Goal: Task Accomplishment & Management: Manage account settings

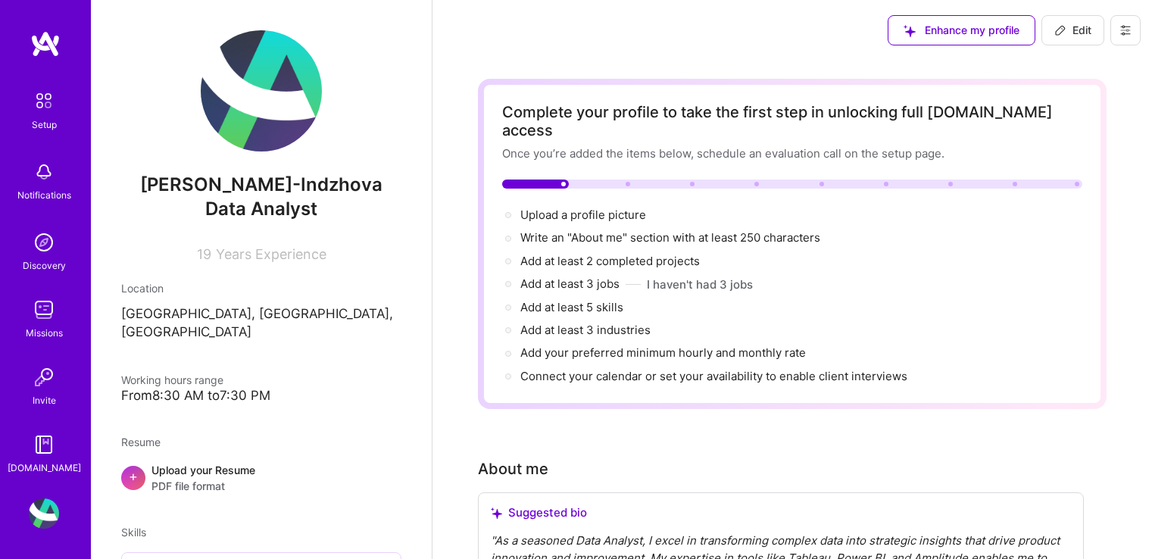
scroll to position [1836, 0]
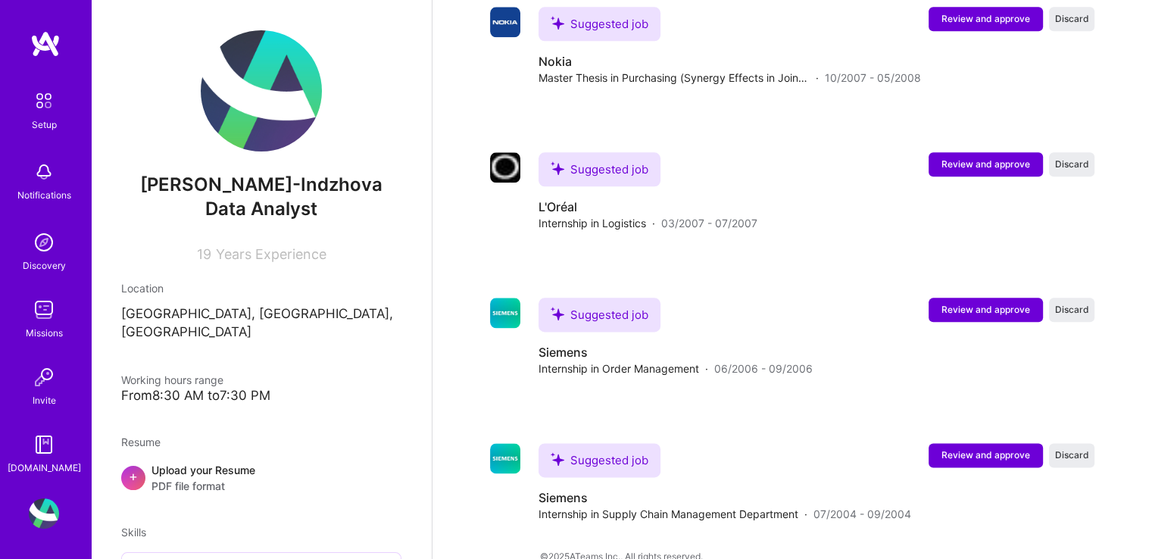
click at [188, 388] on div "From 8:30 AM to 7:30 PM" at bounding box center [261, 396] width 280 height 16
drag, startPoint x: 158, startPoint y: 378, endPoint x: 182, endPoint y: 381, distance: 24.4
click at [182, 388] on div "From 8:30 AM to 7:30 PM" at bounding box center [261, 396] width 280 height 16
drag, startPoint x: 241, startPoint y: 377, endPoint x: 259, endPoint y: 378, distance: 18.2
click at [242, 388] on div "From 8:30 AM to 7:30 PM" at bounding box center [261, 396] width 280 height 16
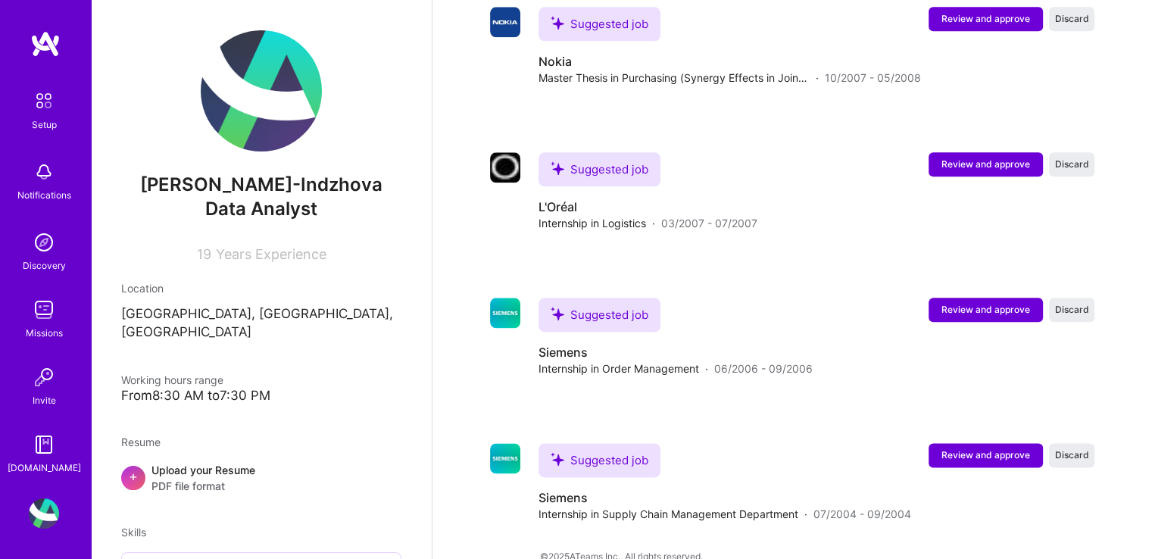
click at [260, 388] on div "From 8:30 AM to 7:30 PM" at bounding box center [261, 396] width 280 height 16
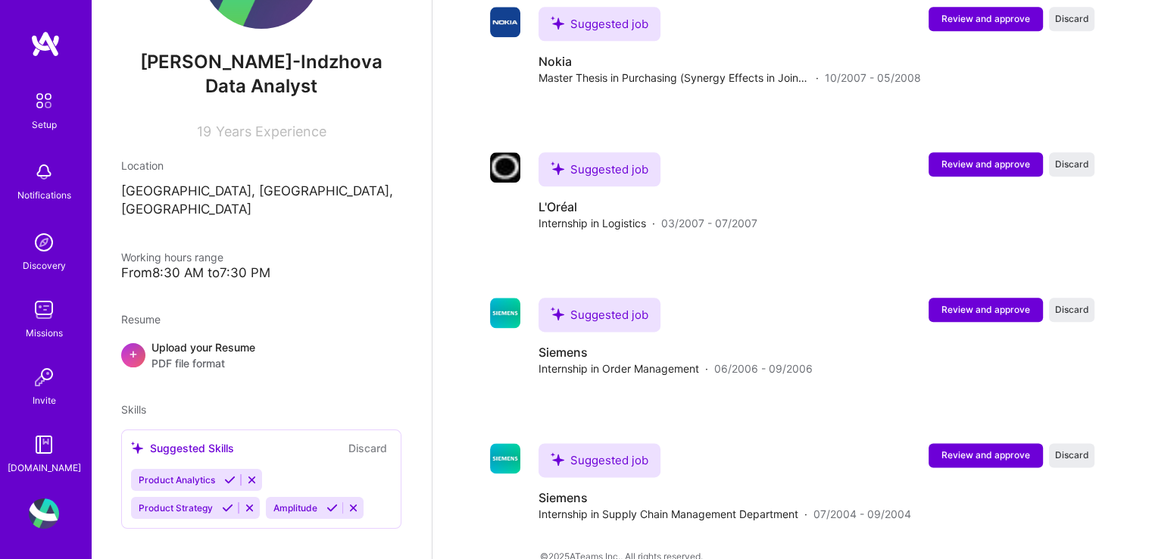
scroll to position [0, 0]
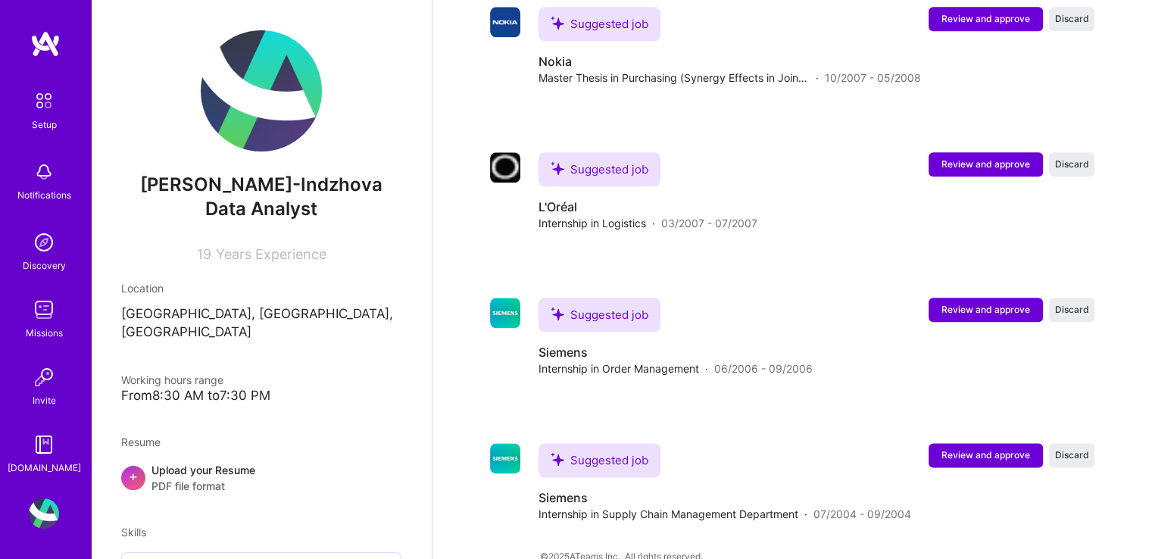
click at [176, 323] on p "[GEOGRAPHIC_DATA], [GEOGRAPHIC_DATA], [GEOGRAPHIC_DATA]" at bounding box center [261, 323] width 280 height 36
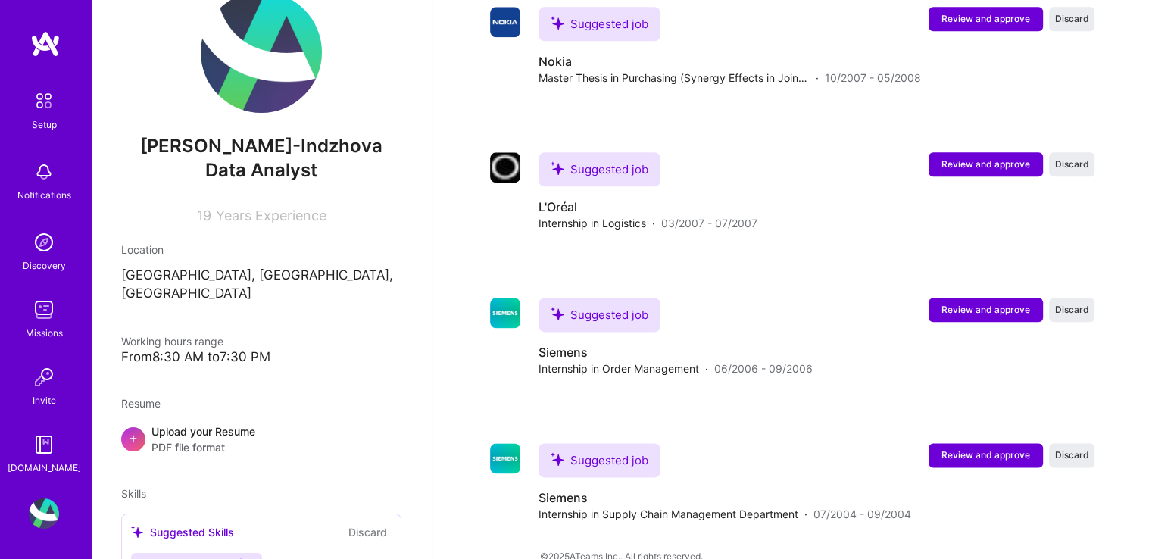
scroll to position [76, 0]
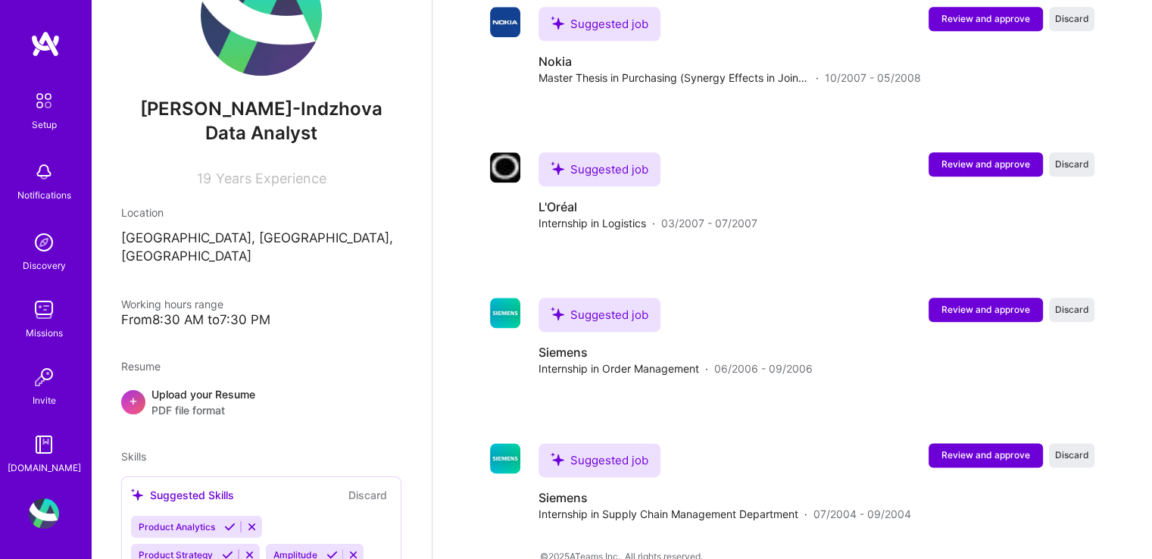
click at [184, 402] on span "PDF file format" at bounding box center [204, 410] width 104 height 16
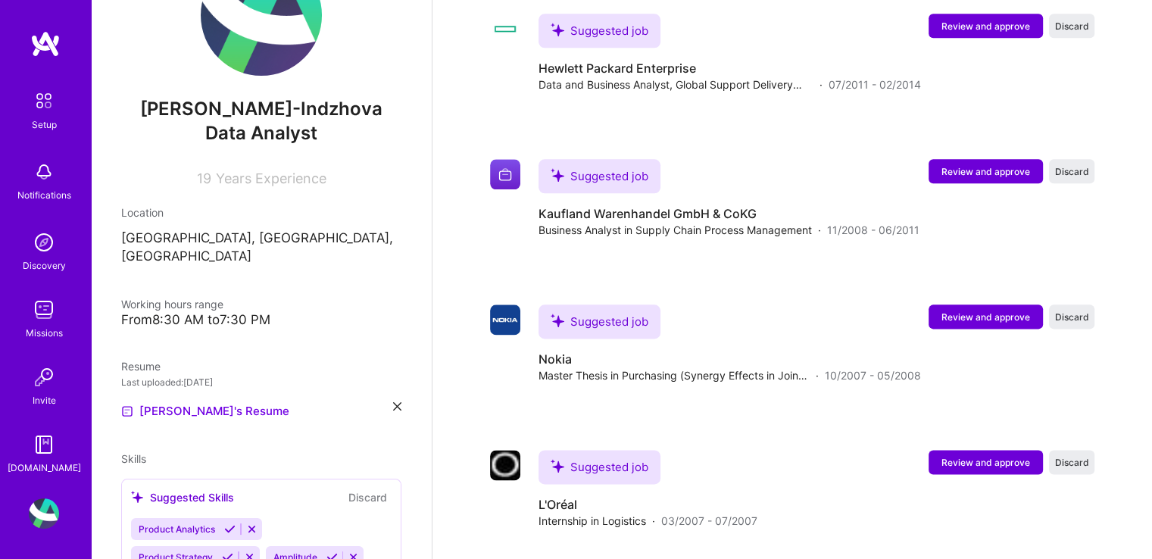
scroll to position [125, 0]
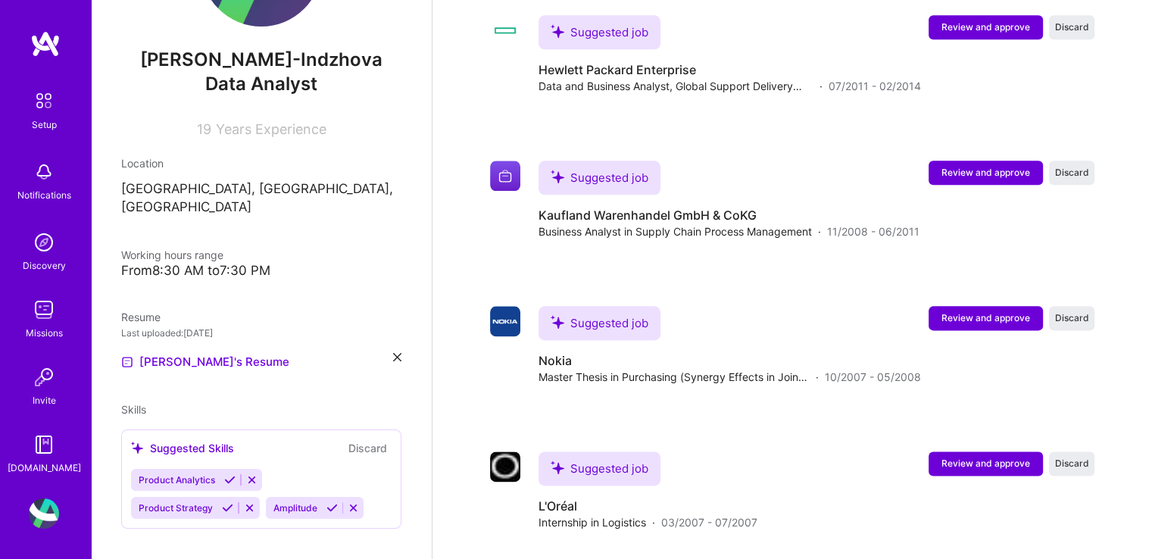
click at [251, 263] on div "From 8:30 AM to 7:30 PM" at bounding box center [261, 271] width 280 height 16
drag, startPoint x: 276, startPoint y: 258, endPoint x: 207, endPoint y: 259, distance: 68.9
click at [225, 263] on div "From 8:30 AM to 7:30 PM" at bounding box center [261, 271] width 280 height 16
click at [162, 263] on div "From 8:30 AM to 7:30 PM" at bounding box center [261, 271] width 280 height 16
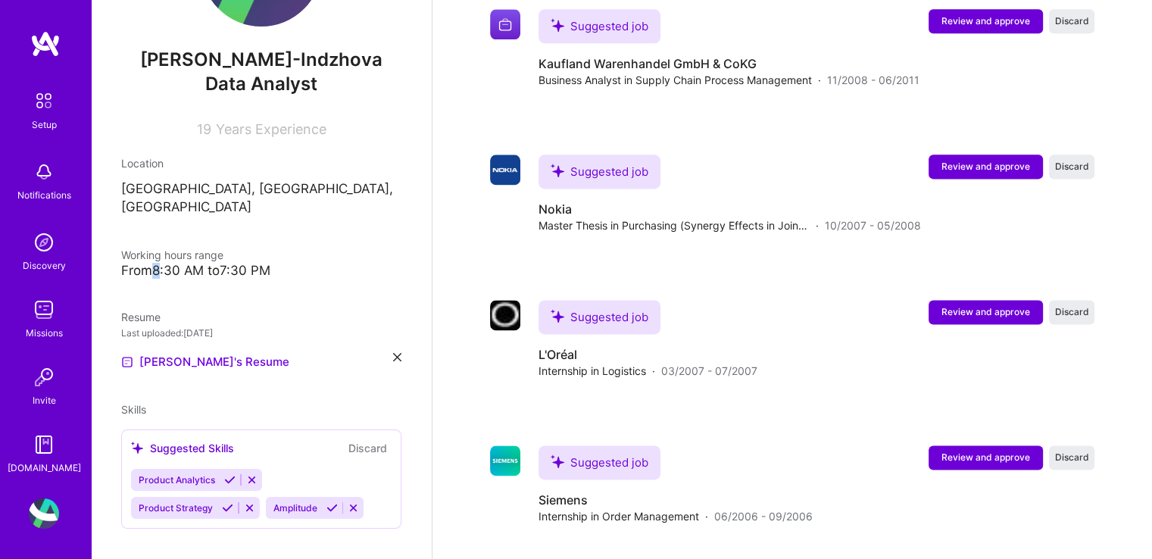
scroll to position [2064, 0]
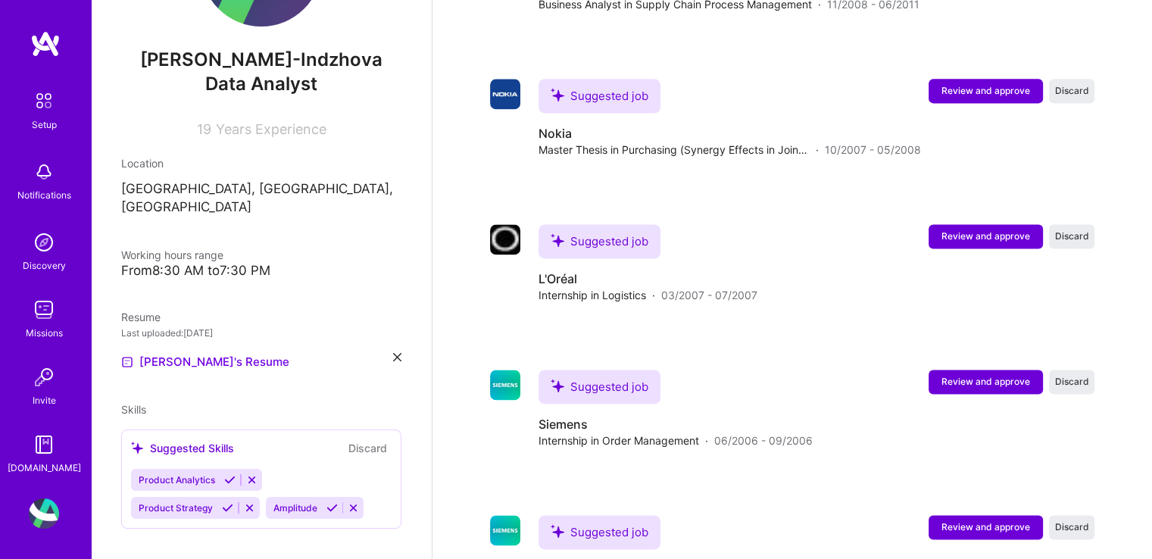
click at [186, 514] on div "[PERSON_NAME]-Indzhova Data Analyst 19 Years Experience Location [GEOGRAPHIC_DA…" at bounding box center [261, 279] width 341 height 559
click at [280, 469] on div "Product Analytics Product Strategy Amplitude" at bounding box center [261, 494] width 261 height 50
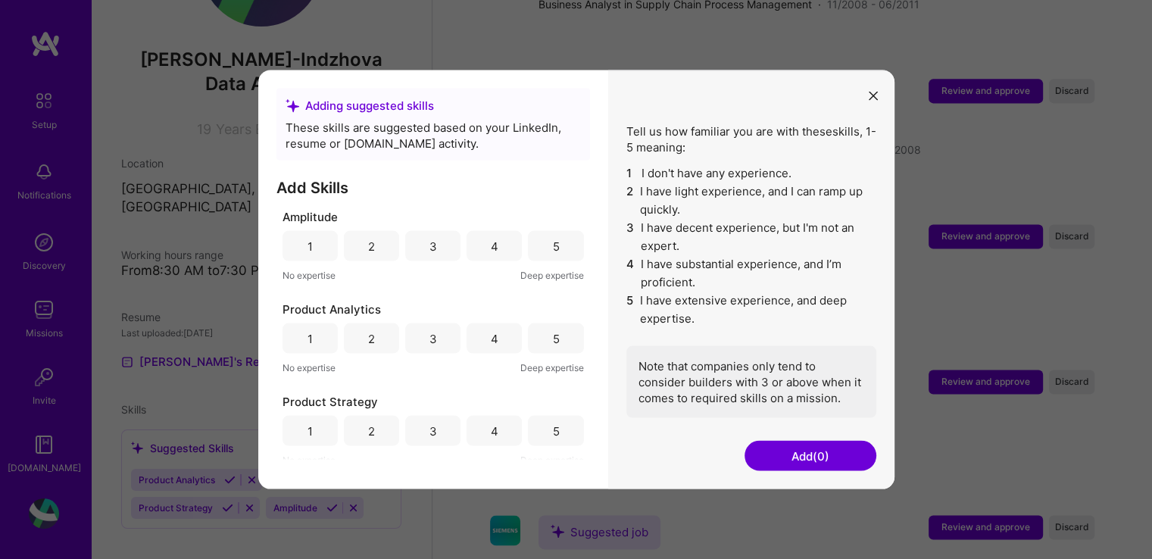
click at [552, 241] on div "5" at bounding box center [555, 246] width 7 height 16
drag, startPoint x: 542, startPoint y: 340, endPoint x: 573, endPoint y: 370, distance: 42.3
click at [542, 341] on div "5" at bounding box center [555, 339] width 55 height 30
click at [491, 425] on div "4" at bounding box center [495, 431] width 8 height 16
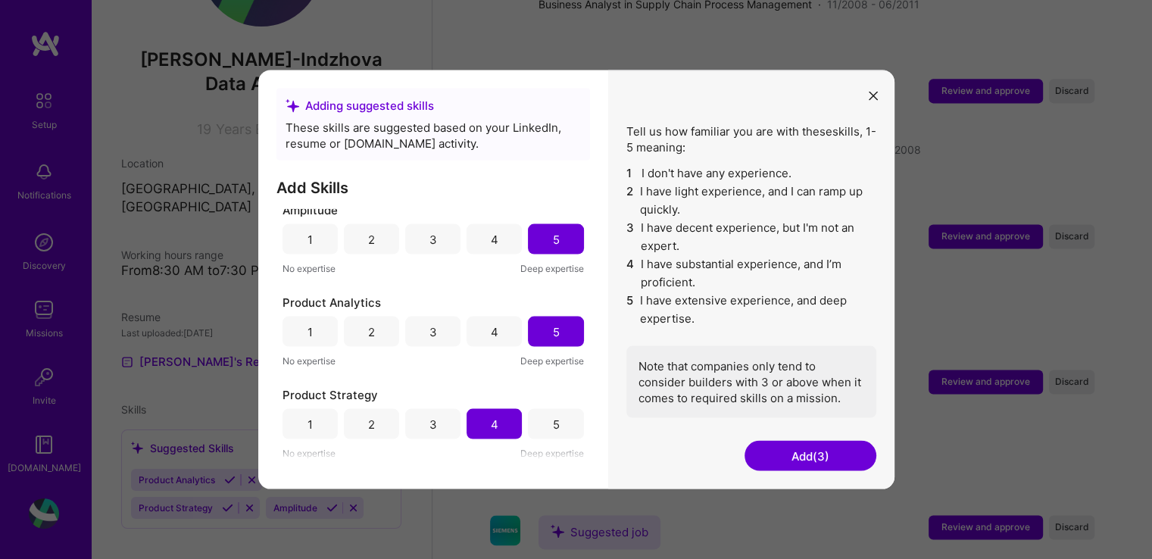
scroll to position [2137, 0]
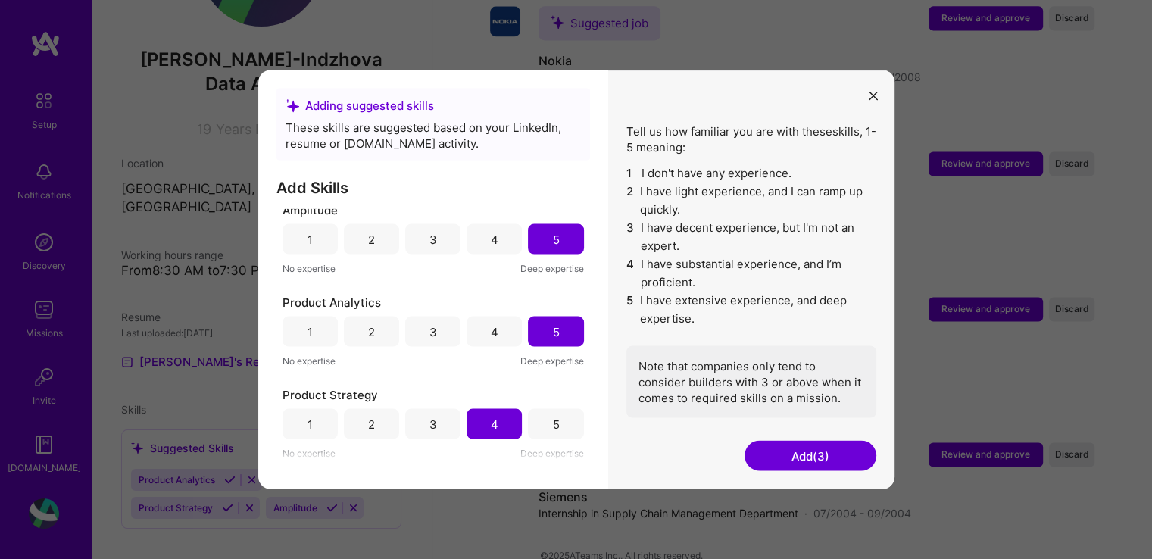
click at [777, 461] on button "Add (3)" at bounding box center [811, 456] width 132 height 30
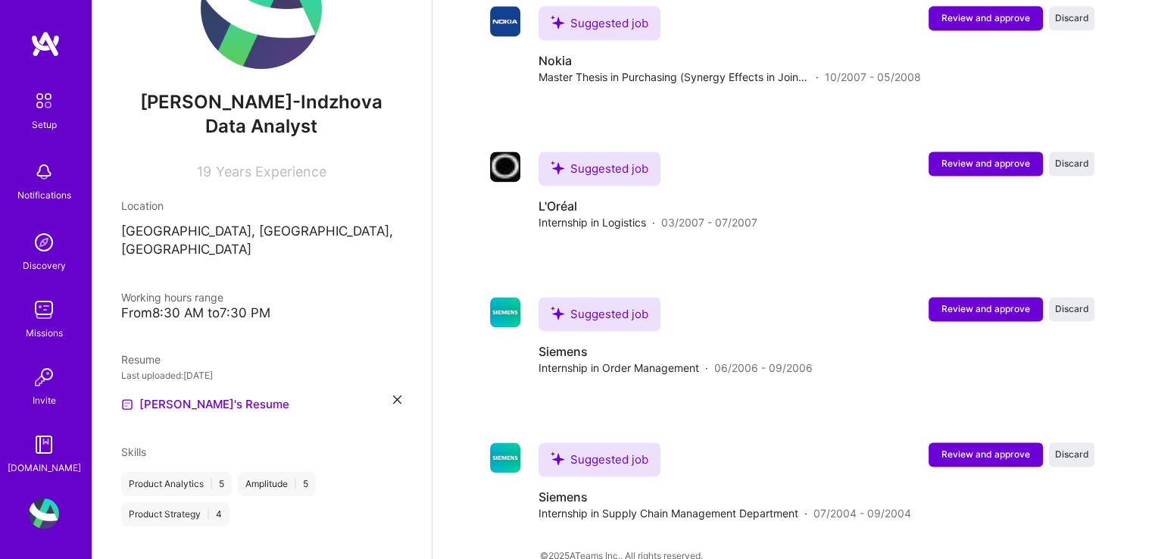
scroll to position [93, 0]
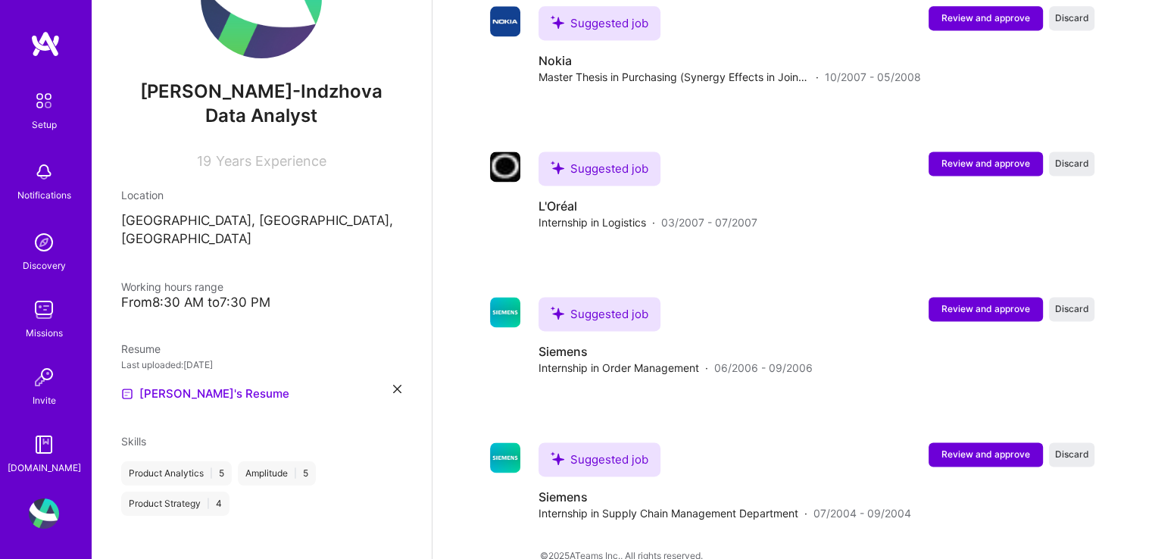
drag, startPoint x: 155, startPoint y: 422, endPoint x: 139, endPoint y: 423, distance: 16.7
click at [155, 433] on div "Skills" at bounding box center [261, 441] width 280 height 16
click at [136, 435] on span "Skills" at bounding box center [133, 441] width 25 height 13
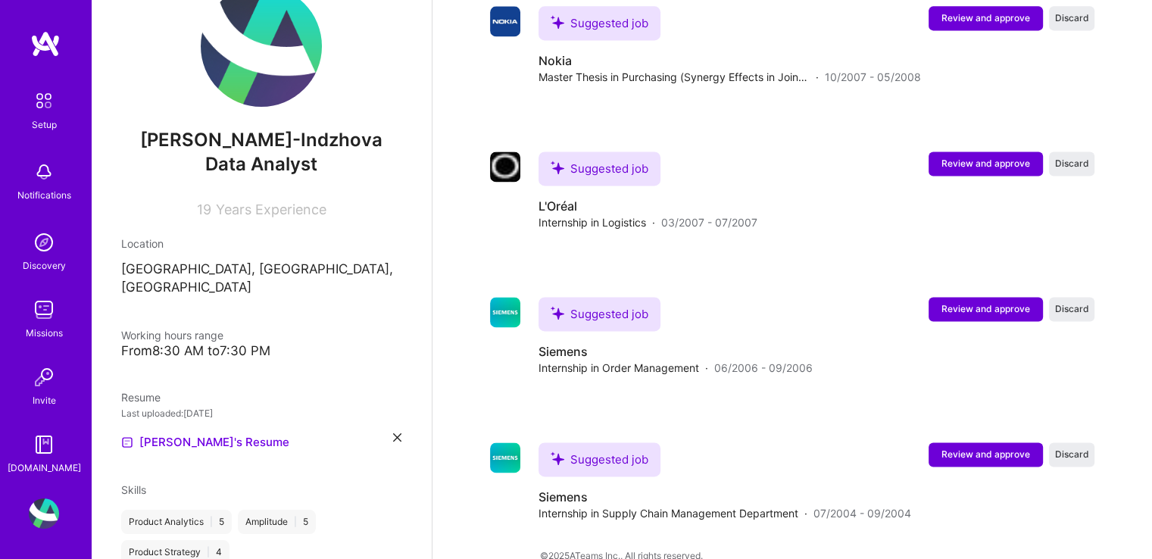
scroll to position [0, 0]
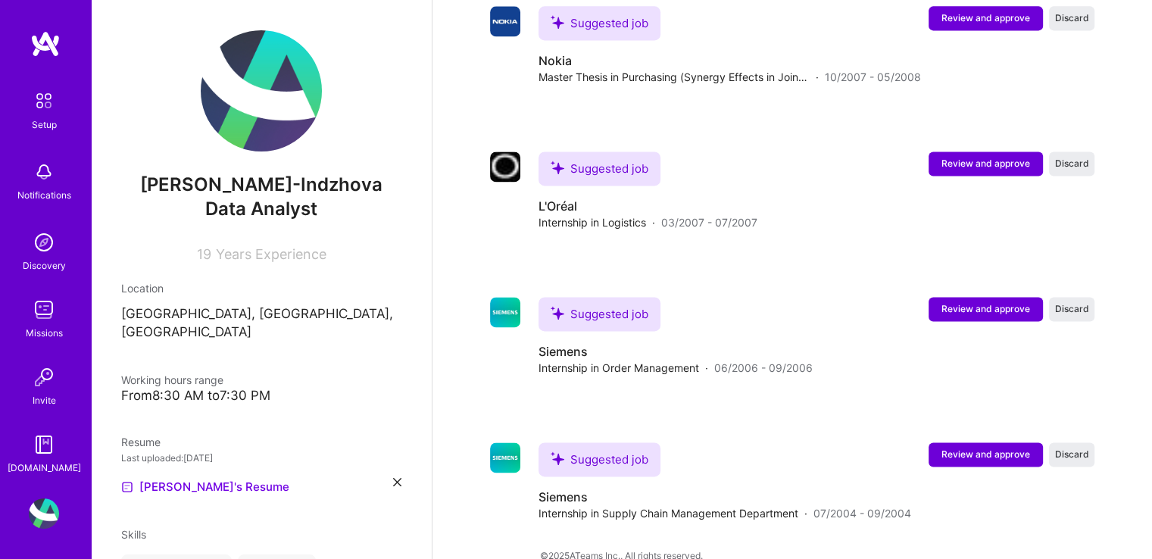
click at [197, 252] on span "19" at bounding box center [204, 254] width 14 height 16
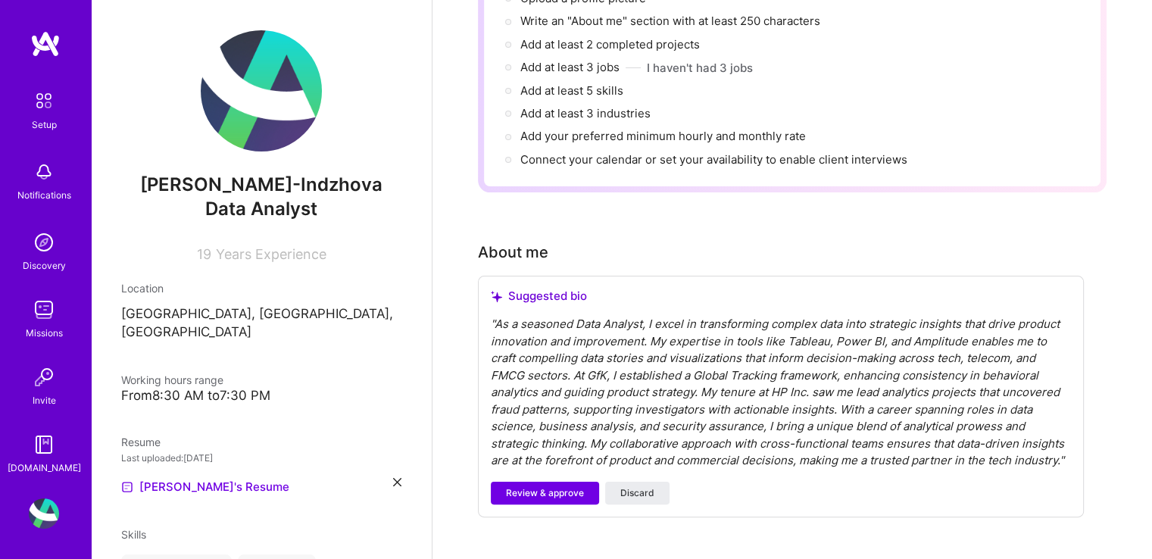
scroll to position [227, 0]
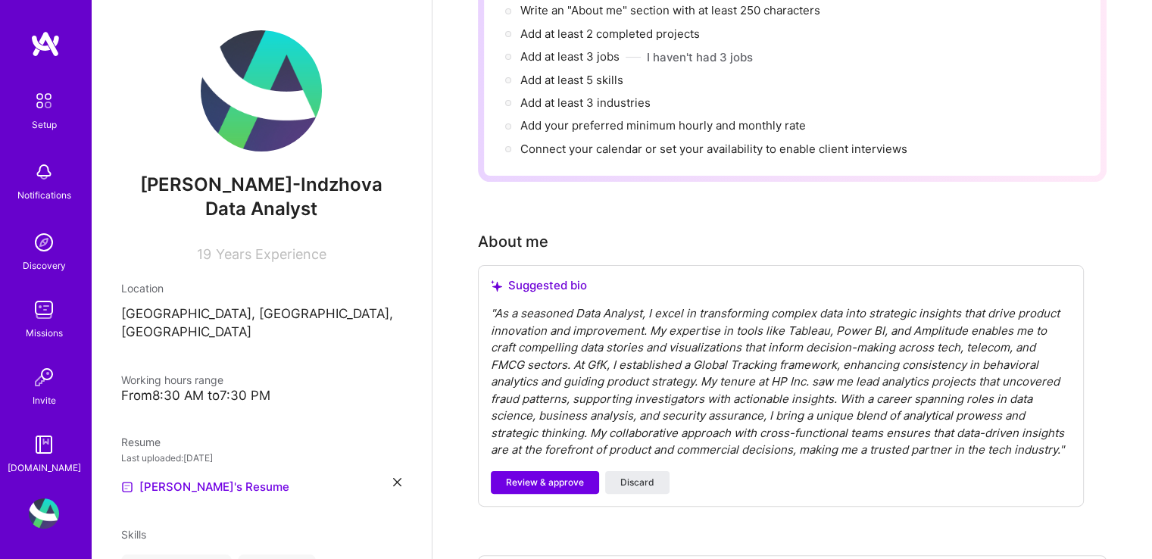
click at [576, 305] on div "" As a seasoned Data Analyst, I excel in transforming complex data into strateg…" at bounding box center [781, 382] width 580 height 154
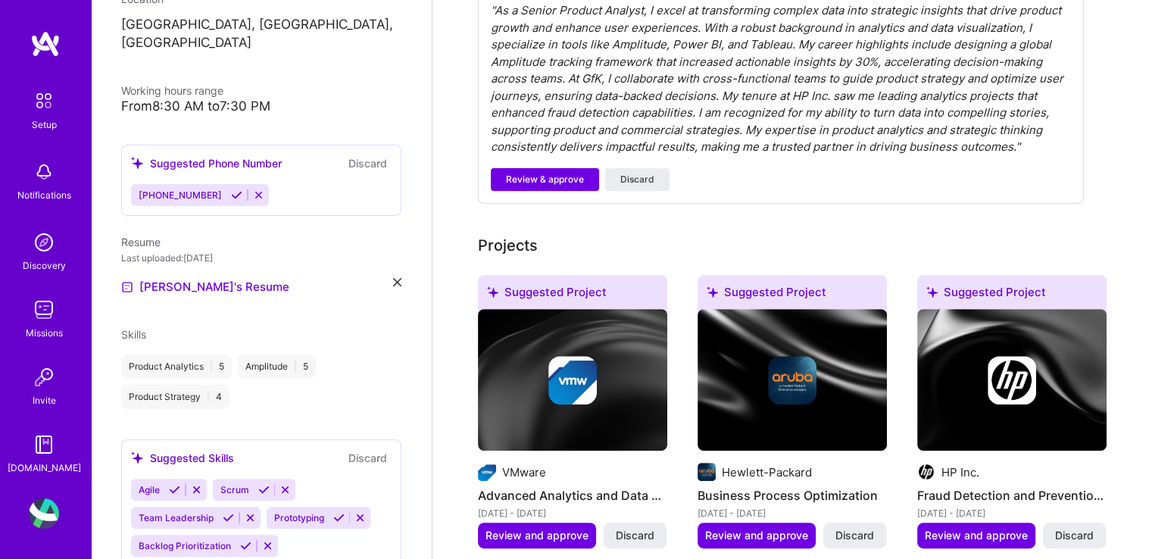
scroll to position [355, 0]
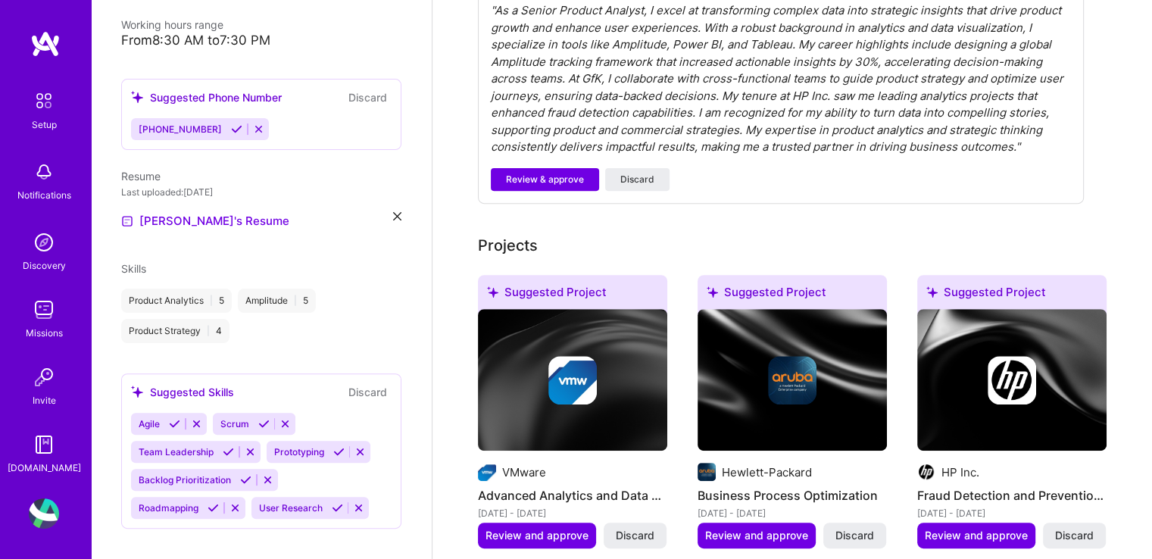
click at [286, 418] on icon at bounding box center [285, 423] width 11 height 11
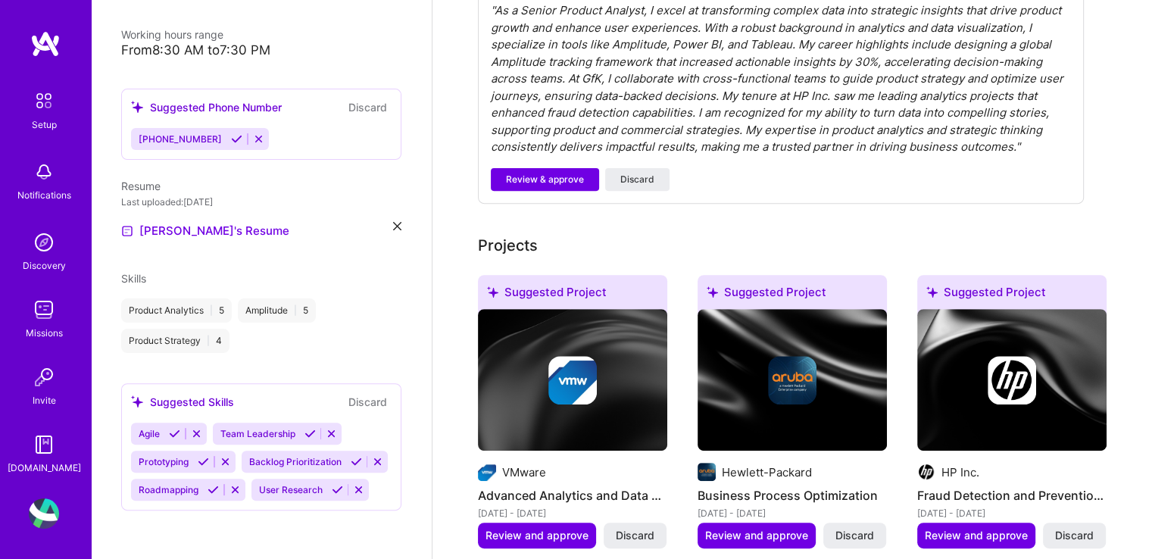
click at [197, 428] on icon at bounding box center [196, 433] width 11 height 11
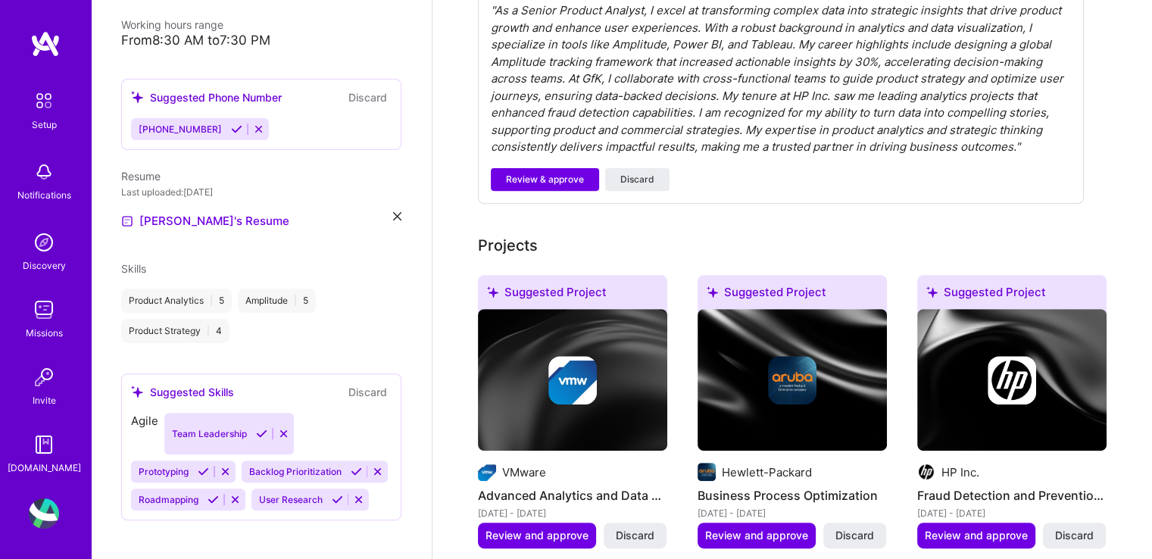
scroll to position [327, 0]
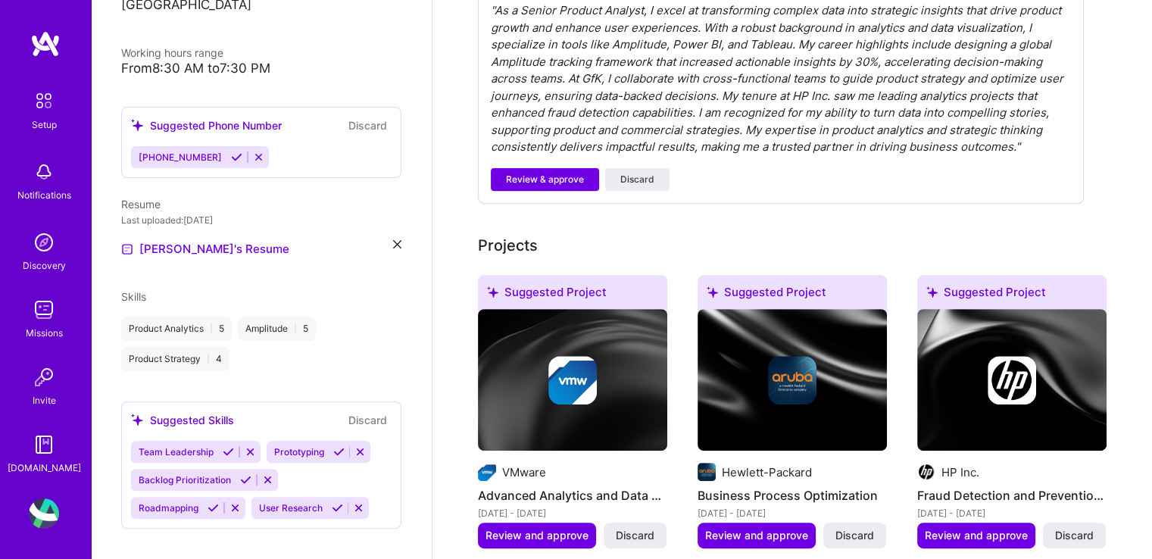
click at [361, 446] on icon at bounding box center [360, 451] width 11 height 11
click at [267, 474] on icon at bounding box center [267, 479] width 11 height 11
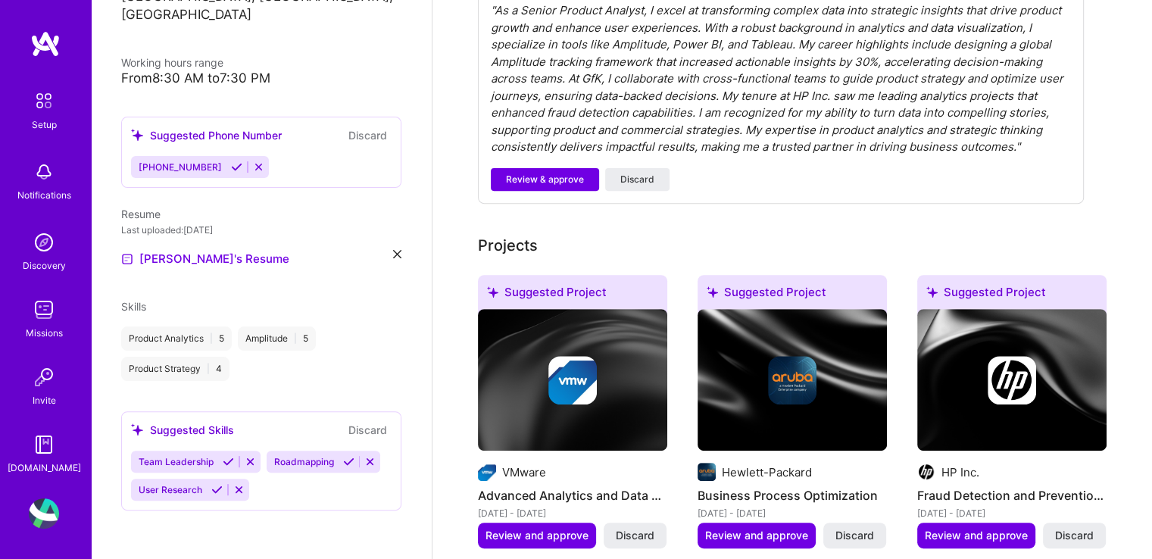
scroll to position [299, 0]
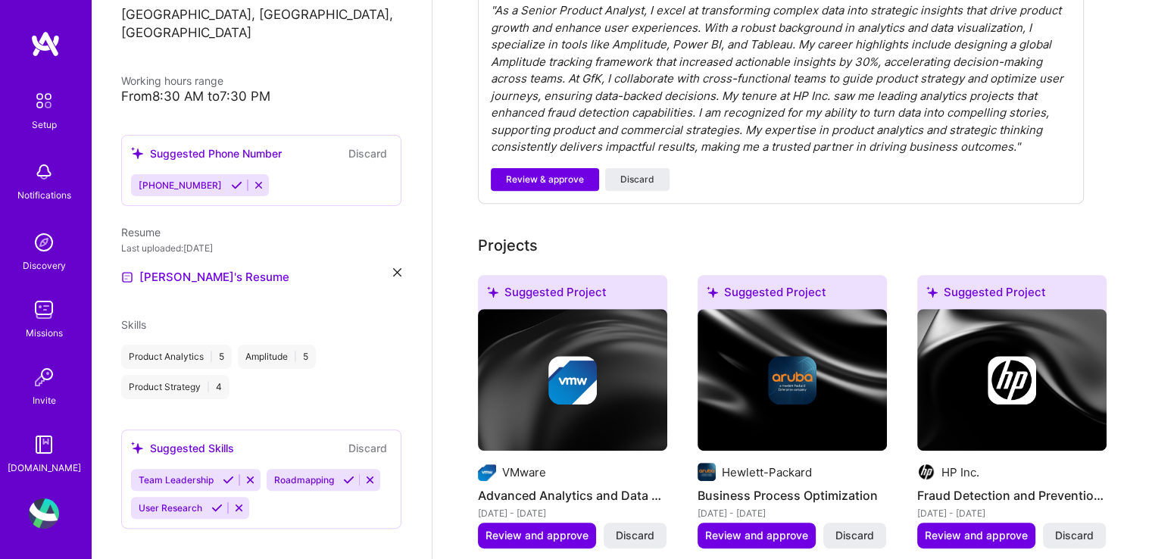
click at [247, 474] on icon at bounding box center [250, 479] width 11 height 11
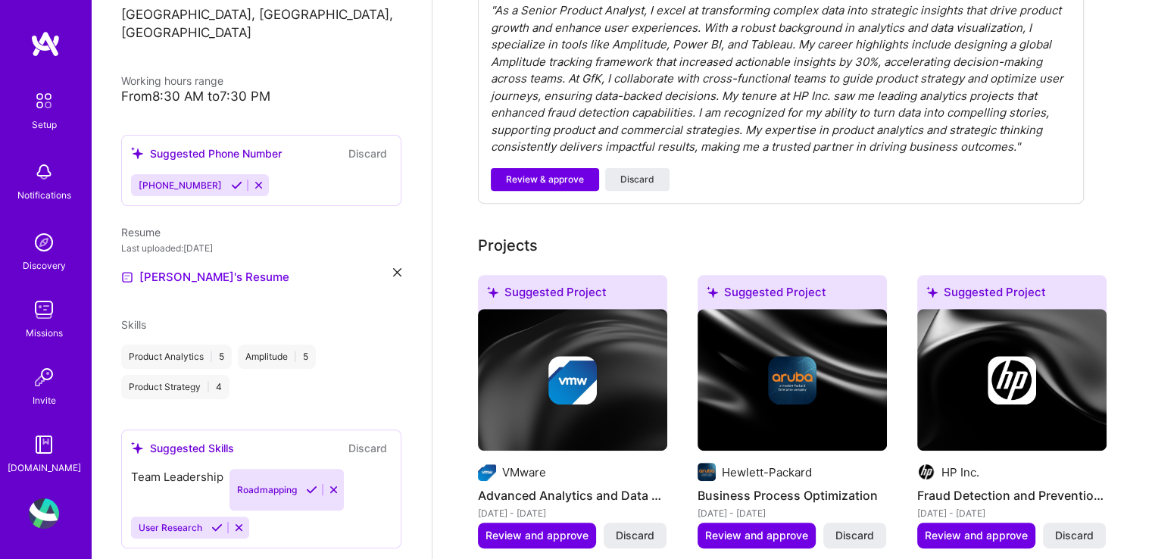
scroll to position [271, 0]
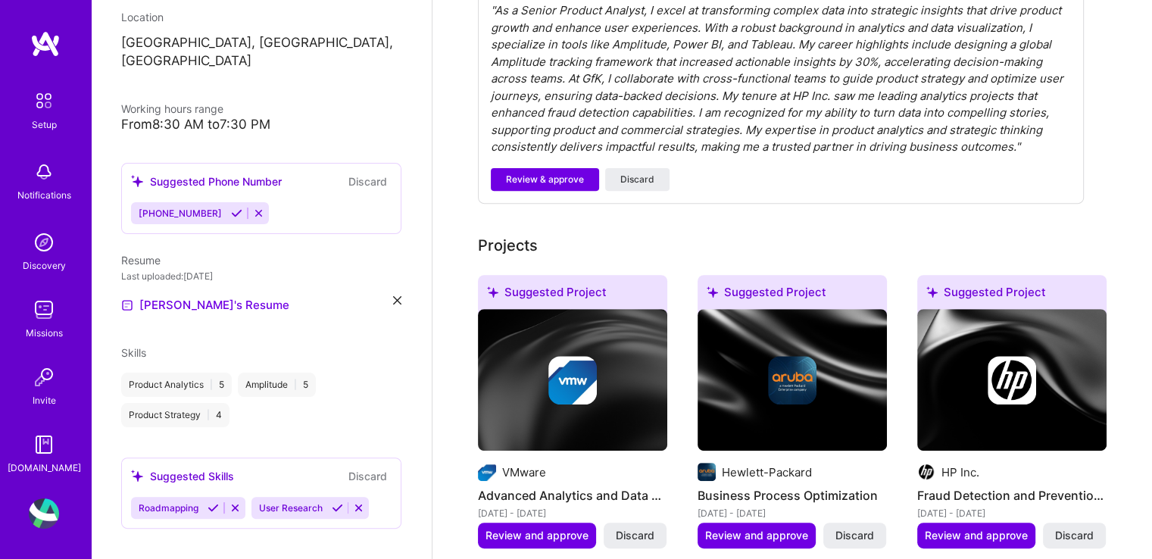
click at [233, 502] on icon at bounding box center [235, 507] width 11 height 11
click at [236, 502] on icon at bounding box center [238, 507] width 11 height 11
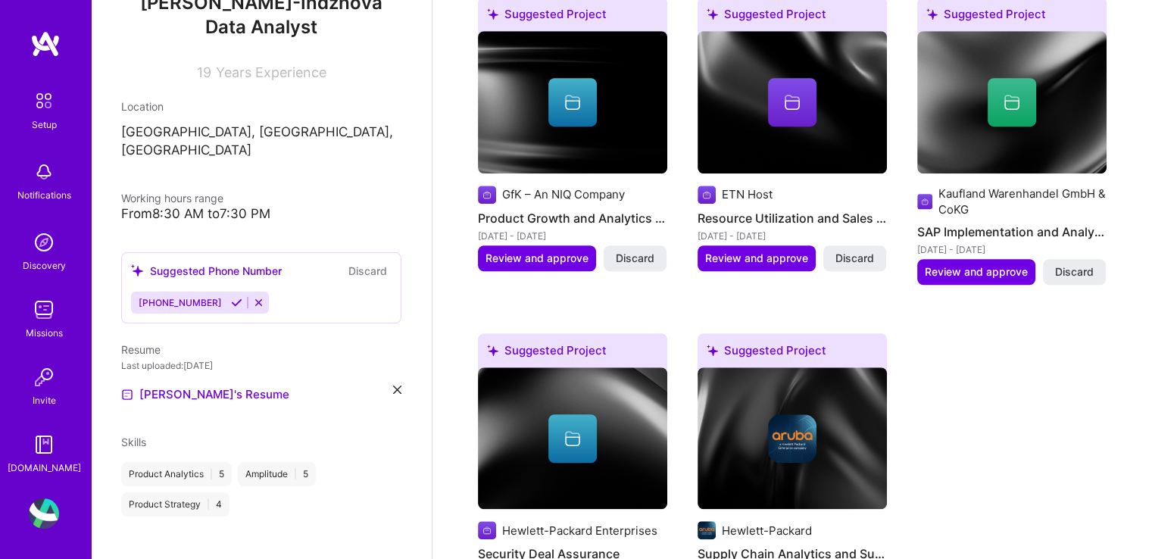
scroll to position [1136, 0]
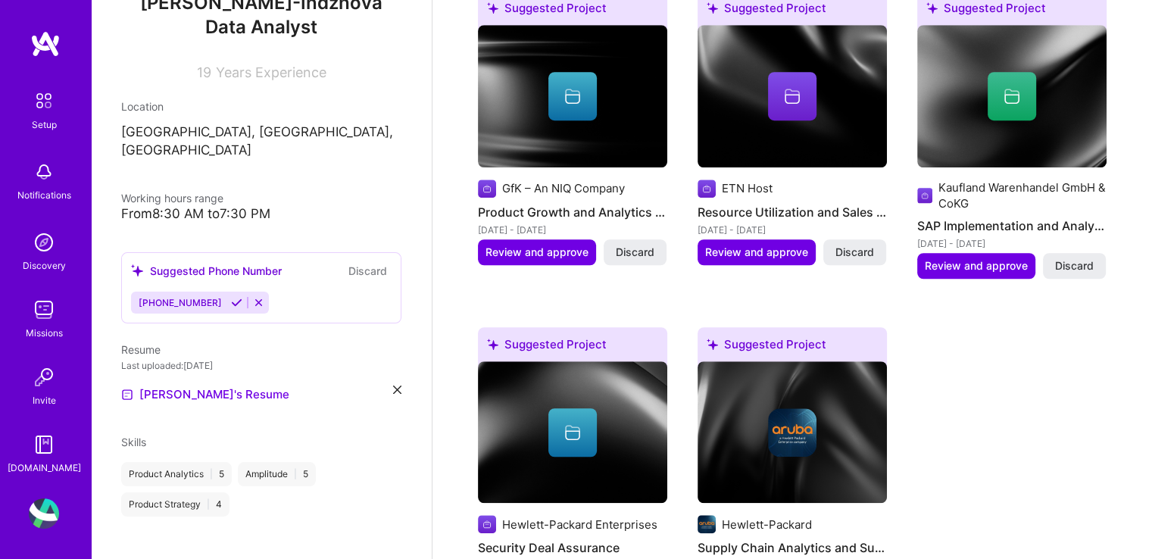
drag, startPoint x: 226, startPoint y: 282, endPoint x: 222, endPoint y: 297, distance: 15.6
click at [231, 297] on icon at bounding box center [236, 302] width 11 height 11
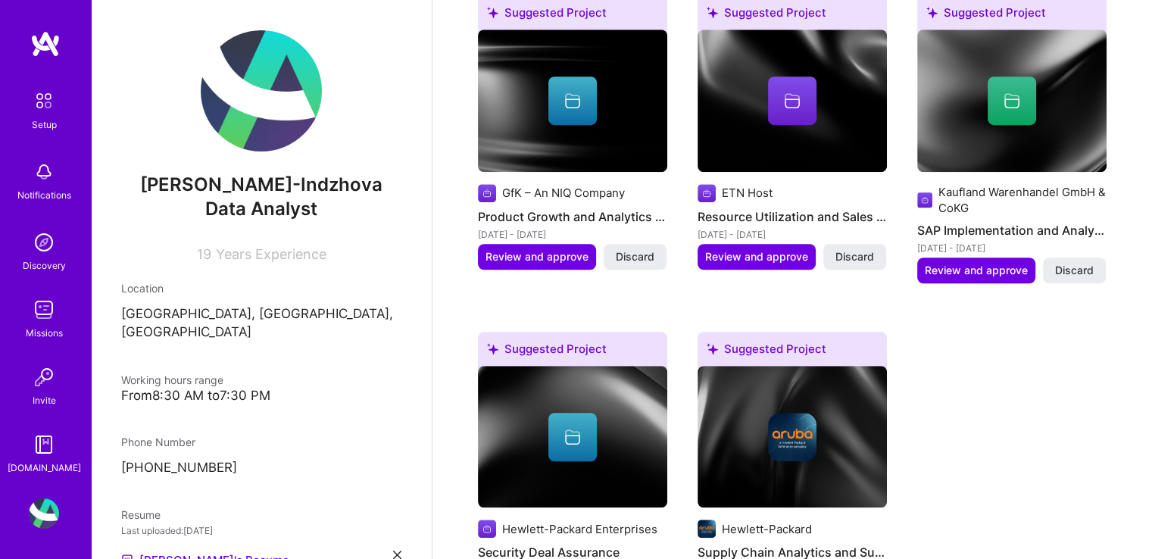
scroll to position [1212, 0]
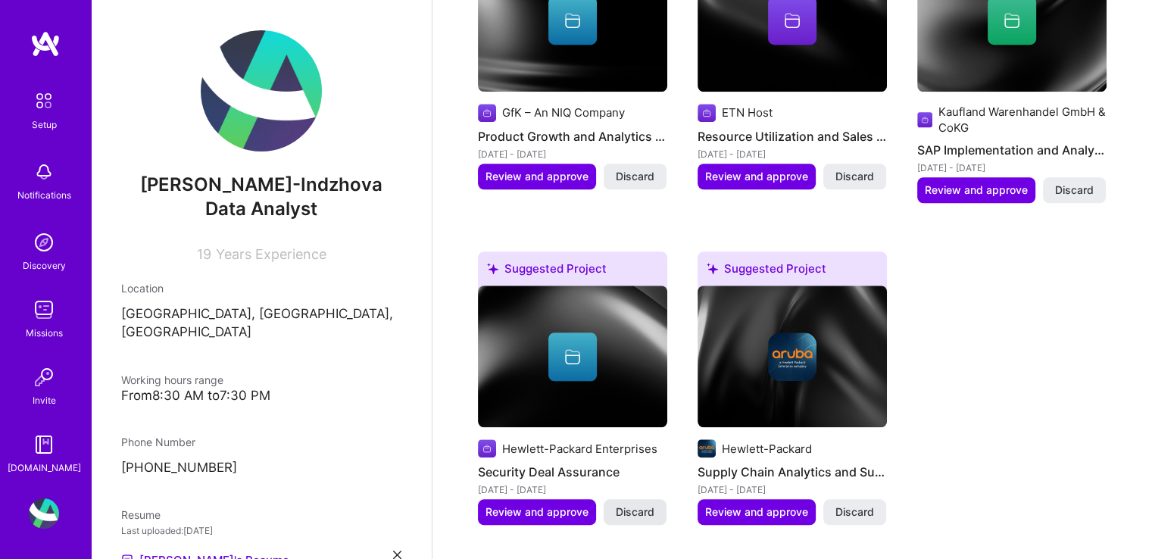
click at [636, 505] on span "Discard" at bounding box center [635, 512] width 39 height 15
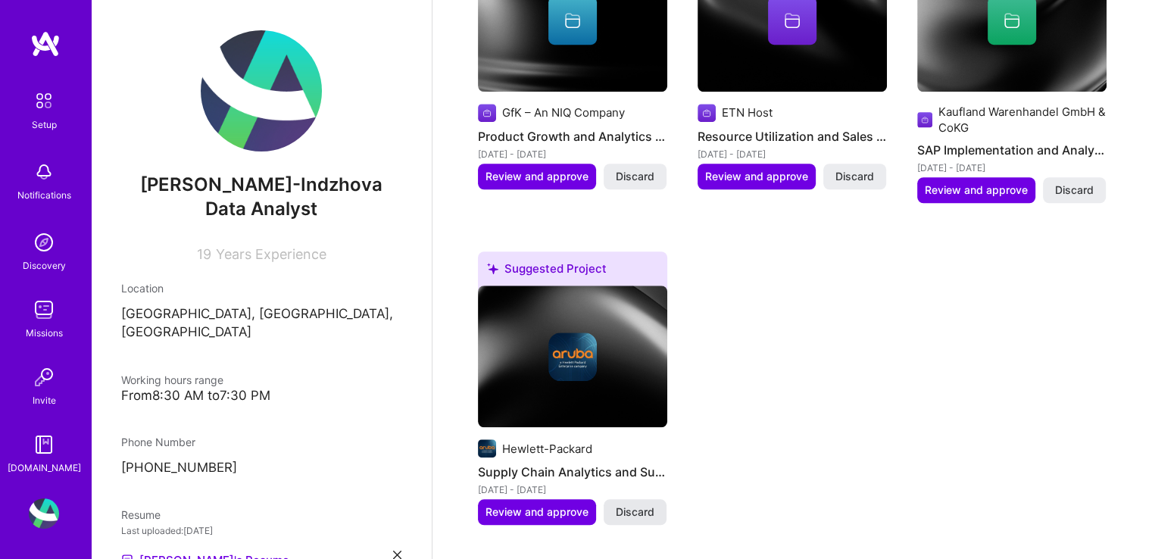
click at [618, 505] on span "Discard" at bounding box center [635, 512] width 39 height 15
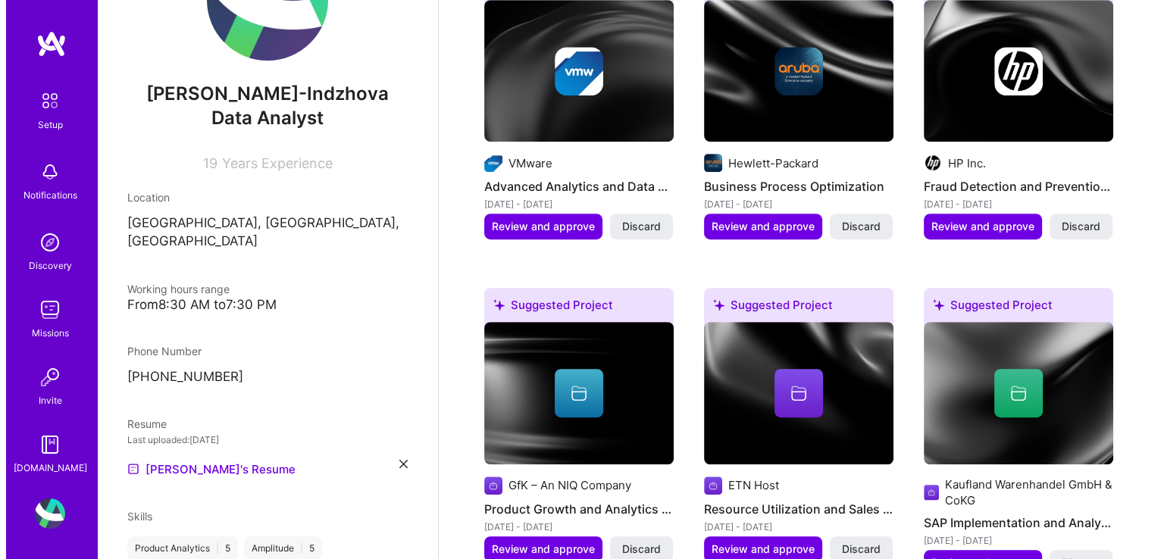
scroll to position [909, 0]
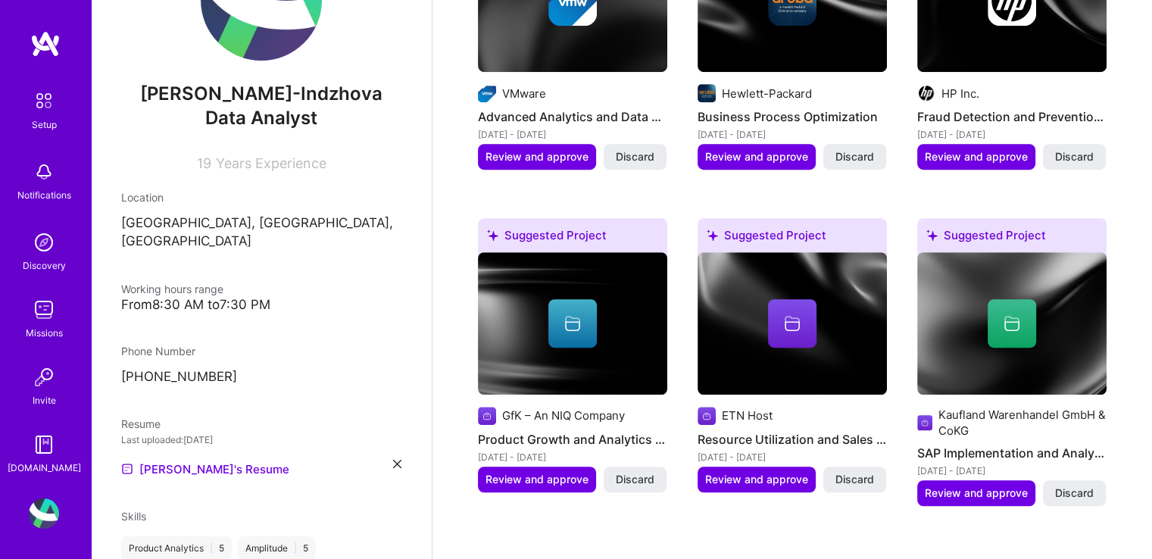
click at [570, 314] on icon at bounding box center [573, 323] width 18 height 18
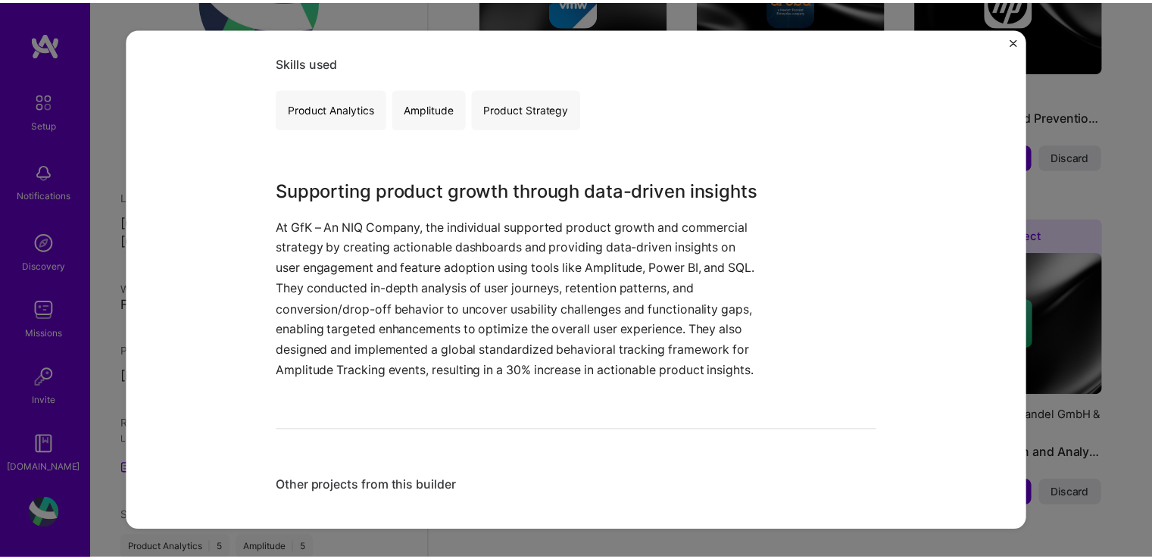
scroll to position [294, 0]
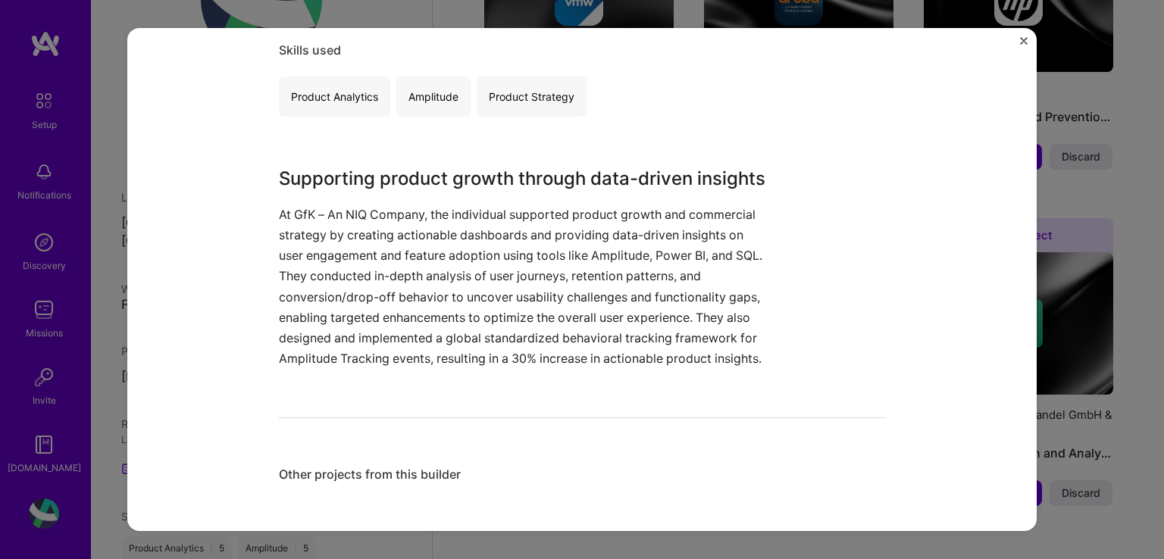
click at [1026, 40] on img "Close" at bounding box center [1024, 41] width 8 height 8
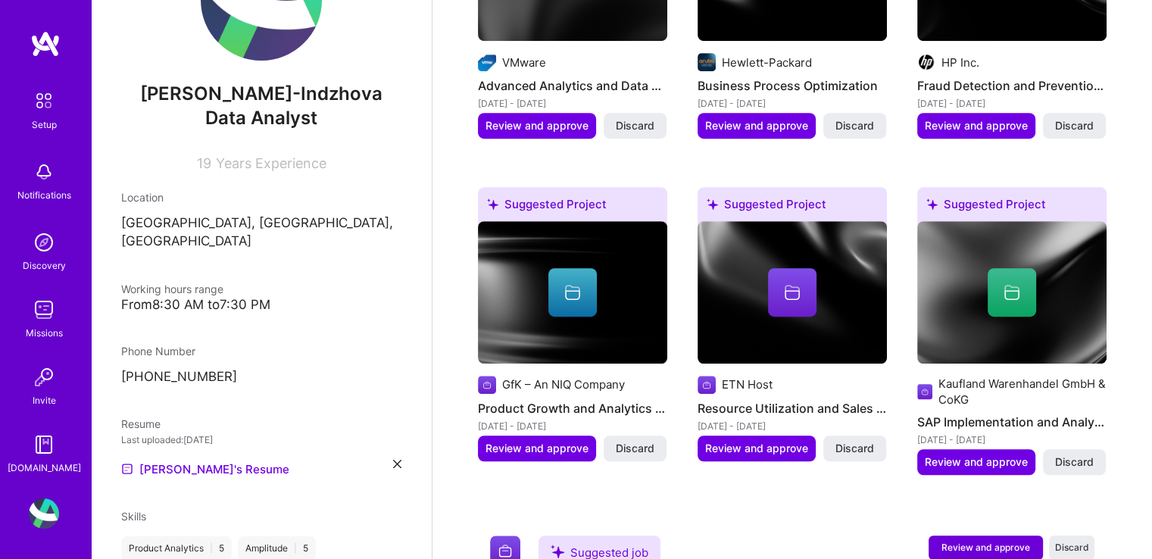
scroll to position [1288, 0]
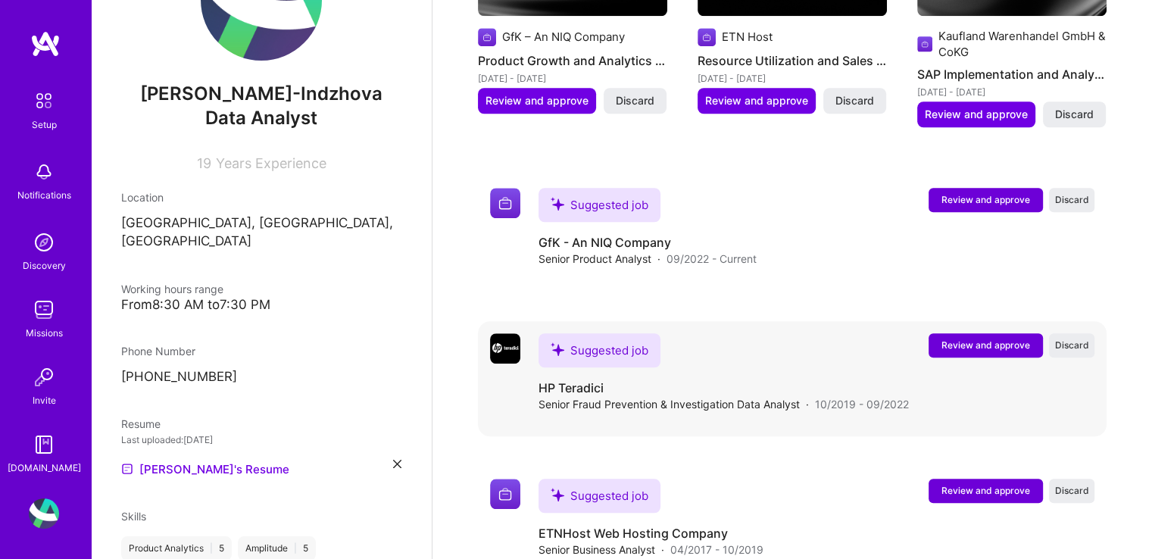
click at [561, 380] on h4 "HP Teradici" at bounding box center [724, 388] width 370 height 17
drag, startPoint x: 556, startPoint y: 364, endPoint x: 603, endPoint y: 367, distance: 47.1
click at [602, 380] on h4 "HP Teradici" at bounding box center [724, 388] width 370 height 17
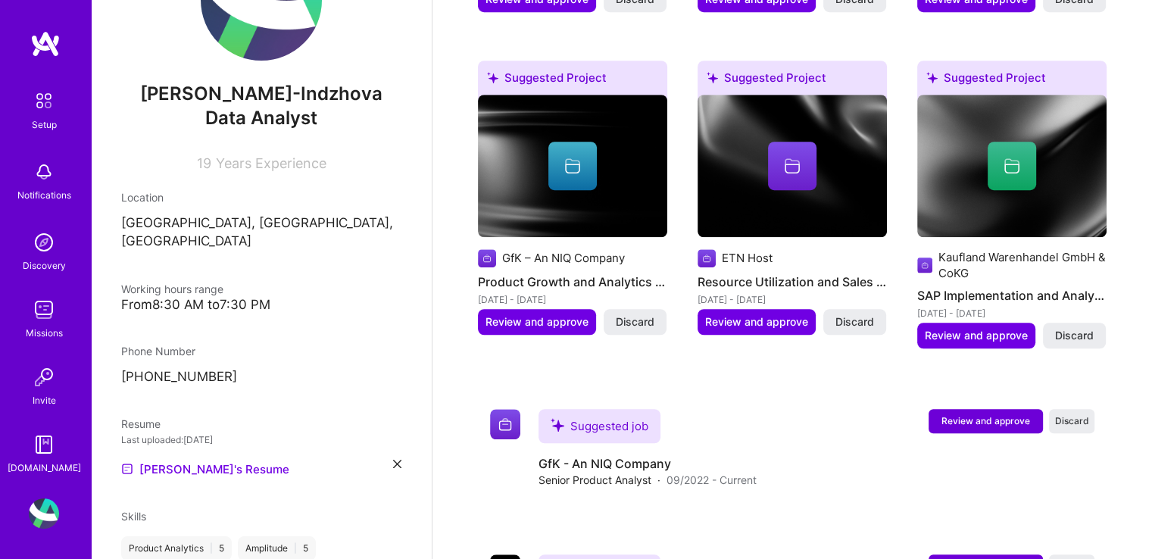
scroll to position [985, 0]
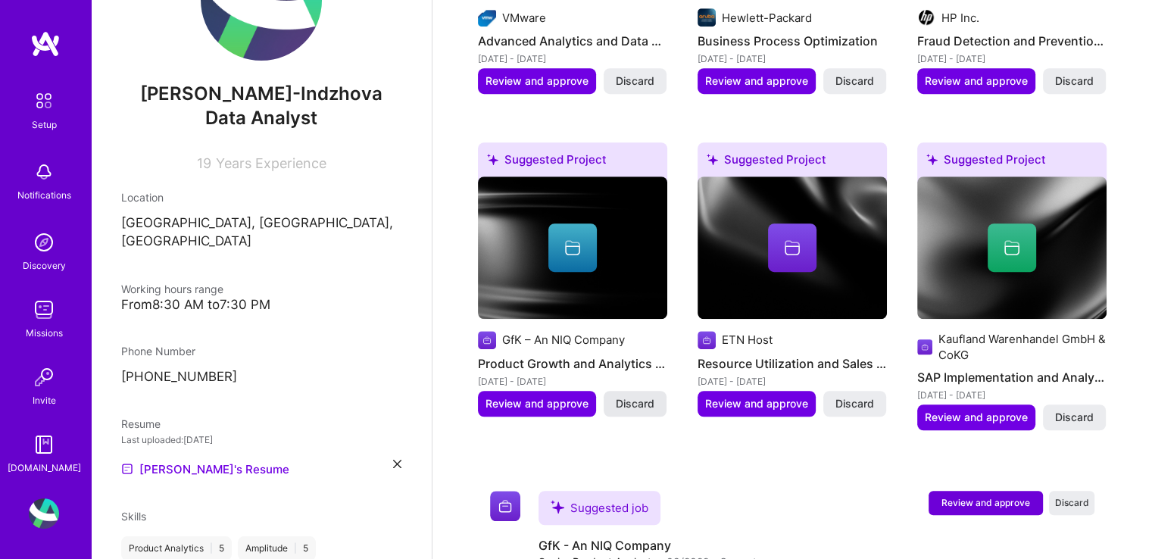
click at [634, 391] on button "Discard" at bounding box center [635, 404] width 63 height 26
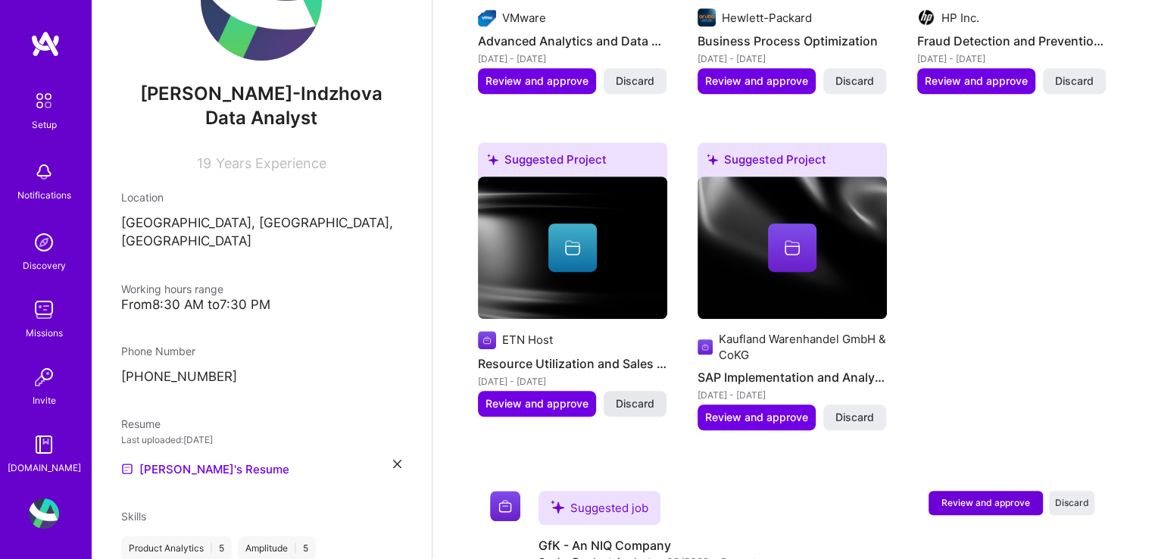
click at [642, 396] on span "Discard" at bounding box center [635, 403] width 39 height 15
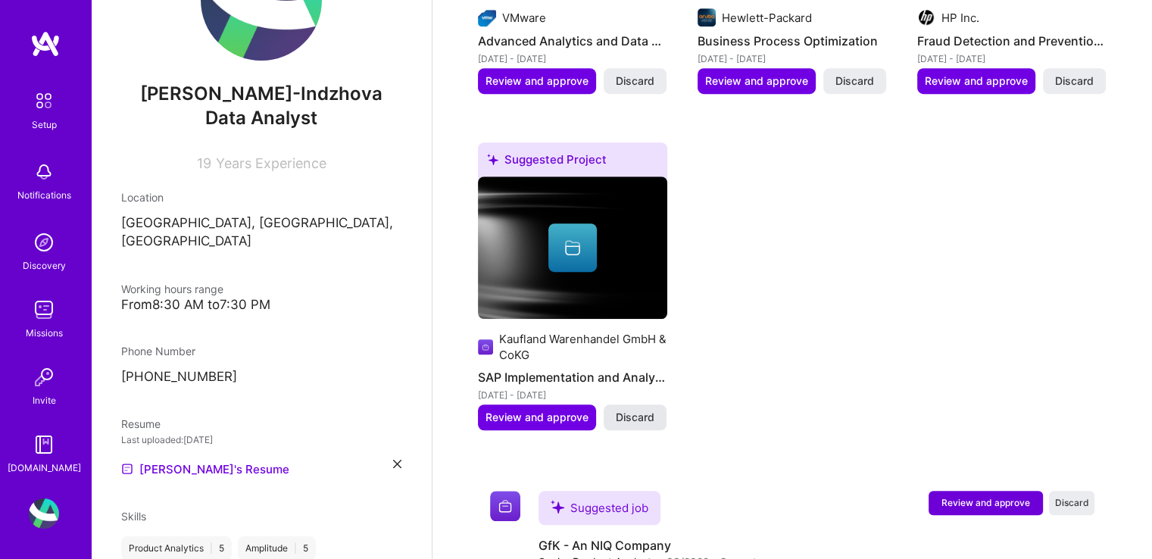
click at [642, 410] on span "Discard" at bounding box center [635, 417] width 39 height 15
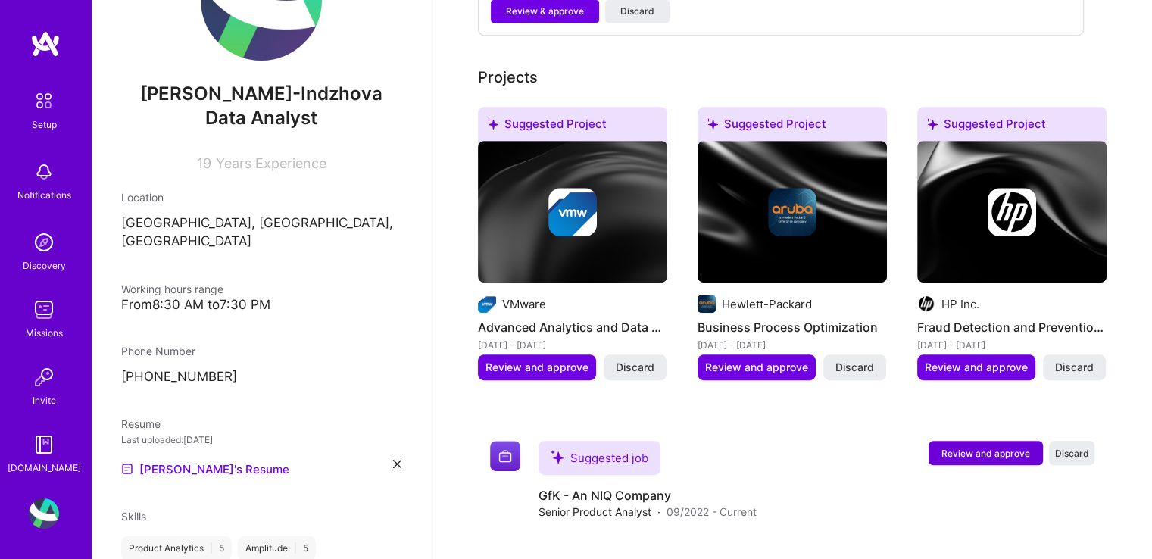
scroll to position [606, 0]
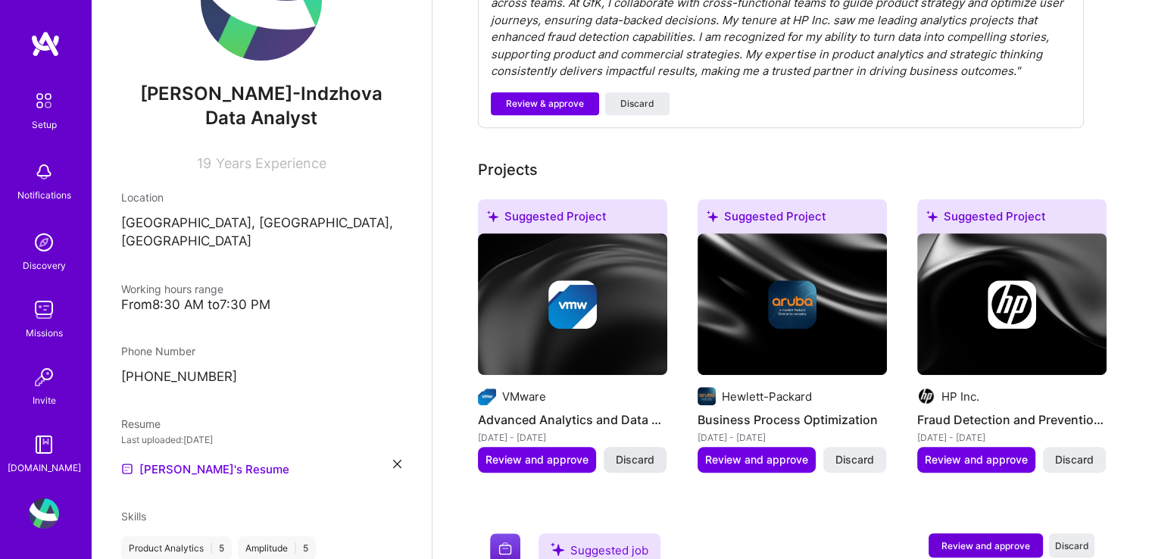
click at [660, 447] on button "Discard" at bounding box center [635, 460] width 63 height 26
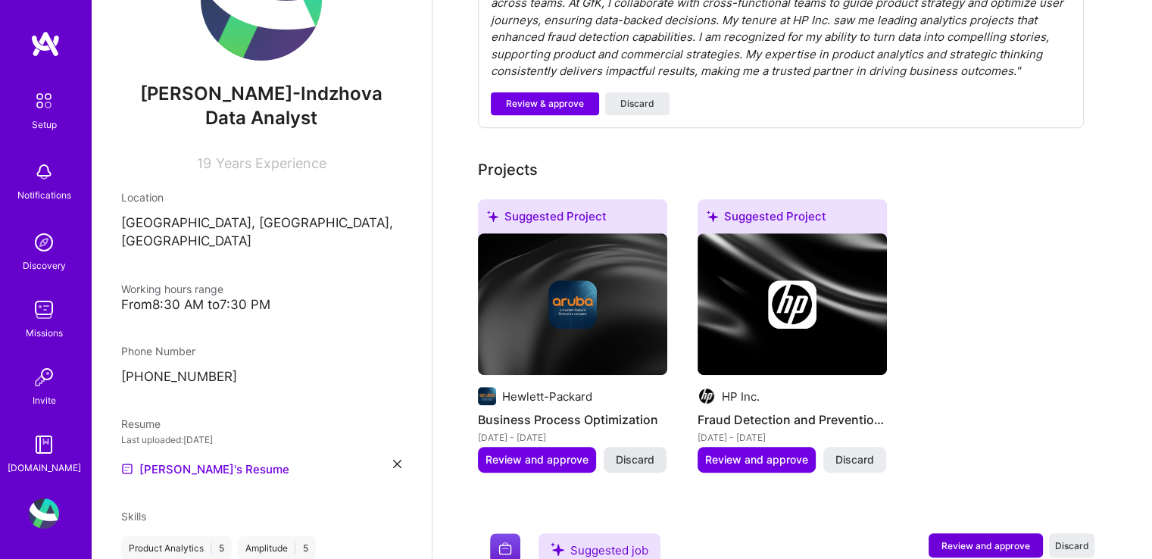
click at [645, 452] on span "Discard" at bounding box center [635, 459] width 39 height 15
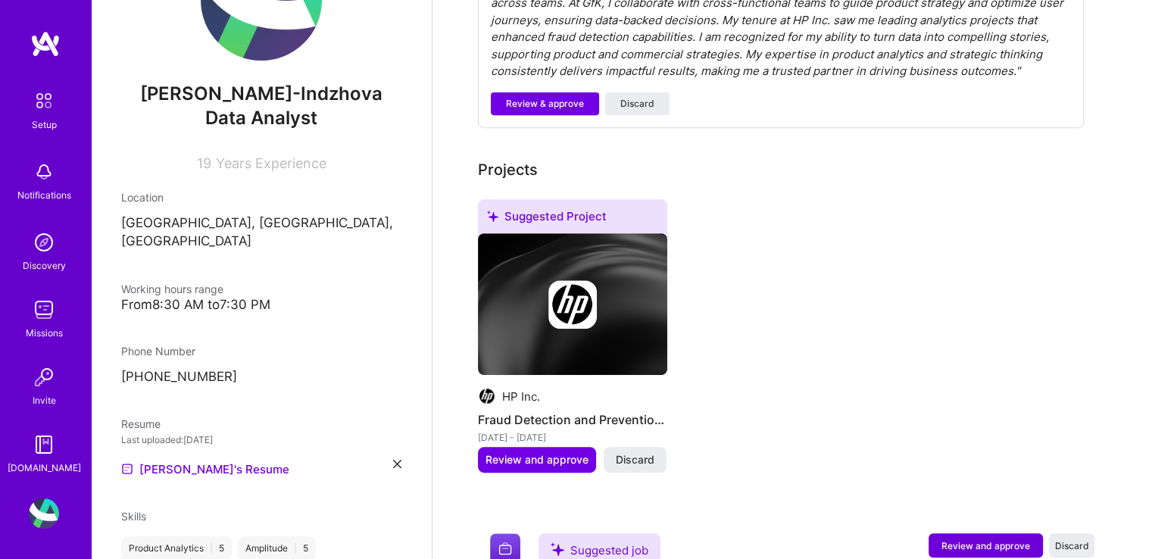
click at [645, 452] on span "Discard" at bounding box center [635, 459] width 39 height 15
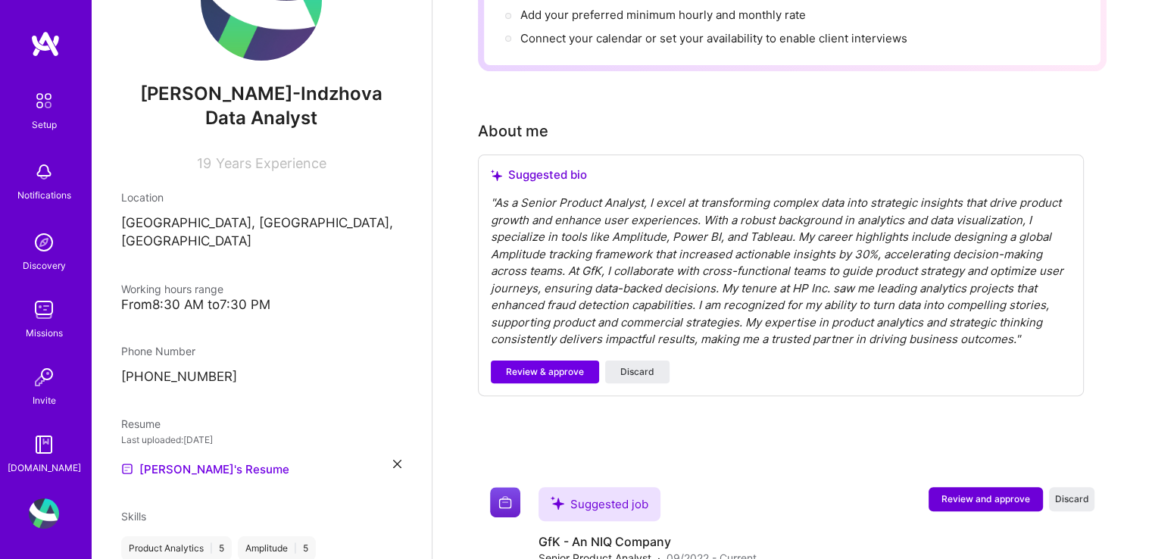
scroll to position [303, 0]
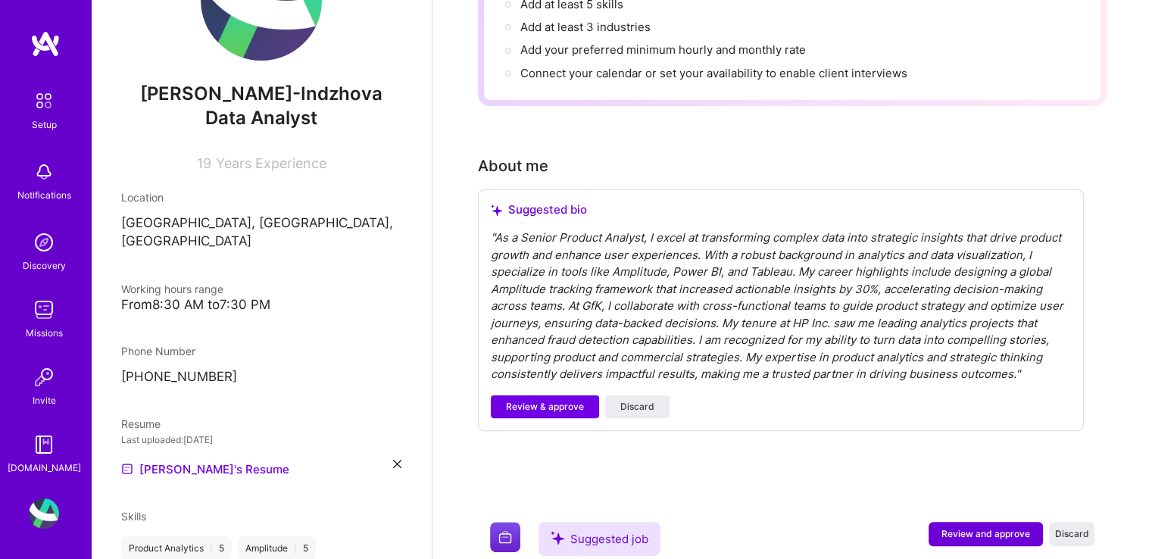
click at [603, 230] on div "" As a Senior Product Analyst, I excel at transforming complex data into strate…" at bounding box center [781, 307] width 580 height 154
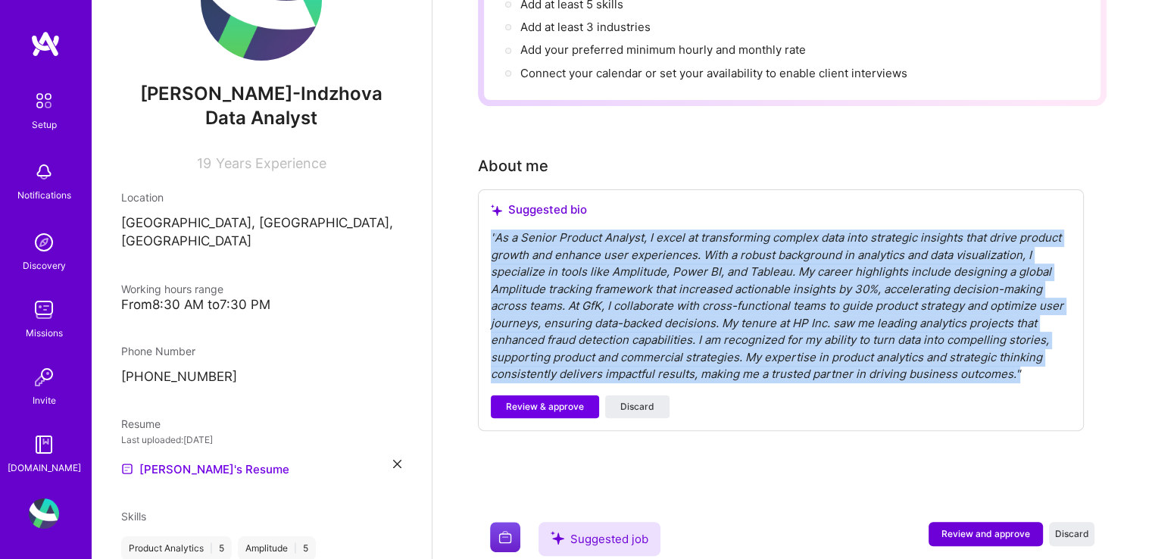
drag, startPoint x: 1016, startPoint y: 353, endPoint x: 444, endPoint y: 195, distance: 593.5
click at [661, 262] on div "" As a Senior Product Analyst, I excel at transforming complex data into strate…" at bounding box center [781, 307] width 580 height 154
click at [521, 230] on div "" As a Senior Product Analyst, I excel at transforming complex data into strate…" at bounding box center [781, 307] width 580 height 154
click at [493, 230] on div "" As a Senior Product Analyst, I excel at transforming complex data into strate…" at bounding box center [781, 307] width 580 height 154
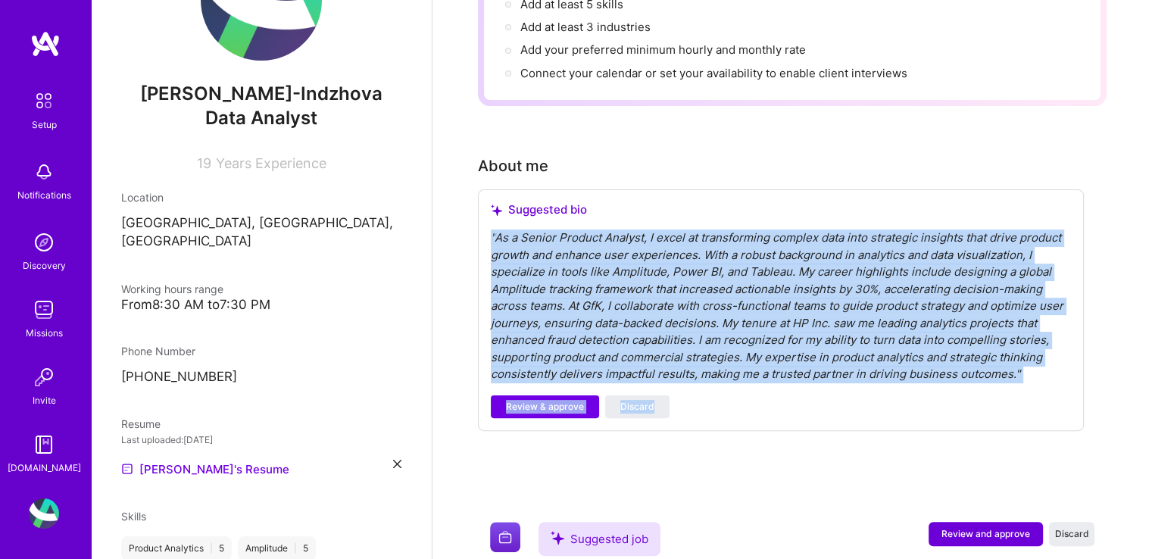
drag, startPoint x: 492, startPoint y: 213, endPoint x: 1070, endPoint y: 379, distance: 601.4
click at [1070, 379] on div "Suggested bio " As a Senior Product Analyst, I excel at transforming complex da…" at bounding box center [781, 310] width 606 height 242
copy div "" As a Senior Product Analyst, I excel at transforming complex data into strate…"
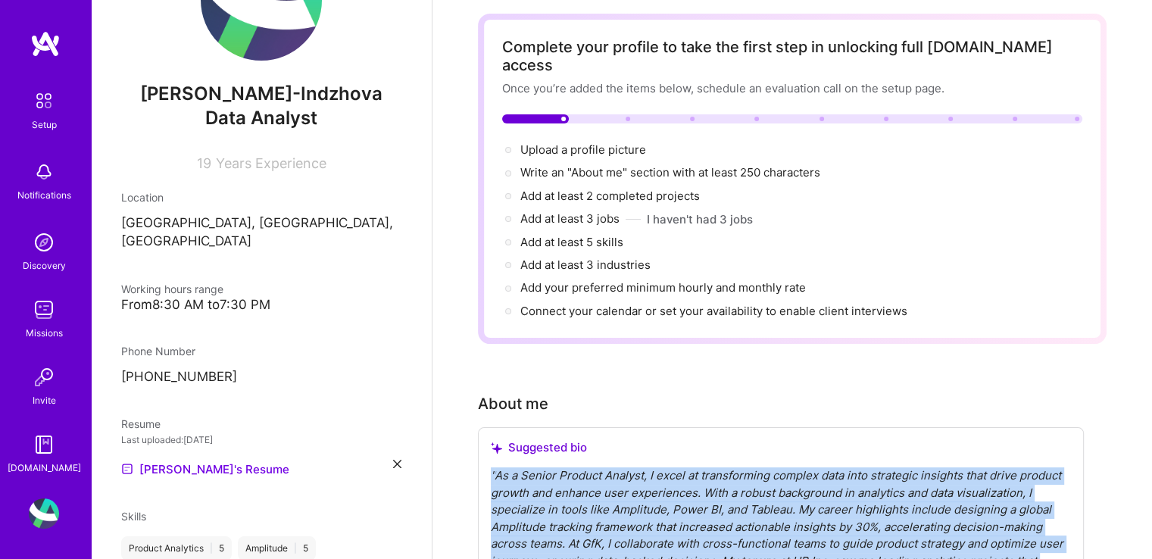
scroll to position [0, 0]
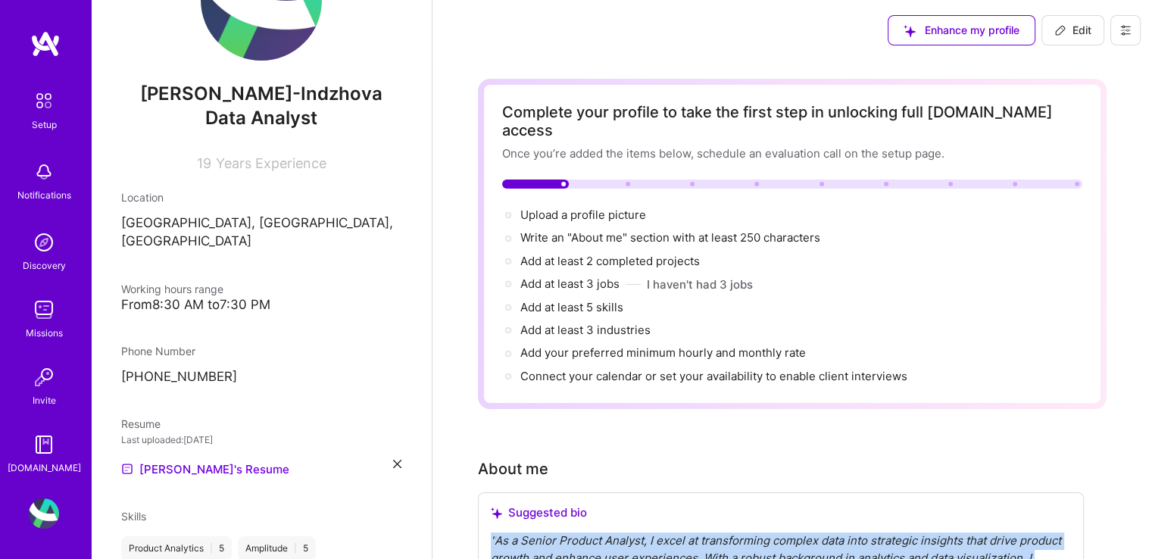
click at [1076, 27] on span "Edit" at bounding box center [1073, 30] width 37 height 15
select select "BG"
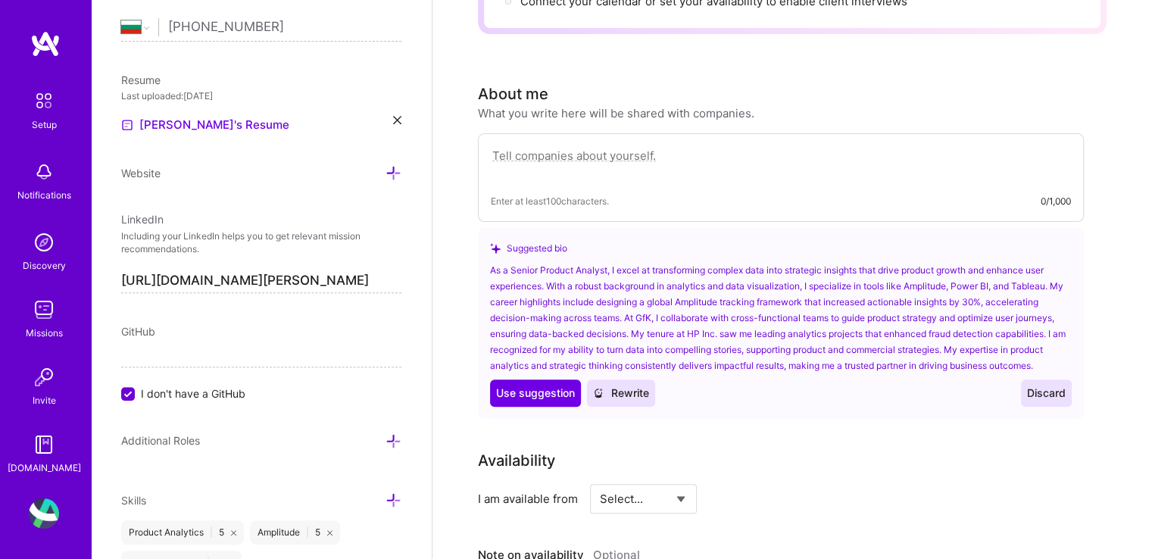
scroll to position [379, 0]
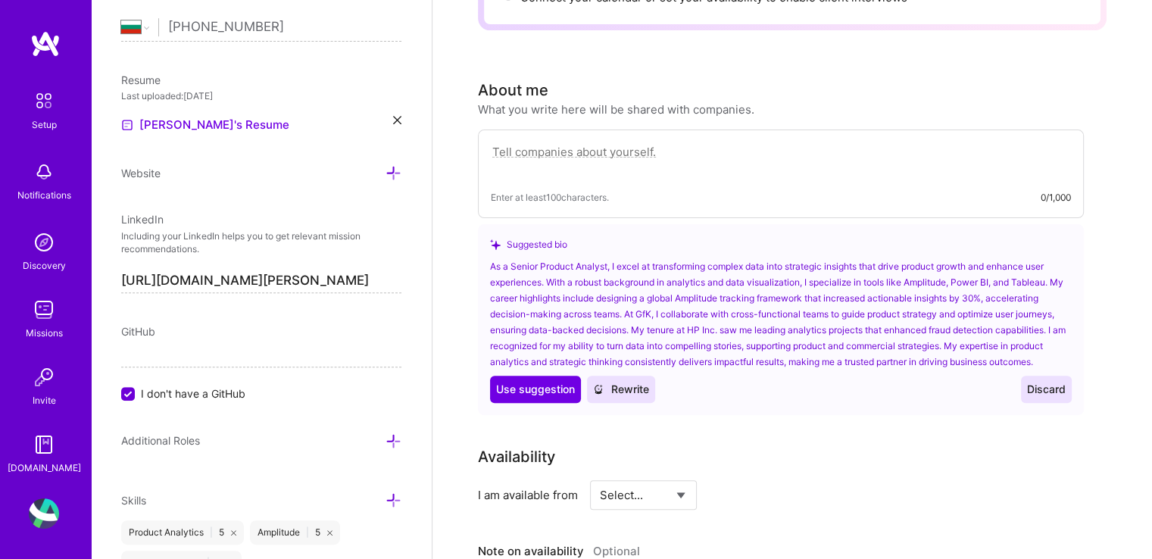
click at [627, 290] on div "As a Senior Product Analyst, I excel at transforming complex data into strategi…" at bounding box center [781, 313] width 582 height 111
click at [491, 276] on div "As a Senior Product Analyst, I excel at transforming complex data into strategi…" at bounding box center [781, 313] width 582 height 111
click at [629, 390] on button "Rewrite" at bounding box center [621, 389] width 68 height 27
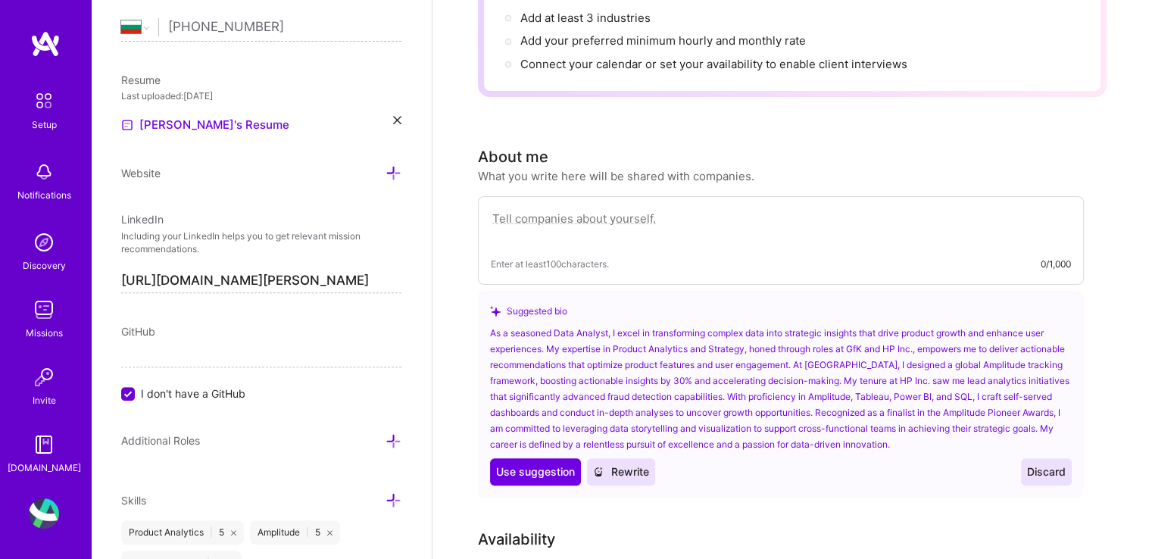
scroll to position [303, 0]
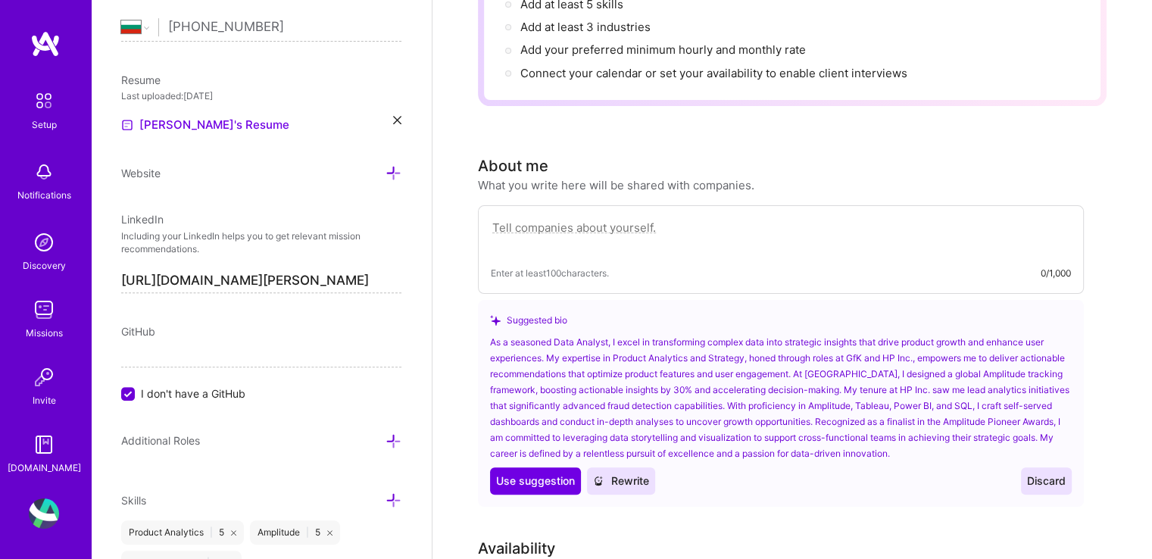
click at [633, 218] on textarea at bounding box center [781, 235] width 580 height 35
paste textarea "As a Senior Product Analyst, I excel at transforming complex data into strategi…"
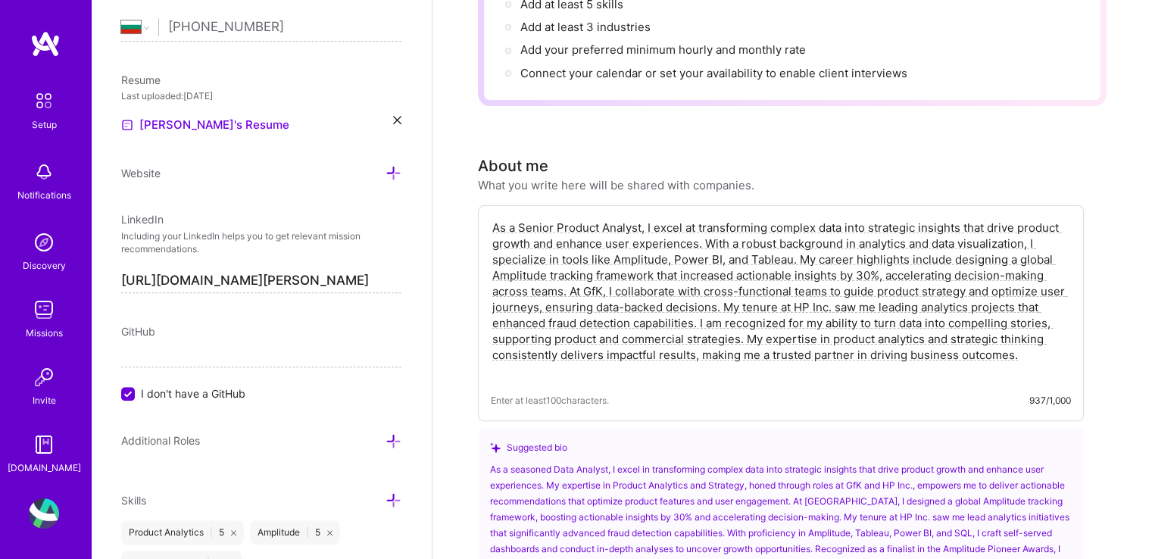
click at [797, 234] on textarea "As a Senior Product Analyst, I excel at transforming complex data into strategi…" at bounding box center [781, 299] width 580 height 162
click at [564, 267] on textarea "As a Senior Product Analyst, I excel at transforming complex data into strategi…" at bounding box center [781, 299] width 580 height 162
click at [570, 270] on textarea "As a Senior Product Analyst, I excel at transforming complex data into strategi…" at bounding box center [781, 299] width 580 height 162
paste textarea "Finalist in the Amplitude Pioneer Awards, recognized for innova"
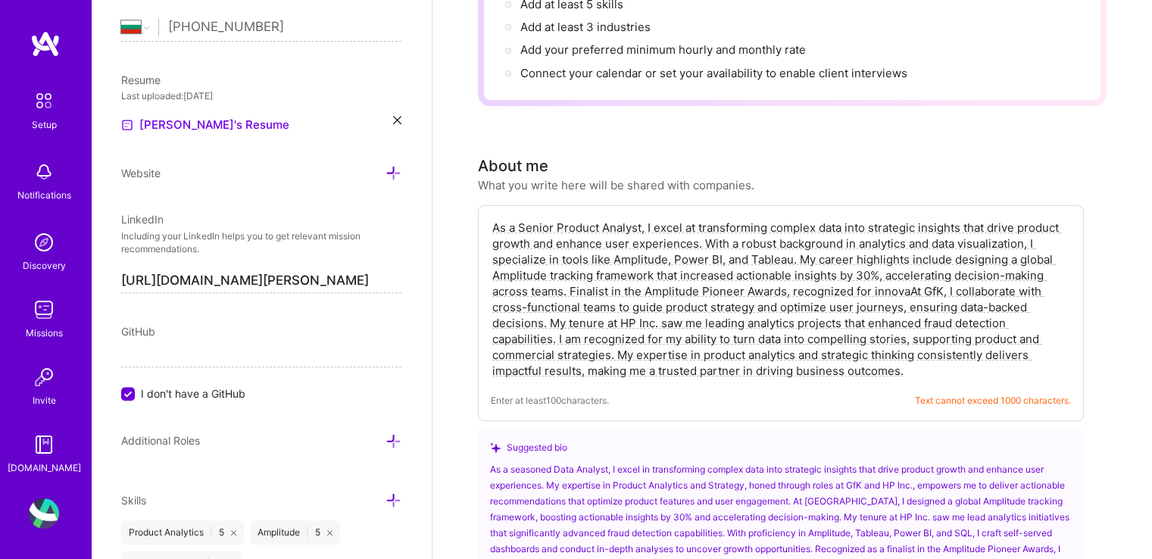
drag, startPoint x: 907, startPoint y: 267, endPoint x: 570, endPoint y: 268, distance: 336.4
click at [570, 268] on textarea "As a Senior Product Analyst, I excel at transforming complex data into strategi…" at bounding box center [781, 299] width 580 height 162
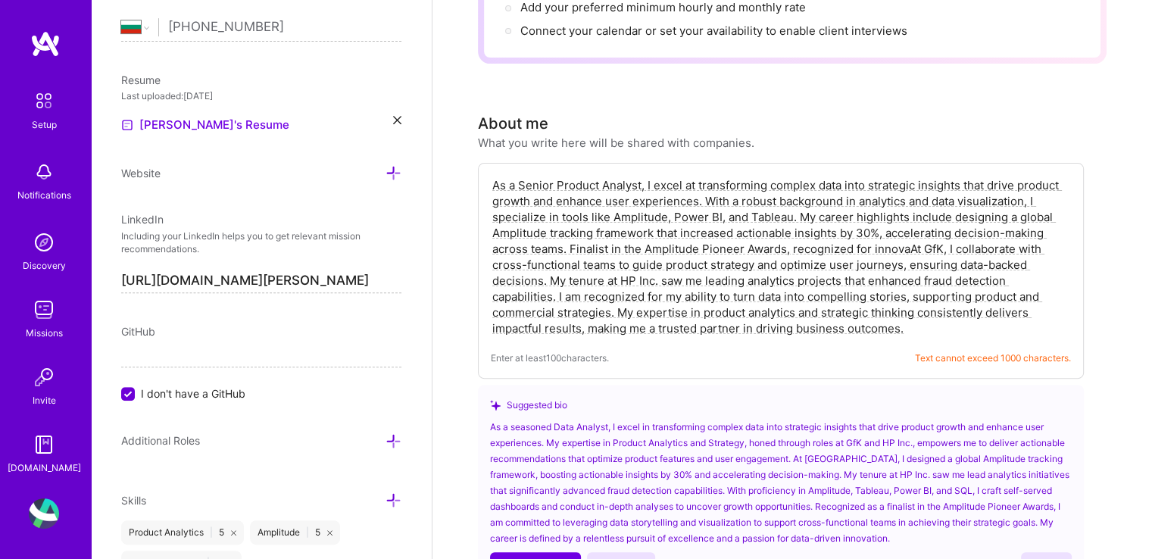
scroll to position [379, 0]
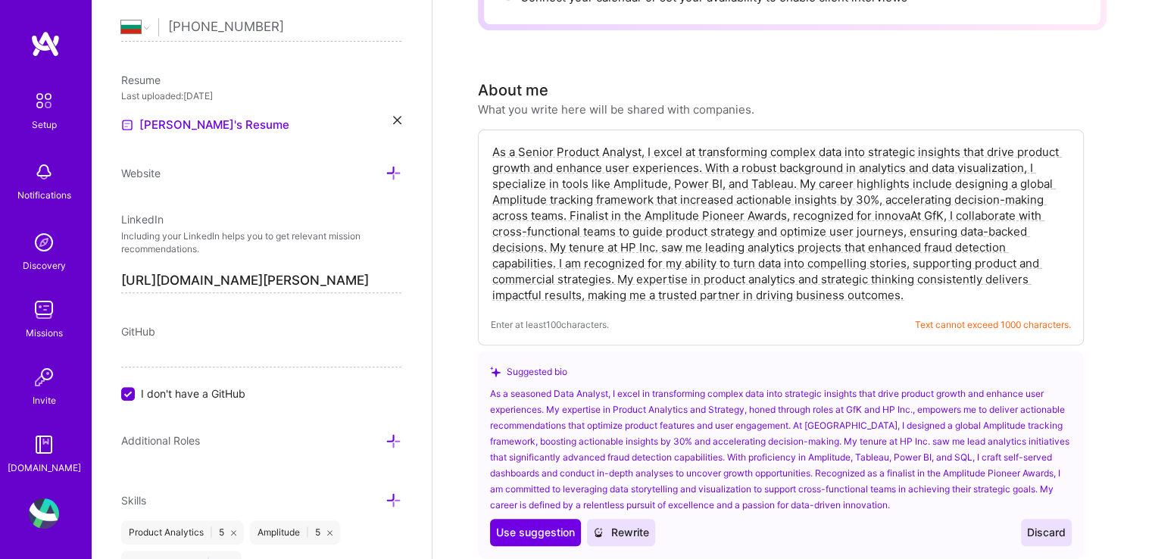
click at [873, 451] on div "As a seasoned Data Analyst, I excel in transforming complex data into strategic…" at bounding box center [781, 449] width 582 height 127
click at [855, 451] on div "As a seasoned Data Analyst, I excel in transforming complex data into strategic…" at bounding box center [781, 449] width 582 height 127
click at [1012, 436] on div "As a seasoned Data Analyst, I excel in transforming complex data into strategic…" at bounding box center [781, 449] width 582 height 127
click at [545, 525] on span "Use suggestion" at bounding box center [535, 532] width 79 height 15
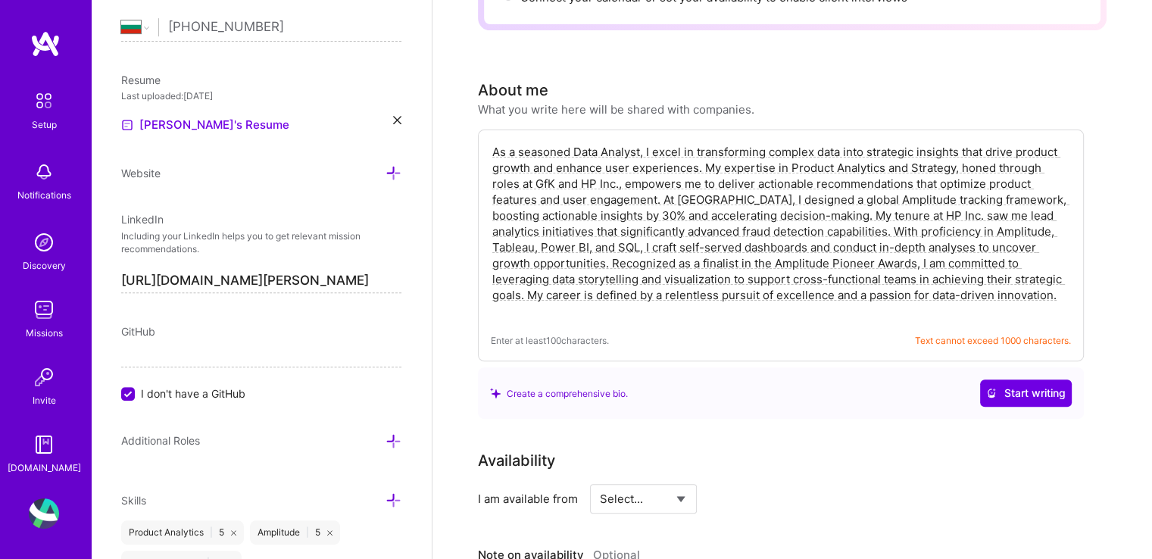
drag, startPoint x: 600, startPoint y: 125, endPoint x: 575, endPoint y: 123, distance: 25.0
click at [575, 142] on textarea "As a seasoned Data Analyst, I excel in transforming complex data into strategic…" at bounding box center [781, 231] width 580 height 178
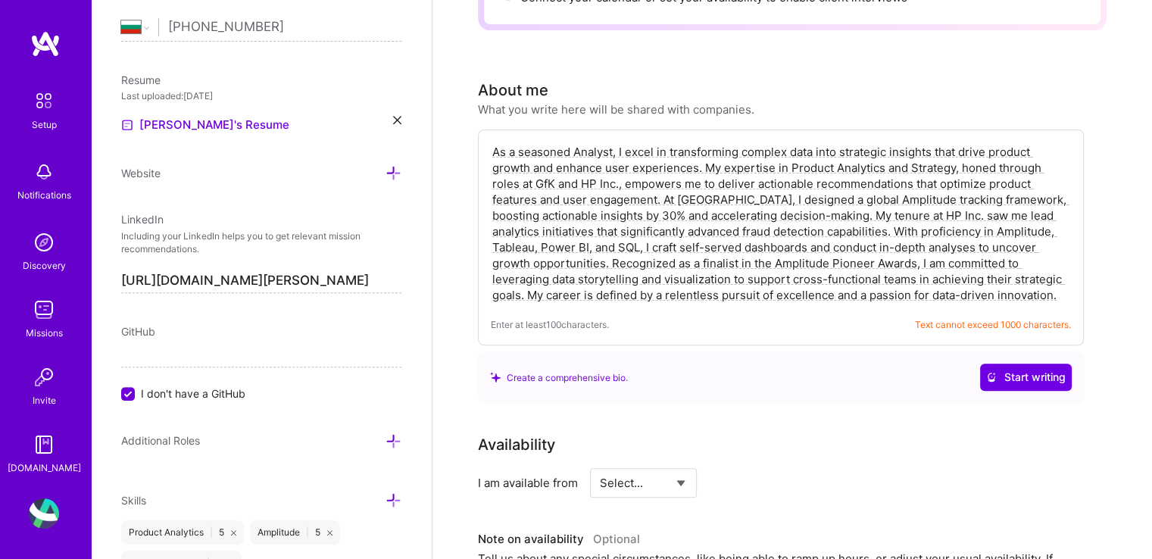
scroll to position [455, 0]
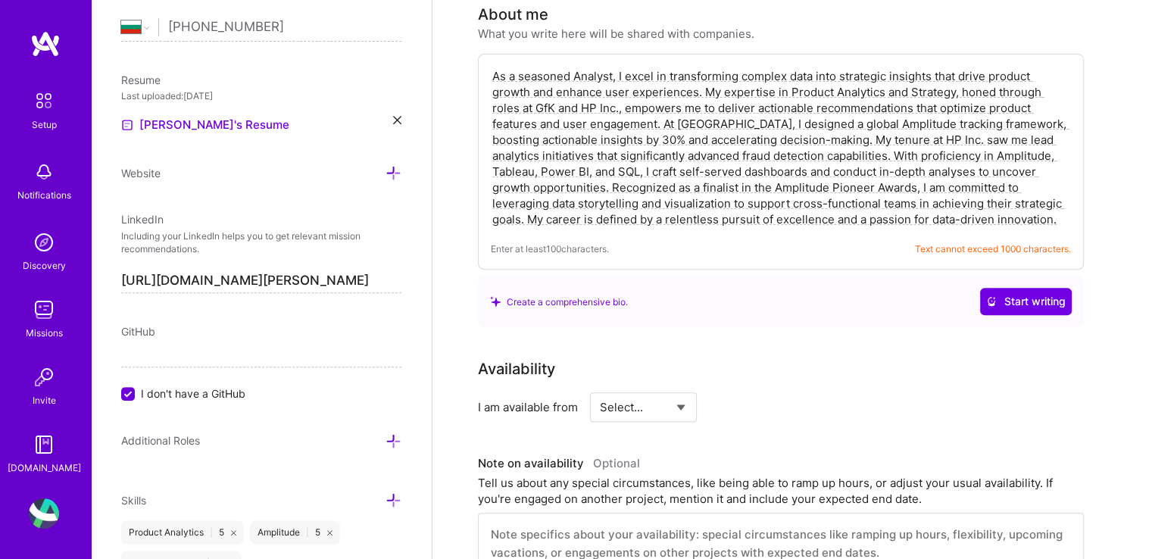
drag, startPoint x: 1015, startPoint y: 182, endPoint x: 1021, endPoint y: 195, distance: 13.9
click at [1021, 195] on textarea "As a seasoned Analyst, I excel in transforming complex data into strategic insi…" at bounding box center [781, 148] width 580 height 162
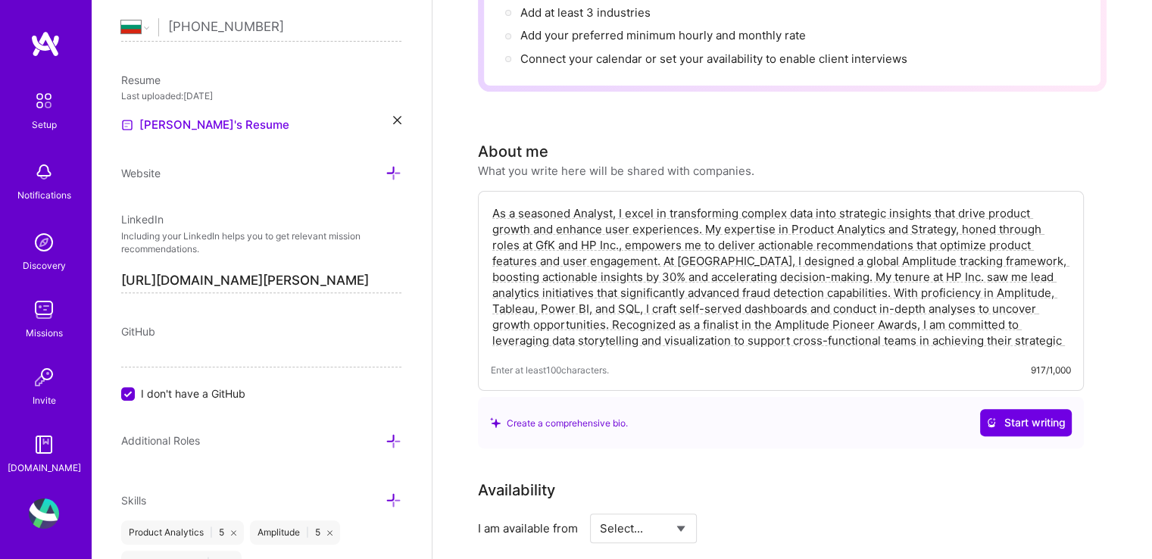
scroll to position [303, 0]
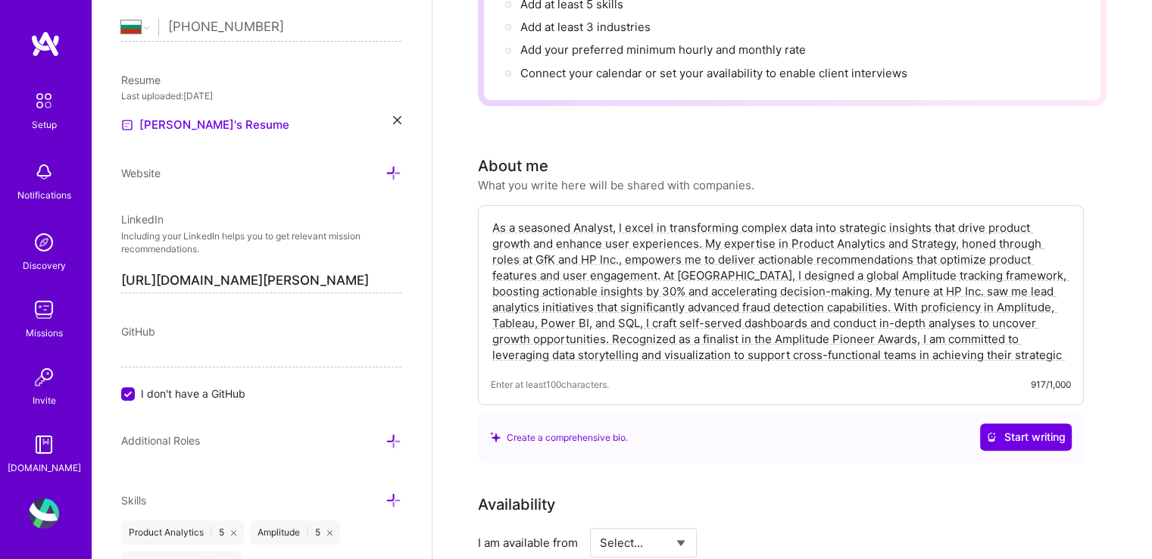
click at [574, 218] on textarea "As a seasoned Analyst, I excel in transforming complex data into strategic insi…" at bounding box center [781, 291] width 580 height 146
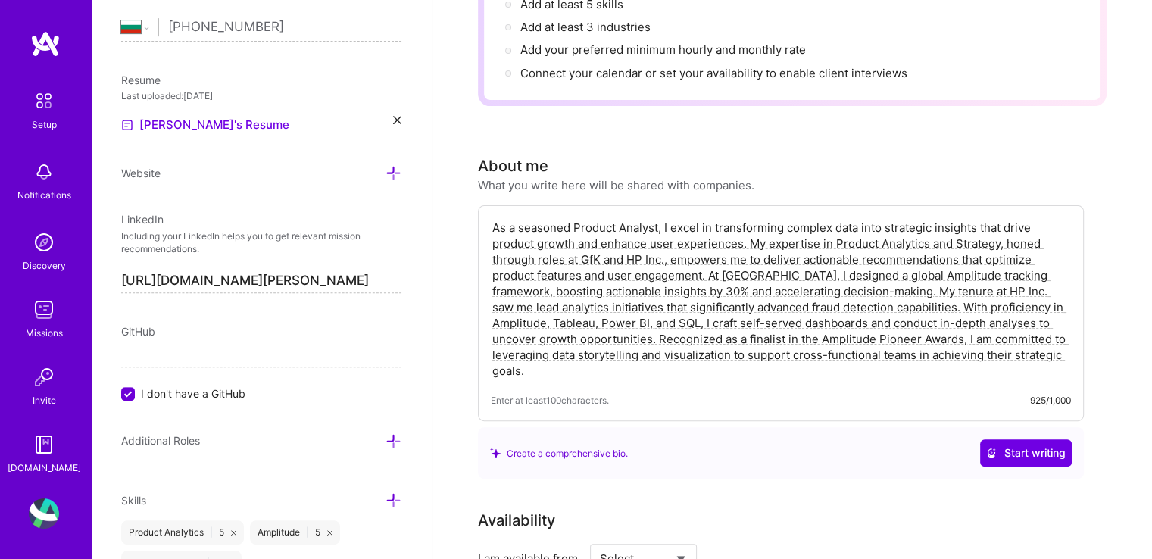
click at [845, 286] on textarea "As a seasoned Product Analyst, I excel in transforming complex data into strate…" at bounding box center [781, 299] width 580 height 162
click at [575, 218] on textarea "As a seasoned Product Analyst, I excel in transforming complex data into strate…" at bounding box center [781, 299] width 580 height 162
drag, startPoint x: 609, startPoint y: 206, endPoint x: 575, endPoint y: 200, distance: 34.6
click at [575, 218] on textarea "As a seasoned Senior Product Analyst, I excel in transforming complex data into…" at bounding box center [781, 299] width 580 height 162
drag, startPoint x: 494, startPoint y: 202, endPoint x: 703, endPoint y: 248, distance: 214.0
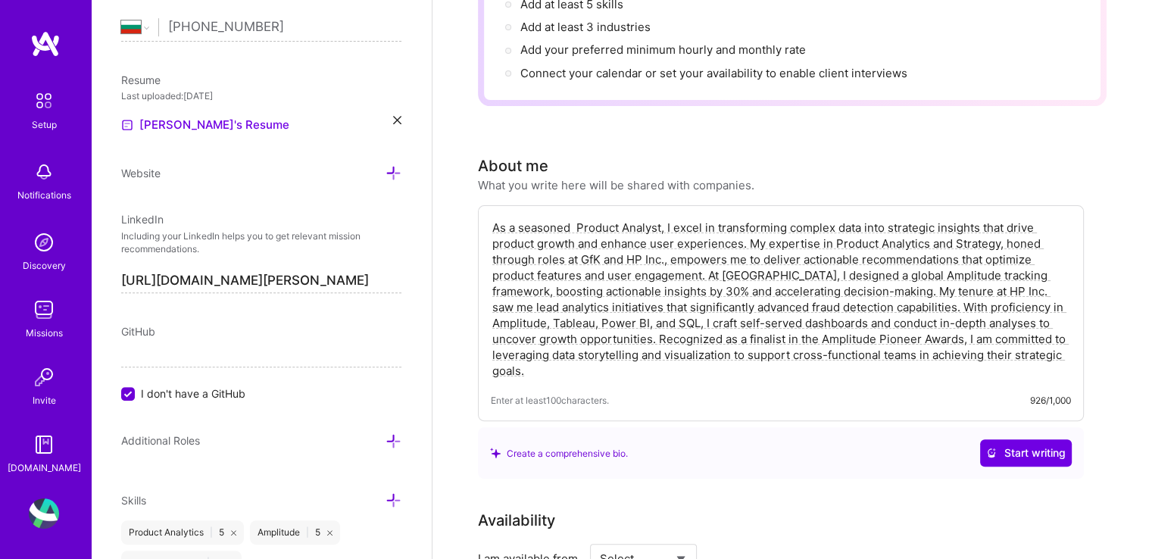
click at [703, 248] on textarea "As a seasoned Product Analyst, I excel in transforming complex data into strate…" at bounding box center [781, 299] width 580 height 162
paste textarea "Senior Product Analyst, I excel at transforming complex data into strategic ins…"
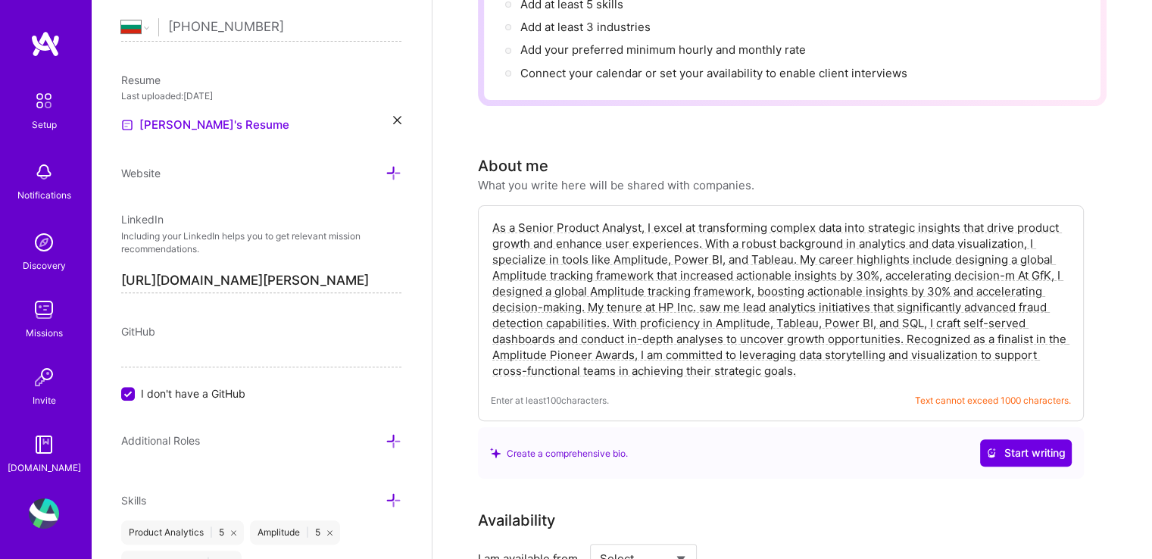
drag, startPoint x: 1020, startPoint y: 250, endPoint x: 1079, endPoint y: 271, distance: 62.8
click at [1074, 267] on div "As a Senior Product Analyst, I excel at transforming complex data into strategi…" at bounding box center [781, 313] width 606 height 216
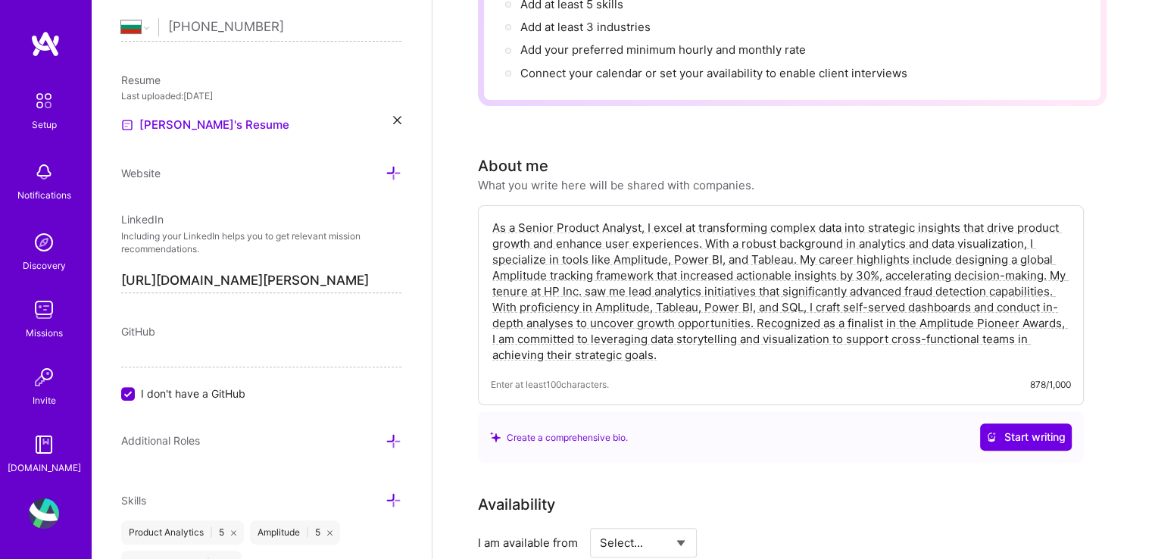
click at [663, 236] on textarea "As a Senior Product Analyst, I excel at transforming complex data into strategi…" at bounding box center [781, 291] width 580 height 146
drag, startPoint x: 807, startPoint y: 286, endPoint x: 461, endPoint y: 278, distance: 346.3
drag, startPoint x: 819, startPoint y: 284, endPoint x: 753, endPoint y: 297, distance: 67.2
click at [753, 297] on textarea "As a Senior Product Analyst, I excel at transforming complex data into strategi…" at bounding box center [781, 291] width 580 height 146
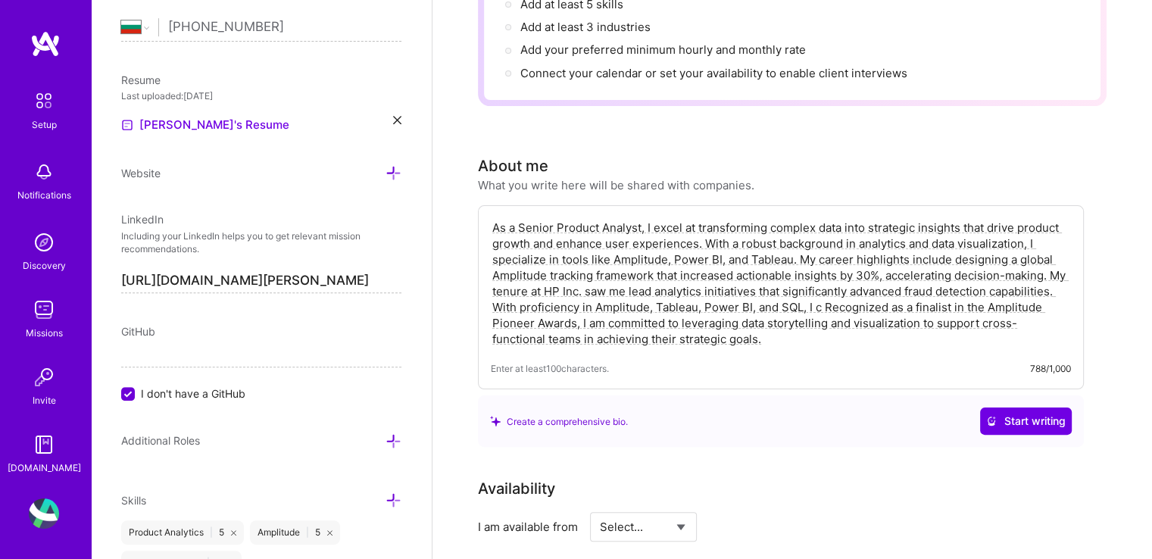
click at [790, 236] on textarea "As a Senior Product Analyst, I excel at transforming complex data into strategi…" at bounding box center [781, 283] width 580 height 130
paste textarea "raft self-served dashboards and conduct in-depth analyses to uncover growth opp…"
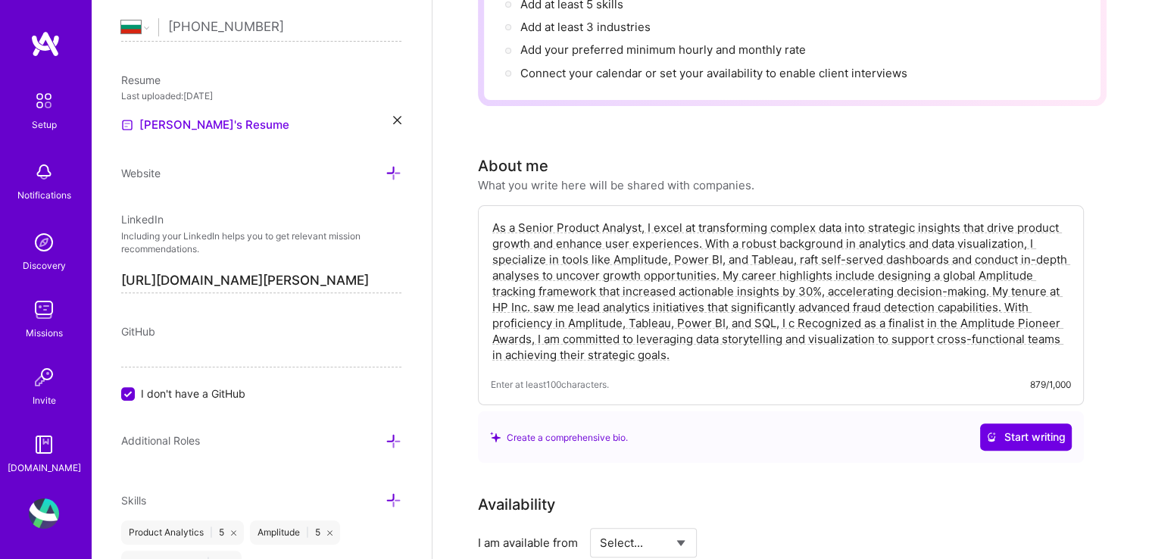
click at [799, 236] on textarea "As a Senior Product Analyst, I excel at transforming complex data into strategi…" at bounding box center [781, 291] width 580 height 146
click at [1042, 239] on textarea "As a Senior Product Analyst, I excel at transforming complex data into strategi…" at bounding box center [781, 291] width 580 height 146
drag, startPoint x: 491, startPoint y: 296, endPoint x: 821, endPoint y: 298, distance: 330.3
click at [821, 298] on textarea "As a Senior Product Analyst, I excel at transforming complex data into strategi…" at bounding box center [781, 291] width 580 height 146
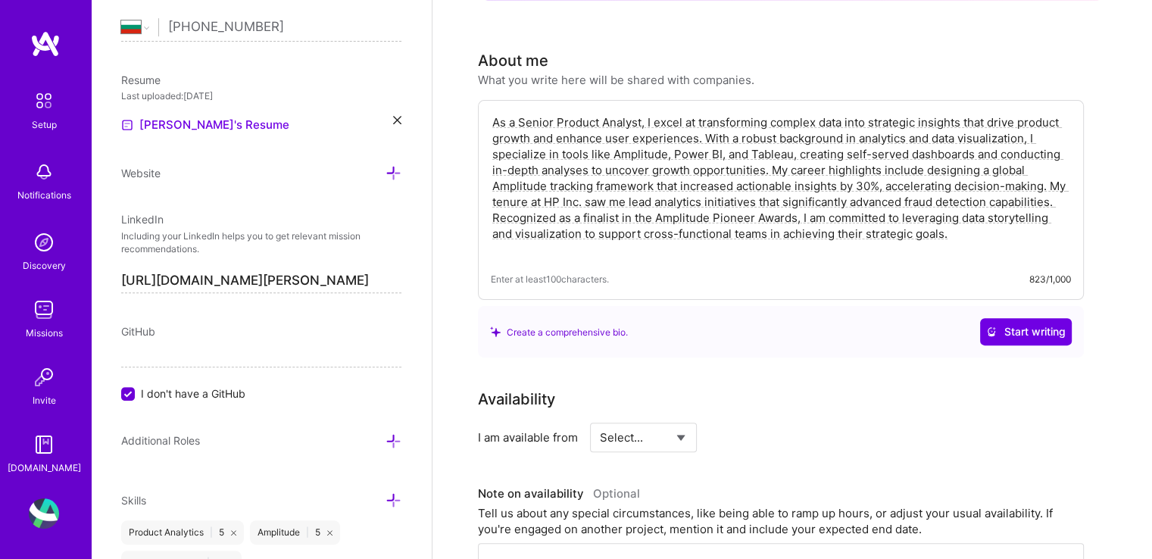
scroll to position [455, 0]
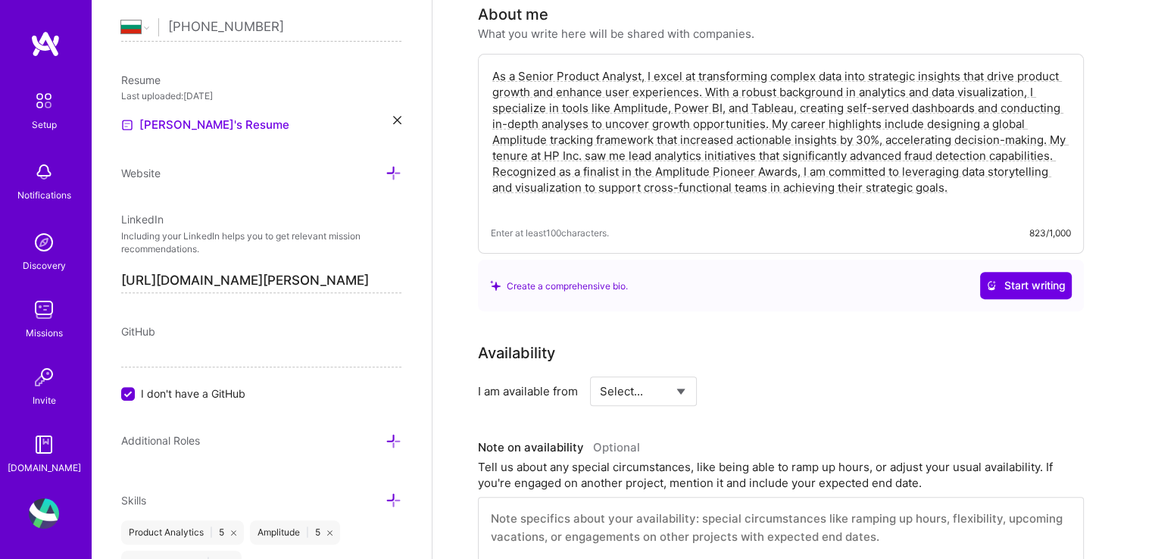
type textarea "As a Senior Product Analyst, I excel at transforming complex data into strategi…"
click at [671, 372] on select "Select... Right Now Future Date Not Available" at bounding box center [643, 391] width 87 height 39
select select "Right Now"
click at [600, 372] on select "Select... Right Now Future Date Not Available" at bounding box center [643, 391] width 87 height 39
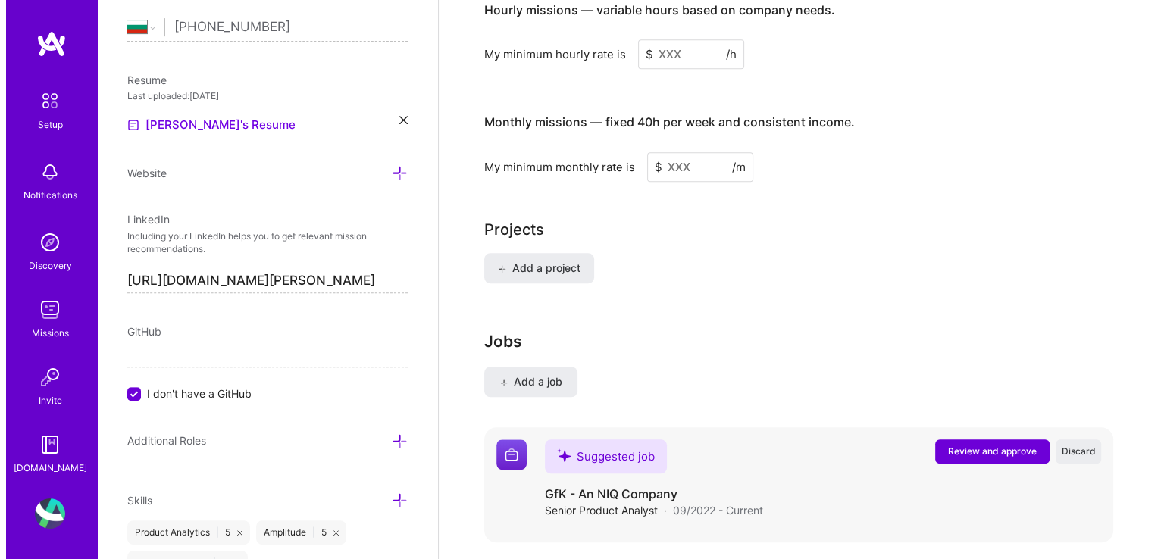
scroll to position [1212, 0]
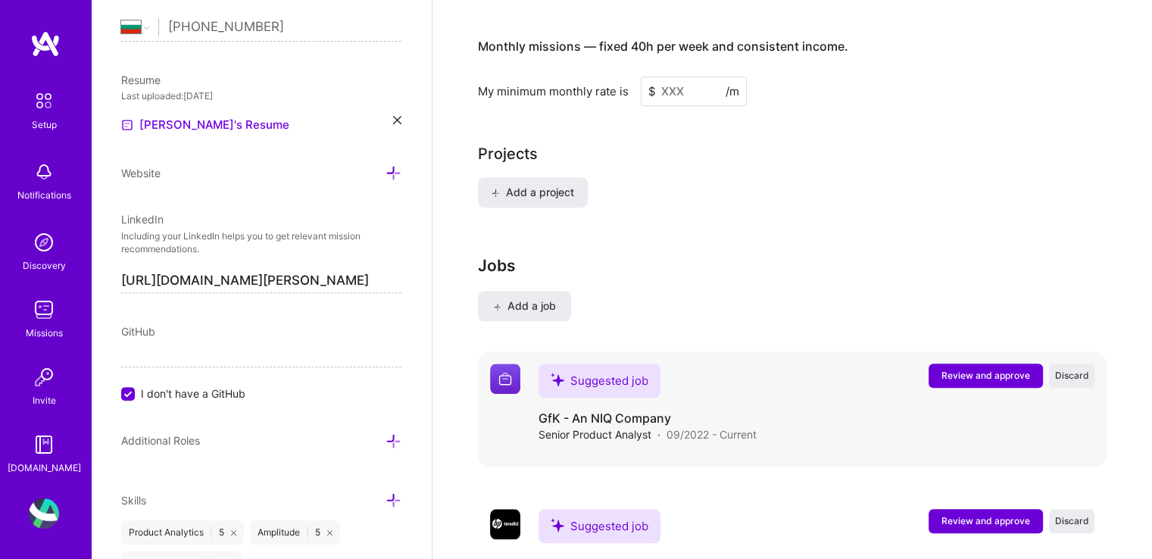
click at [979, 369] on span "Review and approve" at bounding box center [986, 375] width 89 height 13
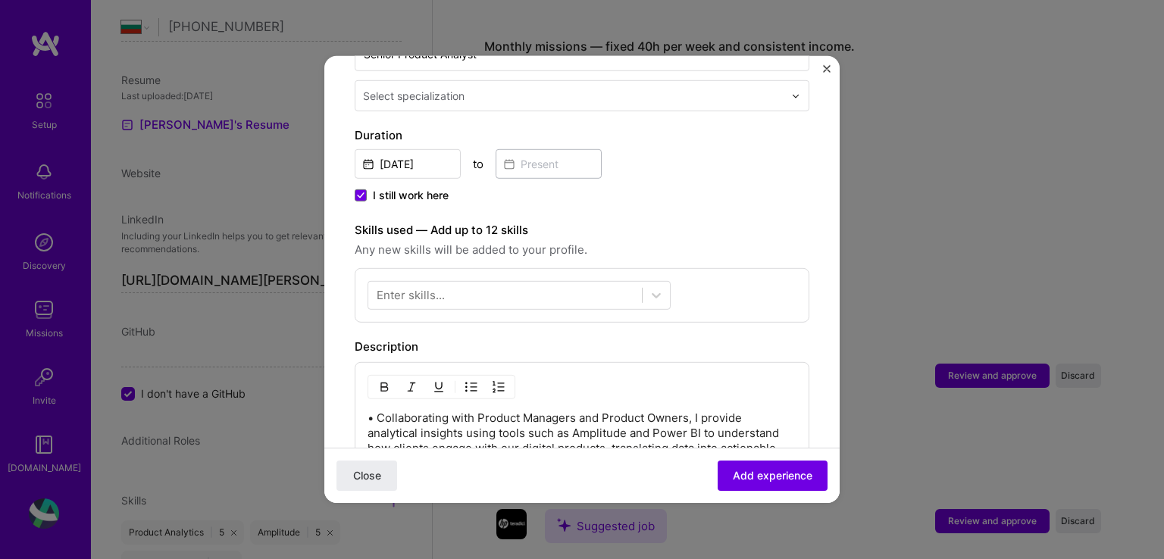
scroll to position [379, 0]
click at [359, 186] on span at bounding box center [361, 192] width 12 height 12
click at [0, 0] on input "I still work here" at bounding box center [0, 0] width 0 height 0
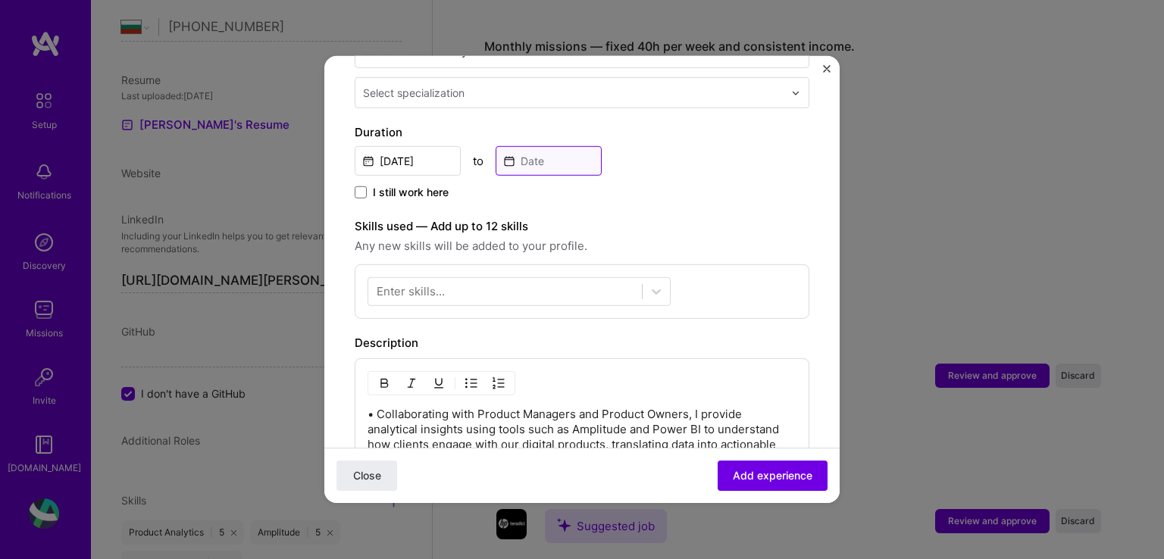
click at [519, 148] on input at bounding box center [548, 161] width 106 height 30
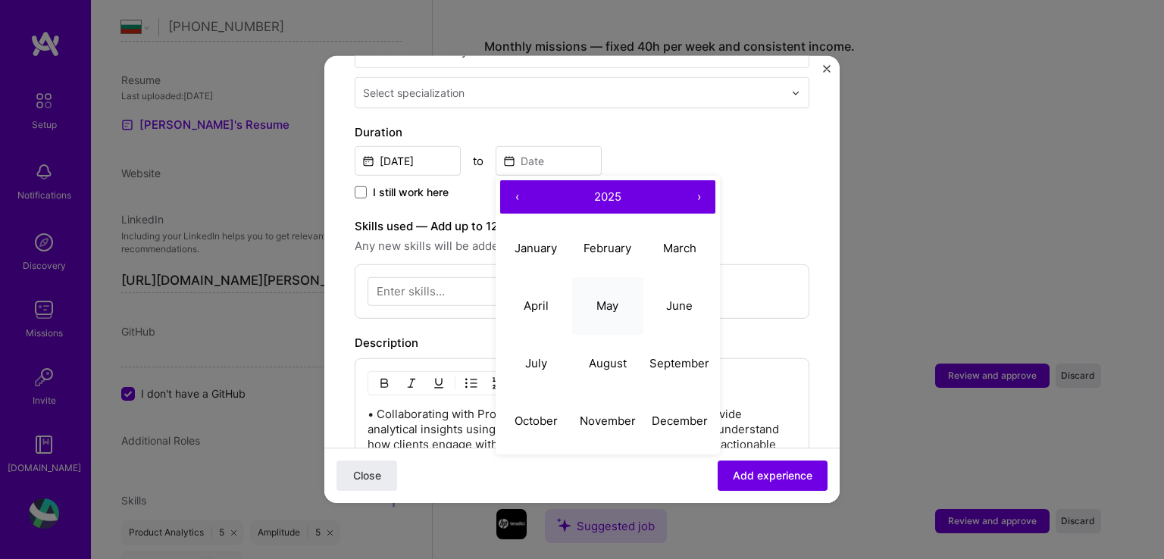
click at [611, 297] on button "May" at bounding box center [608, 306] width 72 height 58
type input "[DATE]"
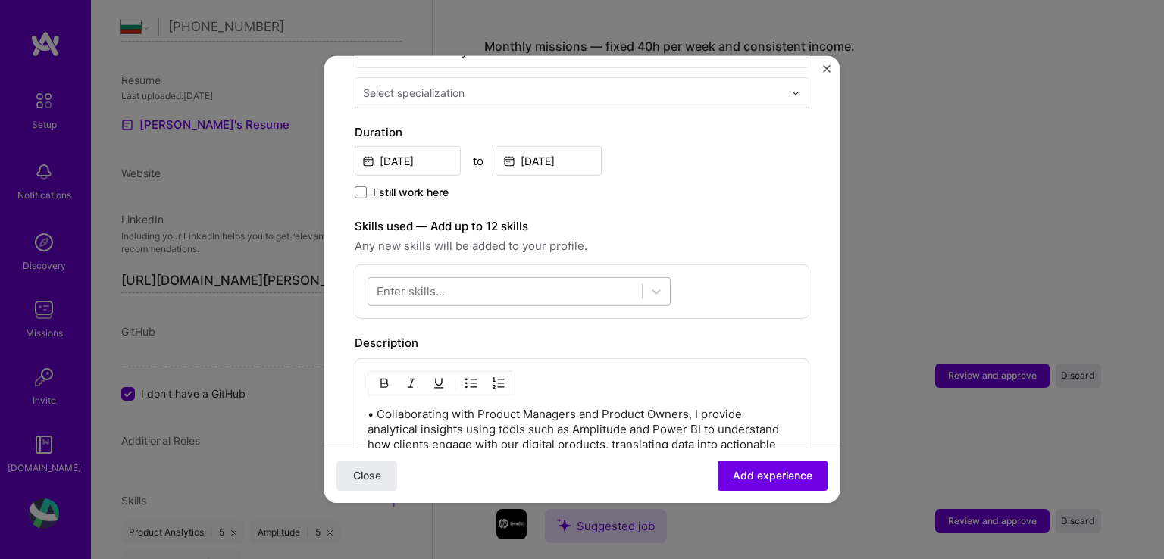
click at [532, 279] on div at bounding box center [505, 291] width 274 height 25
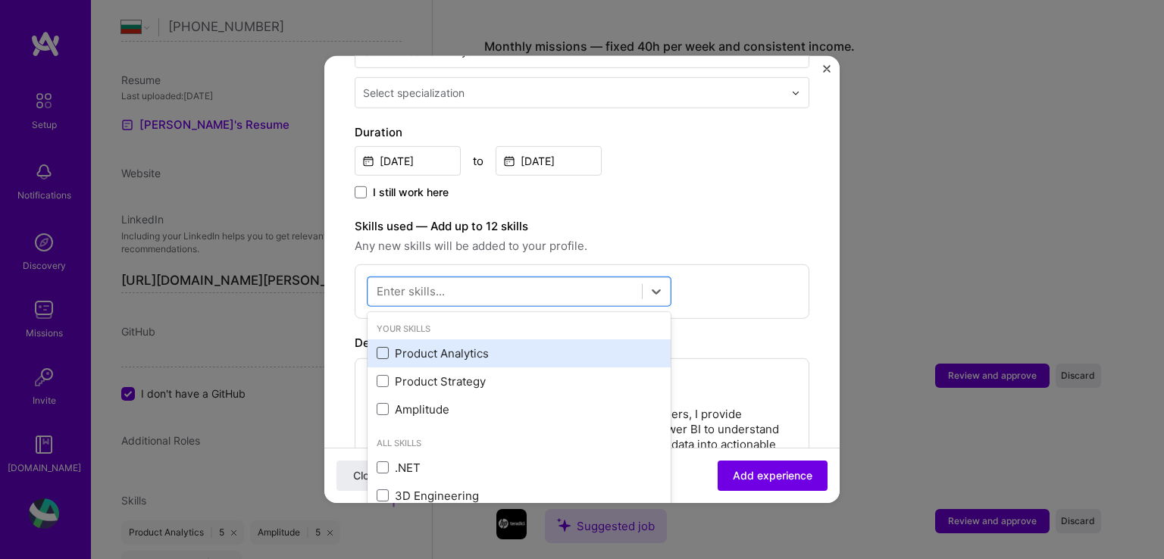
click at [383, 347] on span at bounding box center [383, 353] width 12 height 12
click at [0, 0] on input "checkbox" at bounding box center [0, 0] width 0 height 0
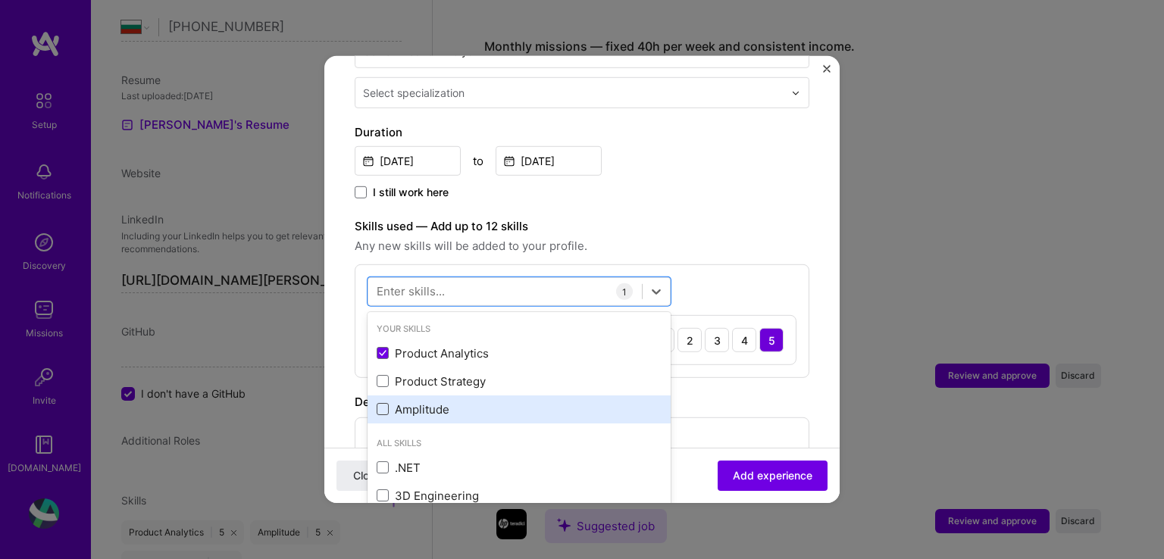
click at [385, 403] on span at bounding box center [383, 409] width 12 height 12
click at [0, 0] on input "checkbox" at bounding box center [0, 0] width 0 height 0
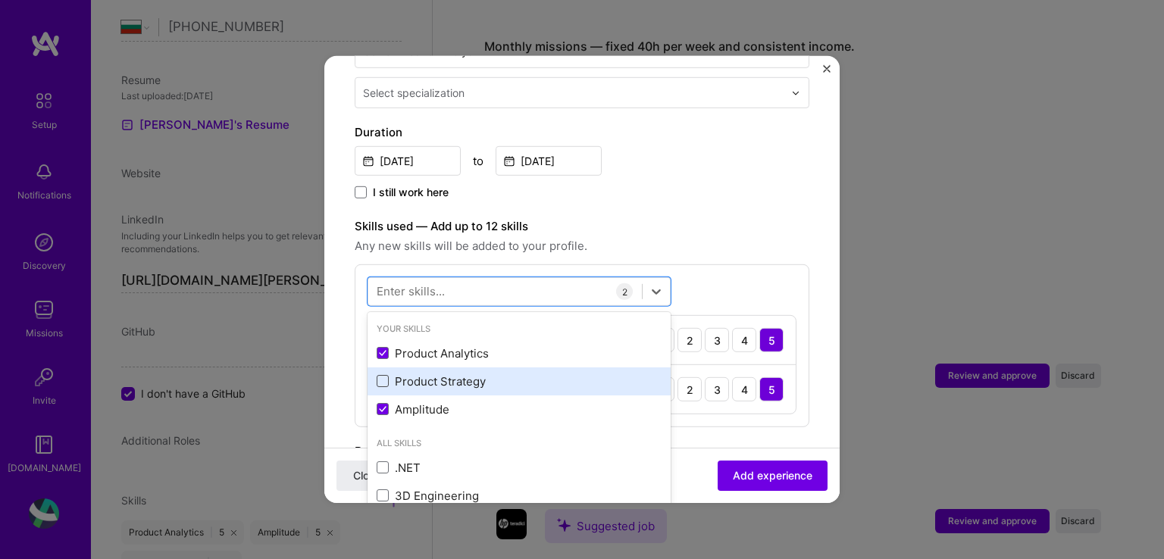
click at [386, 375] on span at bounding box center [383, 381] width 12 height 12
click at [0, 0] on input "checkbox" at bounding box center [0, 0] width 0 height 0
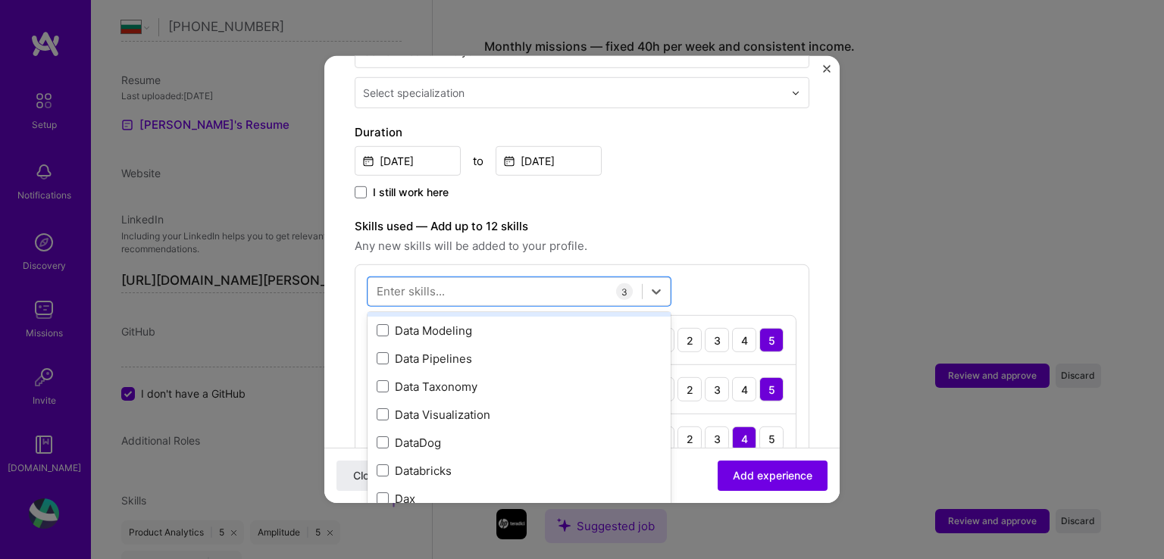
scroll to position [2500, 0]
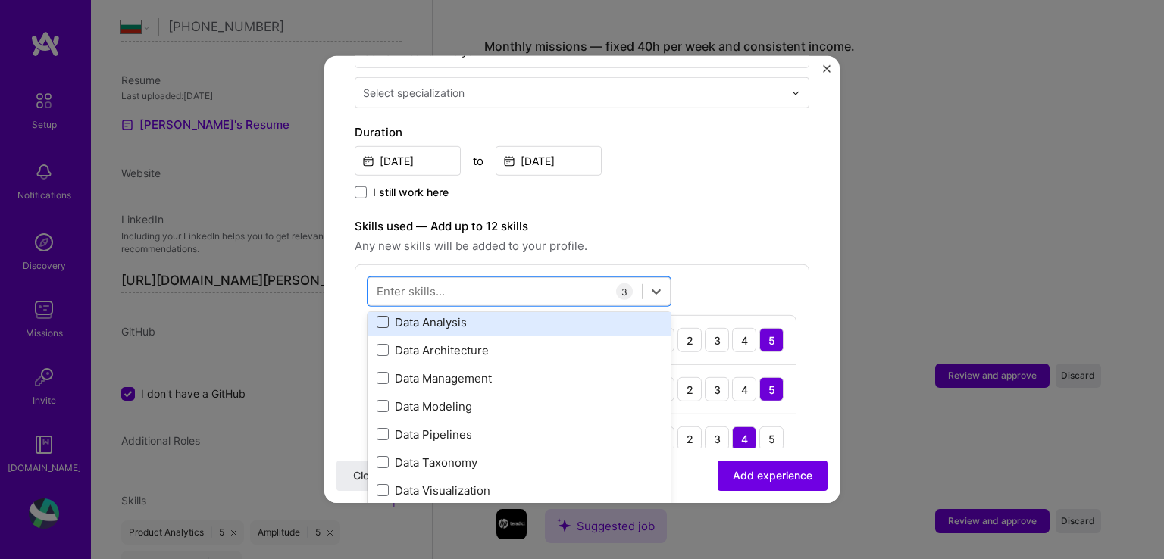
click at [382, 316] on span at bounding box center [383, 322] width 12 height 12
click at [0, 0] on input "checkbox" at bounding box center [0, 0] width 0 height 0
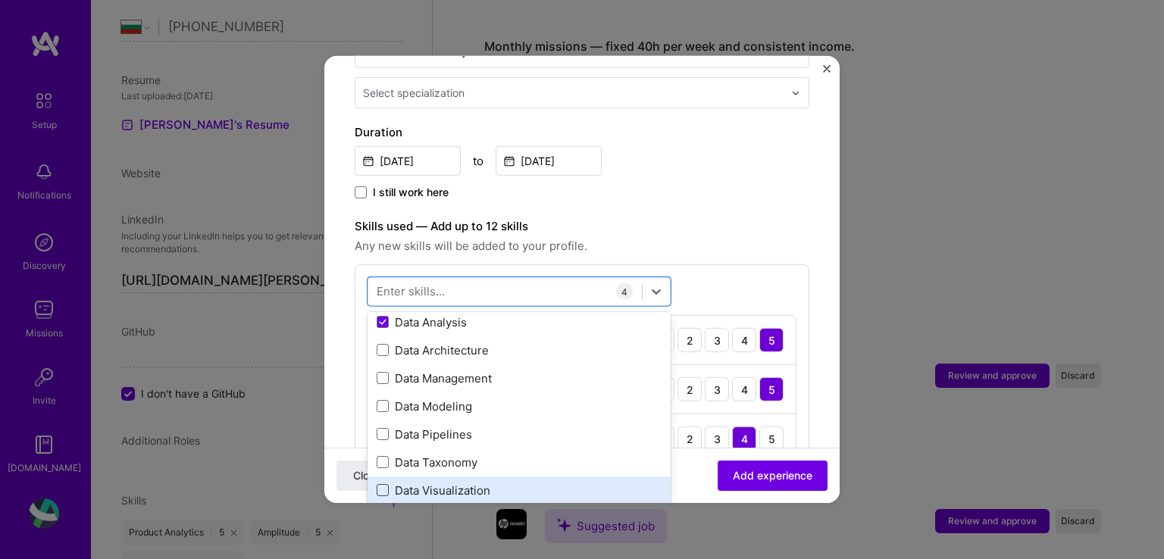
click at [385, 484] on span at bounding box center [383, 490] width 12 height 12
click at [0, 0] on input "checkbox" at bounding box center [0, 0] width 0 height 0
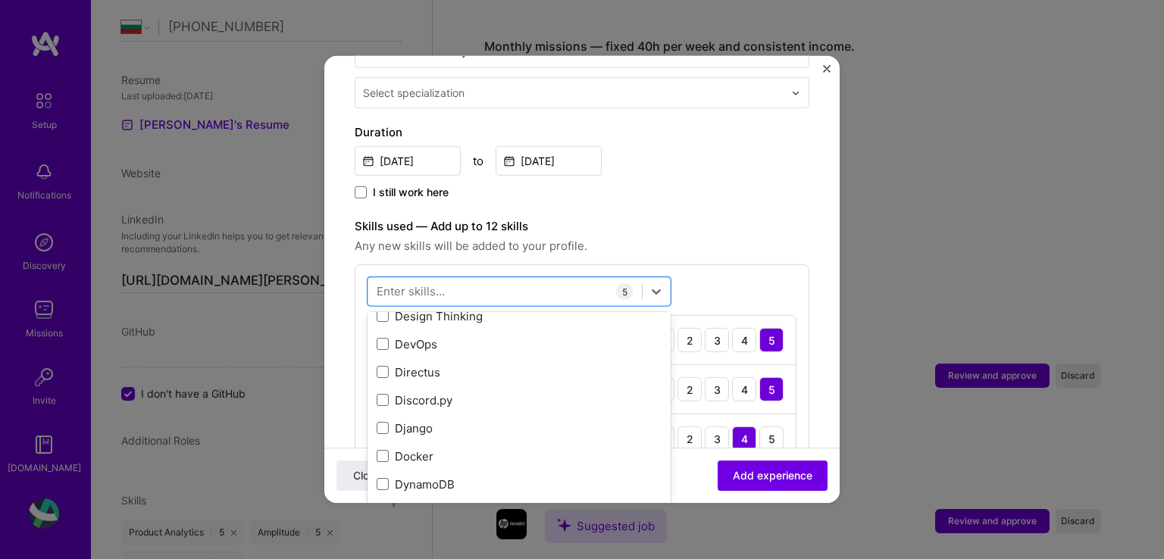
scroll to position [2879, 0]
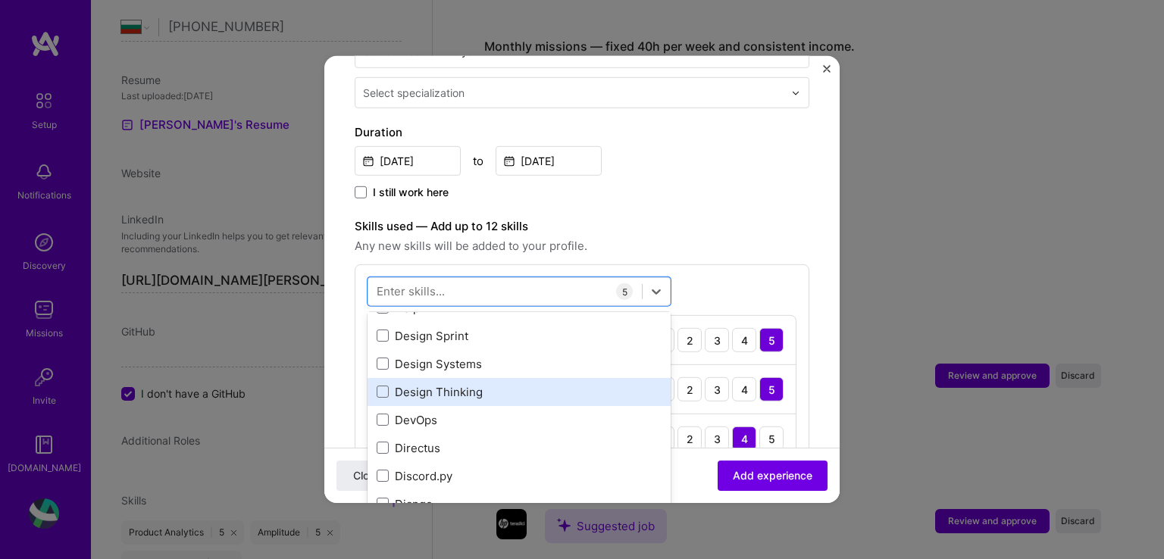
drag, startPoint x: 385, startPoint y: 374, endPoint x: 419, endPoint y: 370, distance: 34.2
click at [386, 386] on span at bounding box center [383, 392] width 12 height 12
click at [0, 0] on input "checkbox" at bounding box center [0, 0] width 0 height 0
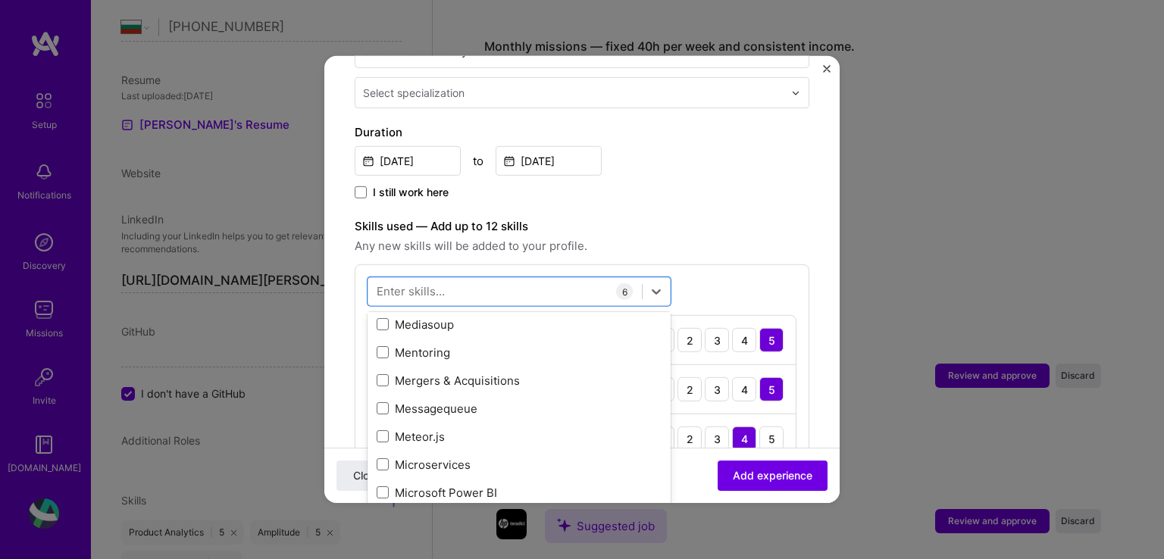
scroll to position [5758, 0]
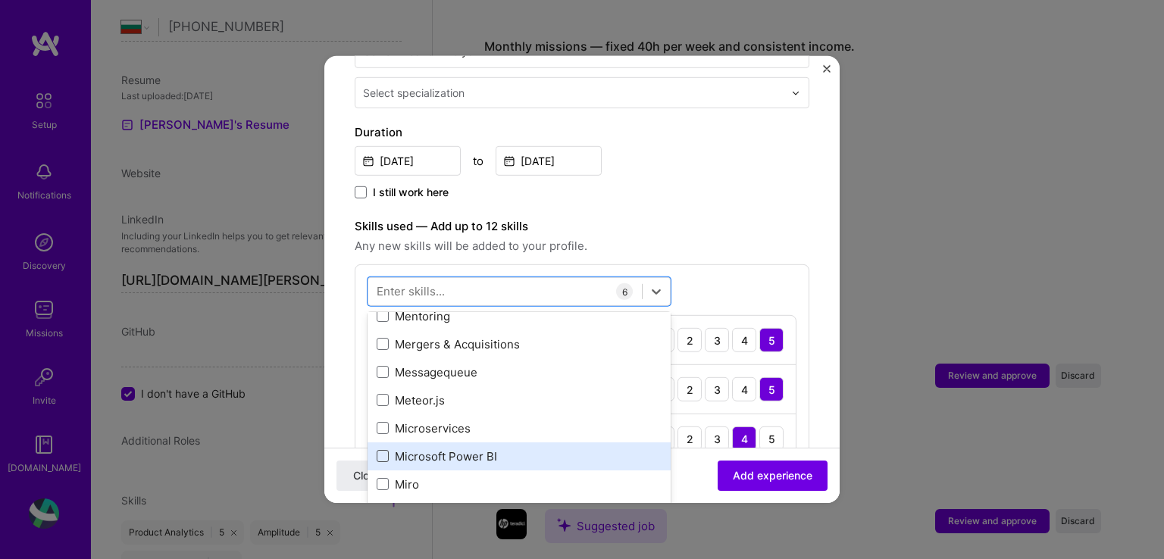
click at [384, 450] on span at bounding box center [383, 456] width 12 height 12
click at [0, 0] on input "checkbox" at bounding box center [0, 0] width 0 height 0
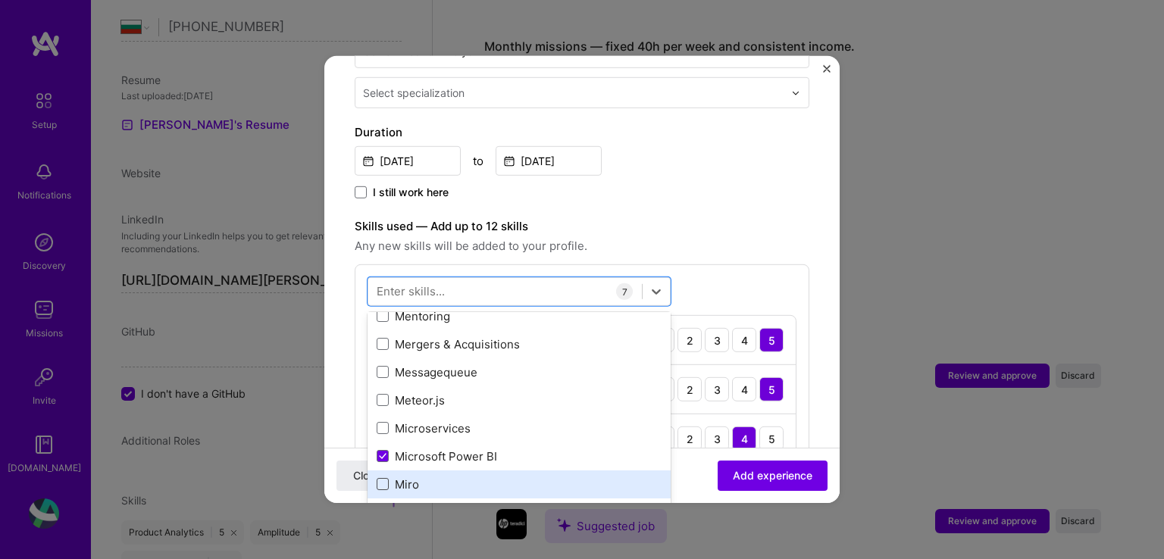
click at [383, 478] on span at bounding box center [383, 484] width 12 height 12
click at [0, 0] on input "checkbox" at bounding box center [0, 0] width 0 height 0
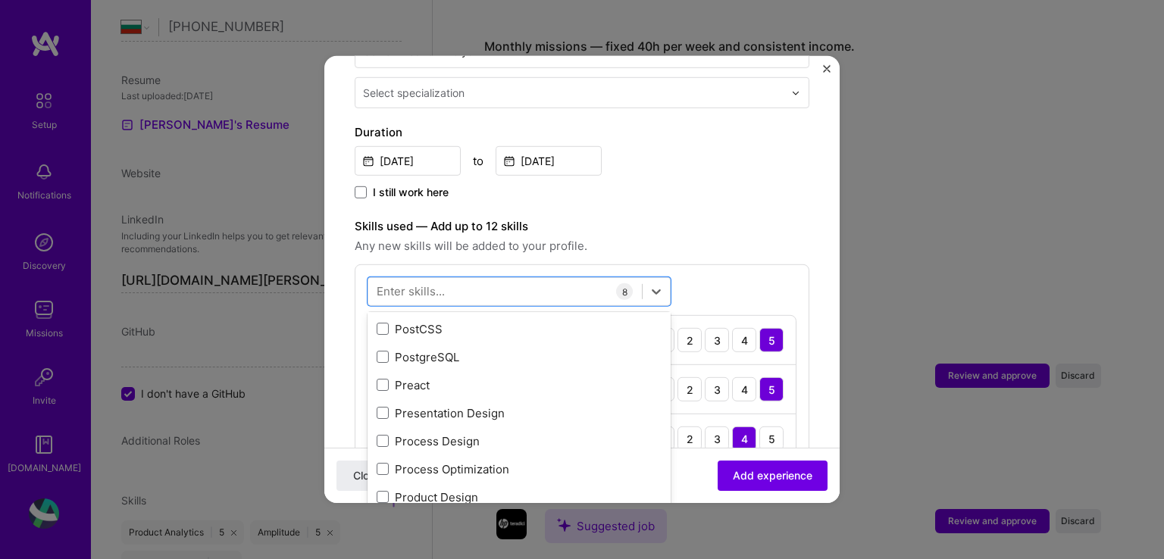
scroll to position [6970, 0]
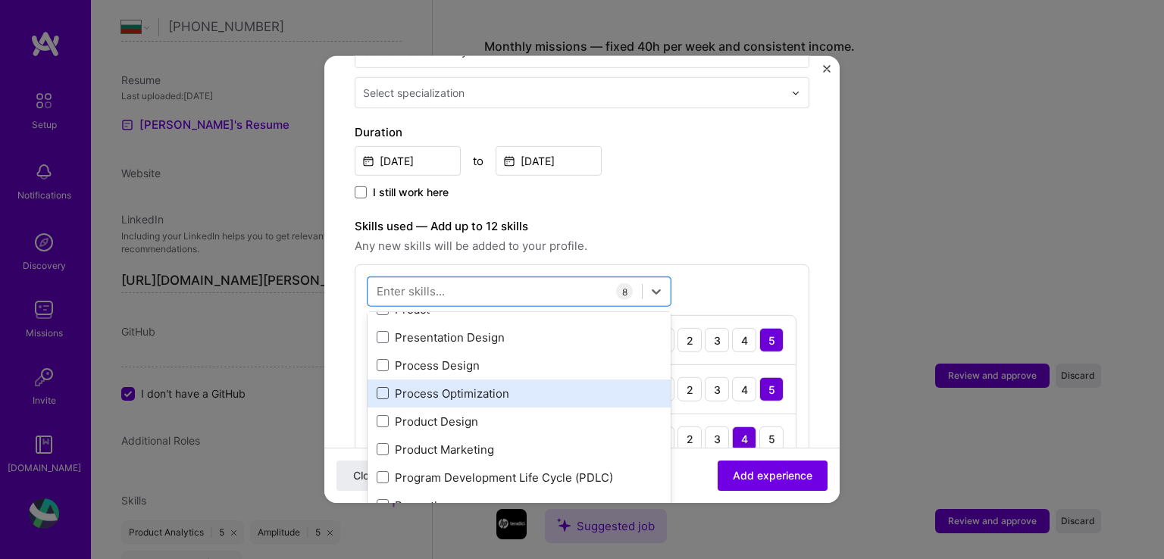
click at [386, 387] on span at bounding box center [383, 393] width 12 height 12
click at [0, 0] on input "checkbox" at bounding box center [0, 0] width 0 height 0
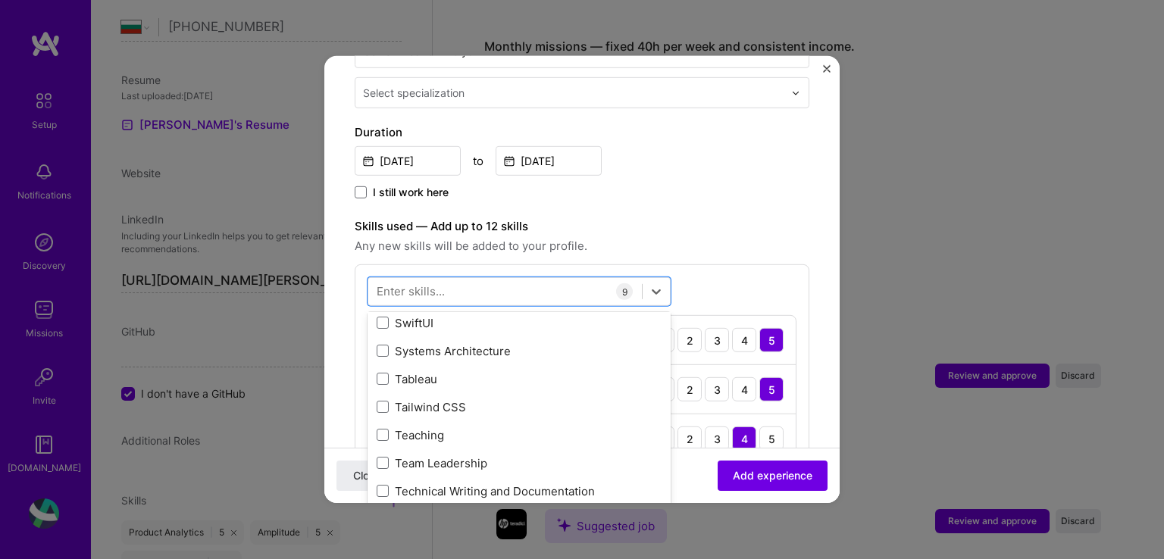
scroll to position [9167, 0]
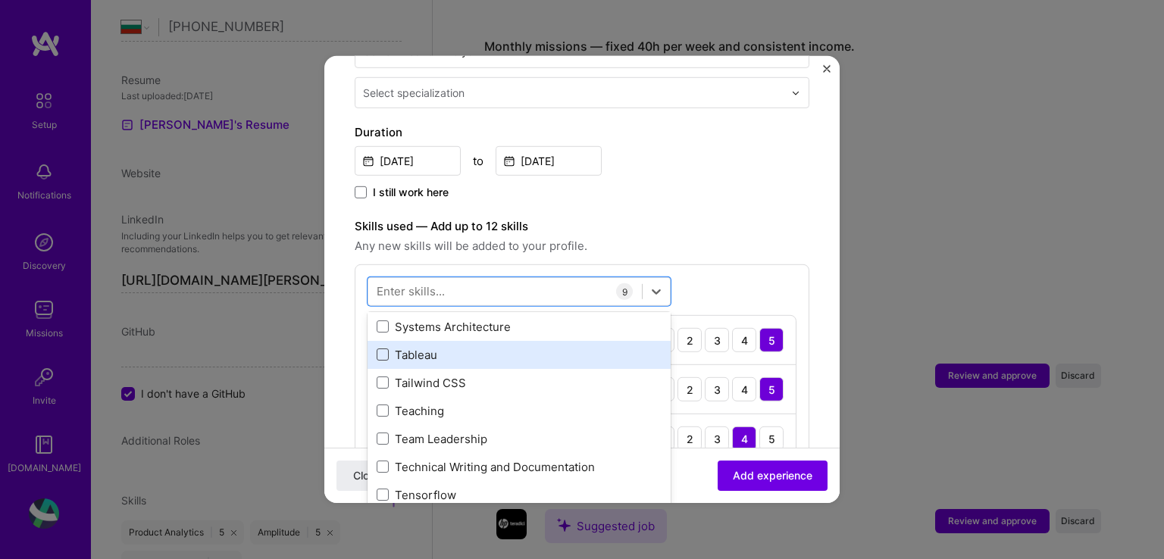
click at [377, 349] on span at bounding box center [383, 355] width 12 height 12
click at [0, 0] on input "checkbox" at bounding box center [0, 0] width 0 height 0
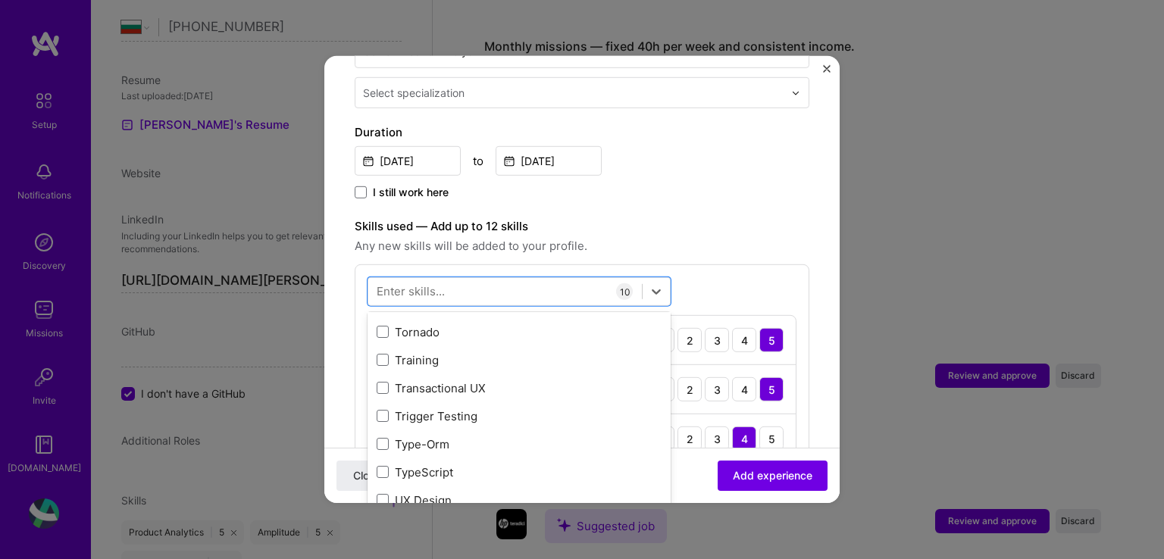
scroll to position [9622, 0]
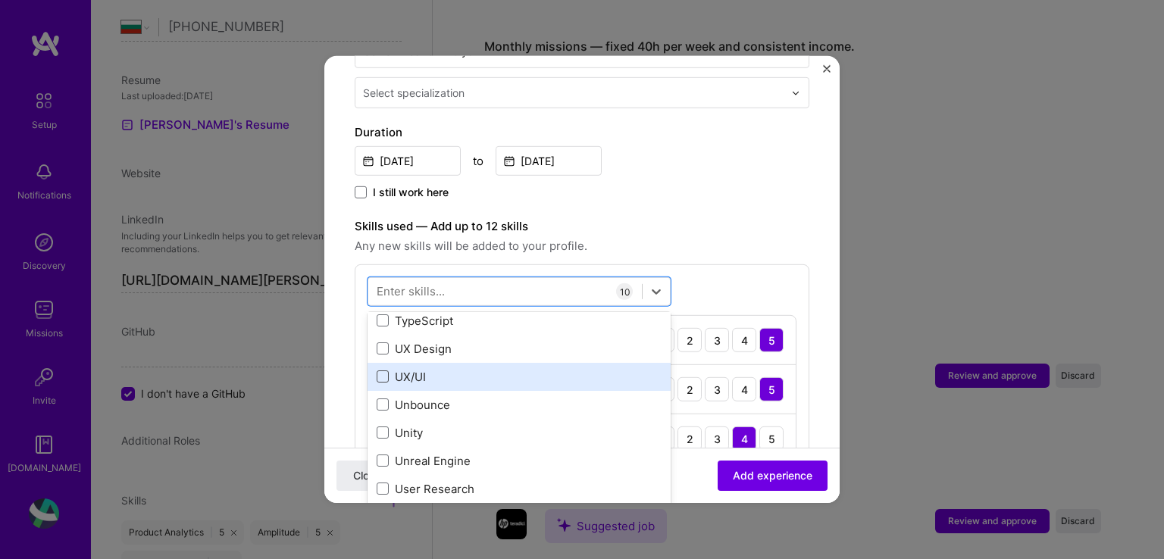
click at [383, 370] on span at bounding box center [383, 376] width 12 height 12
click at [0, 0] on input "checkbox" at bounding box center [0, 0] width 0 height 0
click at [383, 374] on icon at bounding box center [383, 377] width 8 height 6
click at [0, 0] on input "checkbox" at bounding box center [0, 0] width 0 height 0
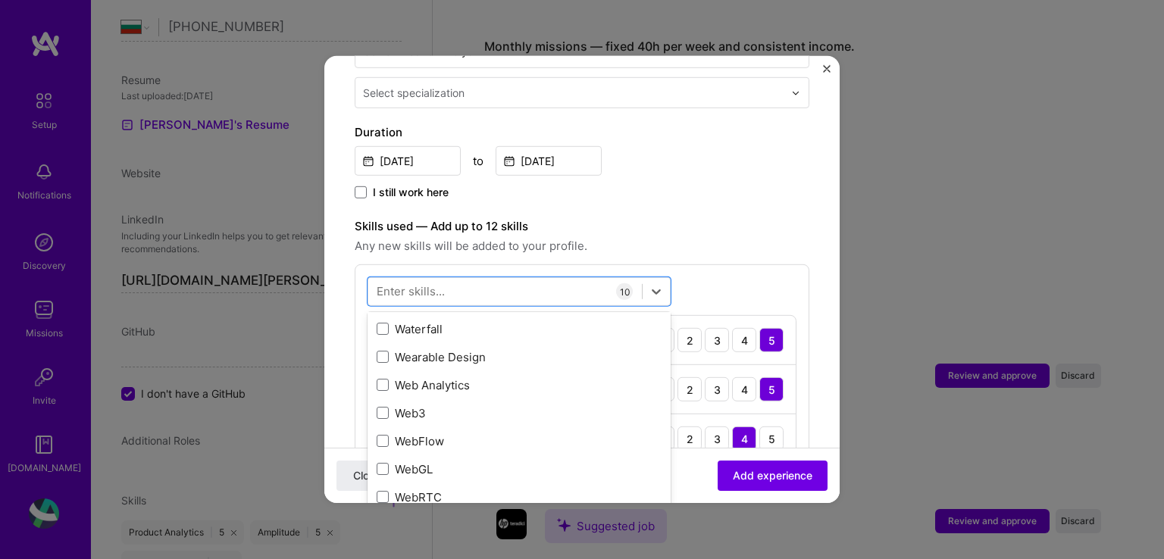
scroll to position [9925, 0]
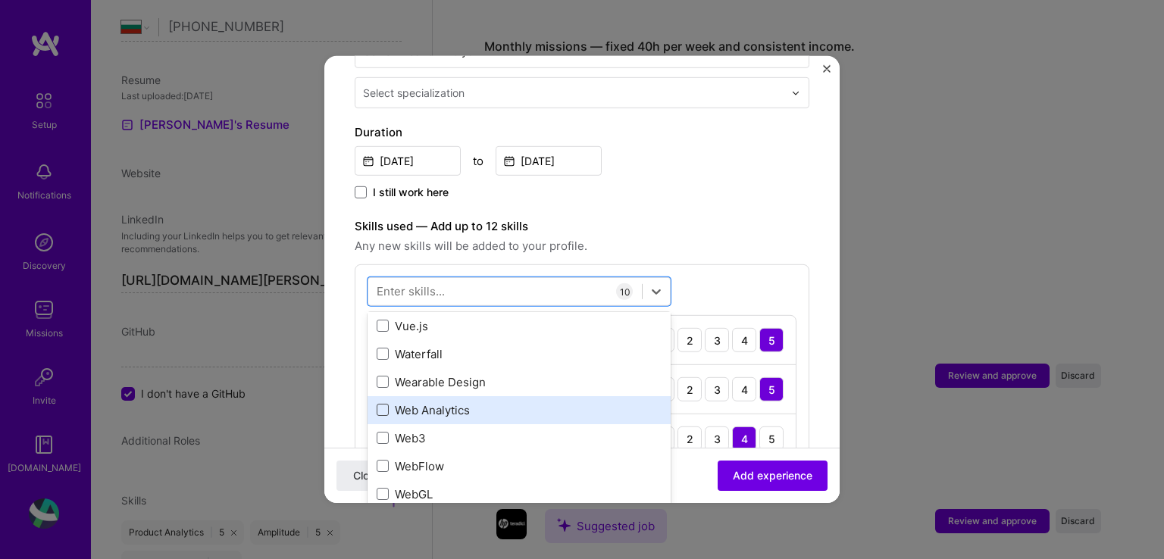
click at [380, 404] on span at bounding box center [383, 410] width 12 height 12
click at [0, 0] on input "checkbox" at bounding box center [0, 0] width 0 height 0
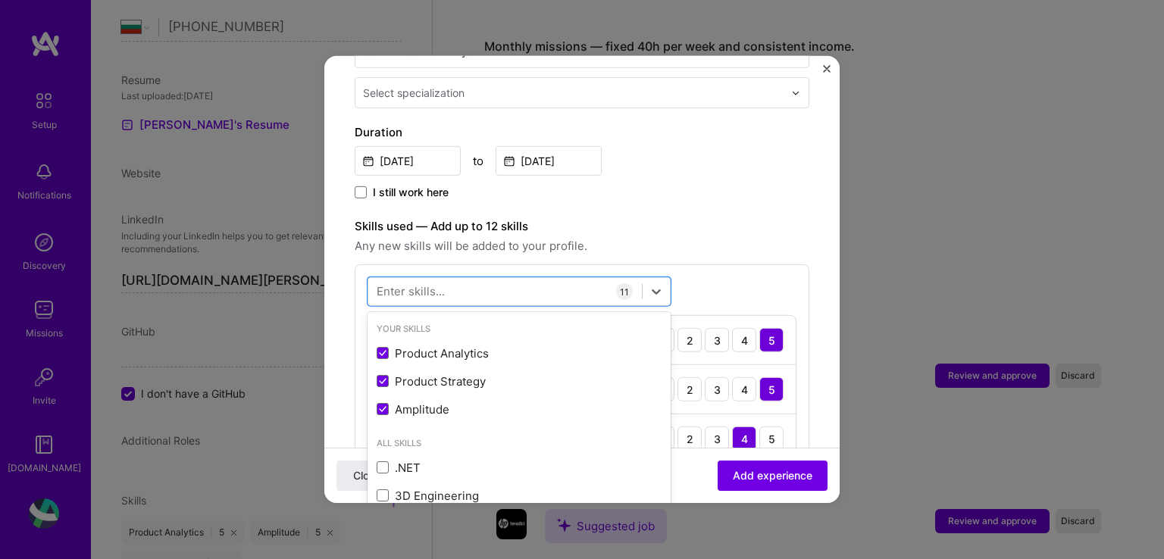
scroll to position [635, 0]
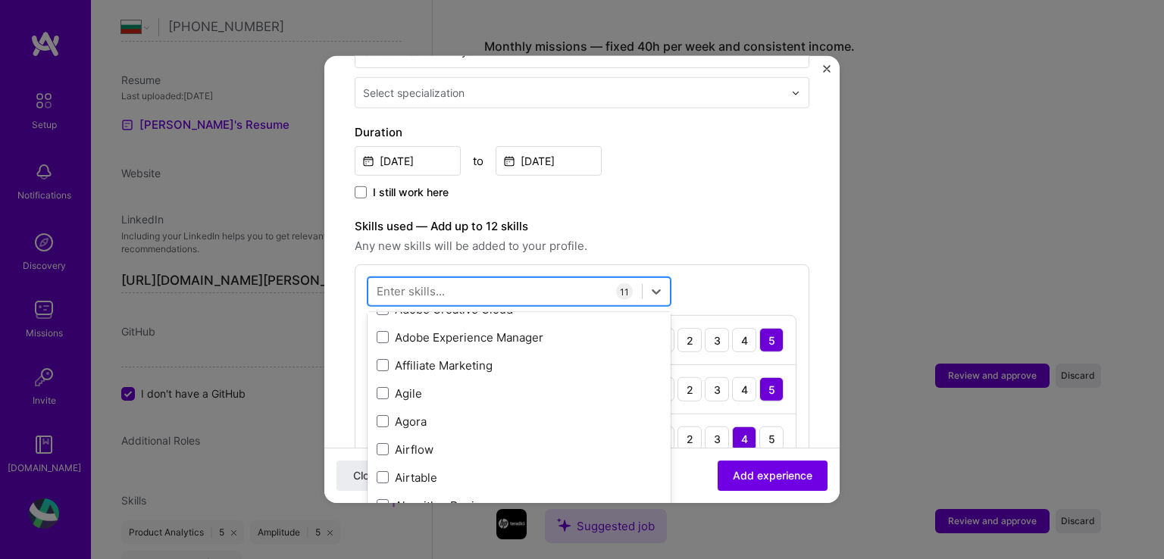
click at [525, 283] on div at bounding box center [505, 291] width 274 height 25
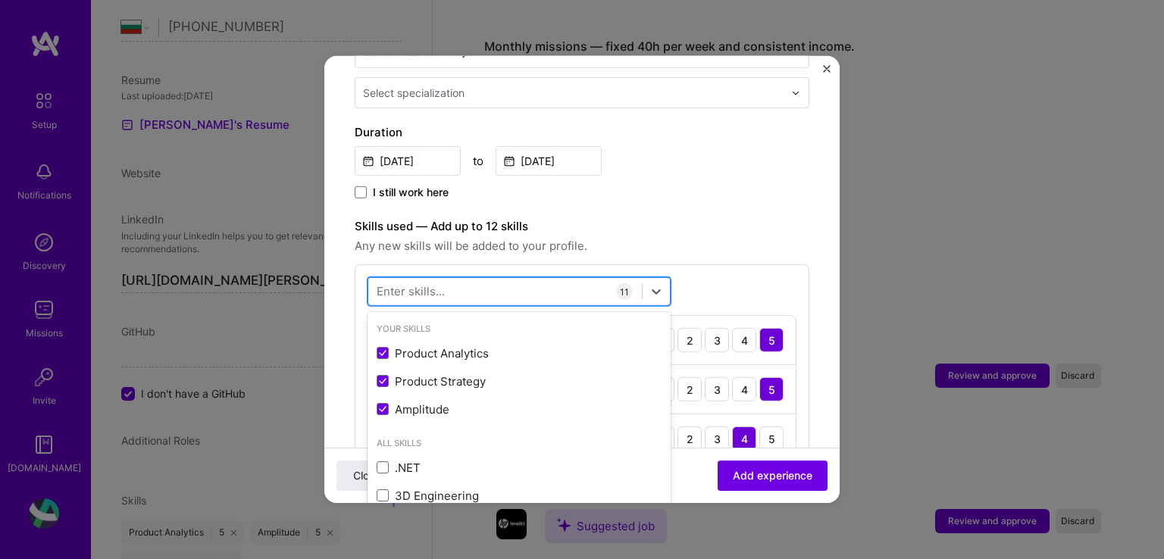
click at [523, 279] on div at bounding box center [505, 291] width 274 height 25
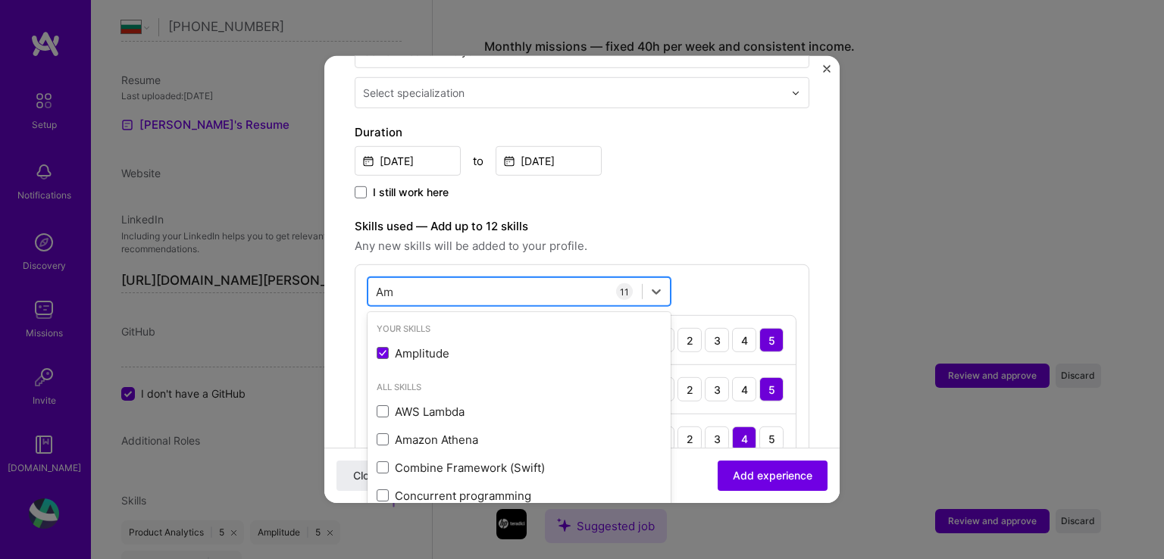
type input "A"
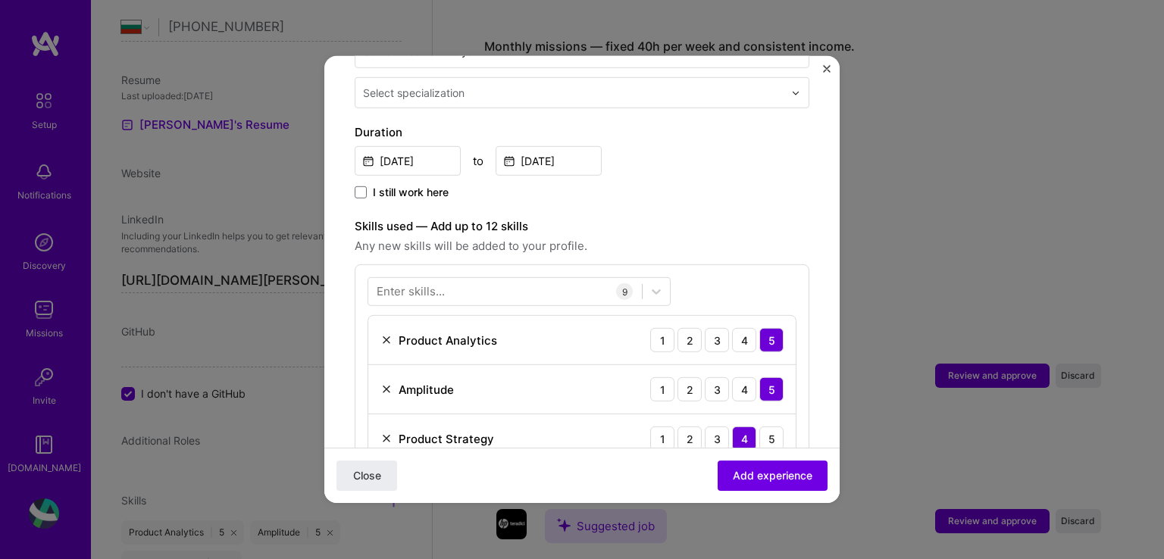
scroll to position [530, 0]
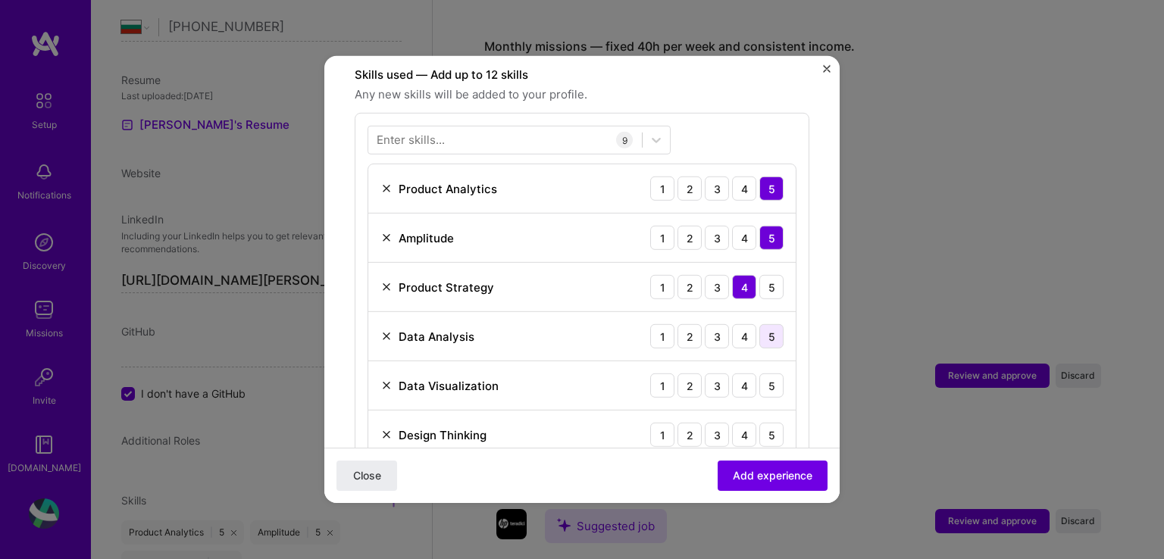
click at [759, 324] on div "5" at bounding box center [771, 336] width 24 height 24
click at [759, 374] on div "5" at bounding box center [771, 386] width 24 height 24
click at [705, 423] on div "3" at bounding box center [717, 435] width 24 height 24
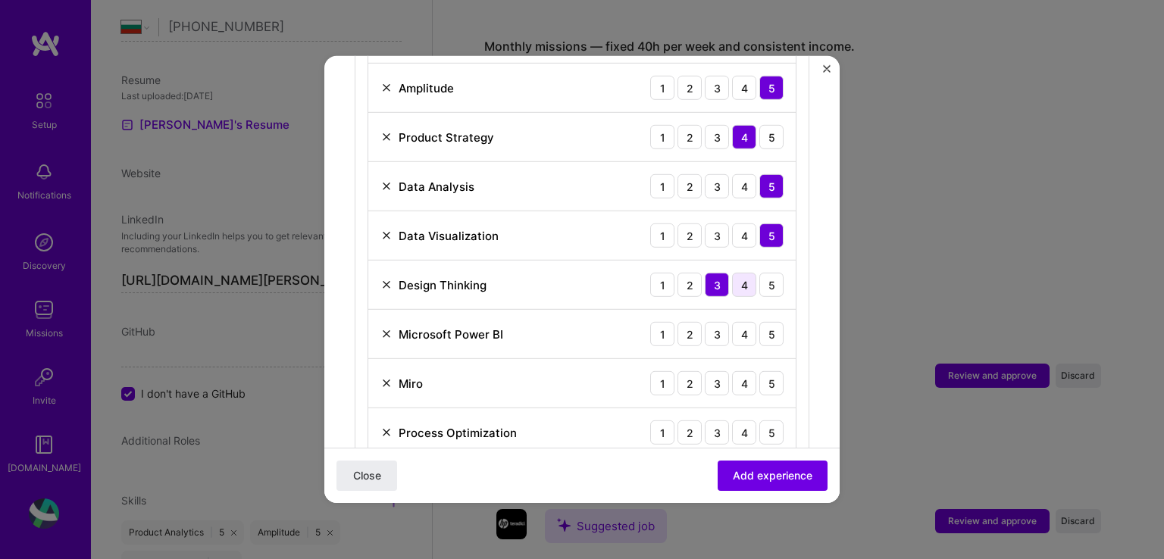
scroll to position [682, 0]
click at [761, 271] on div "5" at bounding box center [771, 283] width 24 height 24
click at [759, 320] on div "5" at bounding box center [771, 332] width 24 height 24
click at [759, 370] on div "5" at bounding box center [771, 382] width 24 height 24
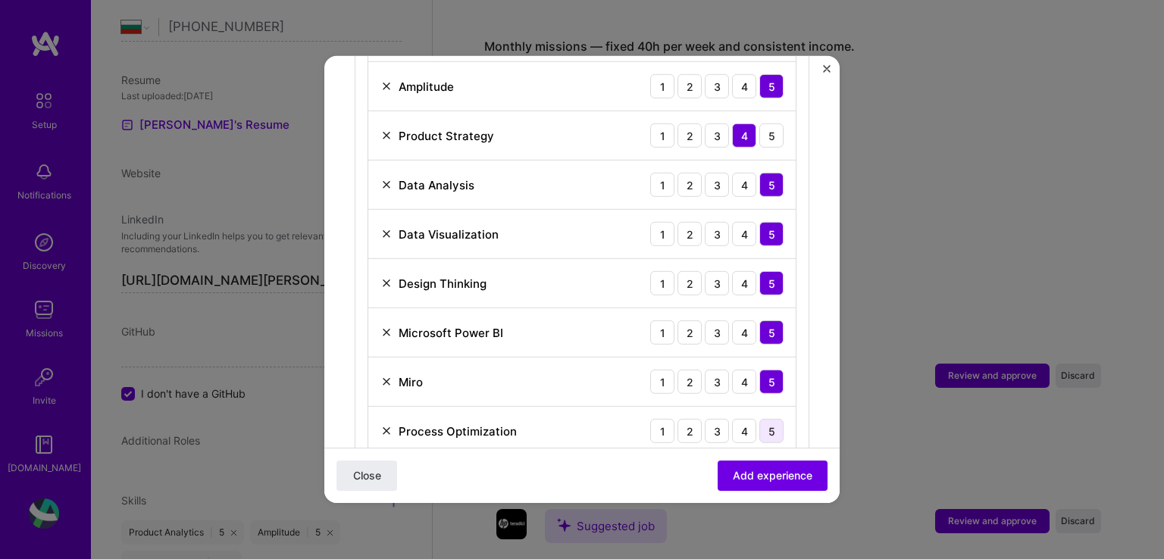
click at [762, 419] on div "5" at bounding box center [771, 431] width 24 height 24
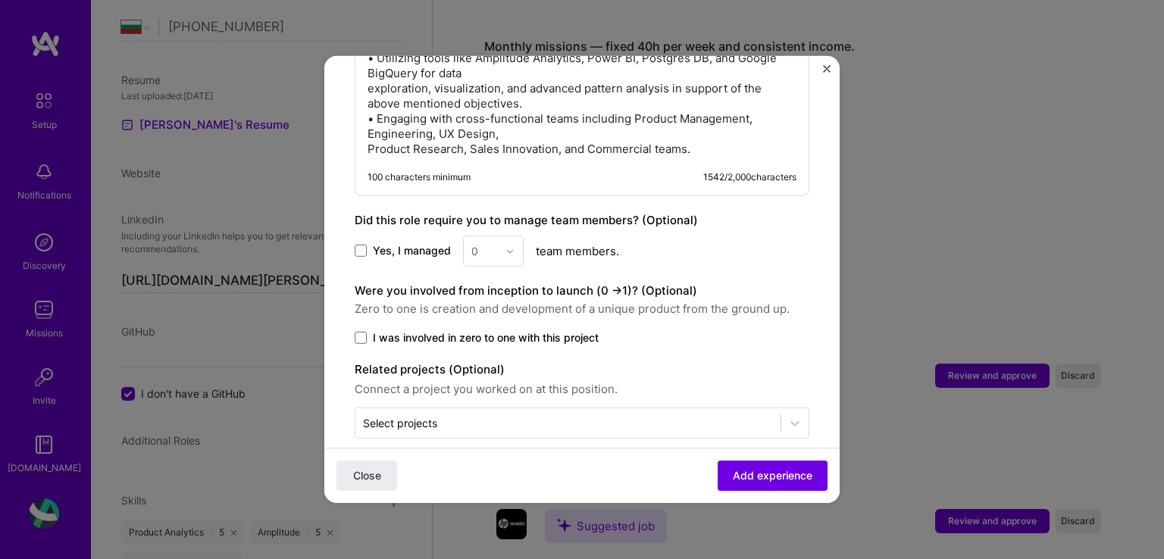
scroll to position [1522, 0]
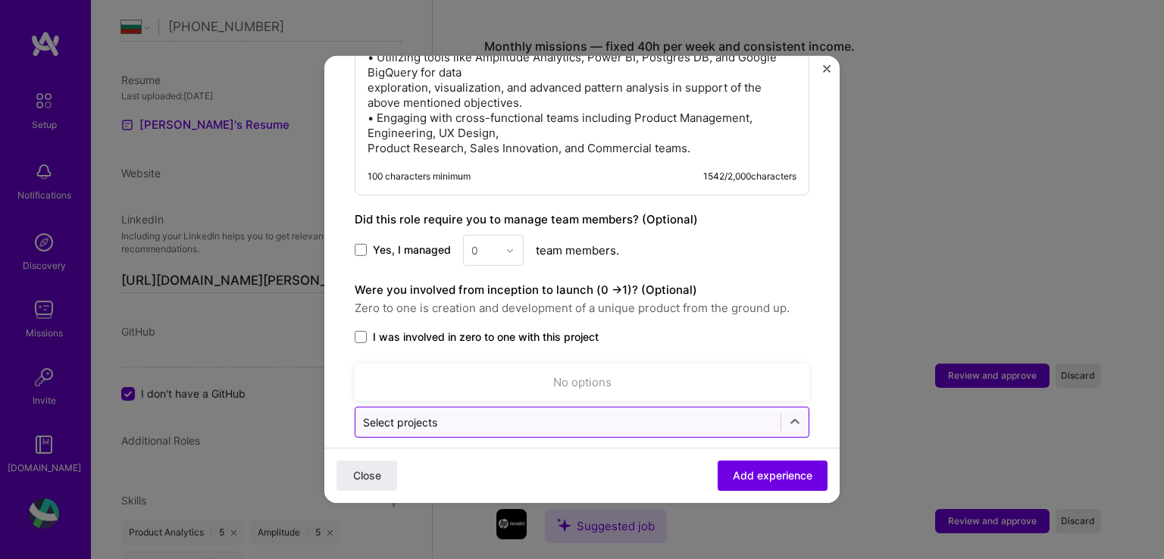
click at [466, 414] on input "text" at bounding box center [568, 422] width 410 height 16
click at [787, 414] on icon at bounding box center [794, 421] width 15 height 15
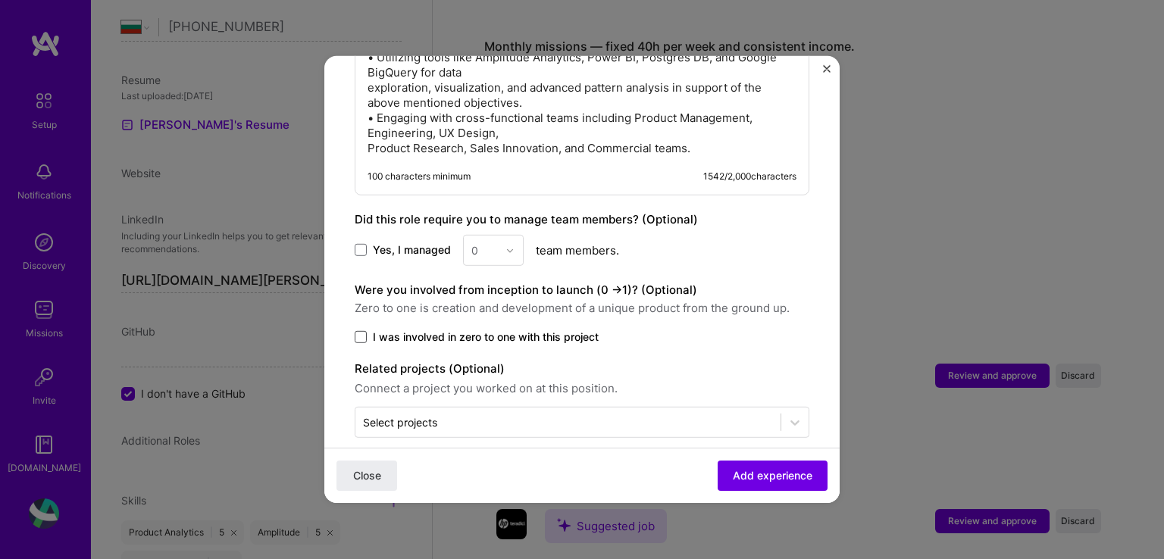
click at [361, 331] on span at bounding box center [361, 337] width 12 height 12
click at [0, 0] on input "I was involved in zero to one with this project" at bounding box center [0, 0] width 0 height 0
click at [361, 331] on span at bounding box center [361, 337] width 12 height 12
click at [0, 0] on input "I was involved in zero to one with this project" at bounding box center [0, 0] width 0 height 0
click at [752, 477] on span "Add experience" at bounding box center [773, 475] width 80 height 15
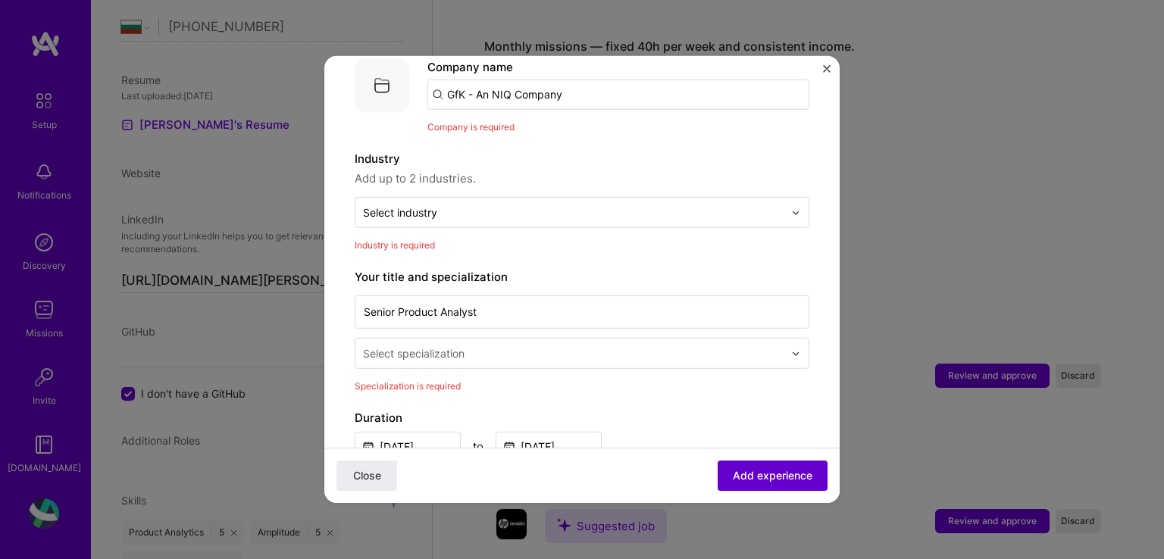
scroll to position [152, 0]
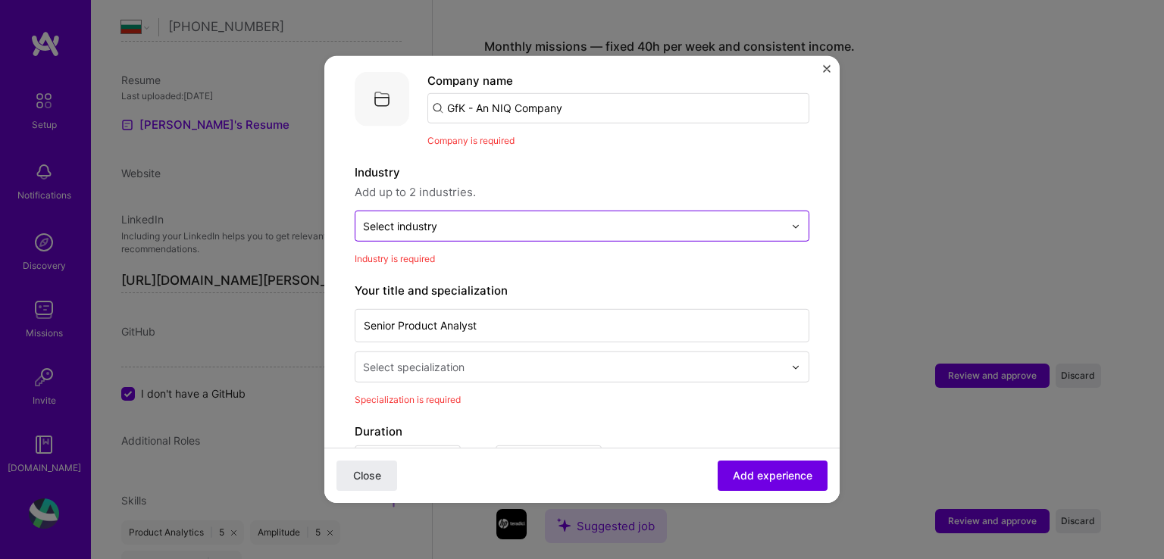
click at [412, 218] on div "Select industry 0" at bounding box center [400, 226] width 74 height 16
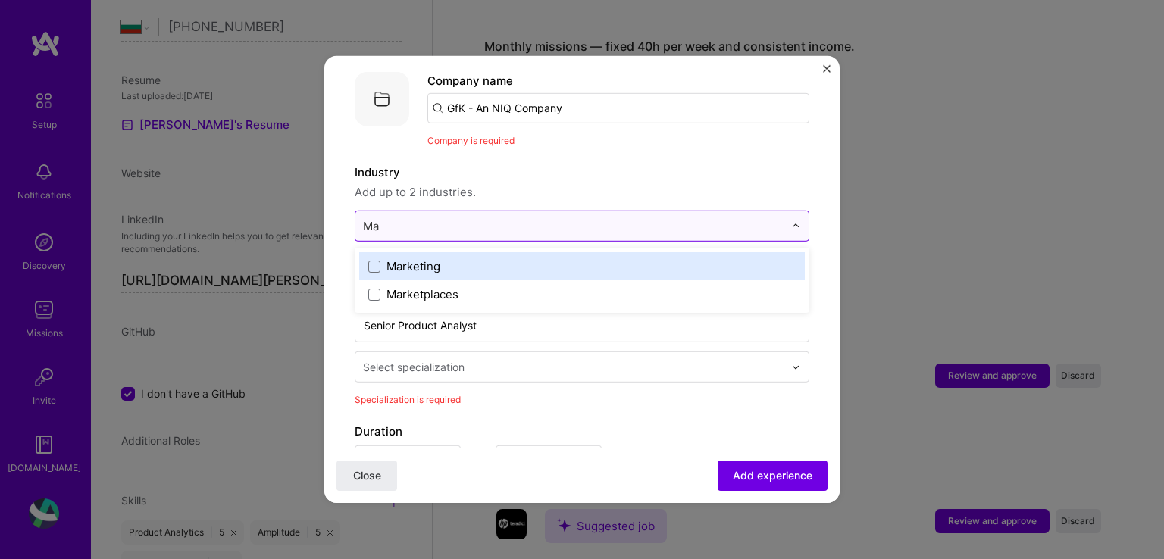
type input "M"
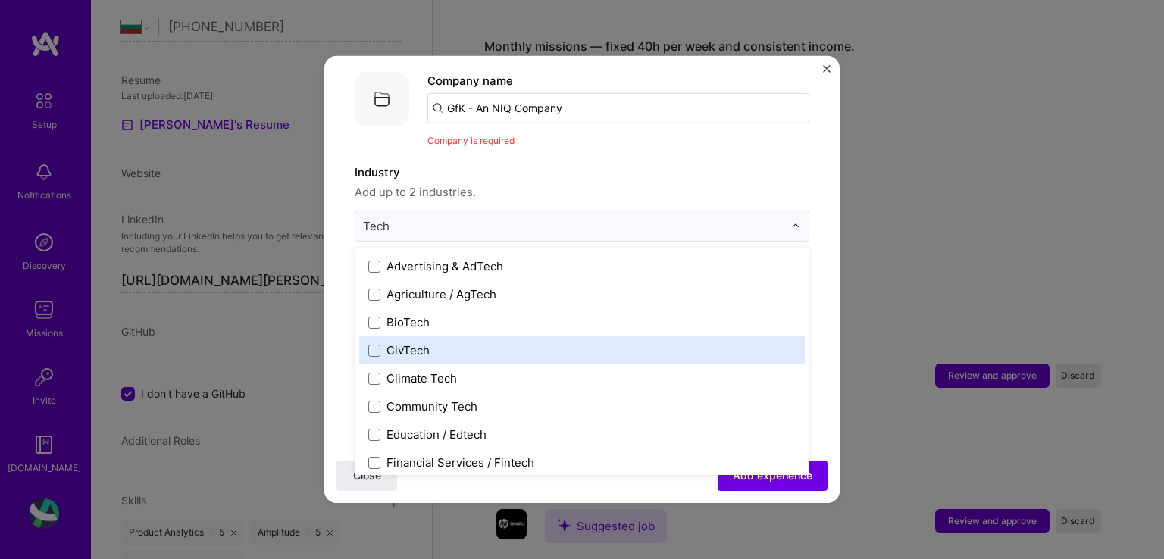
scroll to position [76, 0]
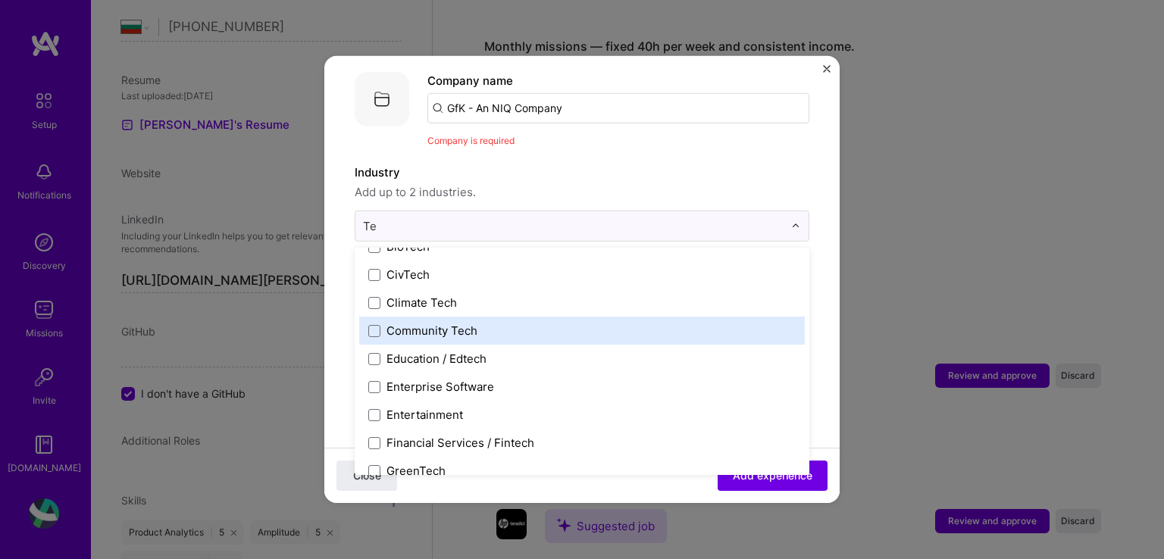
type input "T"
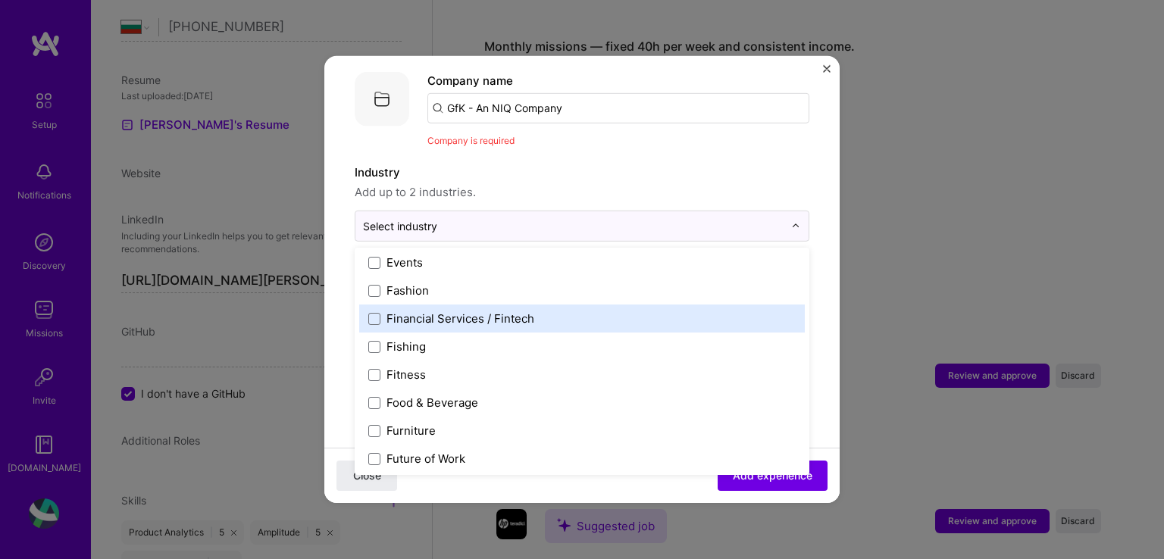
scroll to position [1604, 0]
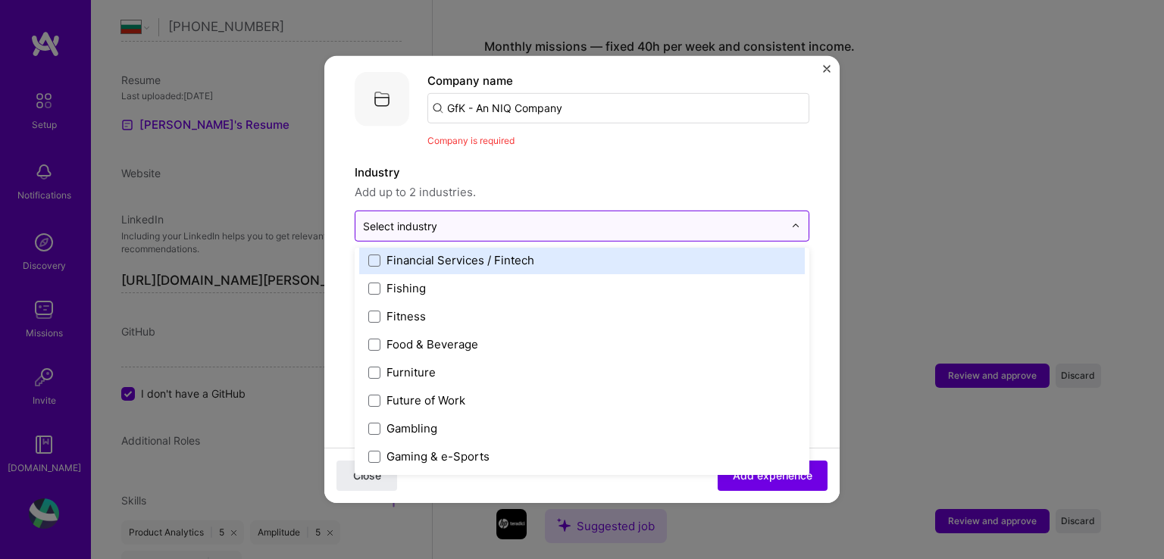
click at [530, 218] on input "text" at bounding box center [573, 226] width 420 height 16
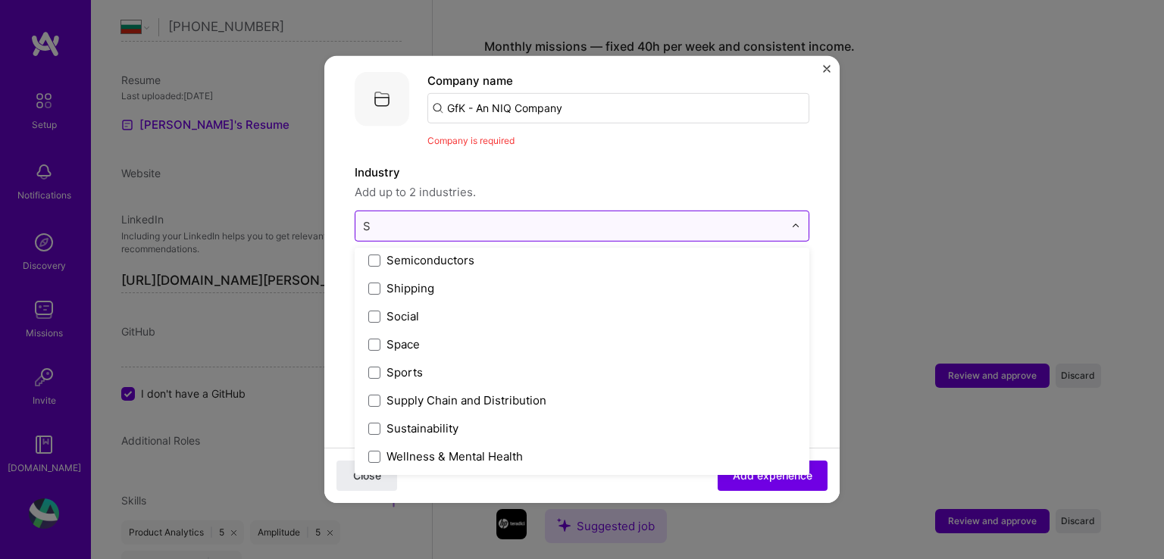
scroll to position [623, 0]
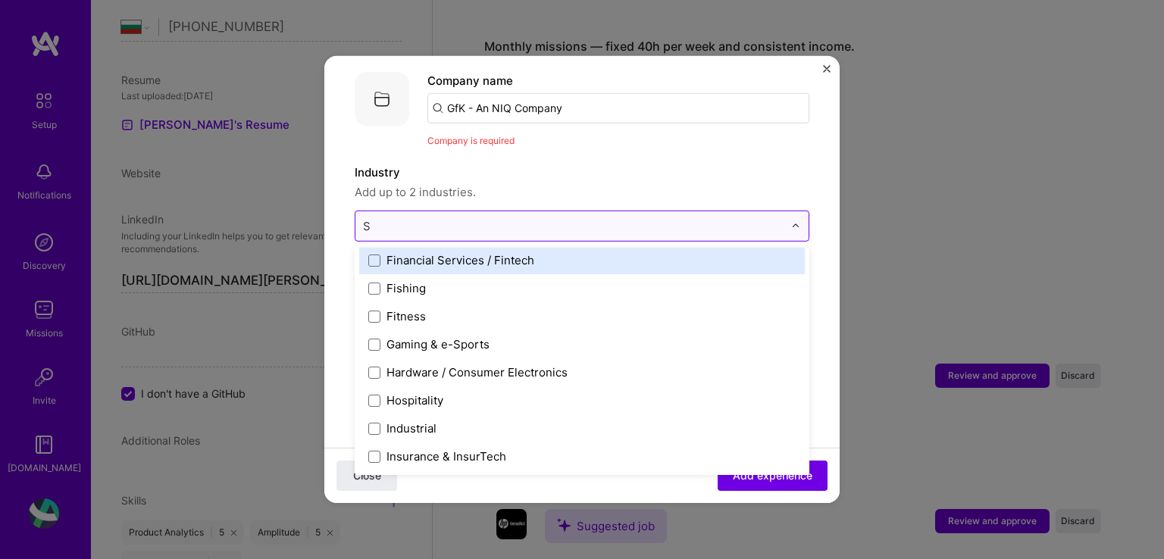
type input "Sa"
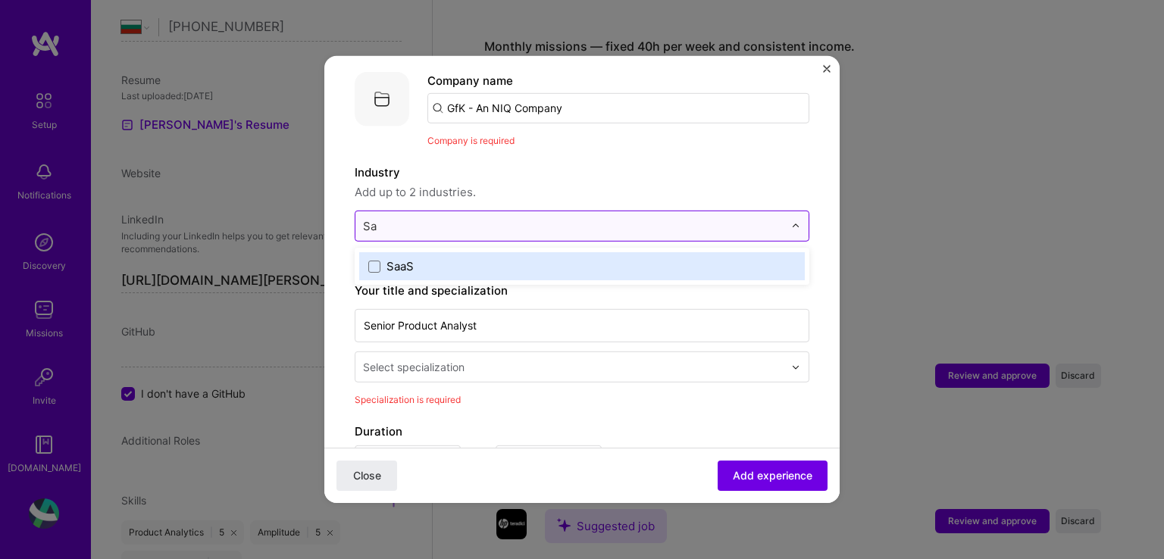
scroll to position [0, 0]
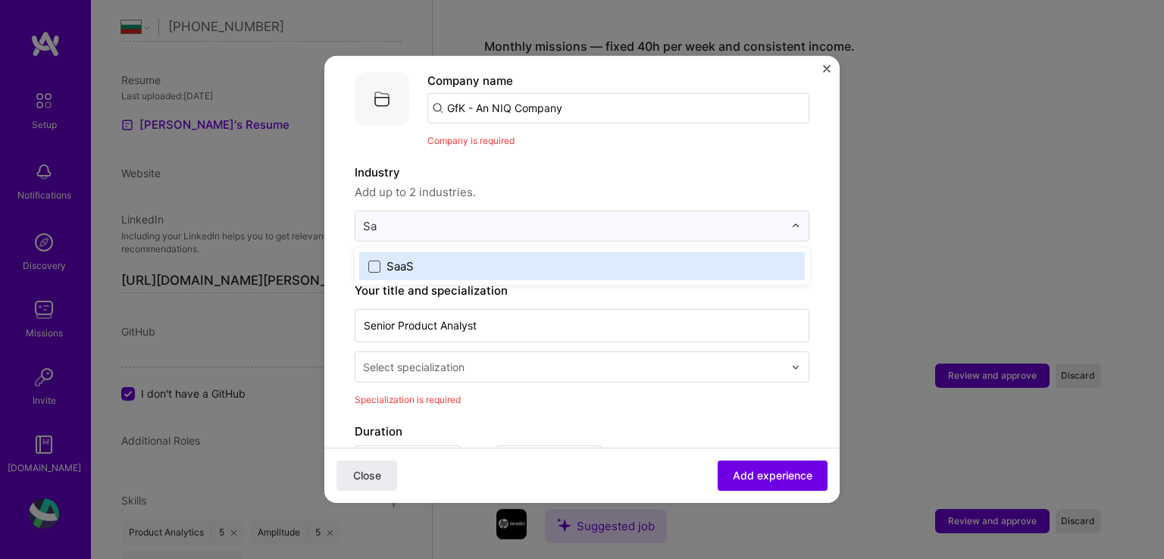
click at [372, 260] on span at bounding box center [374, 266] width 12 height 12
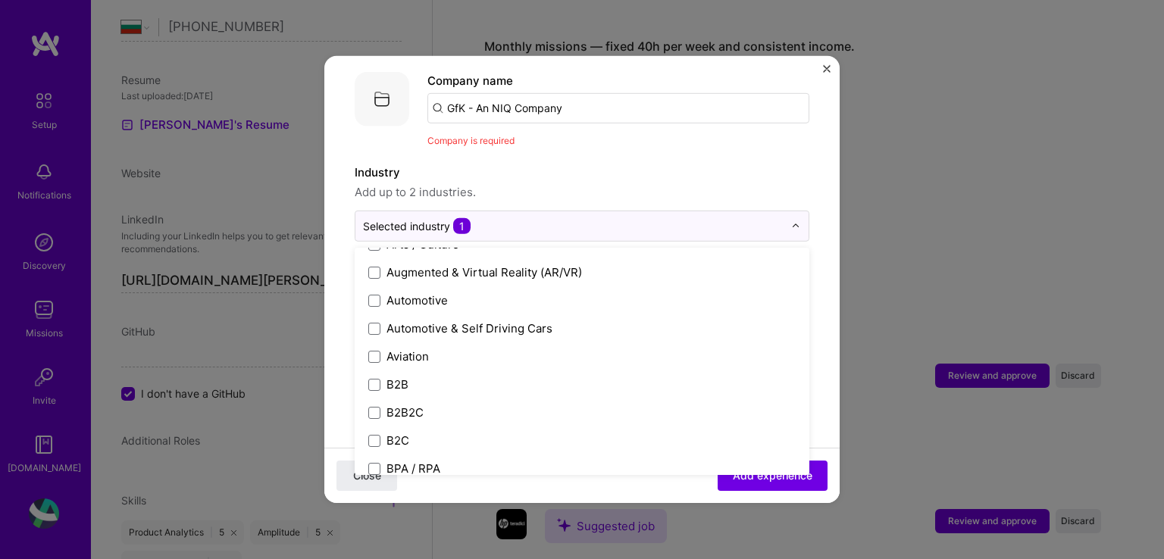
scroll to position [303, 0]
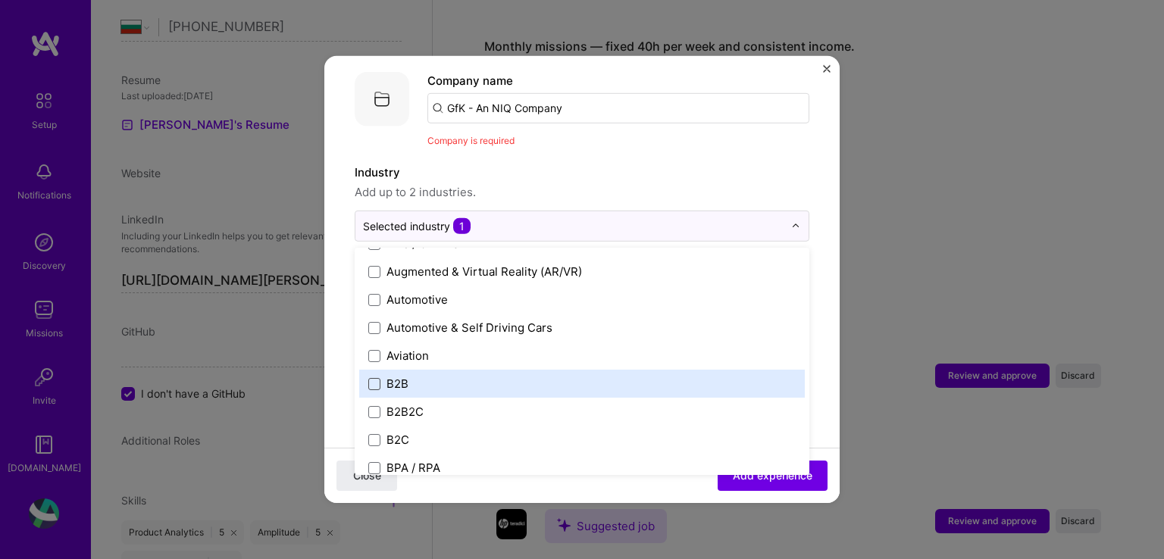
click at [373, 377] on span at bounding box center [374, 383] width 12 height 12
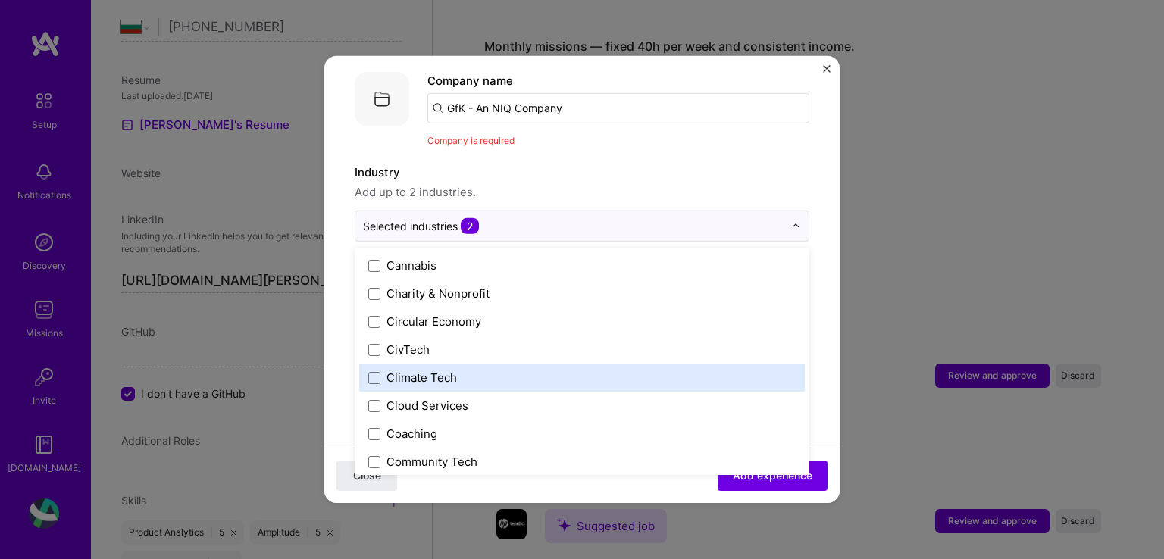
scroll to position [682, 0]
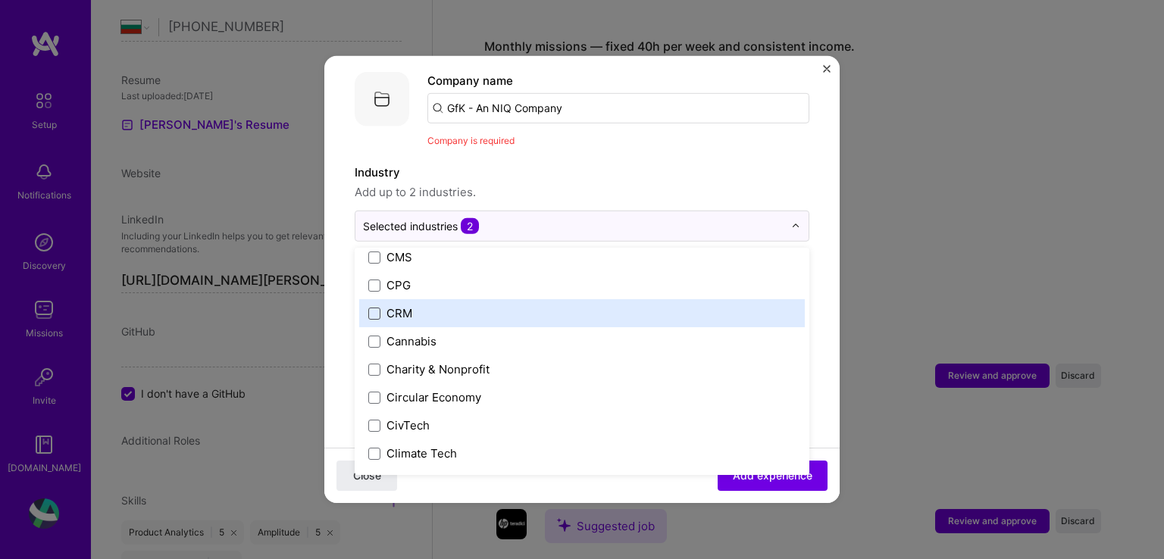
click at [372, 307] on span at bounding box center [374, 313] width 12 height 12
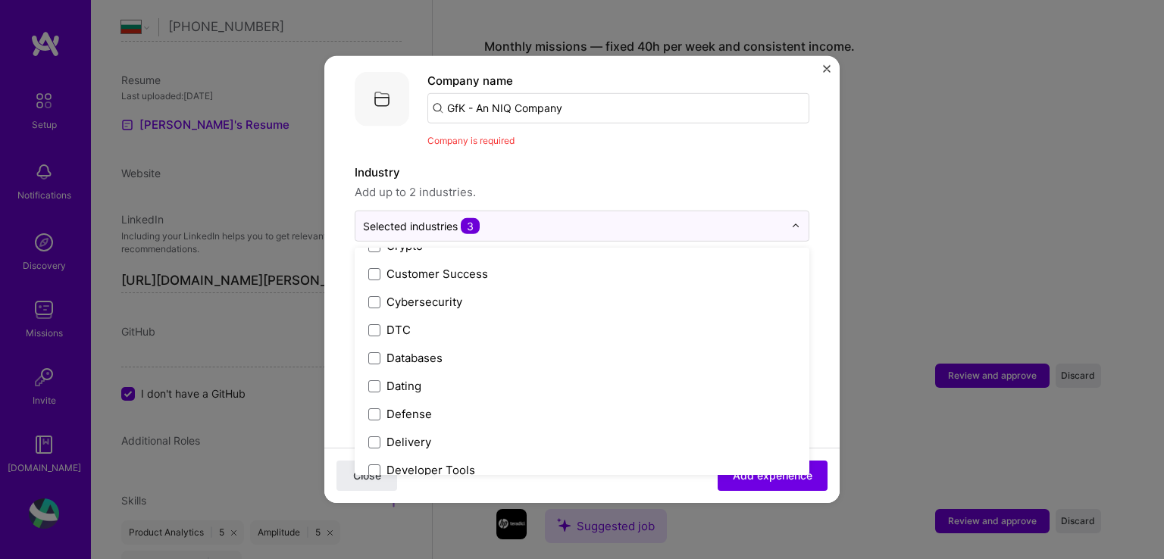
scroll to position [1136, 0]
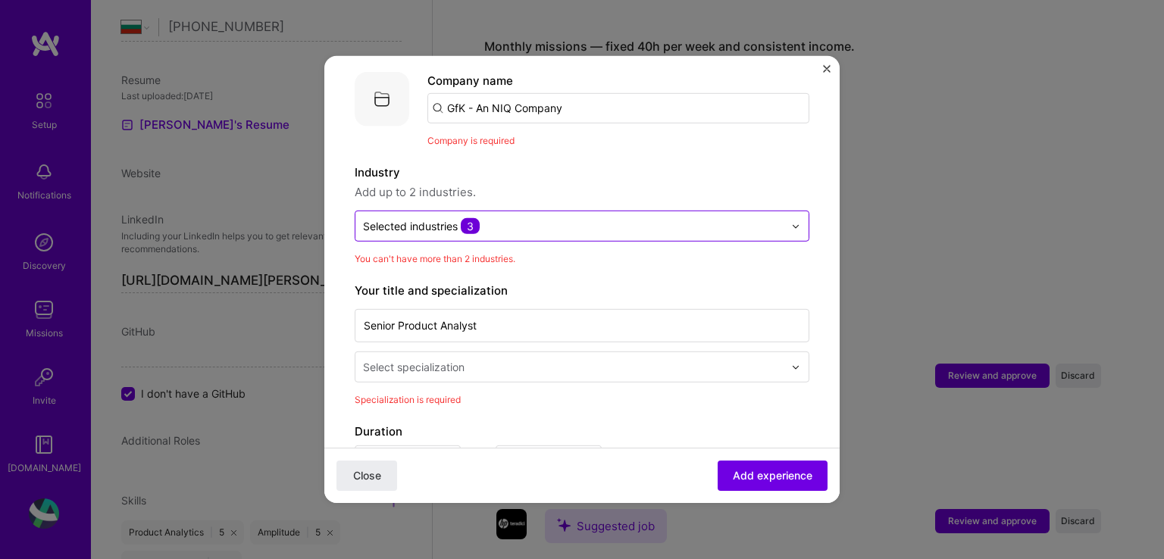
click at [495, 218] on input "text" at bounding box center [573, 226] width 420 height 16
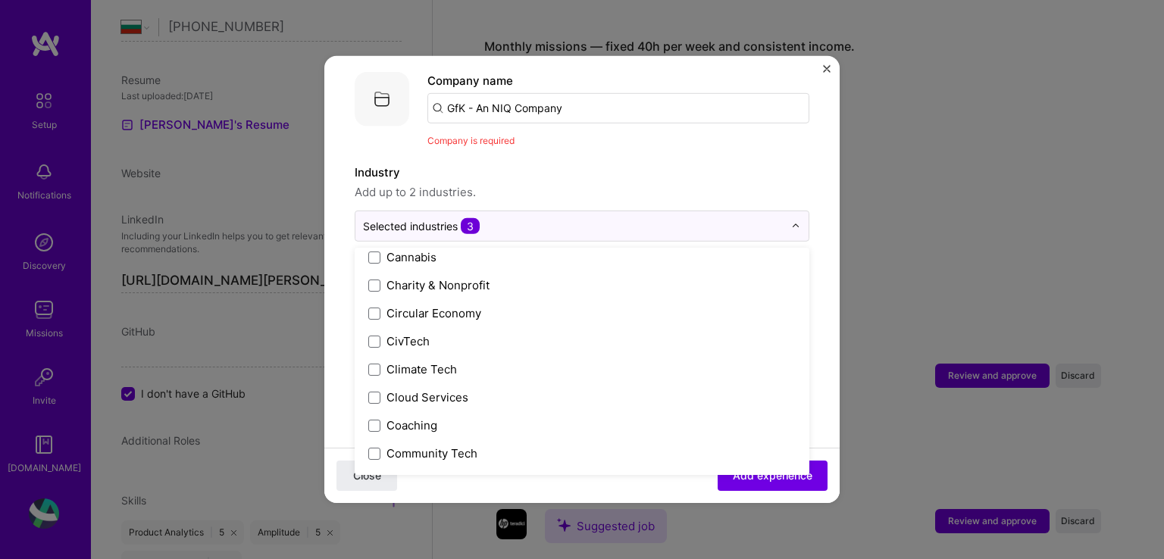
scroll to position [704, 0]
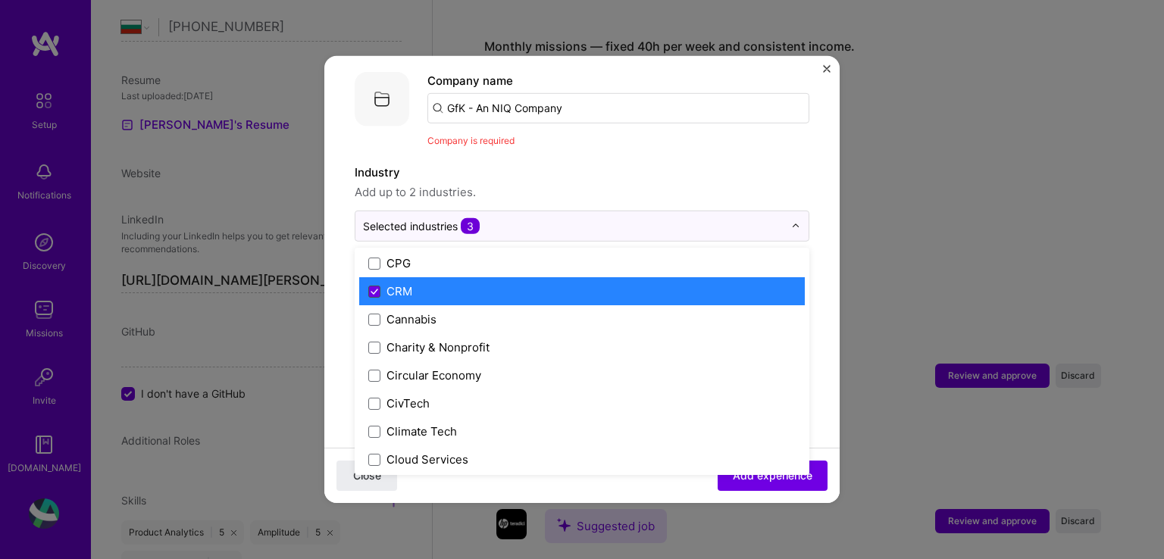
click at [376, 288] on icon at bounding box center [374, 291] width 8 height 6
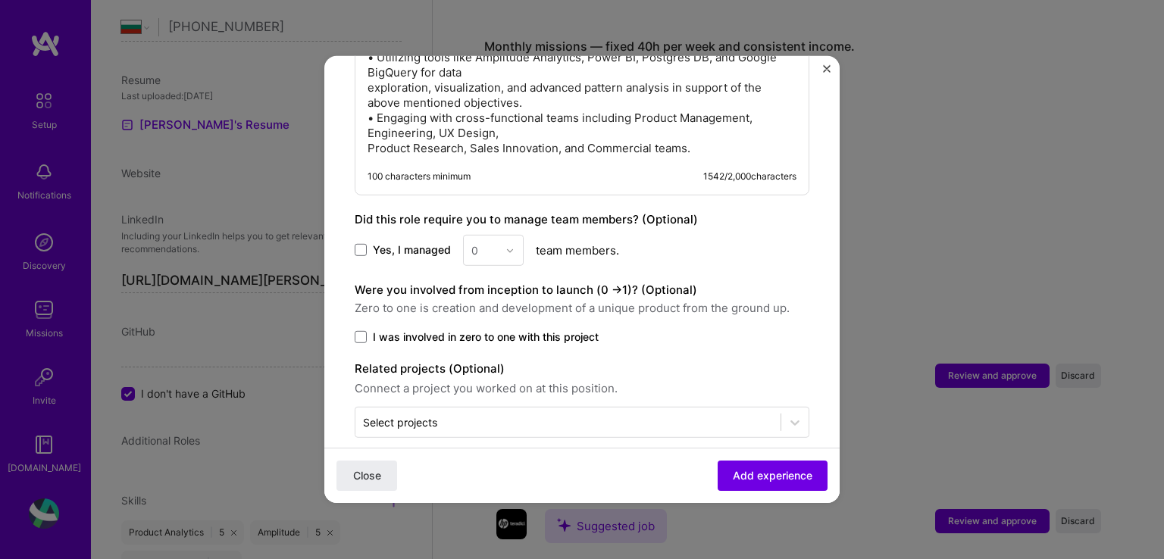
scroll to position [1570, 0]
click at [744, 480] on span "Add experience" at bounding box center [773, 475] width 80 height 15
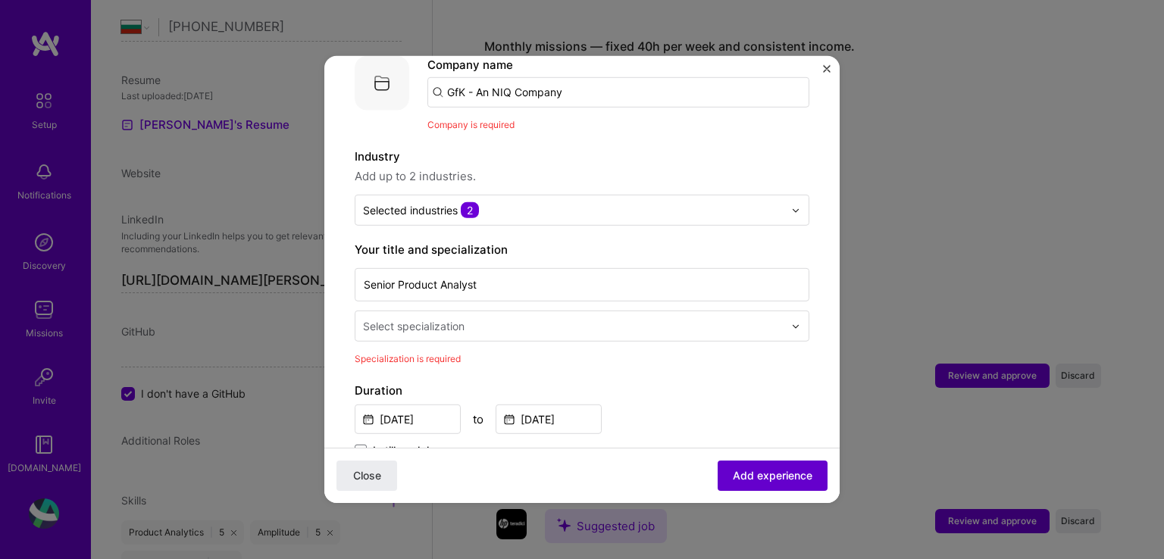
scroll to position [152, 0]
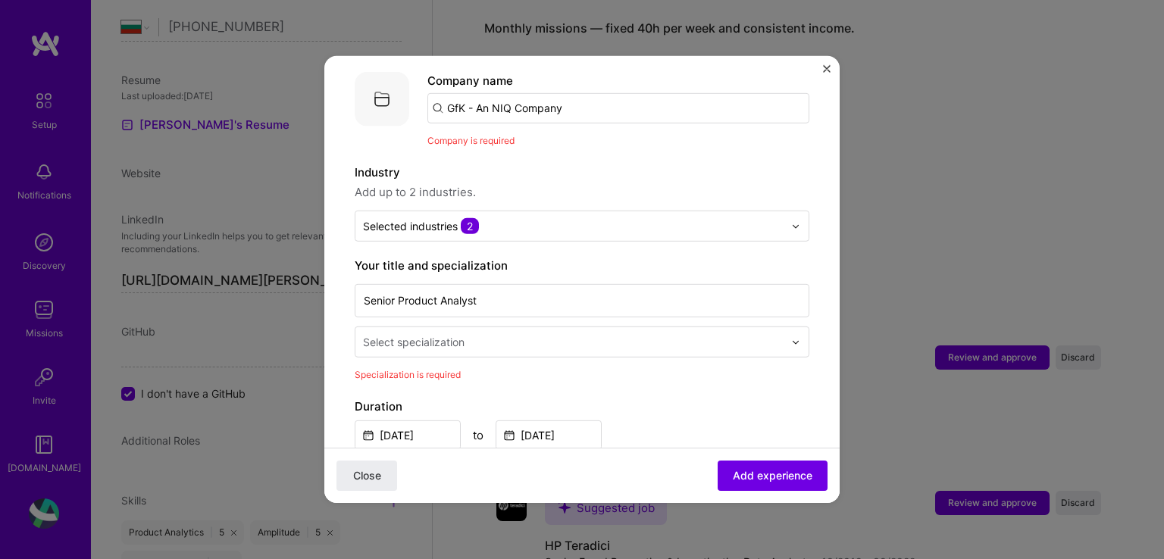
click at [451, 334] on div "Select specialization" at bounding box center [414, 342] width 102 height 16
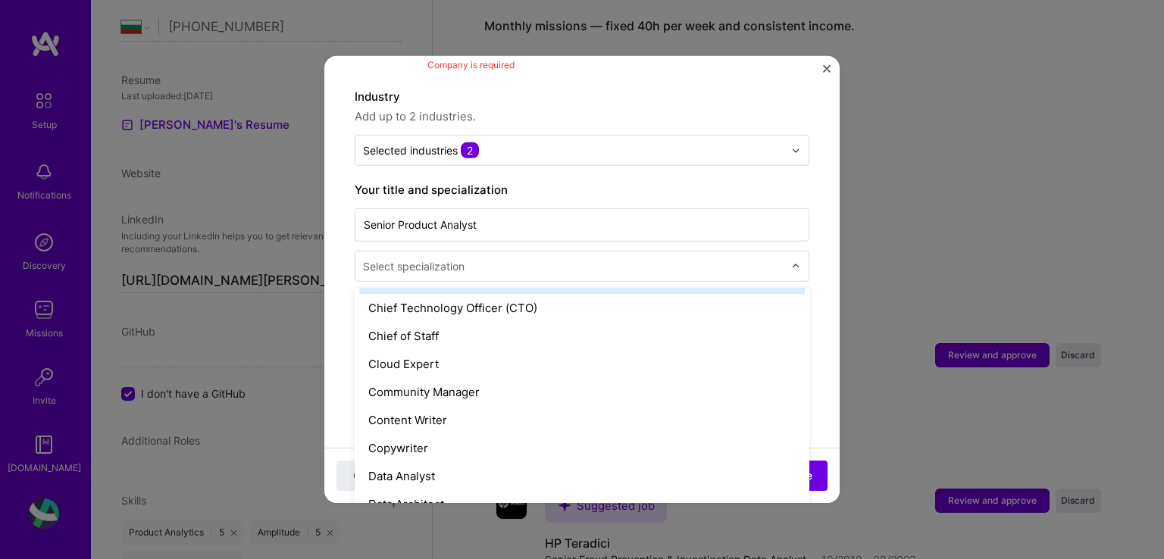
scroll to position [455, 0]
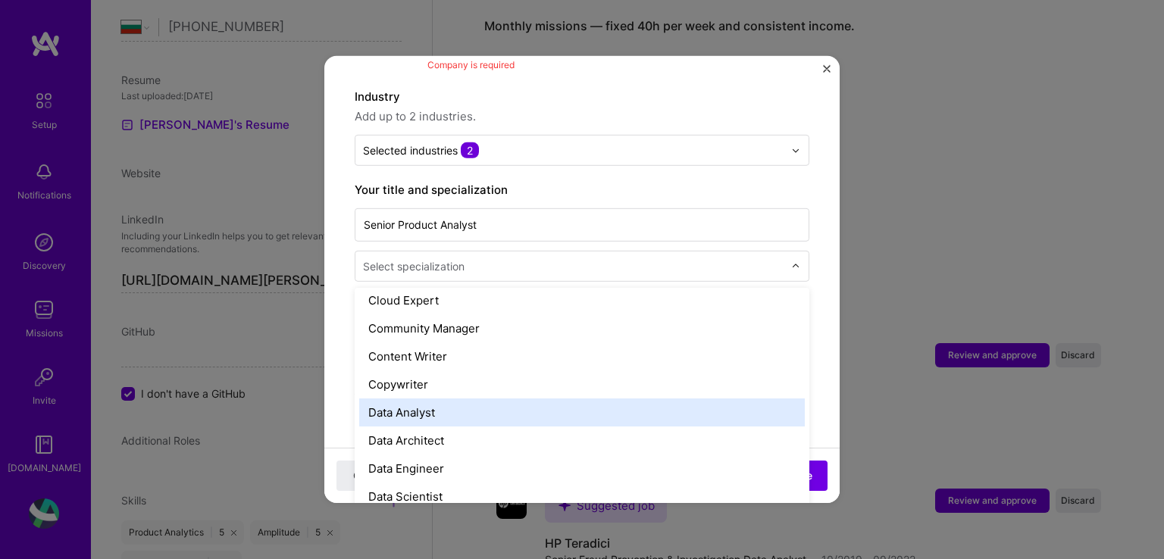
click at [445, 399] on div "Data Analyst" at bounding box center [581, 413] width 445 height 28
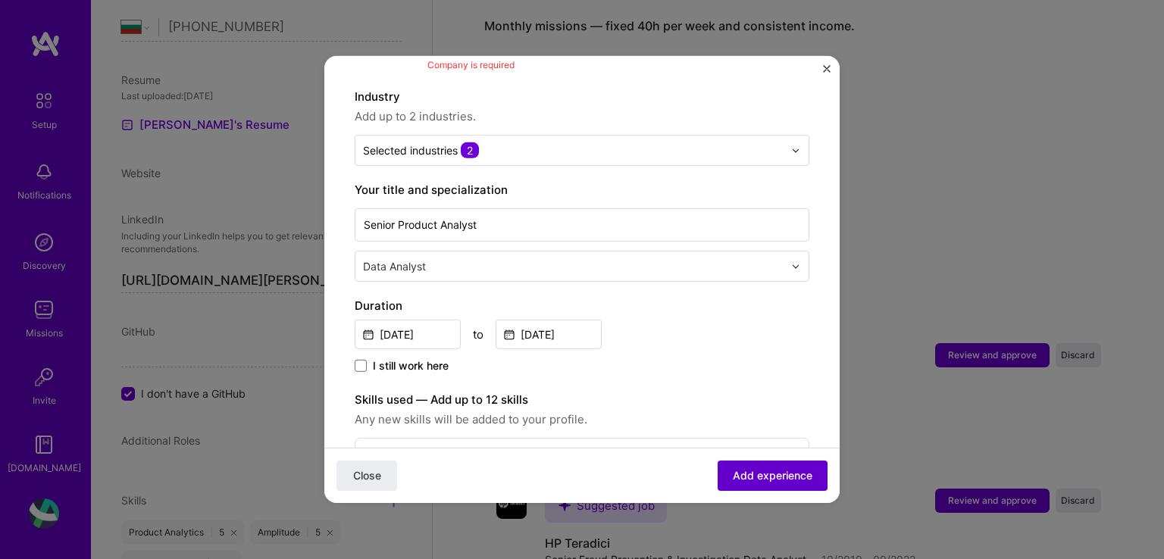
click at [756, 477] on span "Add experience" at bounding box center [773, 475] width 80 height 15
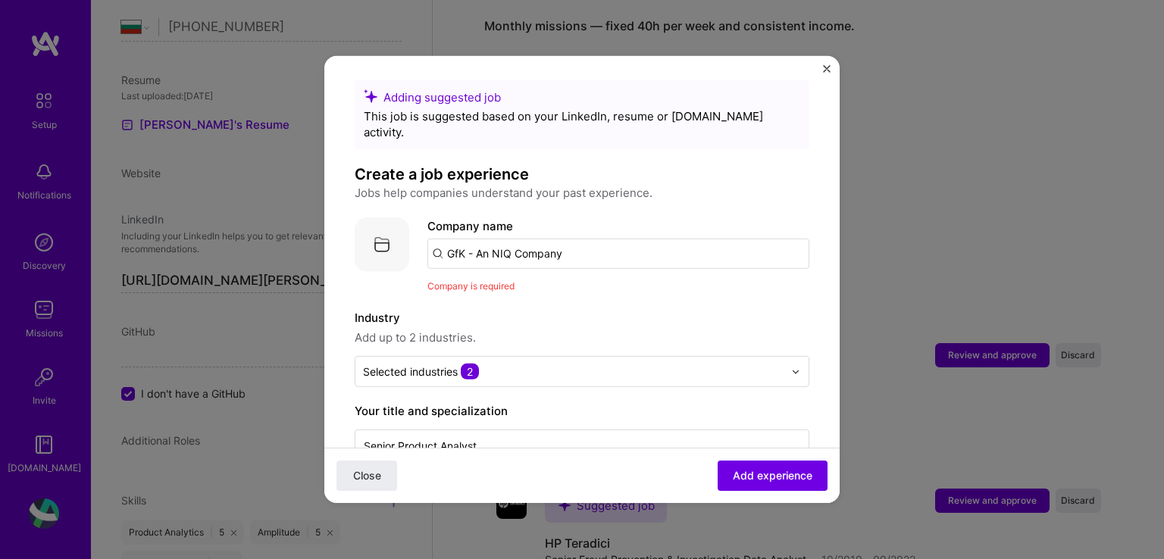
scroll to position [0, 0]
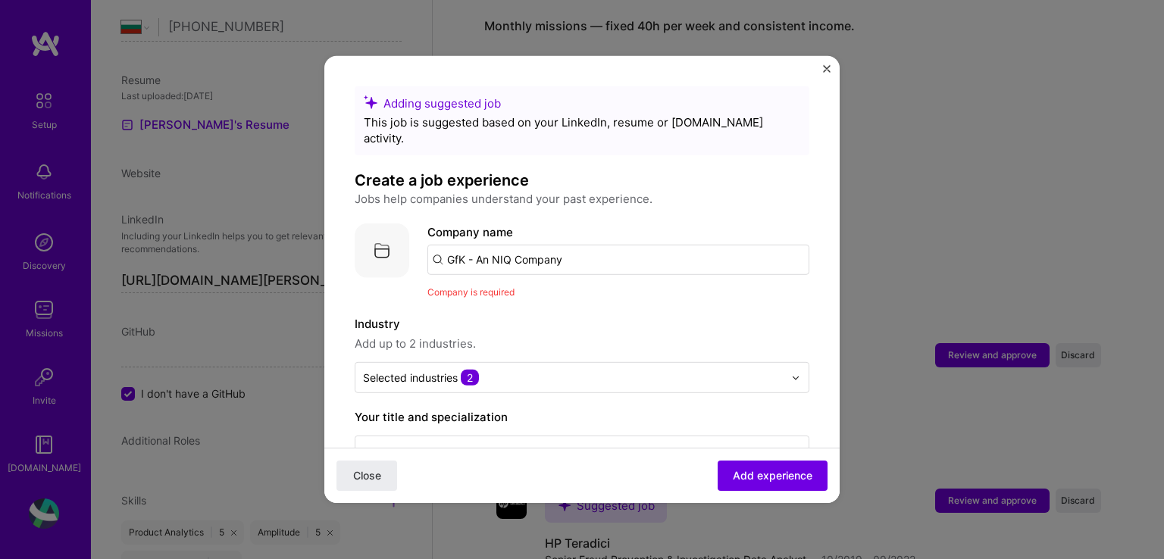
click at [596, 245] on input "GfK - An NIQ Company" at bounding box center [618, 260] width 382 height 30
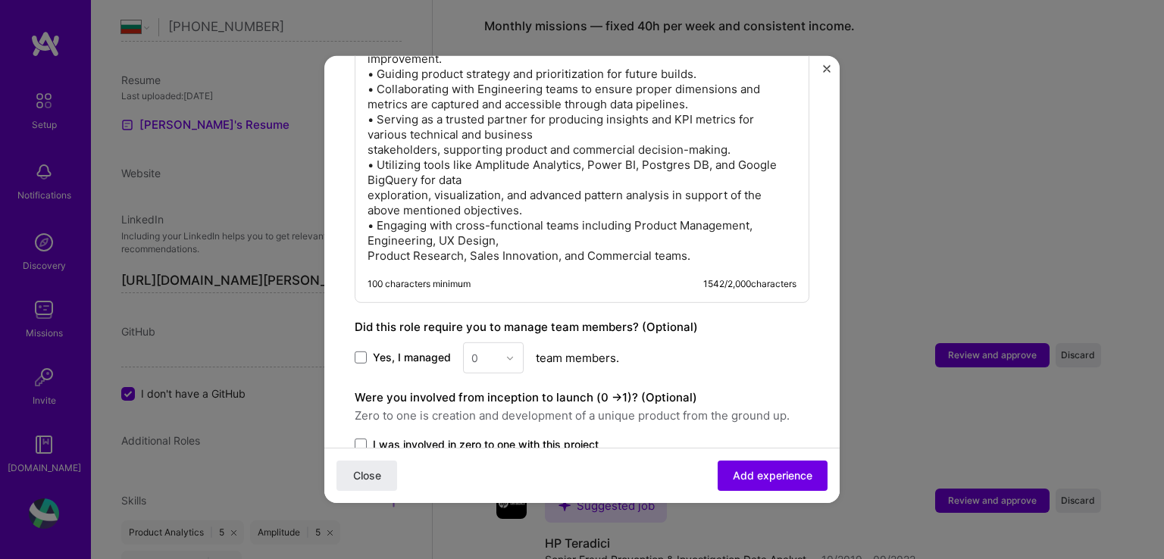
scroll to position [1474, 0]
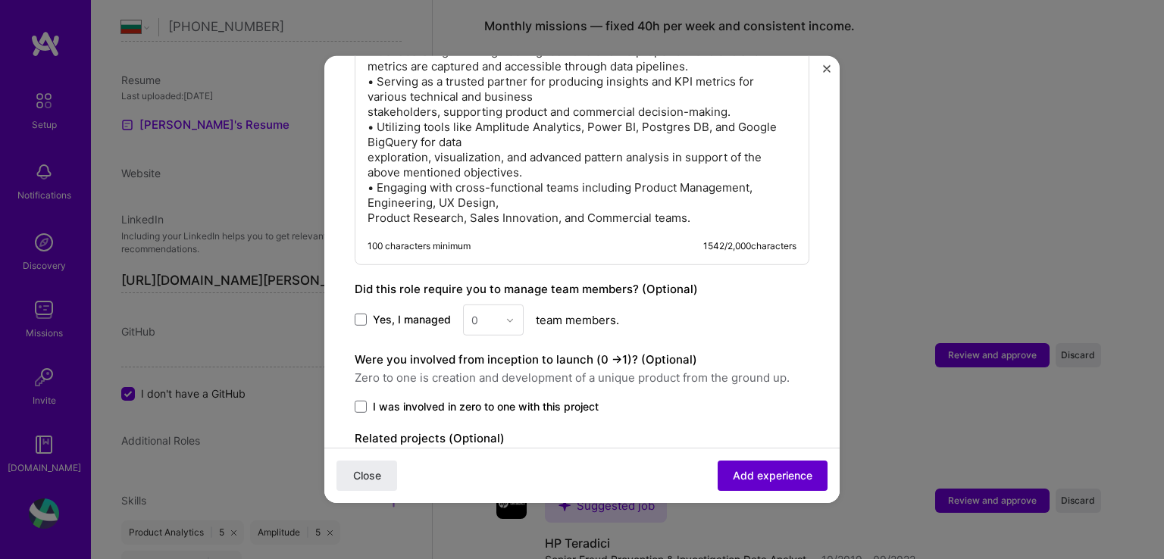
click at [759, 473] on span "Add experience" at bounding box center [773, 475] width 80 height 15
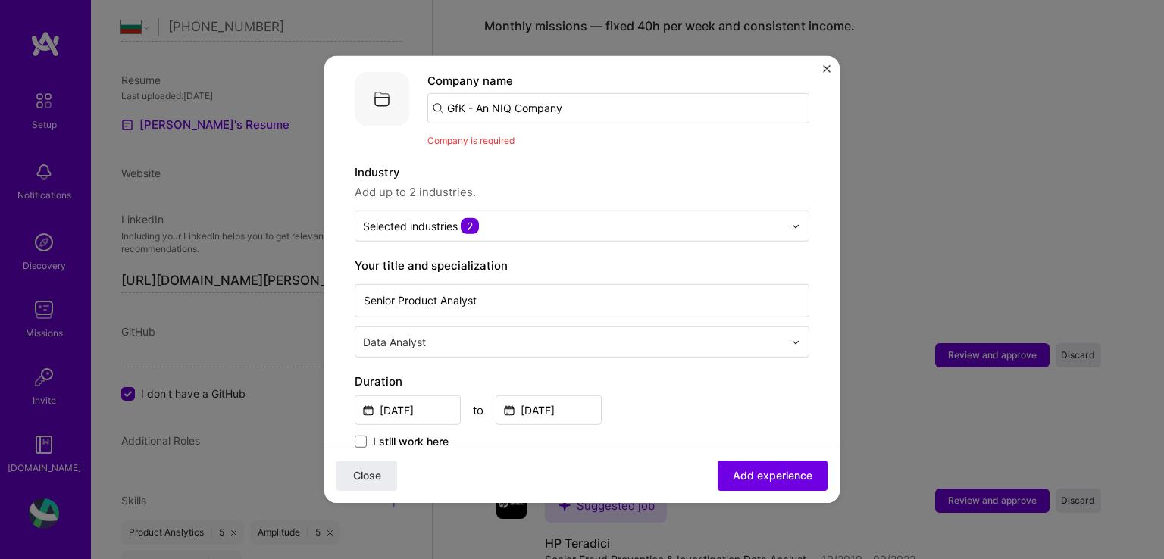
scroll to position [0, 0]
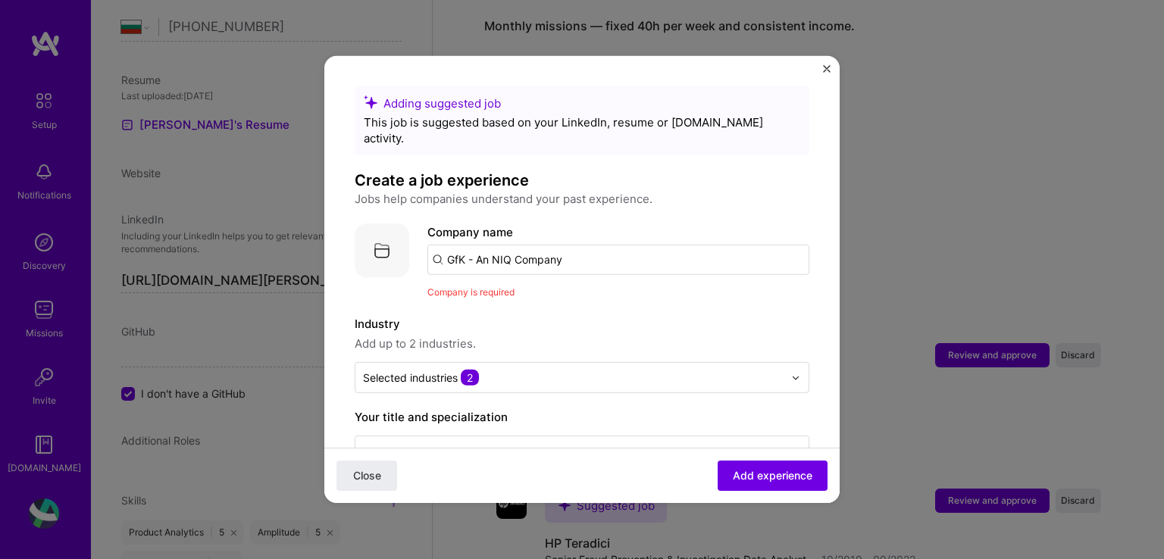
click at [544, 245] on input "GfK - An NIQ Company" at bounding box center [618, 260] width 382 height 30
drag, startPoint x: 587, startPoint y: 243, endPoint x: 370, endPoint y: 241, distance: 217.5
click at [370, 241] on div "Company logo Company name GfK - An NIQ Company Company is required" at bounding box center [582, 261] width 455 height 77
click at [480, 245] on input "text" at bounding box center [618, 260] width 382 height 30
paste input "GfK - An NIQ Company"
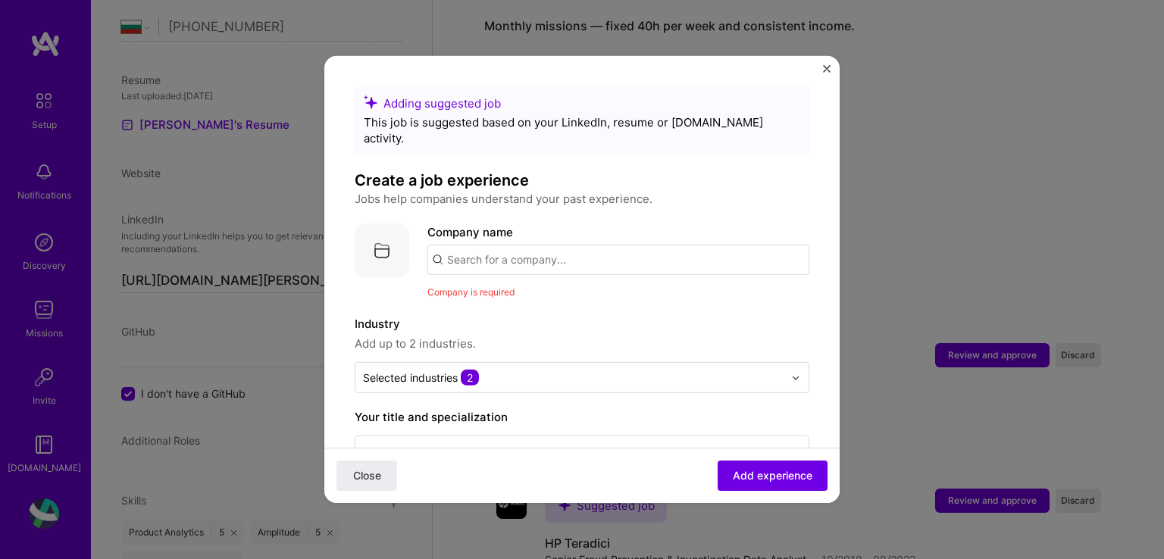
type input "GfK - An NIQ Company"
click at [556, 250] on input "GfK - An NIQ Company" at bounding box center [618, 260] width 382 height 30
click at [555, 292] on div "GfK - An NIQ Company" at bounding box center [580, 302] width 137 height 27
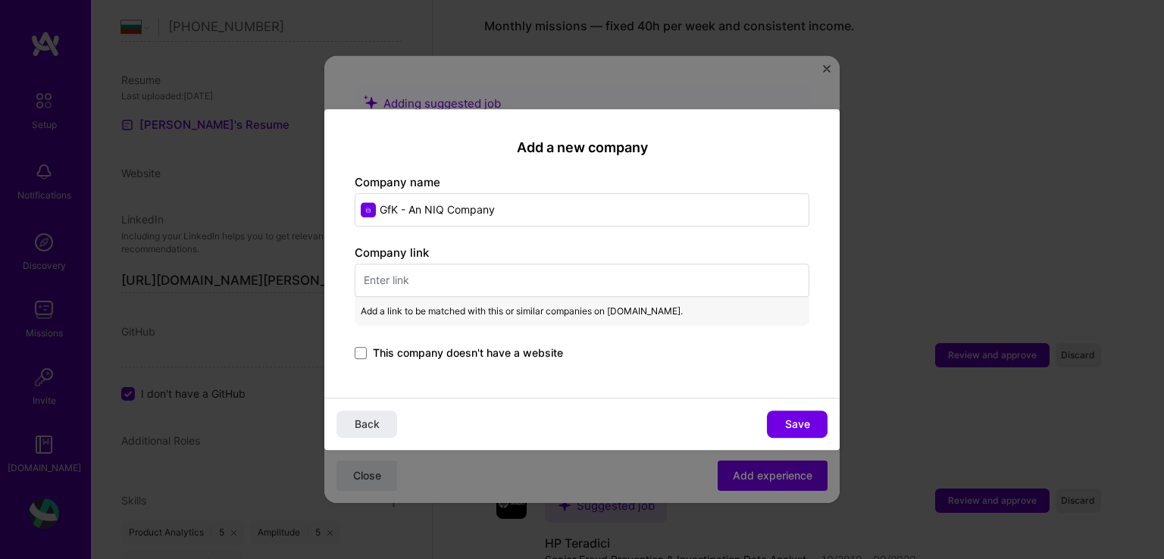
click at [449, 267] on input "text" at bounding box center [582, 280] width 455 height 33
paste input "[URL][DOMAIN_NAME]"
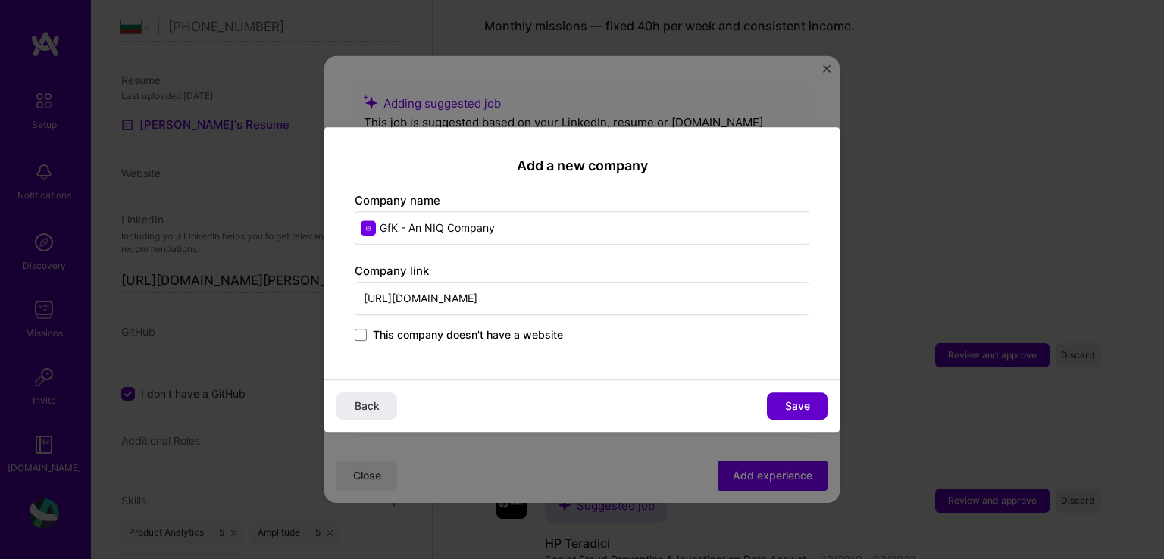
type input "[URL][DOMAIN_NAME]"
click at [797, 406] on span "Save" at bounding box center [797, 406] width 25 height 15
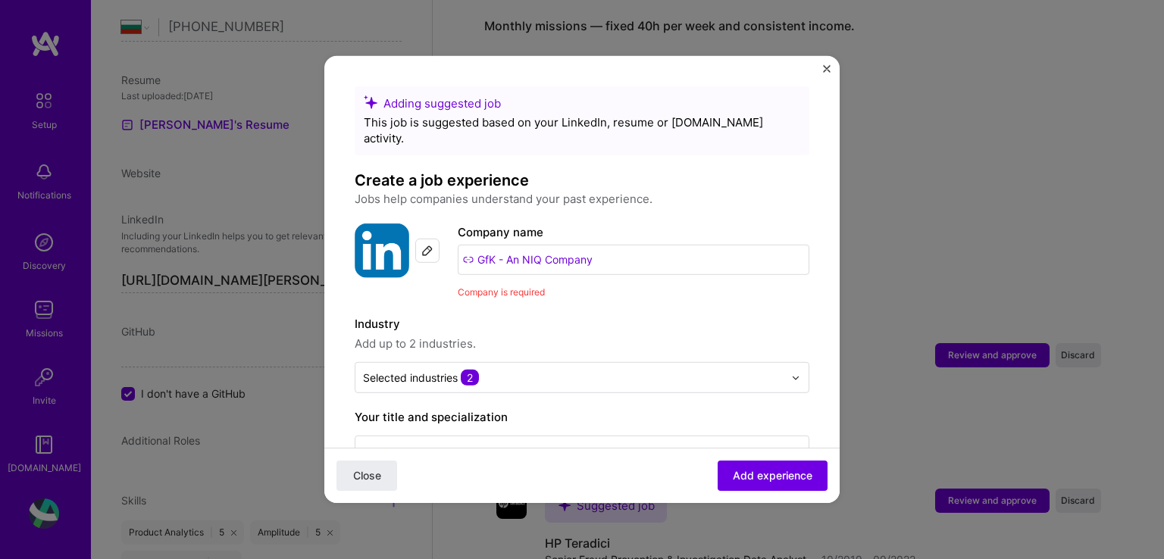
click at [488, 286] on span "Company is required" at bounding box center [501, 291] width 87 height 11
click at [490, 247] on input "GfK - An NIQ Company" at bounding box center [634, 260] width 352 height 30
click at [480, 246] on input "GfK - An NIQ Company" at bounding box center [634, 260] width 352 height 30
click at [431, 245] on img at bounding box center [427, 251] width 12 height 12
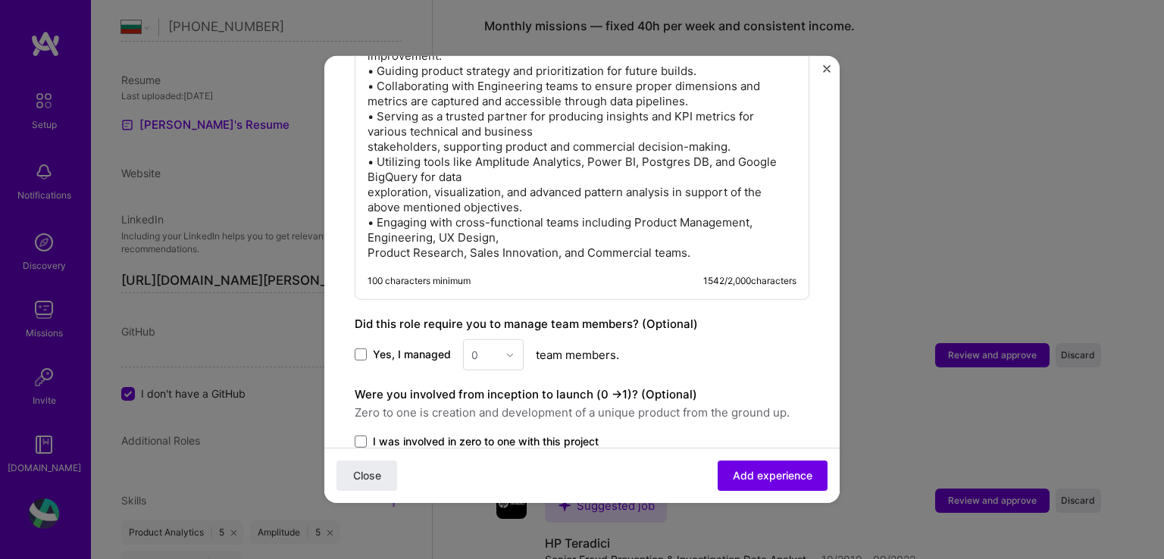
scroll to position [1544, 0]
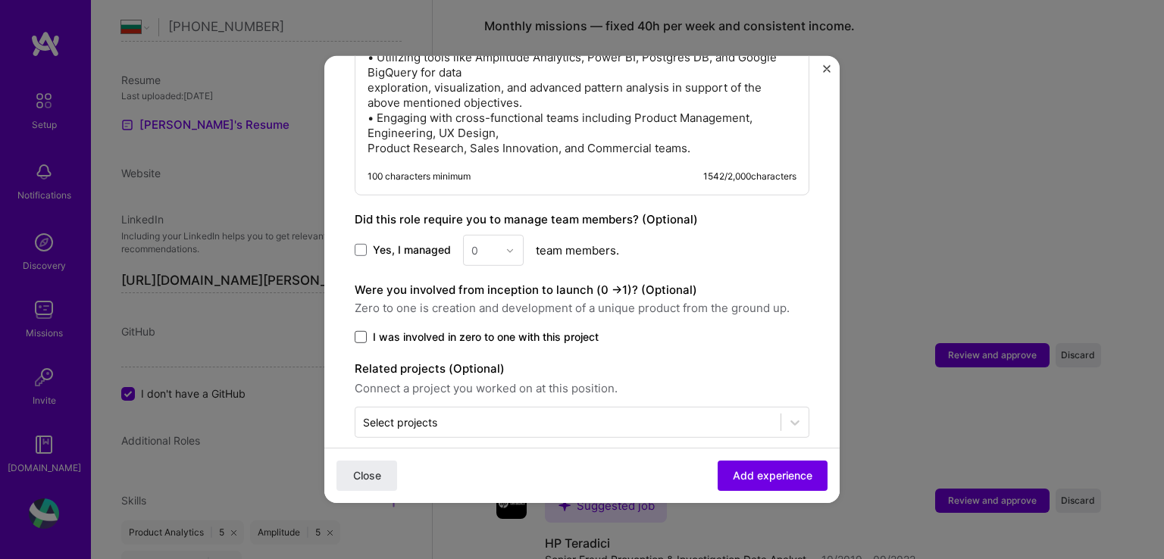
click at [364, 331] on span at bounding box center [361, 337] width 12 height 12
click at [0, 0] on input "I was involved in zero to one with this project" at bounding box center [0, 0] width 0 height 0
click at [364, 334] on icon at bounding box center [361, 337] width 8 height 6
click at [0, 0] on input "I was involved in zero to one with this project" at bounding box center [0, 0] width 0 height 0
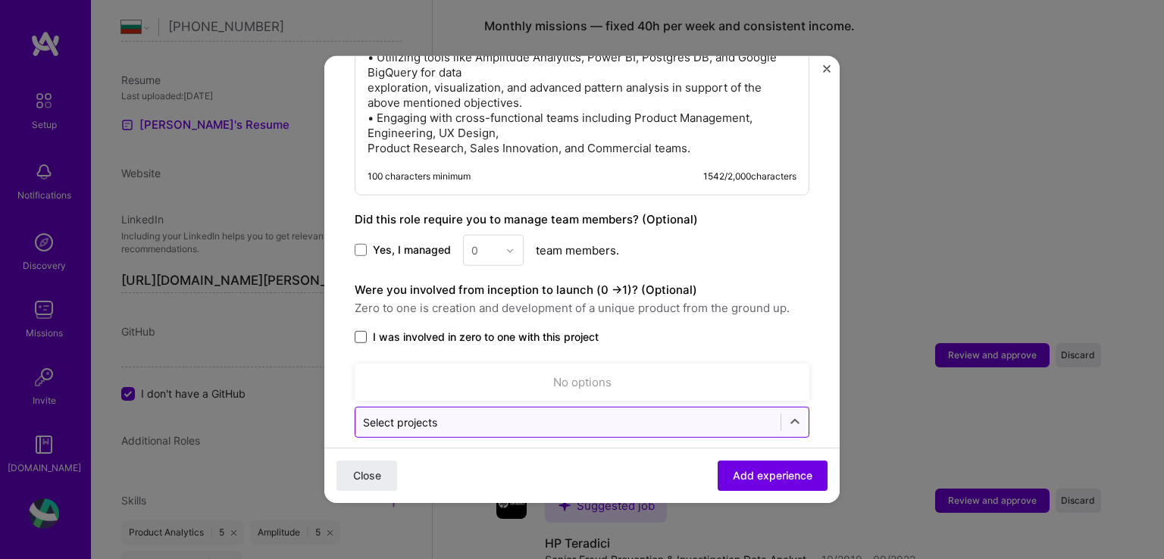
click at [452, 414] on input "text" at bounding box center [568, 422] width 410 height 16
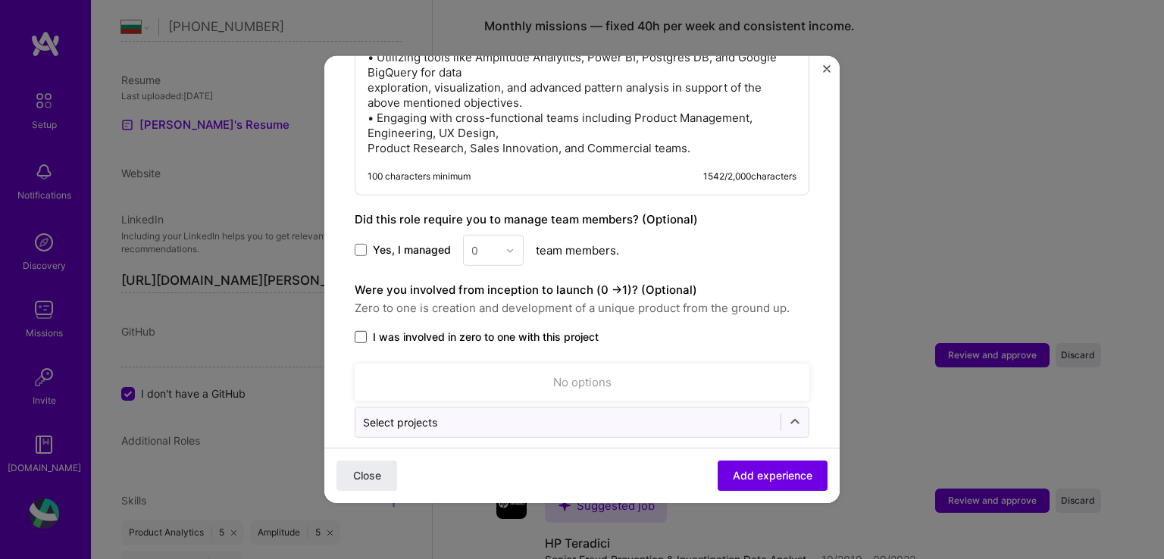
click at [555, 368] on div "No options" at bounding box center [581, 382] width 445 height 28
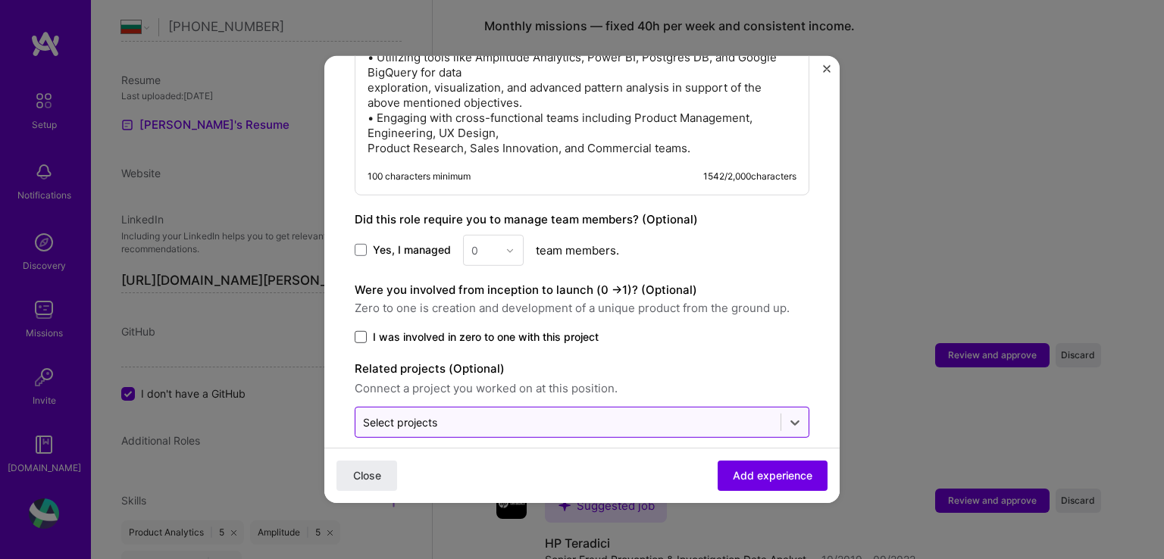
click at [464, 408] on div "Select projects" at bounding box center [567, 423] width 425 height 30
click at [463, 414] on input "text" at bounding box center [568, 422] width 410 height 16
click at [462, 414] on input "text" at bounding box center [568, 422] width 410 height 16
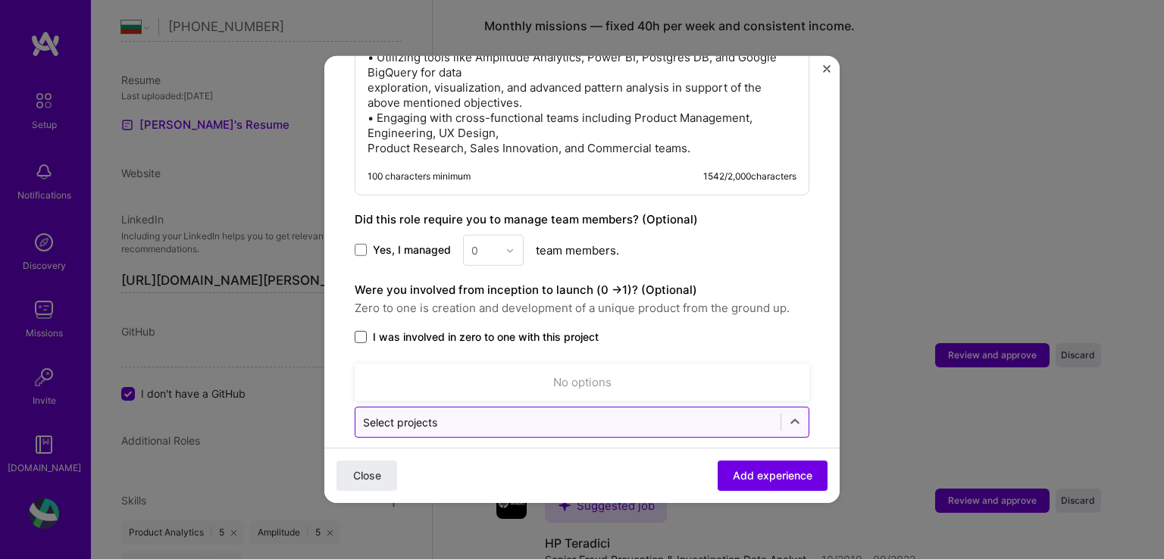
click at [462, 414] on input "text" at bounding box center [568, 422] width 410 height 16
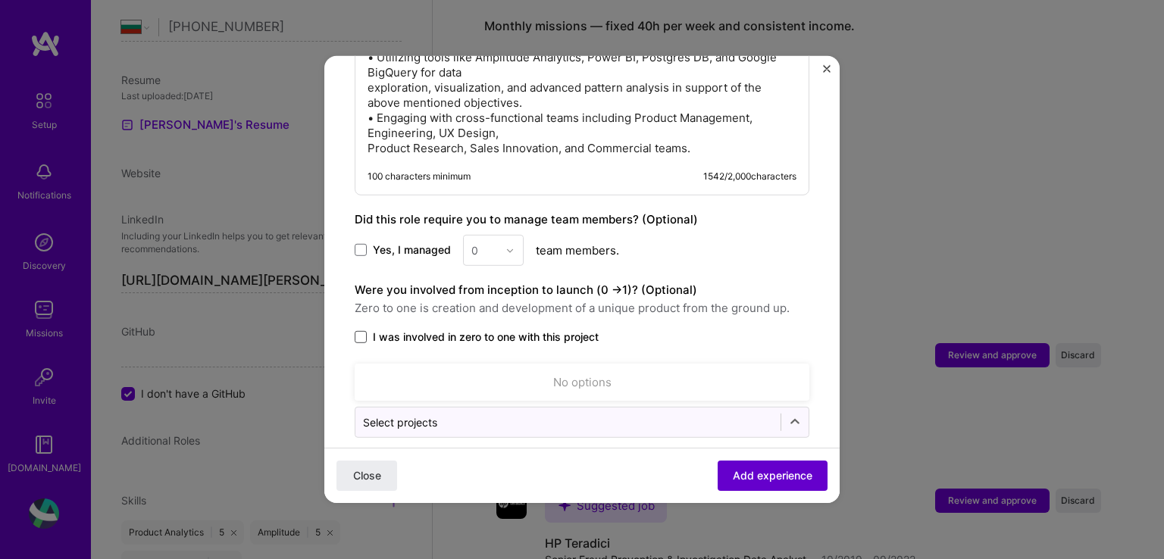
click at [720, 483] on button "Add experience" at bounding box center [772, 476] width 110 height 30
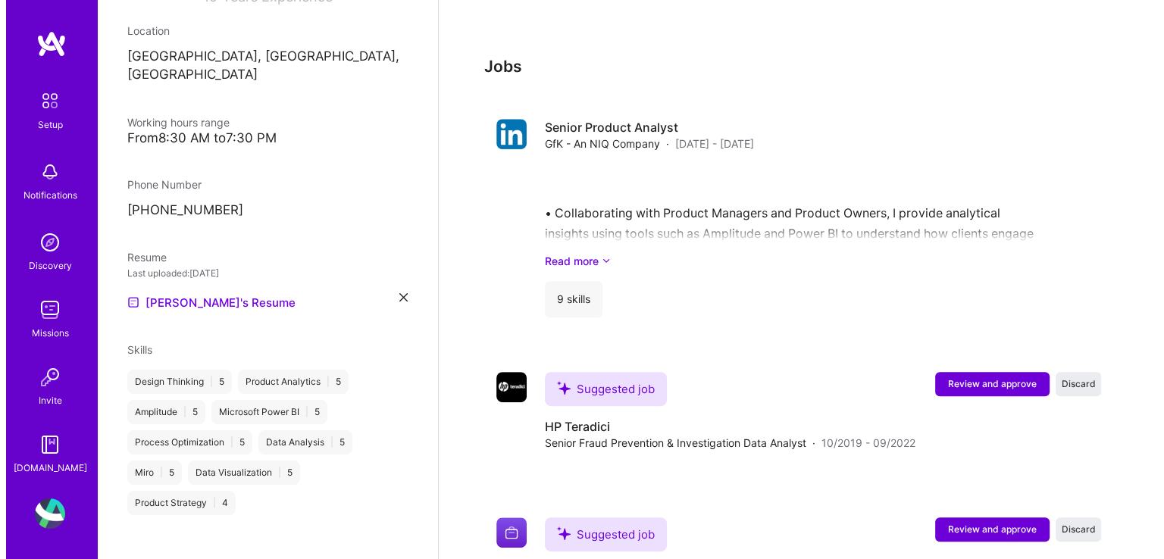
scroll to position [833, 0]
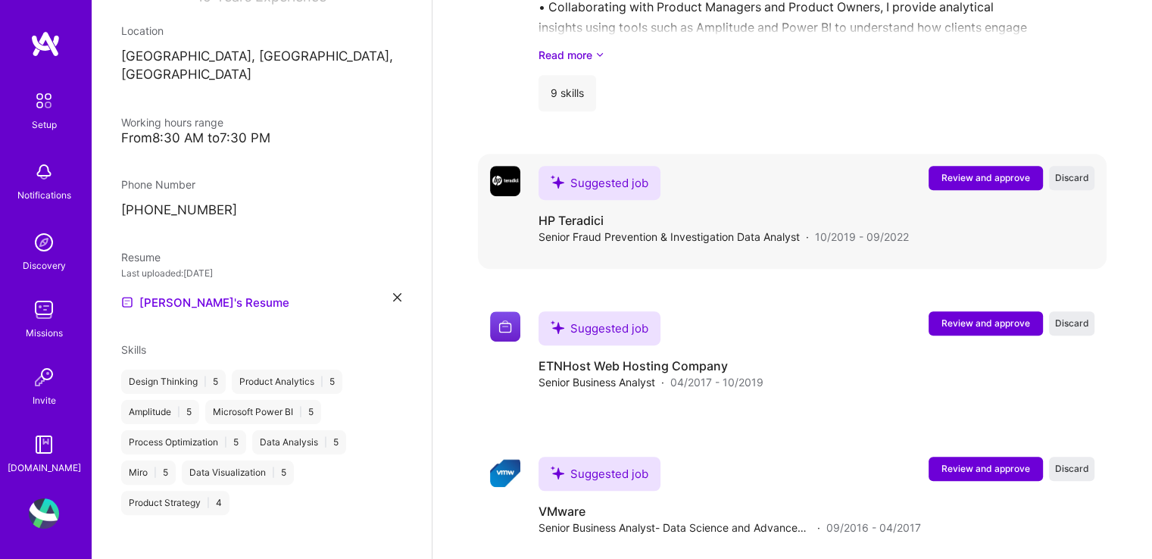
click at [696, 223] on div "Suggested job HP Teradici Senior Fraud Prevention & Investigation Data Analyst …" at bounding box center [817, 211] width 556 height 91
click at [995, 171] on span "Review and approve" at bounding box center [986, 177] width 89 height 13
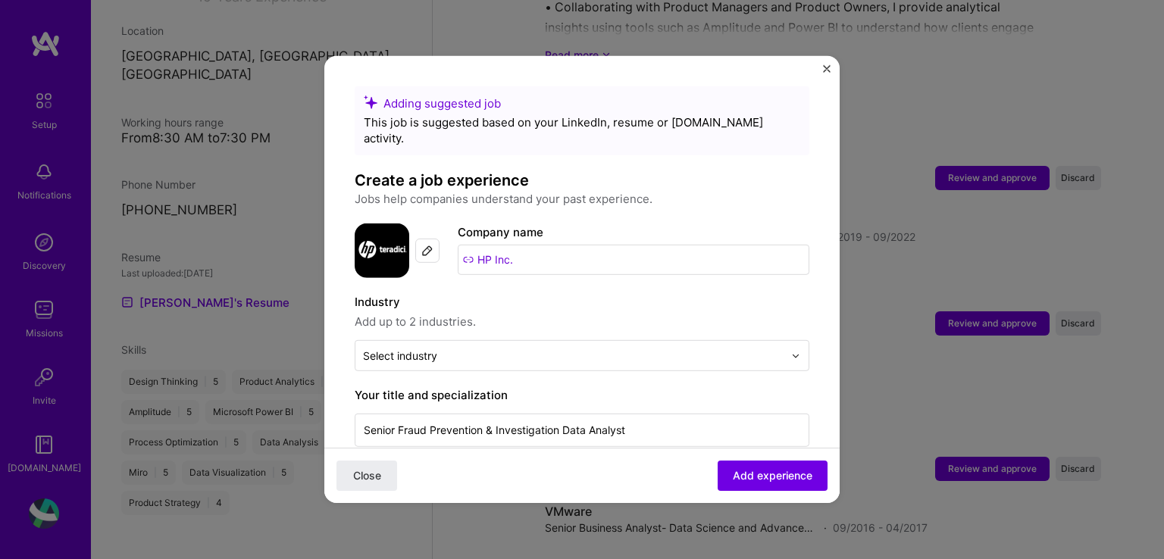
click at [498, 245] on input "HP Inc." at bounding box center [634, 260] width 352 height 30
drag, startPoint x: 515, startPoint y: 245, endPoint x: 452, endPoint y: 243, distance: 63.7
click at [452, 243] on div "Company logo Company name HP Inc." at bounding box center [582, 250] width 455 height 55
paste input "[URL][DOMAIN_NAME]"
type input "[URL][DOMAIN_NAME]"
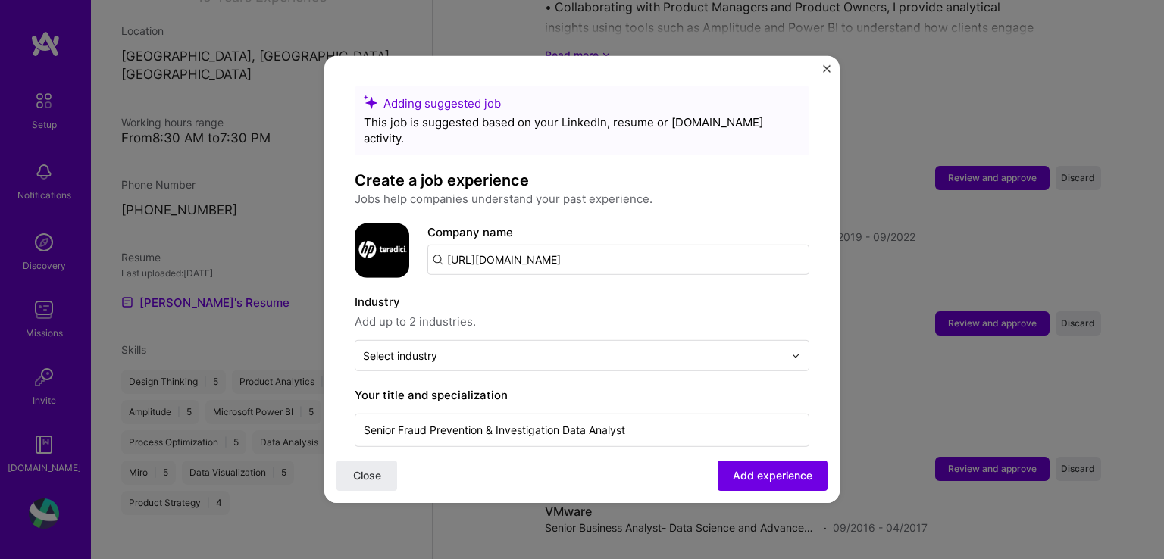
drag, startPoint x: 668, startPoint y: 246, endPoint x: 427, endPoint y: 232, distance: 242.1
click at [427, 232] on div "Company logo Company name [URL][DOMAIN_NAME]" at bounding box center [582, 250] width 455 height 55
click at [495, 245] on input "text" at bounding box center [618, 260] width 382 height 30
click at [484, 289] on span "HP" at bounding box center [481, 297] width 16 height 16
type input "HP"
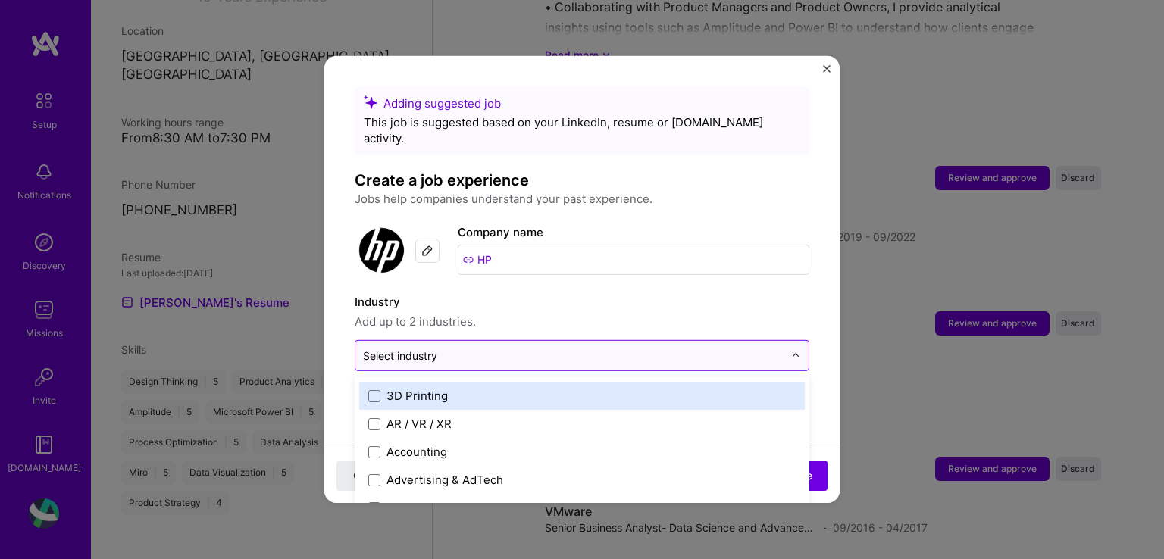
scroll to position [868, 0]
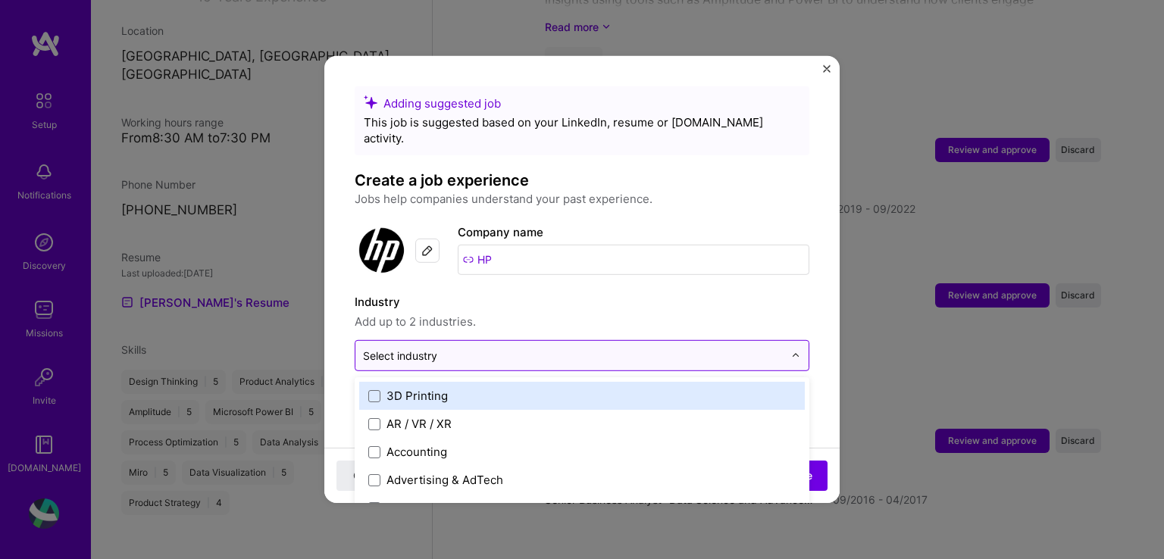
click at [488, 348] on input "text" at bounding box center [573, 356] width 420 height 16
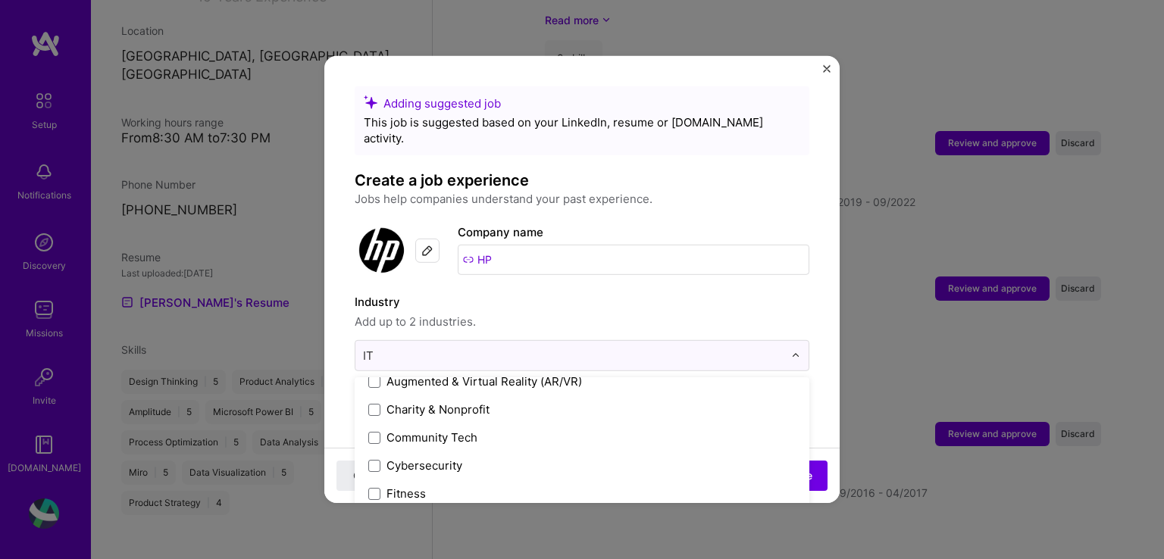
scroll to position [0, 0]
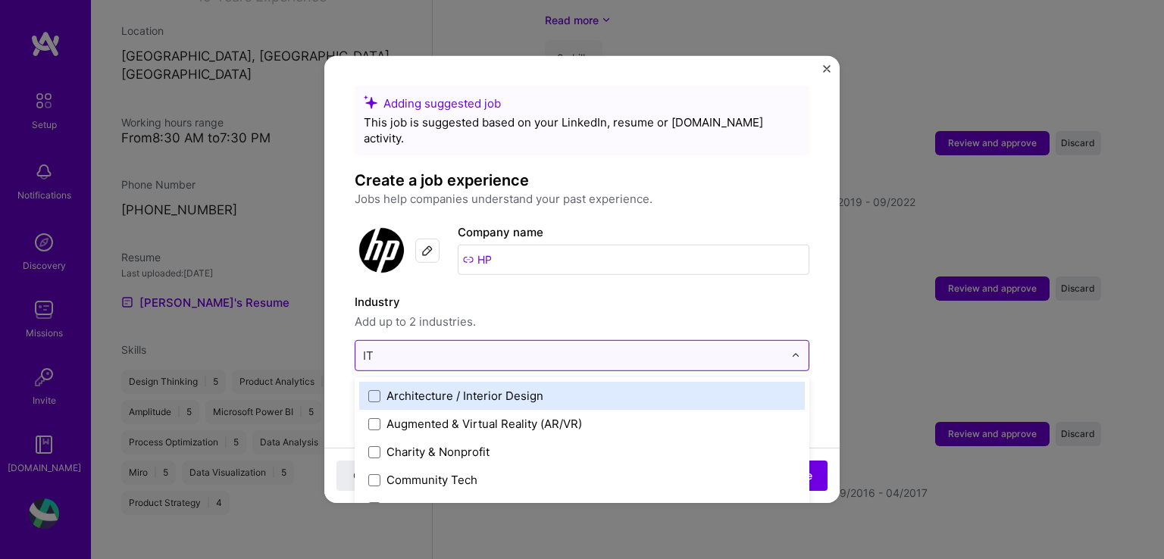
type input "I"
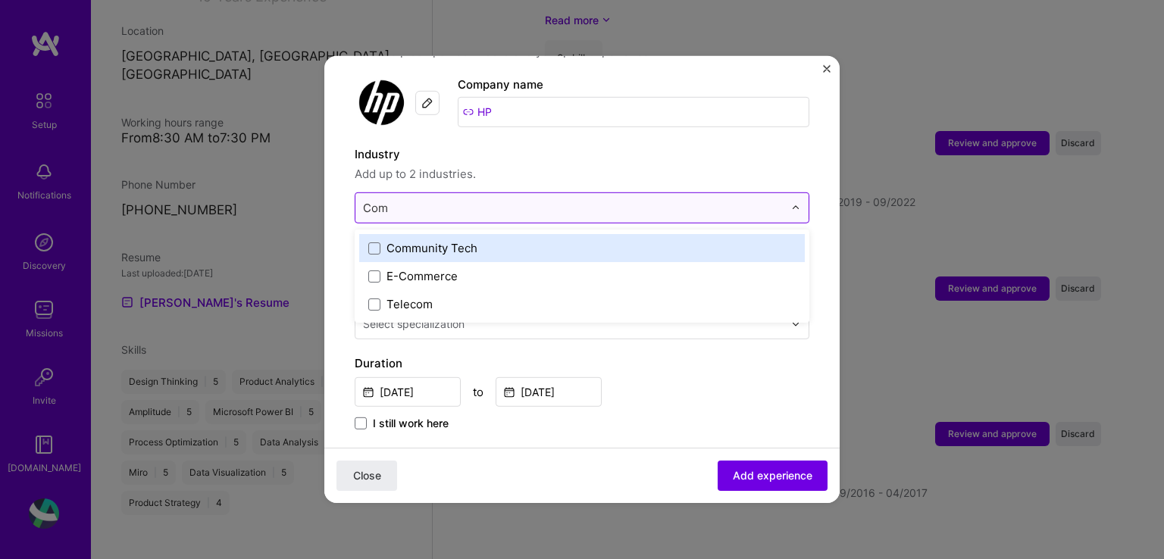
scroll to position [152, 0]
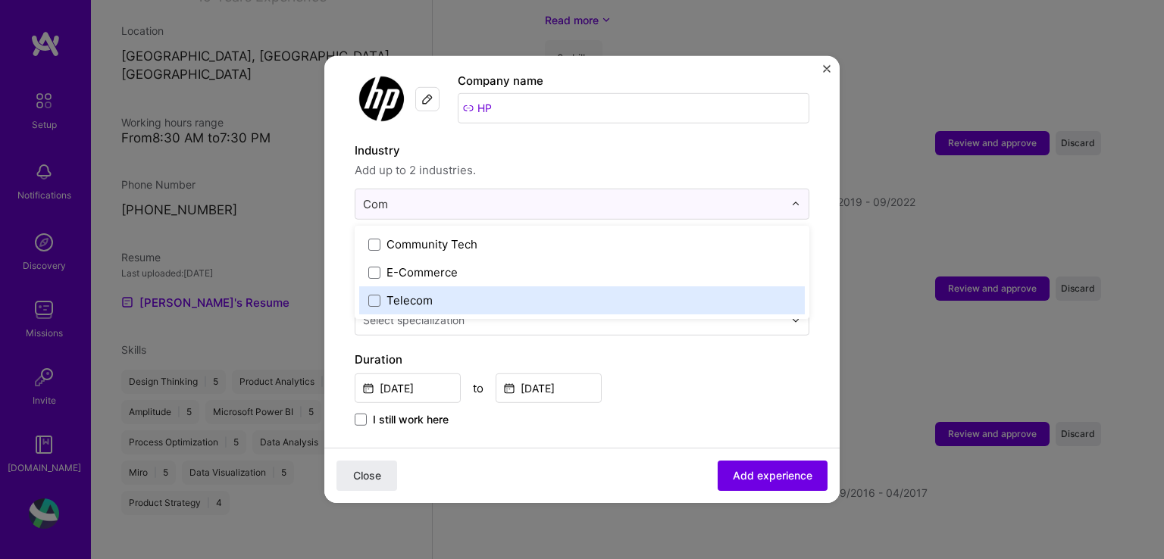
type input "Com"
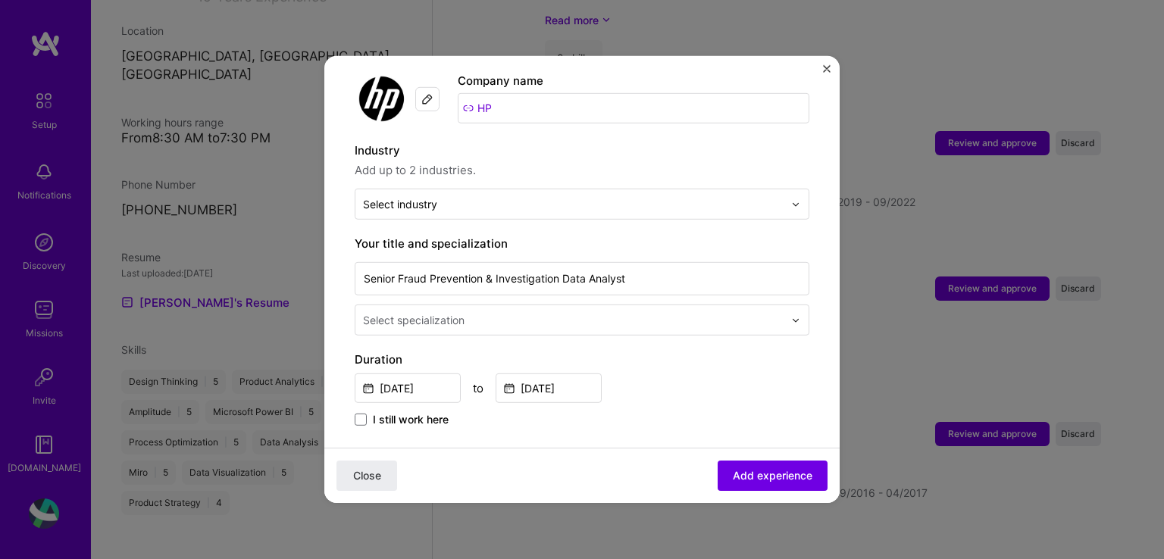
click at [766, 351] on label "Duration" at bounding box center [582, 360] width 455 height 18
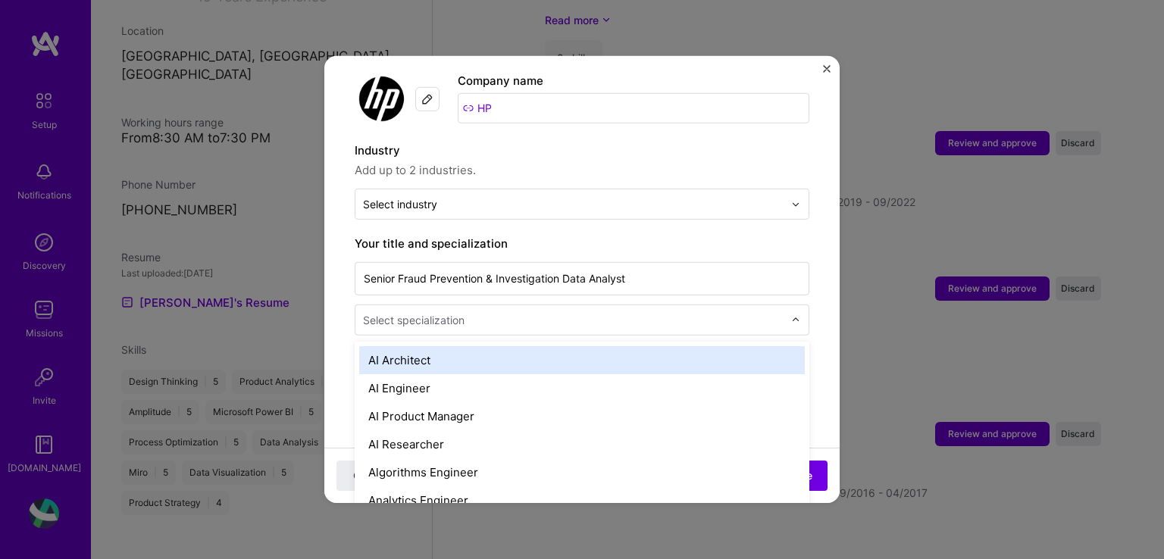
click at [484, 312] on input "text" at bounding box center [575, 320] width 424 height 16
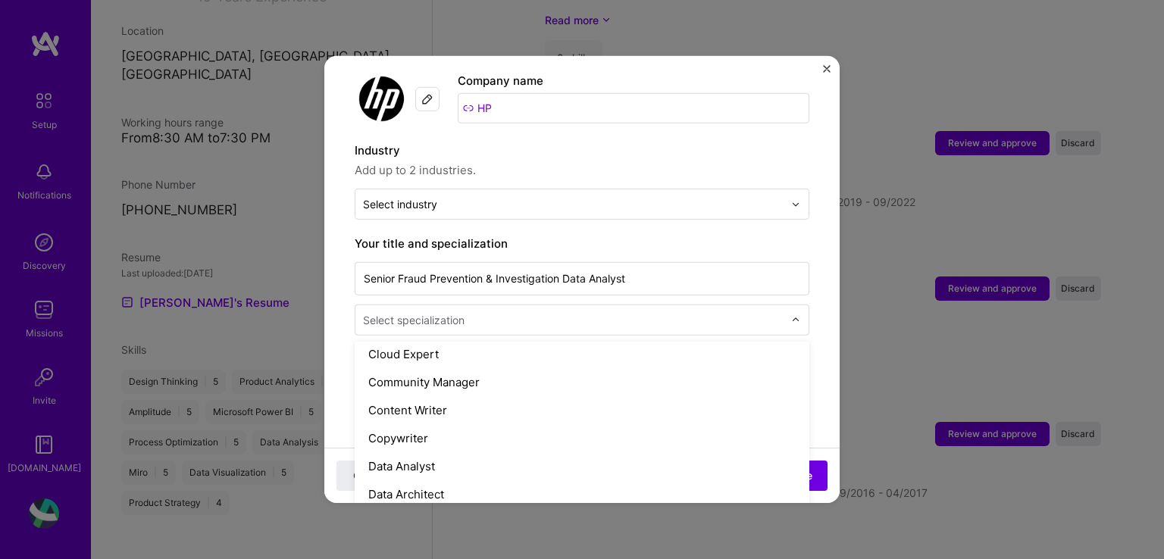
scroll to position [530, 0]
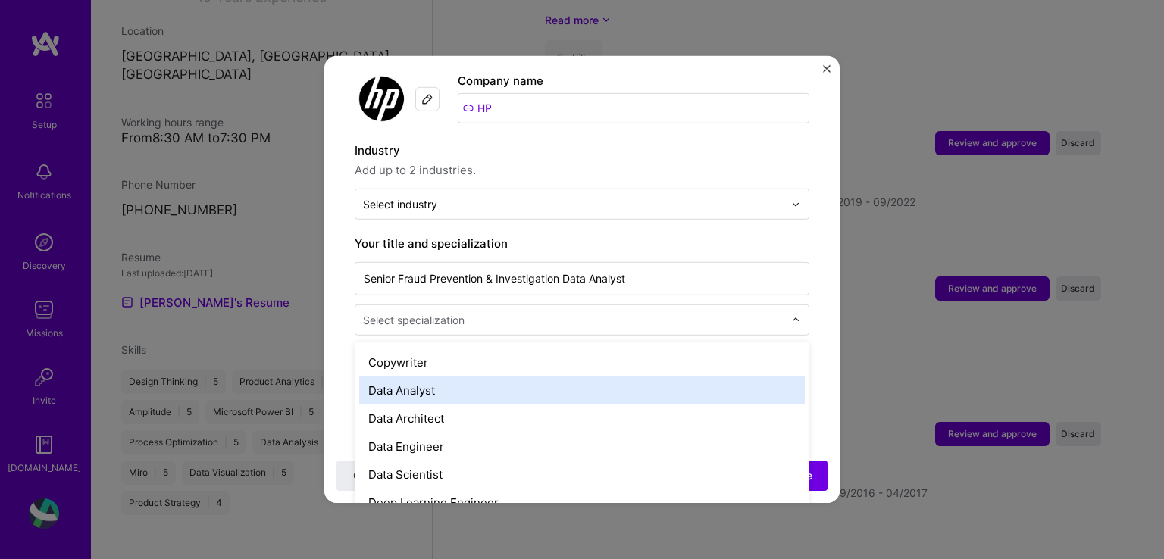
click at [458, 377] on div "Data Analyst" at bounding box center [581, 391] width 445 height 28
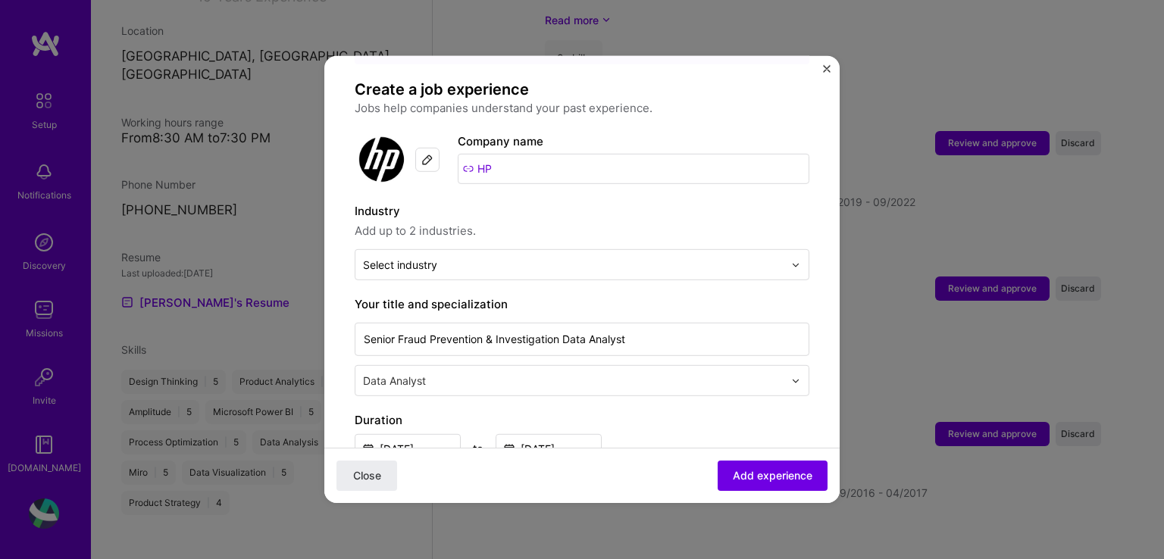
scroll to position [0, 0]
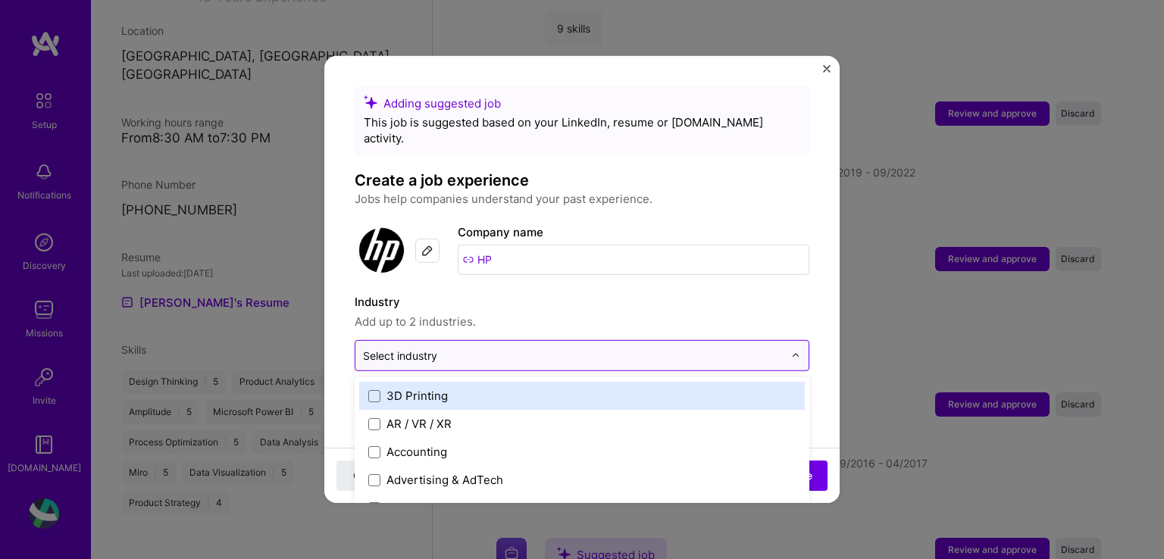
click at [550, 348] on input "text" at bounding box center [573, 356] width 420 height 16
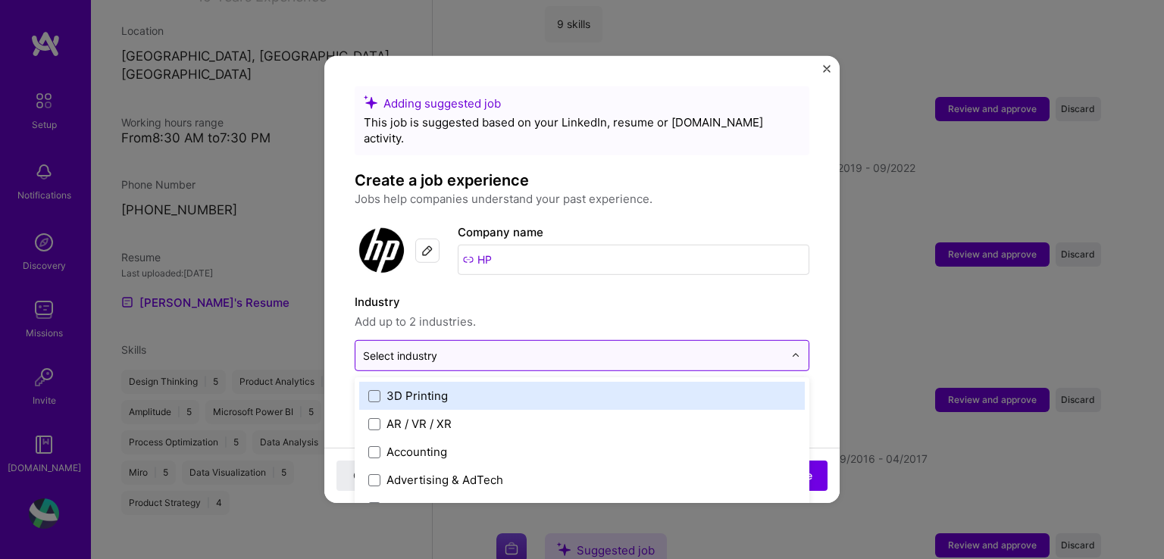
scroll to position [903, 0]
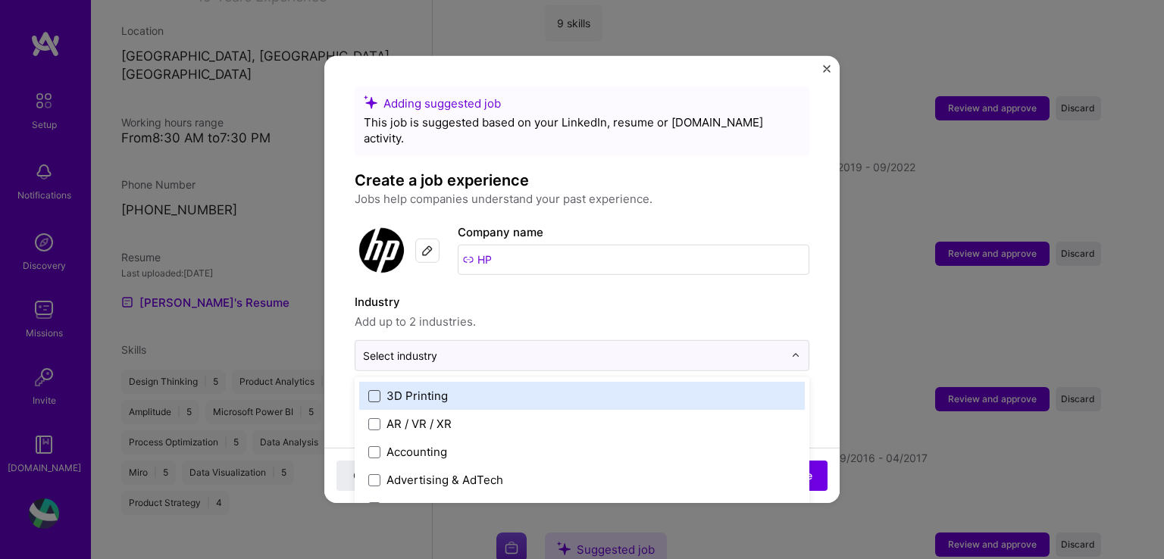
click at [378, 389] on span at bounding box center [374, 395] width 12 height 12
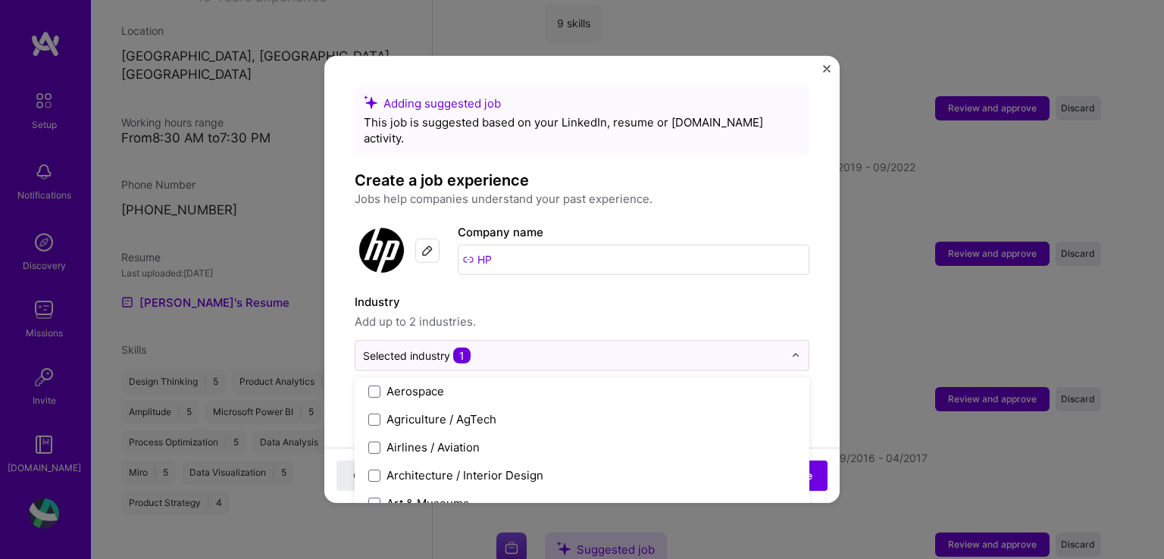
scroll to position [0, 0]
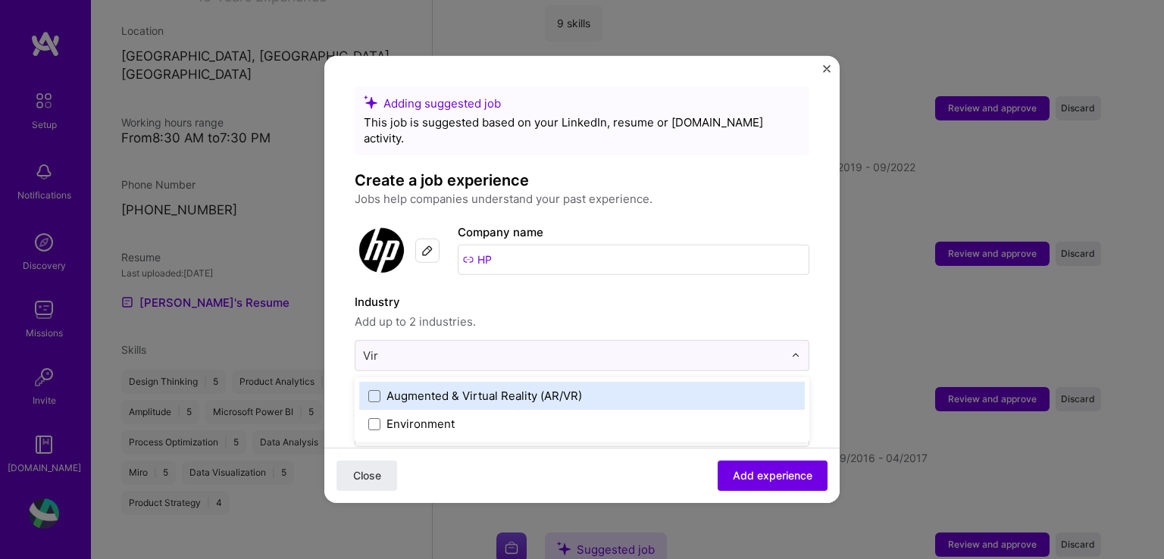
type input "Virt"
click at [377, 389] on span at bounding box center [374, 395] width 12 height 12
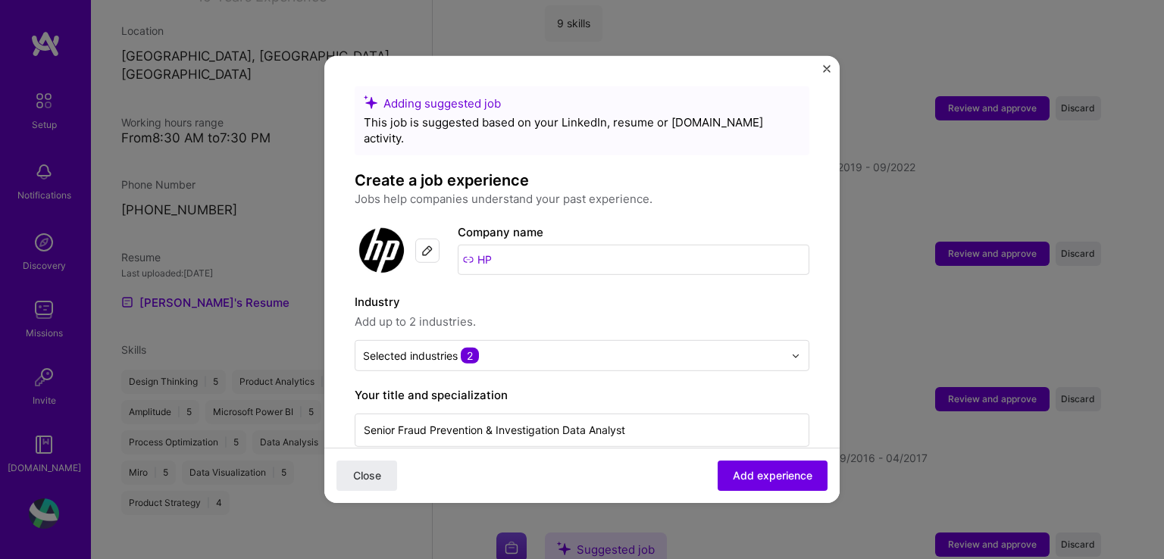
scroll to position [391, 0]
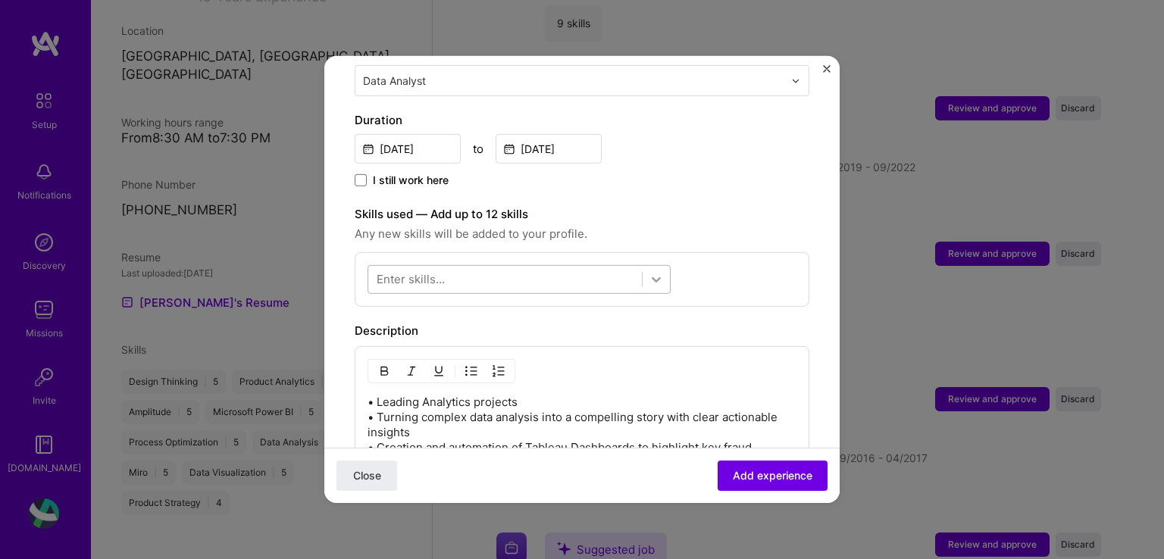
click at [661, 272] on icon at bounding box center [656, 279] width 15 height 15
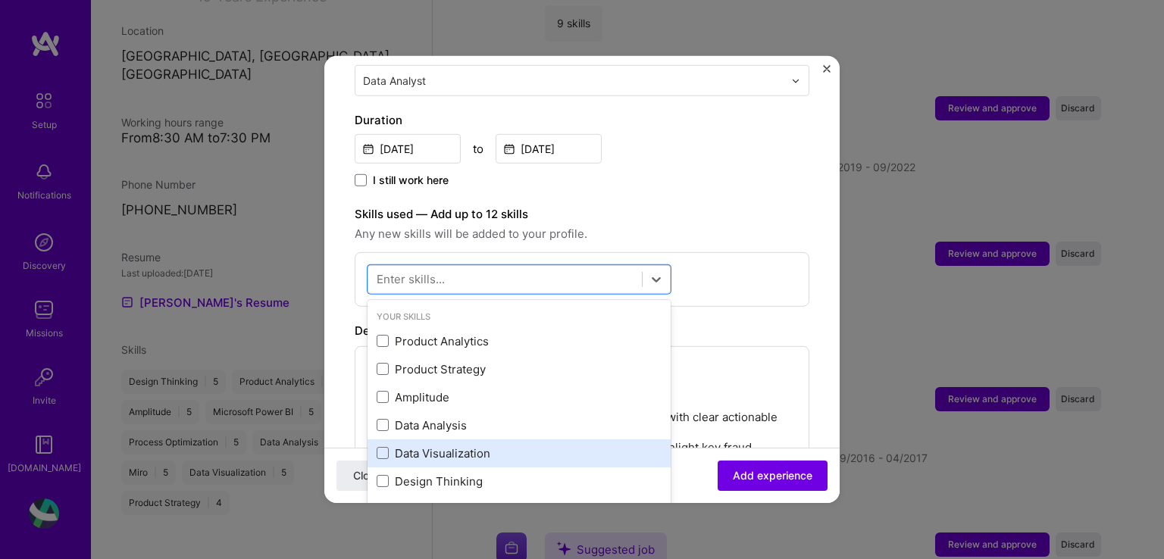
drag, startPoint x: 381, startPoint y: 410, endPoint x: 385, endPoint y: 424, distance: 14.9
click at [382, 419] on span at bounding box center [383, 425] width 12 height 12
click at [0, 0] on input "checkbox" at bounding box center [0, 0] width 0 height 0
click at [381, 447] on span at bounding box center [383, 453] width 12 height 12
click at [0, 0] on input "checkbox" at bounding box center [0, 0] width 0 height 0
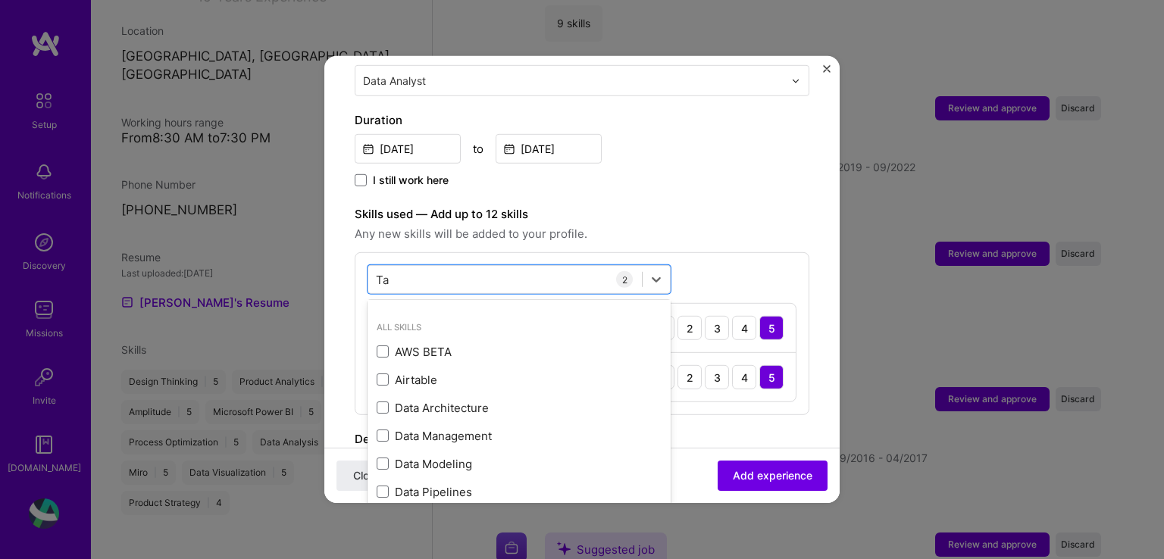
scroll to position [0, 0]
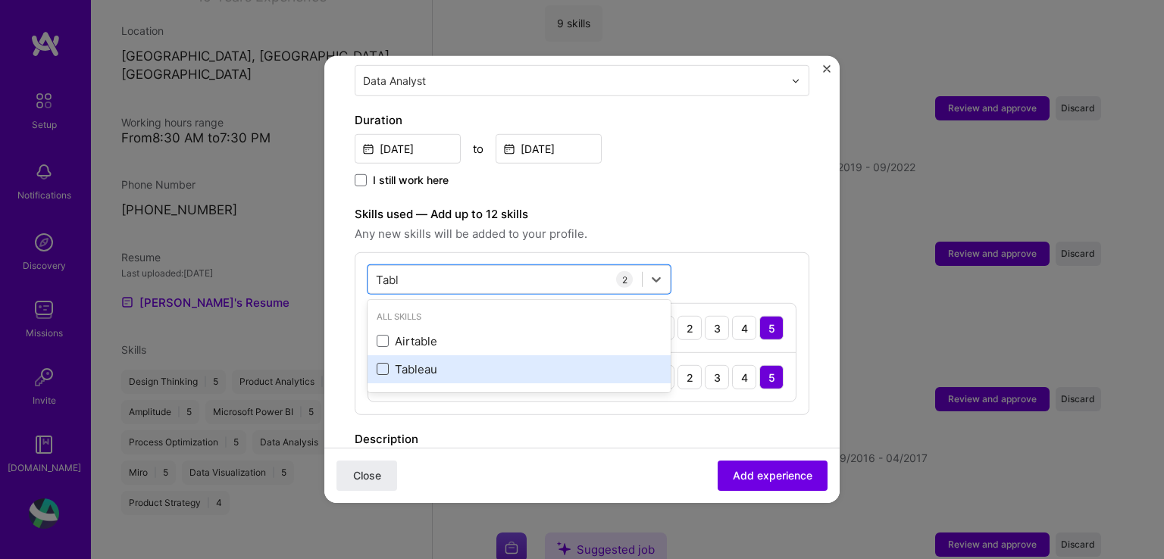
click at [384, 363] on span at bounding box center [383, 369] width 12 height 12
click at [0, 0] on input "checkbox" at bounding box center [0, 0] width 0 height 0
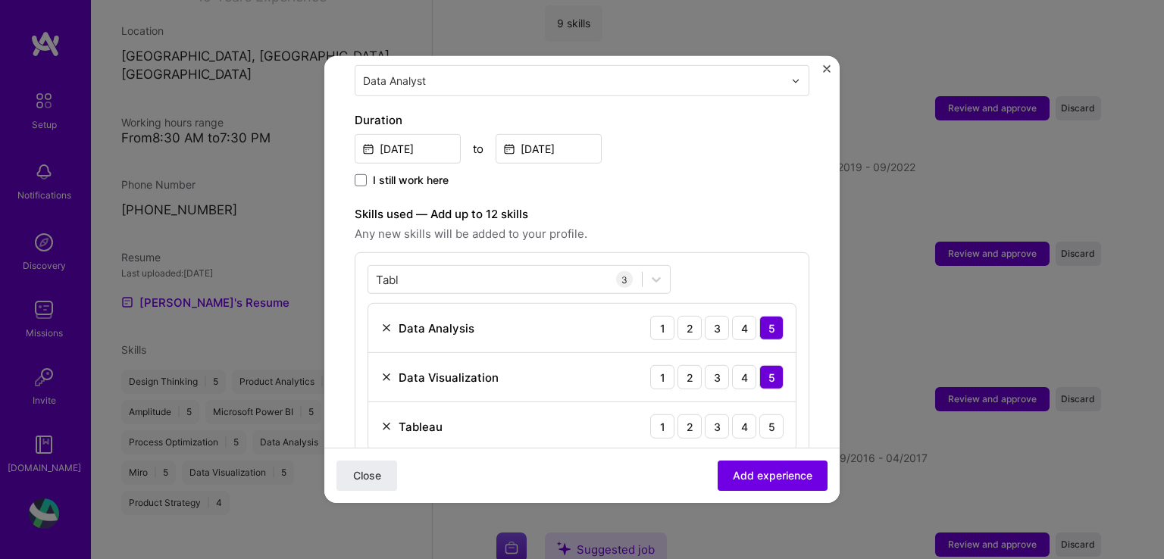
click at [685, 255] on div "Tabl Tabl 3 Data Analysis 1 2 3 4 5 Data Visualization 1 2 3 4 5 Tableau 1 2 3 …" at bounding box center [582, 358] width 455 height 212
click at [497, 267] on div "Tabl Tabl" at bounding box center [505, 279] width 274 height 25
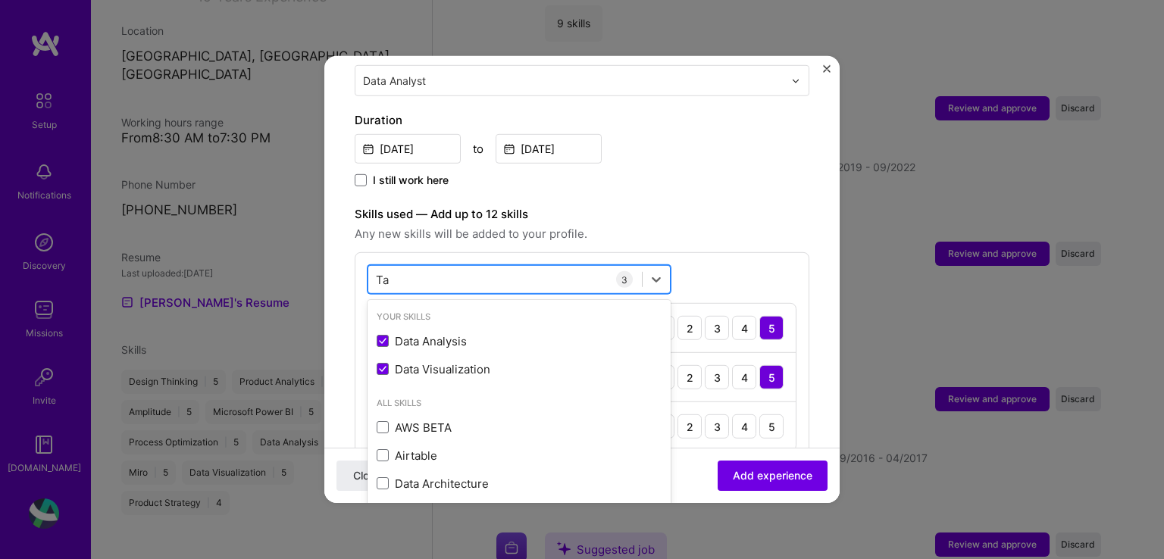
type input "T"
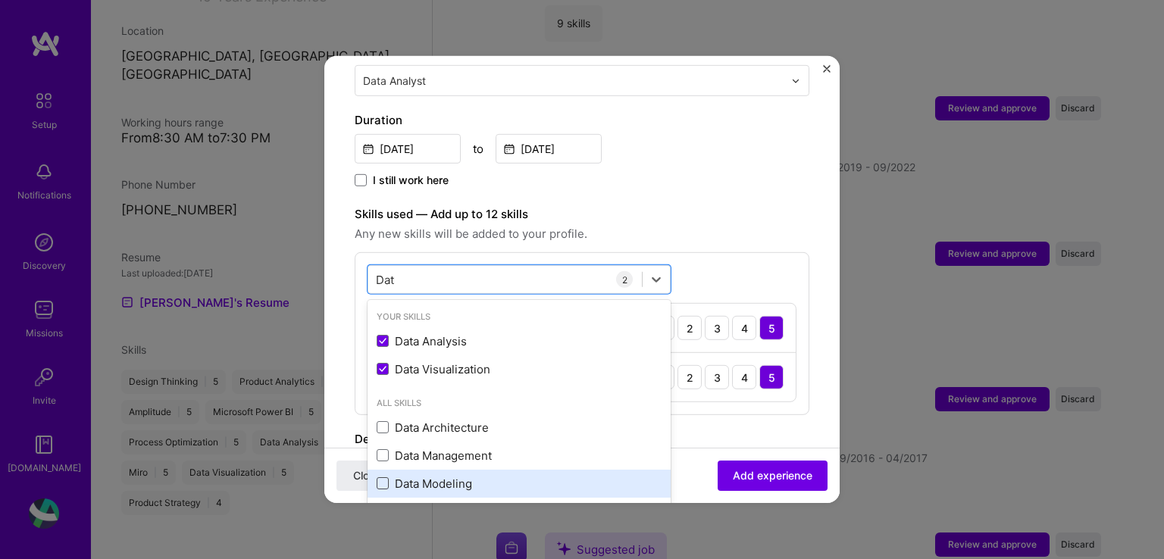
click at [380, 477] on span at bounding box center [383, 483] width 12 height 12
click at [0, 0] on input "checkbox" at bounding box center [0, 0] width 0 height 0
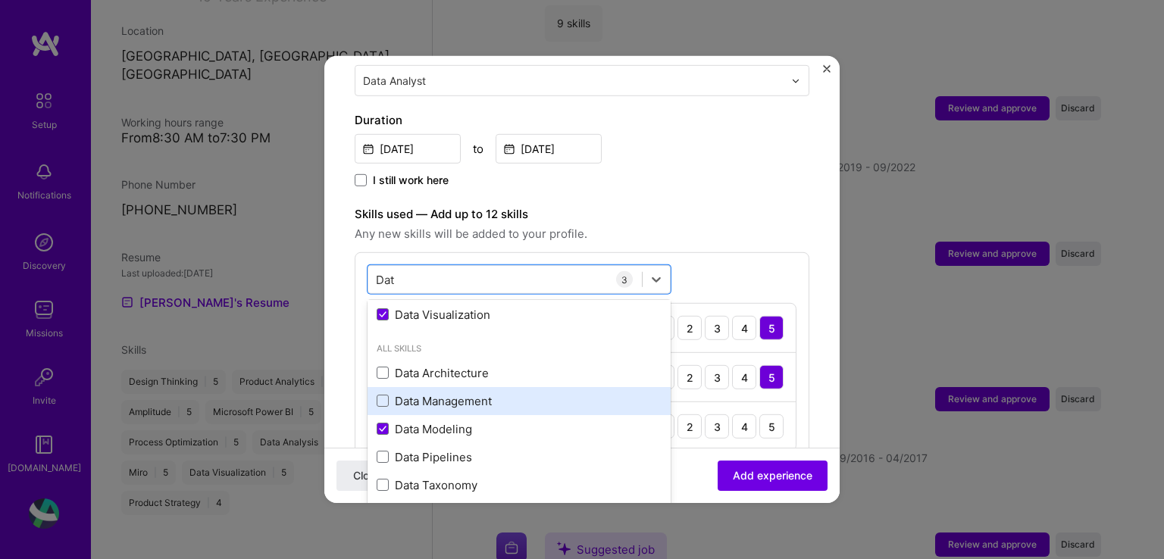
scroll to position [76, 0]
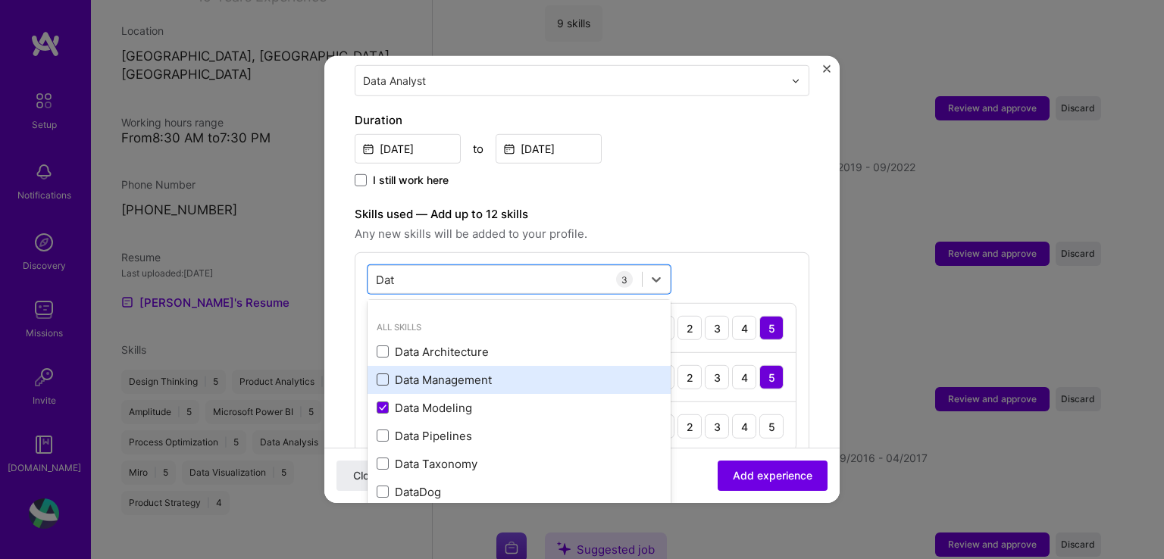
click at [384, 374] on span at bounding box center [383, 380] width 12 height 12
click at [0, 0] on input "checkbox" at bounding box center [0, 0] width 0 height 0
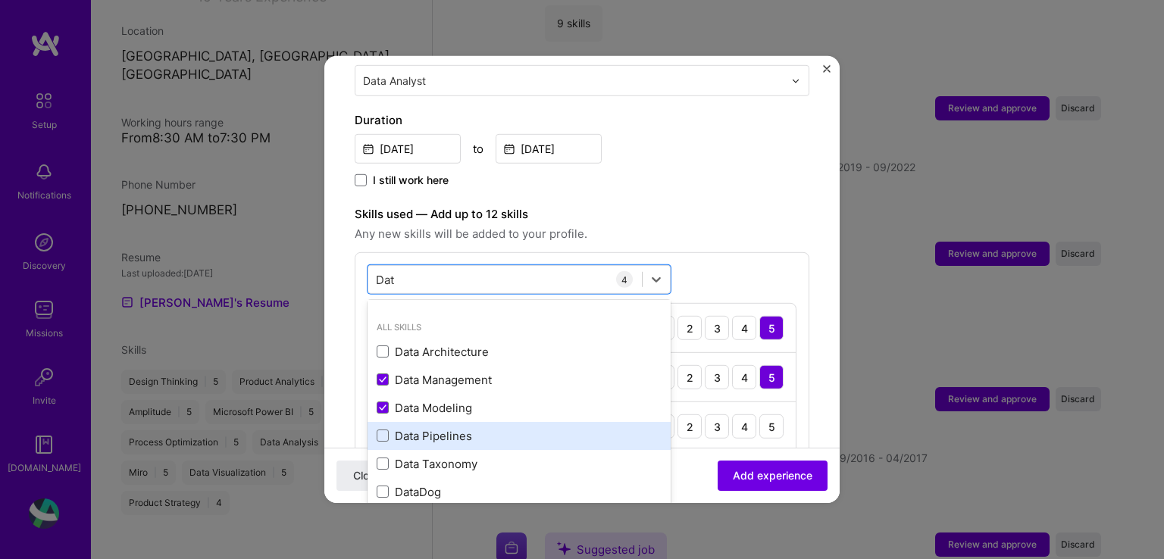
scroll to position [91, 0]
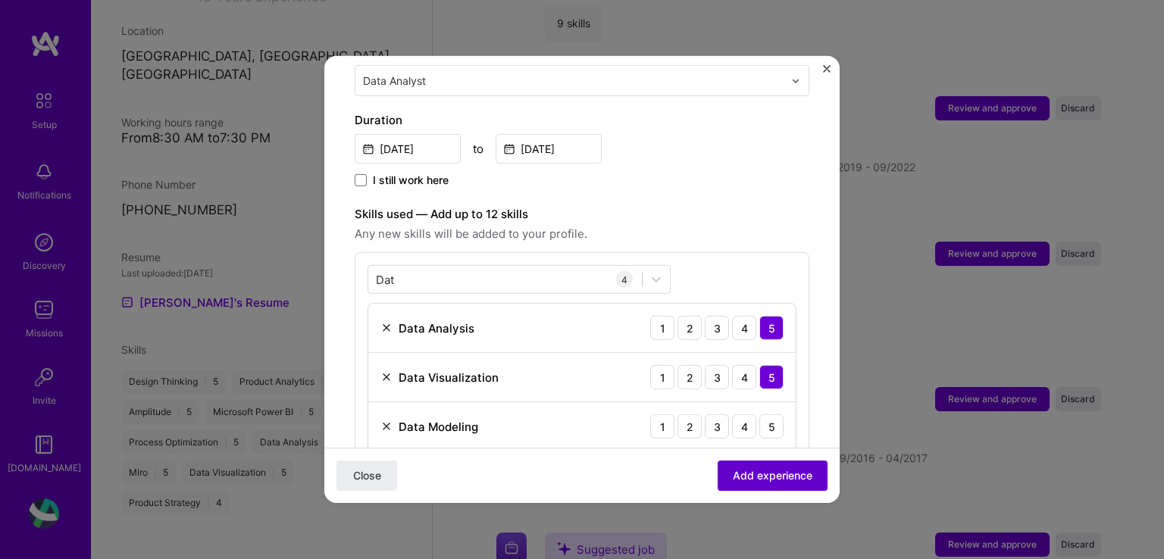
click at [749, 480] on span "Add experience" at bounding box center [773, 475] width 80 height 15
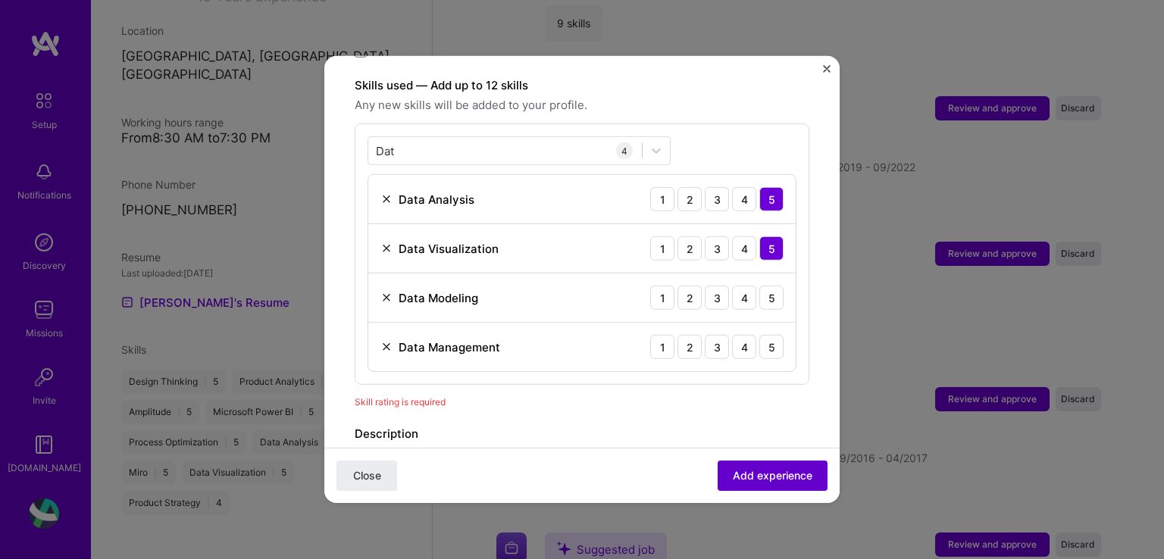
scroll to position [524, 0]
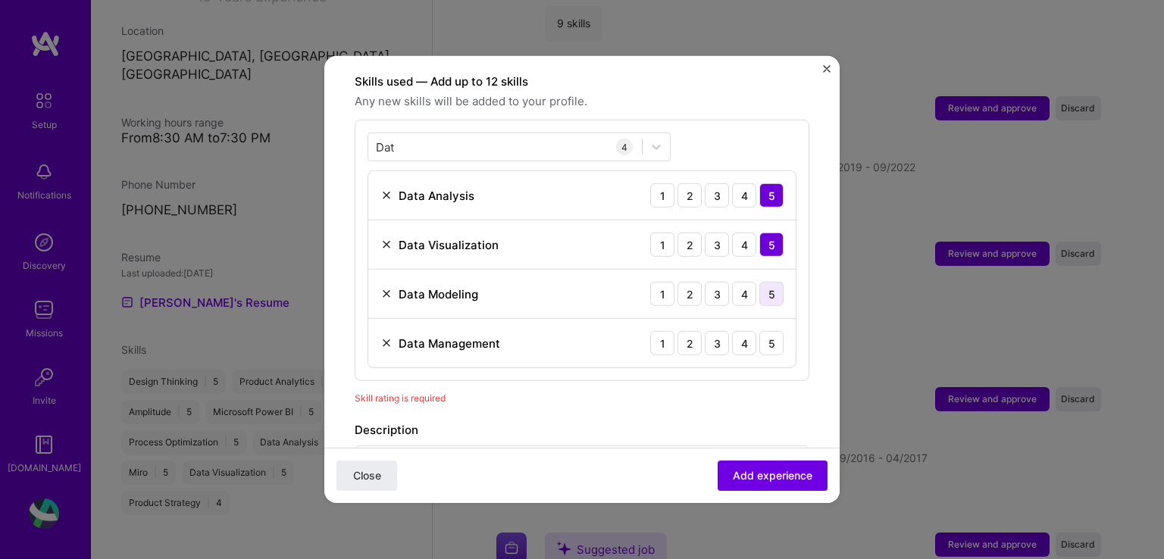
click at [763, 282] on div "5" at bounding box center [771, 294] width 24 height 24
click at [708, 282] on div "3" at bounding box center [717, 294] width 24 height 24
click at [737, 331] on div "4" at bounding box center [744, 343] width 24 height 24
click at [386, 337] on img at bounding box center [386, 343] width 12 height 12
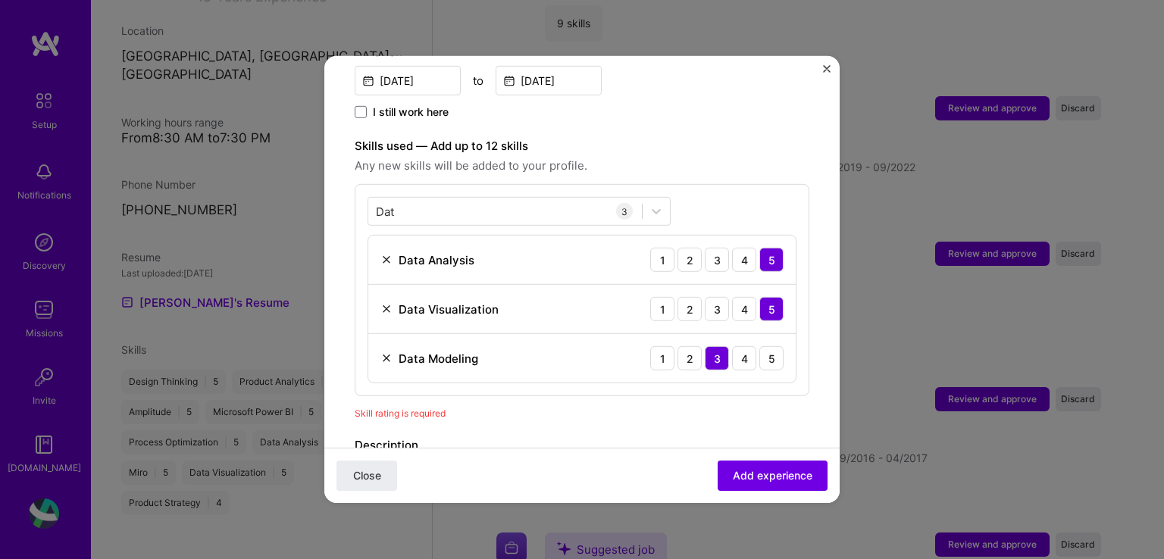
scroll to position [448, 0]
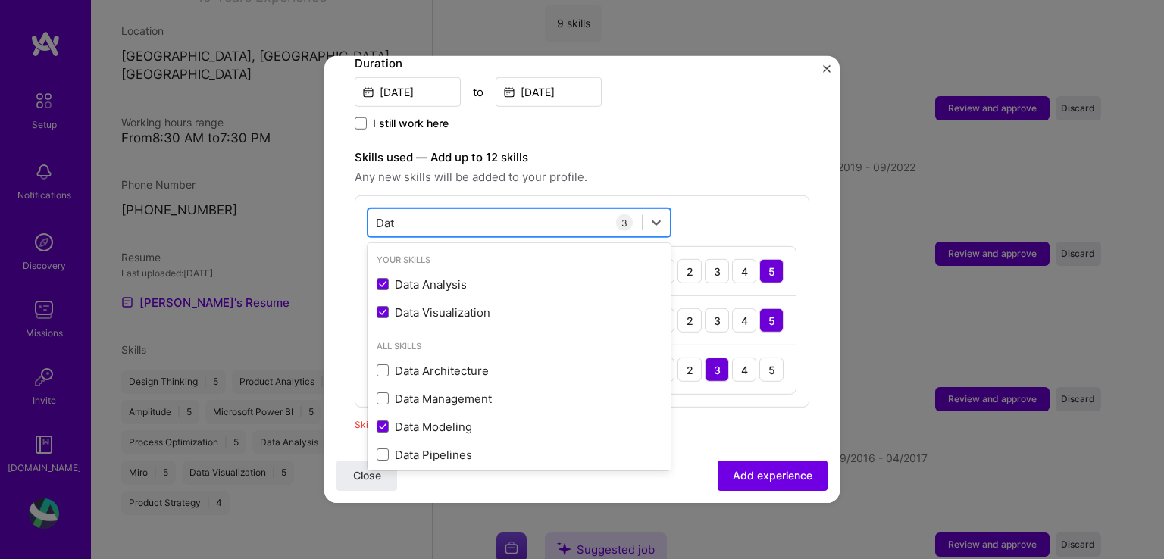
click at [458, 210] on div "Dat Dat" at bounding box center [505, 222] width 274 height 25
type input "D"
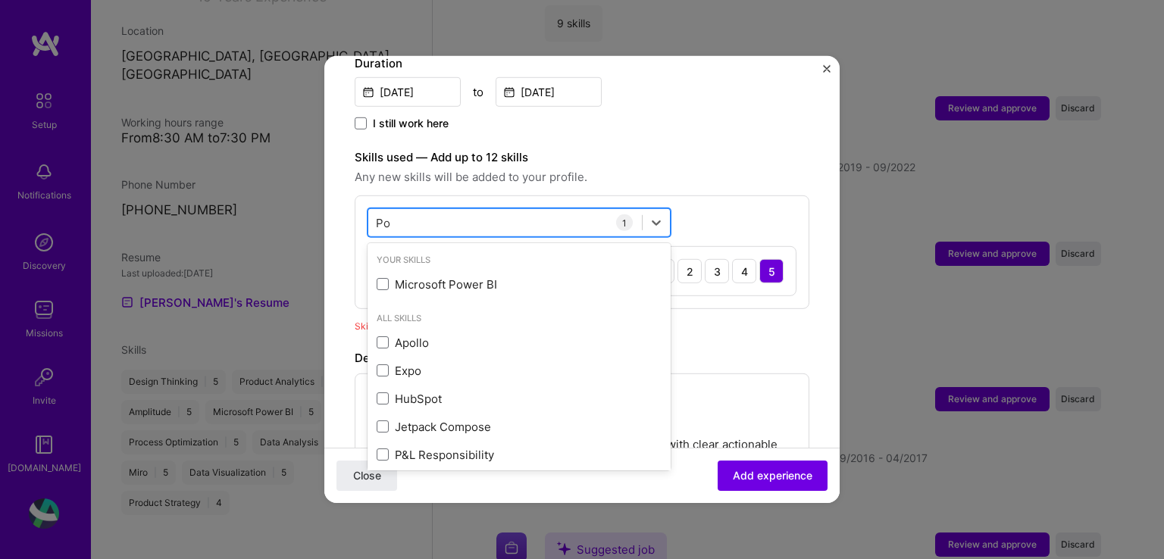
type input "P"
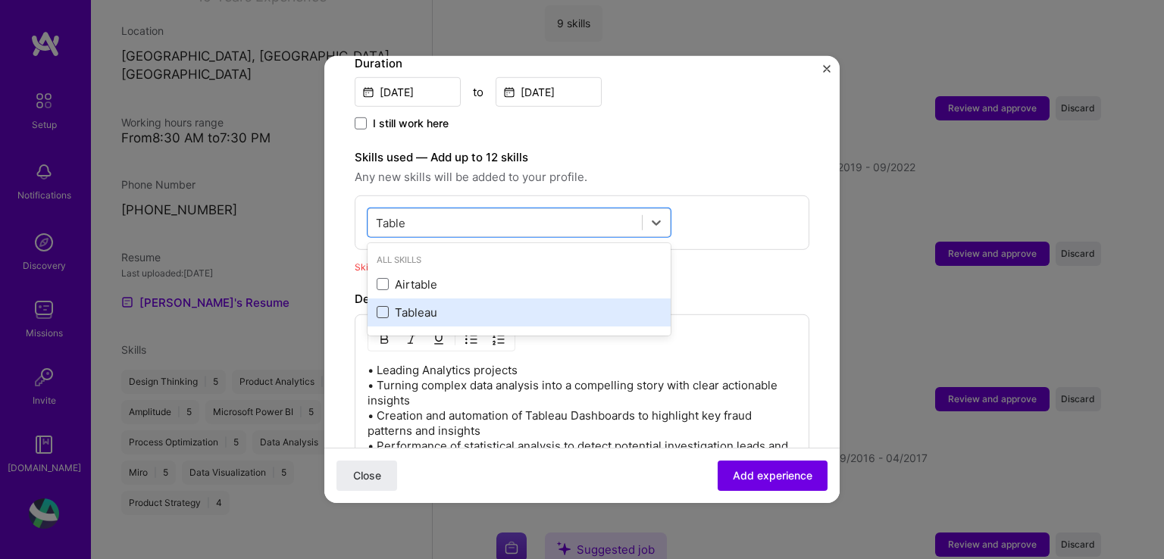
click at [381, 306] on span at bounding box center [383, 312] width 12 height 12
click at [0, 0] on input "checkbox" at bounding box center [0, 0] width 0 height 0
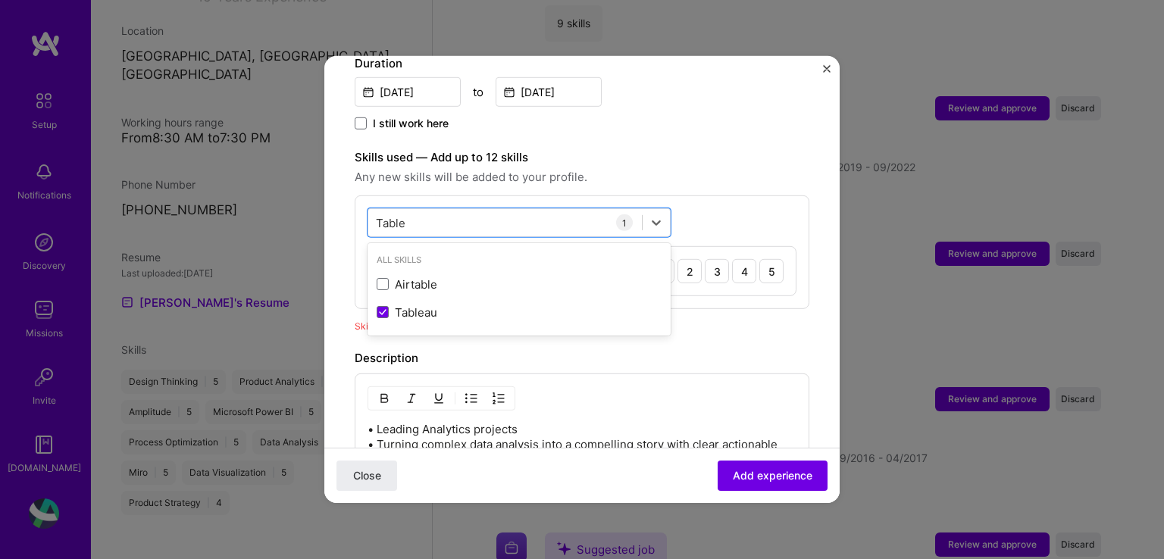
click at [800, 324] on form "Adding suggested job This job is suggested based on your LinkedIn, resume or [D…" at bounding box center [581, 305] width 515 height 1333
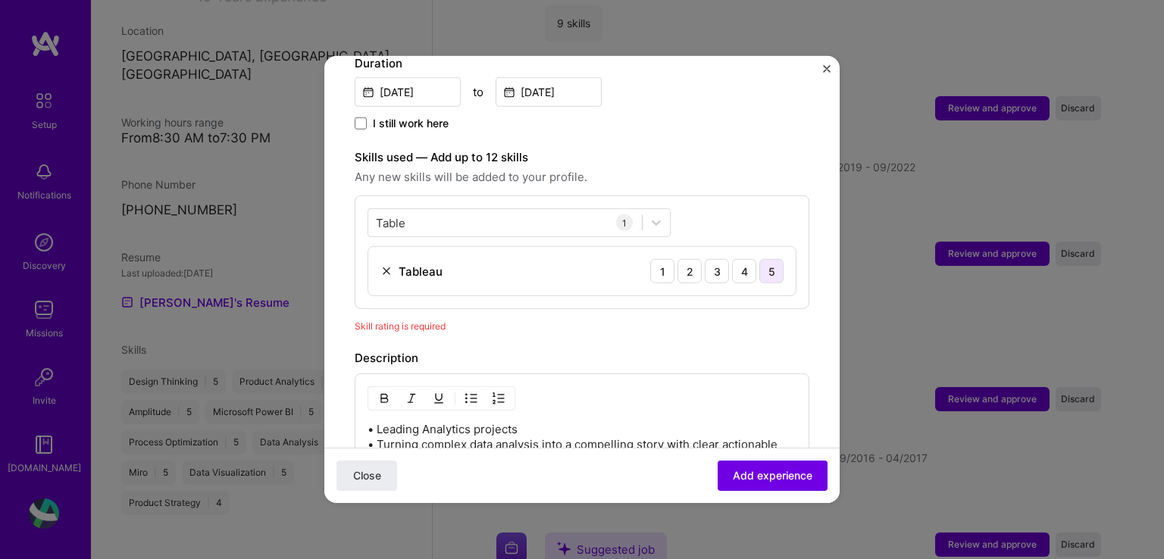
click at [763, 259] on div "5" at bounding box center [771, 271] width 24 height 24
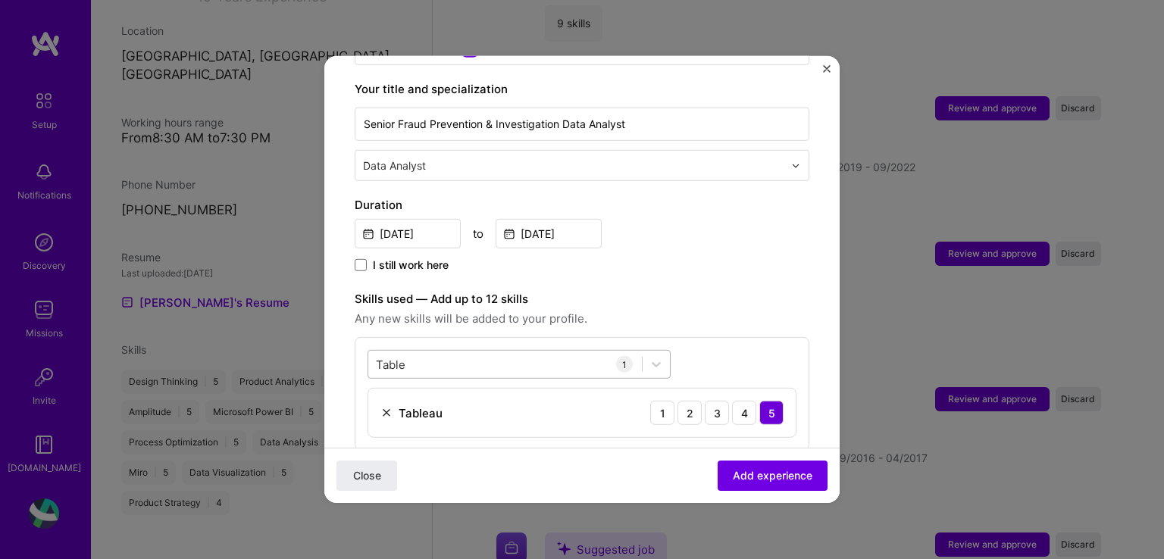
scroll to position [382, 0]
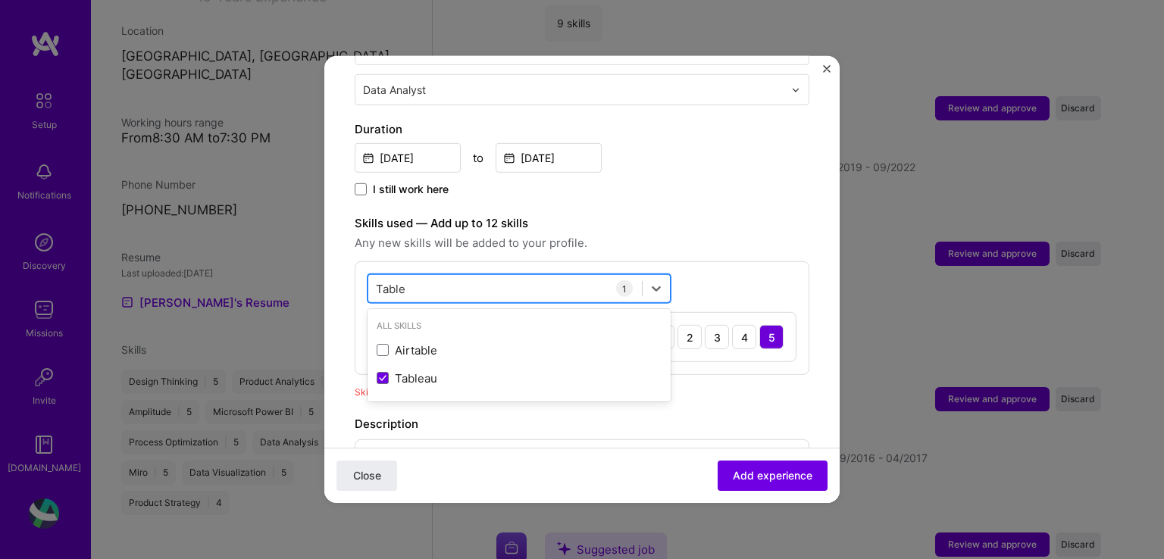
drag, startPoint x: 436, startPoint y: 276, endPoint x: 375, endPoint y: 270, distance: 61.6
click at [375, 276] on div "Table Table" at bounding box center [505, 288] width 274 height 25
type input "T"
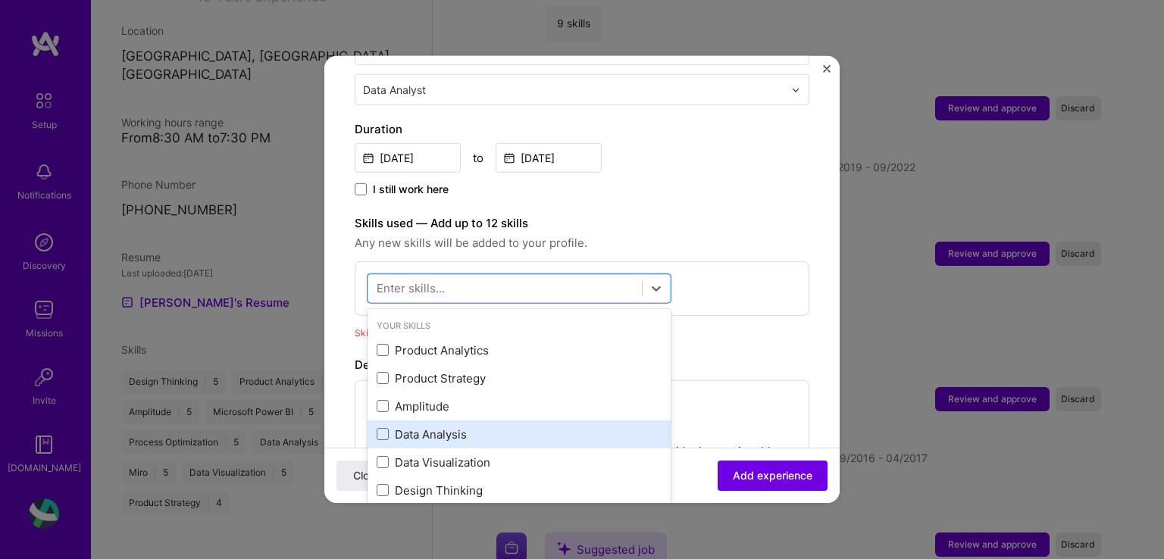
drag, startPoint x: 386, startPoint y: 415, endPoint x: 381, endPoint y: 427, distance: 13.2
click at [386, 428] on span at bounding box center [383, 434] width 12 height 12
click at [0, 0] on input "checkbox" at bounding box center [0, 0] width 0 height 0
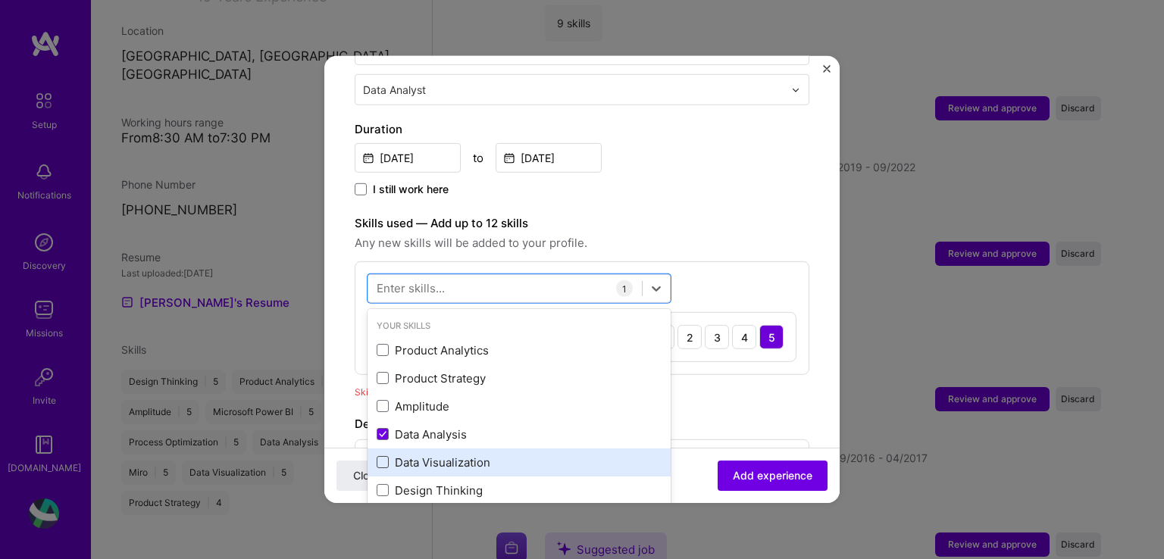
click at [383, 456] on span at bounding box center [383, 462] width 12 height 12
click at [0, 0] on input "checkbox" at bounding box center [0, 0] width 0 height 0
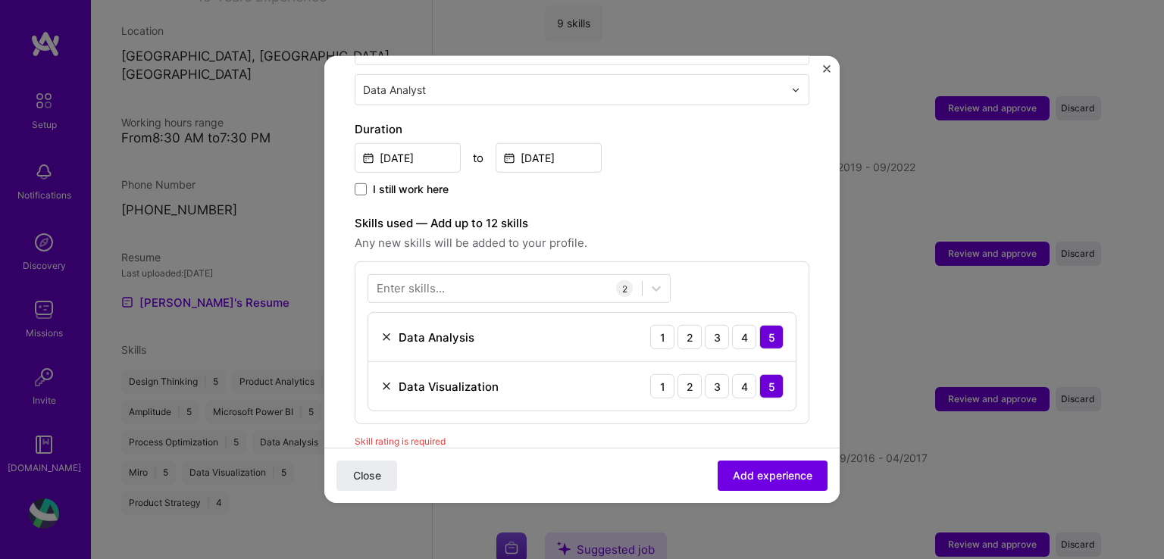
click at [700, 433] on div "Skill rating is required" at bounding box center [582, 441] width 455 height 16
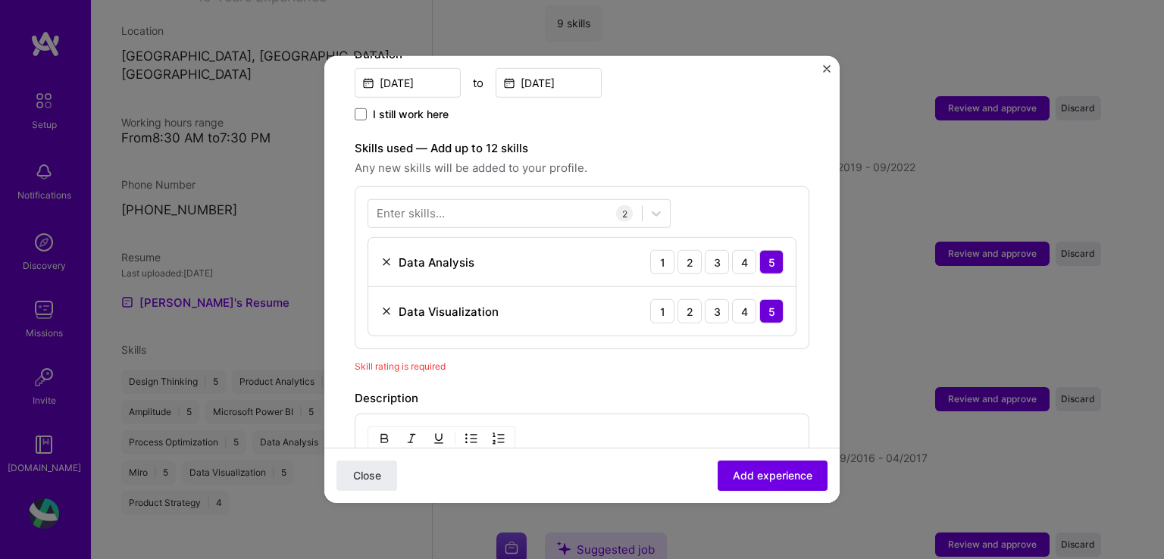
scroll to position [458, 0]
click at [735, 475] on span "Add experience" at bounding box center [773, 475] width 80 height 15
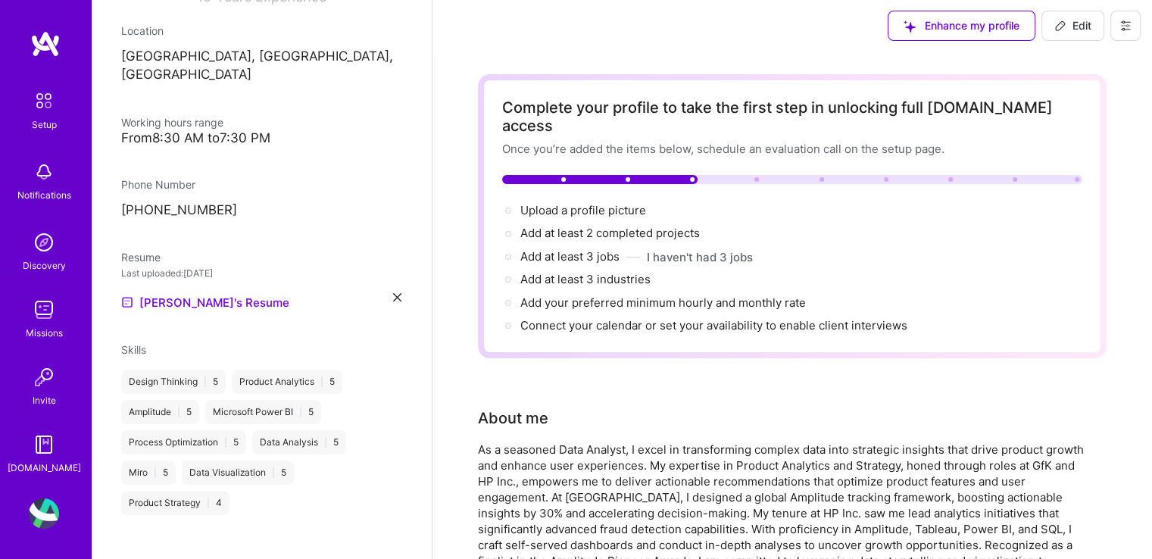
scroll to position [0, 0]
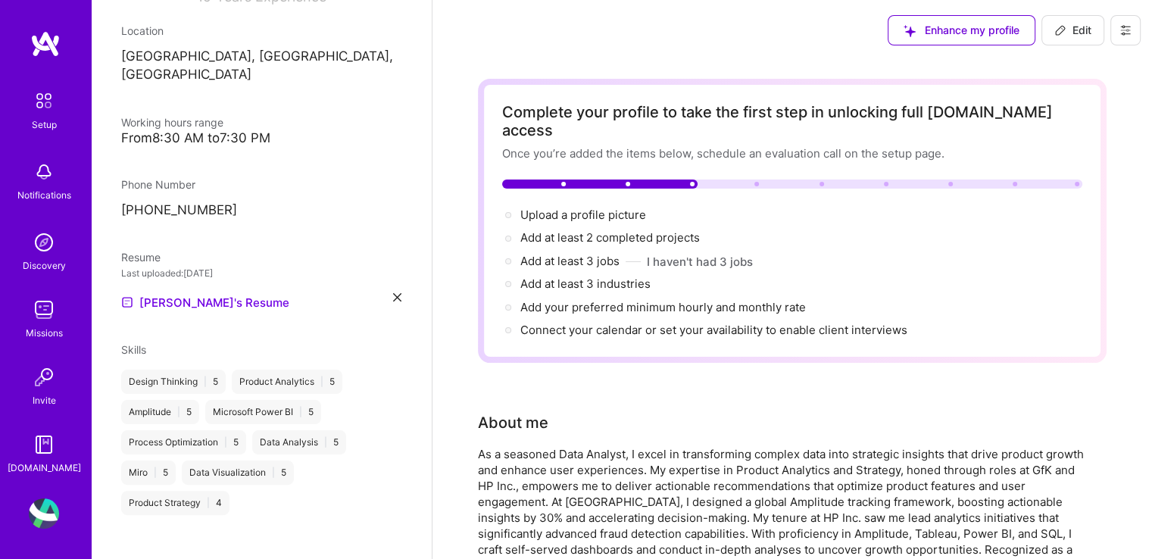
click at [1068, 27] on span "Edit" at bounding box center [1073, 30] width 37 height 15
select select "BG"
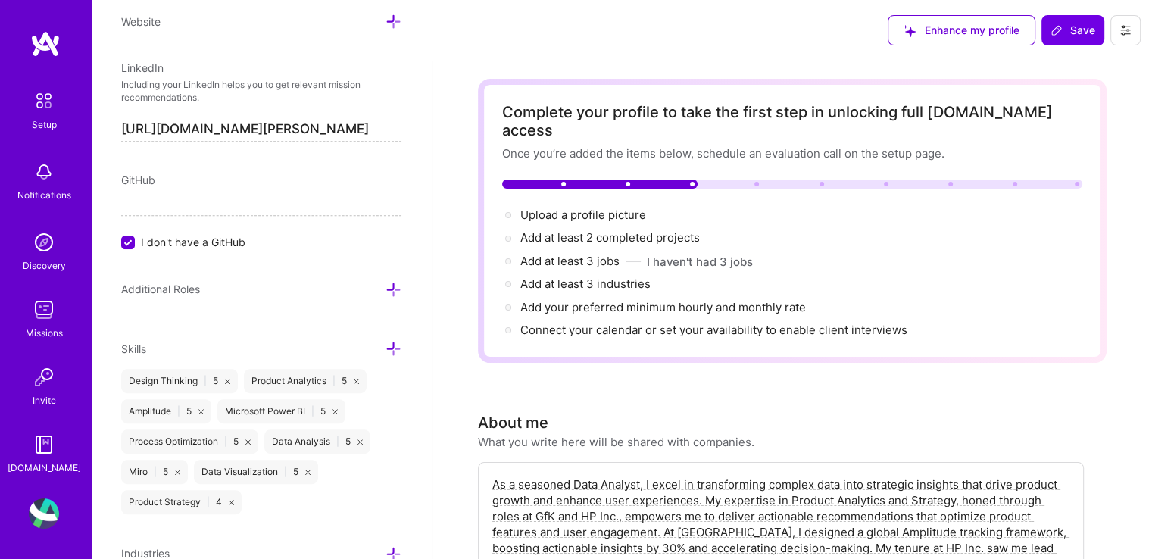
scroll to position [830, 0]
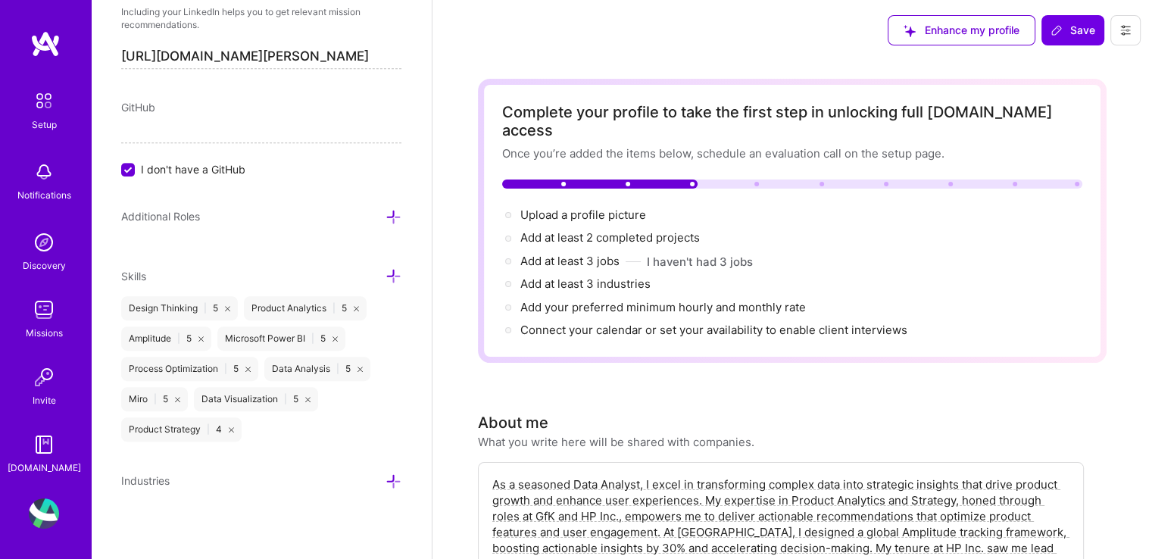
click at [386, 268] on icon at bounding box center [394, 276] width 16 height 16
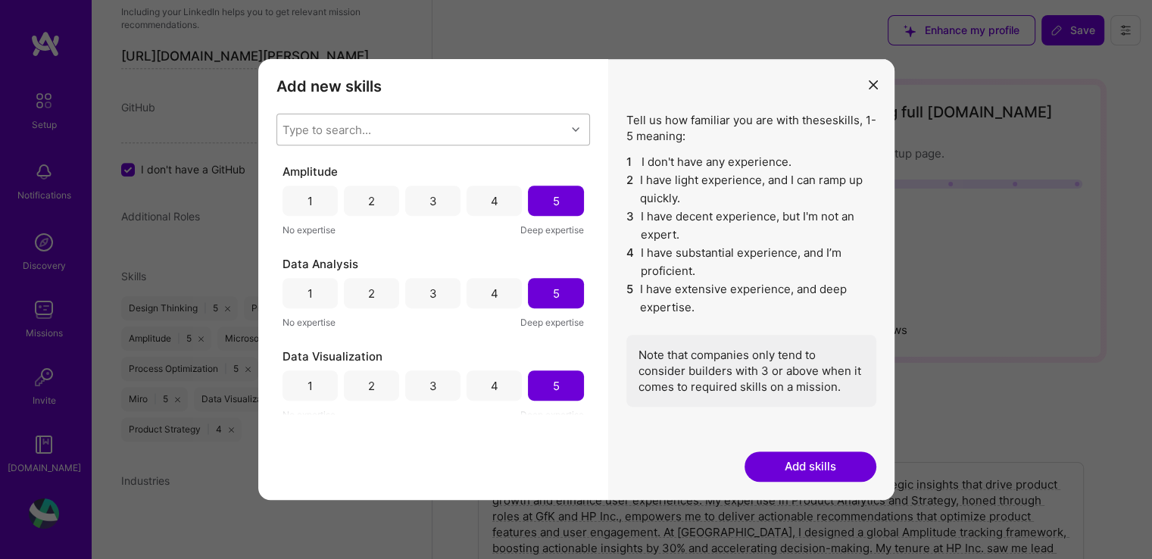
click at [424, 131] on div "Type to search..." at bounding box center [421, 129] width 289 height 30
type input "Data"
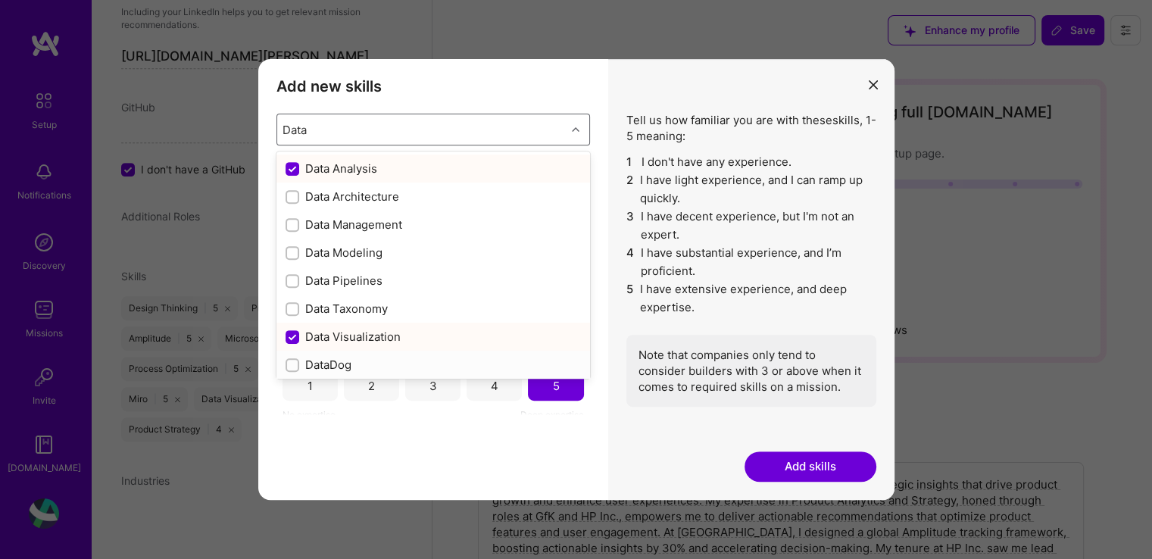
click at [291, 366] on input "modal" at bounding box center [294, 366] width 11 height 11
checkbox input "false"
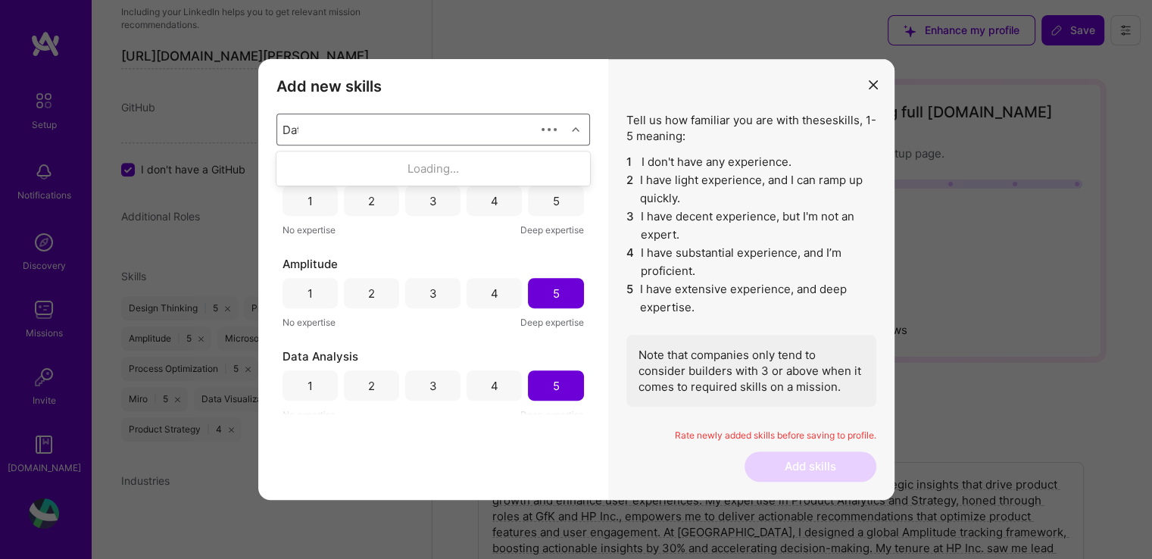
type input "Data"
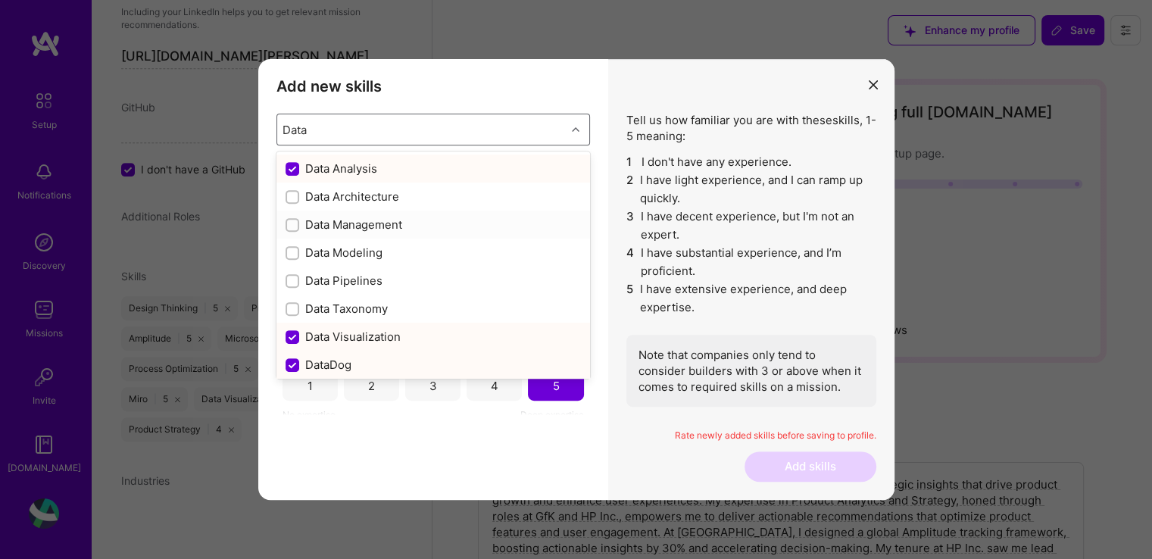
click at [296, 225] on input "modal" at bounding box center [294, 225] width 11 height 11
checkbox input "false"
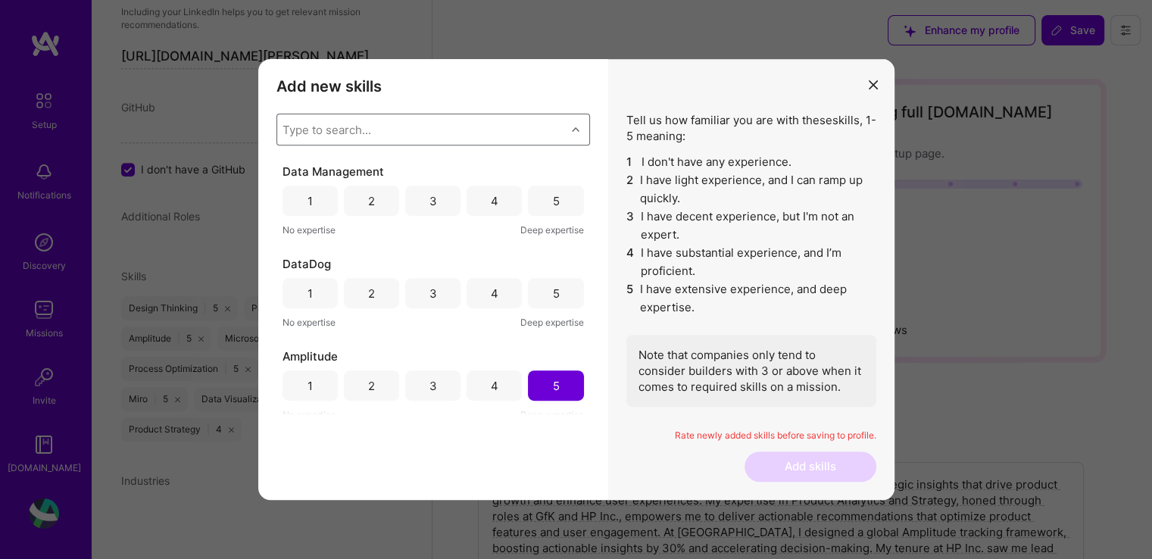
click at [350, 122] on div "Type to search..." at bounding box center [327, 130] width 89 height 16
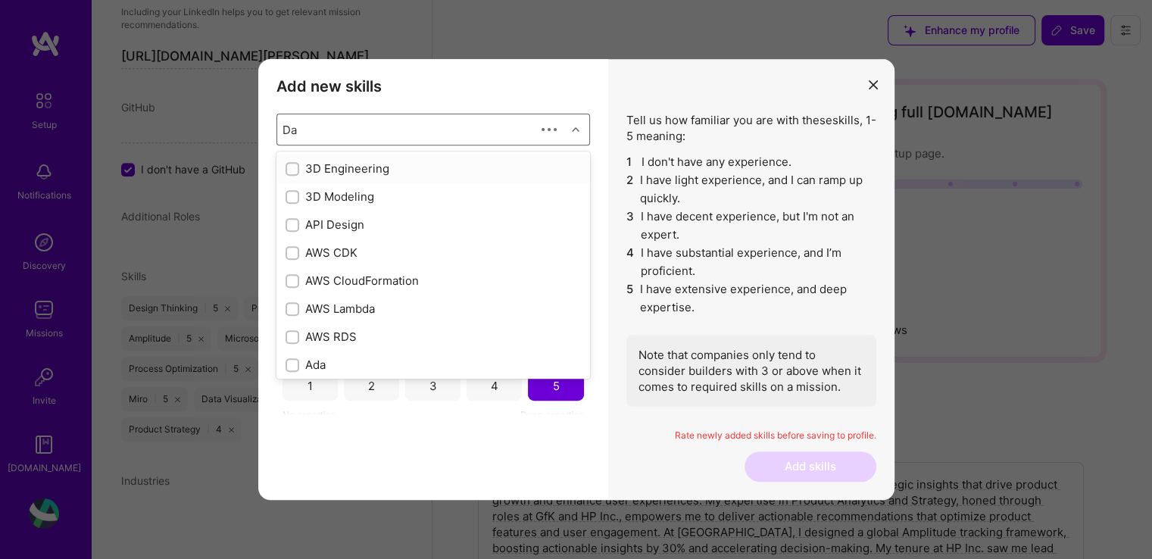
type input "Dat"
checkbox input "true"
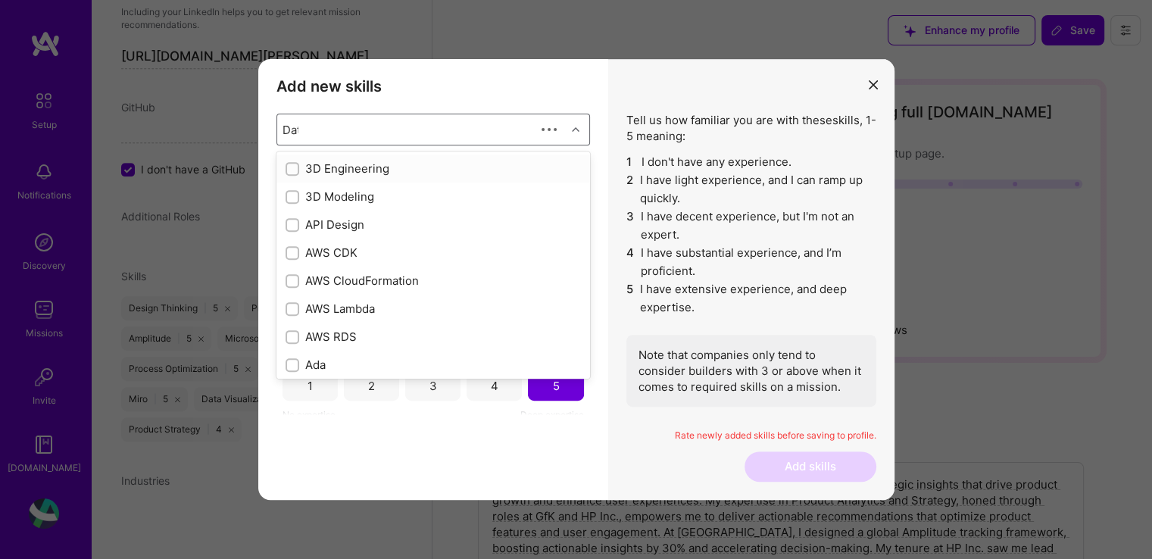
checkbox input "false"
checkbox input "true"
checkbox input "false"
type input "Data"
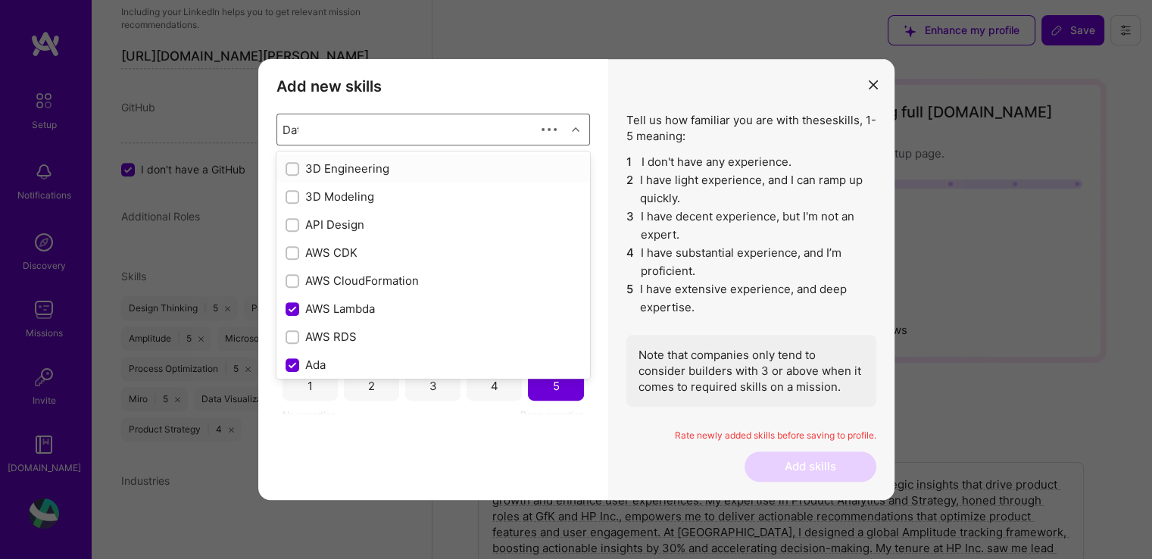
checkbox input "true"
checkbox input "false"
checkbox input "true"
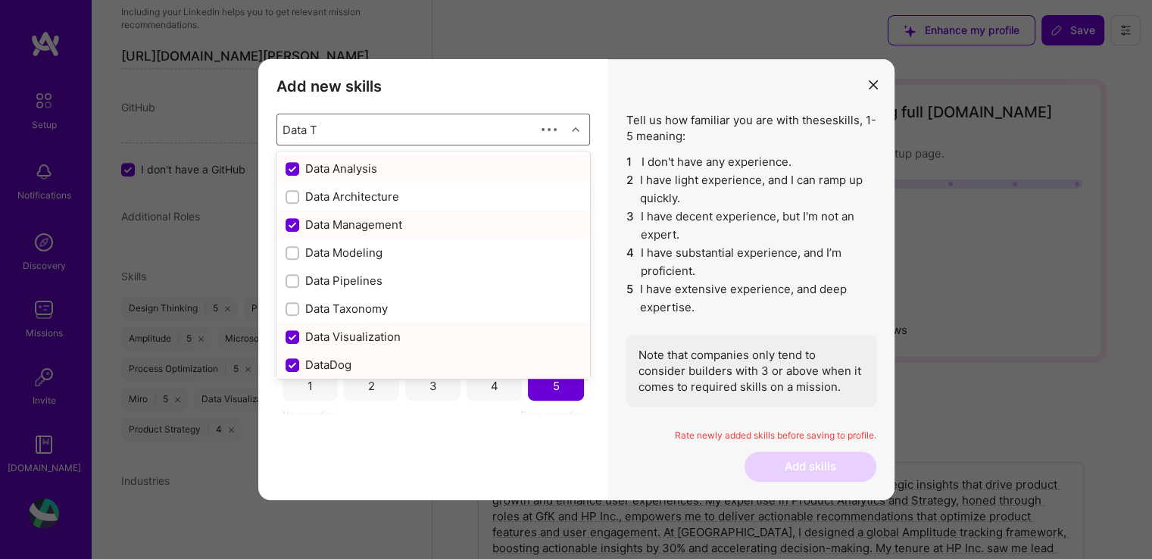
type input "Data Ta"
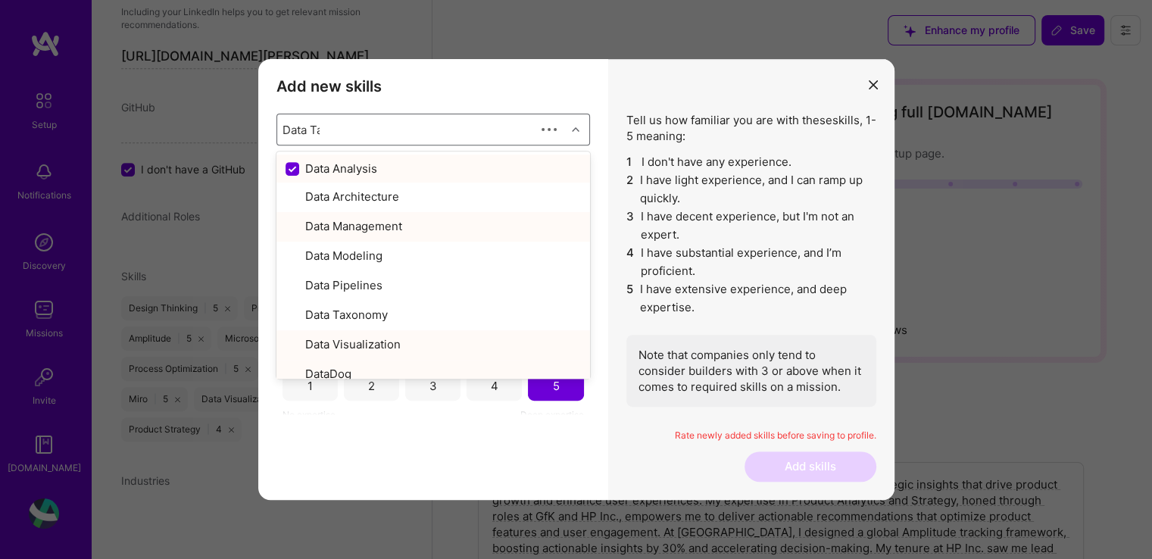
checkbox input "false"
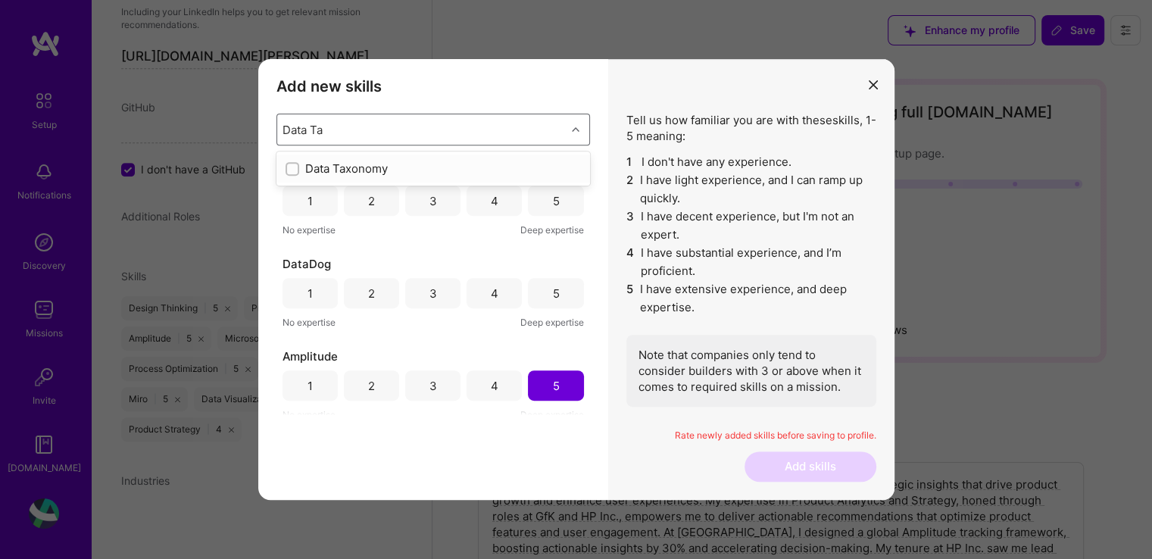
type input "Data Tax"
click at [295, 170] on input "modal" at bounding box center [294, 169] width 11 height 11
checkbox input "false"
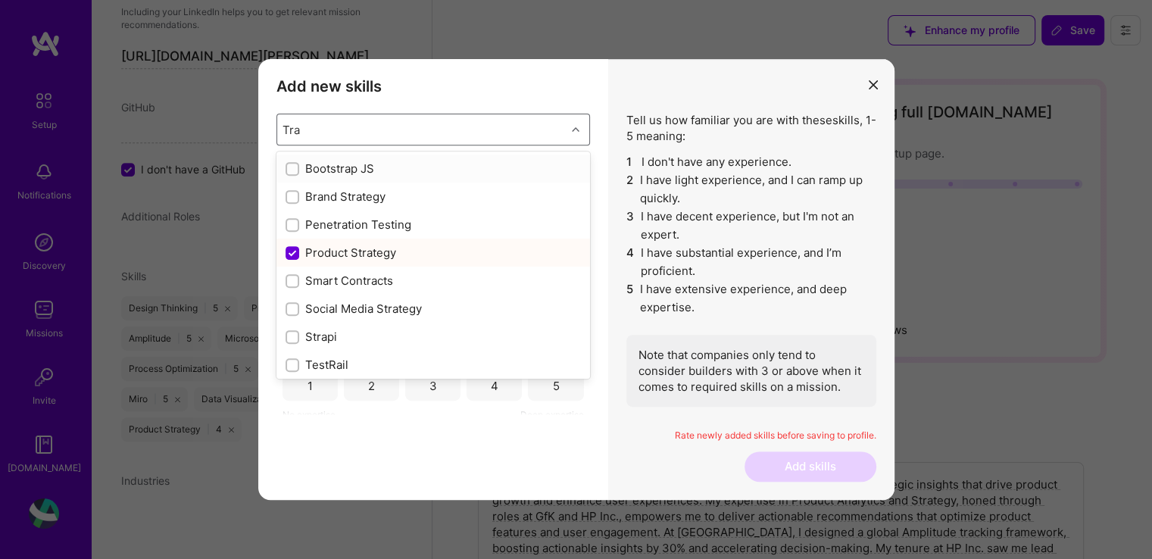
type input "Tr"
checkbox input "false"
checkbox input "true"
type input "T"
checkbox input "false"
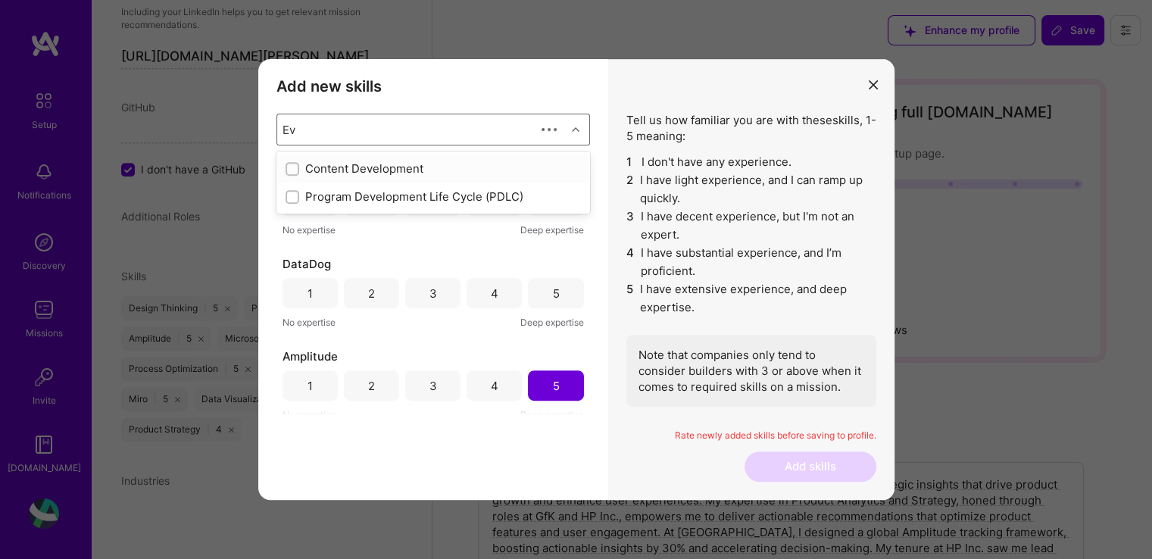
type input "E"
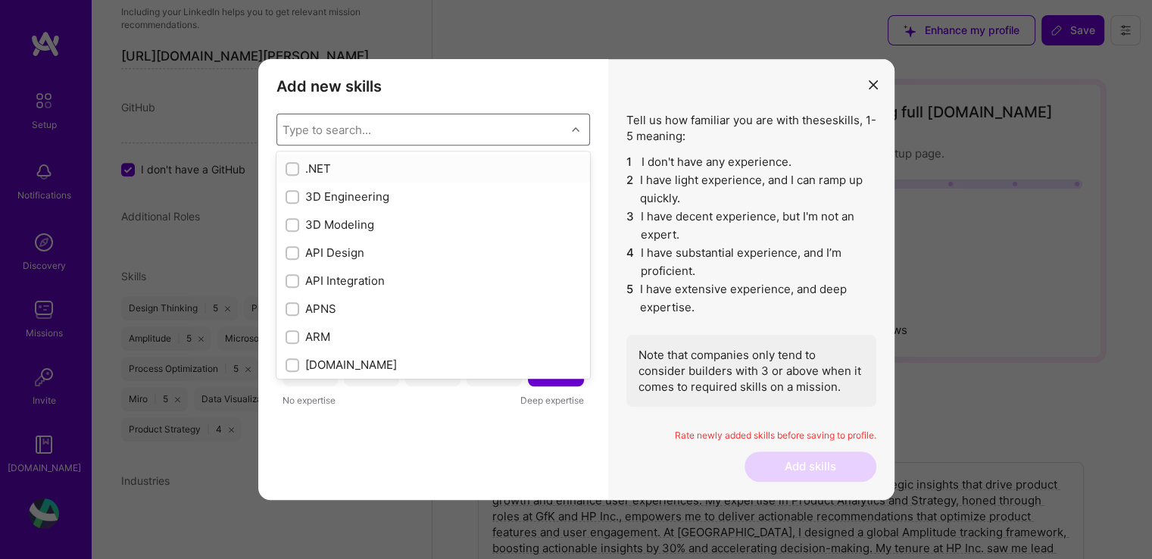
checkbox input "false"
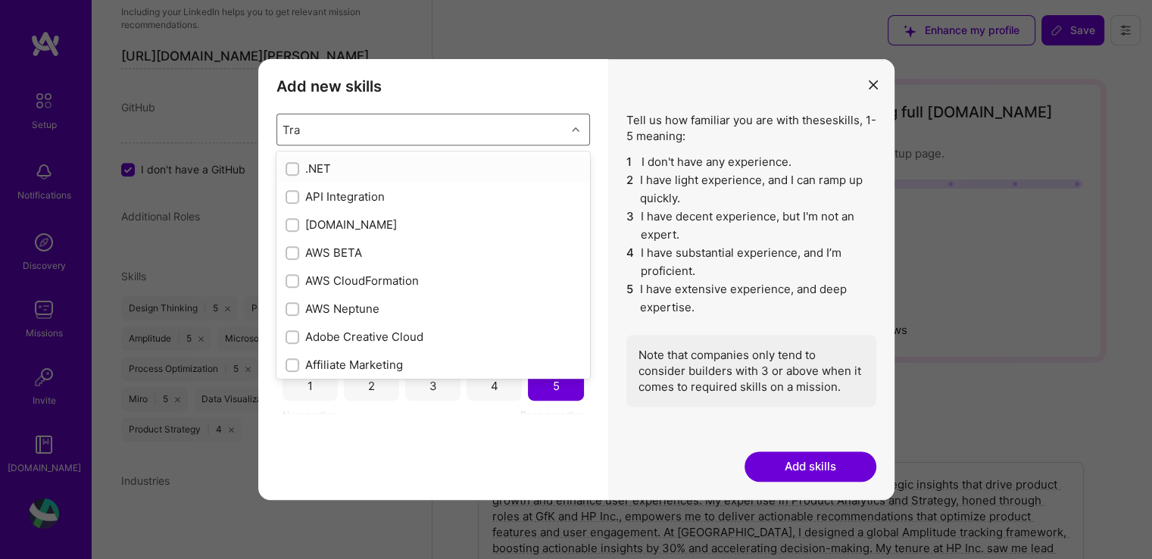
type input "Tr"
checkbox input "true"
checkbox input "false"
type input "T"
checkbox input "false"
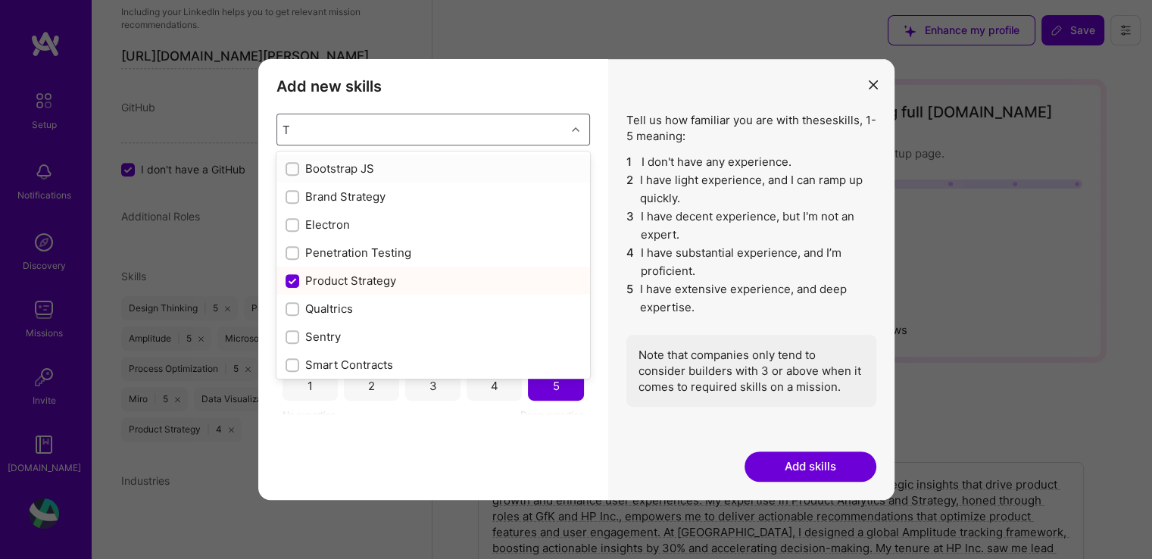
checkbox input "true"
checkbox input "false"
checkbox input "true"
checkbox input "false"
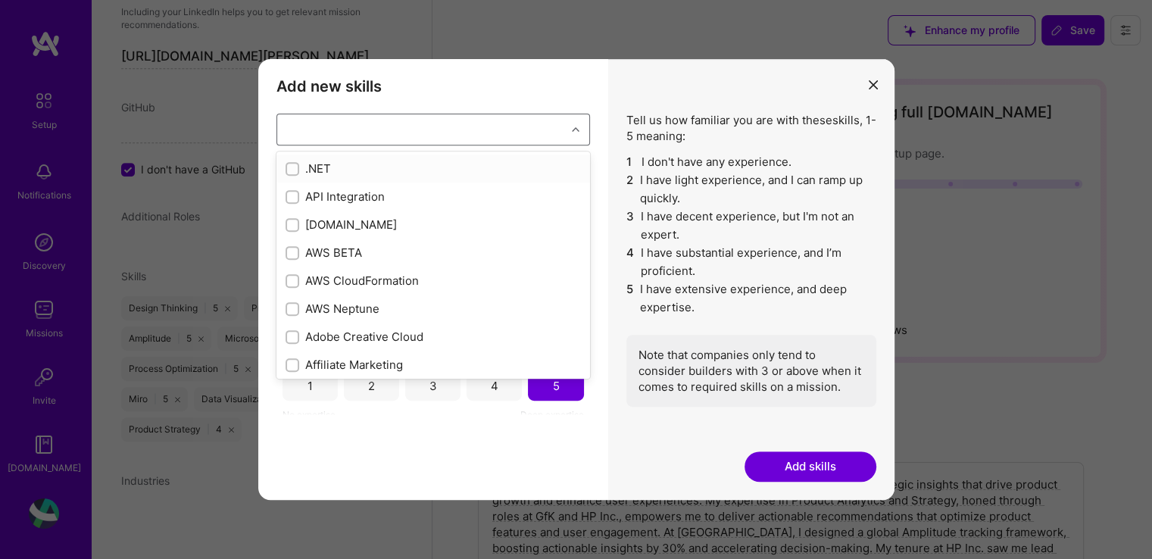
checkbox input "false"
checkbox input "true"
checkbox input "false"
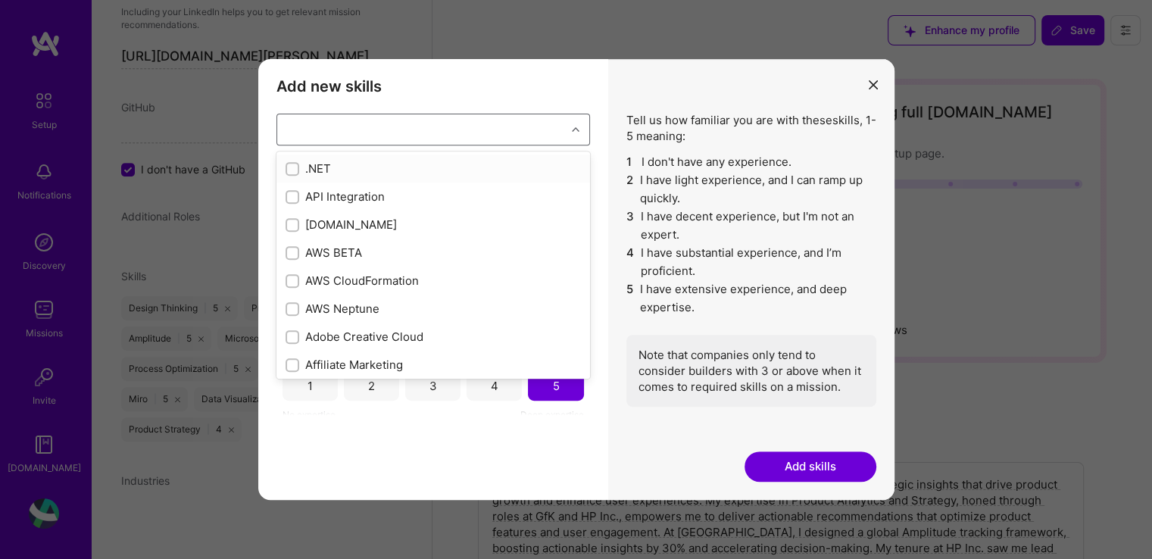
checkbox input "false"
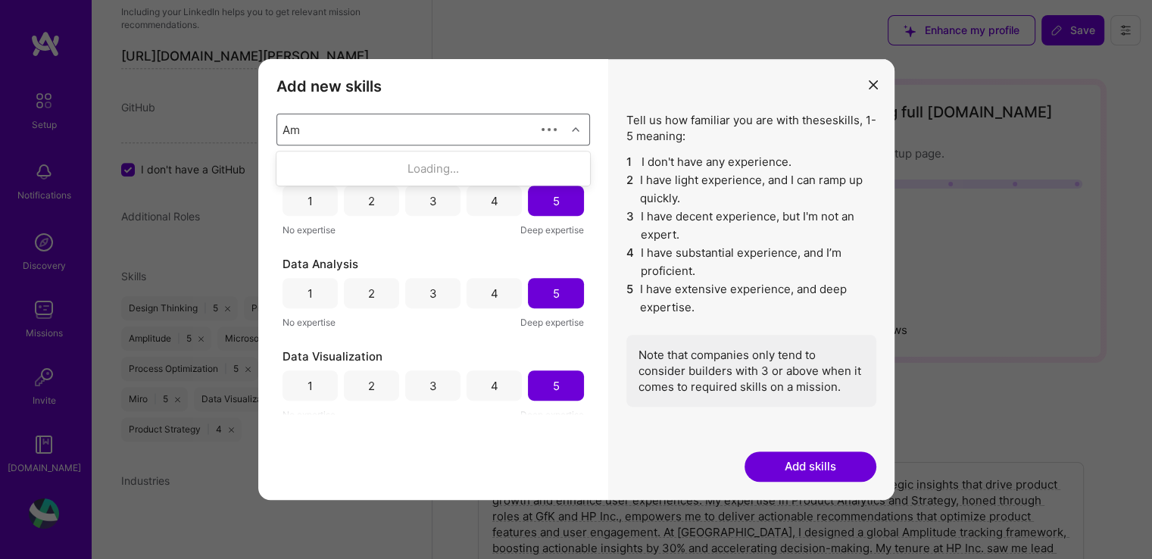
type input "Amp"
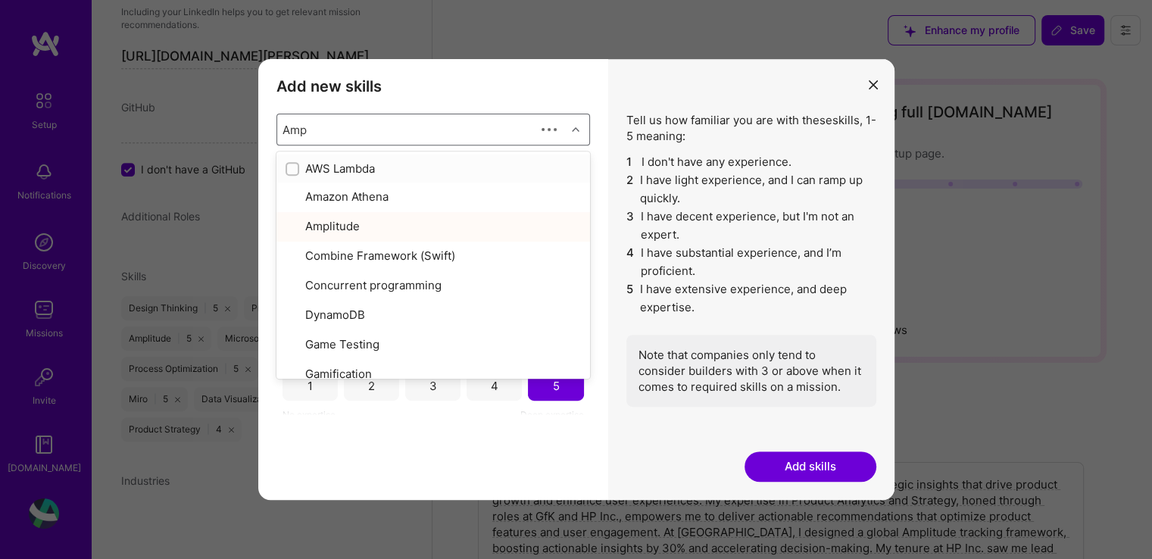
checkbox input "true"
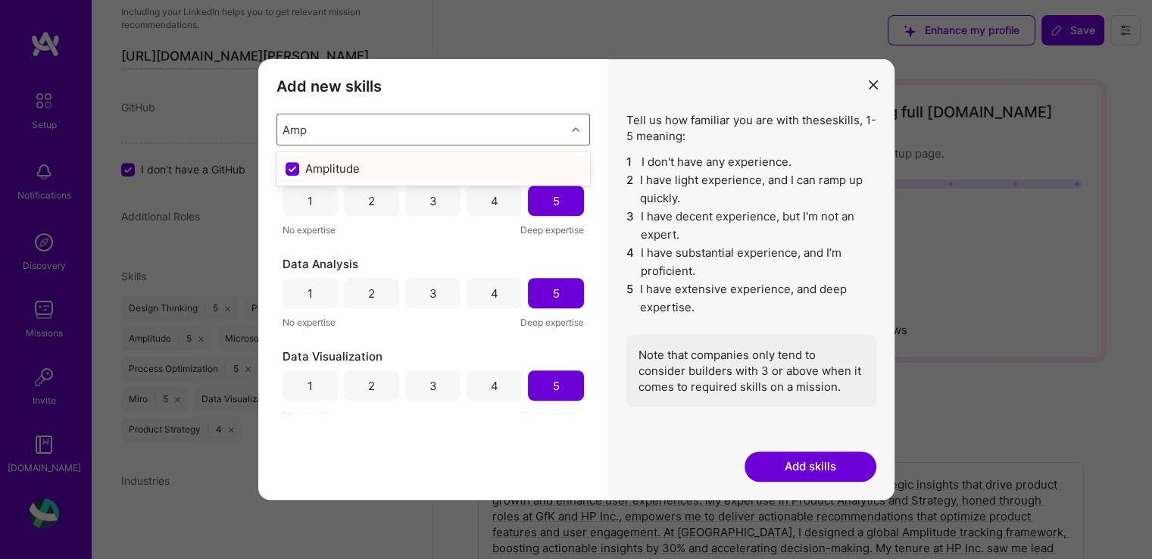
type input "Am"
checkbox input "false"
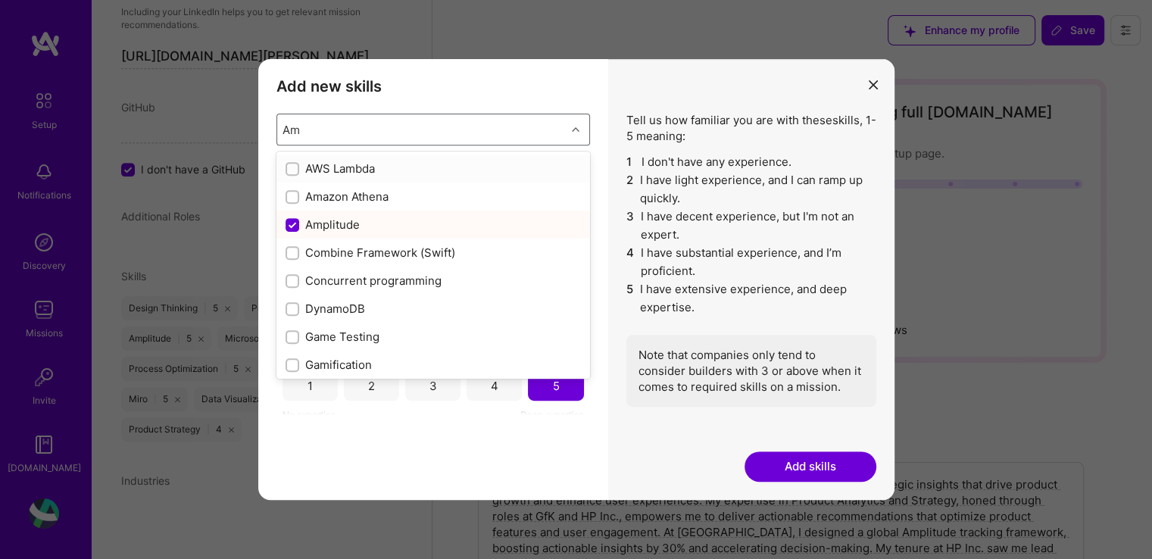
type input "A"
checkbox input "false"
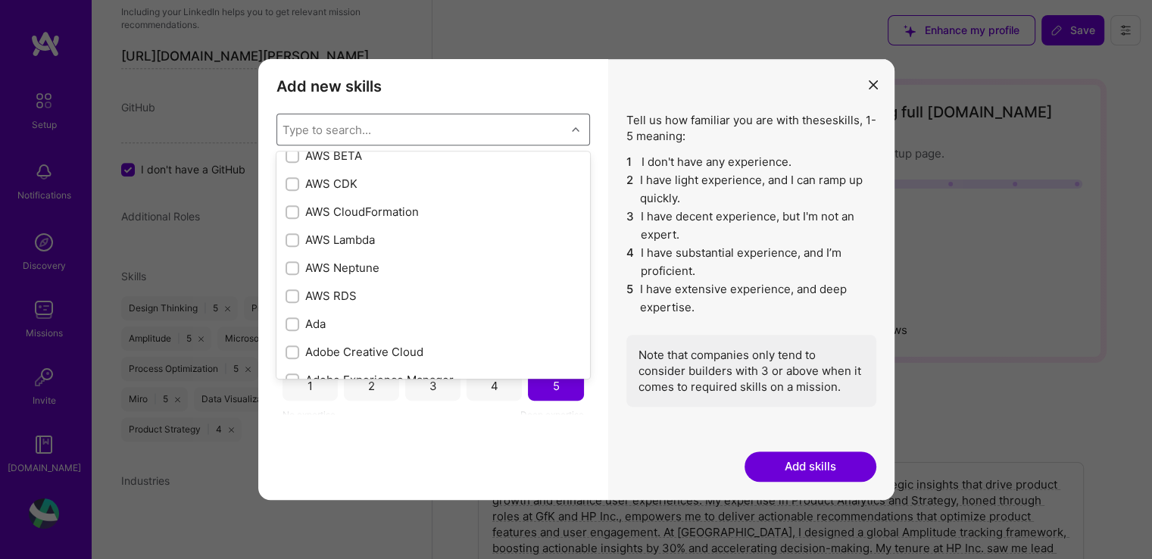
scroll to position [303, 0]
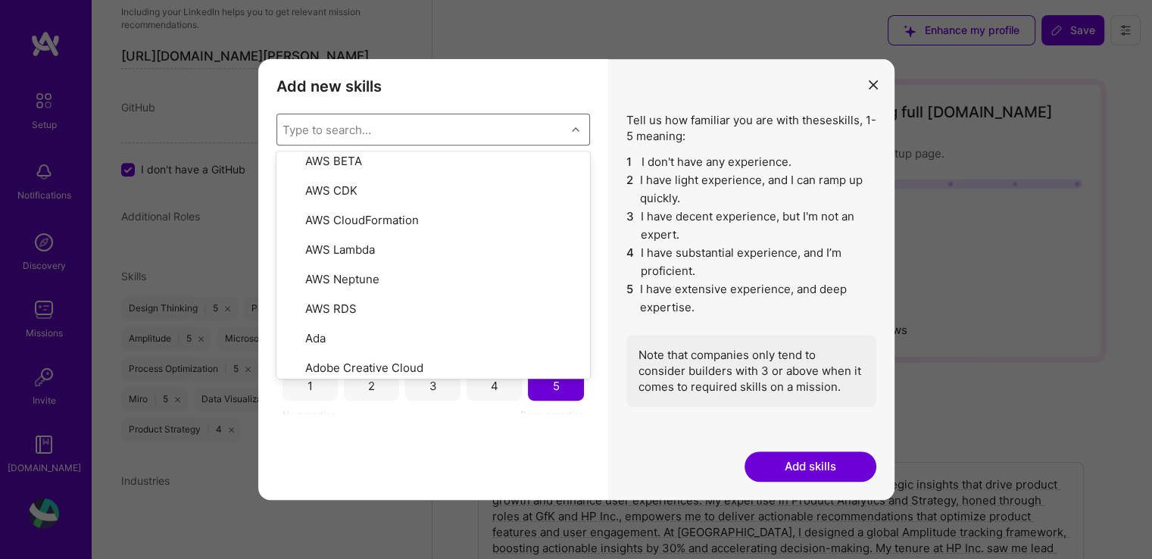
click at [797, 471] on button "Add skills" at bounding box center [811, 467] width 132 height 30
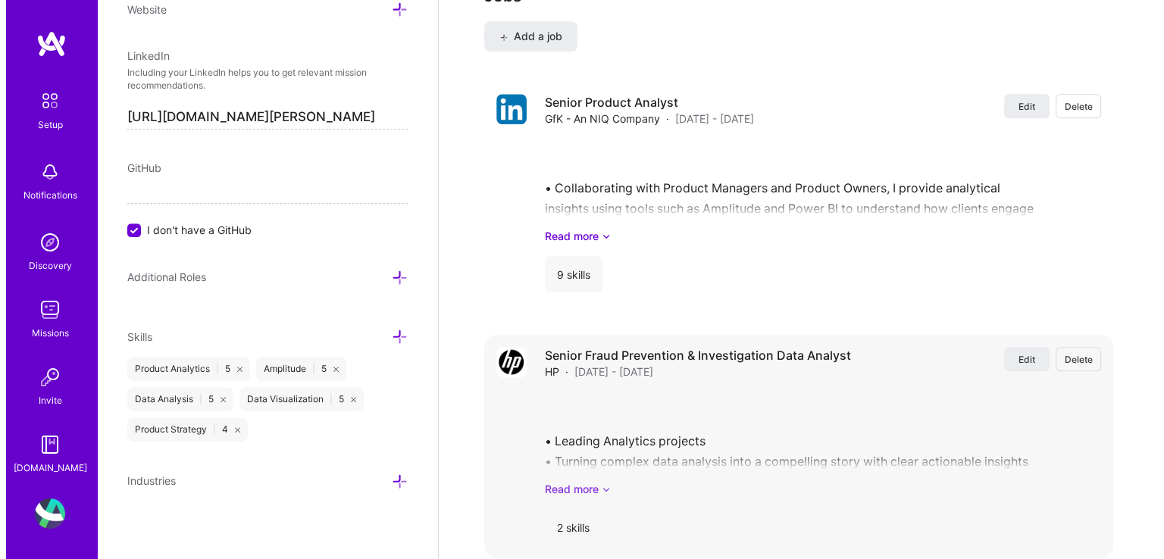
scroll to position [1439, 0]
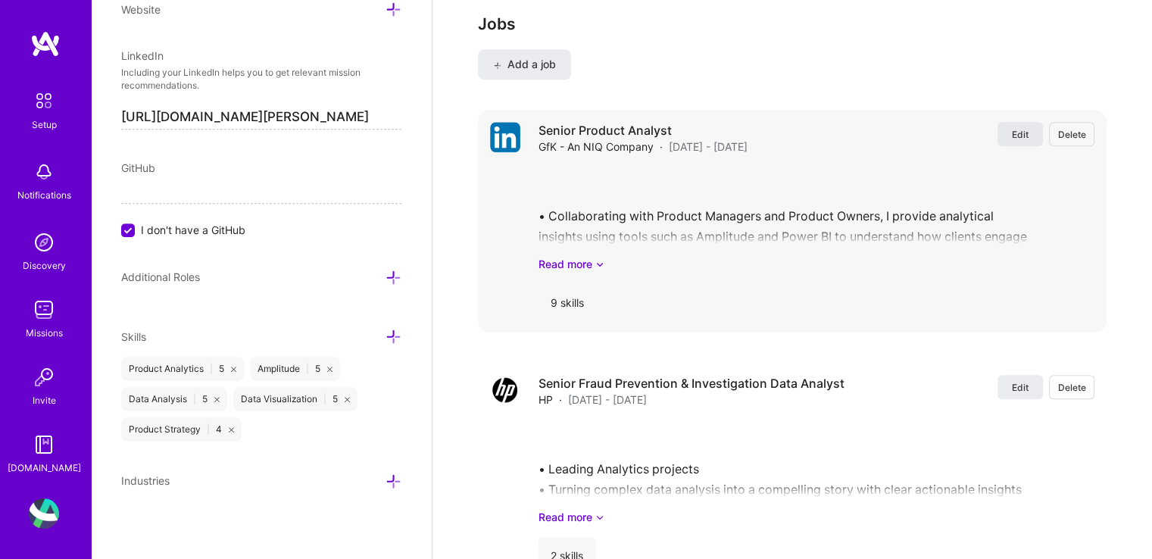
click at [1017, 128] on span "Edit" at bounding box center [1020, 134] width 17 height 13
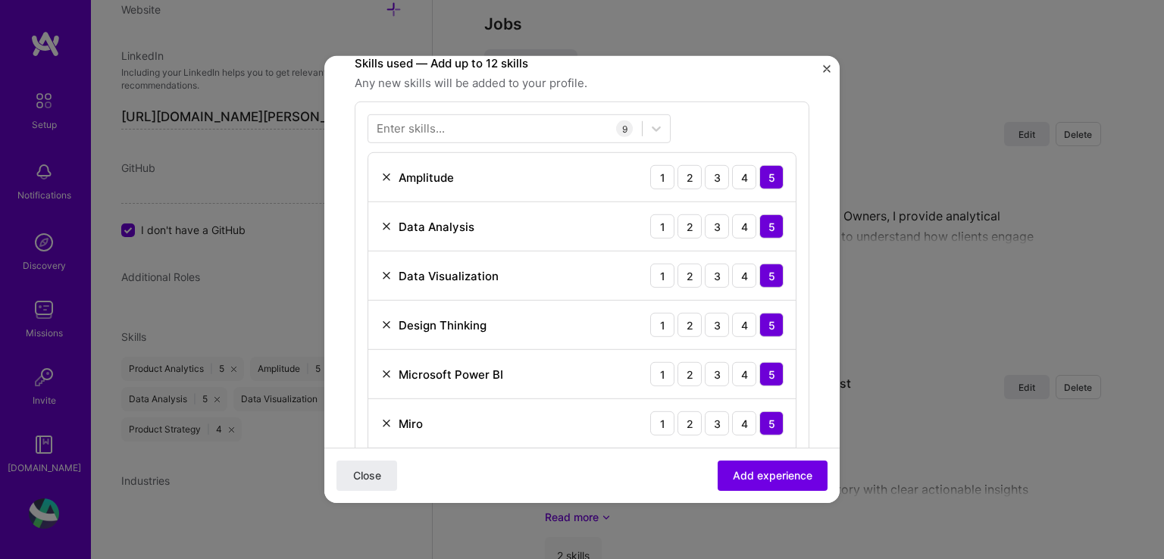
scroll to position [455, 0]
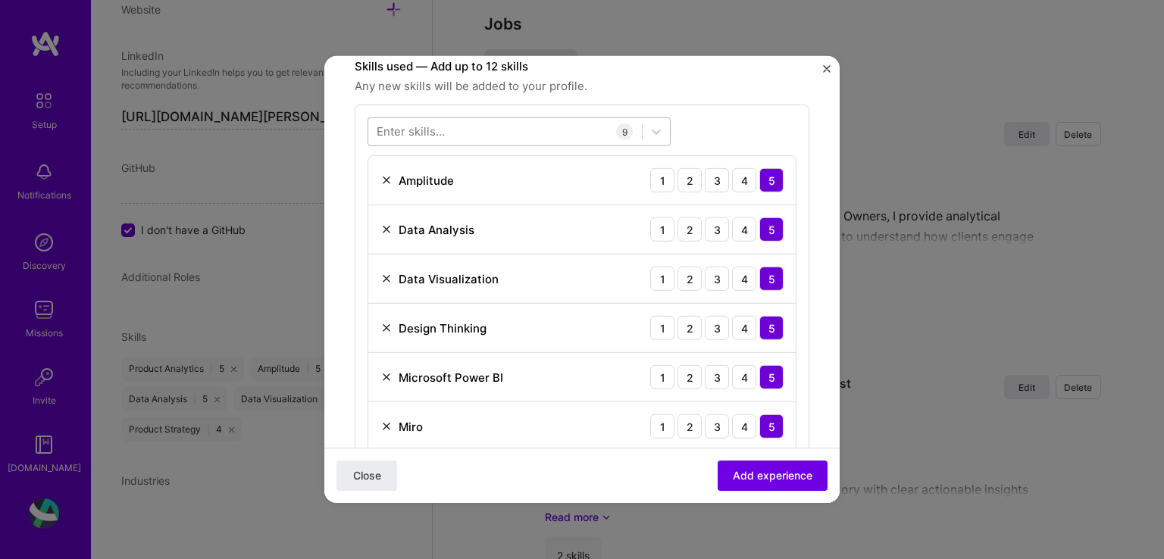
click at [560, 132] on div at bounding box center [505, 131] width 274 height 25
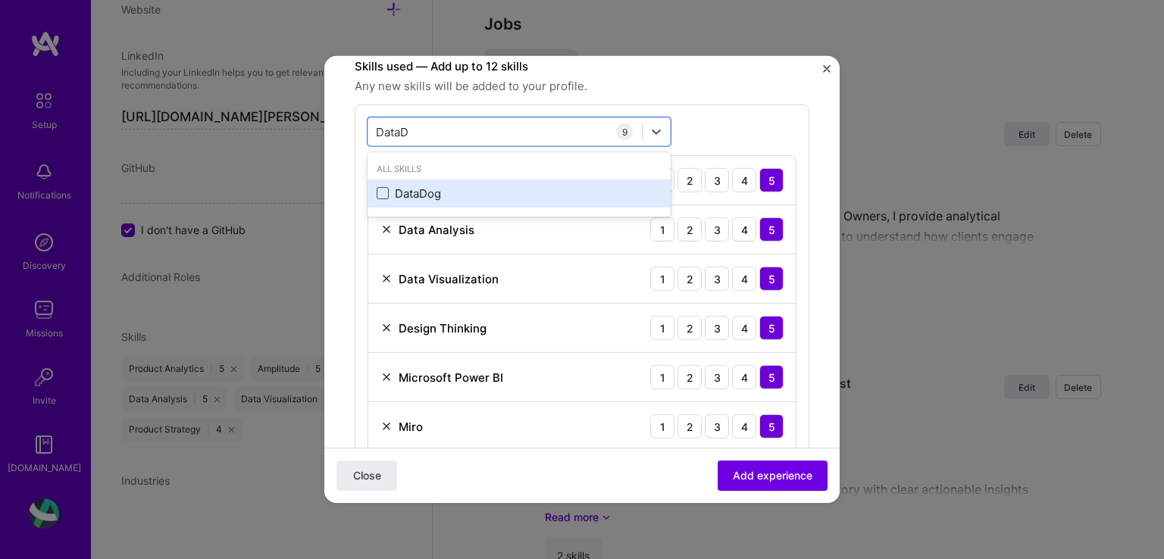
click at [382, 192] on span at bounding box center [383, 193] width 12 height 12
click at [0, 0] on input "checkbox" at bounding box center [0, 0] width 0 height 0
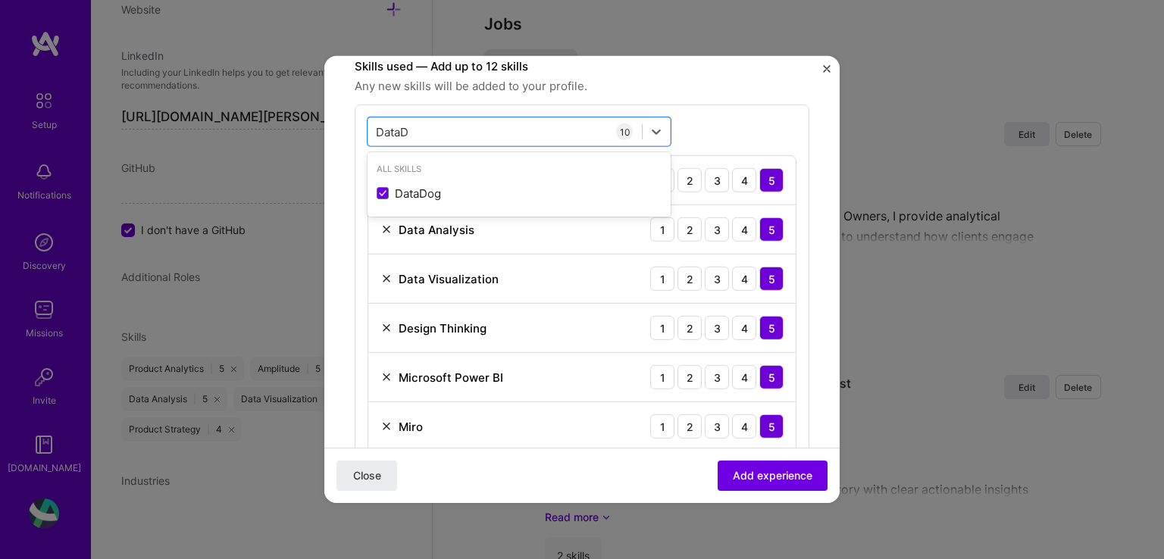
click at [738, 134] on div "option DataDog, selected. option DataDog selected, 0 of 2. 1 result available f…" at bounding box center [582, 383] width 455 height 557
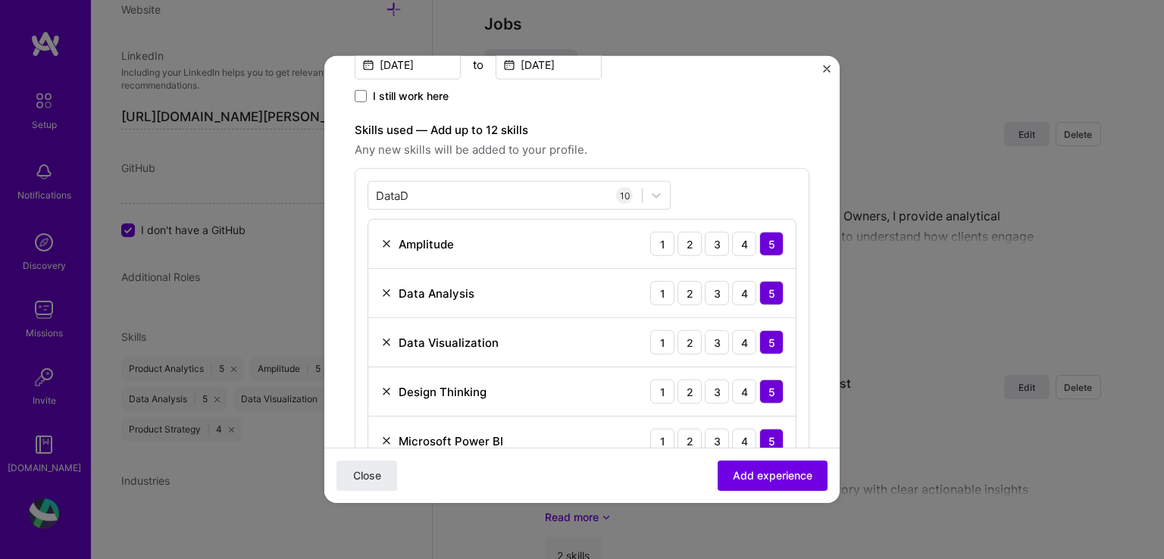
scroll to position [379, 0]
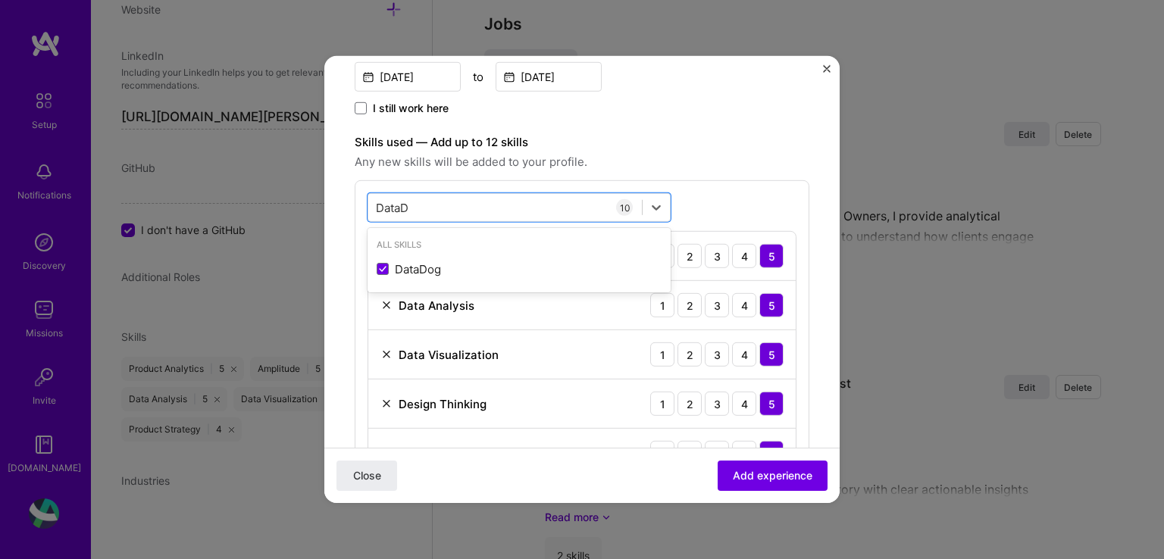
drag, startPoint x: 471, startPoint y: 210, endPoint x: 361, endPoint y: 206, distance: 110.7
click at [361, 206] on div "option DataDog, selected. option DataDog selected, 0 of 2. 1 result available f…" at bounding box center [582, 458] width 455 height 557
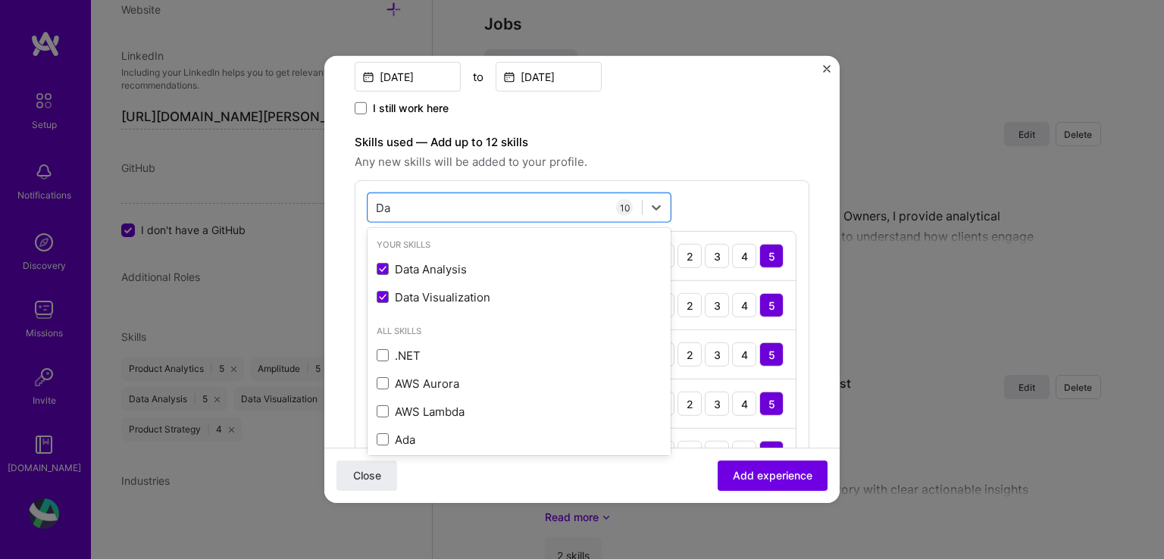
type input "D"
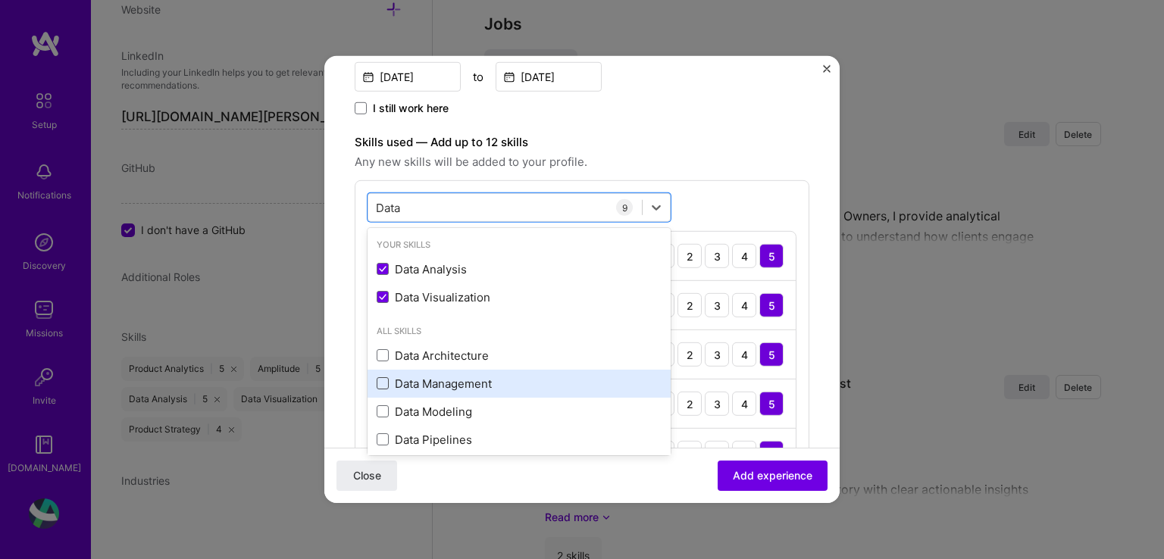
click at [385, 386] on span at bounding box center [383, 383] width 12 height 12
click at [0, 0] on input "checkbox" at bounding box center [0, 0] width 0 height 0
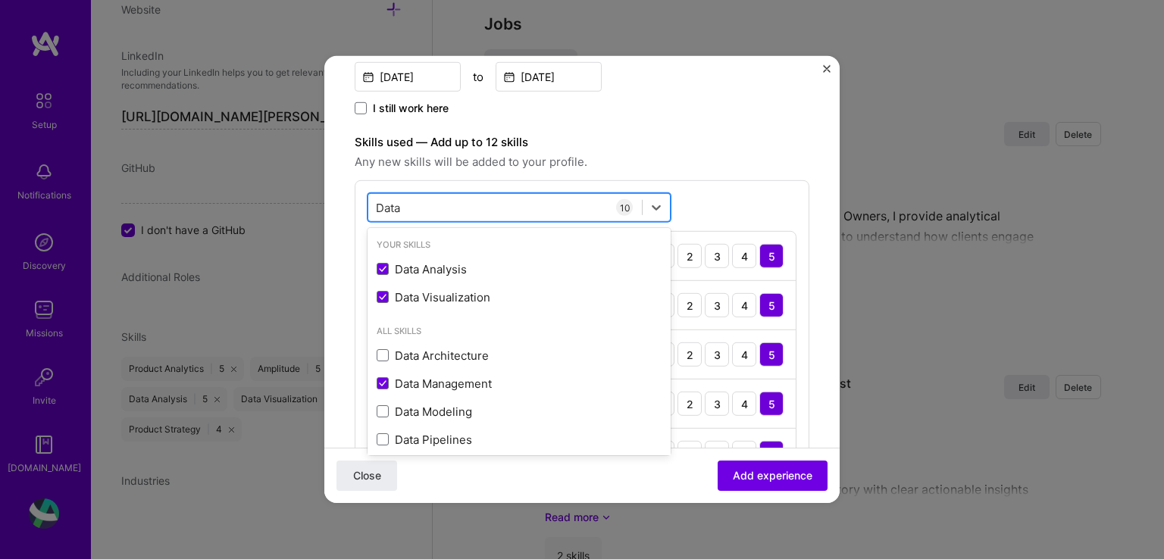
click at [420, 210] on div "Data Data" at bounding box center [505, 207] width 274 height 25
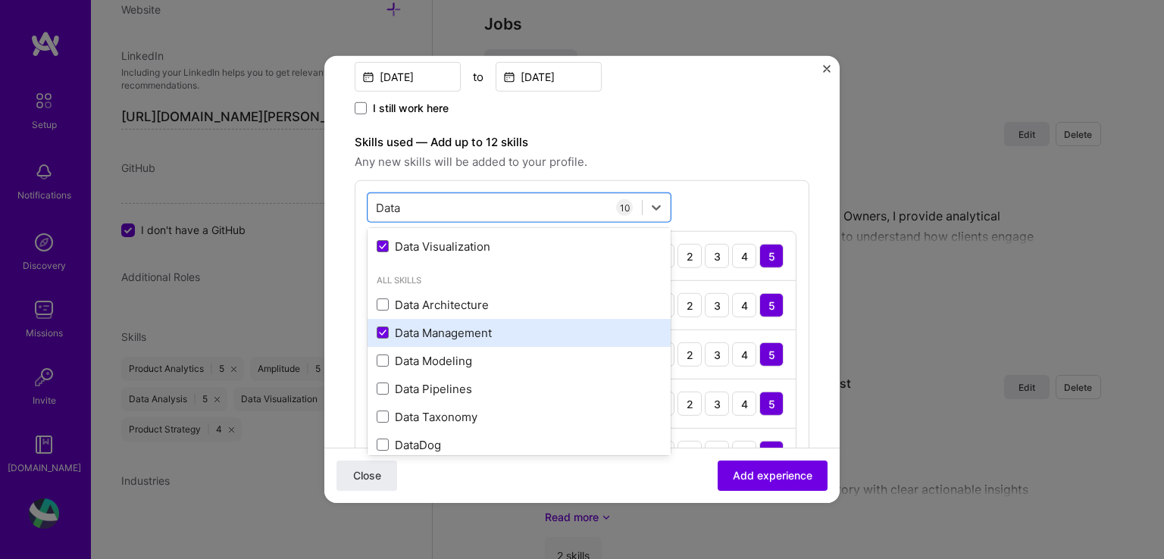
scroll to position [76, 0]
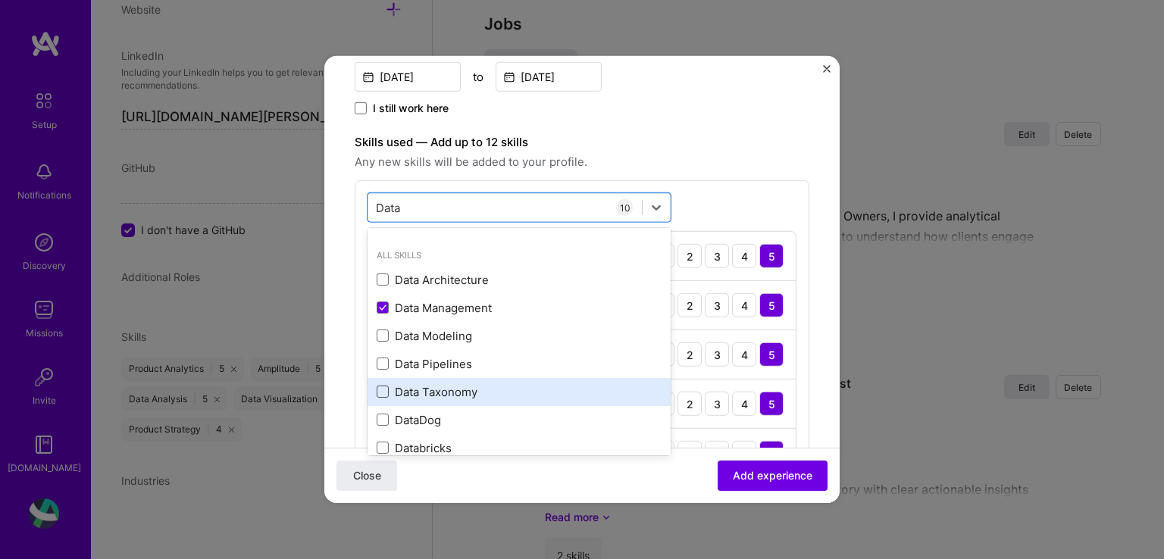
click at [383, 395] on span at bounding box center [383, 392] width 12 height 12
click at [0, 0] on input "checkbox" at bounding box center [0, 0] width 0 height 0
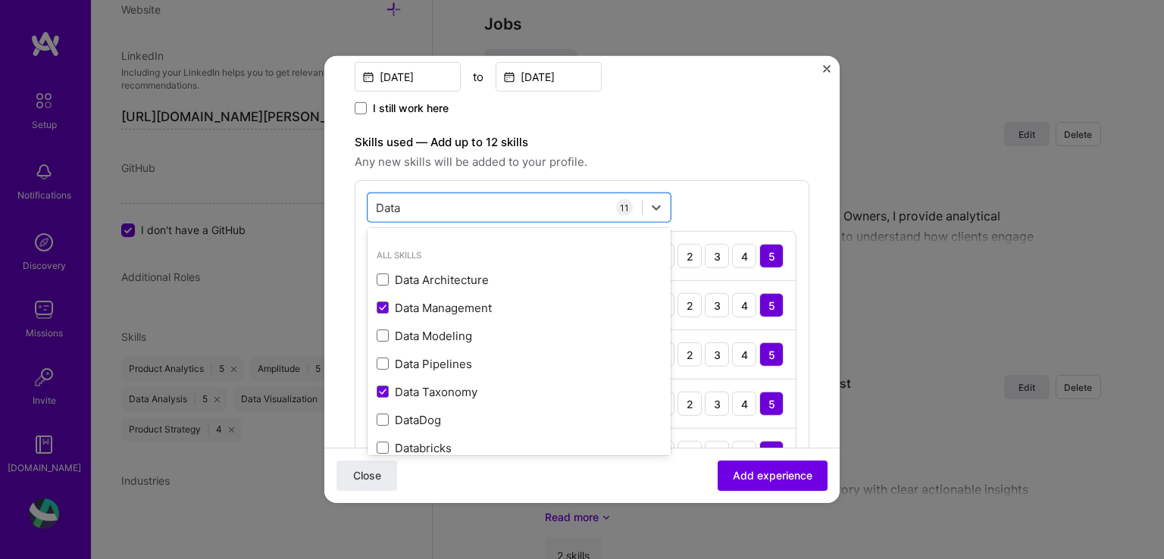
click at [733, 175] on div "Skills used — Add up to 12 skills Any new skills will be added to your profile.…" at bounding box center [582, 459] width 455 height 653
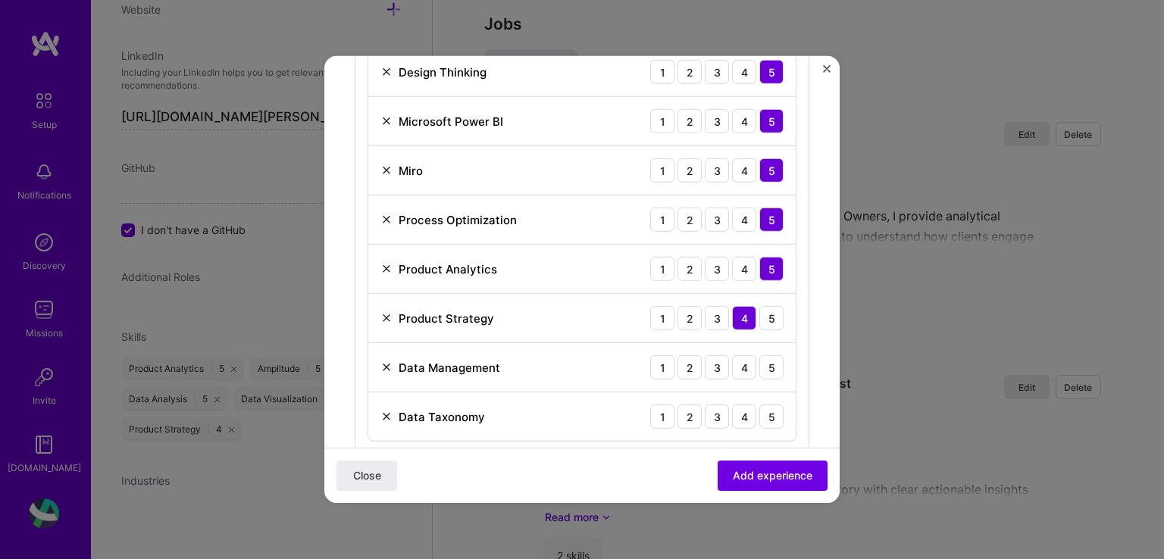
scroll to position [833, 0]
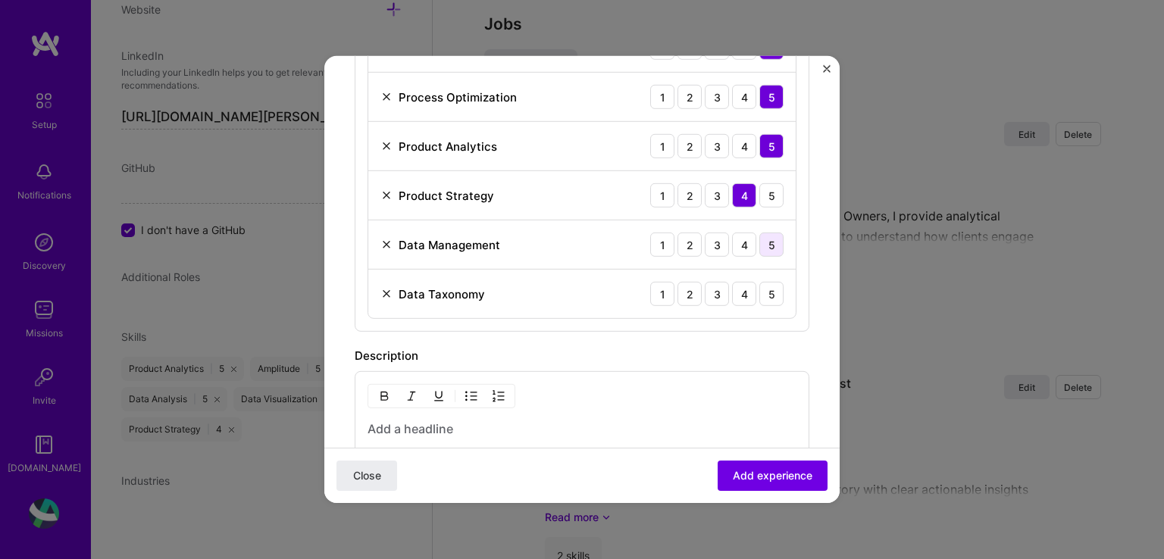
click at [759, 245] on div "5" at bounding box center [771, 245] width 24 height 24
click at [759, 301] on div "5" at bounding box center [771, 294] width 24 height 24
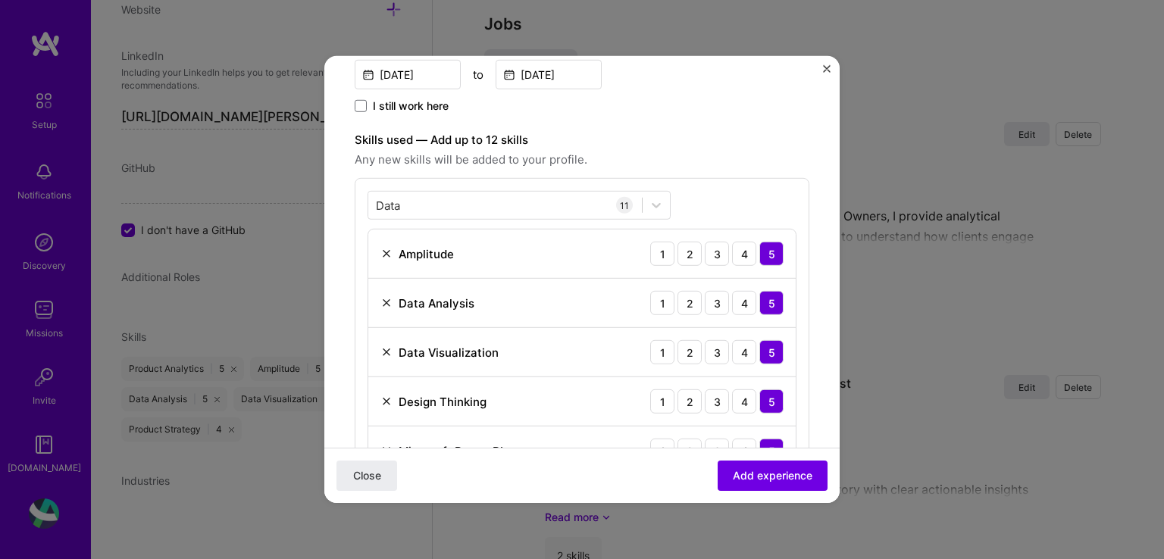
scroll to position [379, 0]
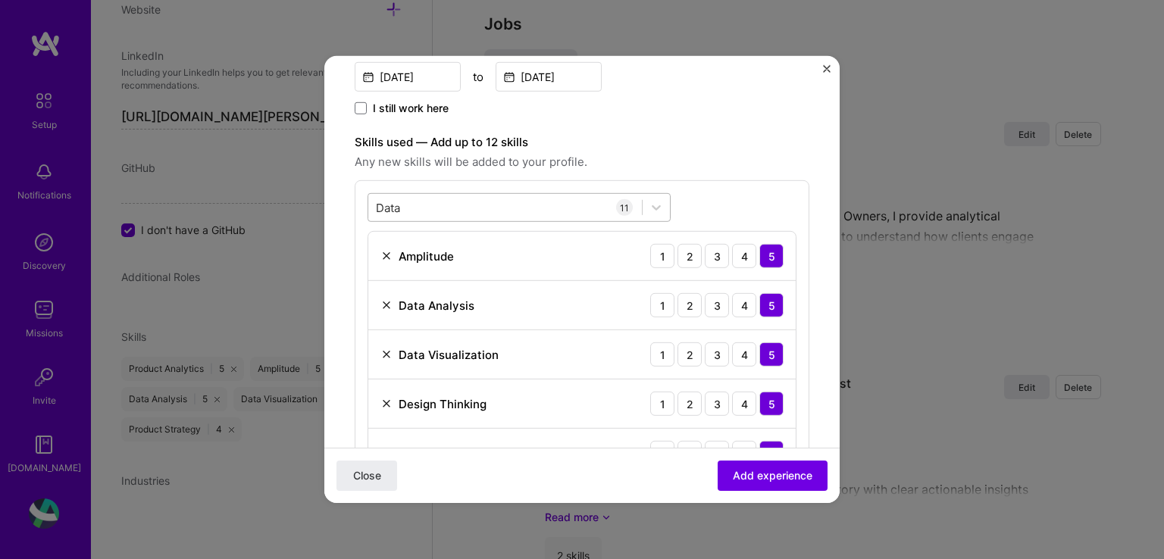
click at [533, 211] on div "Data Data" at bounding box center [505, 207] width 274 height 25
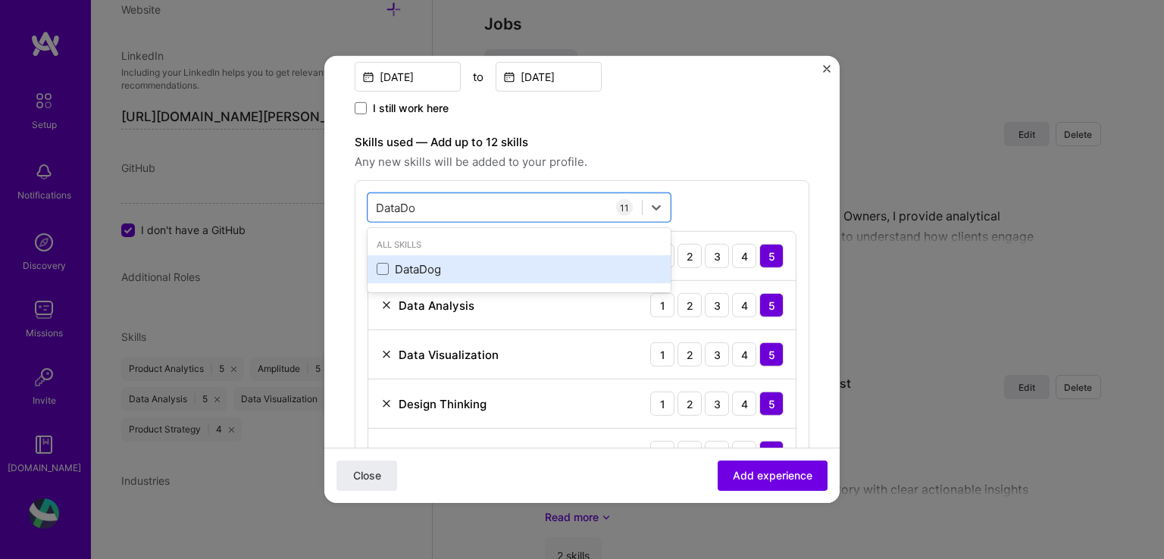
click at [383, 274] on label at bounding box center [383, 269] width 12 height 12
click at [0, 0] on input "checkbox" at bounding box center [0, 0] width 0 height 0
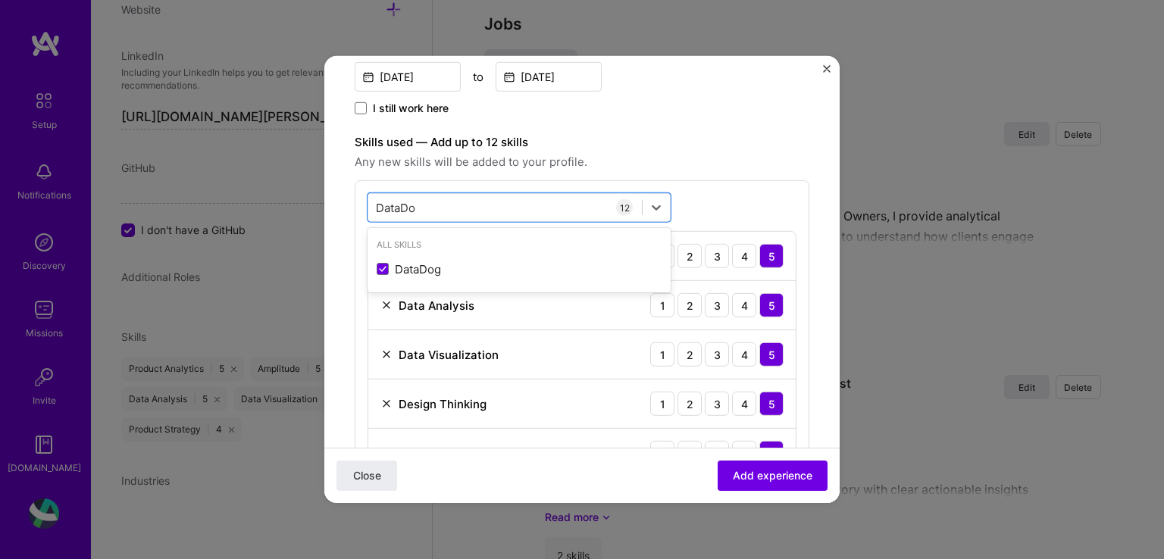
type input "DataDo"
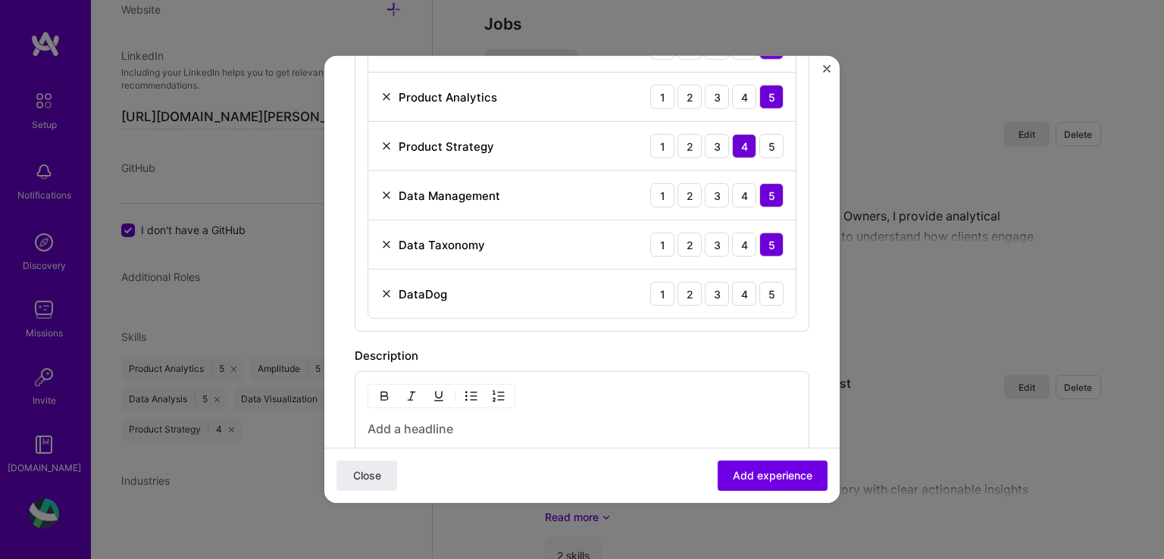
scroll to position [909, 0]
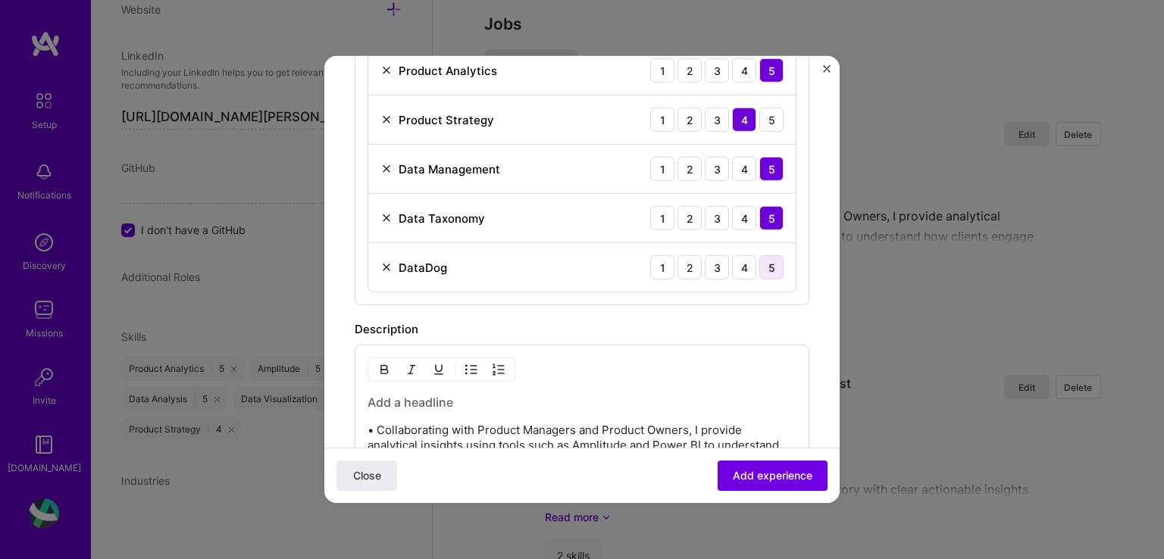
click at [759, 266] on div "5" at bounding box center [771, 267] width 24 height 24
click at [752, 475] on span "Add experience" at bounding box center [773, 475] width 80 height 15
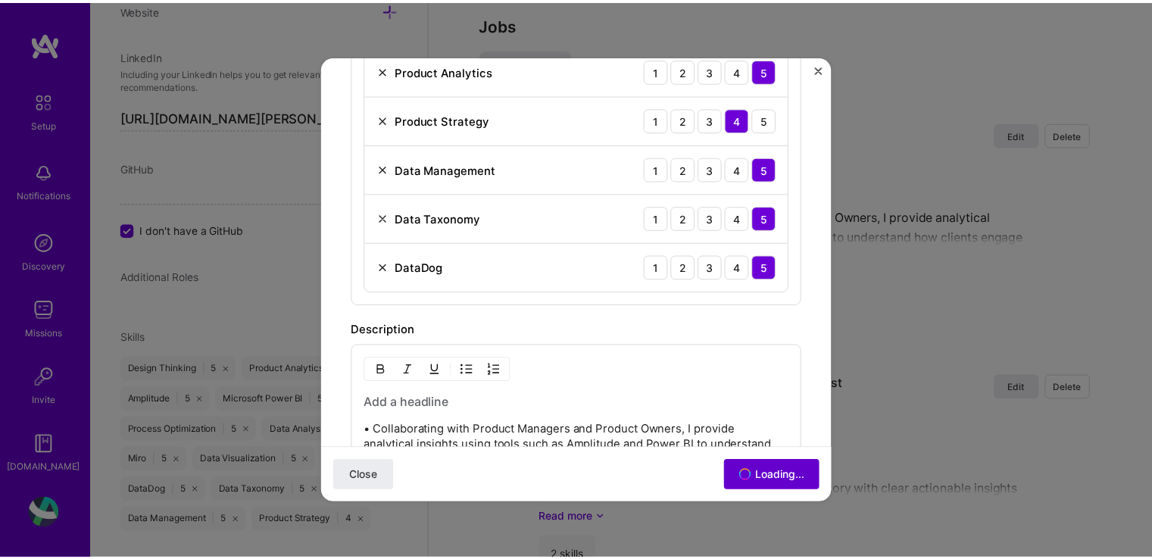
scroll to position [830, 0]
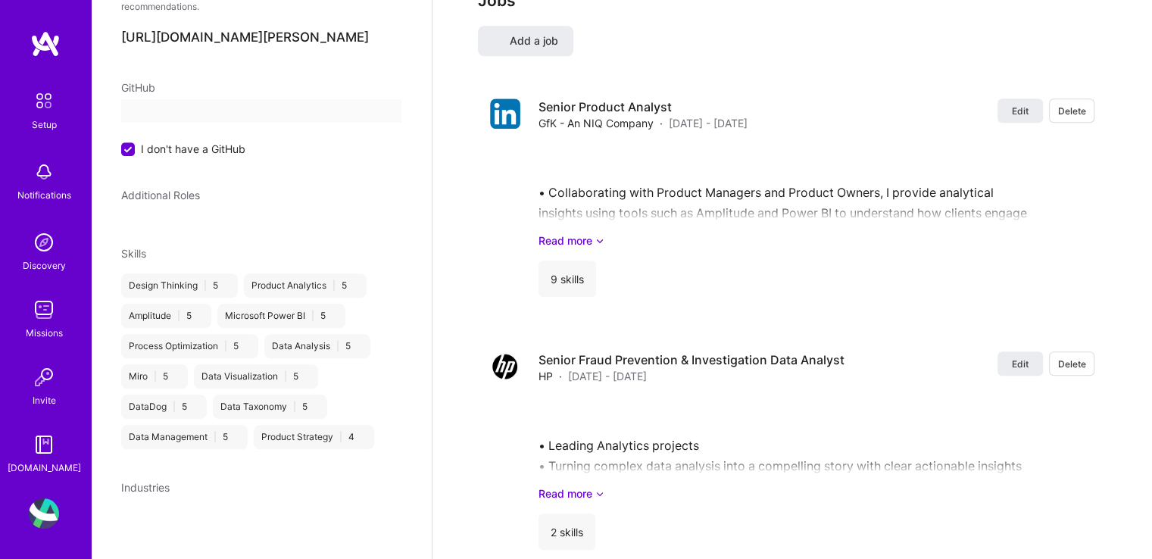
select select "BG"
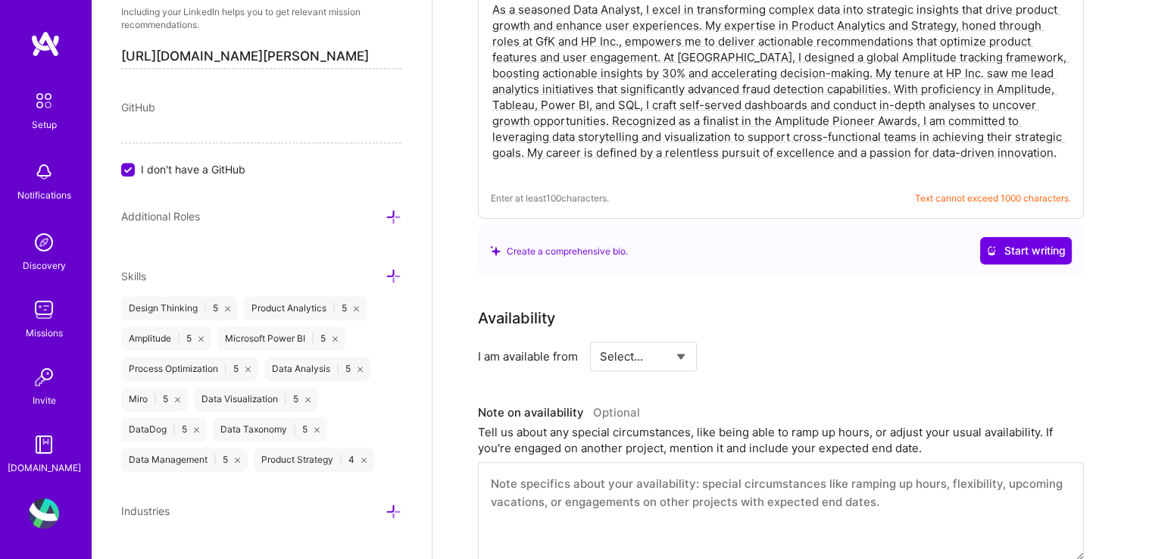
scroll to position [486, 0]
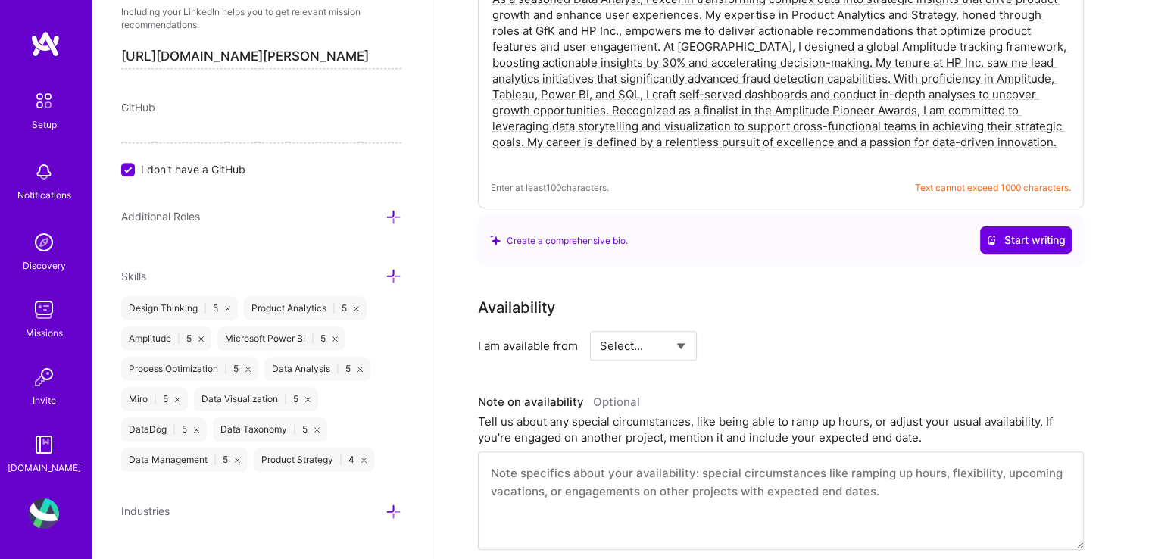
click at [671, 327] on select "Select... Right Now Future Date Not Available" at bounding box center [643, 346] width 87 height 39
select select "Right Now"
click at [600, 327] on select "Select... Right Now Future Date Not Available" at bounding box center [643, 346] width 87 height 39
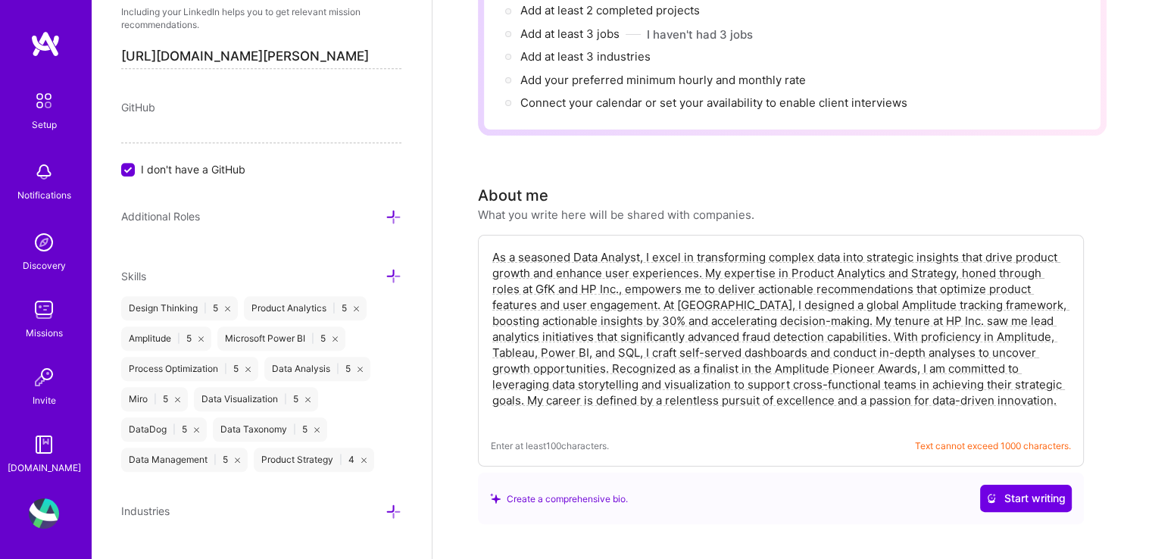
scroll to position [379, 0]
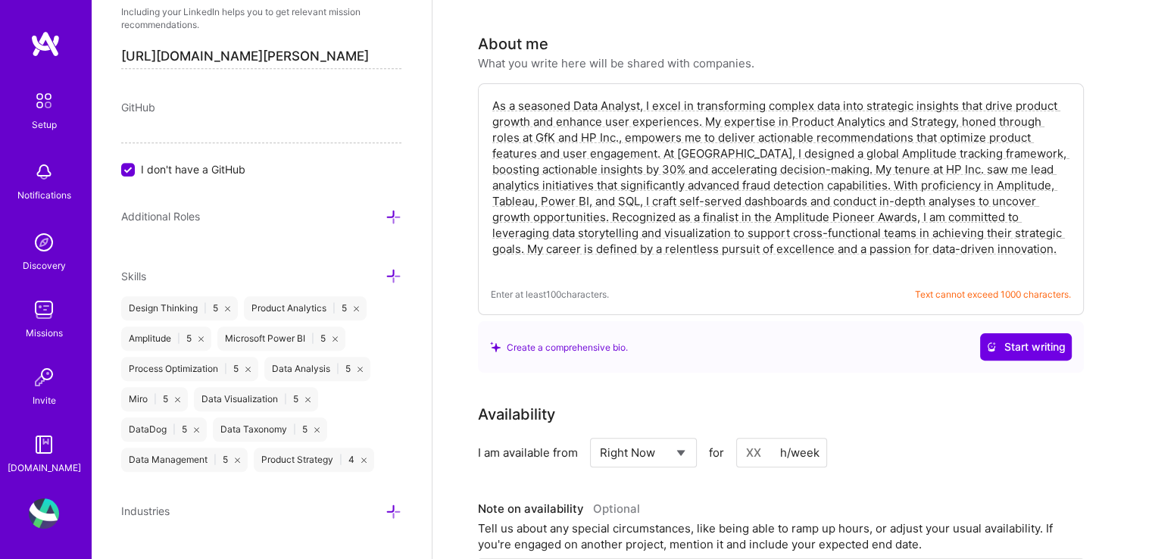
drag, startPoint x: 661, startPoint y: 134, endPoint x: 482, endPoint y: 86, distance: 186.0
click at [482, 86] on div "As a seasoned Data Analyst, I excel in transforming complex data into strategic…" at bounding box center [781, 199] width 606 height 232
paste textarea "Senior Product Analyst, I excel at transforming complex data into strategic ins…"
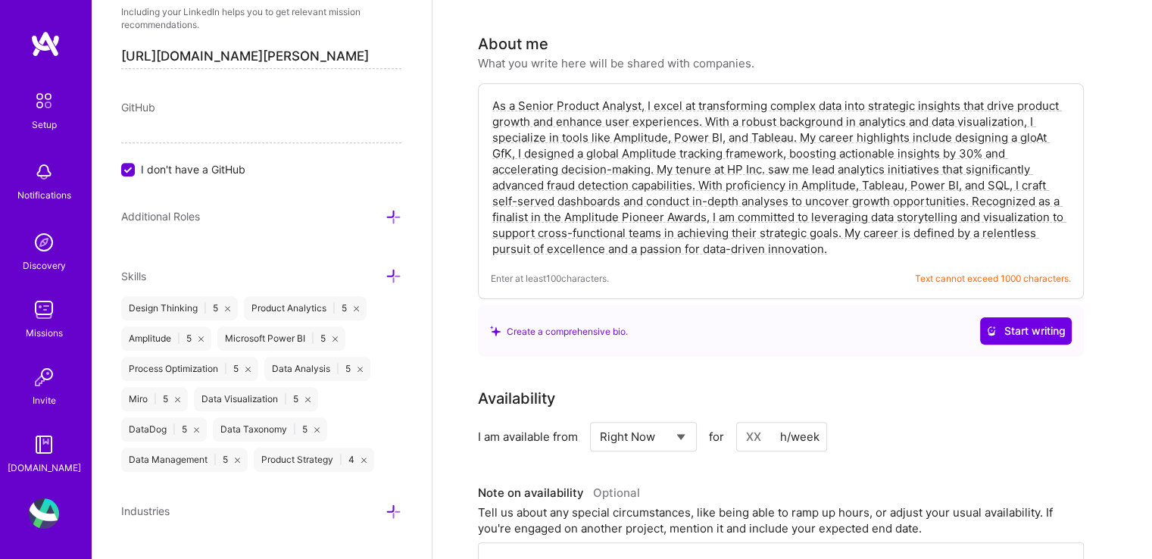
drag, startPoint x: 1033, startPoint y: 113, endPoint x: 798, endPoint y: 117, distance: 234.9
click at [798, 117] on textarea "As a Senior Product Analyst, I excel at transforming complex data into strategi…" at bounding box center [781, 177] width 580 height 162
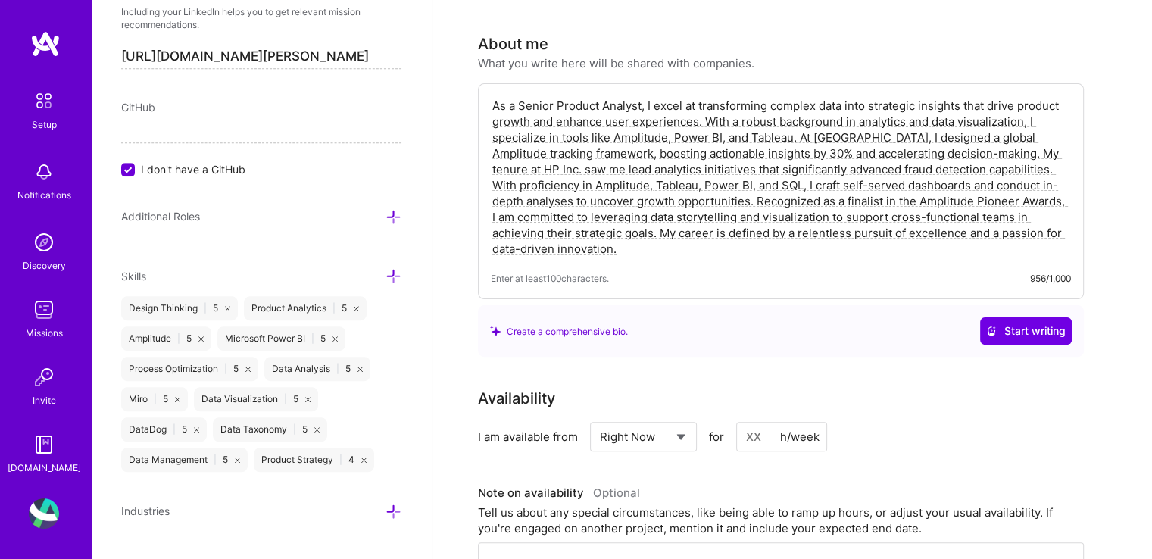
type textarea "As a Senior Product Analyst, I excel at transforming complex data into strategi…"
drag, startPoint x: 969, startPoint y: 146, endPoint x: 653, endPoint y: 182, distance: 317.9
click at [653, 182] on textarea "As a Senior Product Analyst, I excel at transforming complex data into strategi…" at bounding box center [781, 177] width 580 height 162
click at [733, 161] on textarea "As a Senior Product Analyst, I excel at transforming complex data into strategi…" at bounding box center [781, 177] width 580 height 162
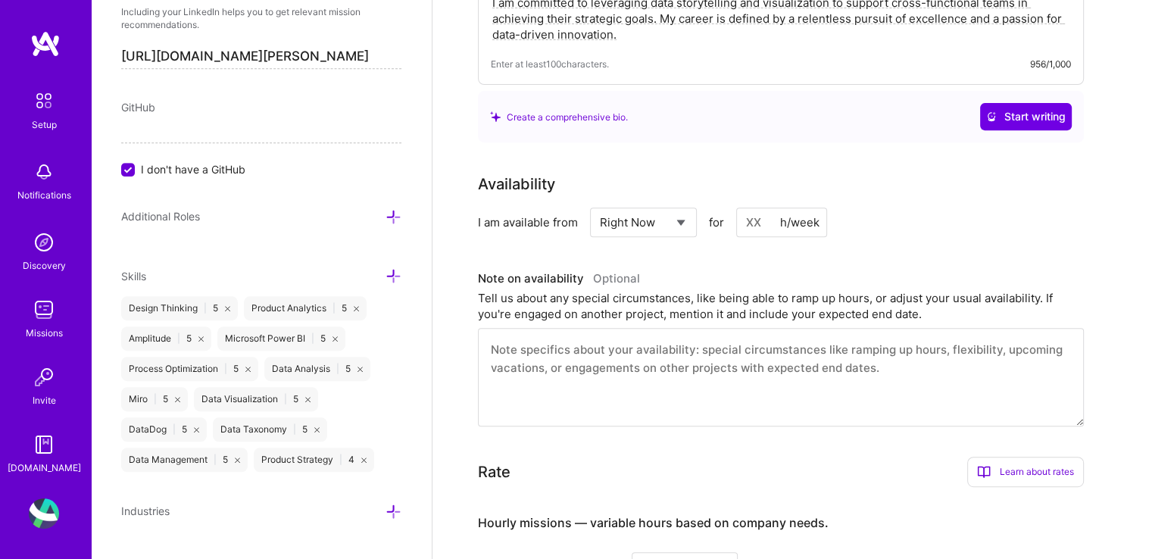
scroll to position [606, 0]
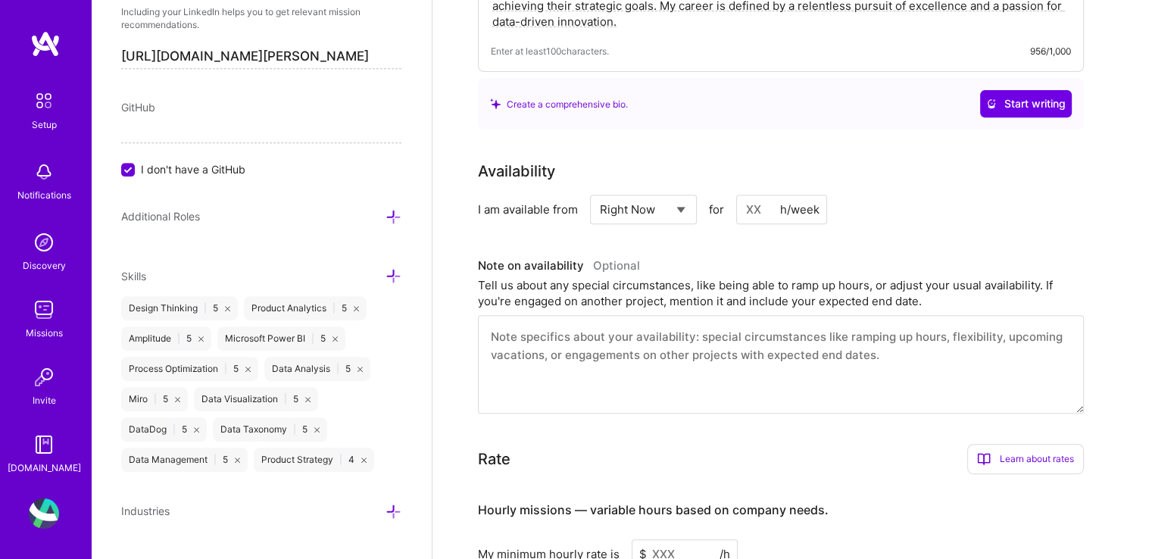
click at [749, 195] on input at bounding box center [781, 210] width 91 height 30
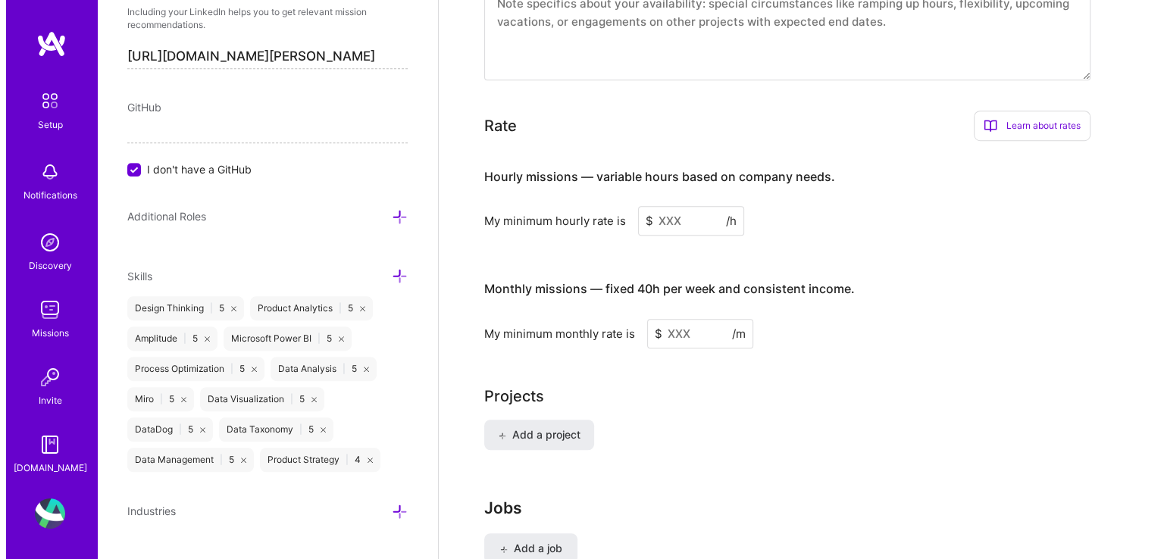
scroll to position [985, 0]
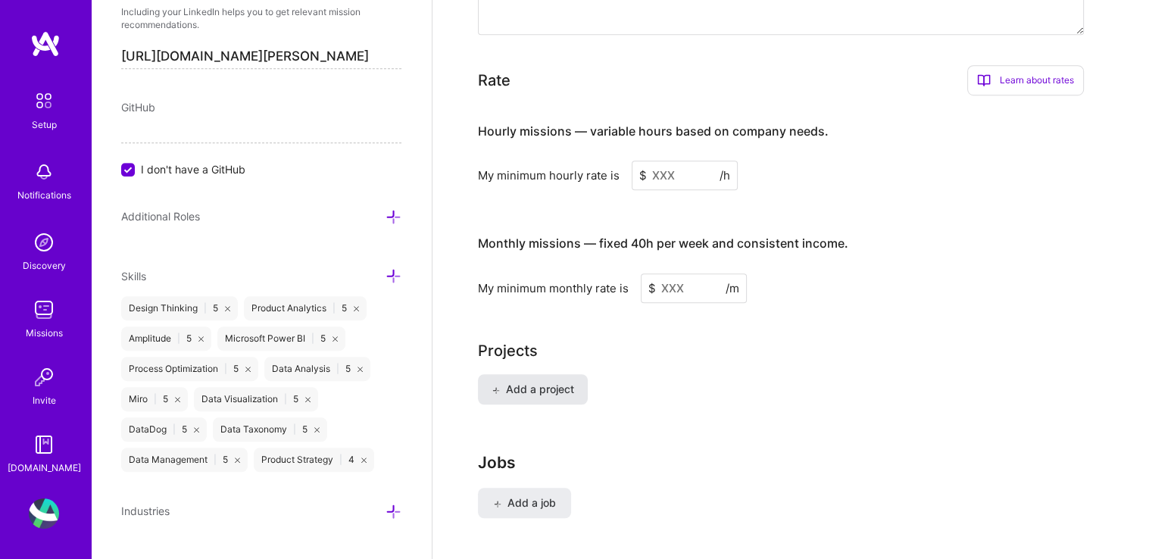
click at [555, 382] on span "Add a project" at bounding box center [533, 389] width 83 height 15
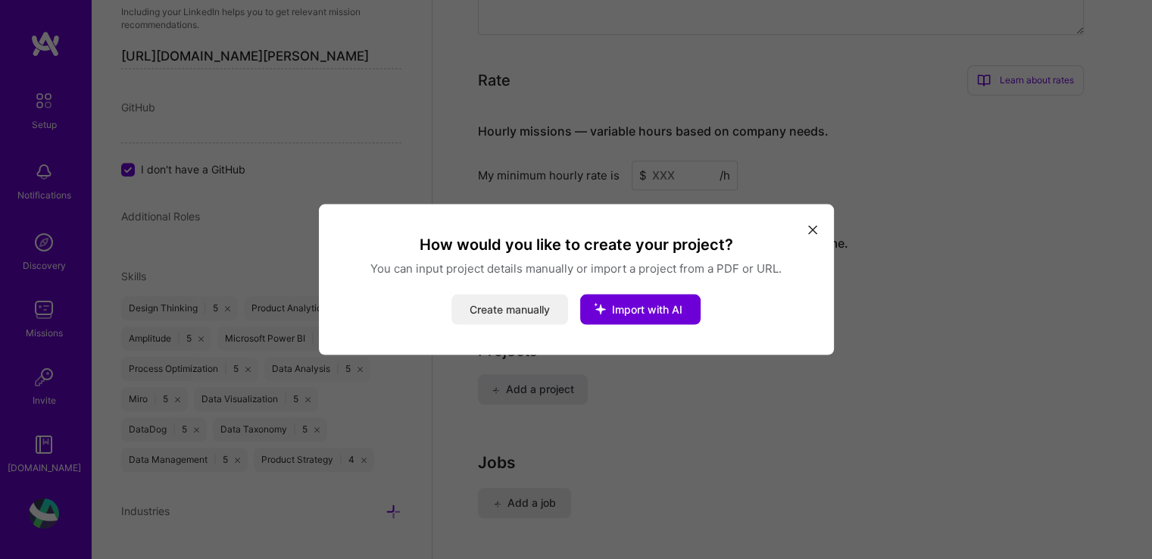
click at [503, 311] on button "Create manually" at bounding box center [510, 310] width 117 height 30
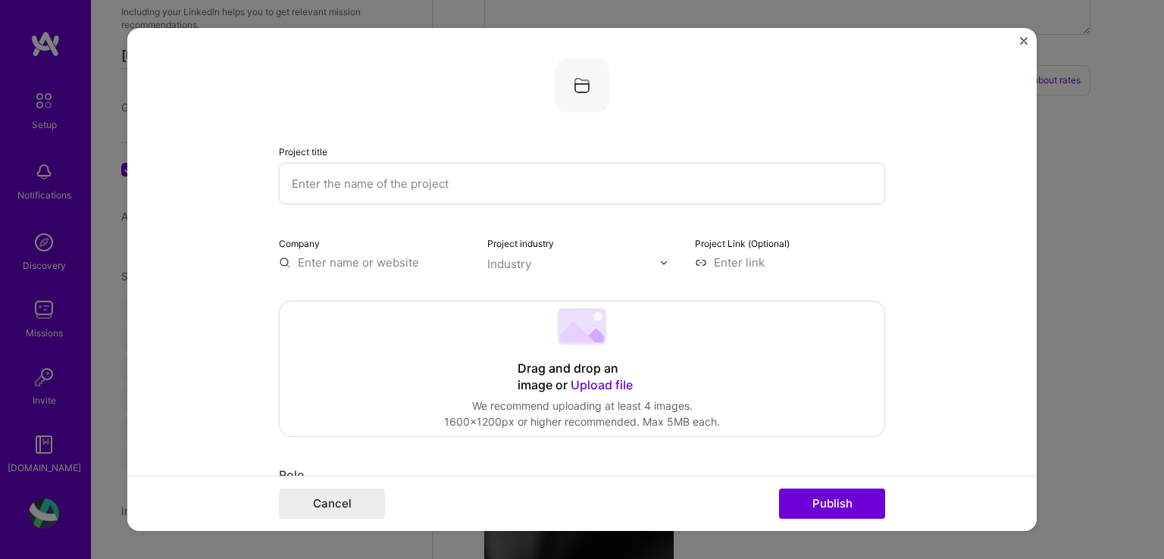
click at [438, 173] on input "text" at bounding box center [582, 184] width 606 height 42
paste input "Global Standardized Tracking framework(Analytics events tracking)"
drag, startPoint x: 558, startPoint y: 183, endPoint x: 509, endPoint y: 186, distance: 48.5
click at [509, 186] on input "Global Standardized Tracking framework(Analytics events tracking)" at bounding box center [582, 184] width 606 height 42
click at [509, 185] on input "Global Standardized Tracking framework(Analytics events tracking)" at bounding box center [582, 184] width 606 height 42
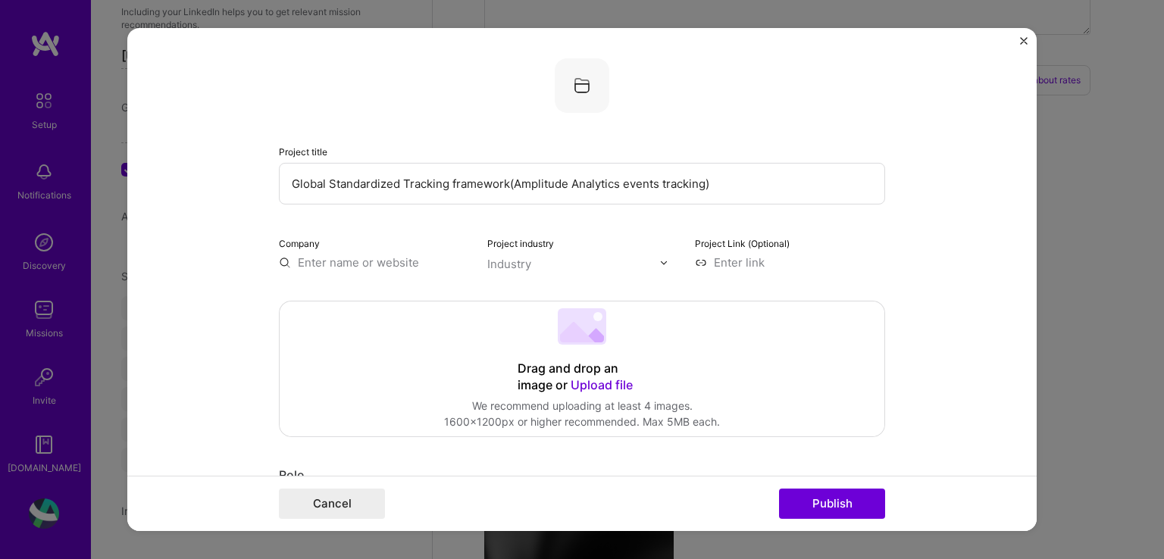
type input "Global Standardized Tracking framework(Amplitude Analytics events tracking)"
click at [300, 264] on input "text" at bounding box center [374, 263] width 190 height 16
click at [279, 264] on input "text" at bounding box center [374, 263] width 190 height 16
click at [302, 261] on input "text" at bounding box center [374, 263] width 190 height 16
type input "GfK - An NIQ Company"
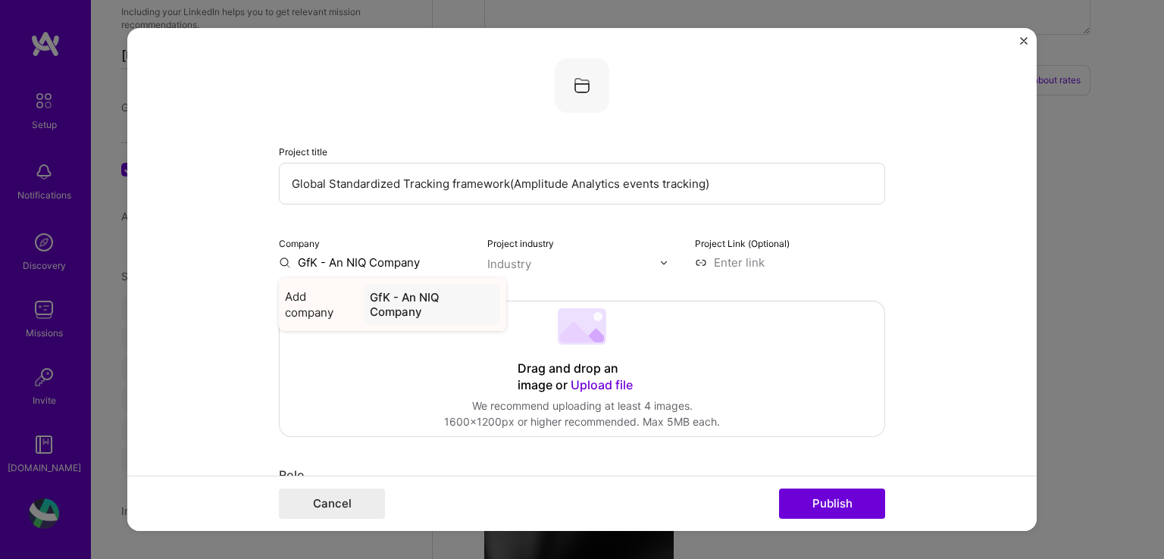
click at [292, 317] on span "Add company" at bounding box center [321, 305] width 73 height 32
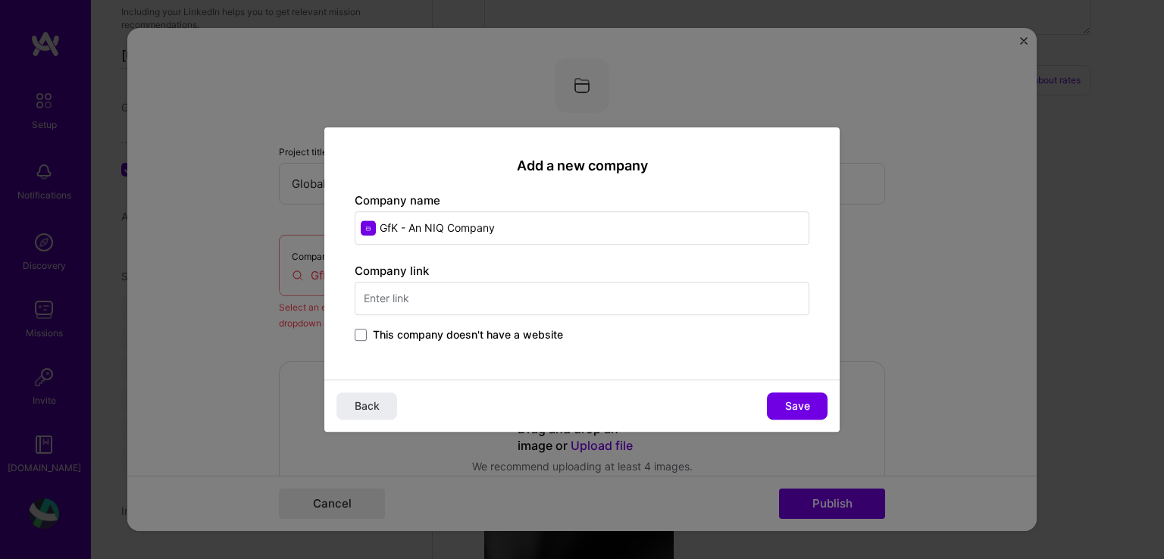
click at [391, 296] on input "text" at bounding box center [582, 298] width 455 height 33
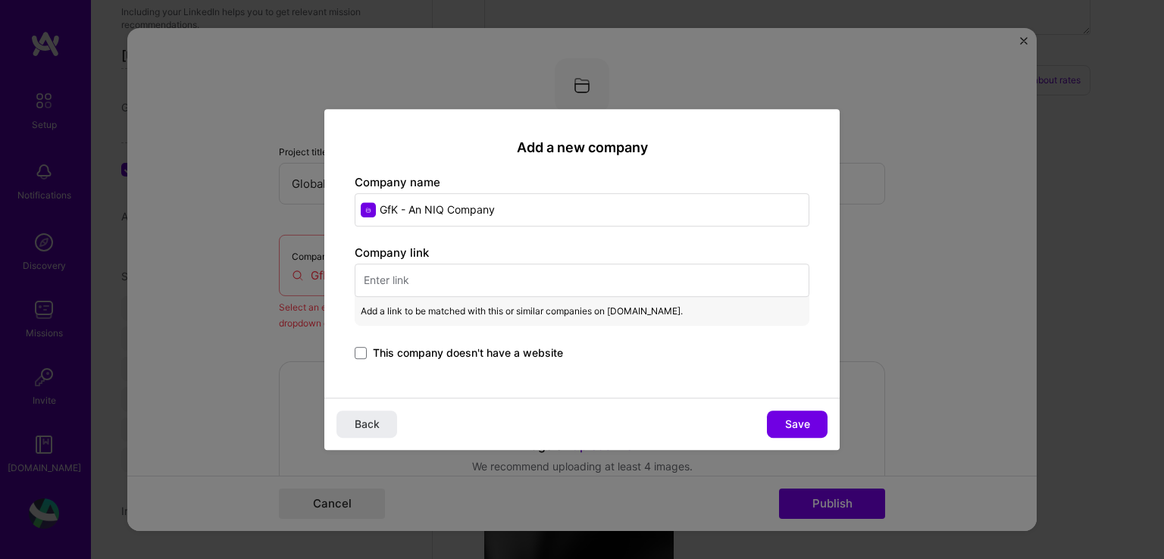
paste input "[URL][DOMAIN_NAME]"
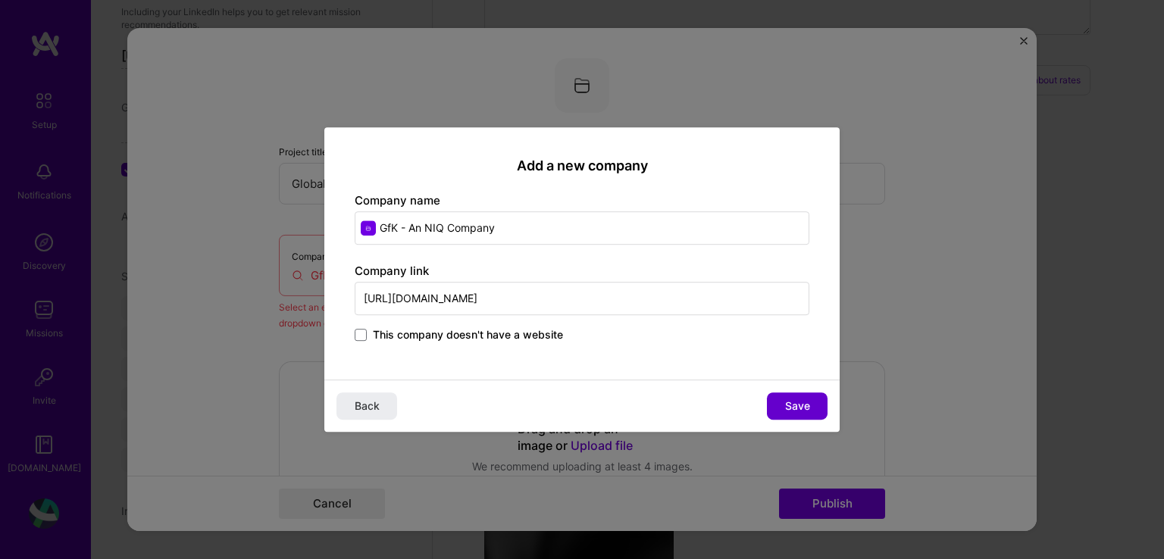
type input "[URL][DOMAIN_NAME]"
click at [788, 401] on span "Save" at bounding box center [797, 406] width 25 height 15
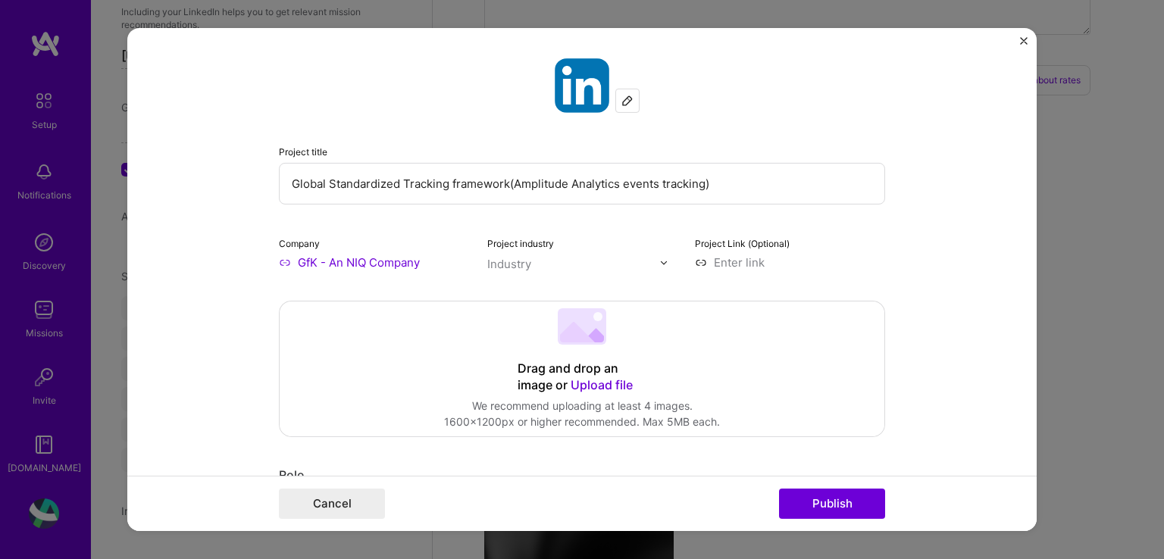
click at [659, 264] on img at bounding box center [663, 262] width 9 height 9
type input "Saa"
click at [502, 294] on span at bounding box center [507, 295] width 12 height 12
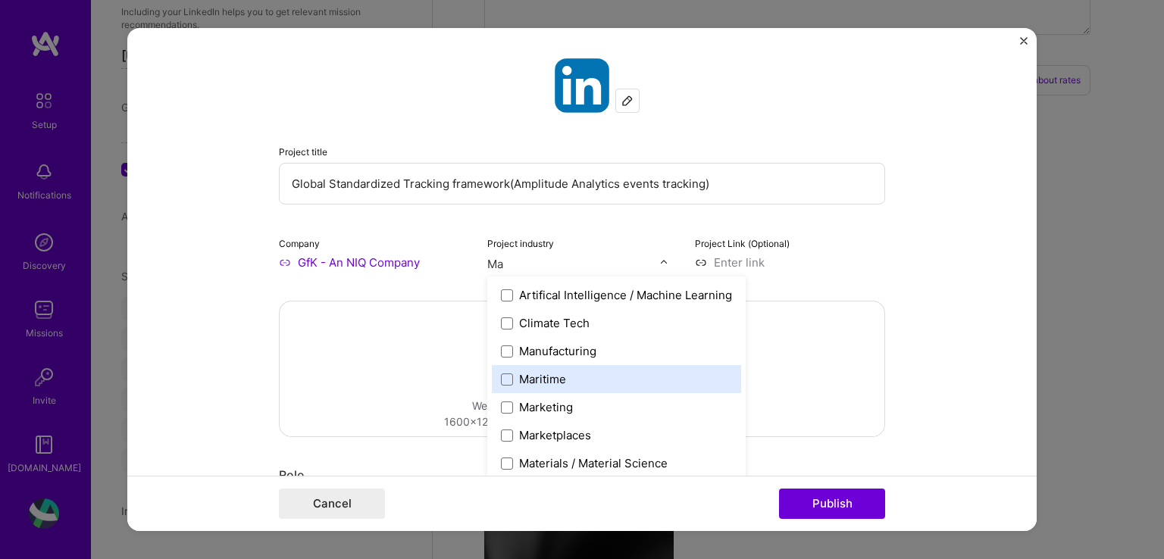
type input "M"
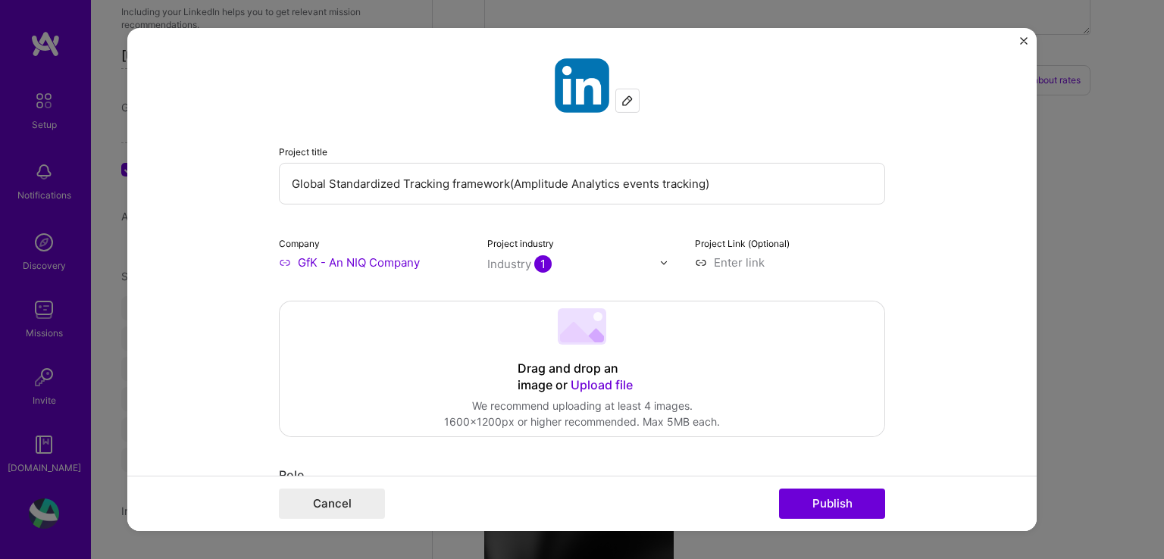
click at [496, 262] on div "Industry 1" at bounding box center [519, 264] width 64 height 16
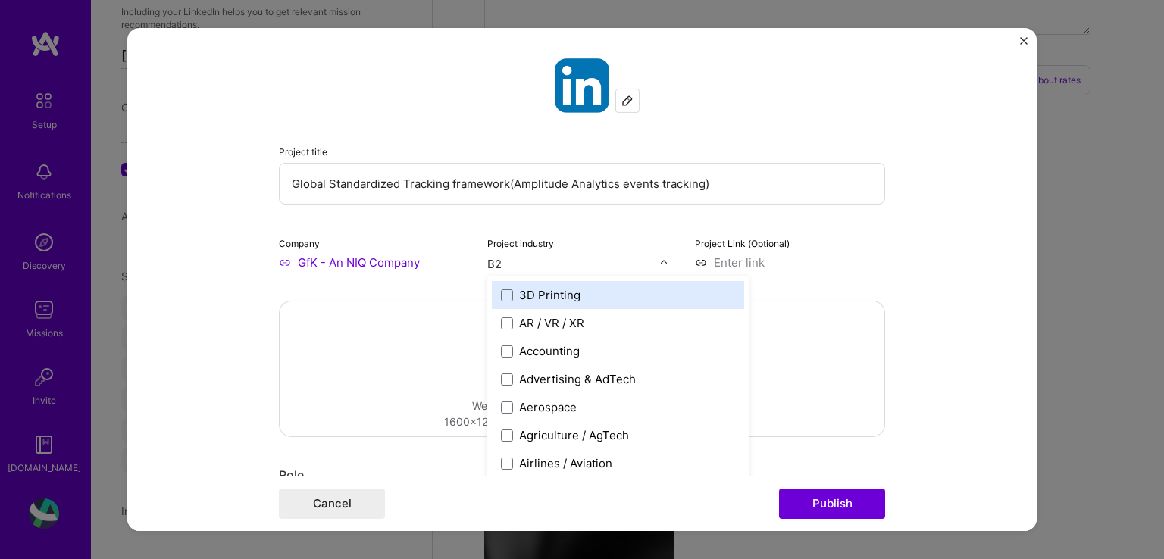
type input "B2B"
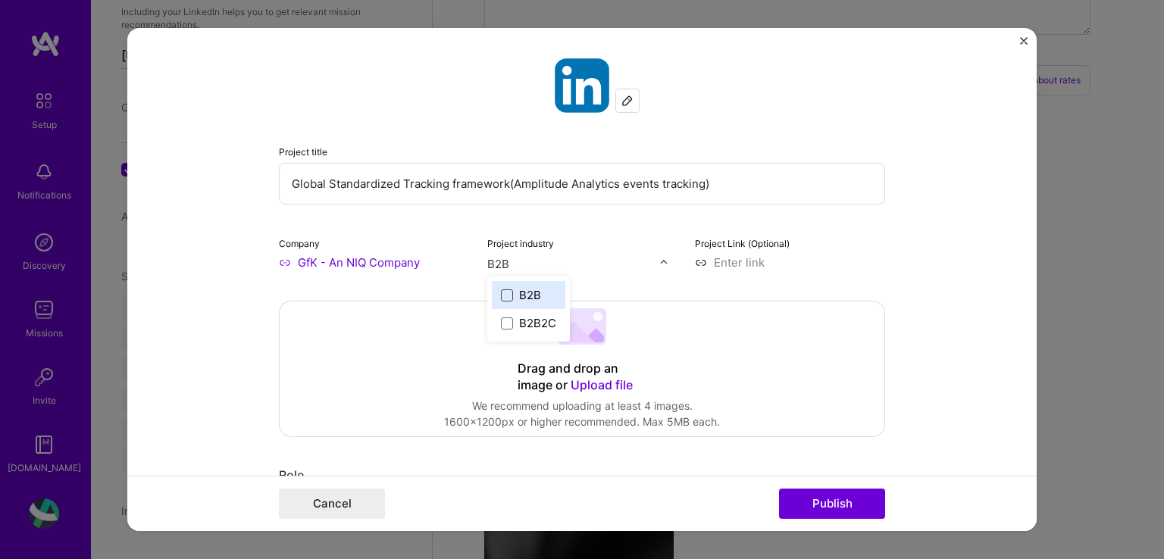
click at [503, 295] on span at bounding box center [507, 295] width 12 height 12
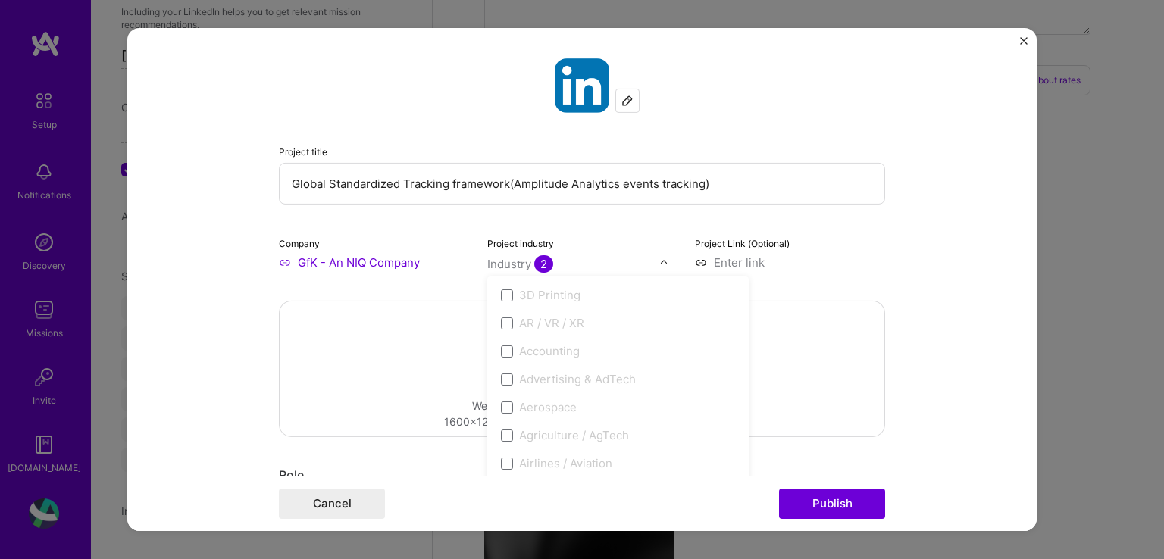
click at [733, 258] on input at bounding box center [790, 263] width 190 height 16
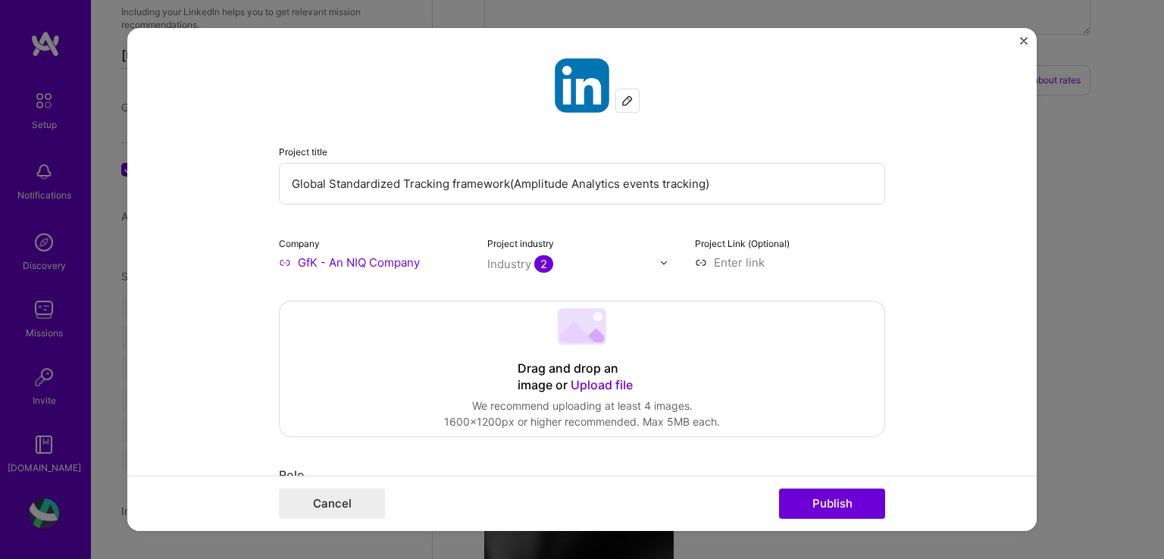
click at [598, 386] on span "Upload file" at bounding box center [601, 384] width 62 height 15
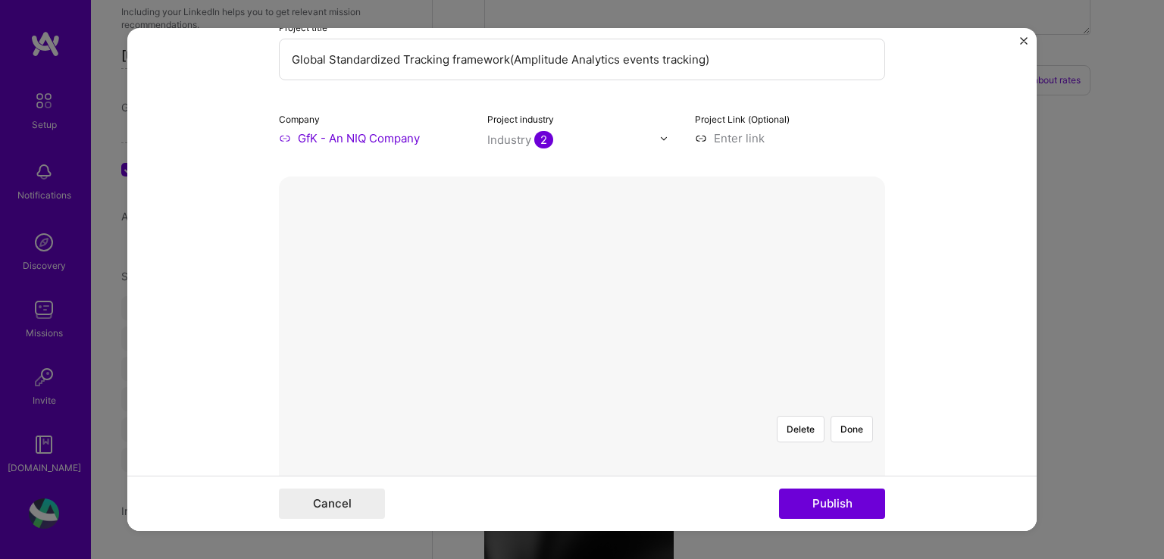
scroll to position [152, 0]
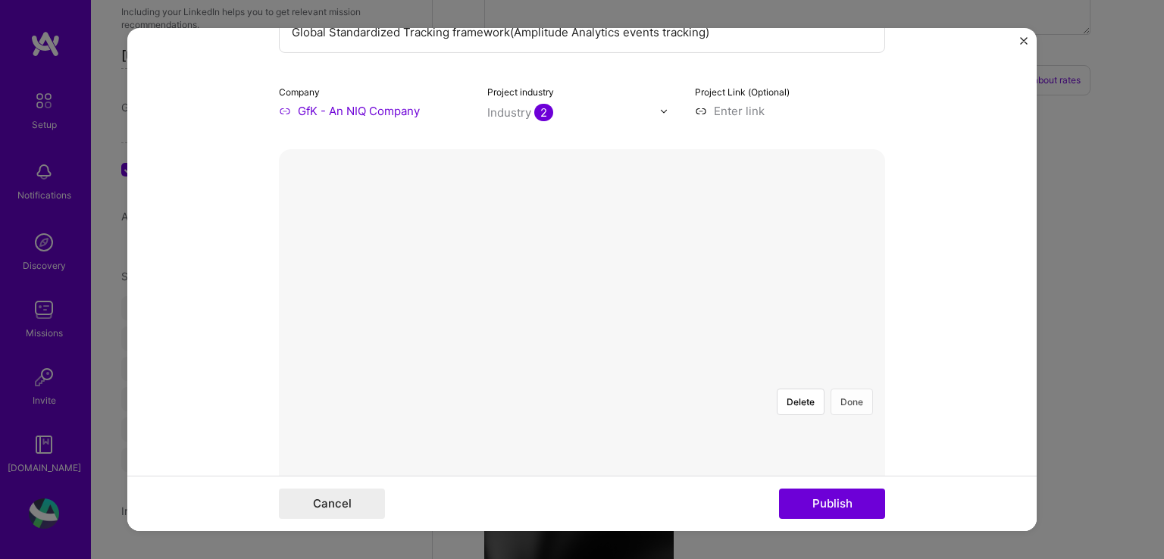
click at [846, 389] on button "Done" at bounding box center [851, 402] width 42 height 27
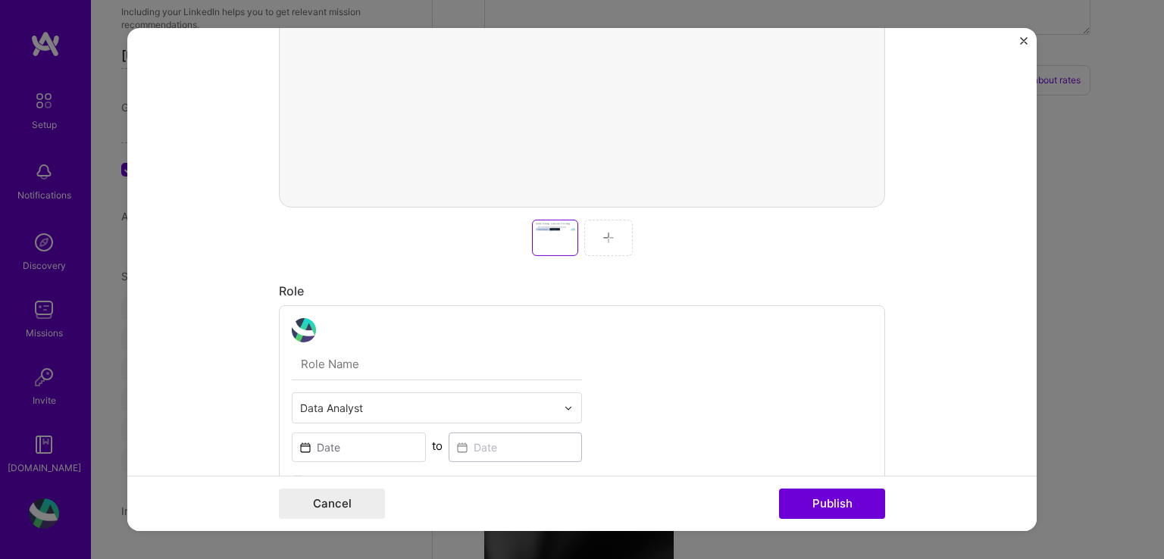
scroll to position [606, 0]
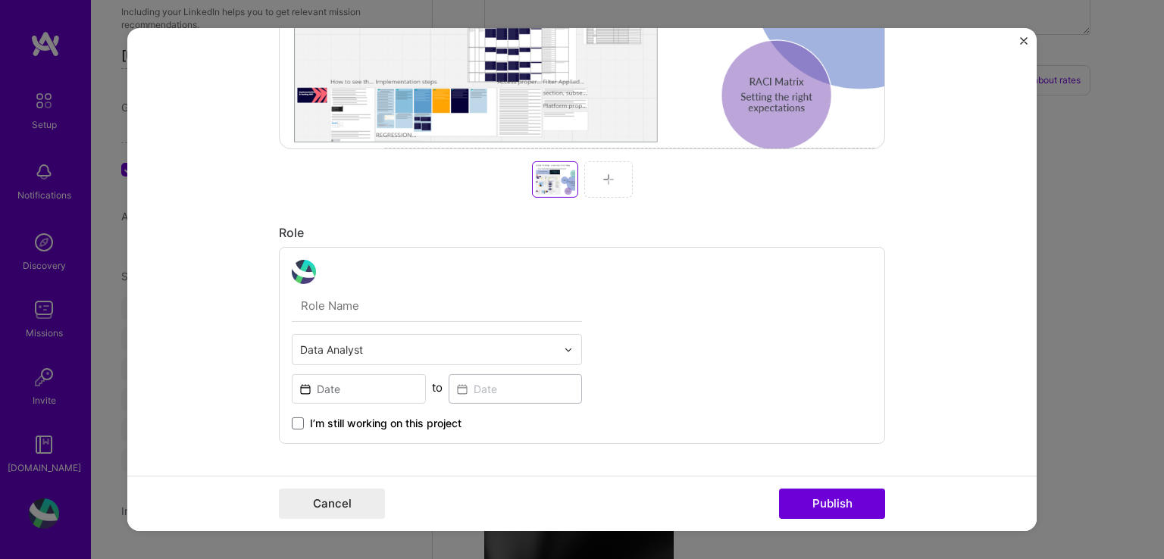
click at [336, 292] on input "text" at bounding box center [437, 306] width 290 height 32
type input "Senior Product Analyst"
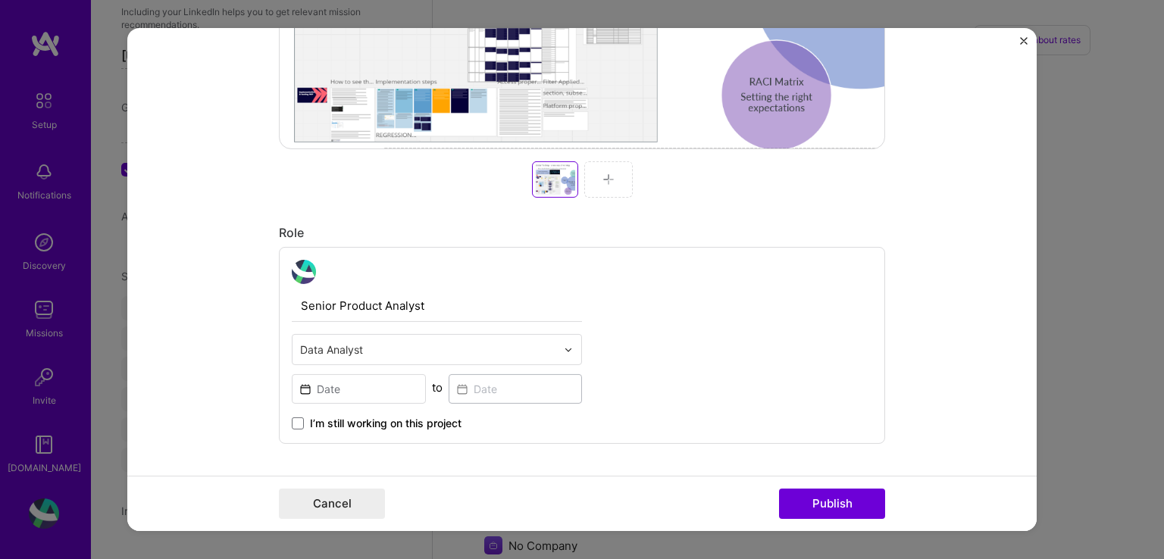
click at [352, 352] on input "text" at bounding box center [428, 350] width 256 height 16
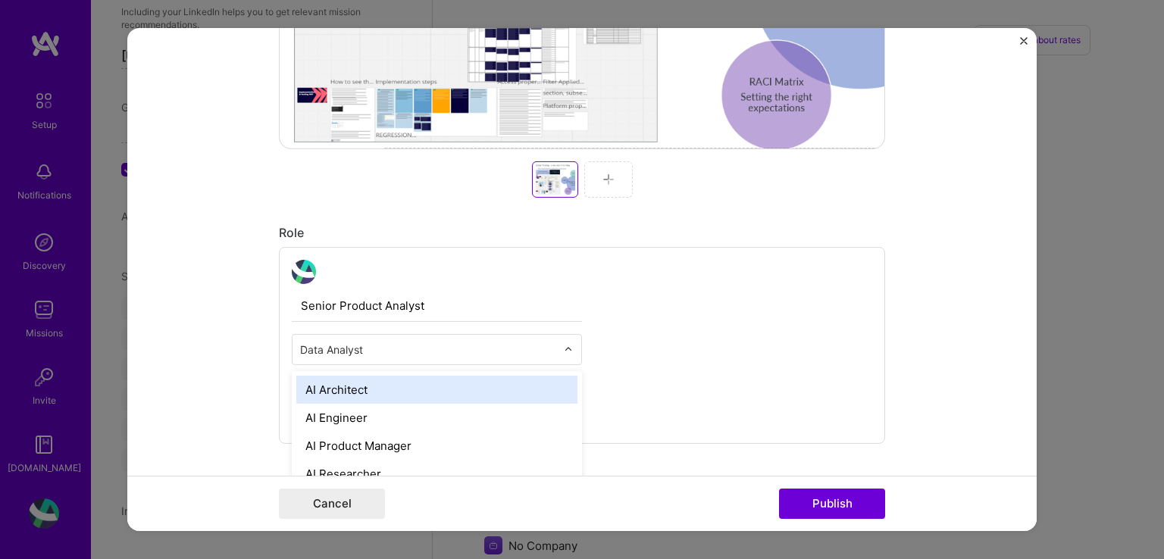
scroll to position [1029, 0]
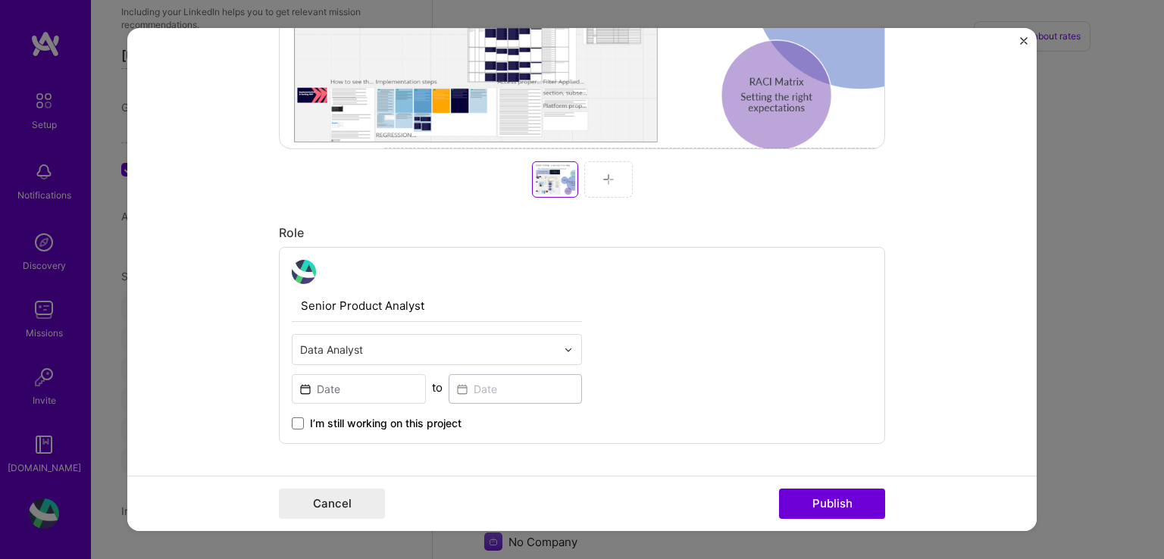
click at [526, 294] on input "Senior Product Analyst" at bounding box center [437, 306] width 290 height 32
click at [360, 377] on input at bounding box center [359, 389] width 134 height 30
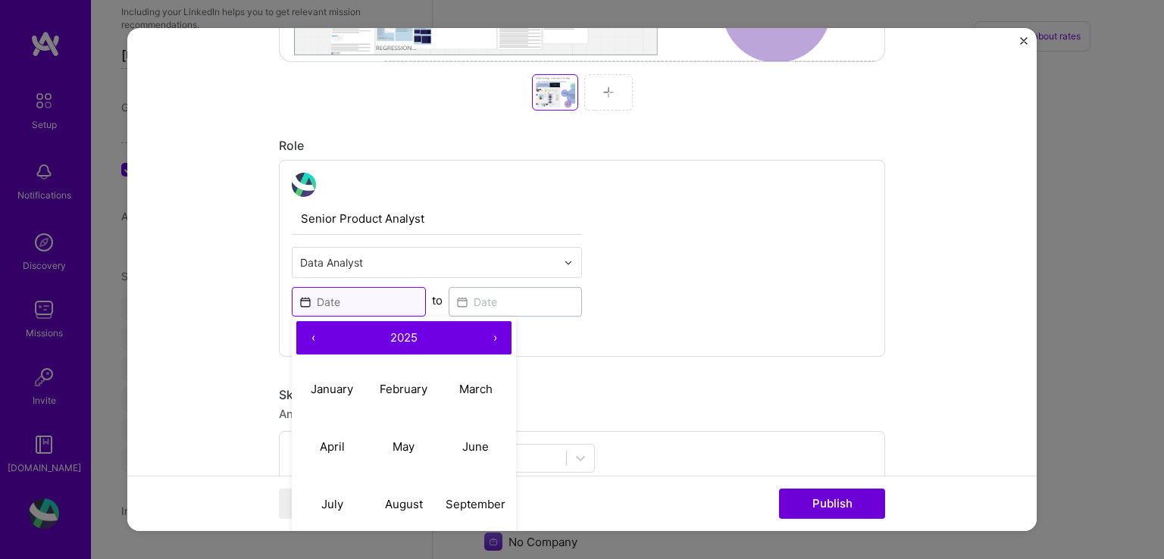
scroll to position [758, 0]
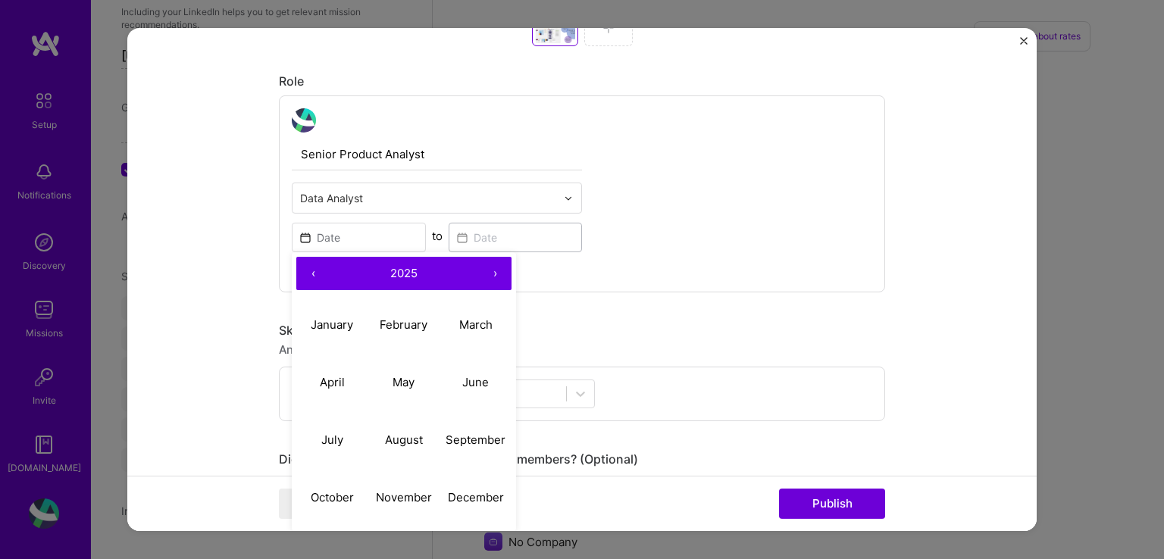
click at [302, 271] on button "‹" at bounding box center [312, 273] width 33 height 33
click at [453, 439] on abbr "September" at bounding box center [475, 439] width 60 height 14
type input "[DATE]"
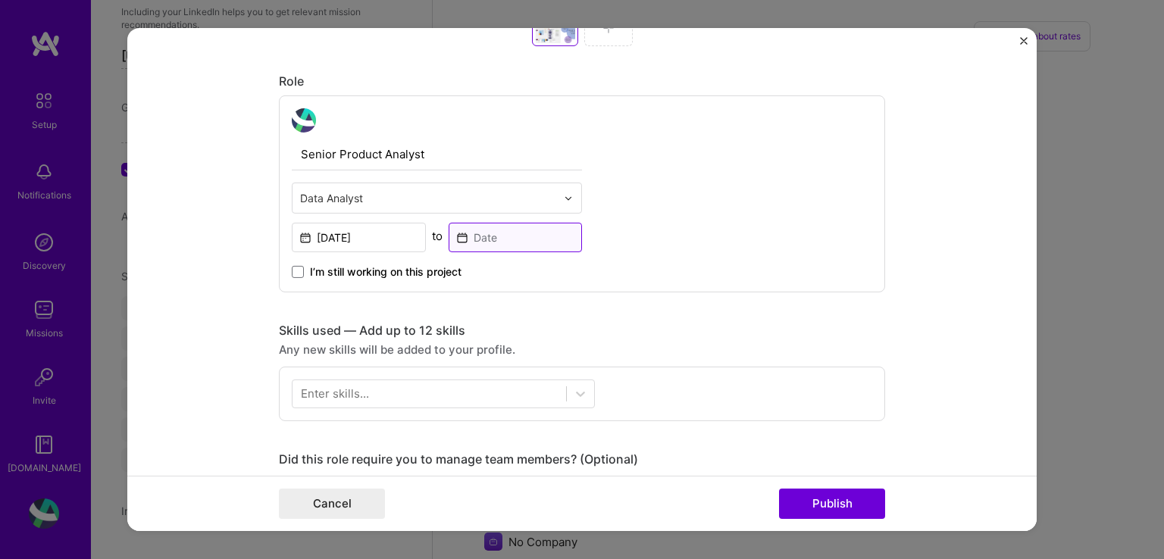
click at [498, 233] on input at bounding box center [516, 238] width 134 height 30
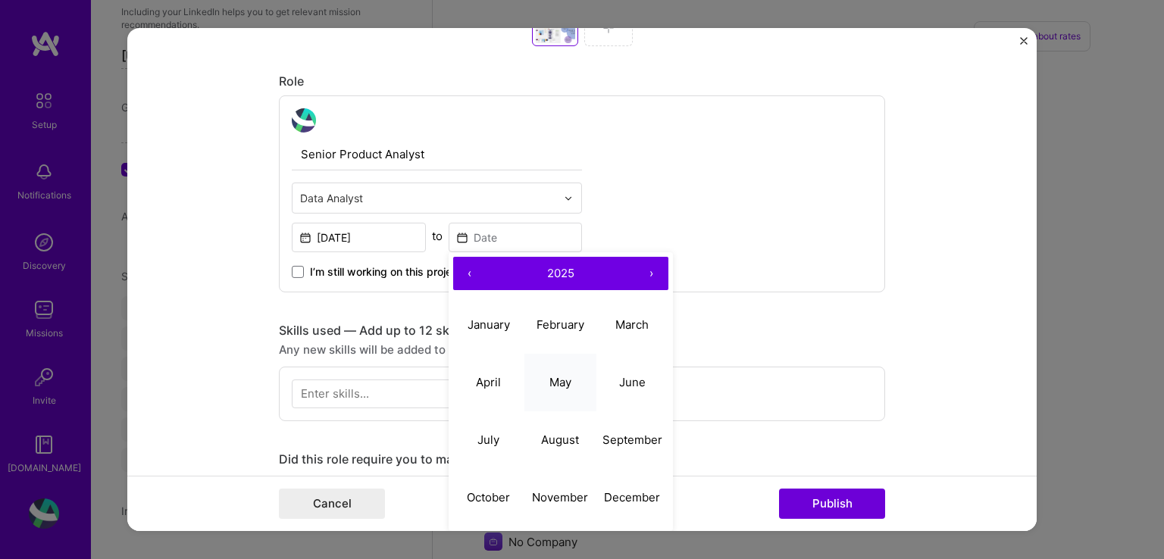
click at [549, 378] on abbr "May" at bounding box center [560, 381] width 22 height 14
type input "[DATE]"
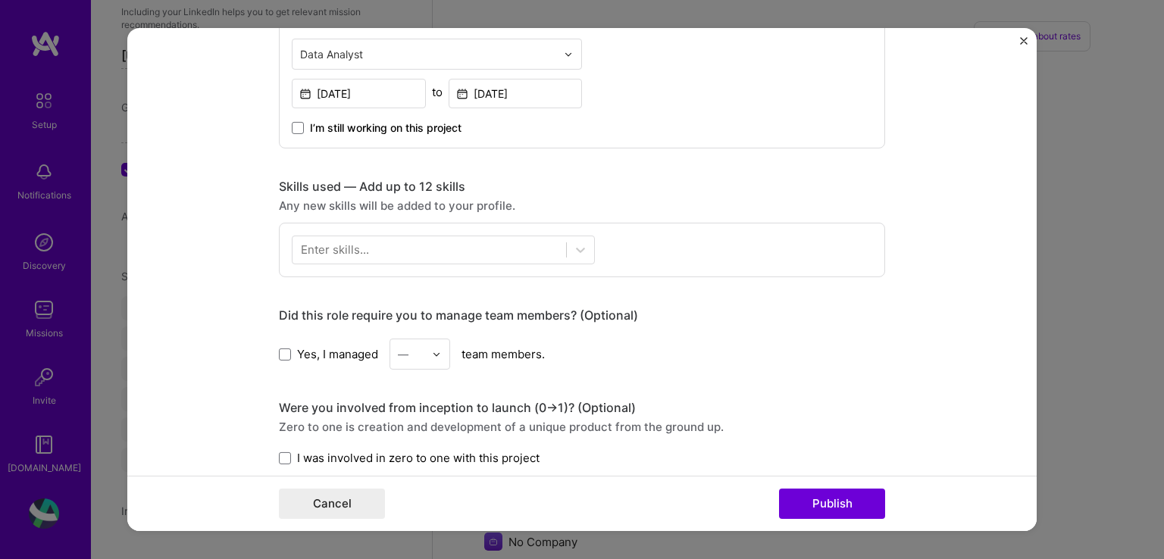
scroll to position [909, 0]
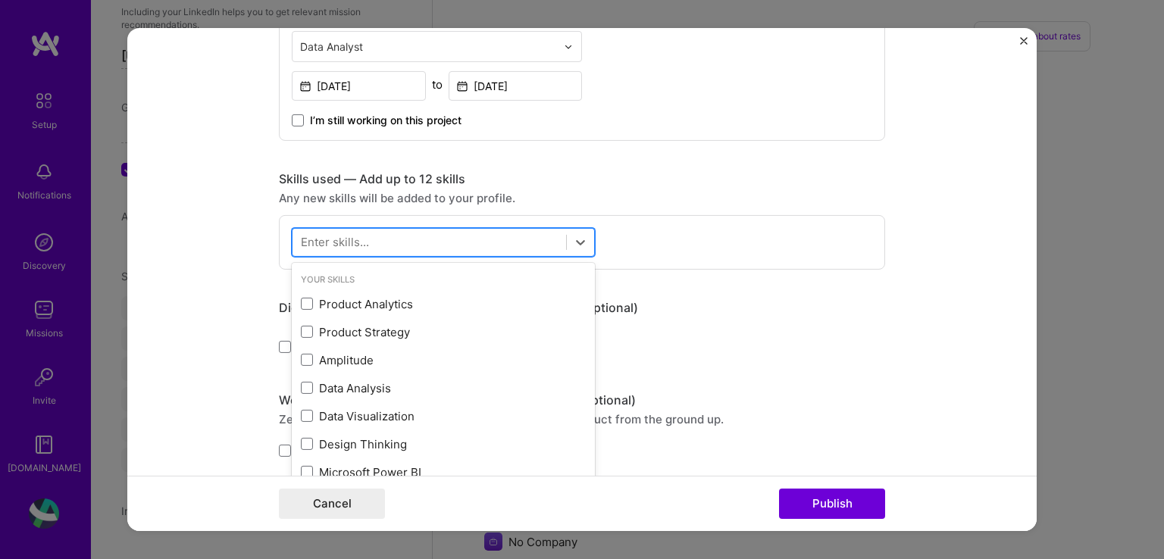
click at [514, 238] on div at bounding box center [429, 242] width 274 height 25
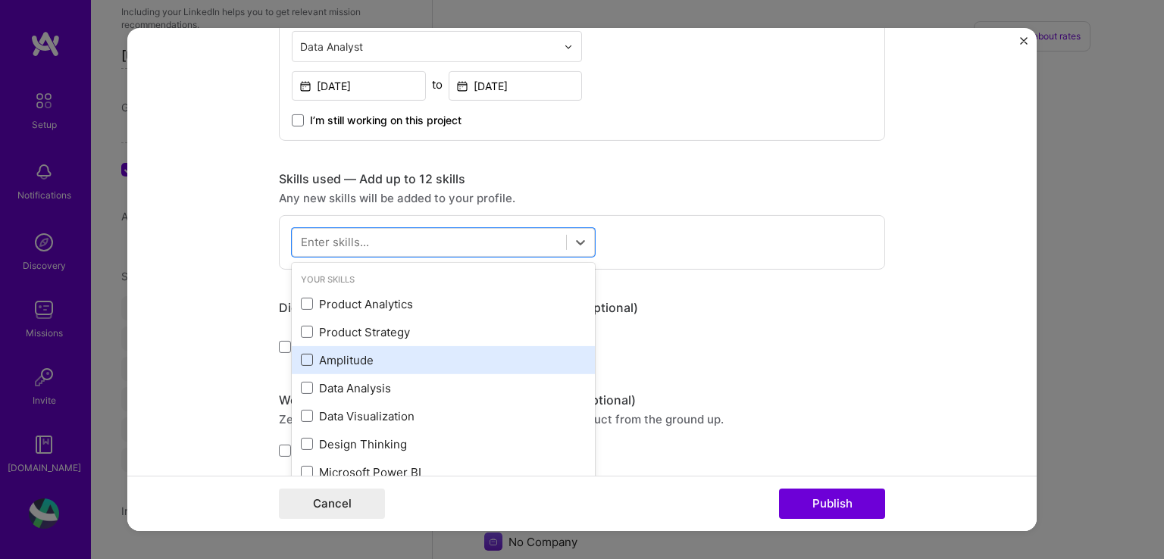
click at [302, 358] on span at bounding box center [307, 360] width 12 height 12
click at [0, 0] on input "checkbox" at bounding box center [0, 0] width 0 height 0
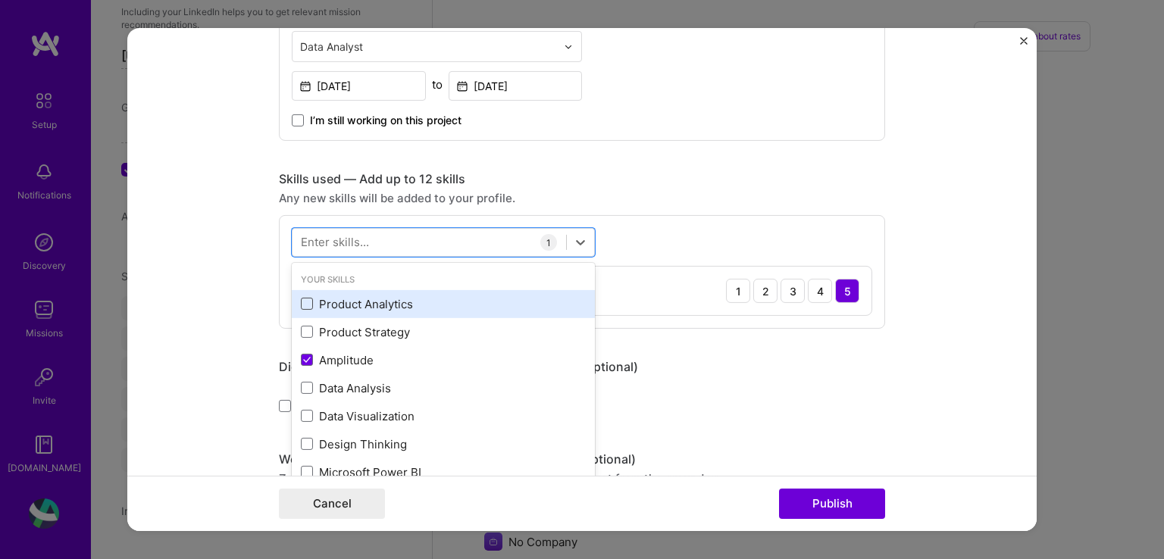
click at [302, 302] on span at bounding box center [307, 304] width 12 height 12
click at [0, 0] on input "checkbox" at bounding box center [0, 0] width 0 height 0
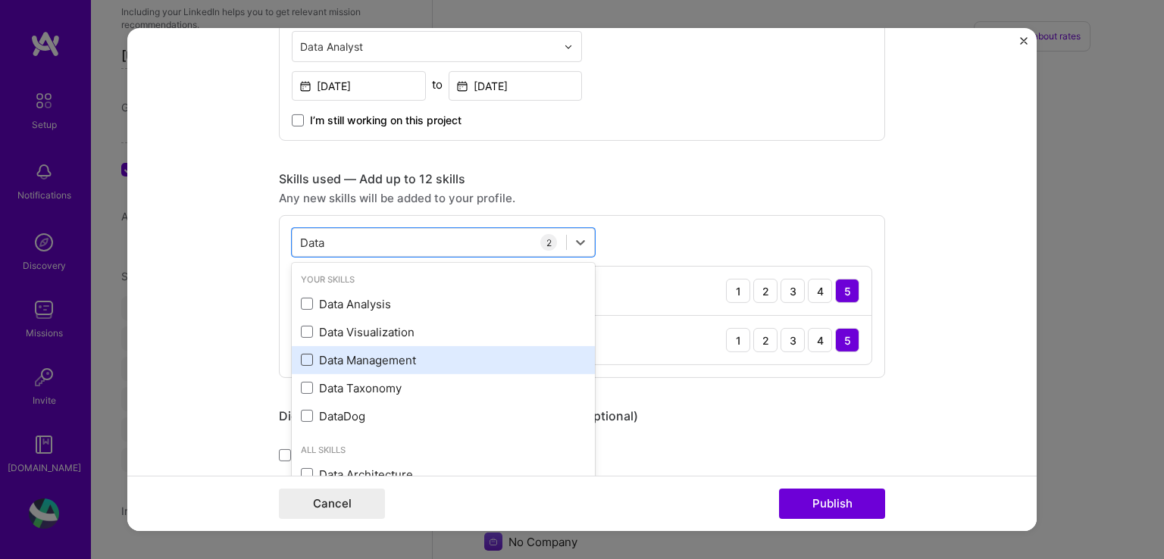
drag, startPoint x: 302, startPoint y: 386, endPoint x: 303, endPoint y: 363, distance: 22.8
click at [302, 382] on span at bounding box center [307, 388] width 12 height 12
click at [0, 0] on input "checkbox" at bounding box center [0, 0] width 0 height 0
click at [302, 355] on span at bounding box center [307, 360] width 12 height 12
click at [0, 0] on input "checkbox" at bounding box center [0, 0] width 0 height 0
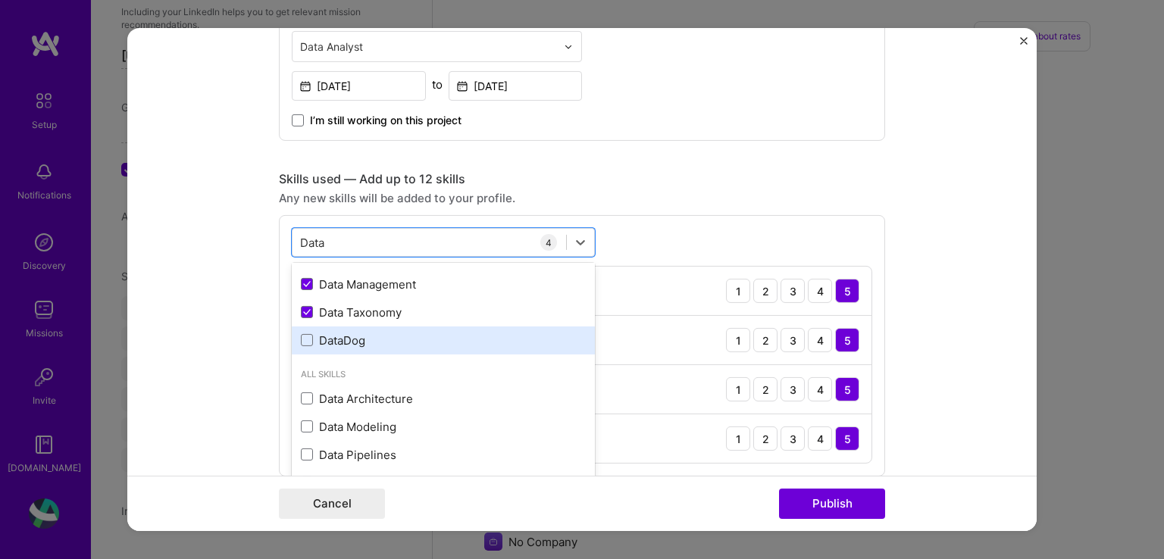
scroll to position [91, 0]
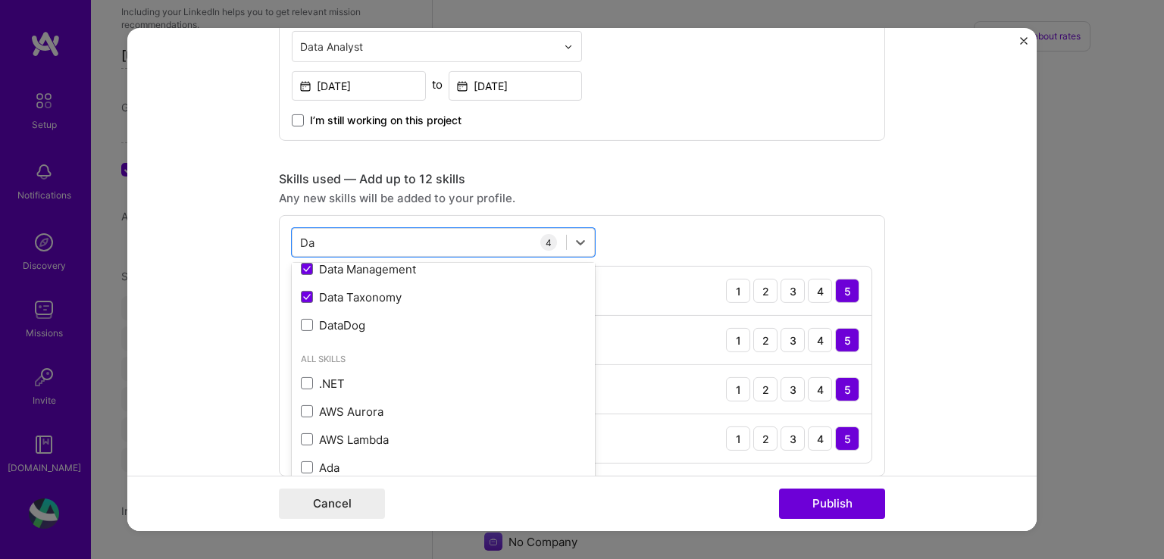
type input "D"
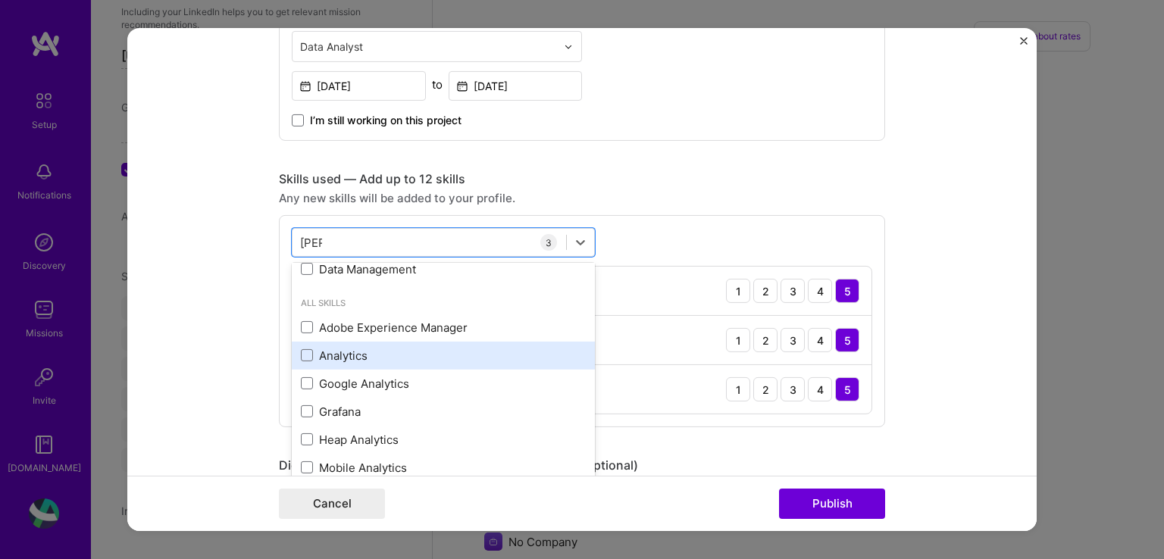
click at [307, 352] on div "Analytics" at bounding box center [443, 356] width 285 height 16
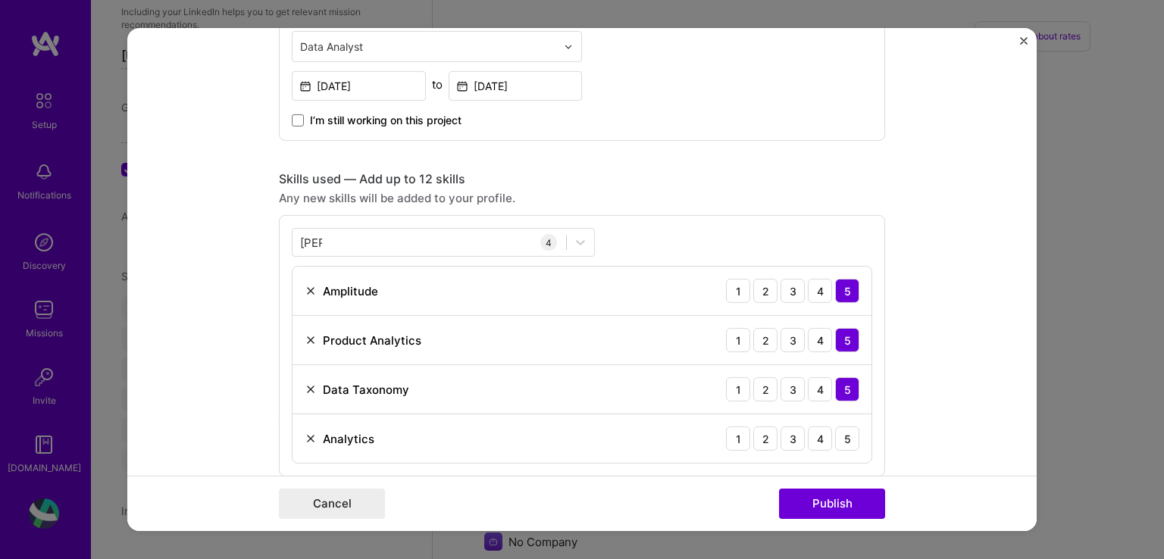
click at [582, 498] on div "Cancel Publish" at bounding box center [582, 504] width 606 height 30
click at [838, 434] on div "5" at bounding box center [847, 439] width 24 height 24
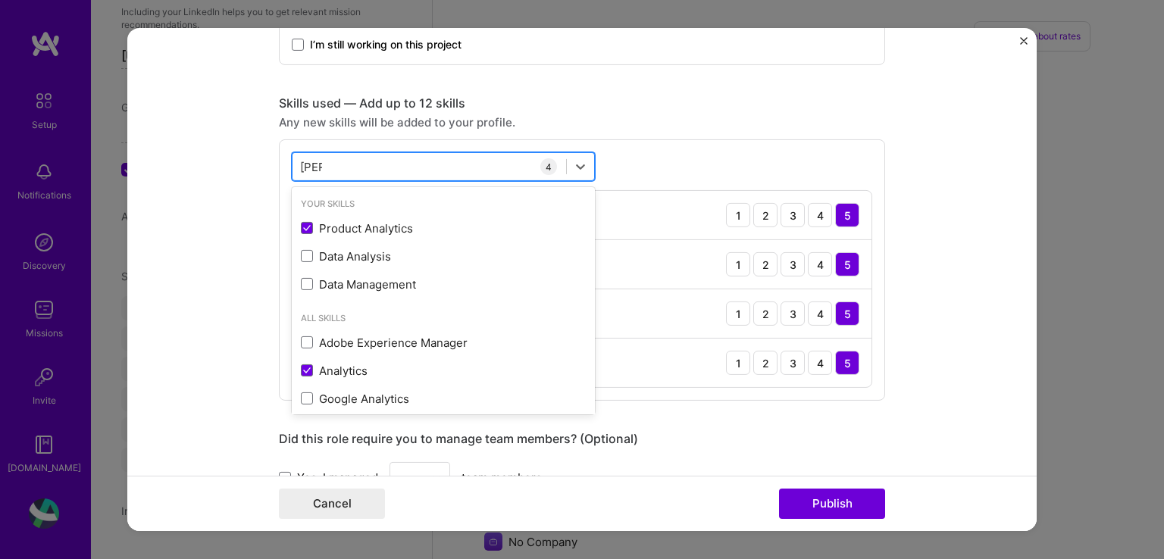
click at [337, 163] on div "[PERSON_NAME] [PERSON_NAME]" at bounding box center [429, 166] width 274 height 25
type input "A"
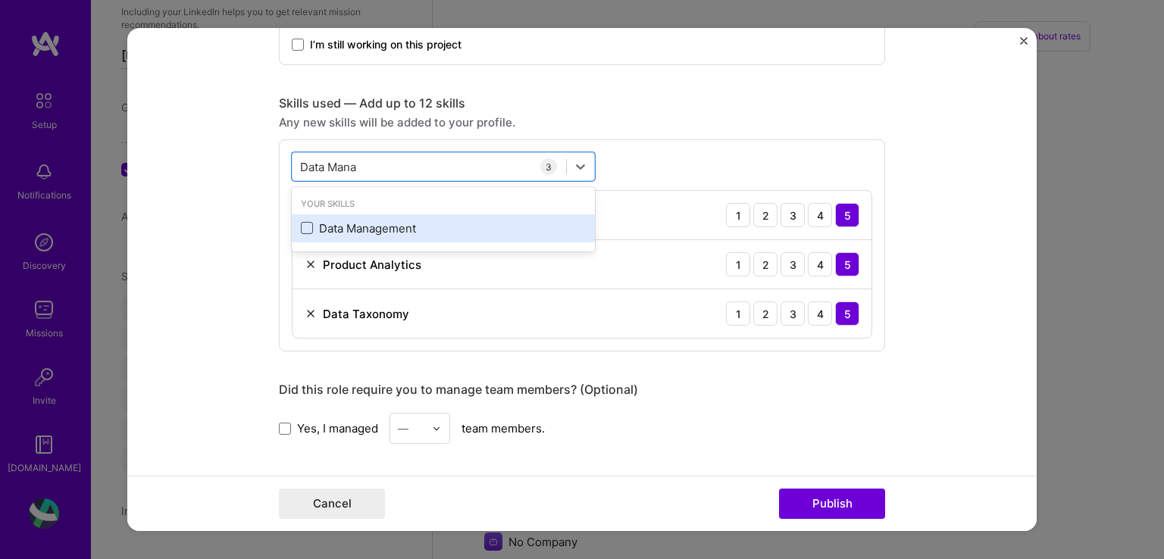
click at [301, 228] on span at bounding box center [307, 228] width 12 height 12
click at [0, 0] on input "checkbox" at bounding box center [0, 0] width 0 height 0
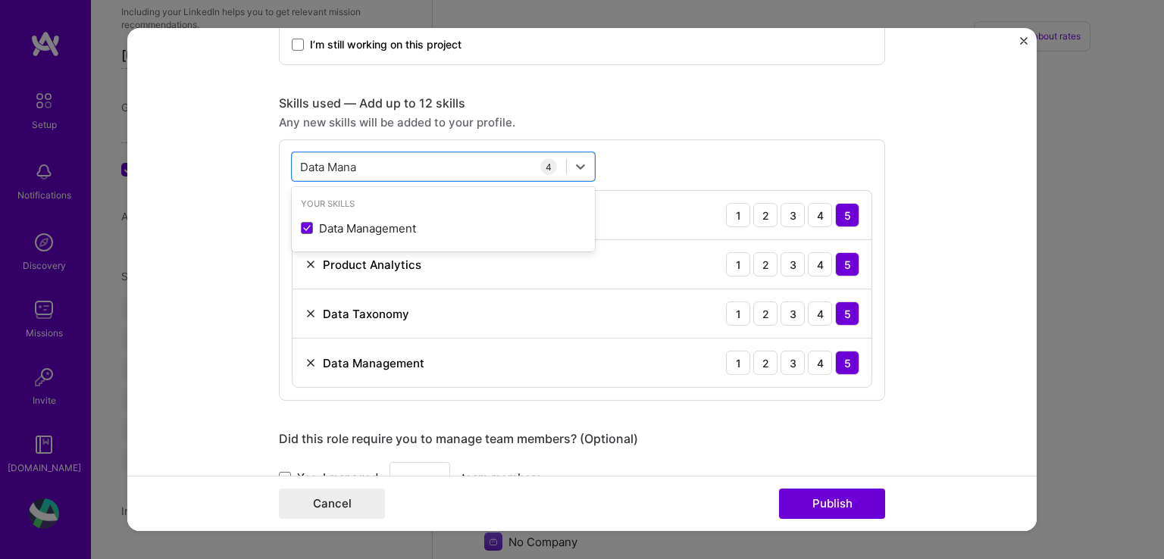
type input "Data Mana"
click at [730, 449] on div "Did this role require you to manage team members? (Optional) Yes, I managed — t…" at bounding box center [582, 462] width 606 height 62
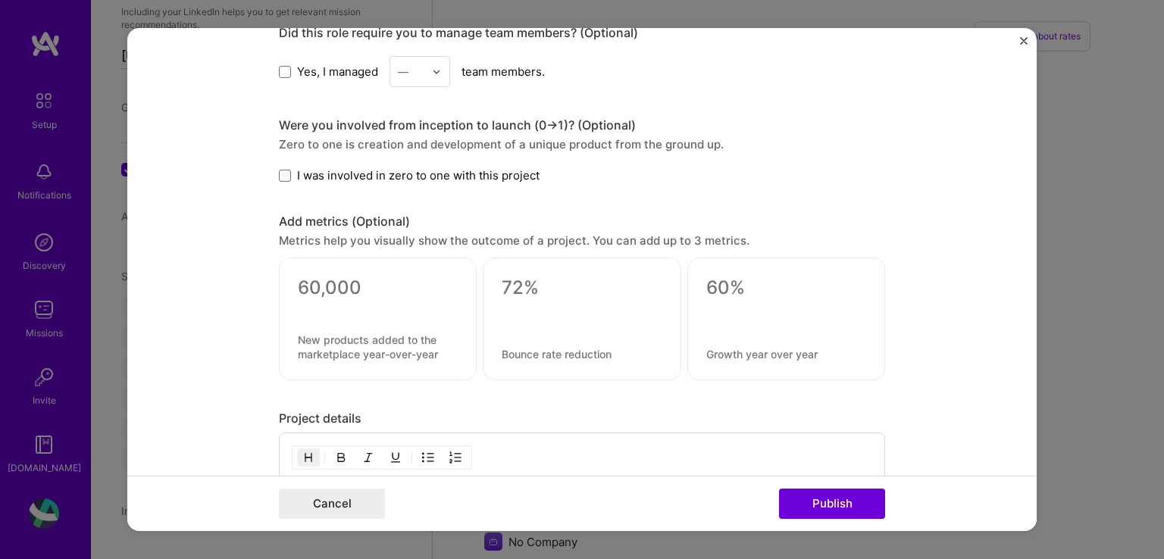
scroll to position [1439, 0]
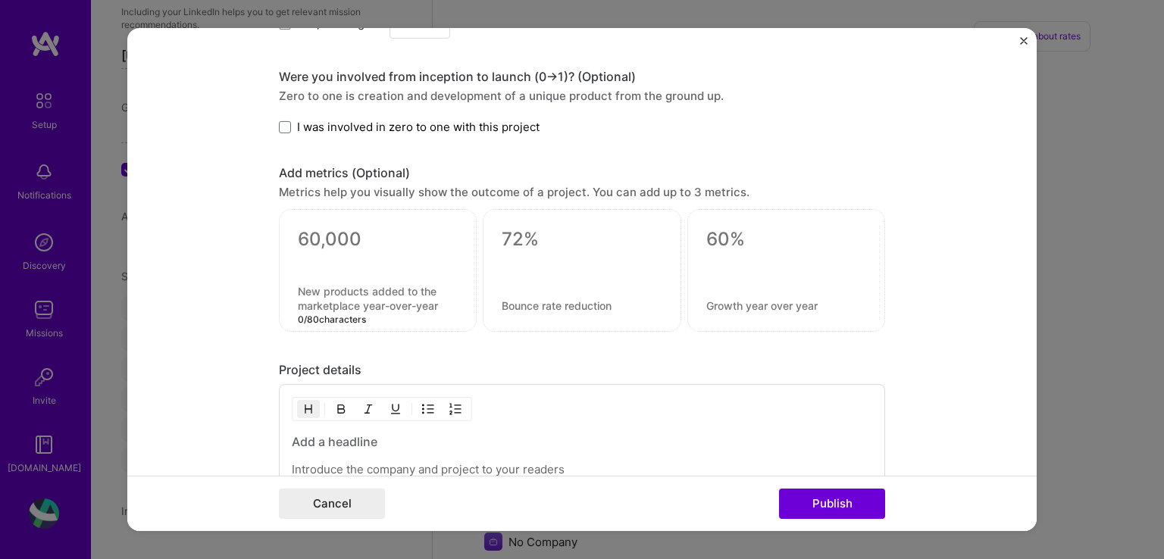
click at [421, 304] on textarea at bounding box center [378, 298] width 160 height 29
drag, startPoint x: 545, startPoint y: 286, endPoint x: 400, endPoint y: 337, distance: 153.6
click at [543, 286] on div at bounding box center [582, 270] width 198 height 123
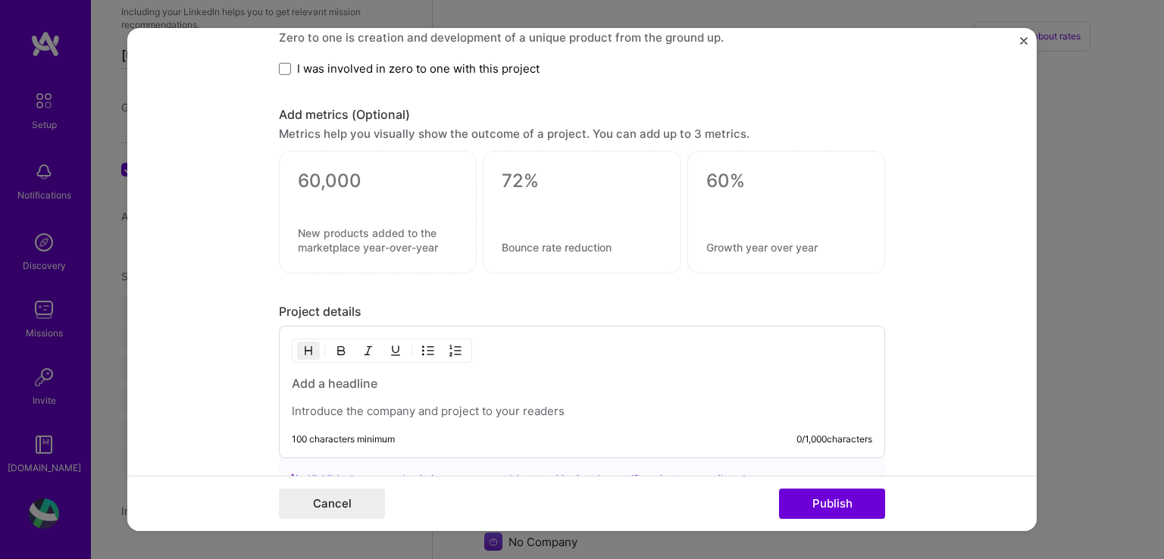
scroll to position [1591, 0]
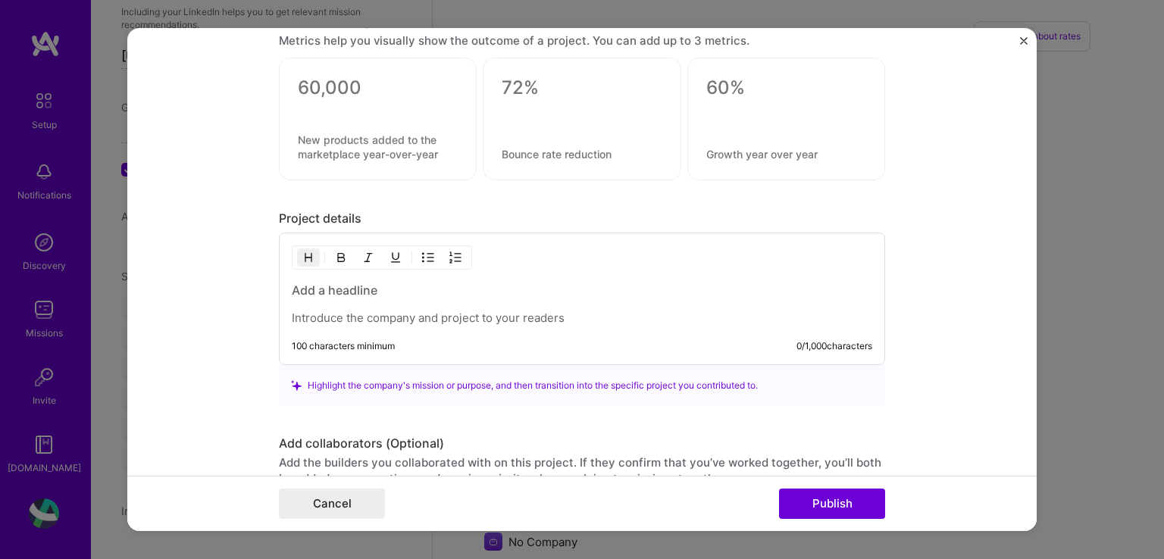
click at [380, 311] on p at bounding box center [582, 318] width 580 height 15
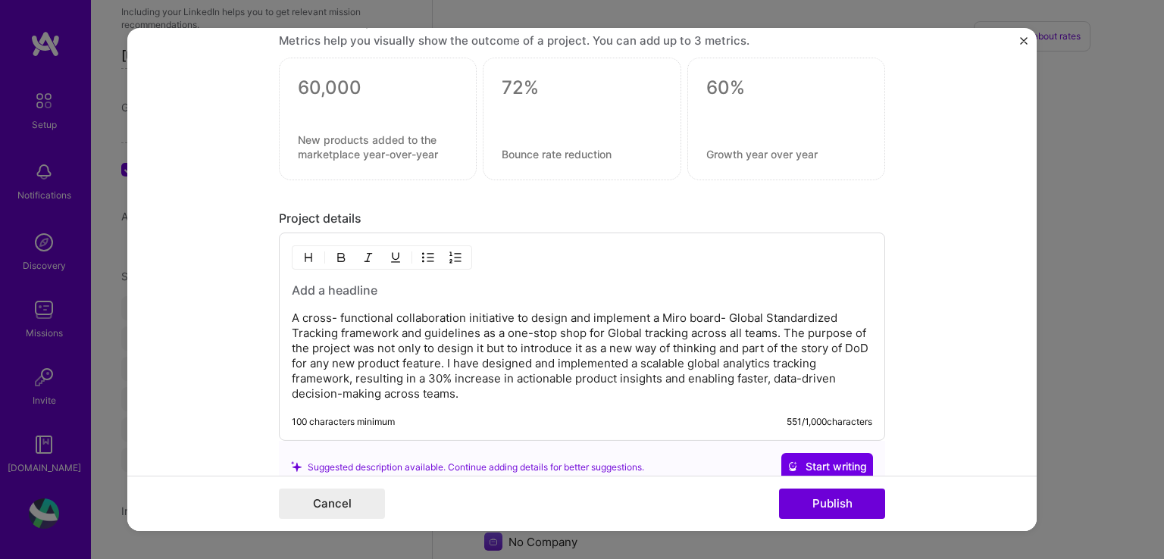
click at [315, 286] on h3 at bounding box center [582, 290] width 580 height 17
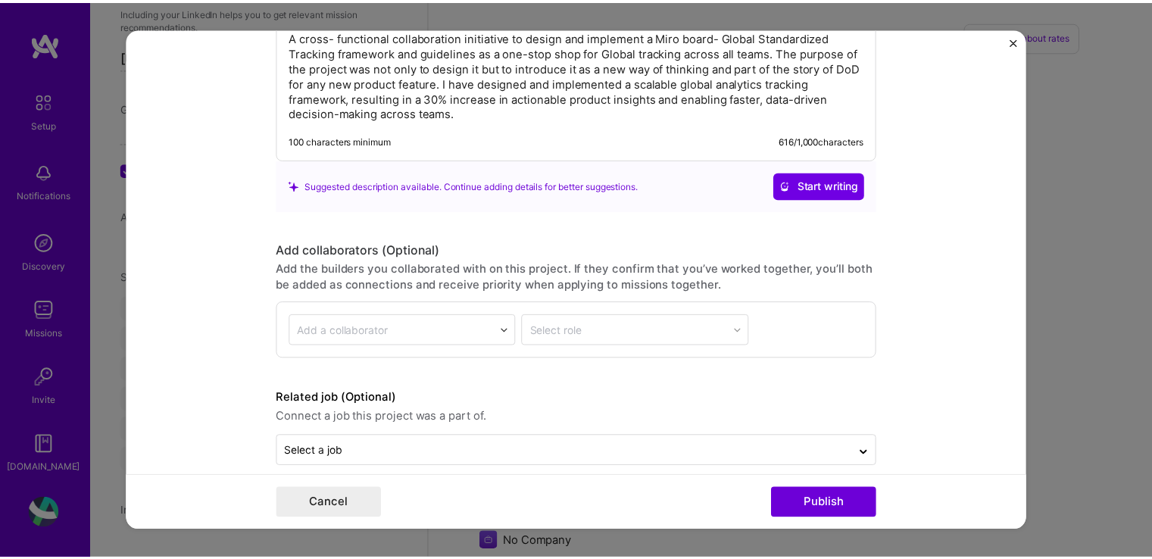
scroll to position [1886, 0]
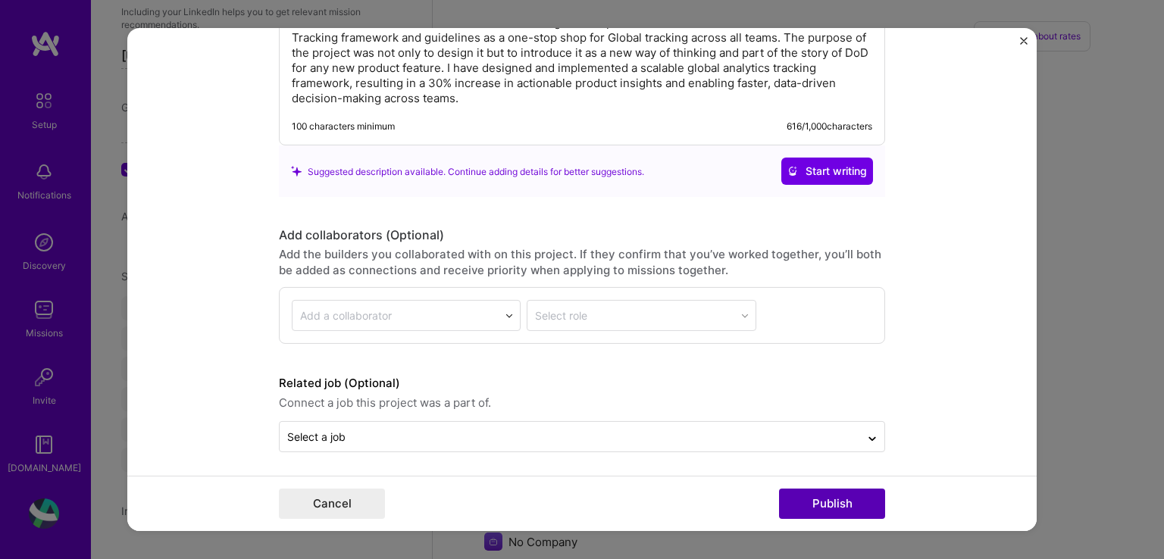
click at [852, 494] on button "Publish" at bounding box center [832, 504] width 106 height 30
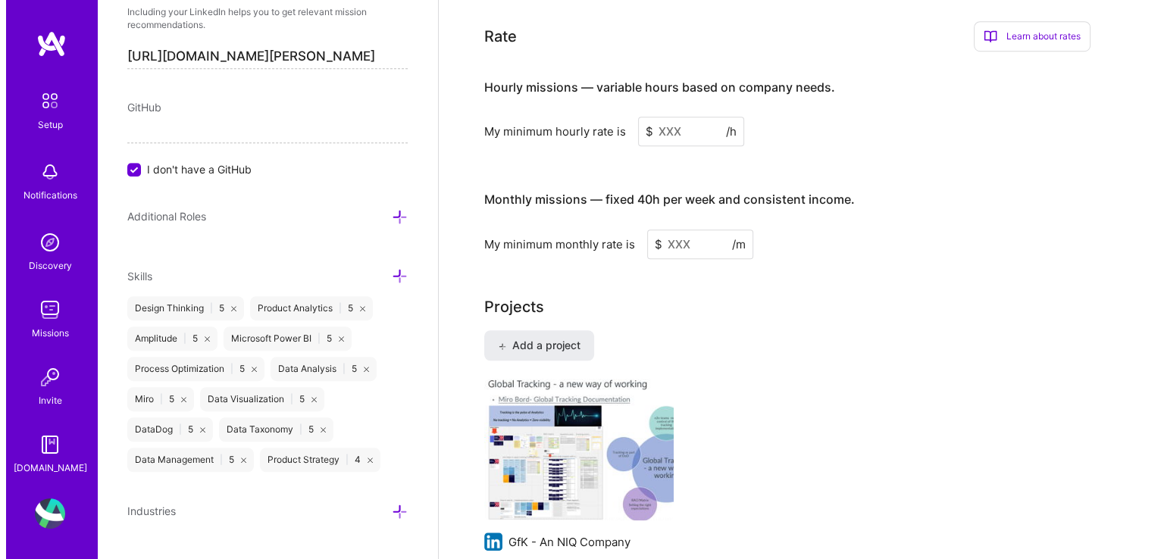
scroll to position [1180, 0]
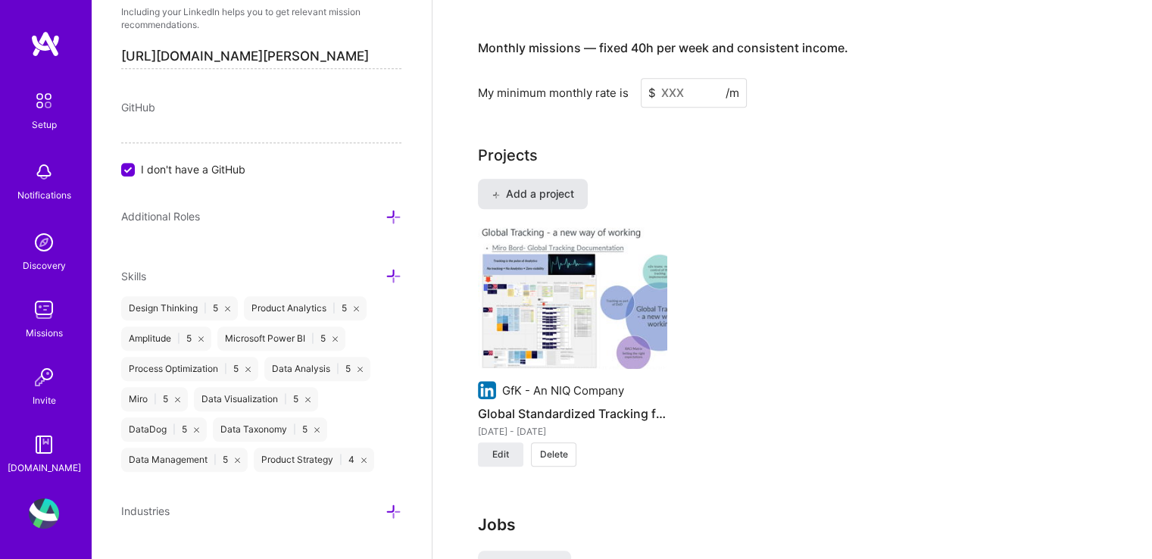
click at [519, 186] on span "Add a project" at bounding box center [533, 193] width 83 height 15
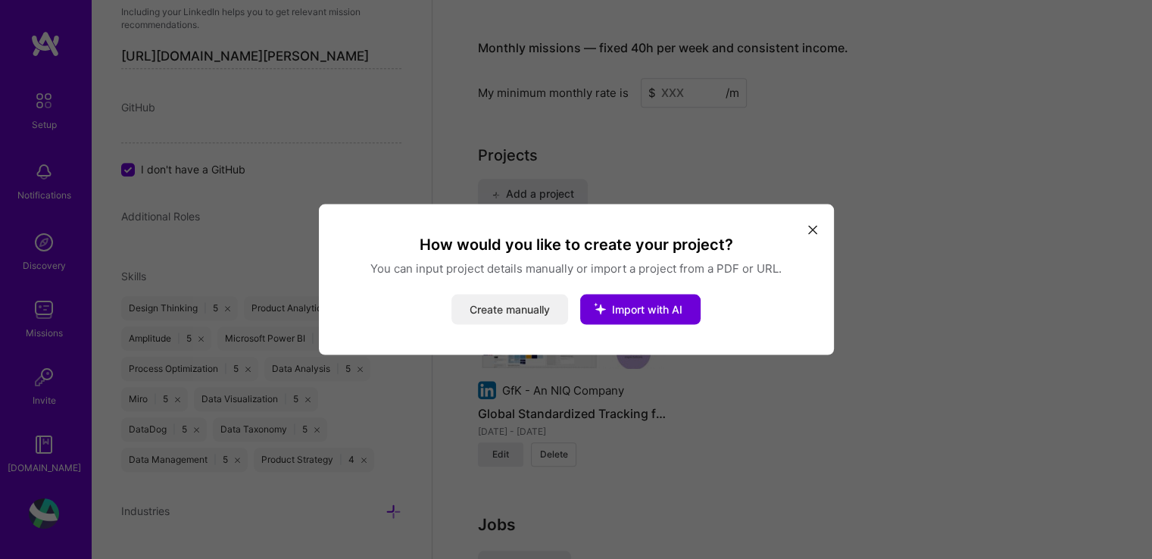
click at [524, 310] on button "Create manually" at bounding box center [510, 310] width 117 height 30
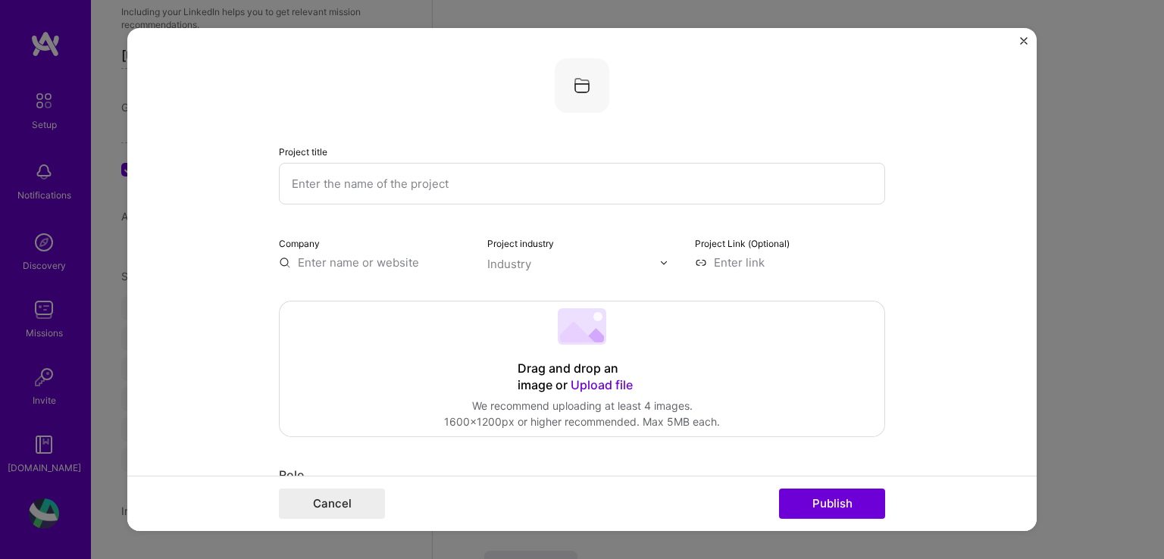
click at [333, 186] on input "text" at bounding box center [582, 184] width 606 height 42
paste input "My Product Analytics portfolio(various product features insights)"
type input "My Product Analytics portfolio(various product features insights)"
click at [336, 261] on input "text" at bounding box center [374, 263] width 190 height 16
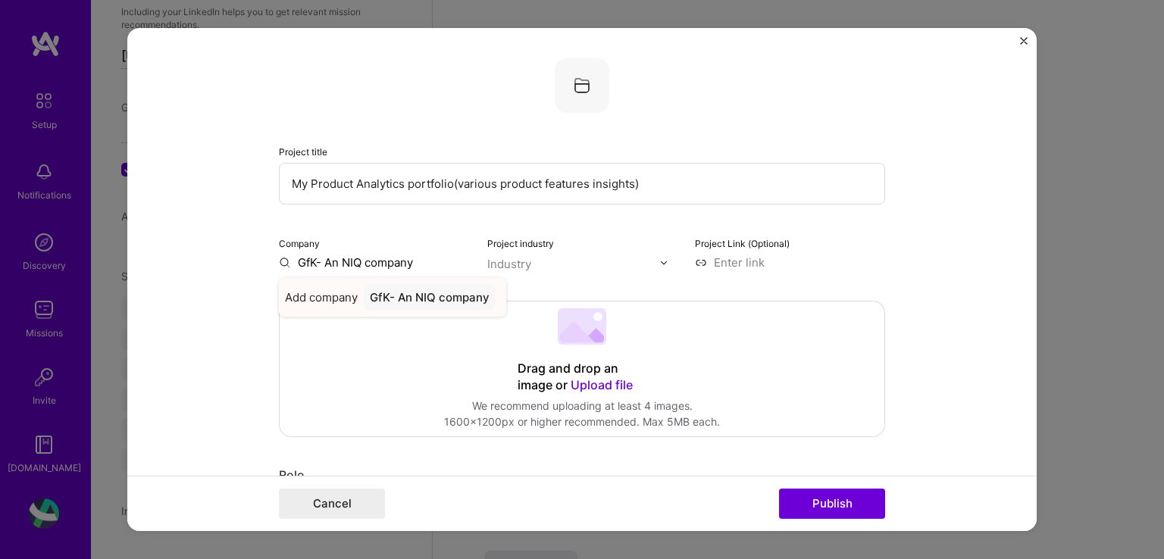
type input "GfK- An NIQ company"
click at [413, 295] on div "GfK- An NIQ company" at bounding box center [430, 297] width 132 height 27
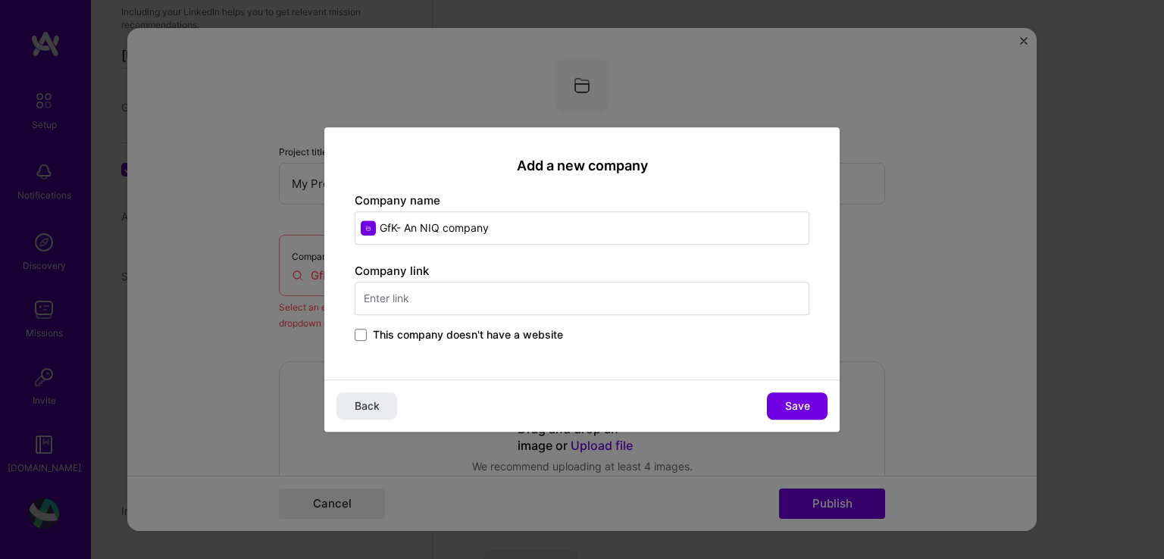
click at [414, 292] on input "text" at bounding box center [582, 298] width 455 height 33
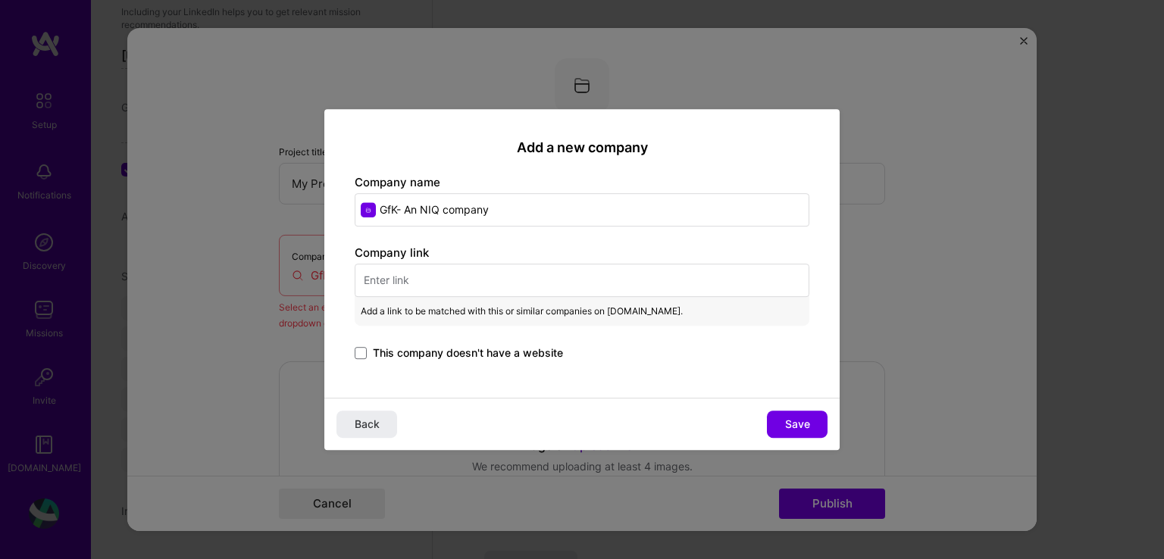
paste input "[URL][DOMAIN_NAME]"
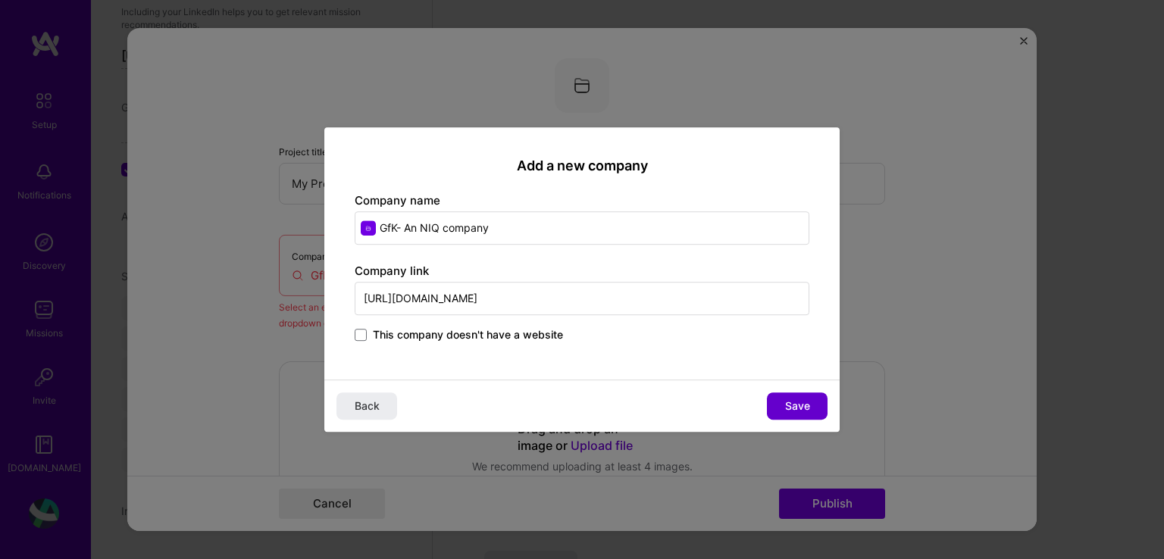
type input "[URL][DOMAIN_NAME]"
drag, startPoint x: 801, startPoint y: 407, endPoint x: 815, endPoint y: 407, distance: 14.4
click at [802, 407] on span "Save" at bounding box center [797, 406] width 25 height 15
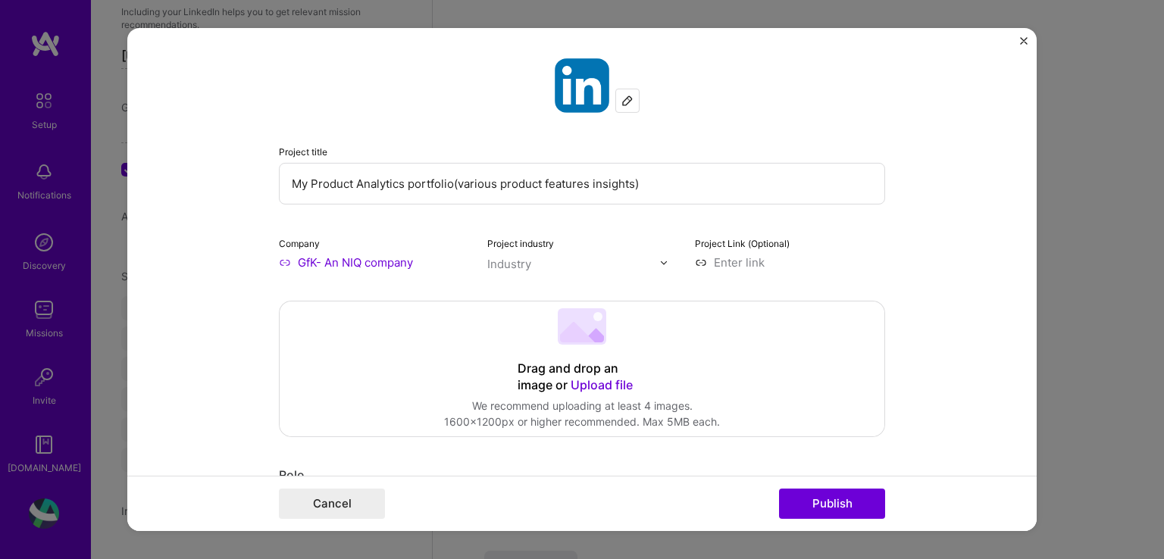
click at [599, 380] on span "Upload file" at bounding box center [601, 384] width 62 height 15
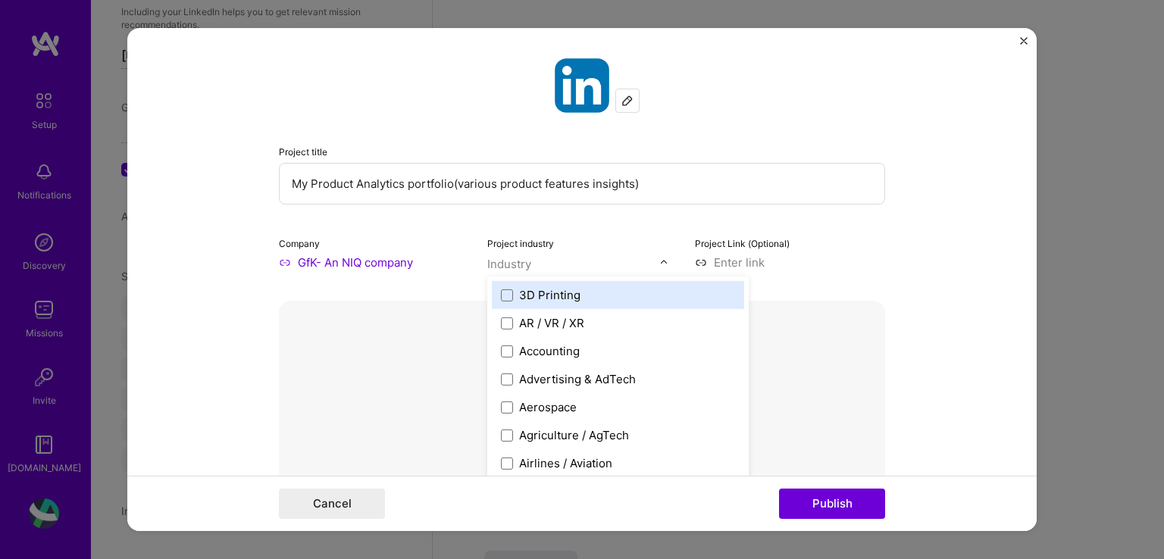
click at [516, 269] on div "Industry" at bounding box center [509, 264] width 44 height 16
type input "Sa"
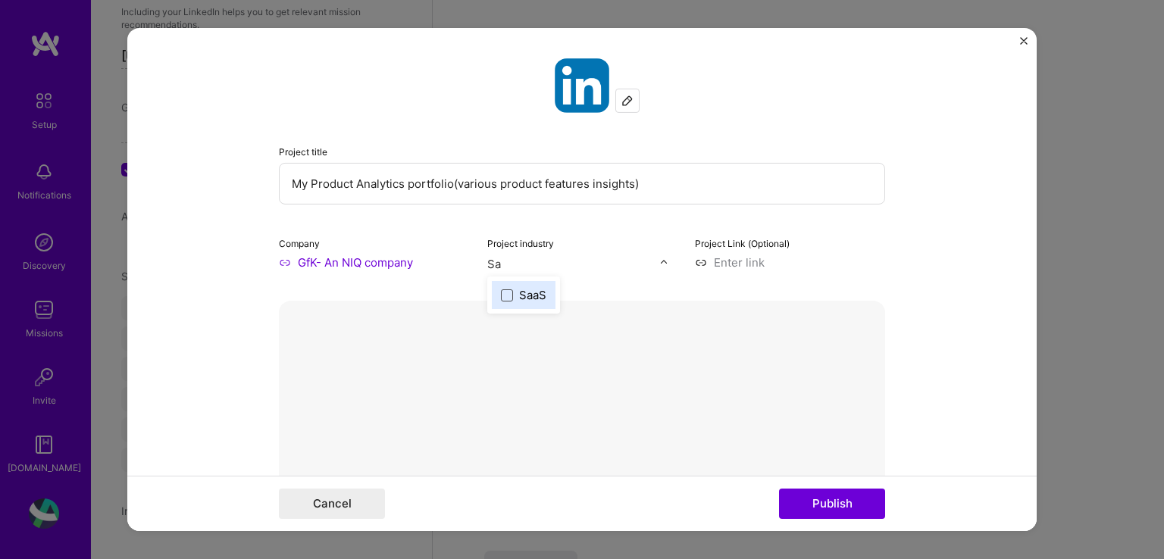
click at [501, 295] on span at bounding box center [507, 295] width 12 height 12
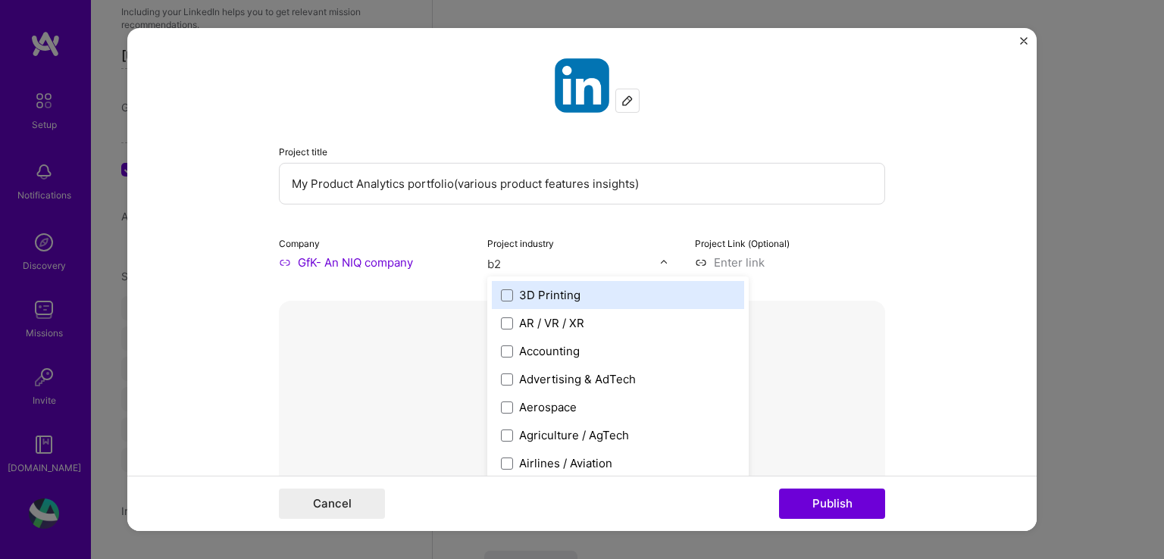
type input "b"
type input "B2B"
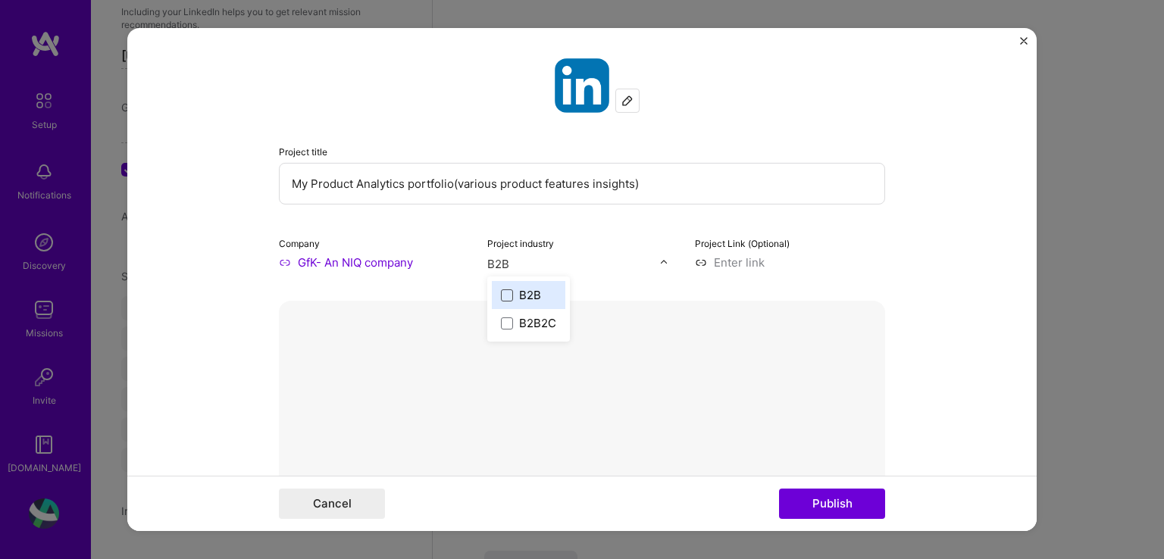
click at [502, 292] on span at bounding box center [507, 295] width 12 height 12
click at [942, 267] on form "Project title My Product Analytics portfolio(various product features insights)…" at bounding box center [581, 279] width 909 height 503
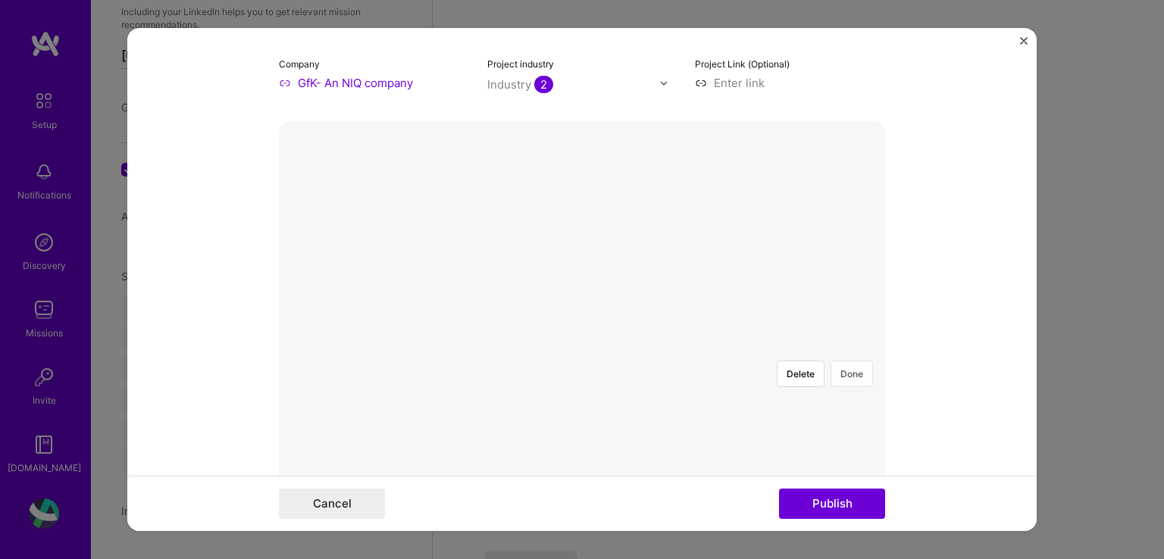
scroll to position [152, 0]
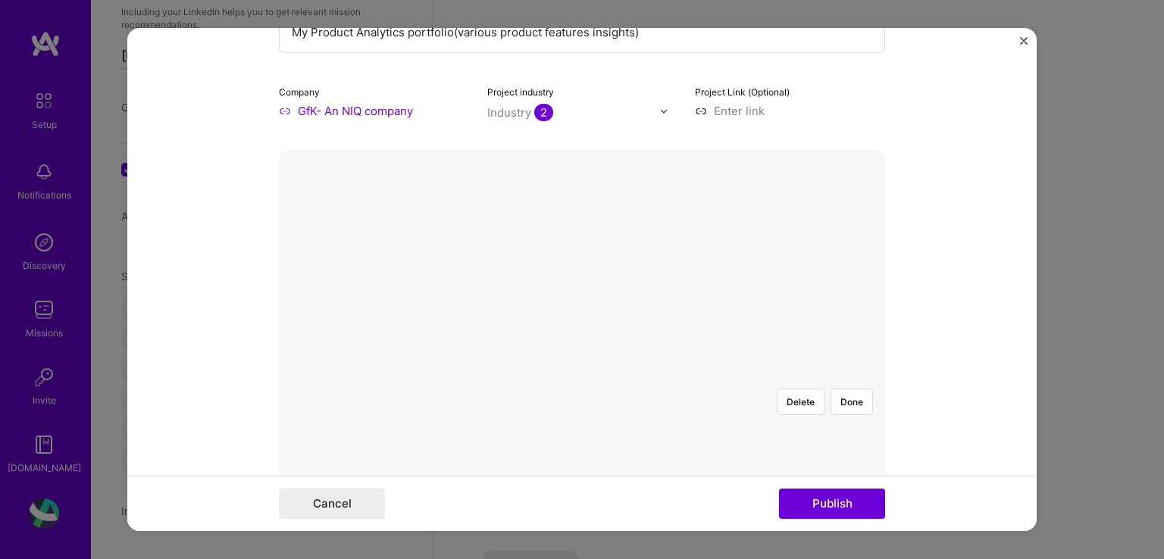
click at [582, 377] on div at bounding box center [582, 377] width 0 height 0
click at [582, 377] on div at bounding box center [731, 489] width 299 height 224
click at [849, 389] on button "Done" at bounding box center [851, 402] width 42 height 27
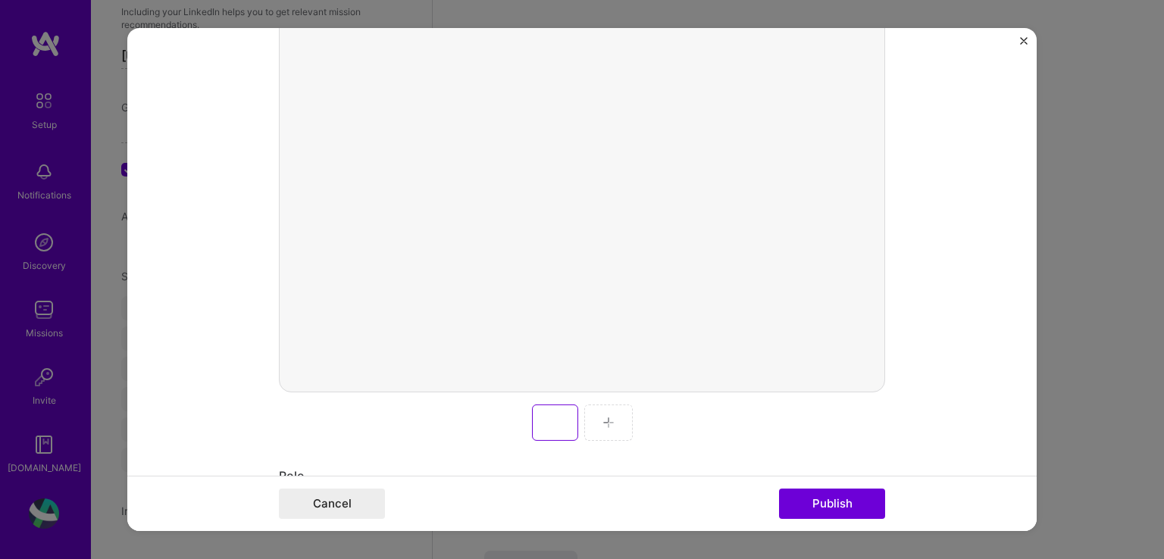
scroll to position [455, 0]
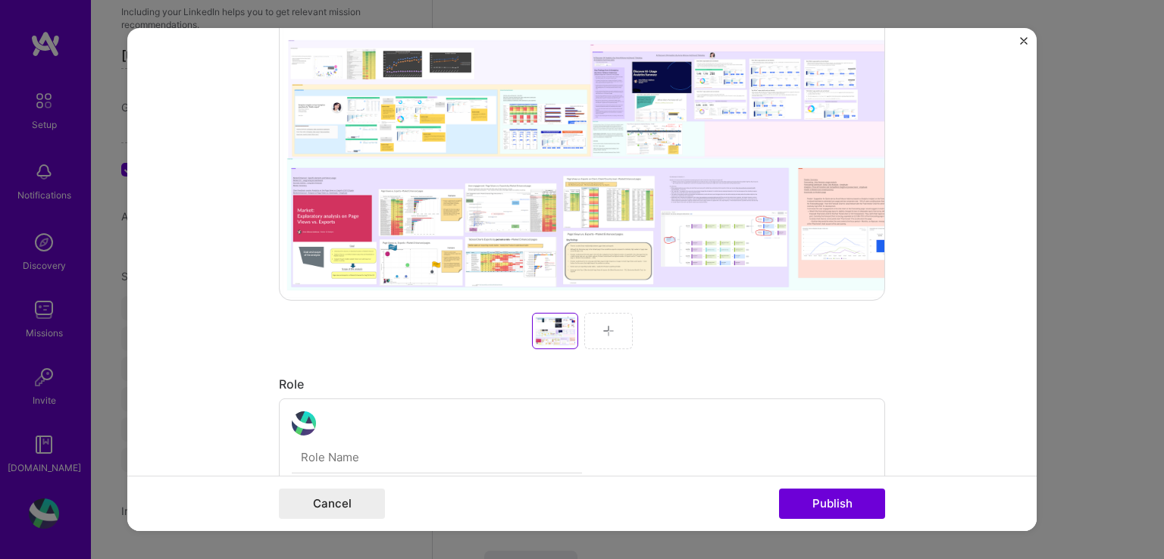
click at [327, 450] on input "text" at bounding box center [437, 458] width 290 height 32
type input "Senior Product Analyst"
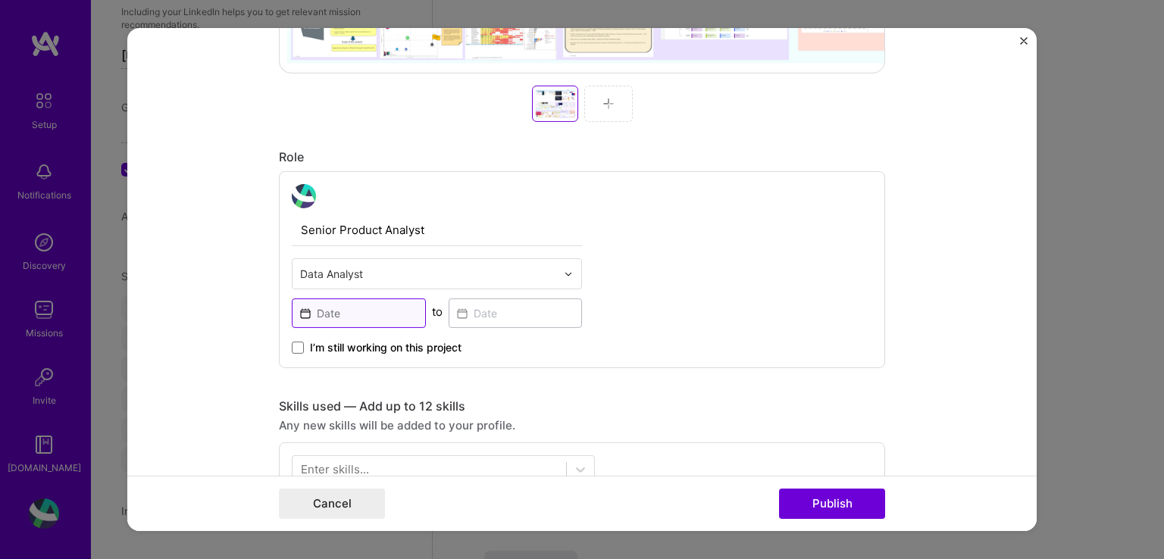
click at [316, 311] on input at bounding box center [359, 314] width 134 height 30
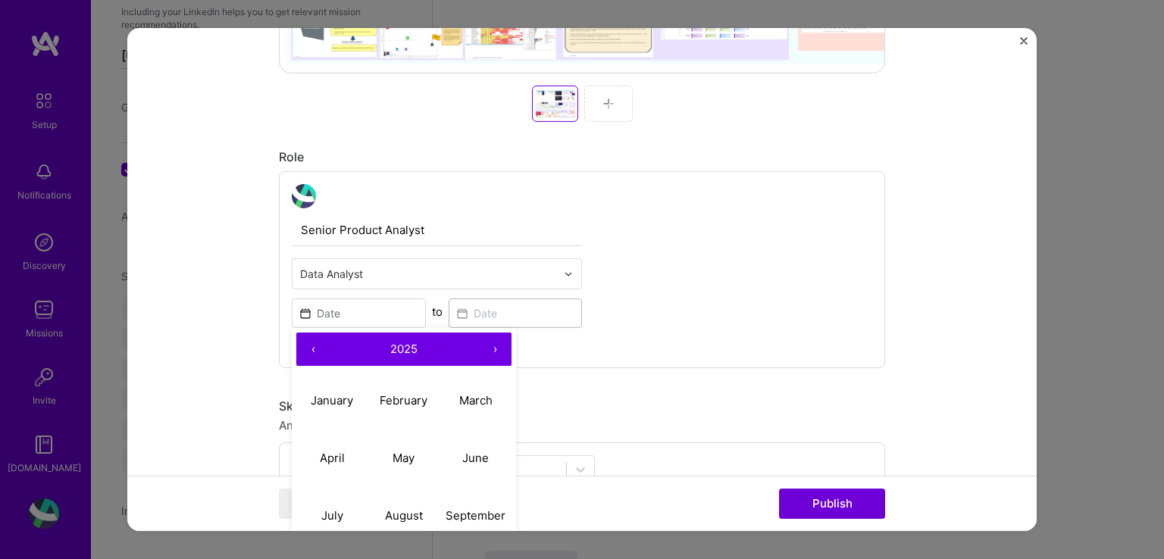
click at [308, 343] on button "‹" at bounding box center [312, 349] width 33 height 33
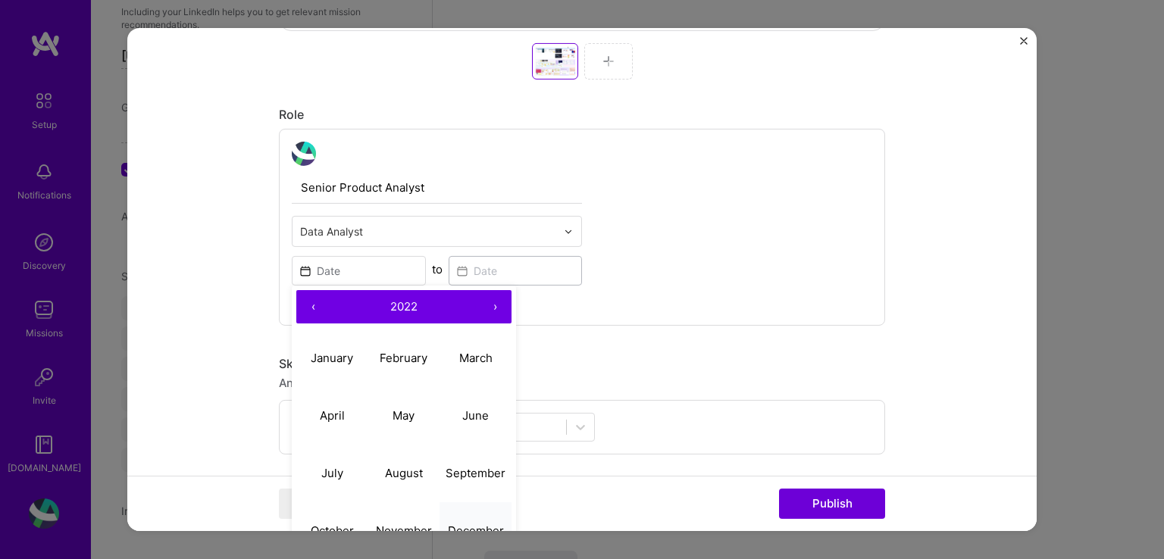
scroll to position [758, 0]
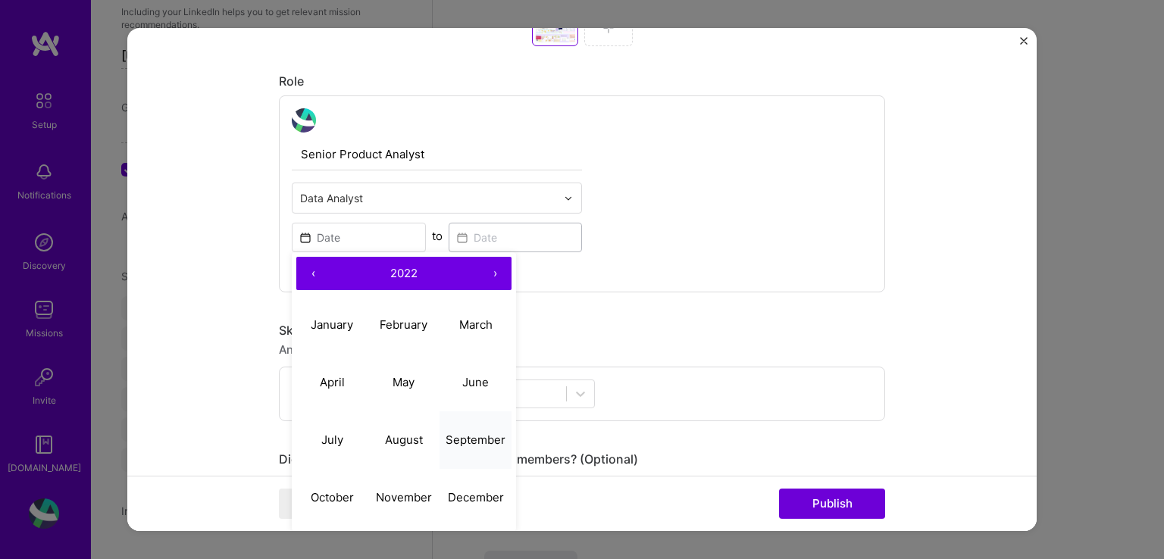
click at [468, 439] on abbr "September" at bounding box center [475, 439] width 60 height 14
type input "[DATE]"
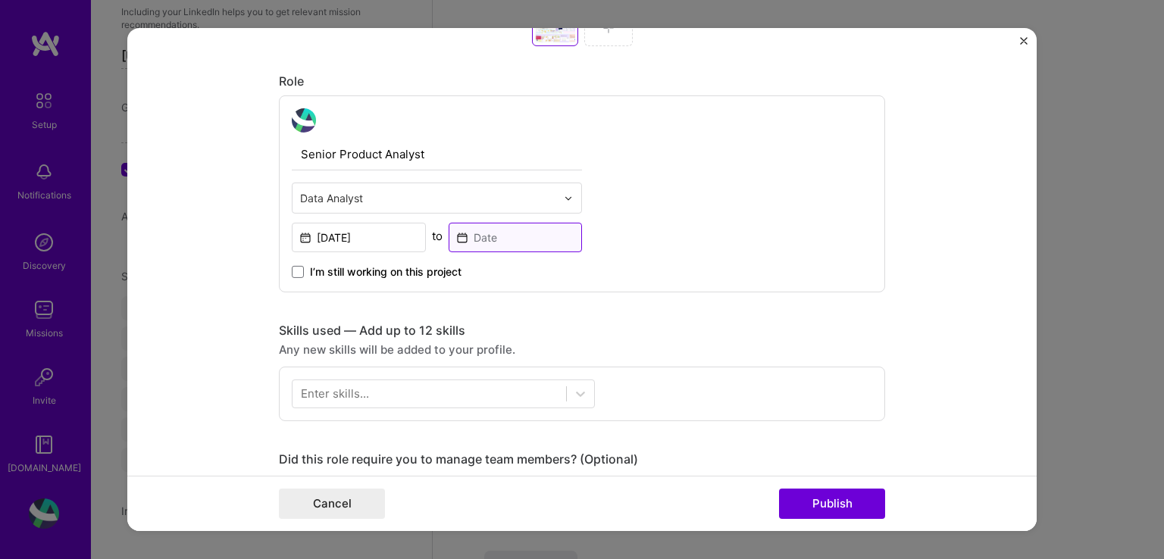
click at [492, 242] on input at bounding box center [516, 238] width 134 height 30
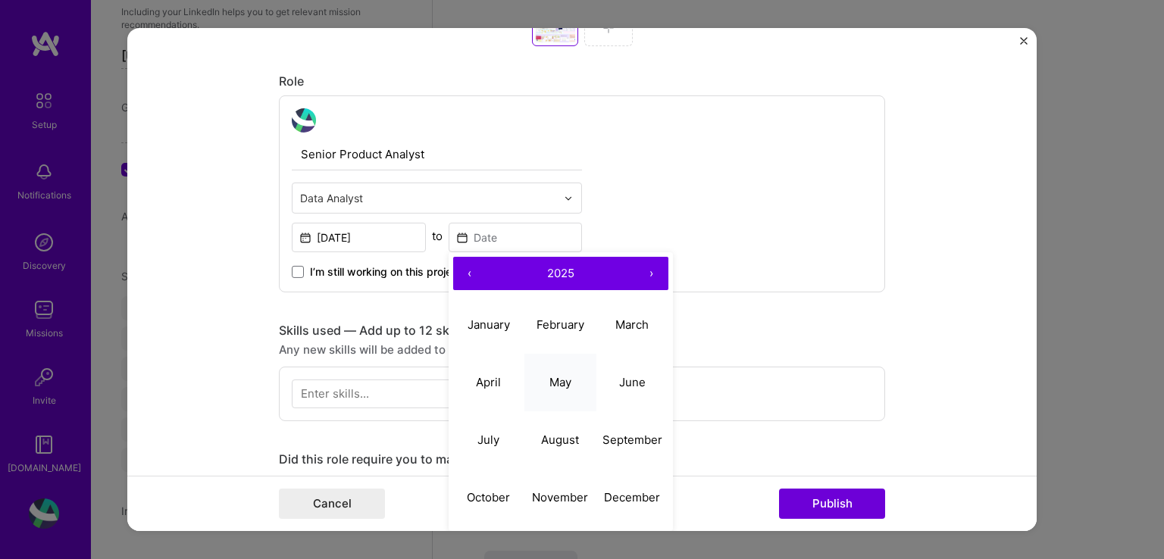
click at [556, 397] on button "May" at bounding box center [560, 382] width 72 height 58
type input "[DATE]"
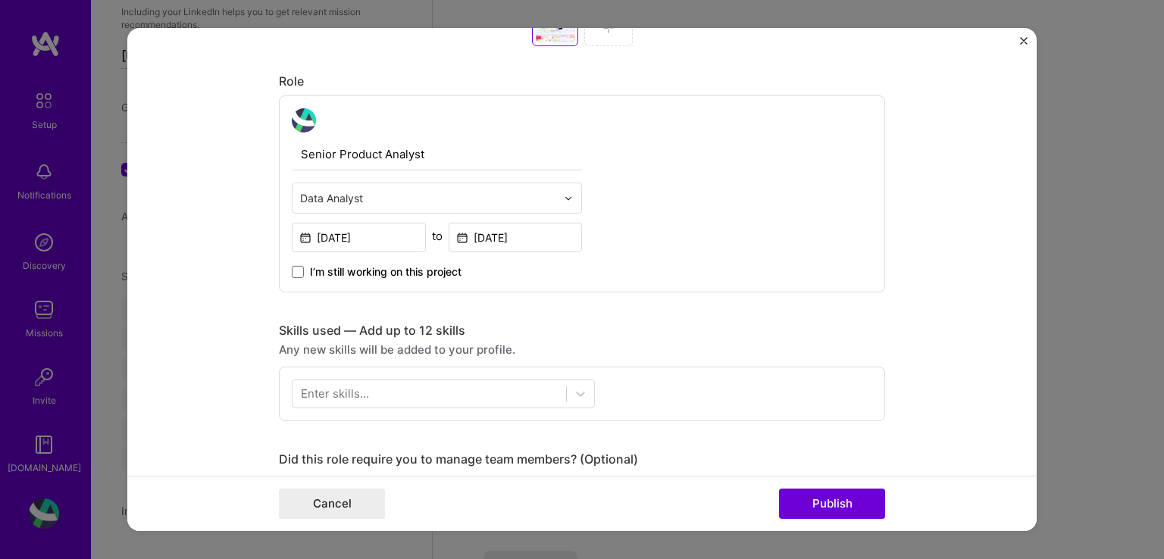
click at [314, 386] on div "Enter skills..." at bounding box center [335, 394] width 68 height 16
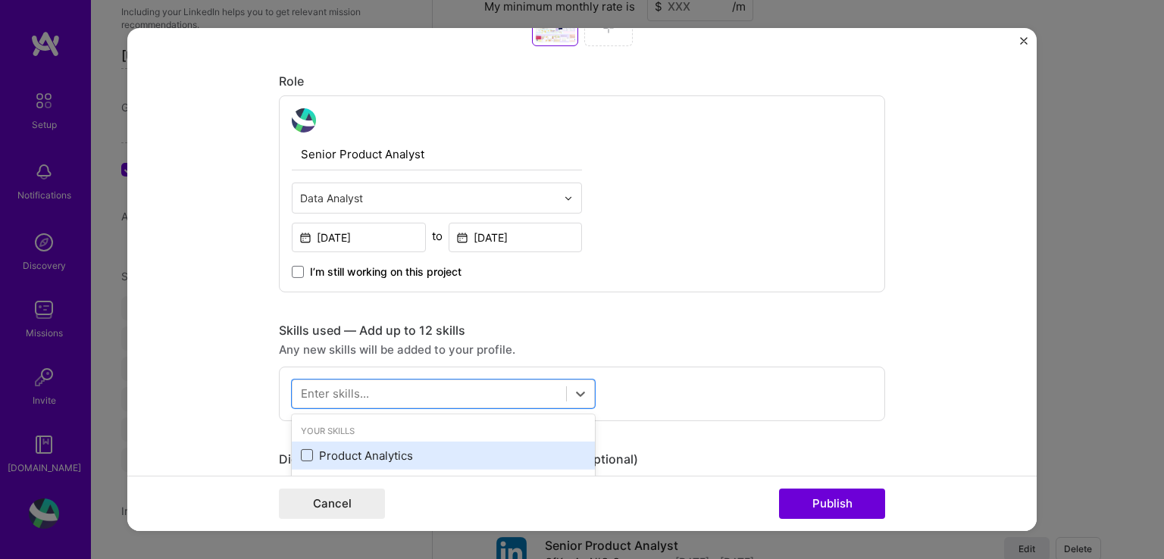
click at [303, 455] on span at bounding box center [307, 455] width 12 height 12
click at [0, 0] on input "checkbox" at bounding box center [0, 0] width 0 height 0
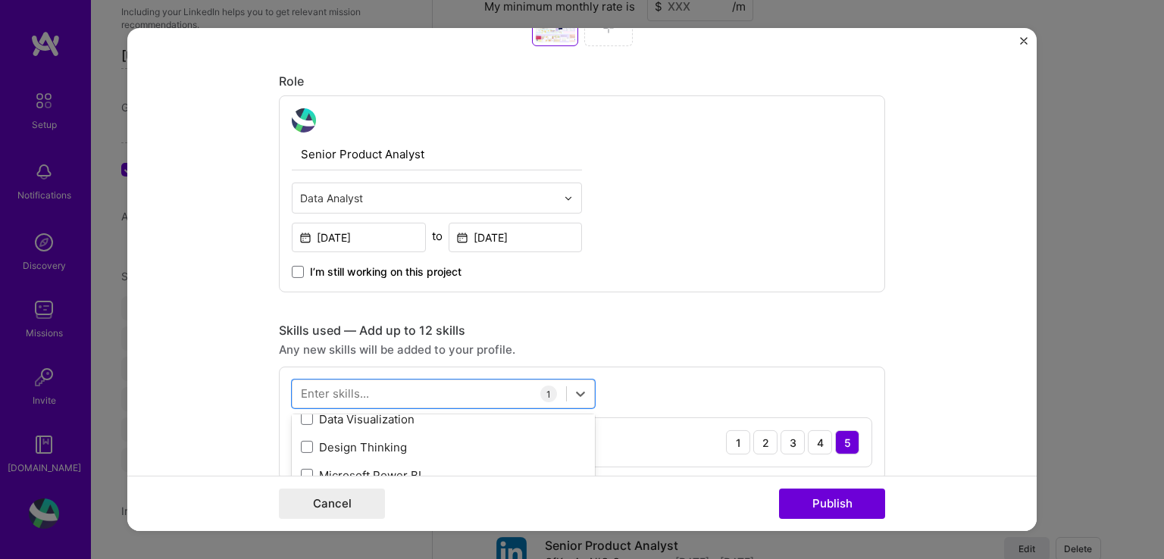
scroll to position [152, 0]
click at [305, 418] on span at bounding box center [307, 416] width 12 height 12
click at [0, 0] on input "checkbox" at bounding box center [0, 0] width 0 height 0
click at [305, 469] on span at bounding box center [307, 472] width 12 height 12
click at [0, 0] on input "checkbox" at bounding box center [0, 0] width 0 height 0
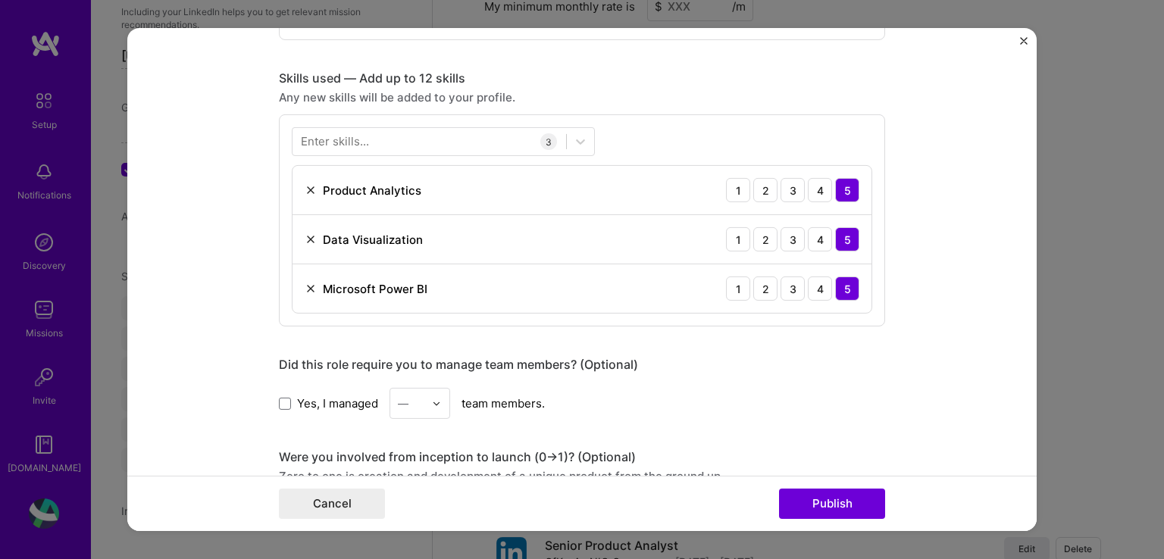
scroll to position [1019, 0]
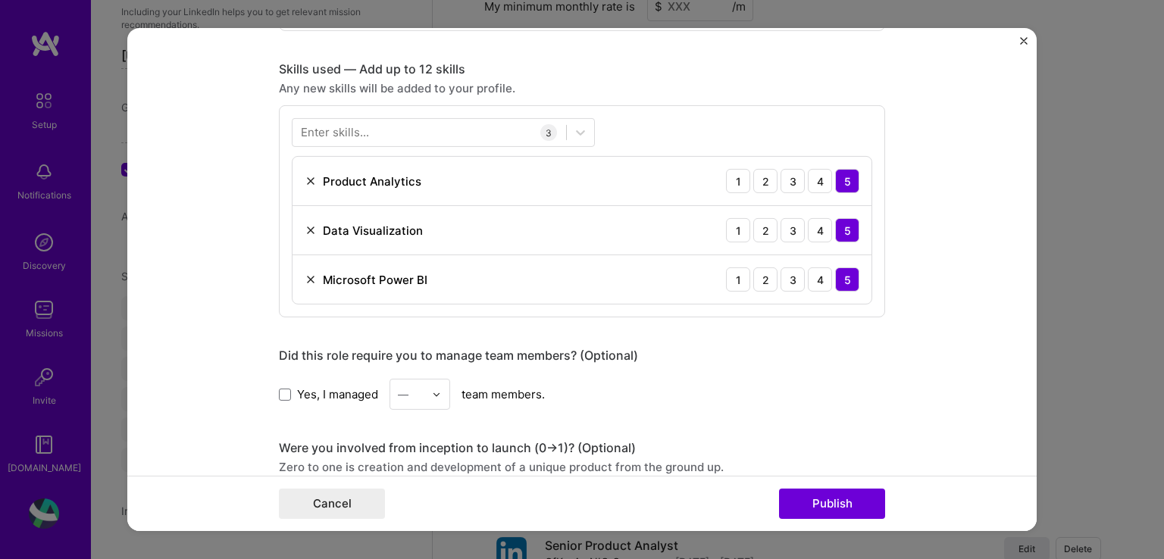
click at [336, 130] on div "Enter skills..." at bounding box center [335, 132] width 68 height 16
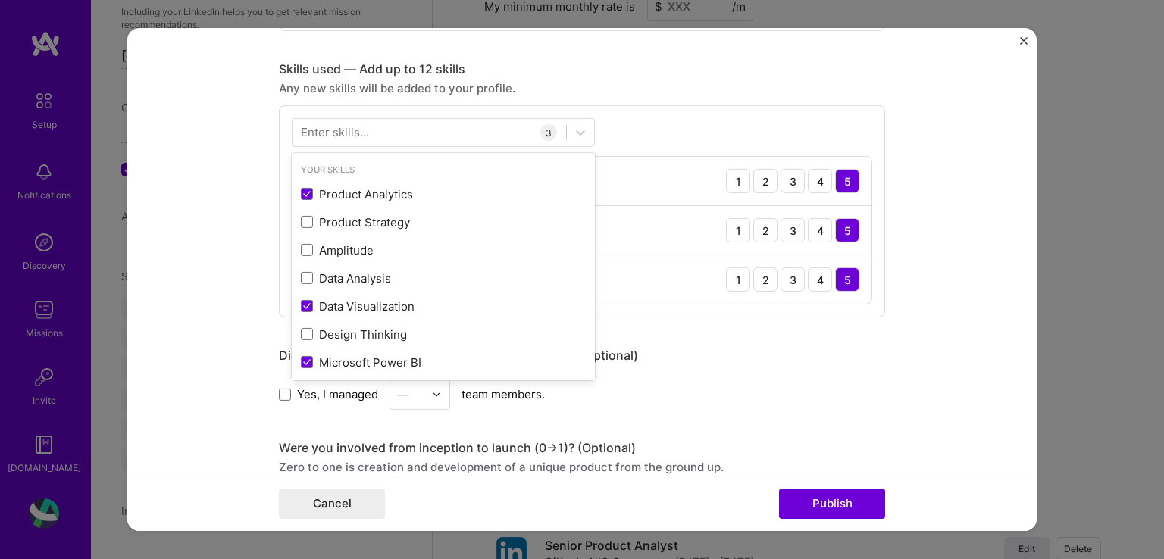
click at [342, 129] on div "Enter skills..." at bounding box center [335, 132] width 68 height 16
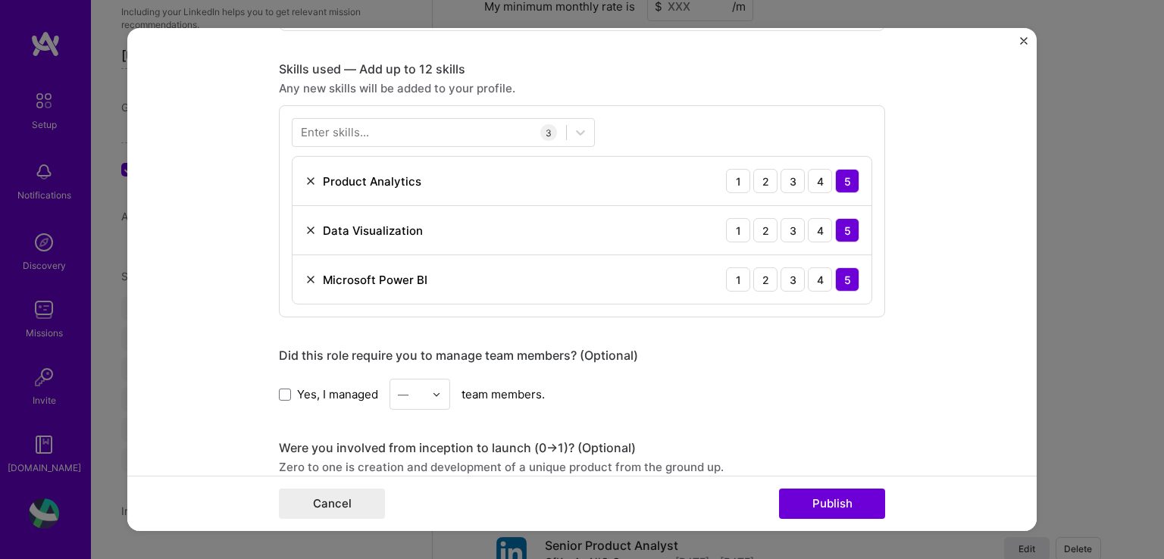
click at [342, 129] on div "Enter skills..." at bounding box center [335, 132] width 68 height 16
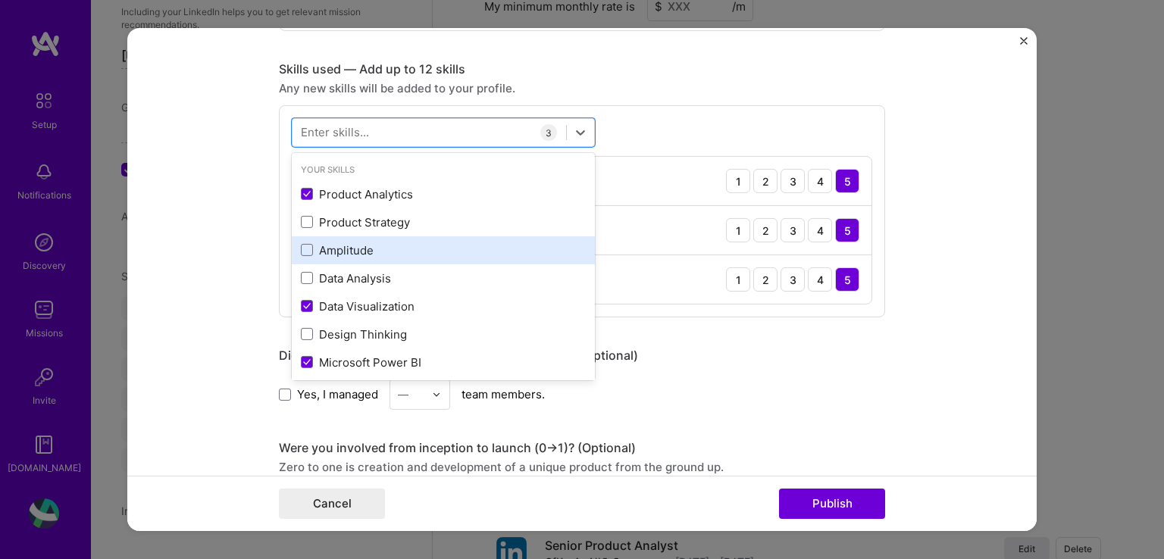
click at [301, 249] on span at bounding box center [307, 250] width 12 height 12
click at [0, 0] on input "checkbox" at bounding box center [0, 0] width 0 height 0
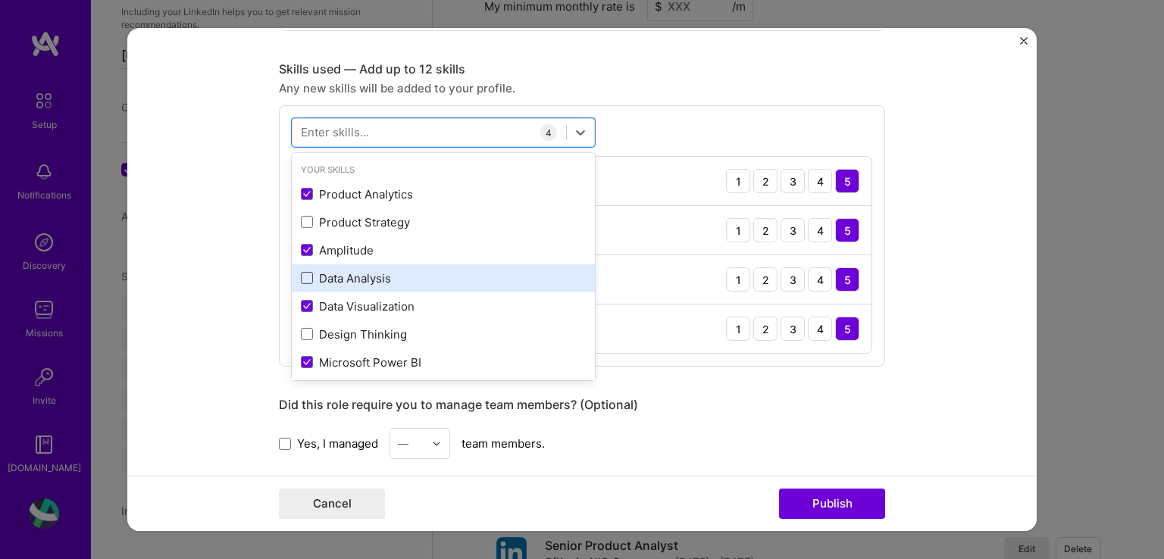
click at [303, 272] on span at bounding box center [307, 278] width 12 height 12
click at [0, 0] on input "checkbox" at bounding box center [0, 0] width 0 height 0
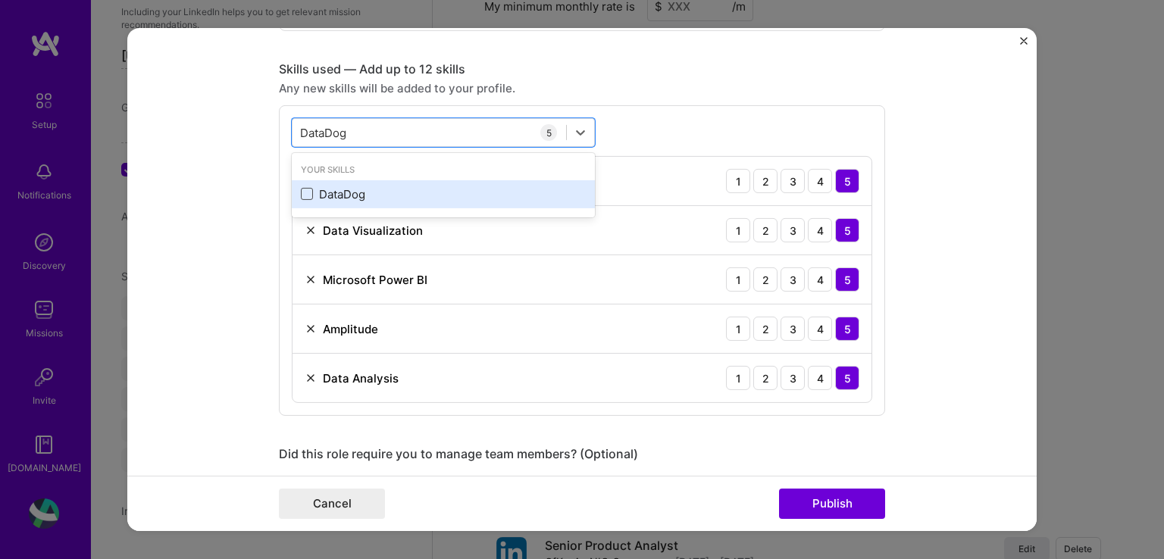
drag, startPoint x: 302, startPoint y: 189, endPoint x: 312, endPoint y: 186, distance: 11.0
click at [302, 190] on span at bounding box center [307, 194] width 12 height 12
click at [0, 0] on input "checkbox" at bounding box center [0, 0] width 0 height 0
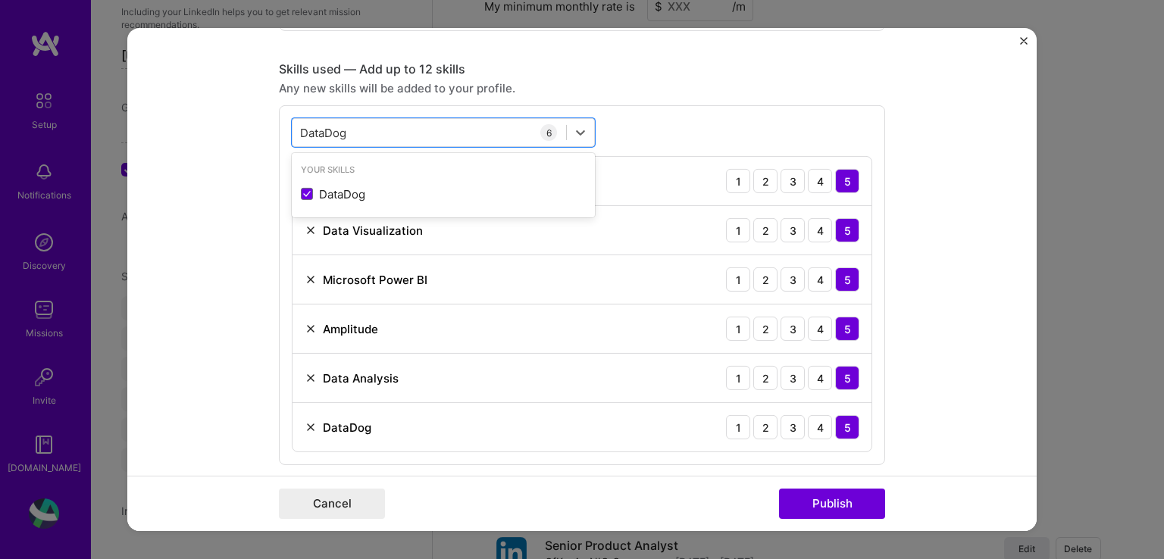
type input "DataDog"
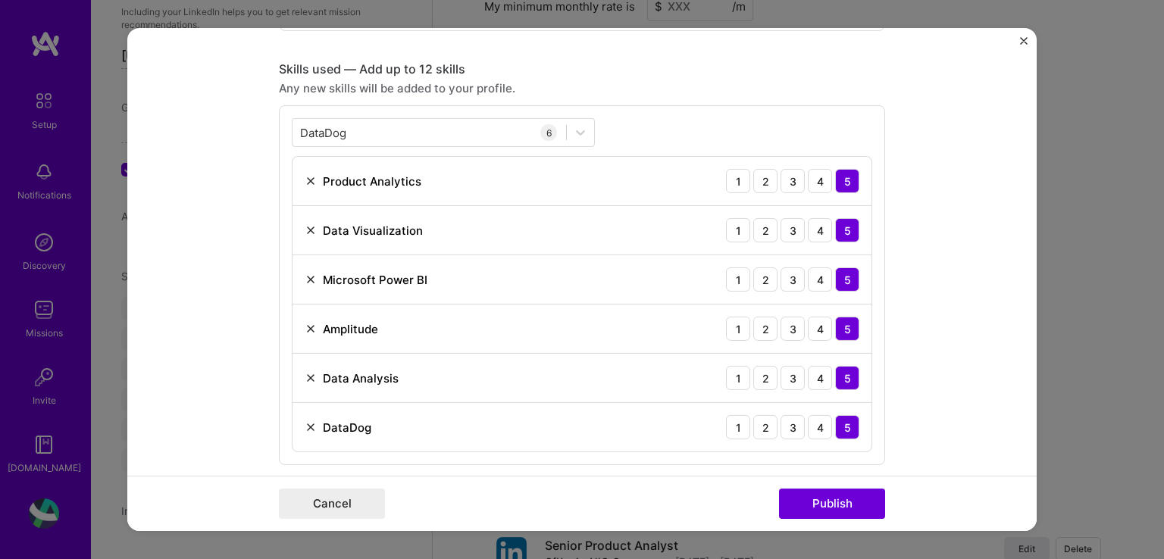
click at [919, 178] on form "Project title My Product Analytics portfolio(various product features insights)…" at bounding box center [581, 279] width 909 height 503
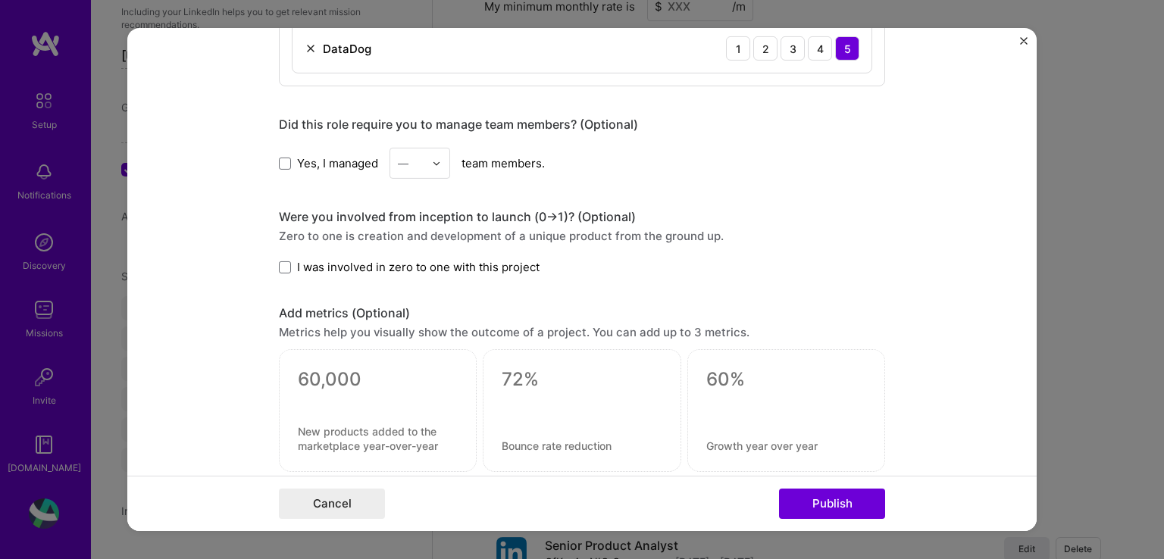
scroll to position [1701, 0]
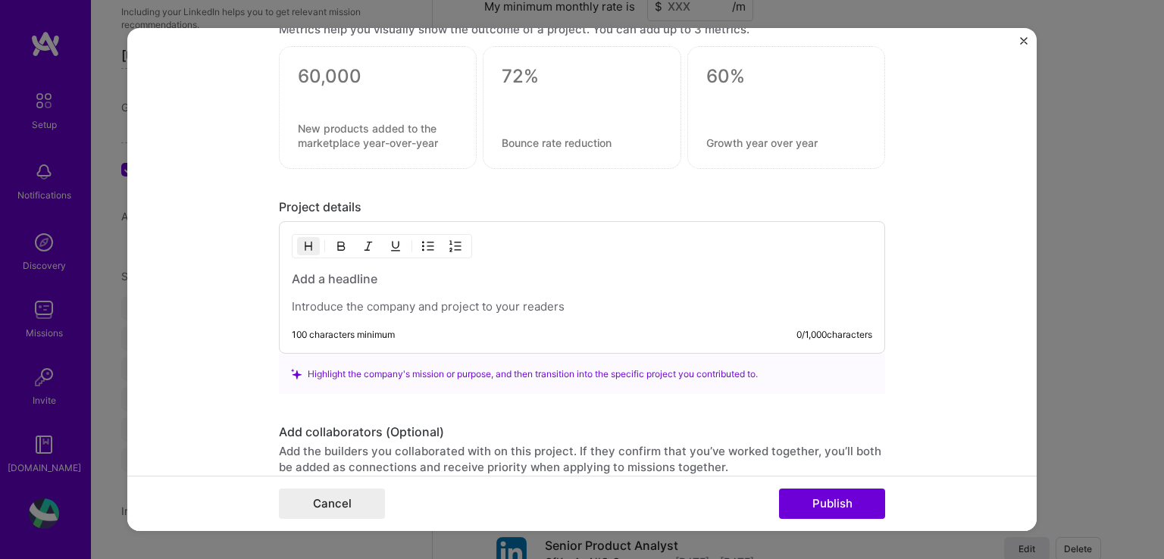
click at [397, 299] on p at bounding box center [582, 306] width 580 height 15
click at [394, 274] on h3 at bounding box center [582, 278] width 580 height 17
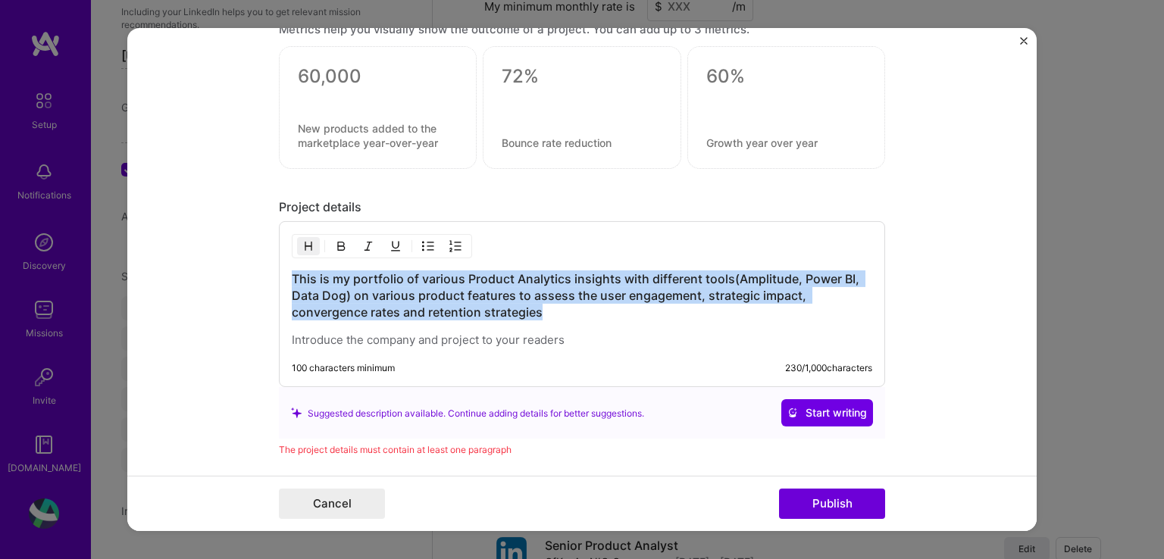
drag, startPoint x: 549, startPoint y: 307, endPoint x: 243, endPoint y: 277, distance: 306.8
click at [243, 277] on form "Project title My Product Analytics portfolio(various product features insights)…" at bounding box center [581, 279] width 909 height 503
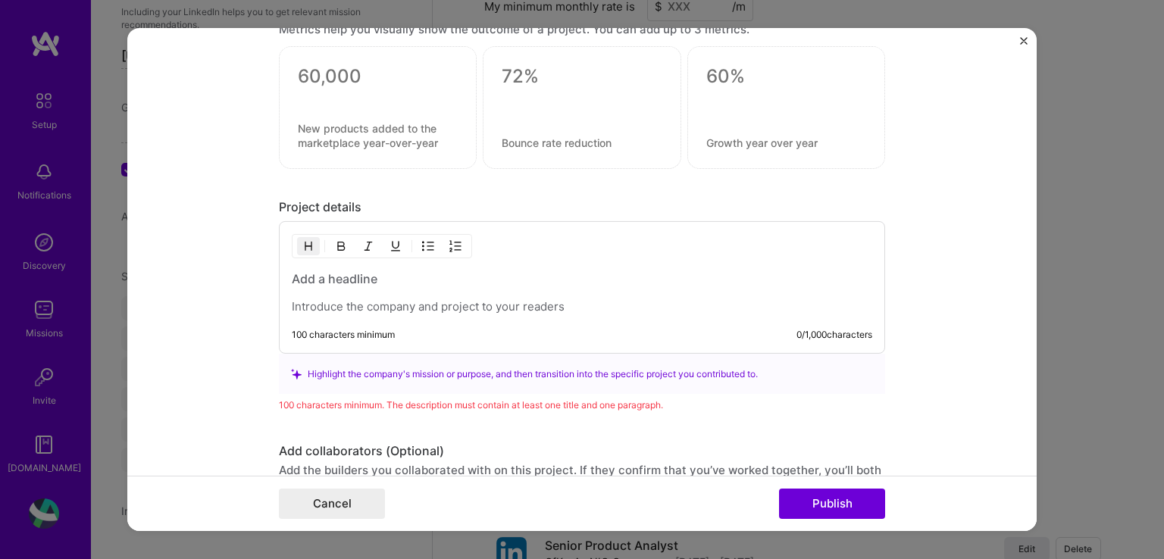
click at [292, 307] on p at bounding box center [582, 306] width 580 height 15
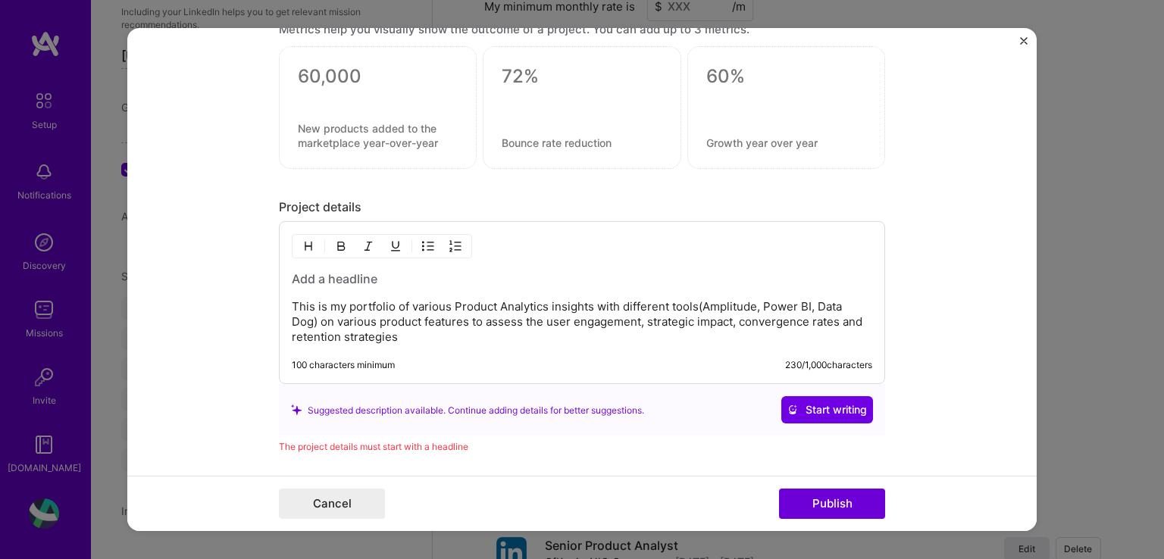
click at [299, 285] on div "This is my portfolio of various Product Analytics insights with different tools…" at bounding box center [582, 307] width 580 height 74
click at [303, 279] on h3 at bounding box center [582, 278] width 580 height 17
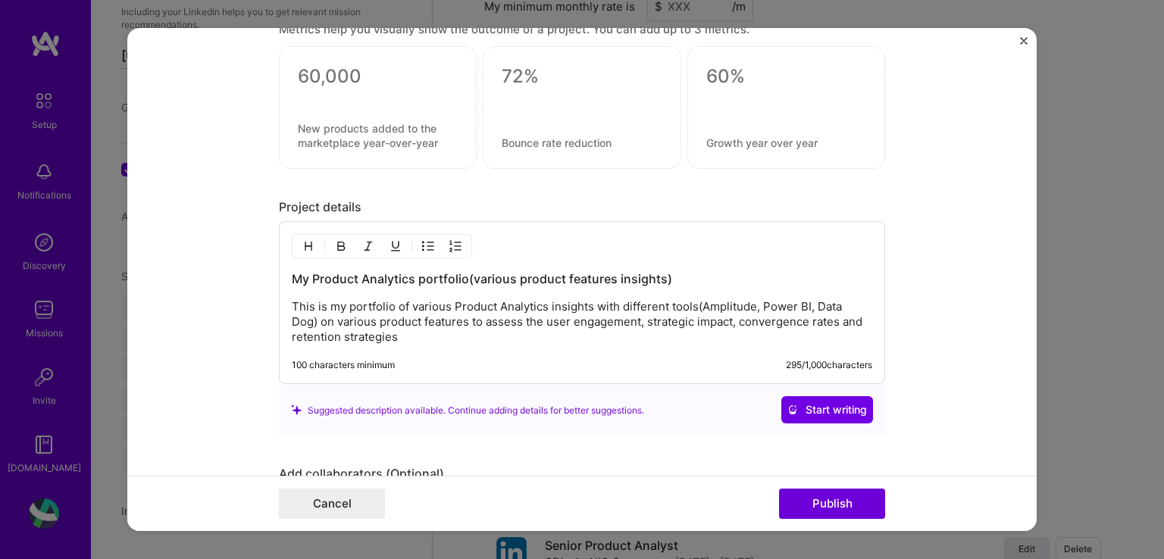
click at [441, 336] on p "This is my portfolio of various Product Analytics insights with different tools…" at bounding box center [582, 321] width 580 height 45
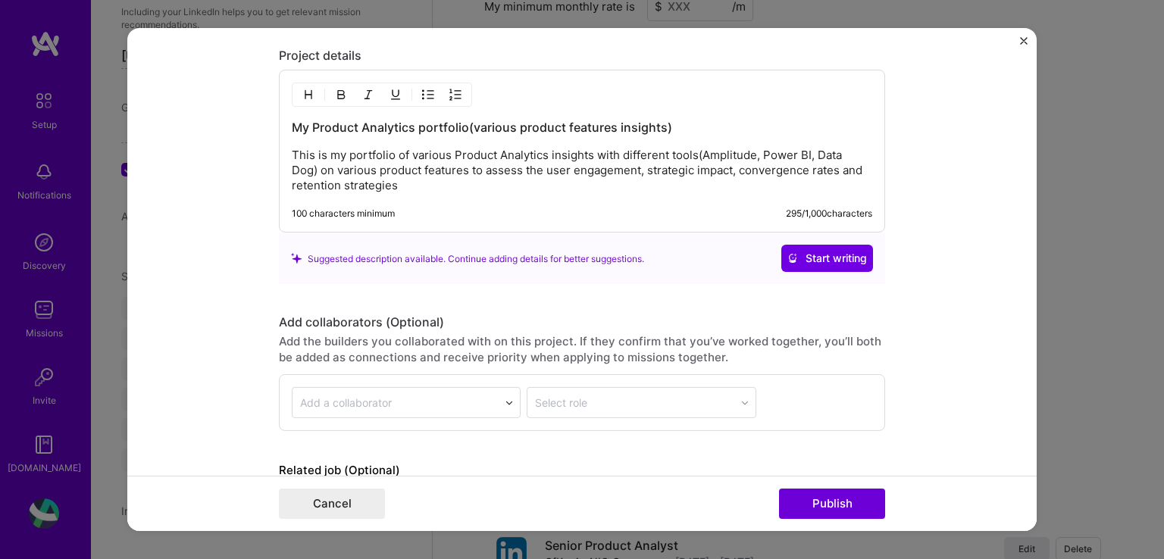
scroll to position [1940, 0]
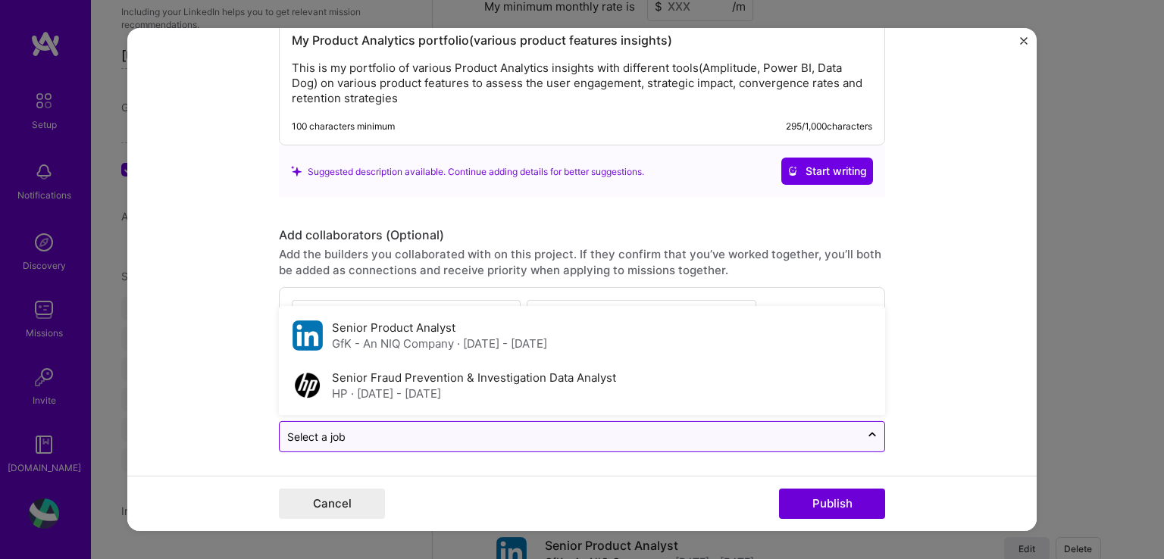
click at [321, 435] on div "Select a job" at bounding box center [316, 437] width 58 height 16
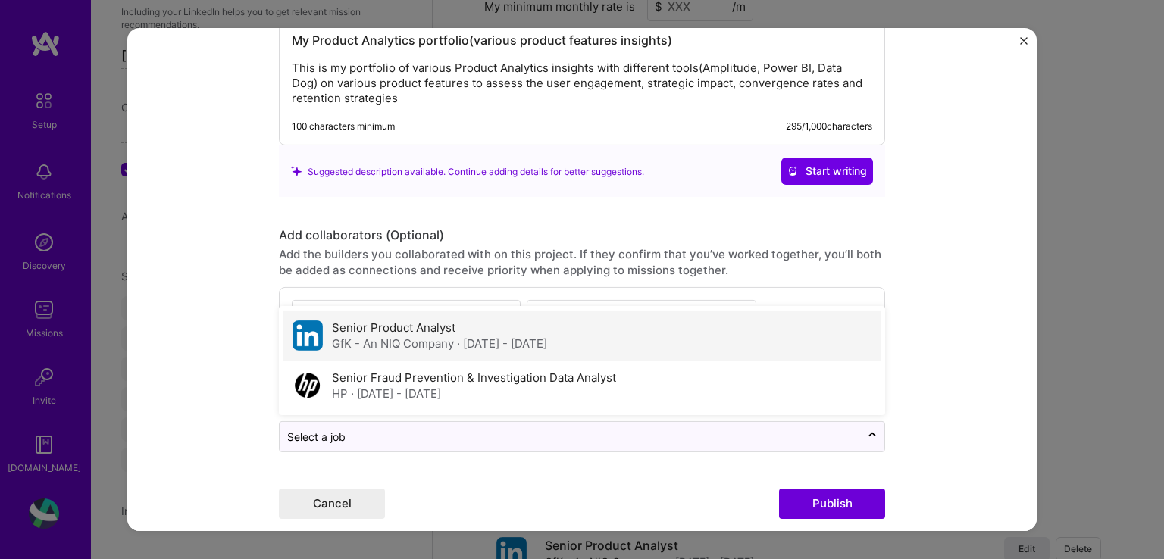
click at [386, 336] on div "GfK - An NIQ Company · [DATE] - [DATE]" at bounding box center [439, 344] width 215 height 16
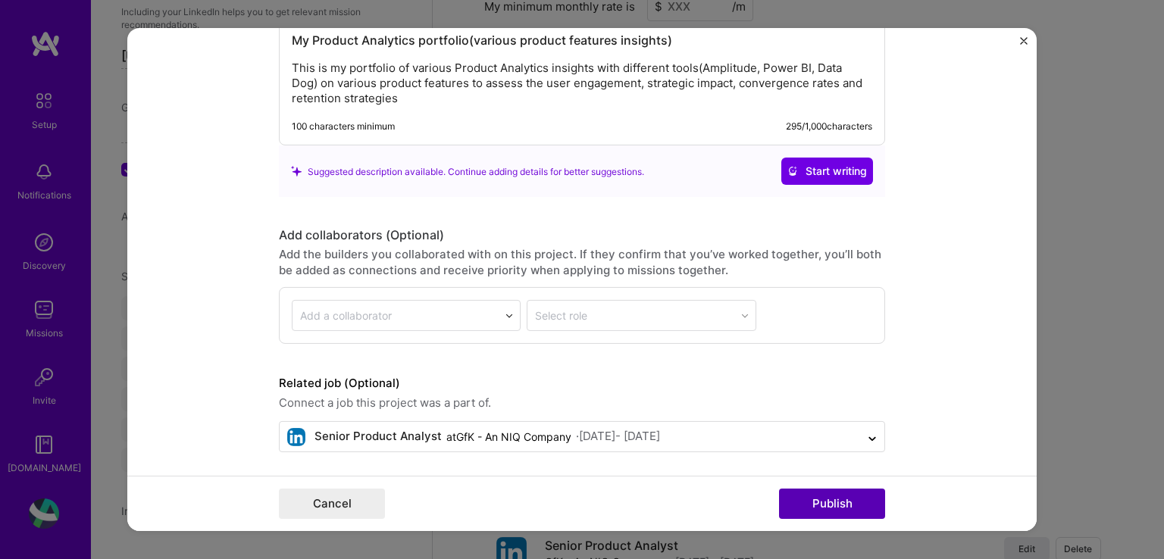
click at [838, 506] on button "Publish" at bounding box center [832, 504] width 106 height 30
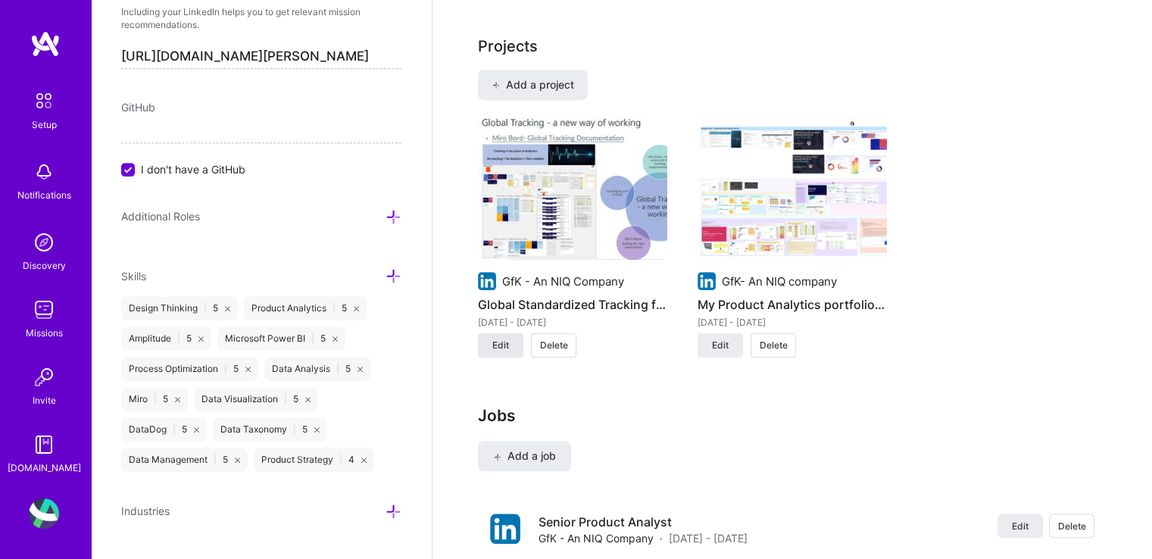
click at [494, 339] on span "Edit" at bounding box center [500, 346] width 17 height 14
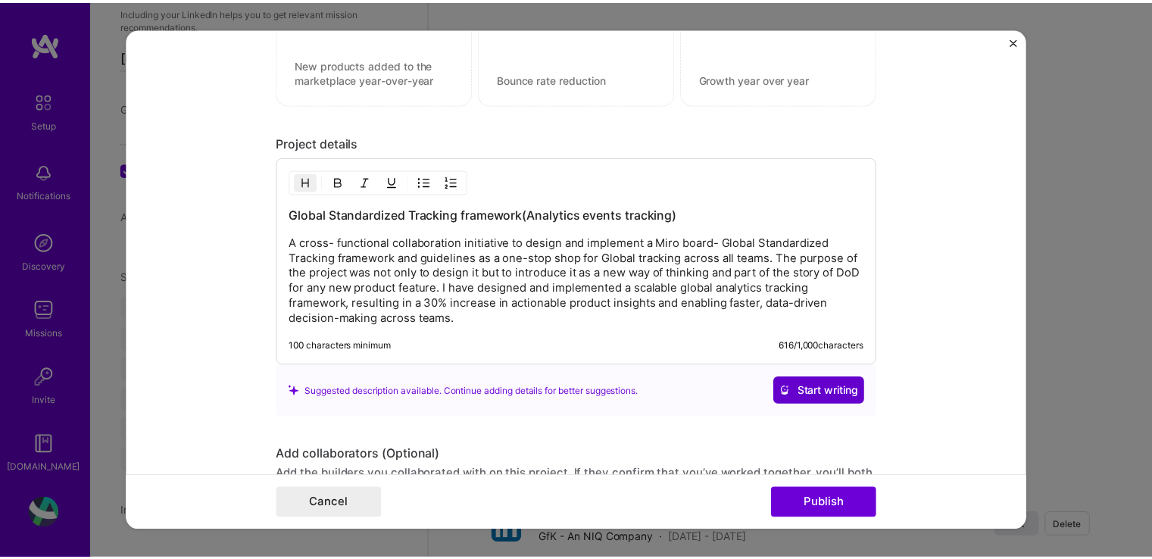
scroll to position [1886, 0]
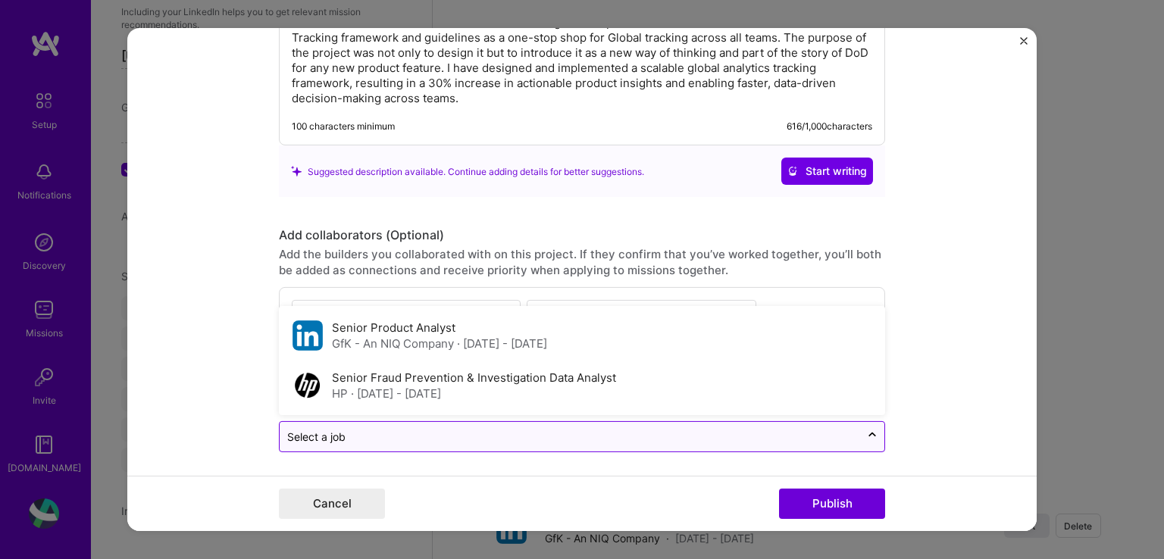
click at [406, 429] on input "text" at bounding box center [569, 437] width 565 height 16
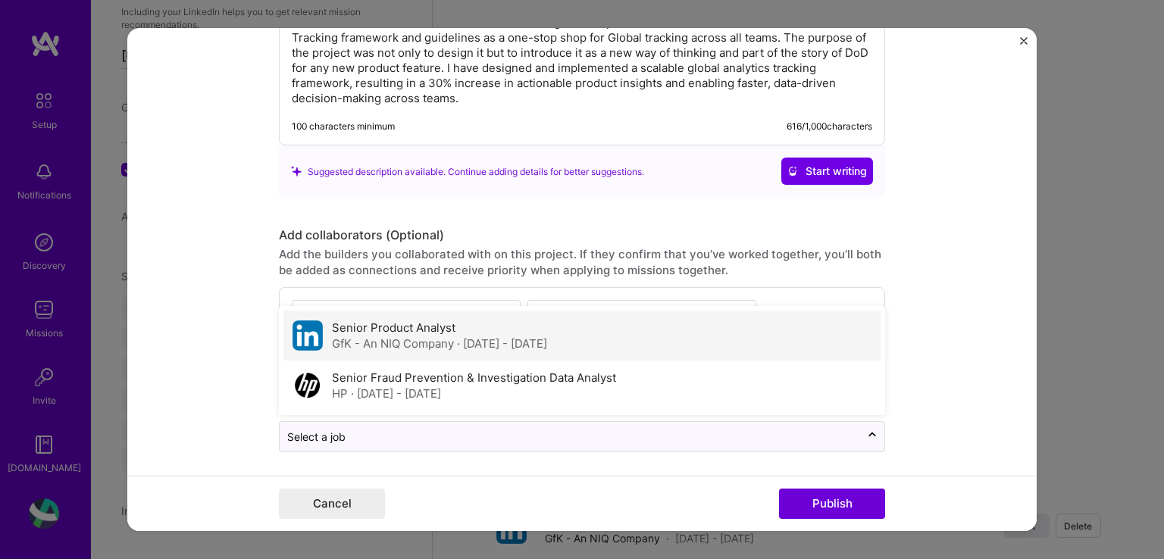
click at [388, 336] on div "GfK - An NIQ Company · [DATE] - [DATE]" at bounding box center [439, 344] width 215 height 16
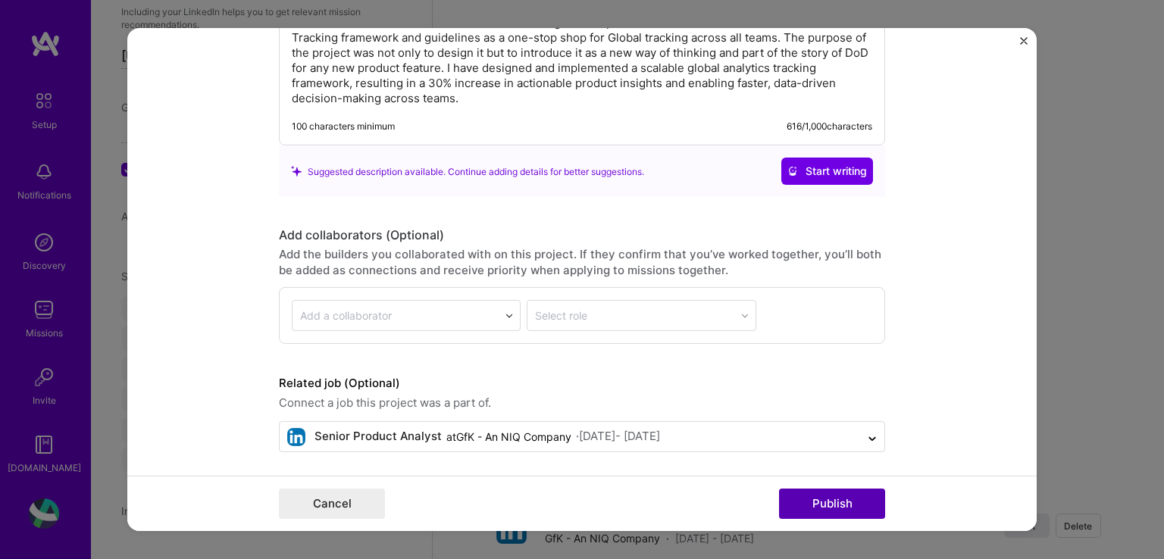
click at [855, 509] on button "Publish" at bounding box center [832, 504] width 106 height 30
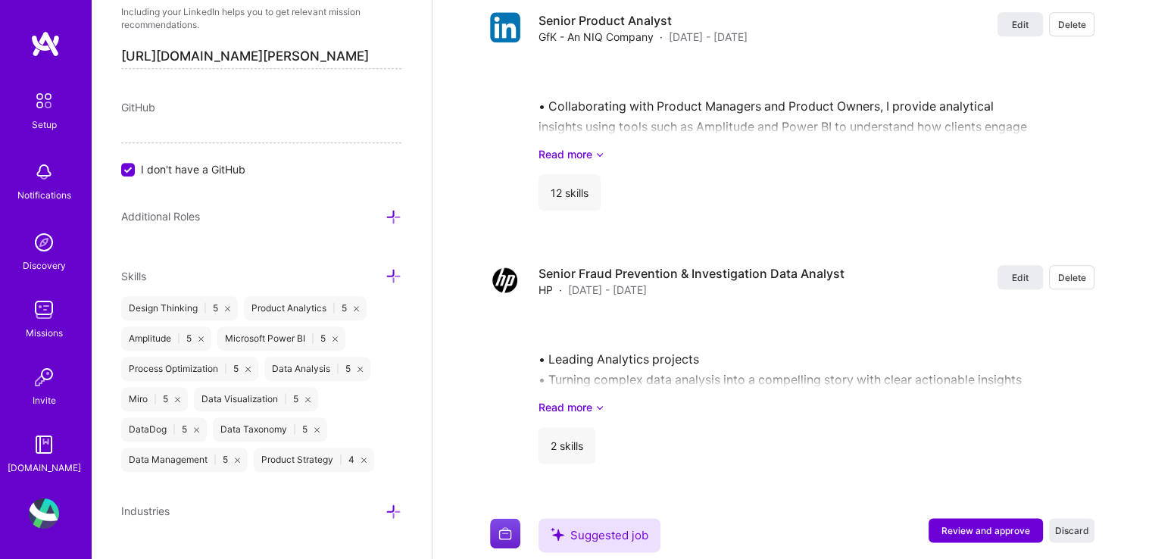
scroll to position [1797, 0]
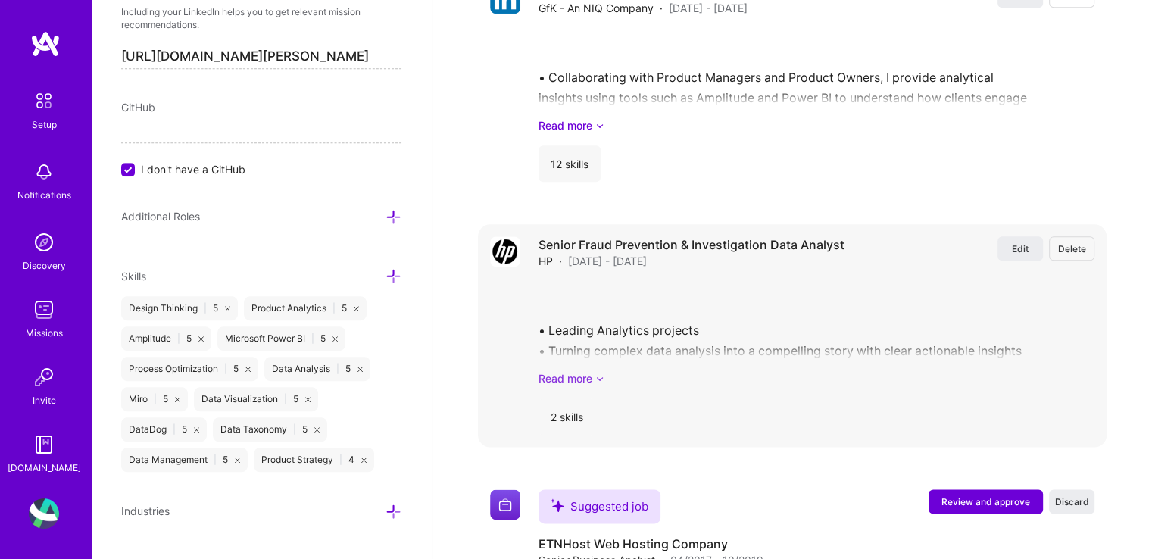
click at [592, 370] on link "Read more" at bounding box center [817, 378] width 556 height 16
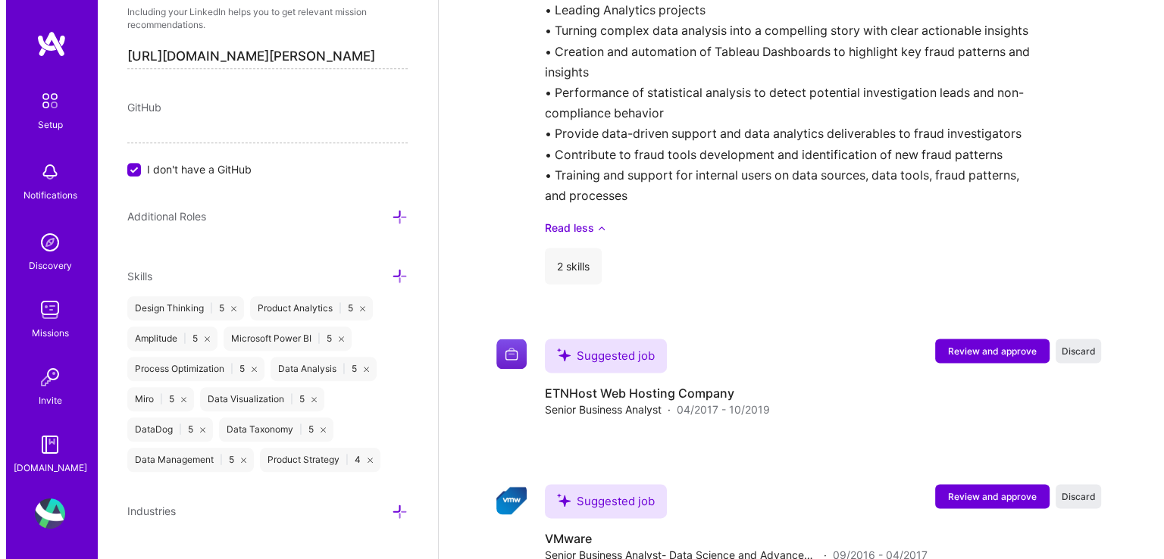
scroll to position [2111, 0]
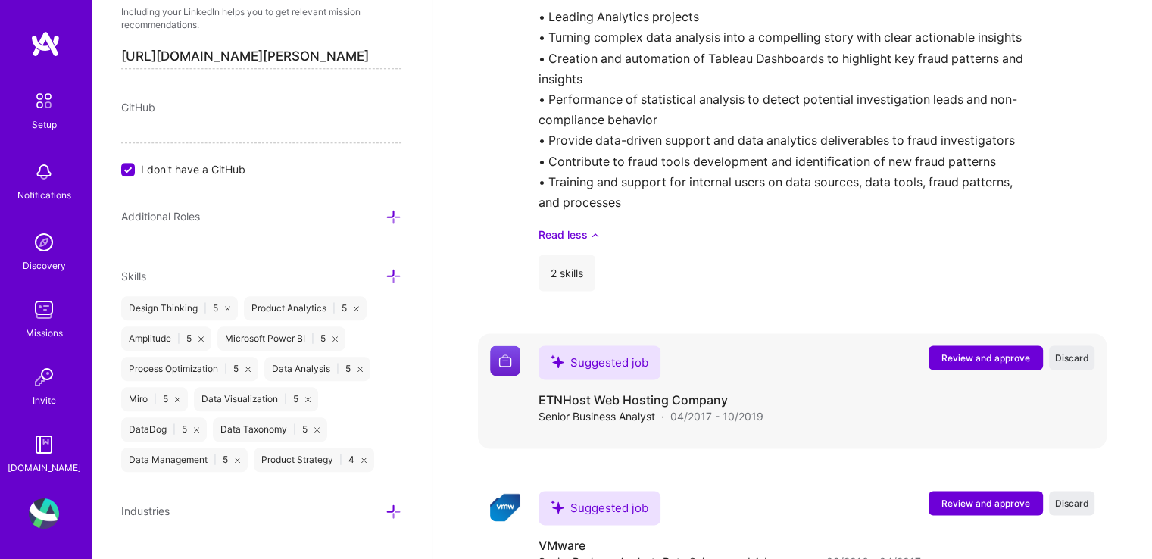
click at [995, 352] on span "Review and approve" at bounding box center [986, 358] width 89 height 13
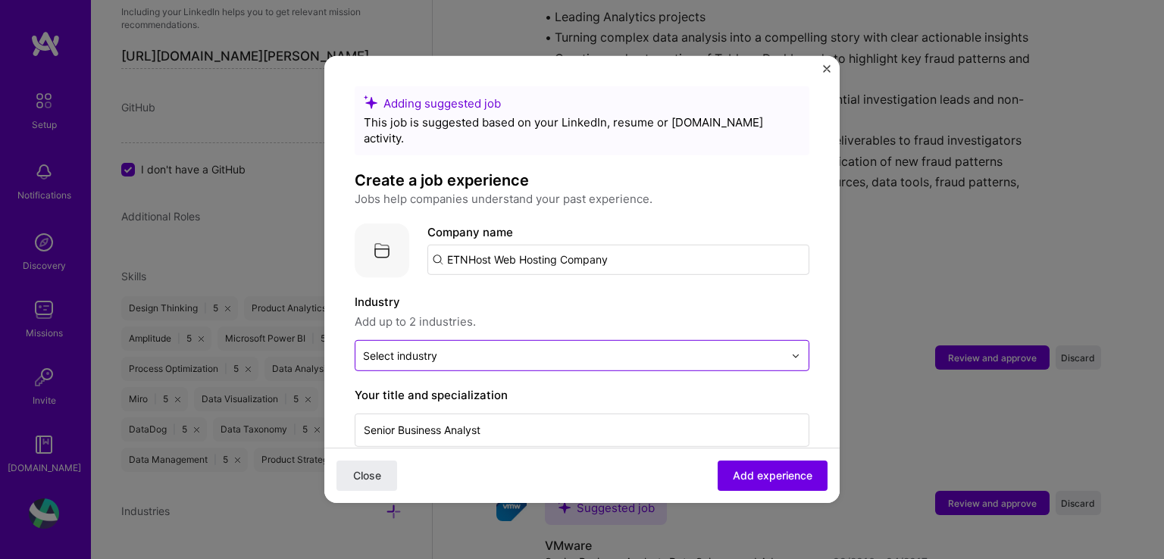
click at [449, 348] on input "text" at bounding box center [573, 356] width 420 height 16
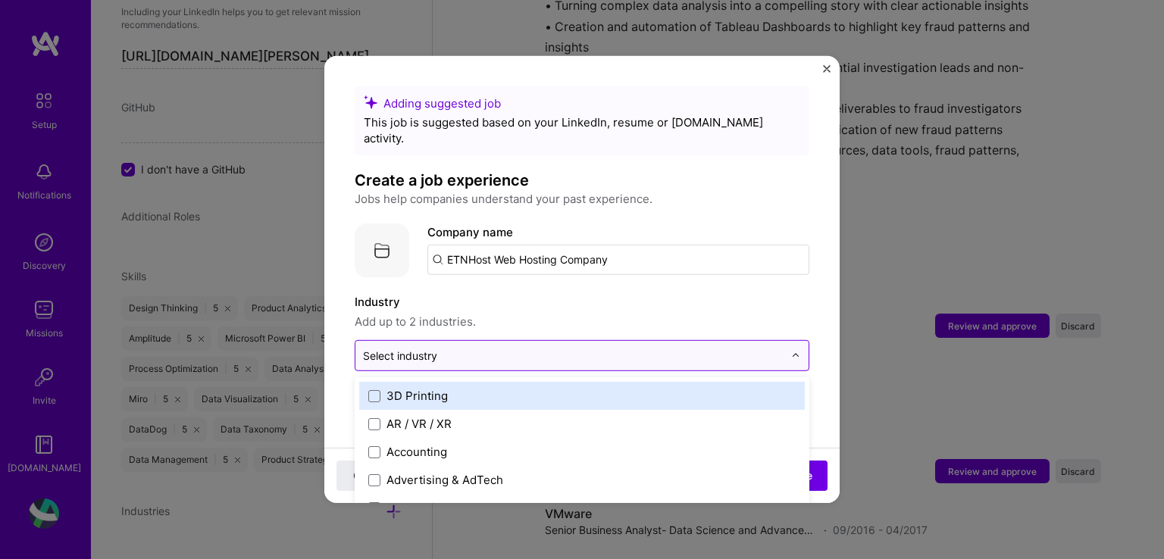
scroll to position [2146, 0]
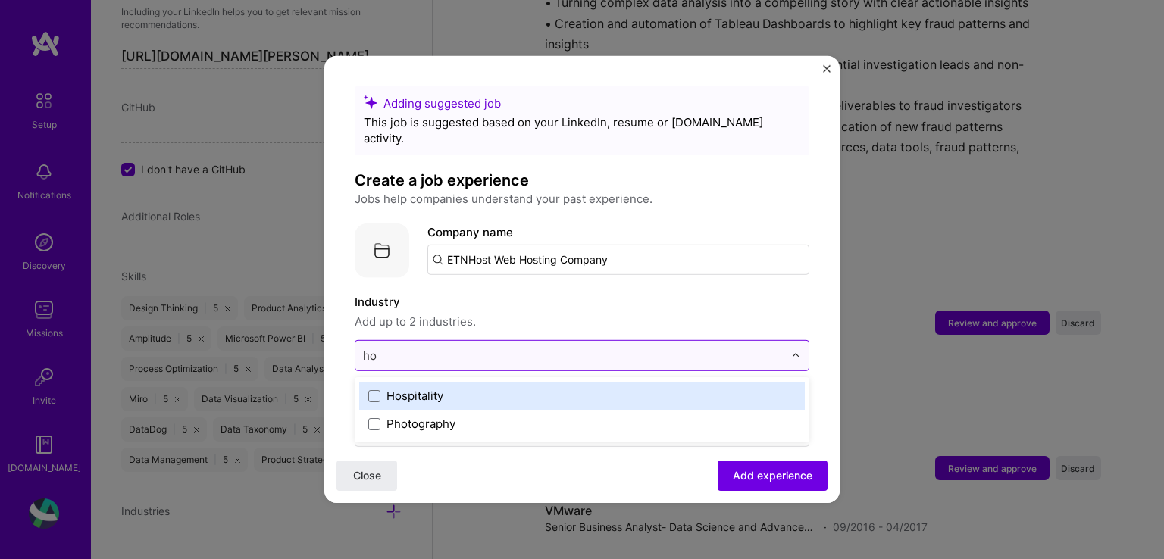
type input "h"
type input "w"
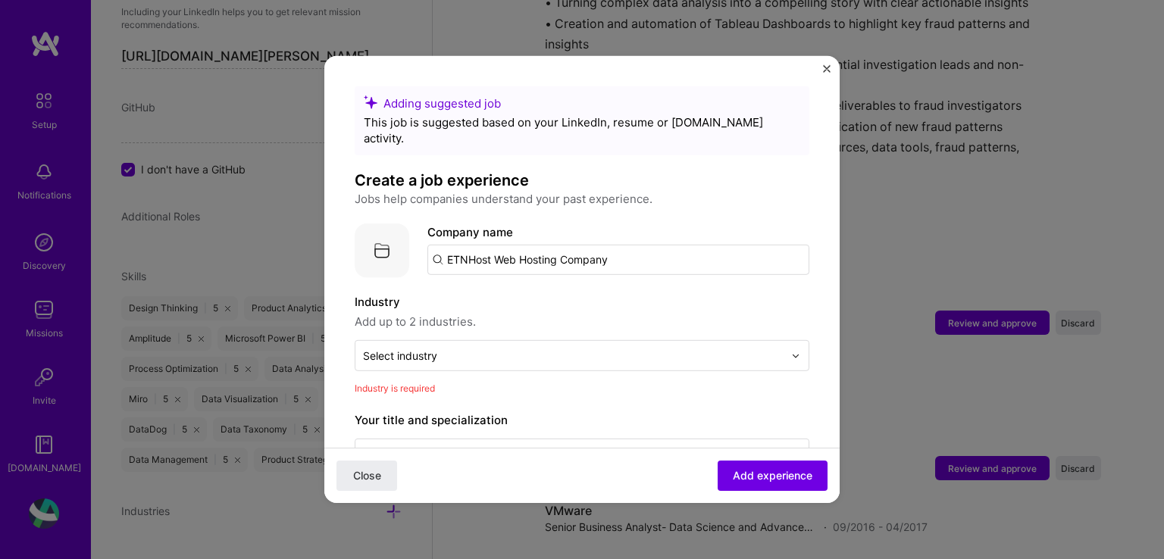
drag, startPoint x: 608, startPoint y: 249, endPoint x: 458, endPoint y: 242, distance: 150.9
click at [458, 245] on input "ETNHost Web Hosting Company" at bounding box center [618, 260] width 382 height 30
click at [468, 245] on input "ETNHost Web Hosting Company" at bounding box center [618, 260] width 382 height 30
drag, startPoint x: 634, startPoint y: 246, endPoint x: 447, endPoint y: 240, distance: 187.2
click at [447, 245] on input "ETN Host Web Hosting Company" at bounding box center [618, 260] width 382 height 30
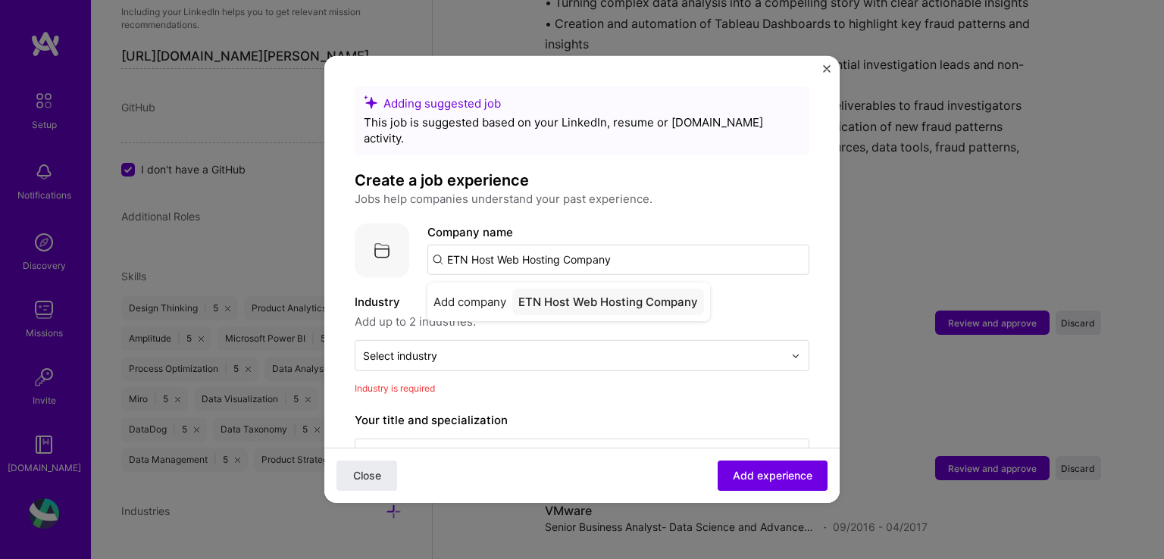
click at [477, 245] on input "ETN Host Web Hosting Company" at bounding box center [618, 260] width 382 height 30
click at [473, 245] on input "ETN Host Web Hosting Company" at bounding box center [618, 260] width 382 height 30
type input "ETNHost Web Hosting Company"
click at [711, 223] on div "Company name ETNHost Web Hosting Company" at bounding box center [618, 249] width 382 height 52
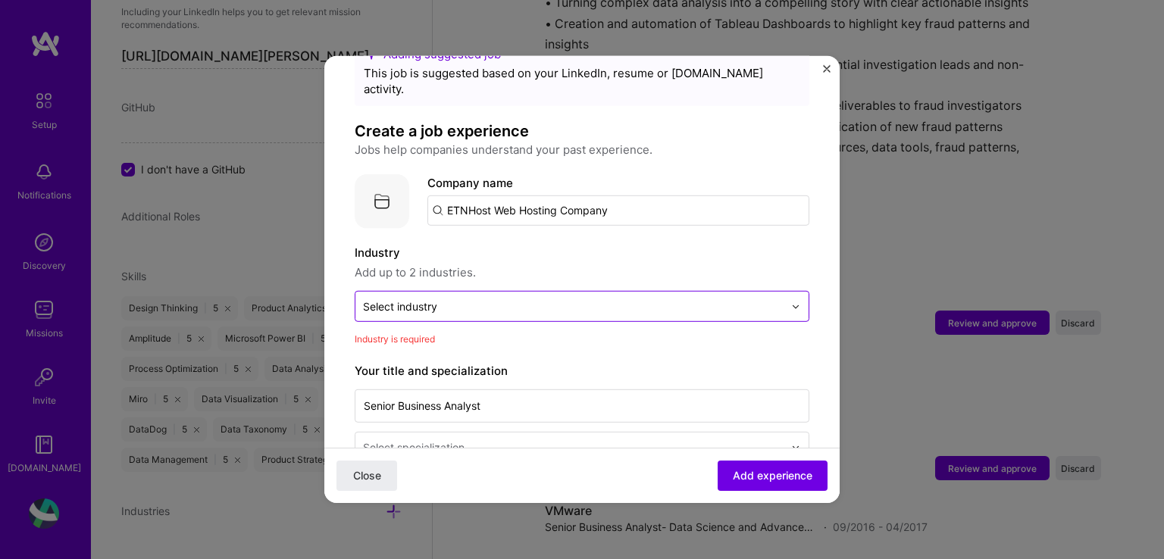
scroll to position [76, 0]
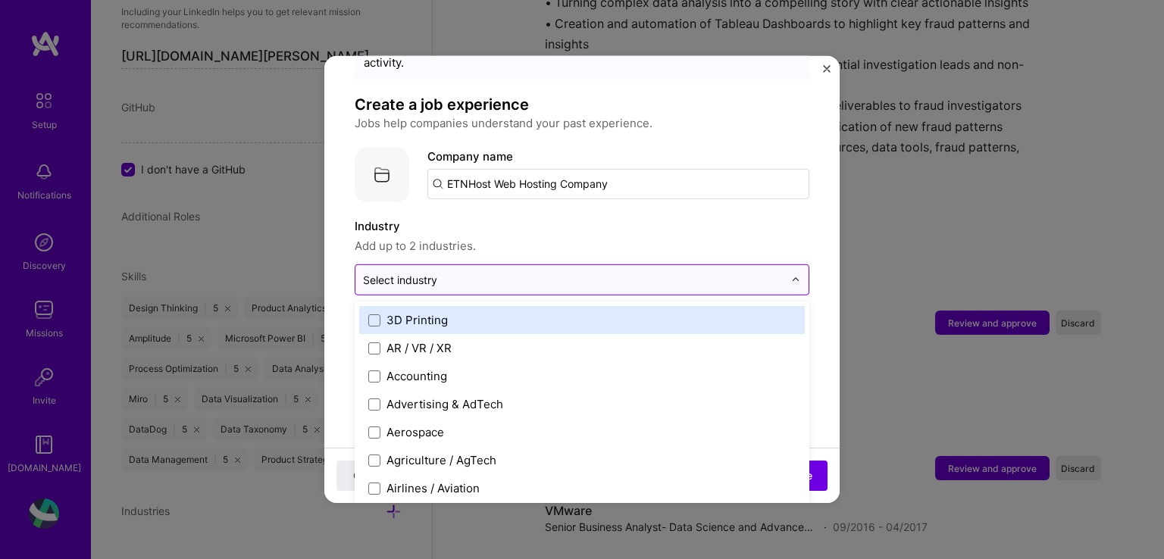
click at [496, 272] on input "text" at bounding box center [573, 280] width 420 height 16
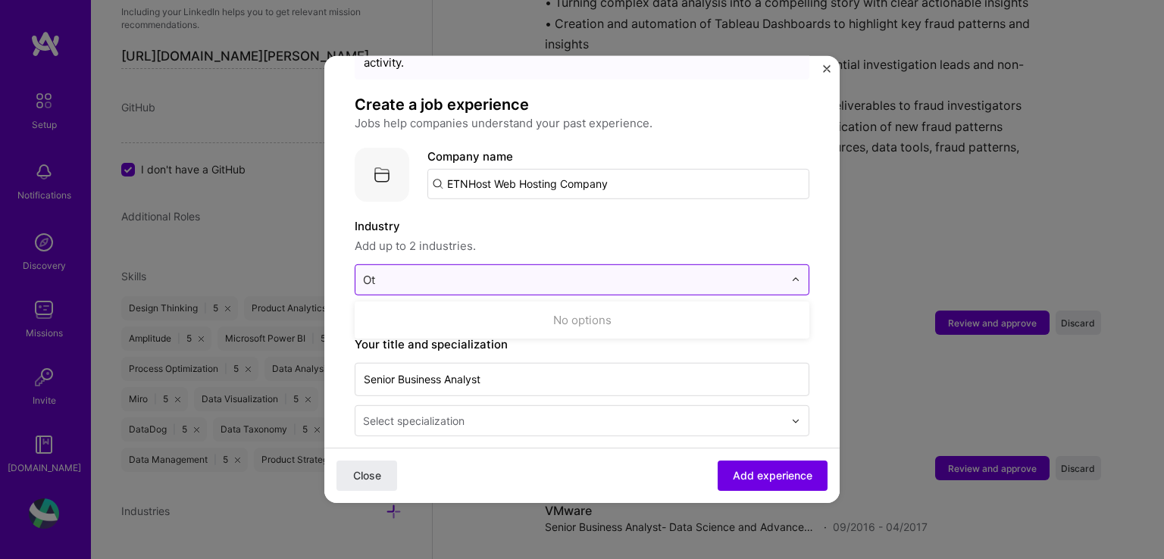
type input "O"
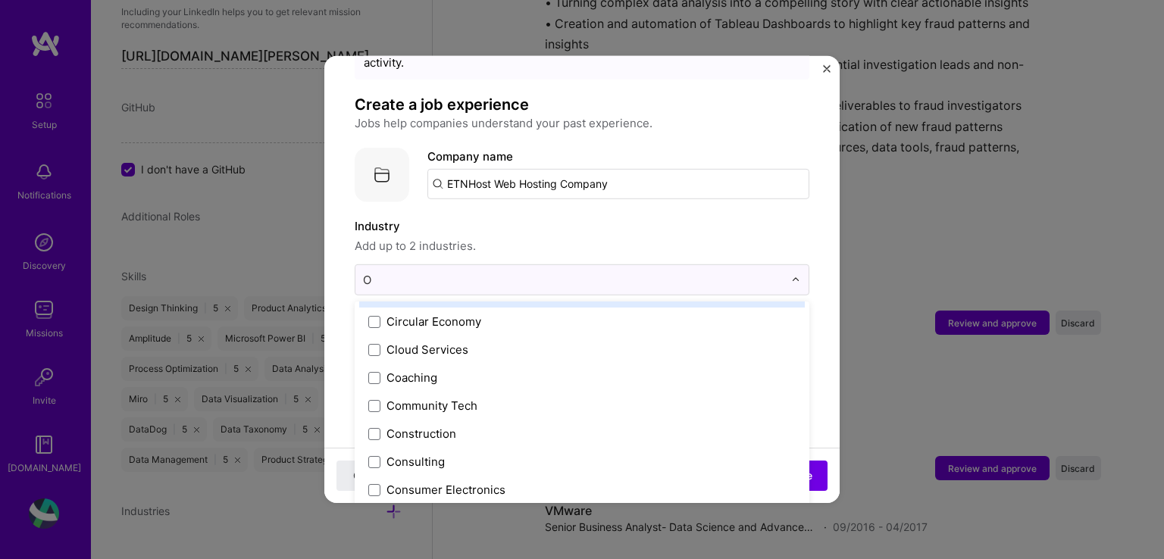
scroll to position [303, 0]
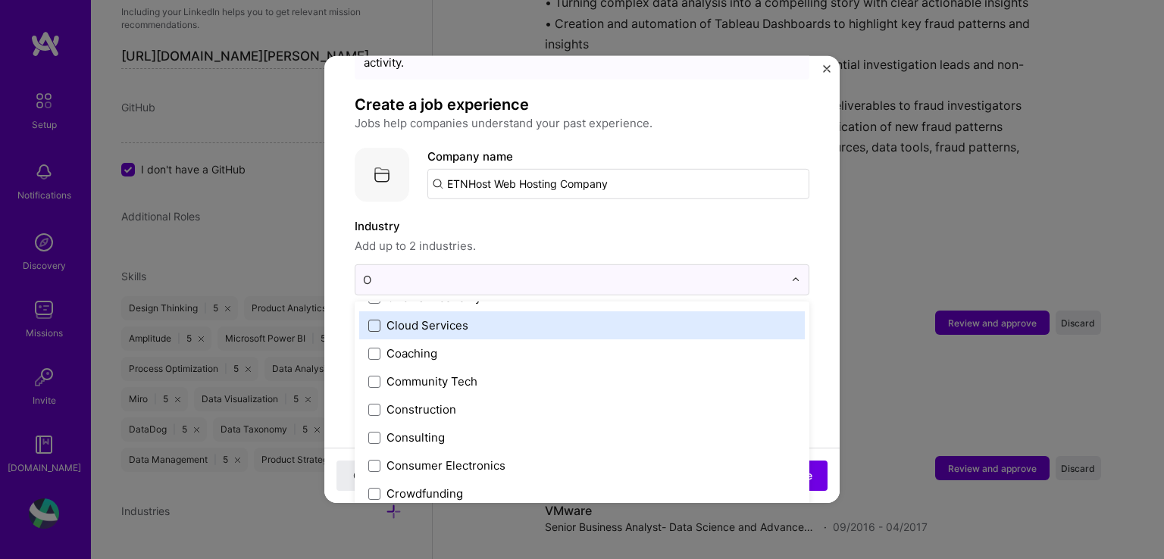
click at [373, 319] on span at bounding box center [374, 325] width 12 height 12
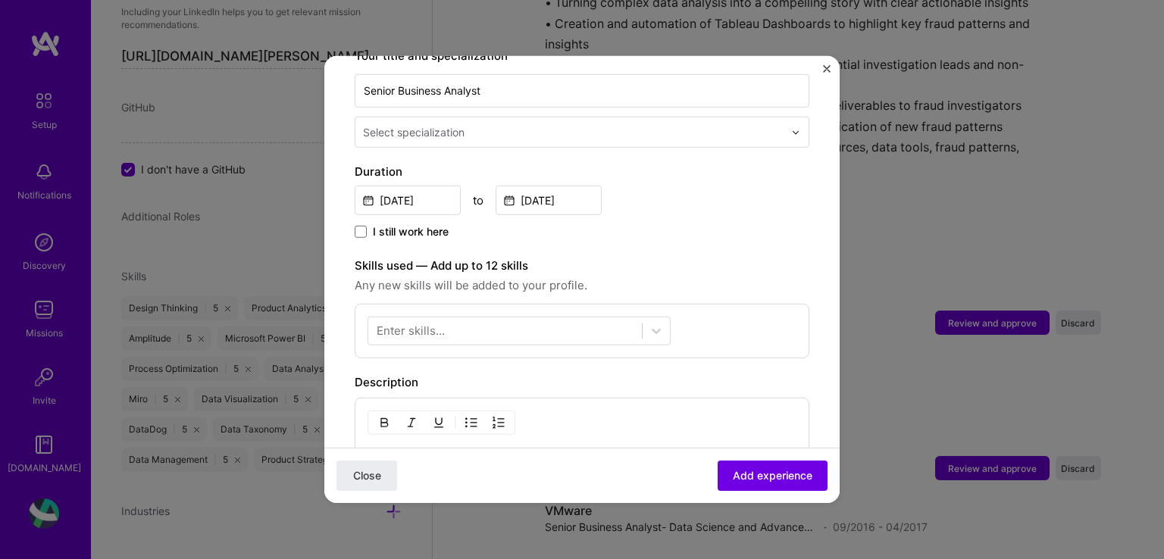
scroll to position [315, 0]
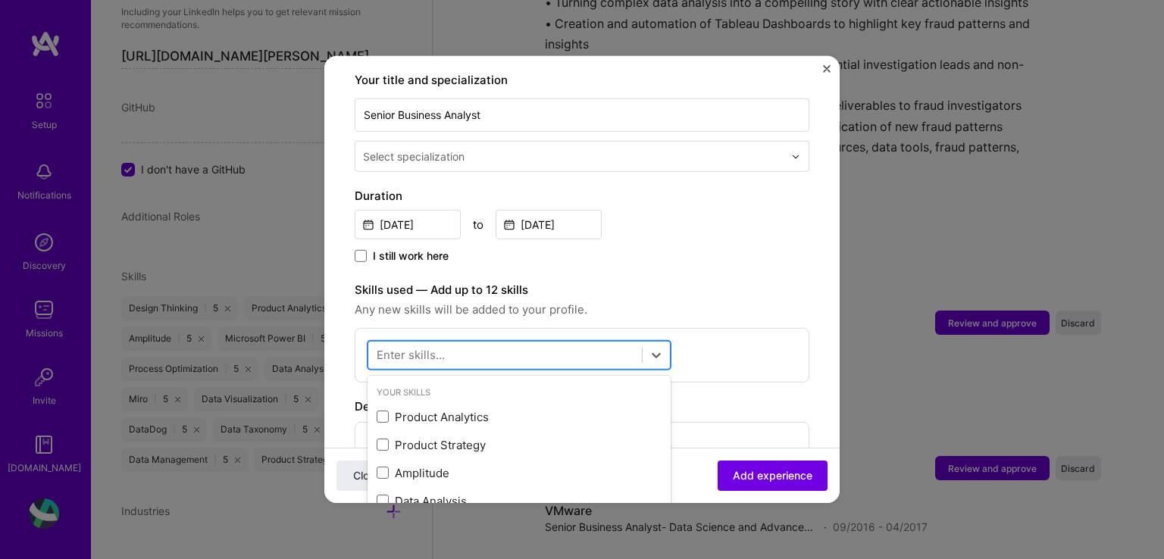
click at [447, 342] on div at bounding box center [505, 354] width 274 height 25
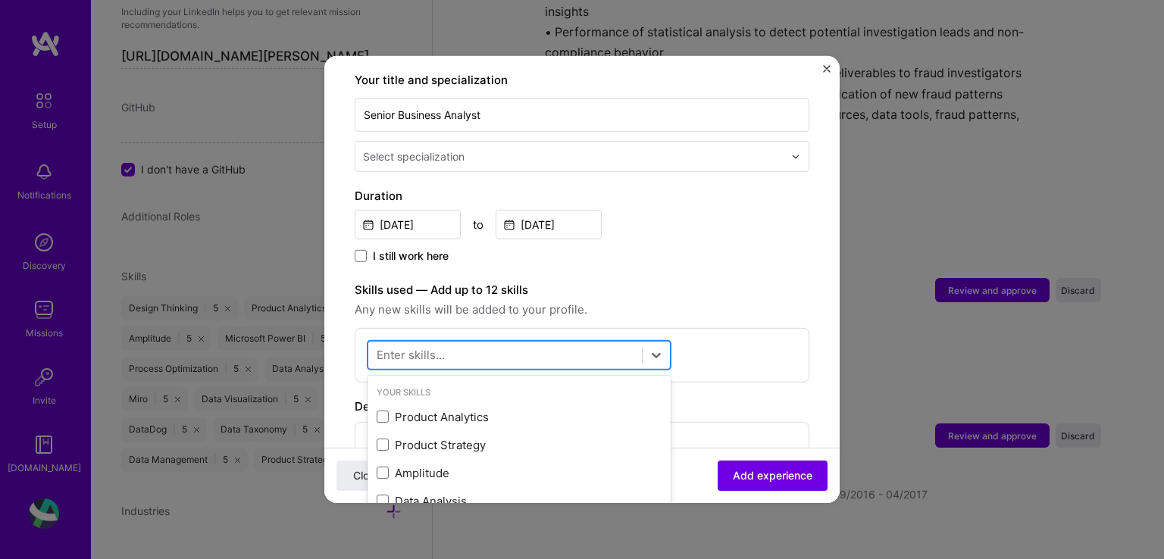
scroll to position [2179, 0]
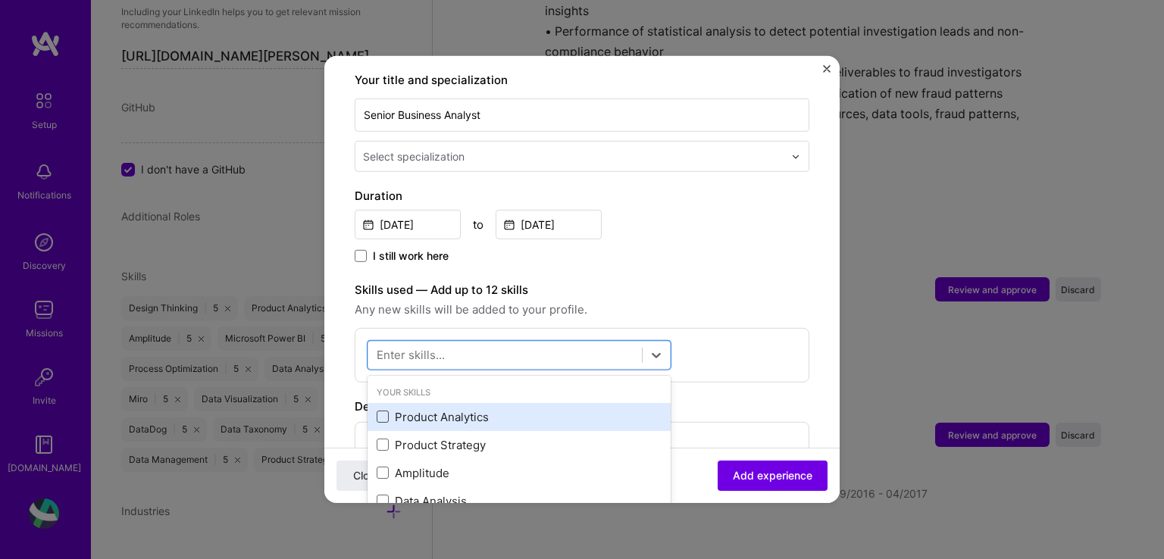
click at [382, 411] on span at bounding box center [383, 417] width 12 height 12
click at [0, 0] on input "checkbox" at bounding box center [0, 0] width 0 height 0
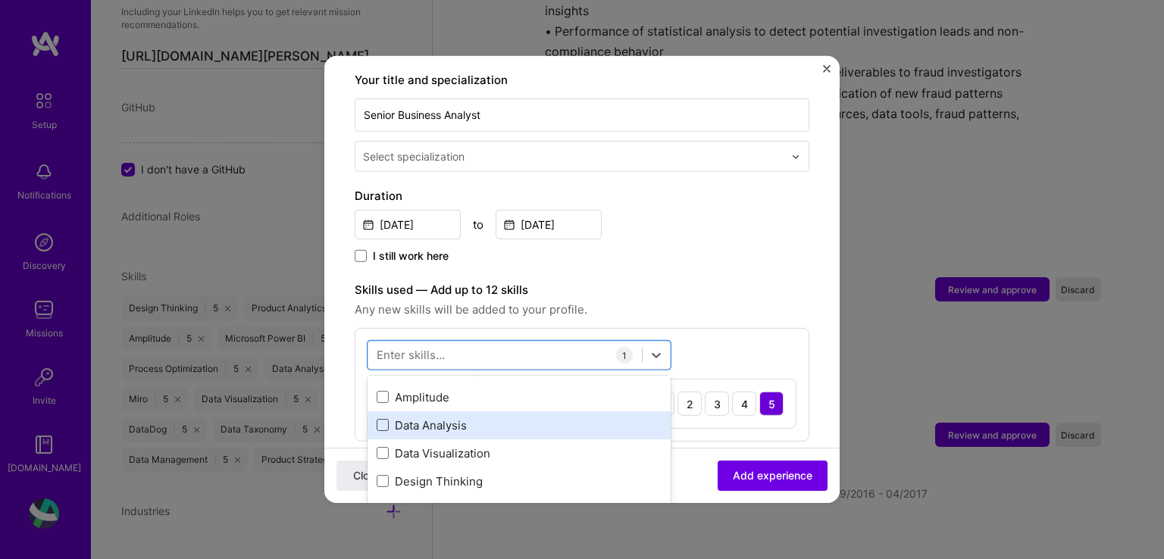
click at [381, 419] on span at bounding box center [383, 425] width 12 height 12
click at [0, 0] on input "checkbox" at bounding box center [0, 0] width 0 height 0
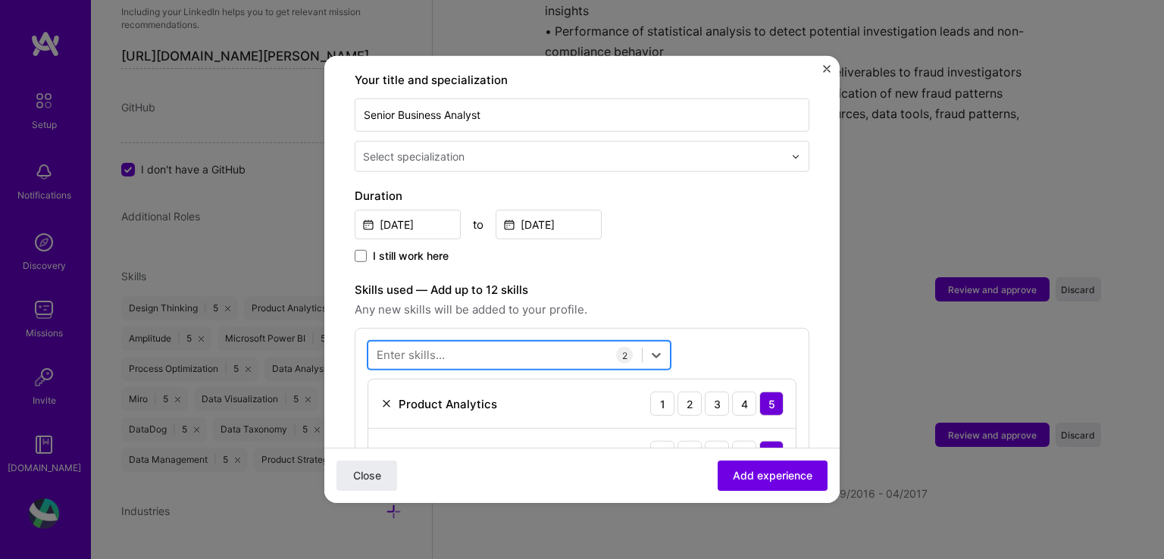
click at [466, 342] on div at bounding box center [505, 354] width 274 height 25
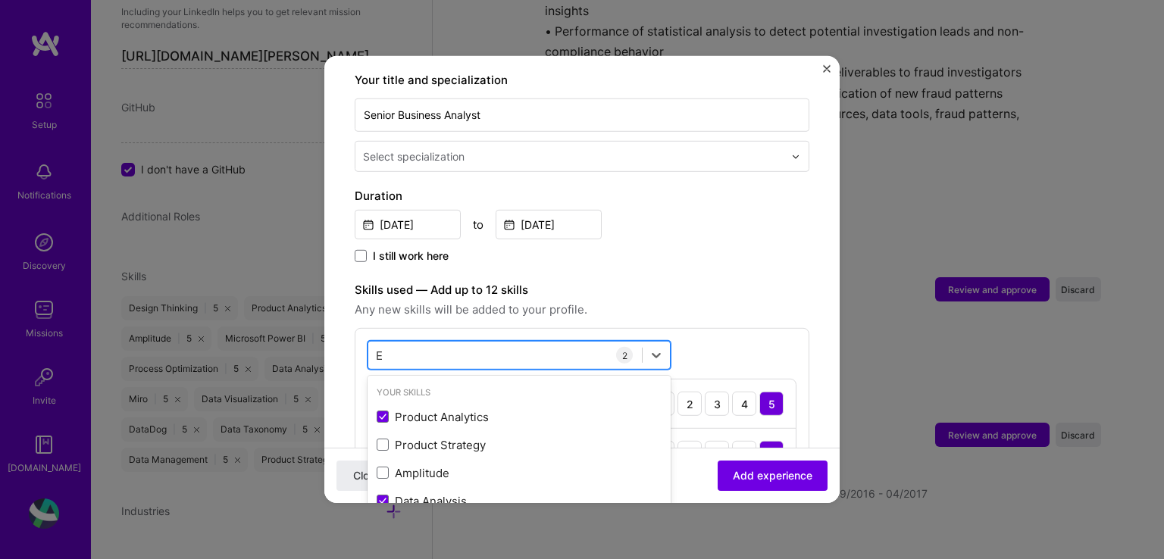
scroll to position [2212, 0]
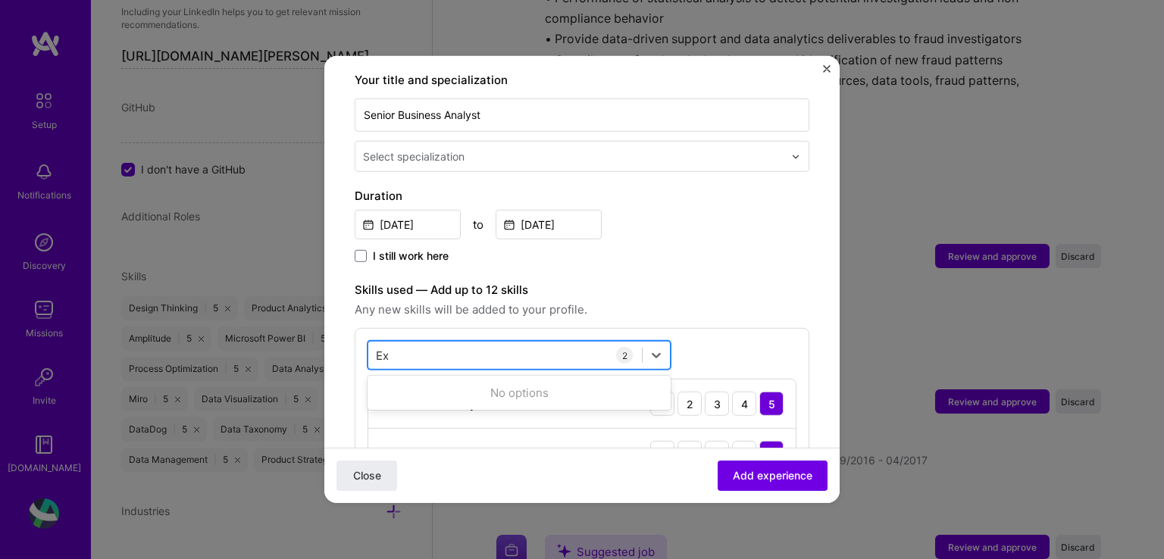
type input "E"
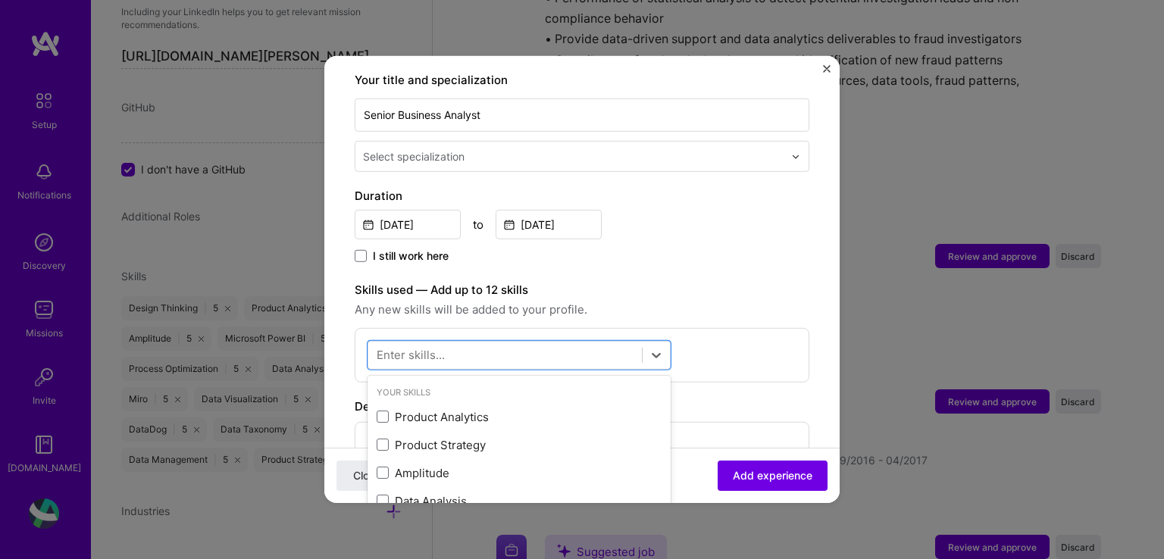
click at [712, 398] on div "Description" at bounding box center [582, 407] width 455 height 18
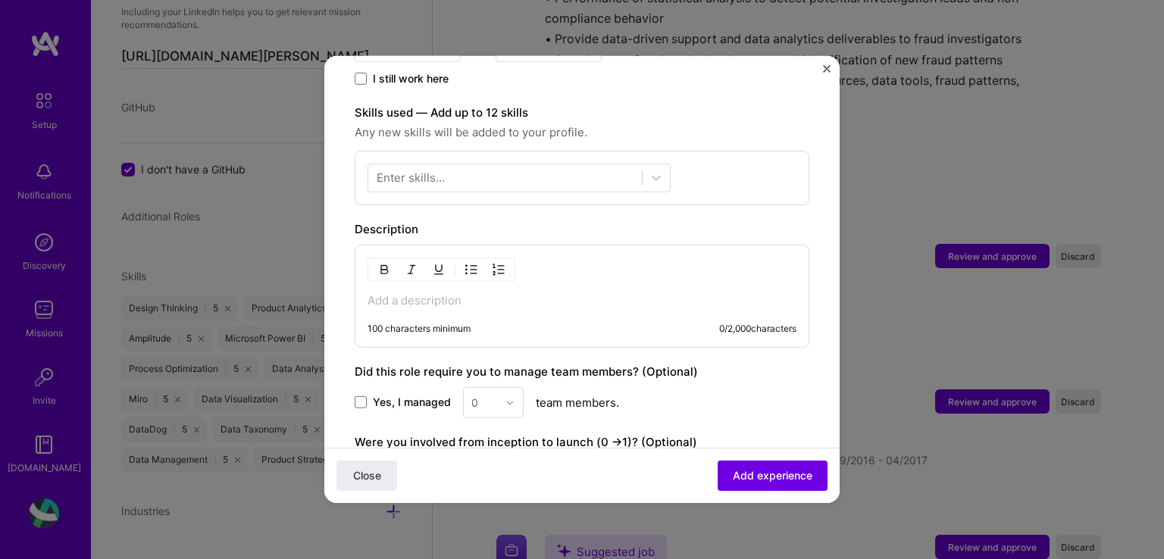
scroll to position [467, 0]
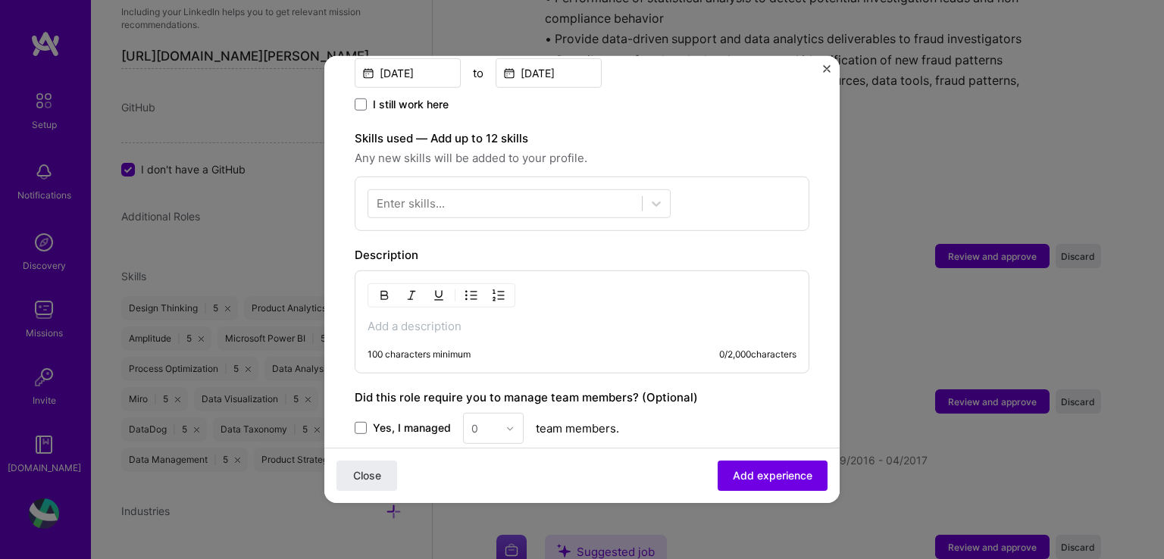
click at [424, 195] on div "Enter skills..." at bounding box center [411, 203] width 68 height 16
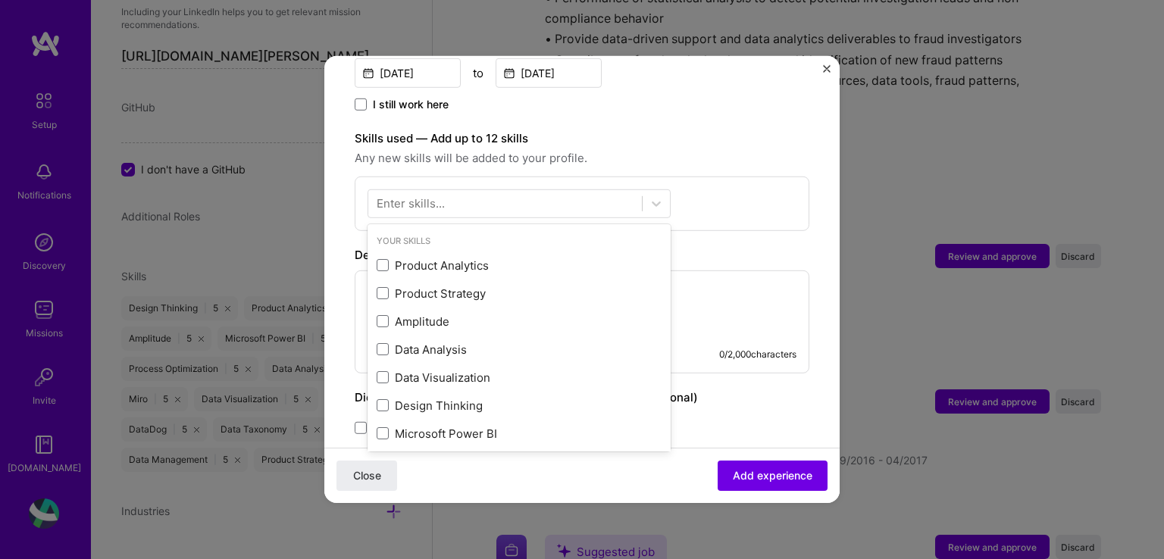
click at [709, 208] on div "Your Skills Product Analytics Product Strategy Amplitude Data Analysis Data Vis…" at bounding box center [582, 204] width 455 height 55
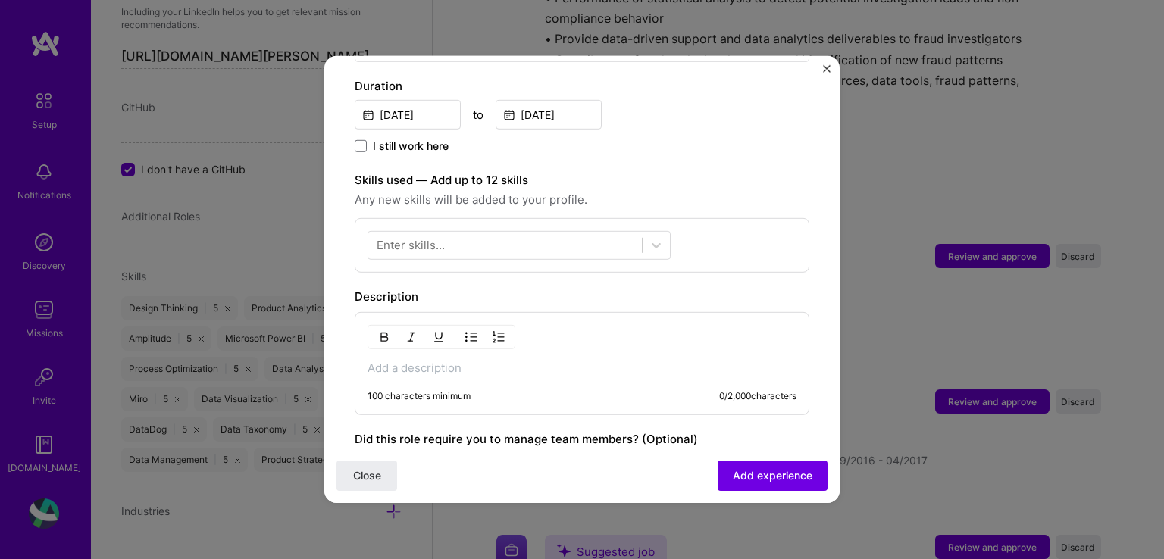
scroll to position [391, 0]
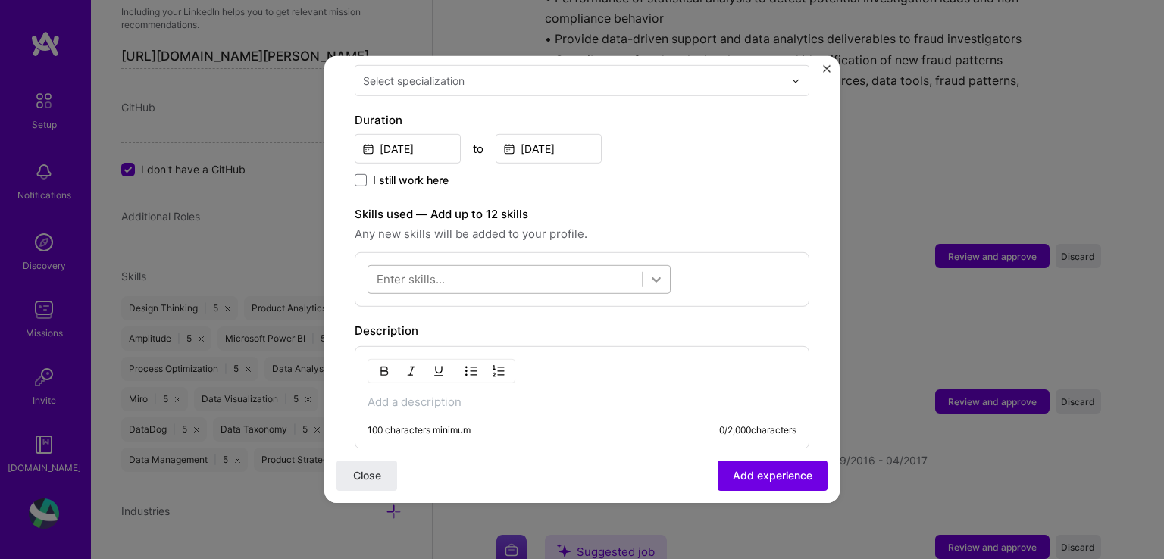
click at [661, 272] on icon at bounding box center [656, 279] width 15 height 15
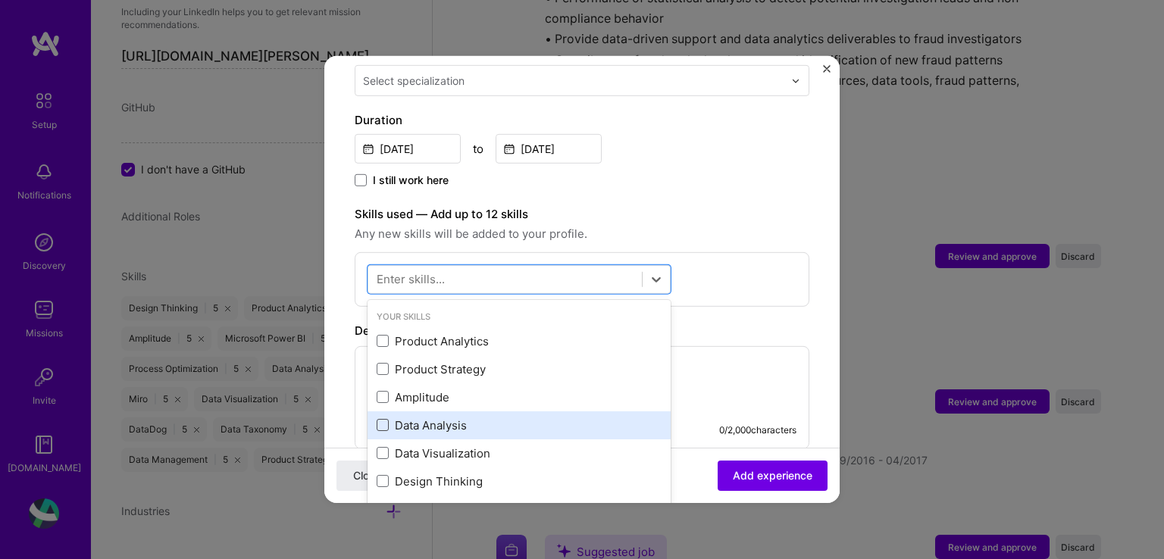
click at [385, 419] on span at bounding box center [383, 425] width 12 height 12
click at [0, 0] on input "checkbox" at bounding box center [0, 0] width 0 height 0
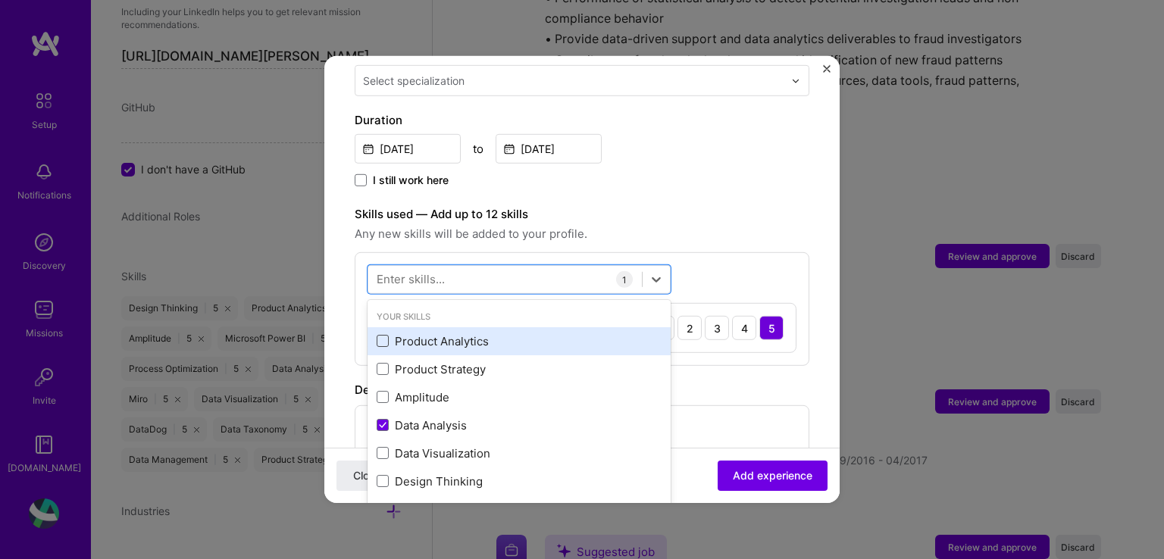
click at [388, 335] on span at bounding box center [383, 341] width 12 height 12
click at [0, 0] on input "checkbox" at bounding box center [0, 0] width 0 height 0
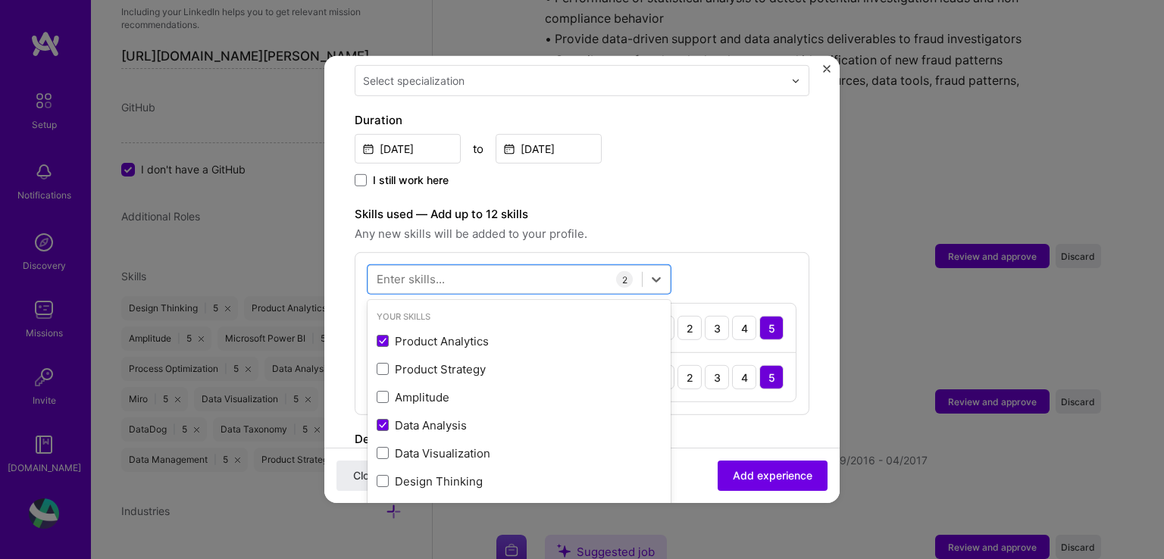
click at [807, 241] on form "Adding suggested job This job is suggested based on your LinkedIn, resume or [D…" at bounding box center [581, 290] width 515 height 1190
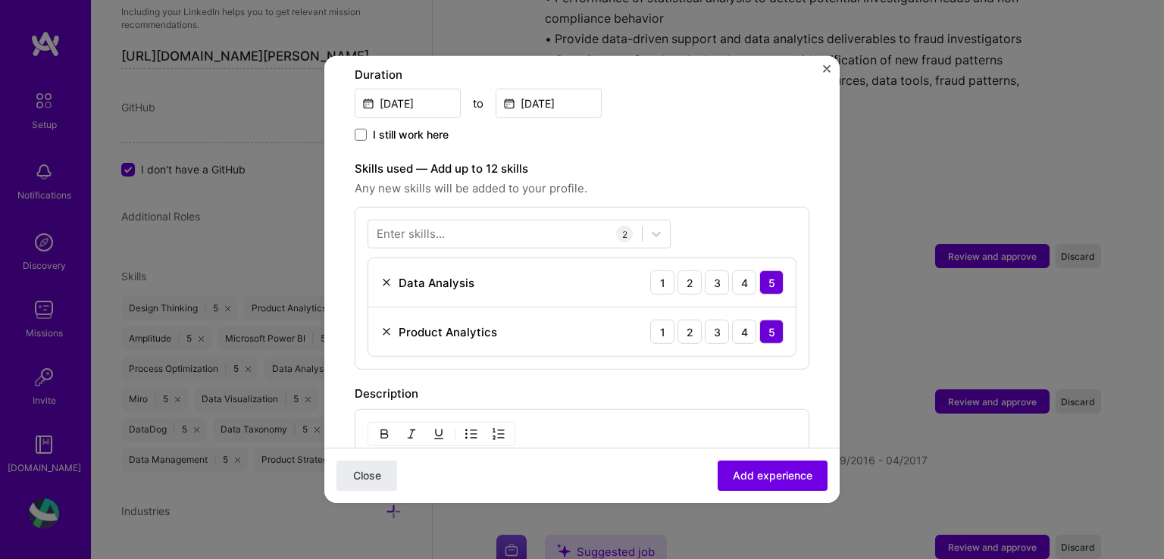
scroll to position [618, 0]
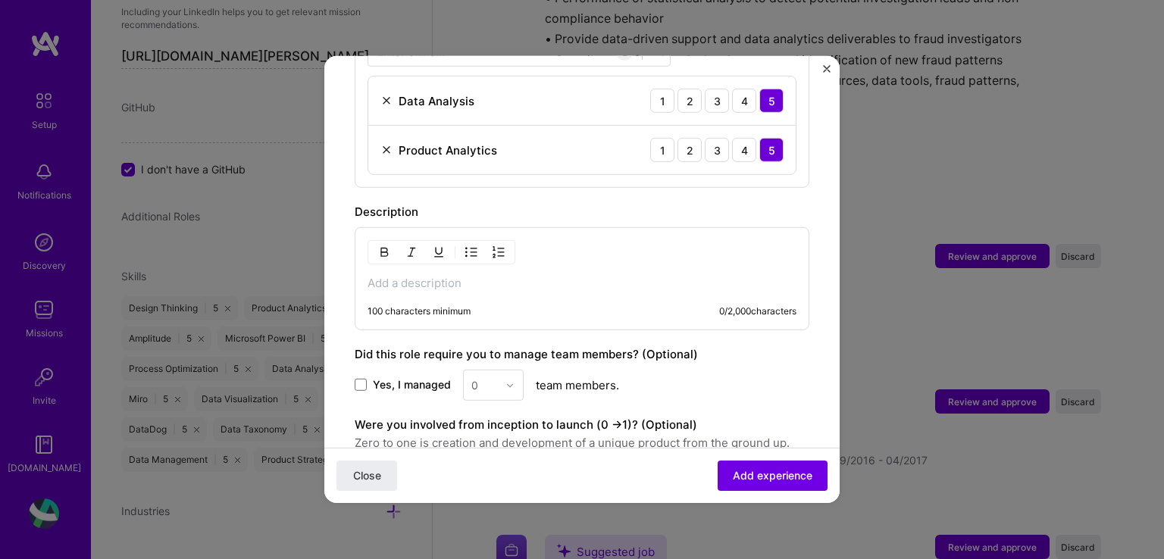
click at [475, 276] on p at bounding box center [581, 283] width 429 height 15
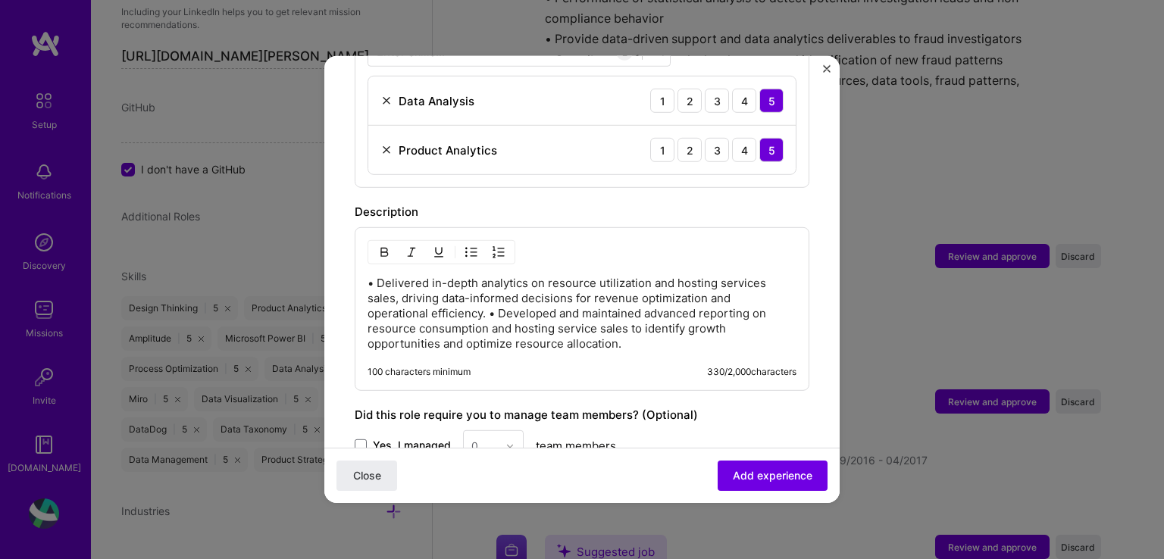
click at [486, 297] on p "• Delivered in-depth analytics on resource utilization and hosting services sal…" at bounding box center [581, 314] width 429 height 76
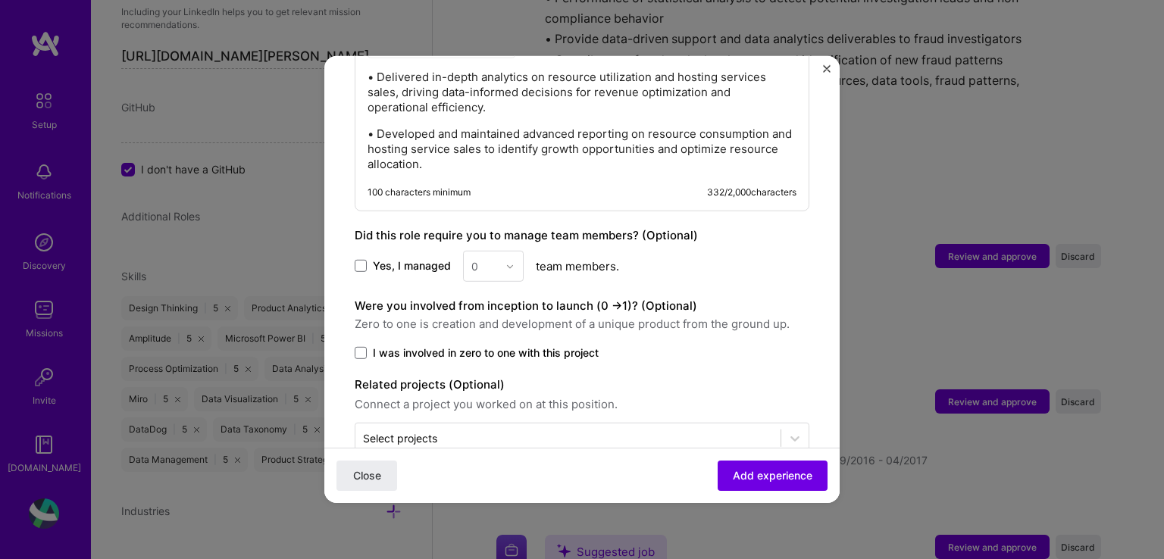
scroll to position [842, 0]
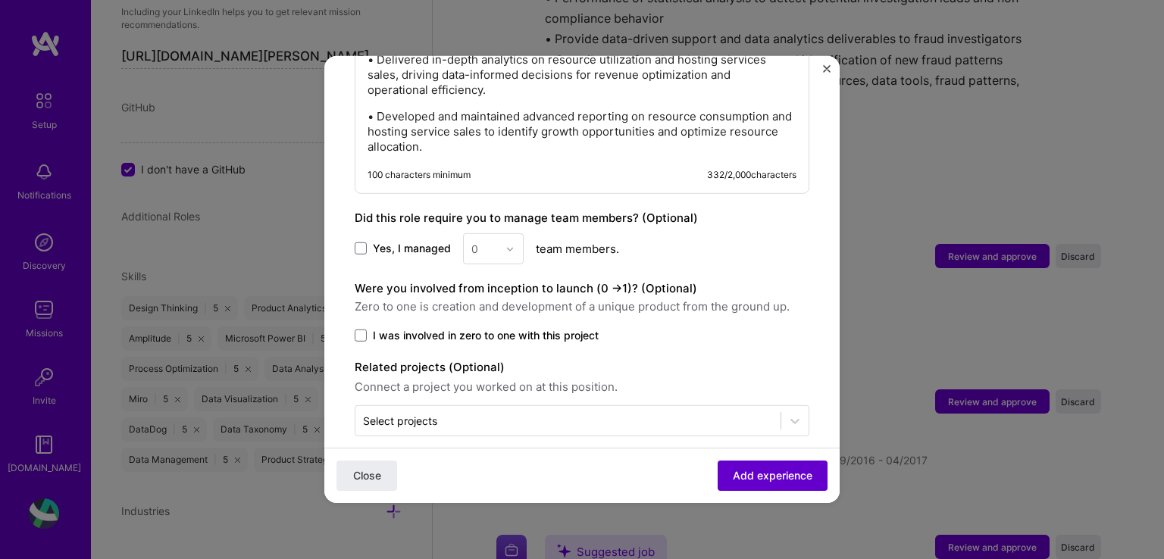
click at [736, 474] on span "Add experience" at bounding box center [773, 475] width 80 height 15
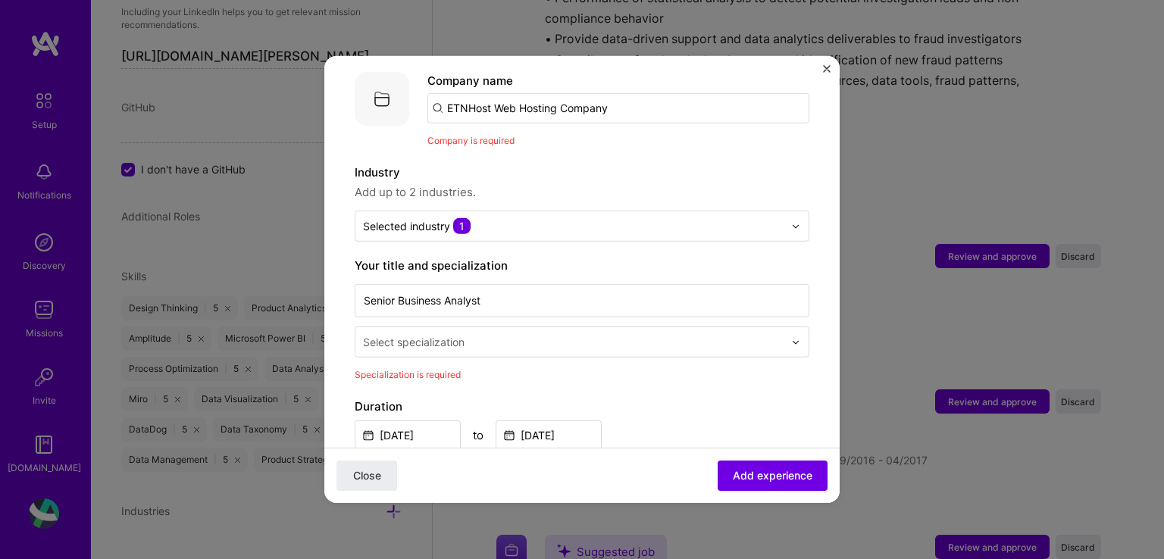
scroll to position [152, 0]
click at [486, 95] on input "ETNHost Web Hosting Company" at bounding box center [618, 108] width 382 height 30
drag, startPoint x: 467, startPoint y: 124, endPoint x: 530, endPoint y: 106, distance: 65.5
click at [467, 135] on span "Company is required" at bounding box center [470, 140] width 87 height 11
drag, startPoint x: 385, startPoint y: 86, endPoint x: 458, endPoint y: 113, distance: 78.4
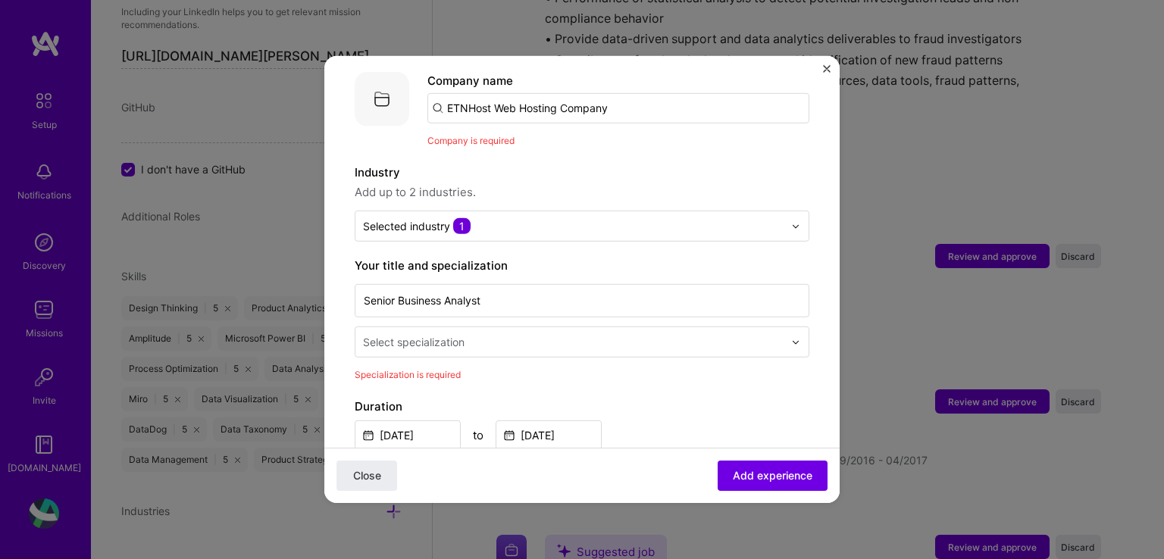
click at [386, 86] on img at bounding box center [382, 99] width 55 height 55
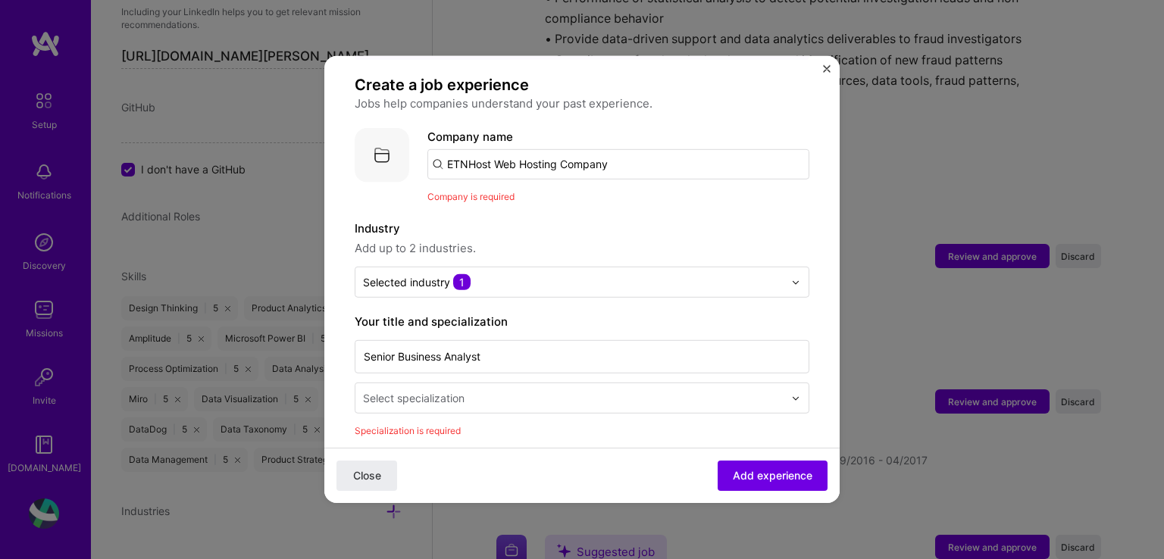
scroll to position [0, 0]
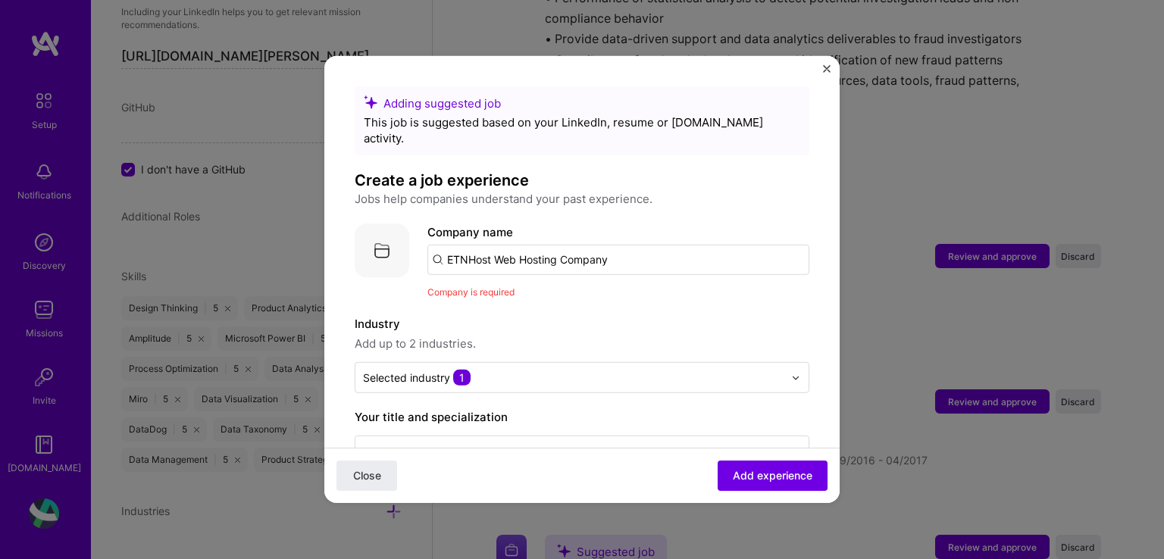
drag, startPoint x: 555, startPoint y: 241, endPoint x: 631, endPoint y: 251, distance: 77.2
click at [556, 245] on input "ETNHost Web Hosting Company" at bounding box center [618, 260] width 382 height 30
drag, startPoint x: 639, startPoint y: 251, endPoint x: 389, endPoint y: 233, distance: 250.7
click at [389, 233] on div "Company logo Company name ETNHost Web Hosting Company Company is required" at bounding box center [582, 261] width 455 height 77
drag, startPoint x: 475, startPoint y: 283, endPoint x: 482, endPoint y: 274, distance: 10.8
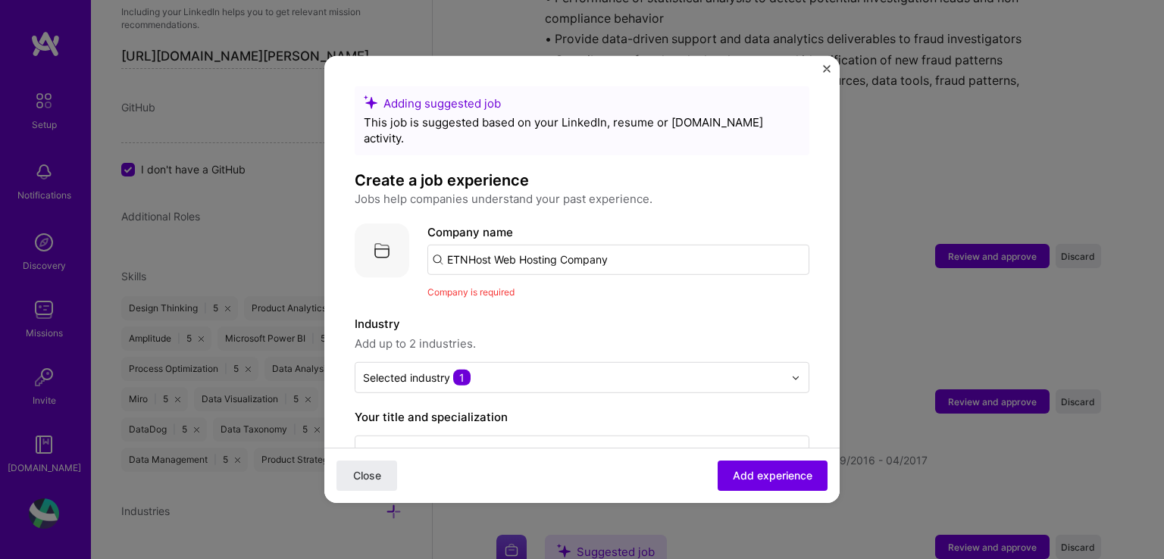
click at [476, 284] on div "Company is required" at bounding box center [618, 292] width 382 height 16
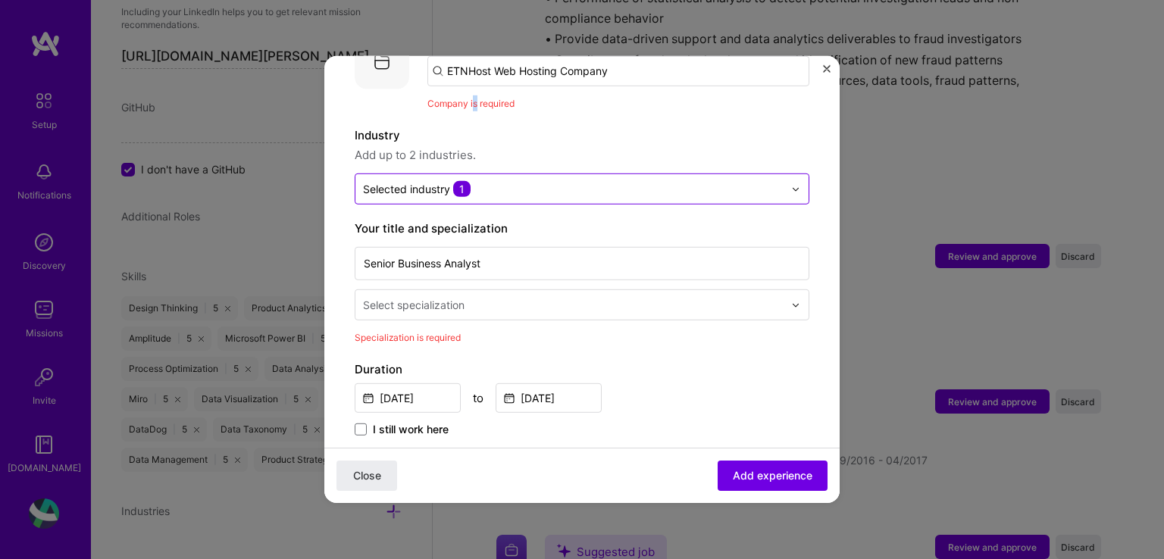
scroll to position [227, 0]
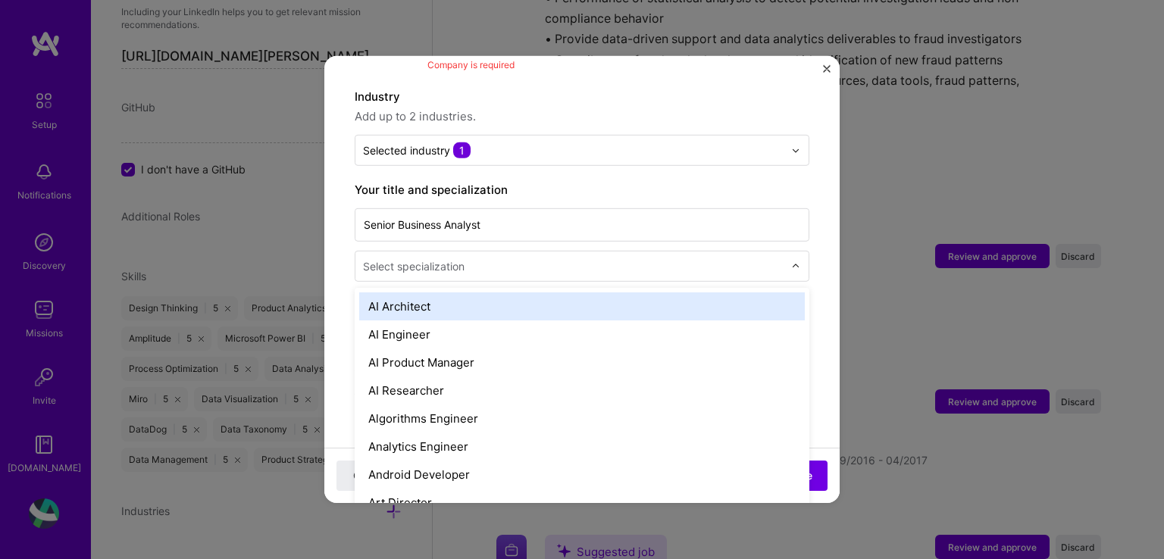
click at [449, 258] on div "Select specialization" at bounding box center [414, 266] width 102 height 16
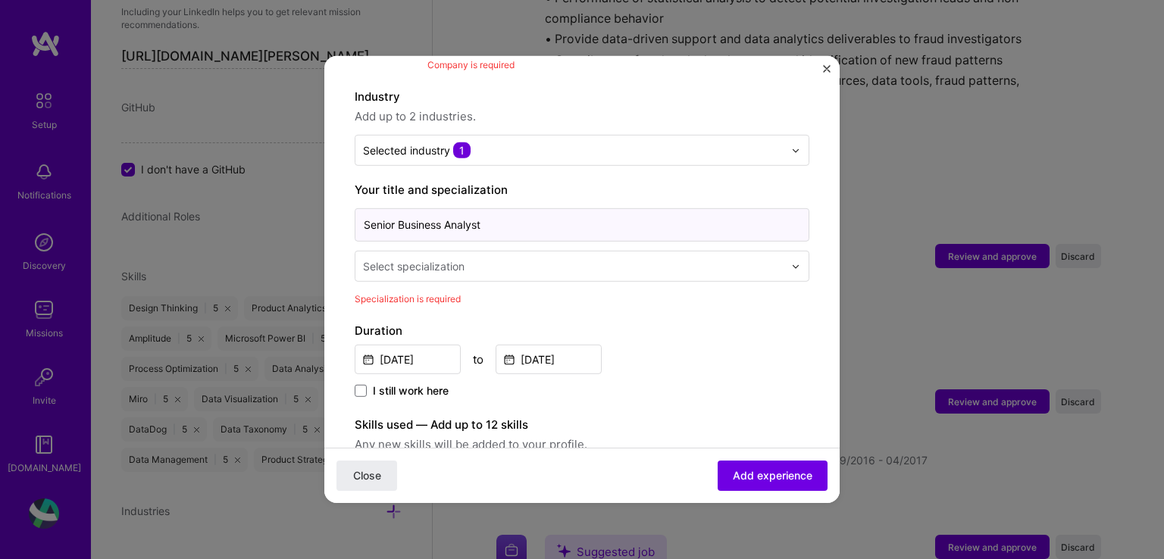
drag, startPoint x: 443, startPoint y: 208, endPoint x: 400, endPoint y: 208, distance: 43.2
click at [400, 208] on input "Senior Business Analyst" at bounding box center [582, 224] width 455 height 33
type input "Senior Business Analyst"
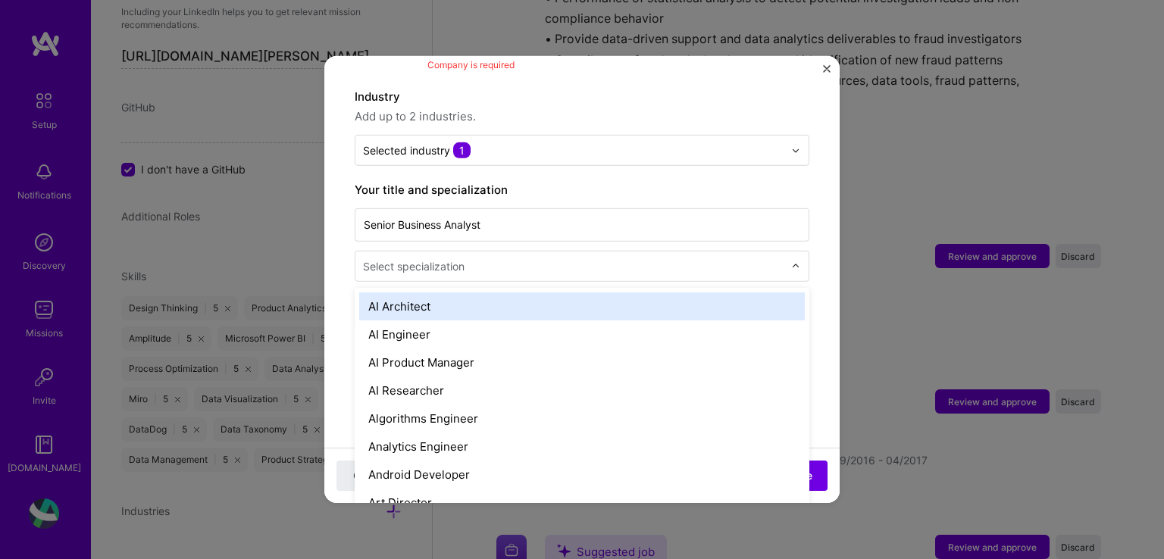
click at [596, 258] on input "text" at bounding box center [575, 266] width 424 height 16
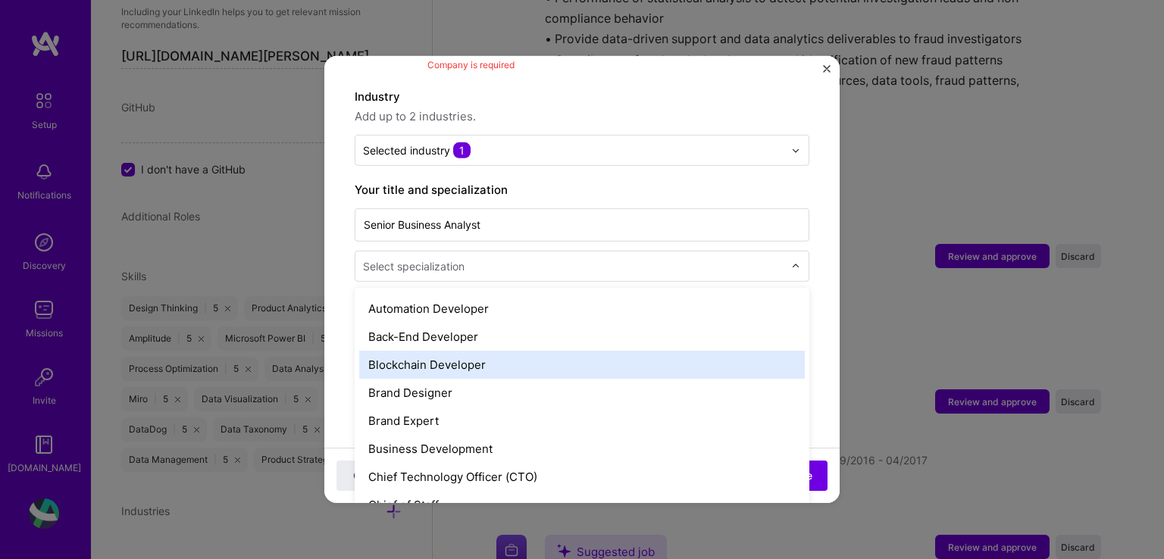
scroll to position [303, 0]
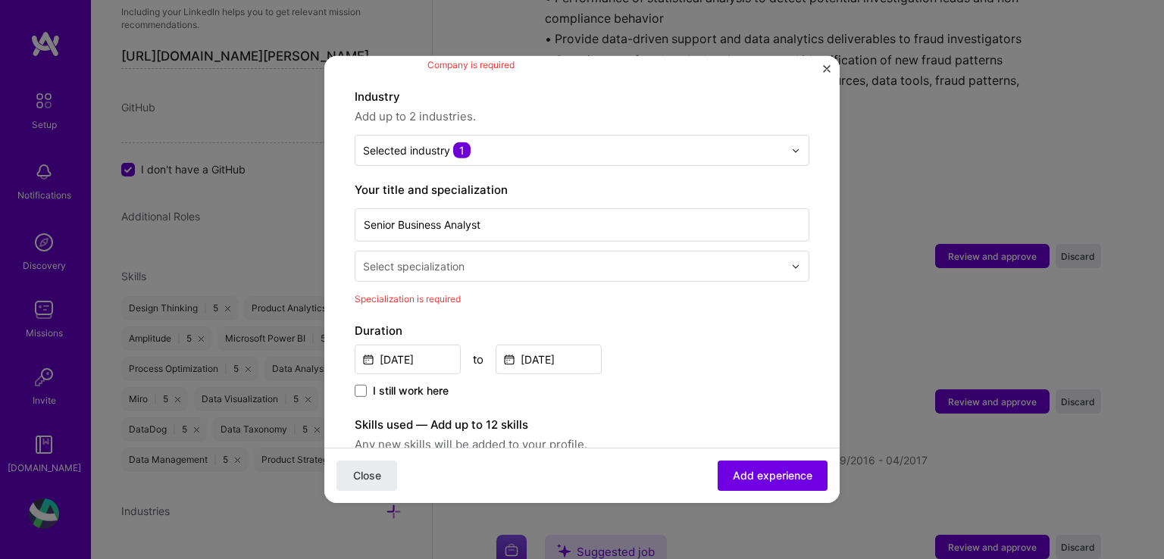
click at [440, 258] on div "Select specialization" at bounding box center [414, 266] width 102 height 16
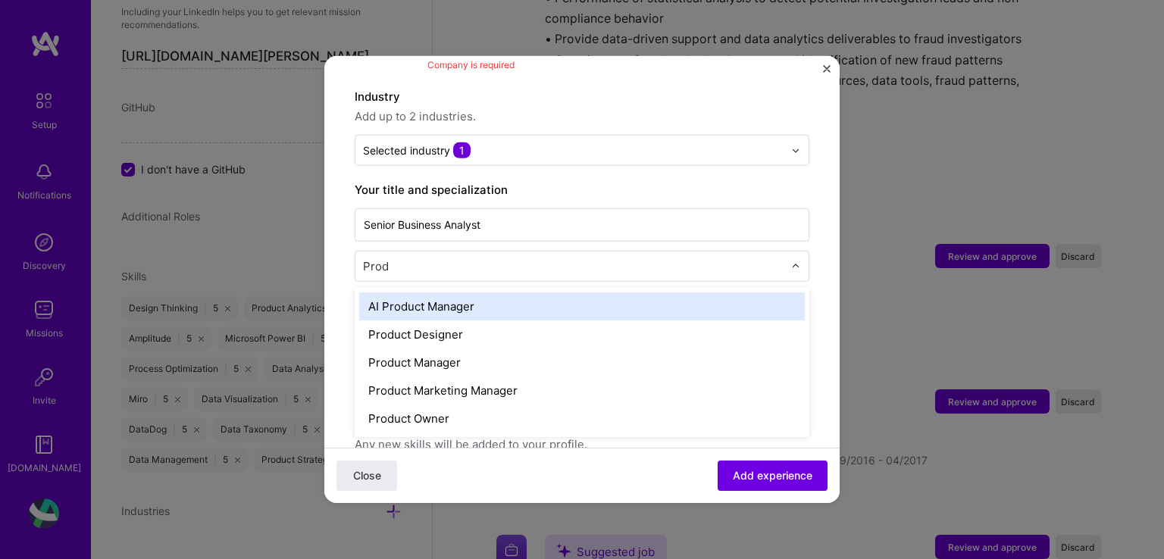
drag, startPoint x: 387, startPoint y: 249, endPoint x: 349, endPoint y: 246, distance: 38.8
click at [349, 246] on form "Adding suggested job This job is suggested based on your LinkedIn, resume or [D…" at bounding box center [581, 521] width 515 height 1324
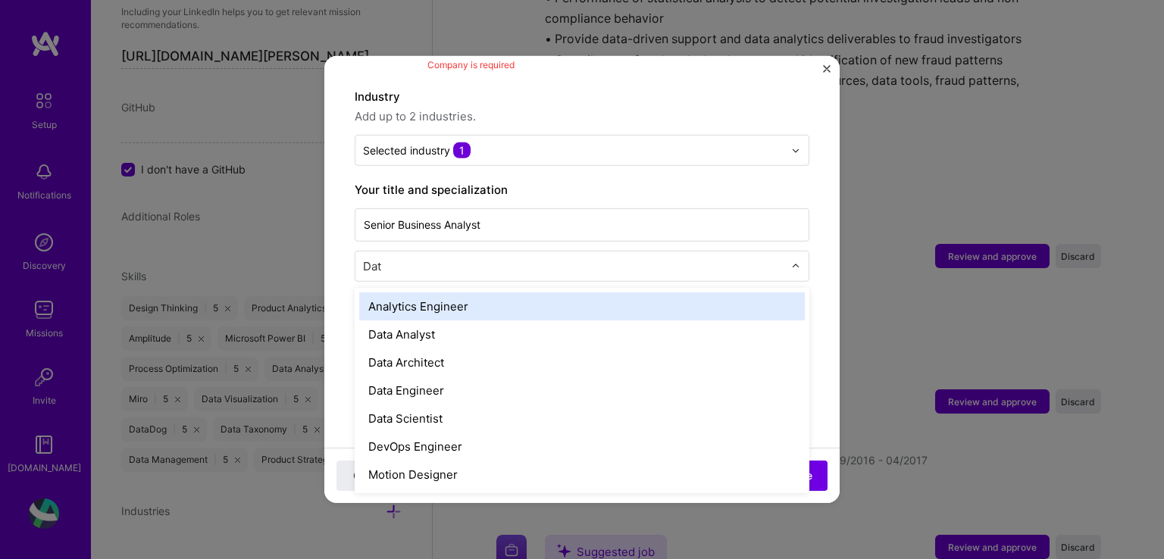
type input "Data"
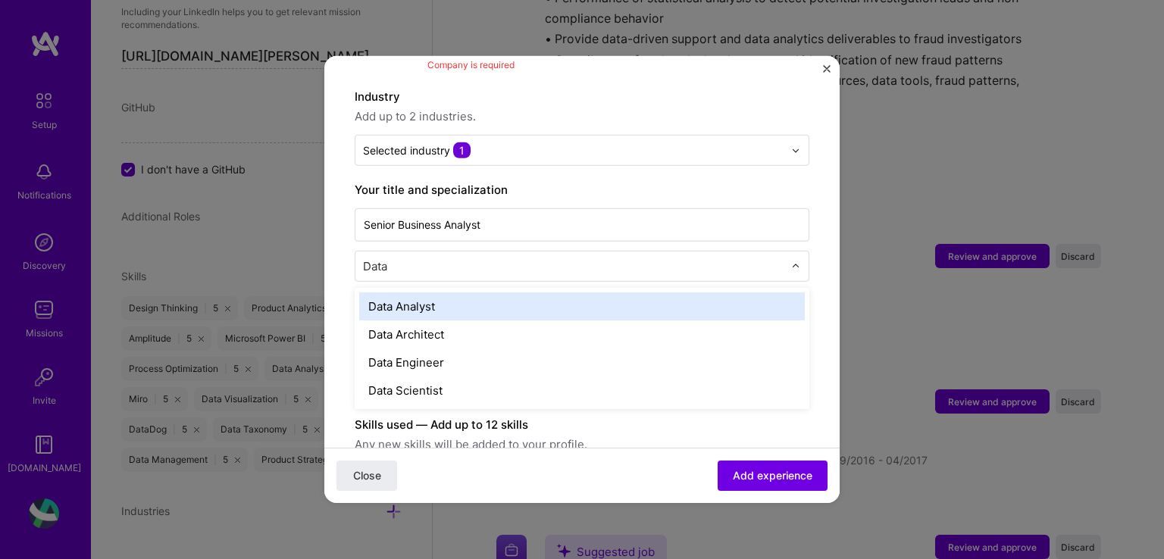
click at [399, 292] on div "Data Analyst" at bounding box center [581, 306] width 445 height 28
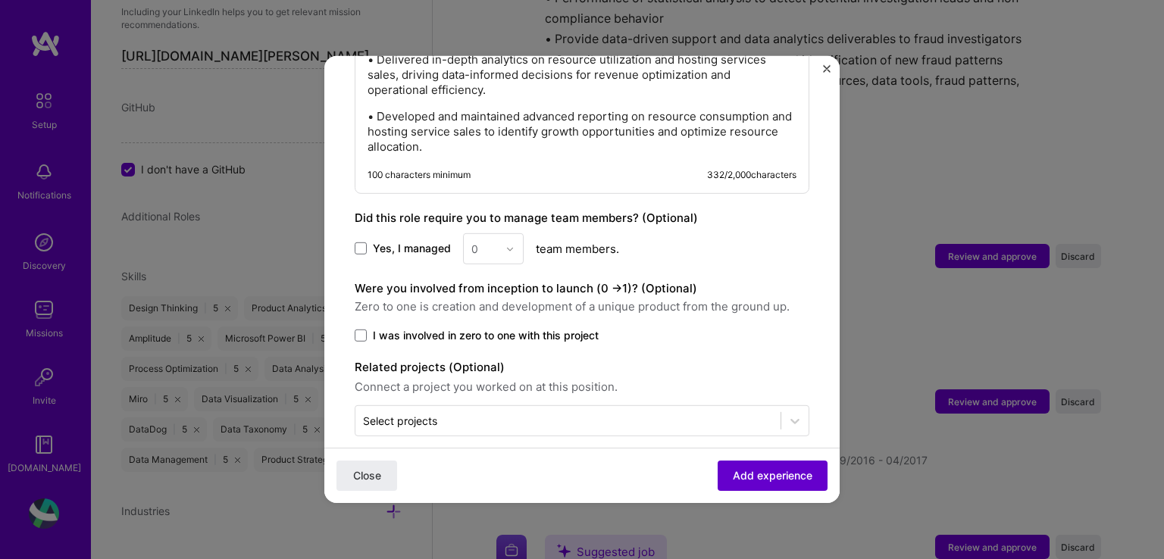
click at [751, 480] on span "Add experience" at bounding box center [773, 475] width 80 height 15
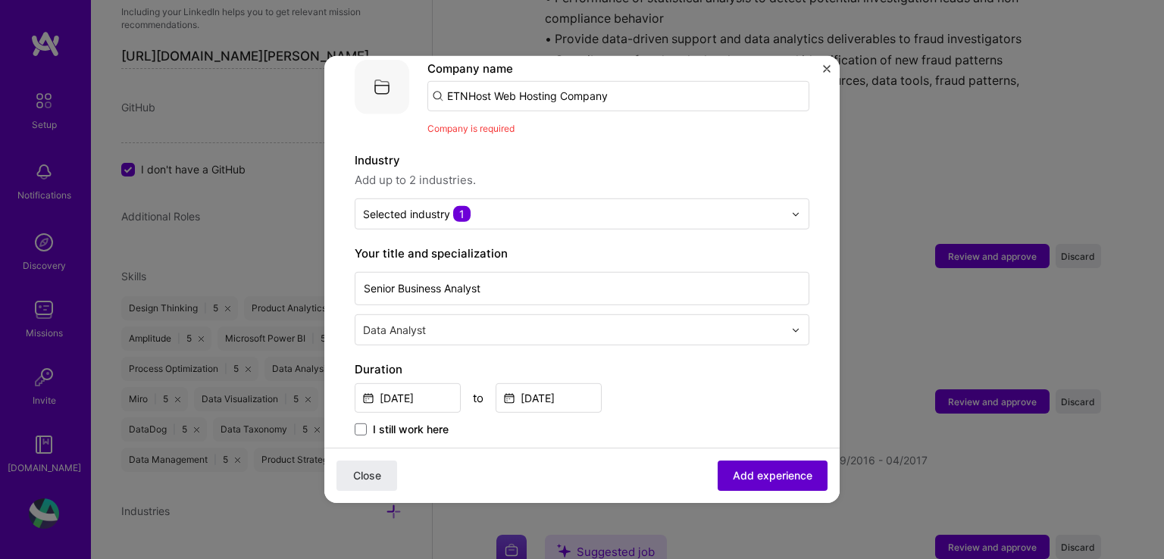
scroll to position [152, 0]
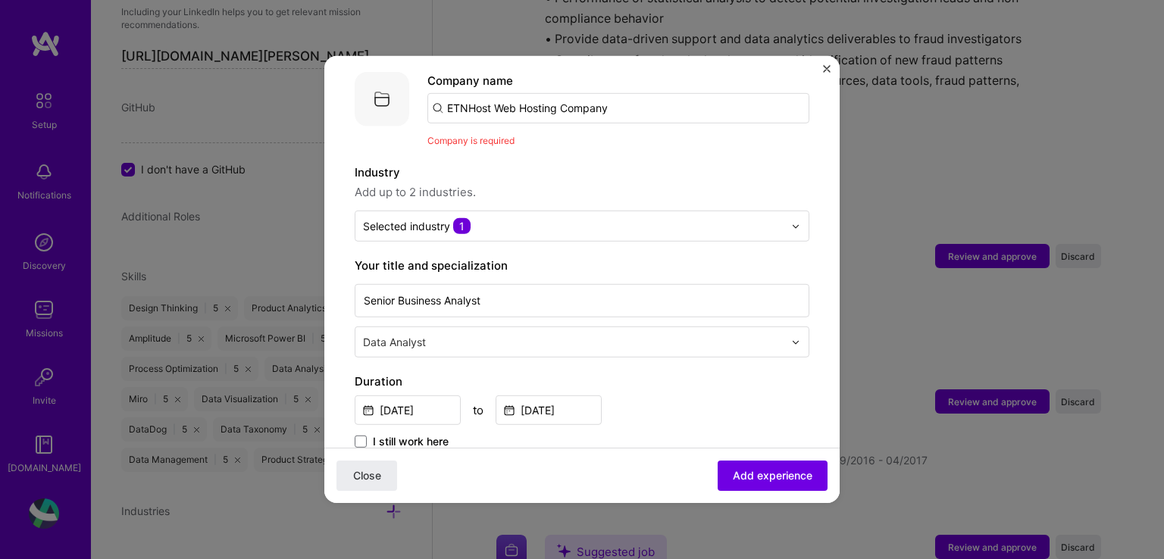
click at [527, 100] on input "ETNHost Web Hosting Company" at bounding box center [618, 108] width 382 height 30
drag, startPoint x: 632, startPoint y: 88, endPoint x: 436, endPoint y: 86, distance: 195.5
click at [436, 93] on input "ETNHost Web Hosting Company" at bounding box center [618, 108] width 382 height 30
click at [438, 93] on input "text" at bounding box center [618, 108] width 382 height 30
paste input "ETNHost Web Hosting Company"
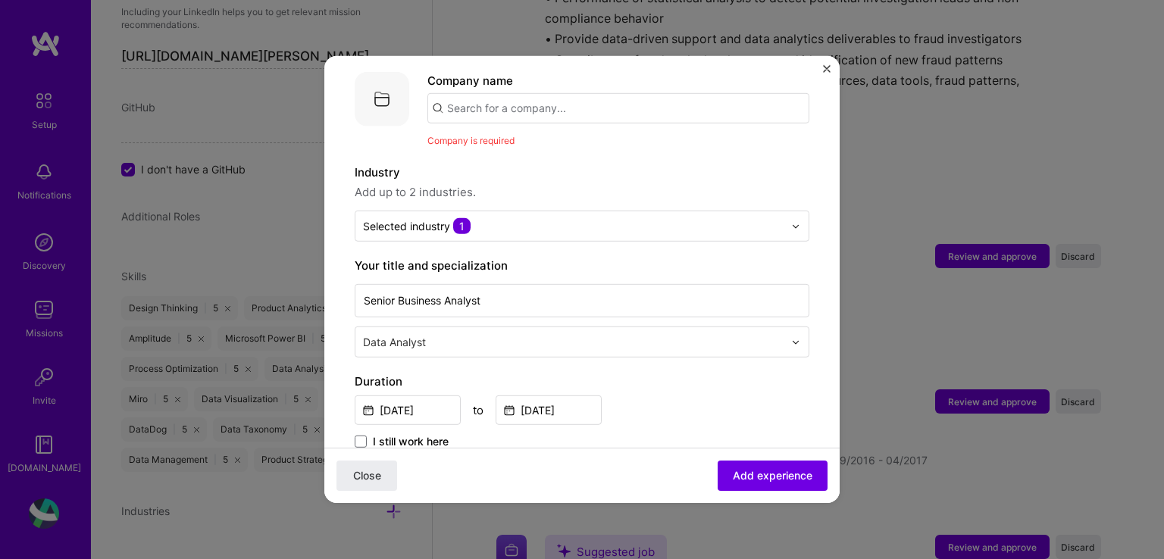
type input "ETNHost Web Hosting Company"
click at [545, 133] on div "Adding suggested job This job is suggested based on your LinkedIn, resume or [D…" at bounding box center [582, 542] width 455 height 1214
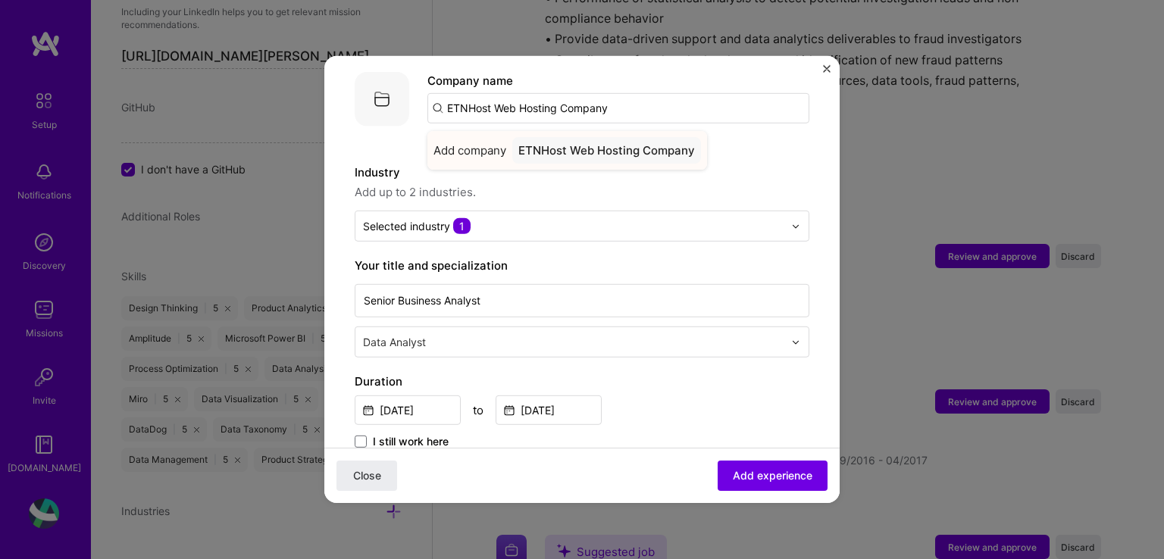
click at [555, 137] on div "ETNHost Web Hosting Company" at bounding box center [606, 150] width 189 height 27
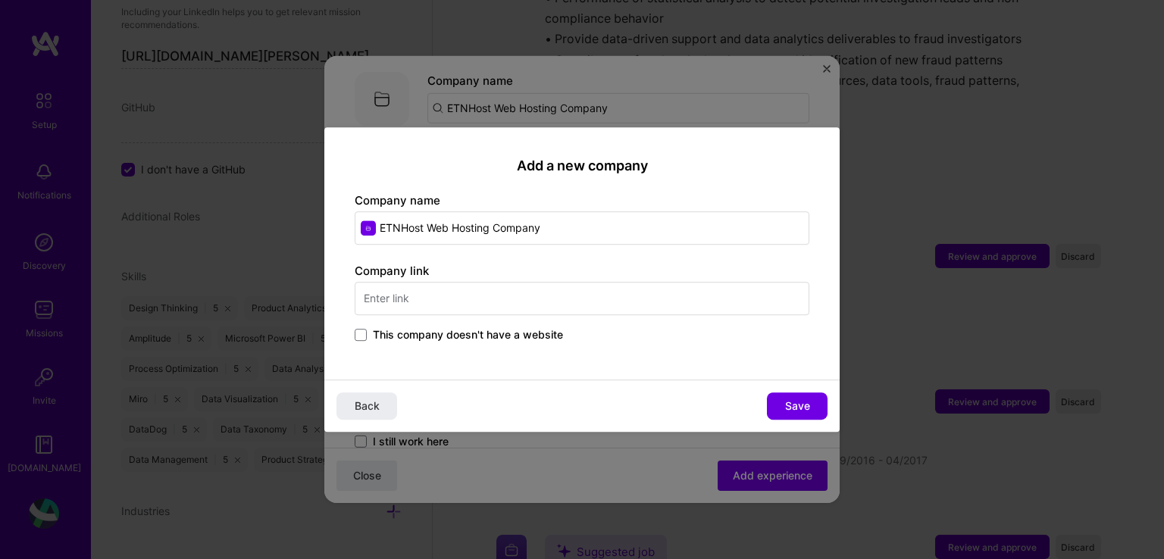
click at [436, 303] on input "text" at bounding box center [582, 298] width 455 height 33
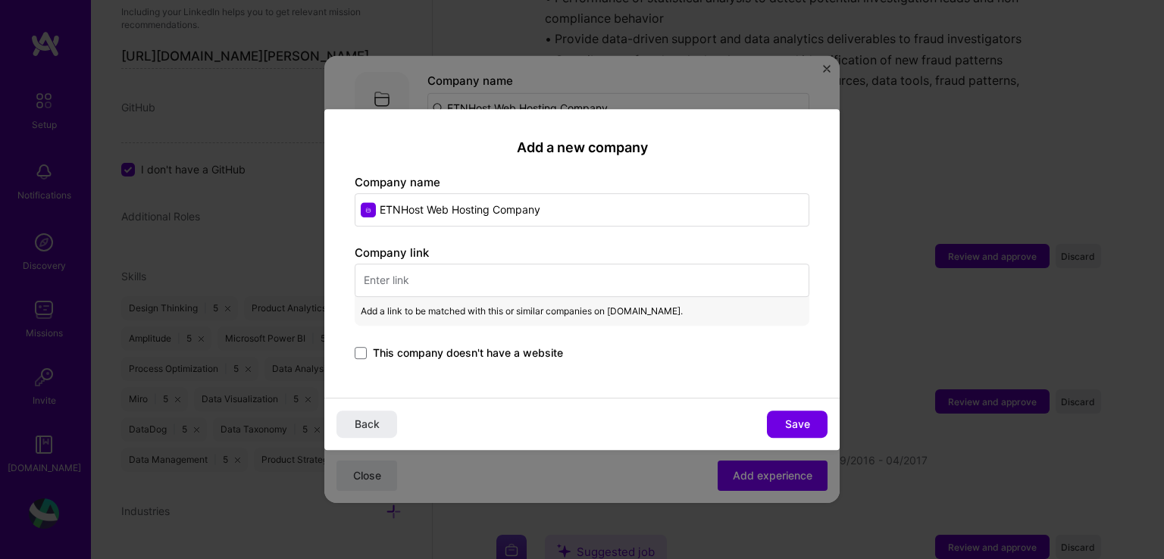
paste input "[URL][DOMAIN_NAME]"
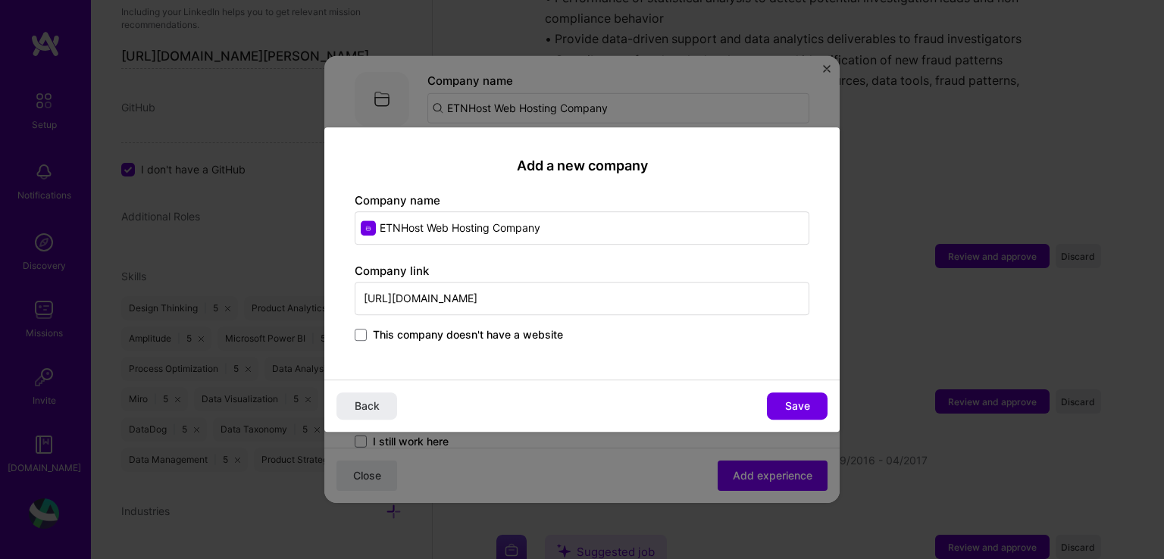
type input "[URL][DOMAIN_NAME]"
click at [624, 334] on div "This company doesn't have a website" at bounding box center [582, 335] width 455 height 17
click at [794, 400] on span "Save" at bounding box center [797, 406] width 25 height 15
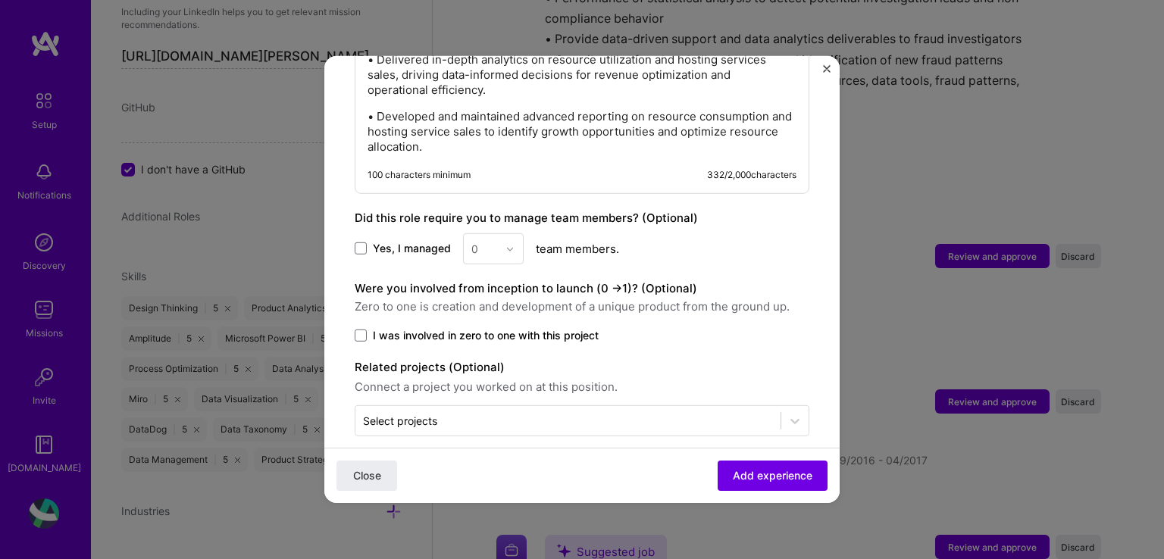
click at [751, 471] on span "Add experience" at bounding box center [773, 475] width 80 height 15
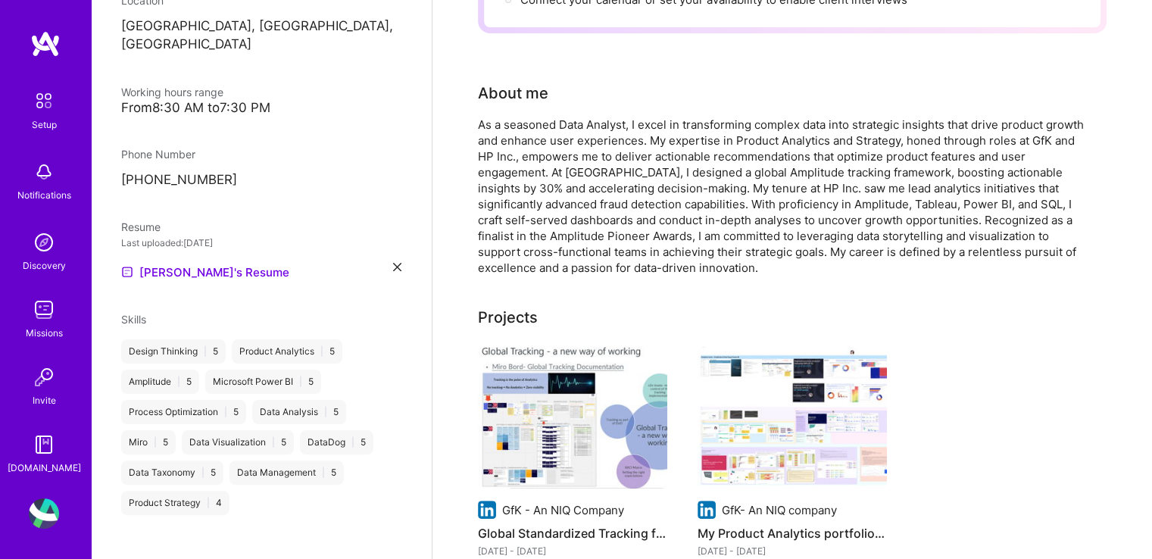
scroll to position [0, 0]
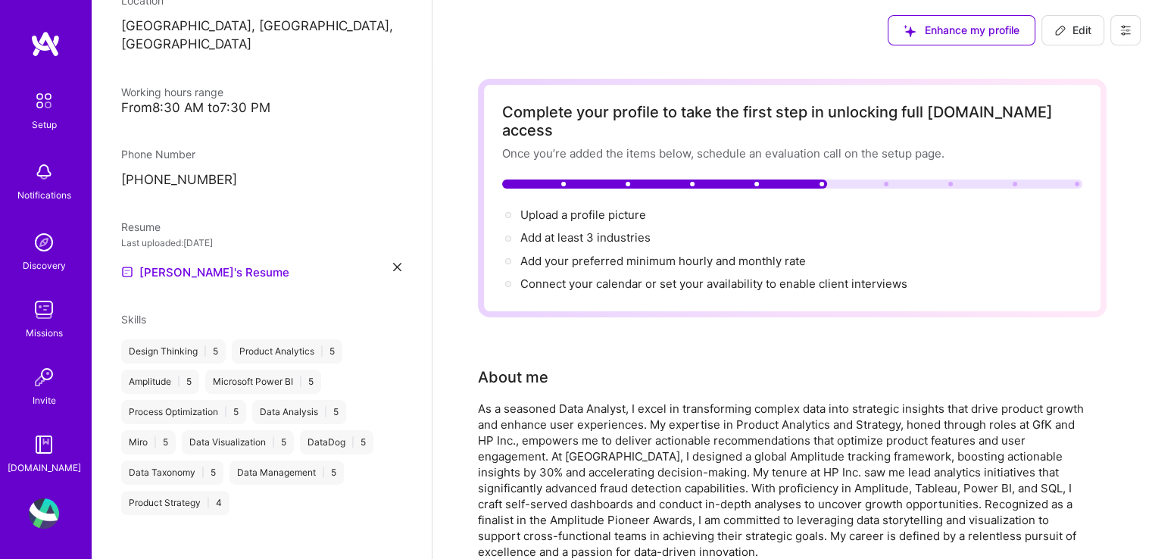
click at [837, 180] on div at bounding box center [792, 184] width 580 height 9
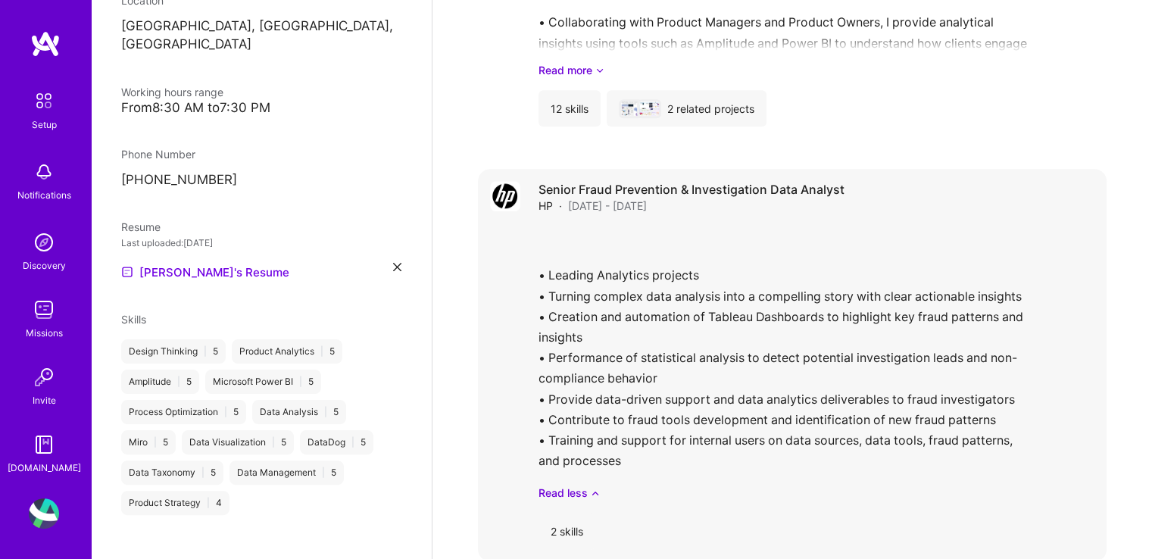
scroll to position [1117, 0]
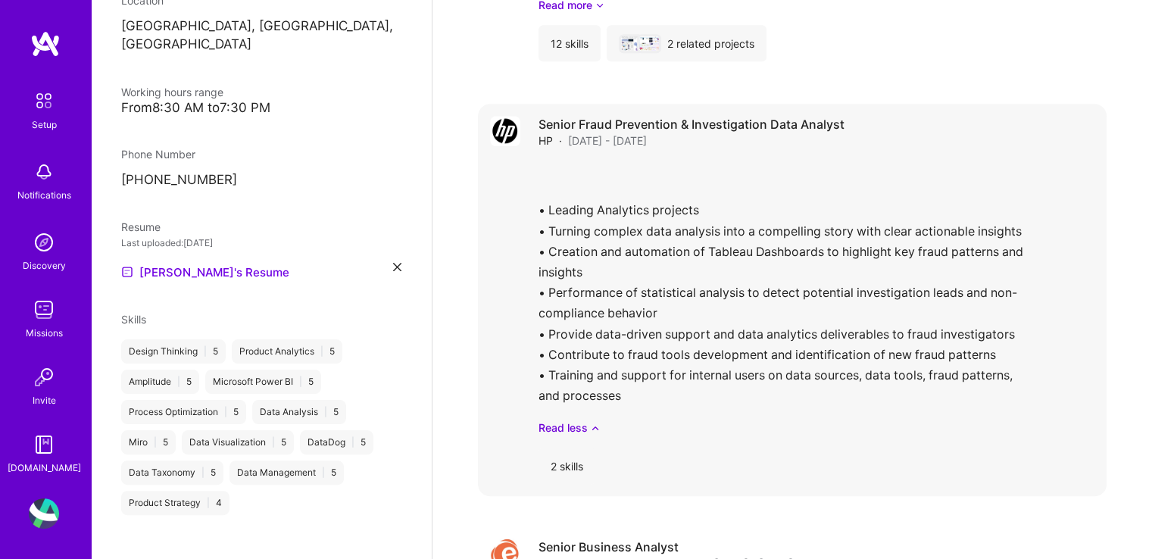
click at [565, 452] on div "2 skills" at bounding box center [567, 466] width 57 height 36
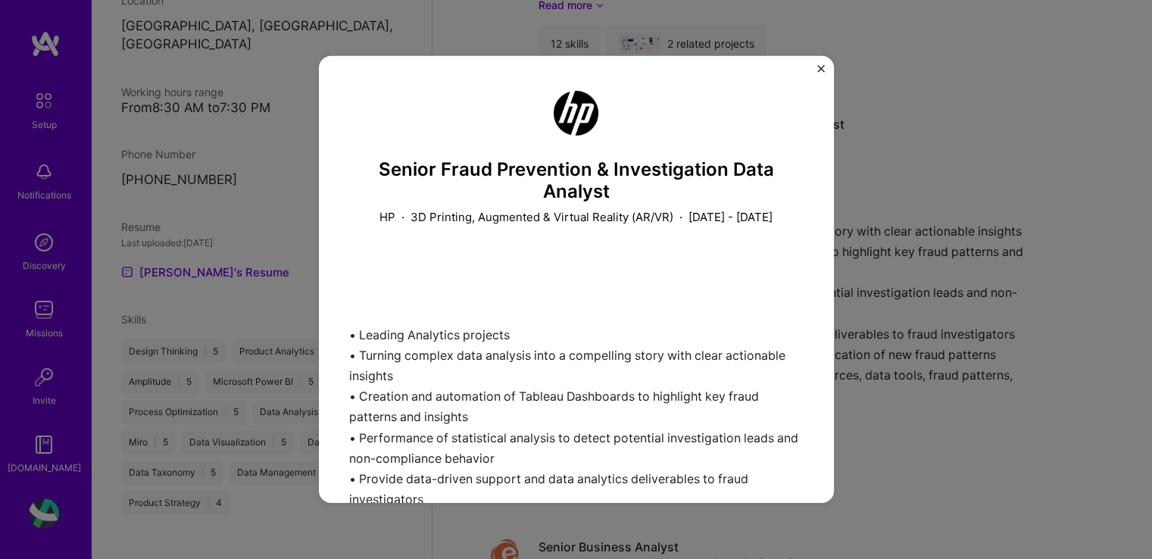
click at [820, 67] on img "Close" at bounding box center [821, 69] width 8 height 8
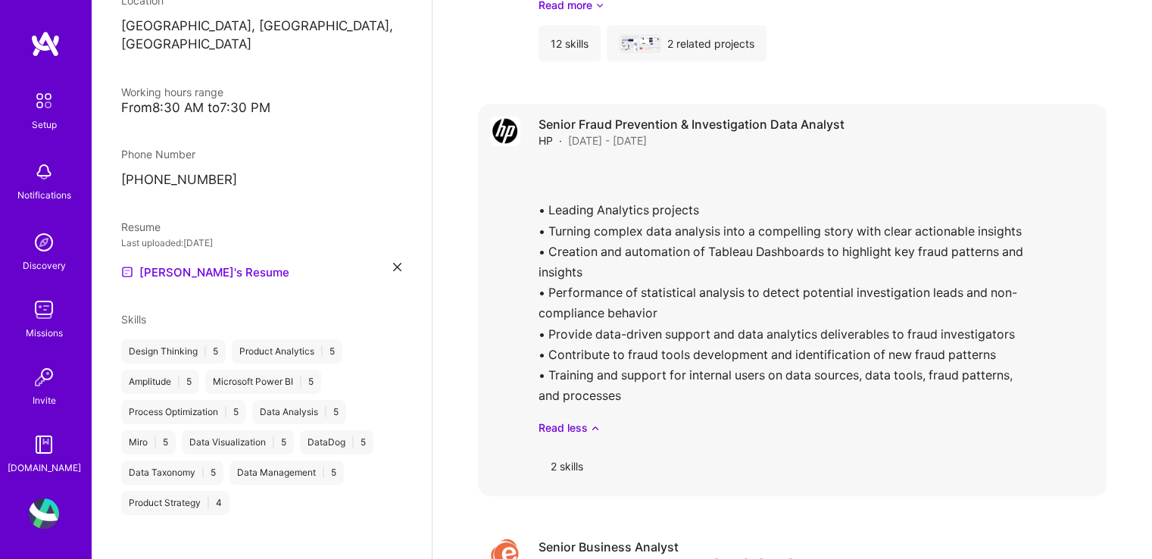
click at [817, 161] on div "• Leading Analytics projects • Turning complex data analysis into a compelling …" at bounding box center [817, 298] width 556 height 275
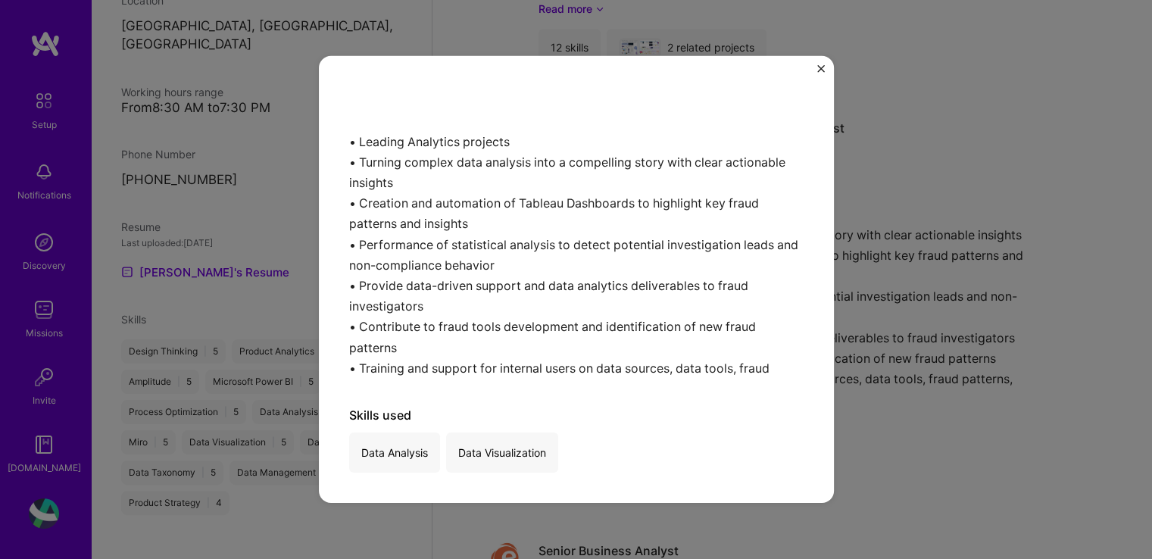
scroll to position [1345, 0]
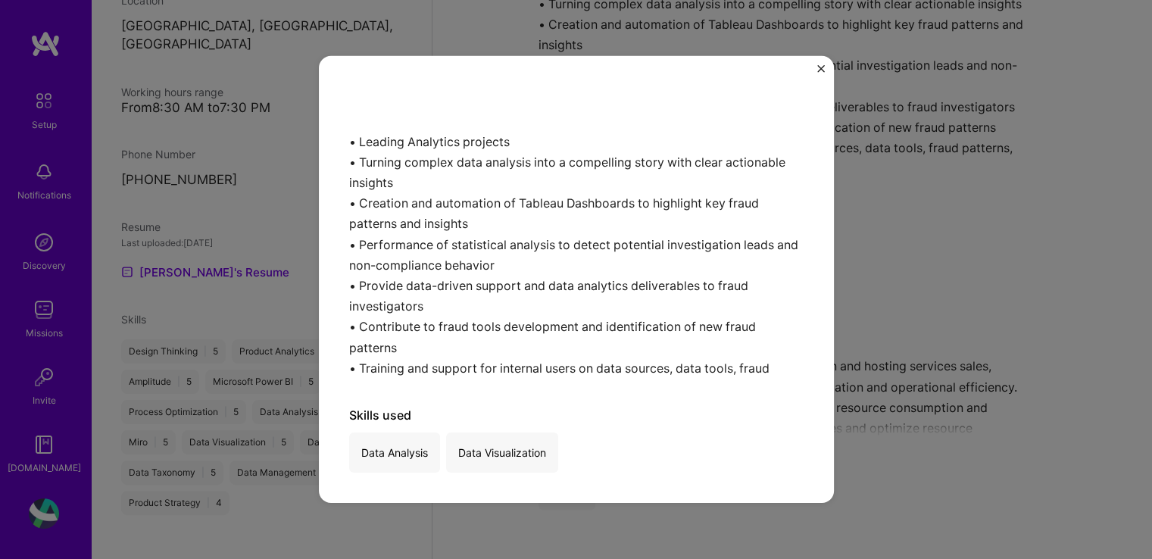
click at [817, 68] on img "Close" at bounding box center [821, 69] width 8 height 8
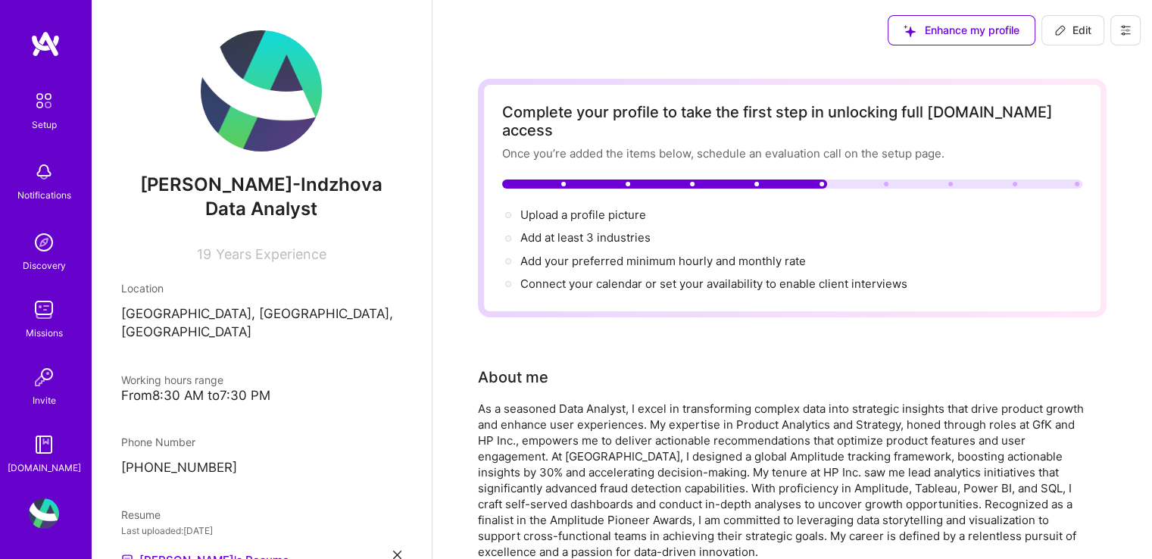
click at [53, 195] on div "Notifications" at bounding box center [44, 195] width 54 height 16
click at [52, 118] on div "Setup" at bounding box center [44, 125] width 25 height 16
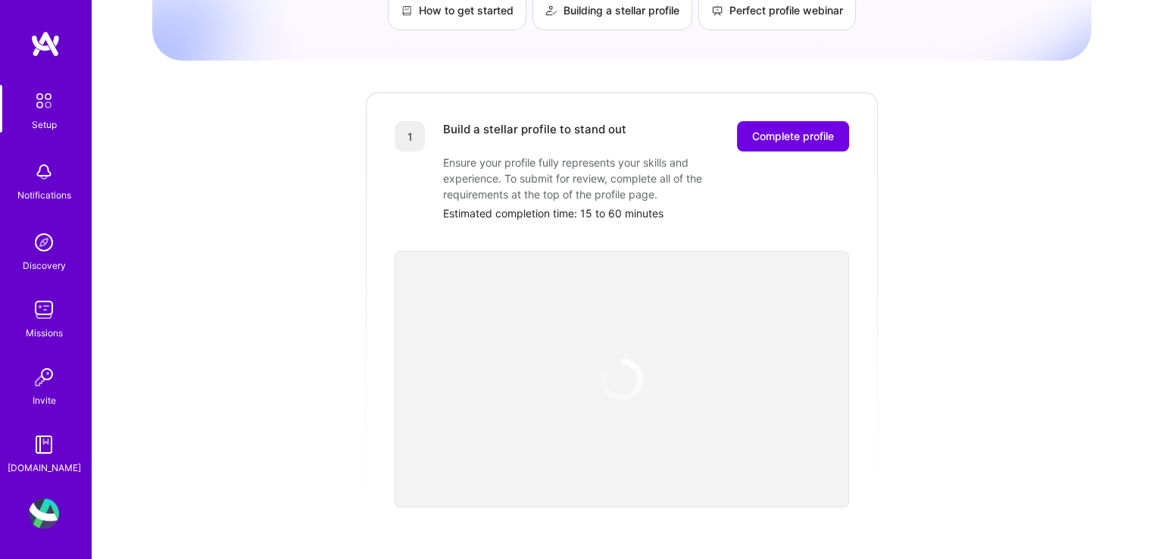
scroll to position [303, 0]
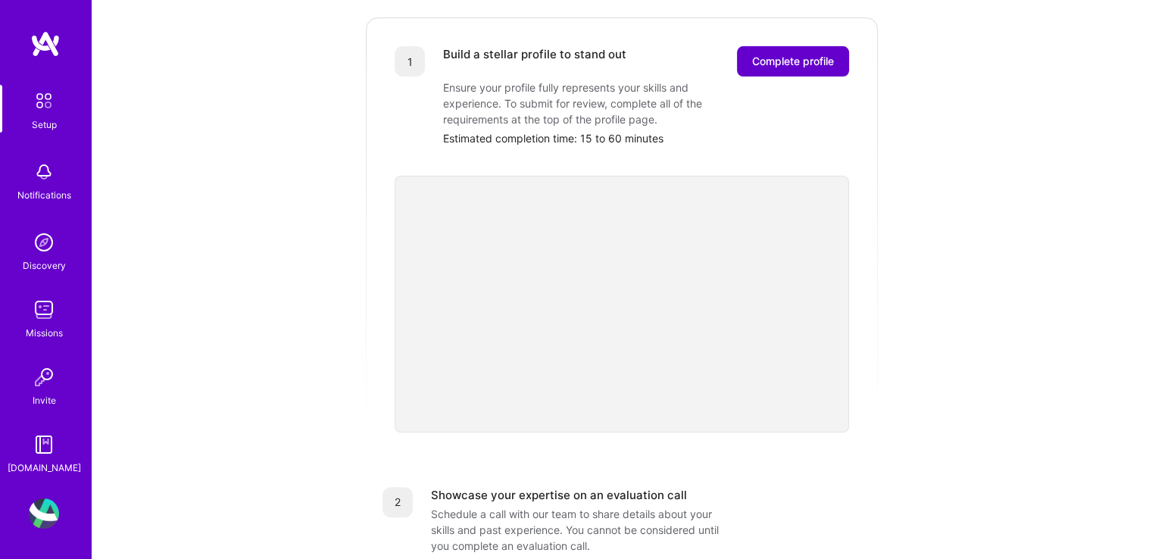
click at [786, 52] on button "Complete profile" at bounding box center [793, 61] width 112 height 30
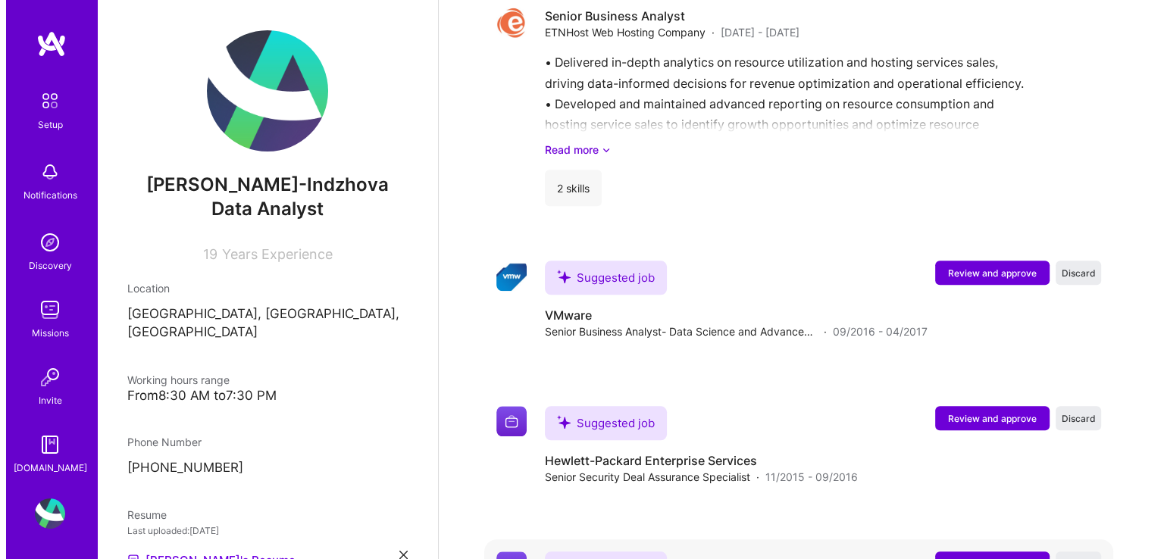
scroll to position [1478, 0]
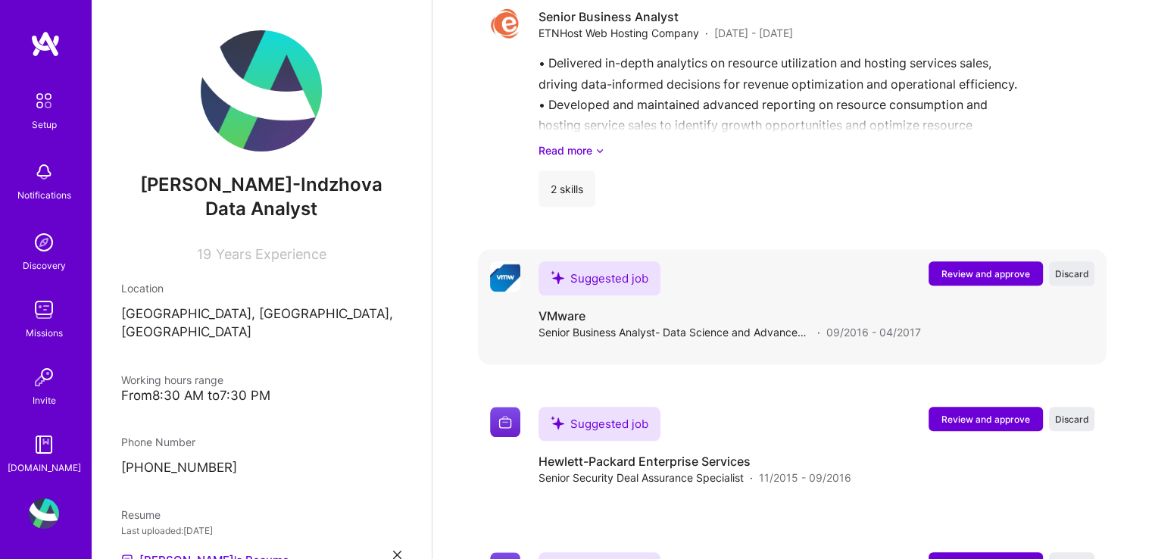
click at [980, 261] on button "Review and approve" at bounding box center [986, 273] width 114 height 24
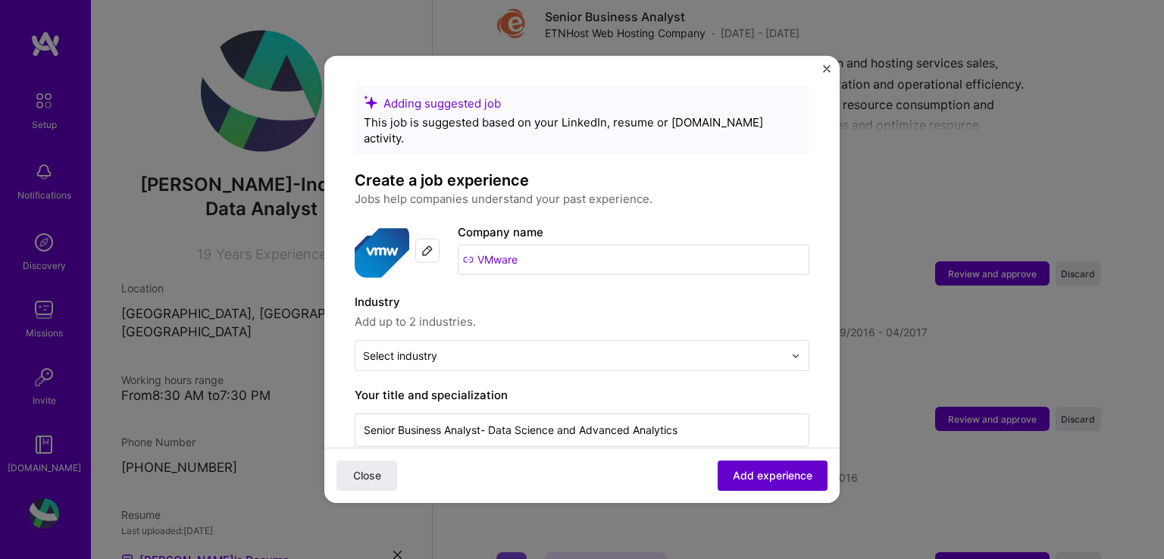
click at [755, 480] on span "Add experience" at bounding box center [773, 475] width 80 height 15
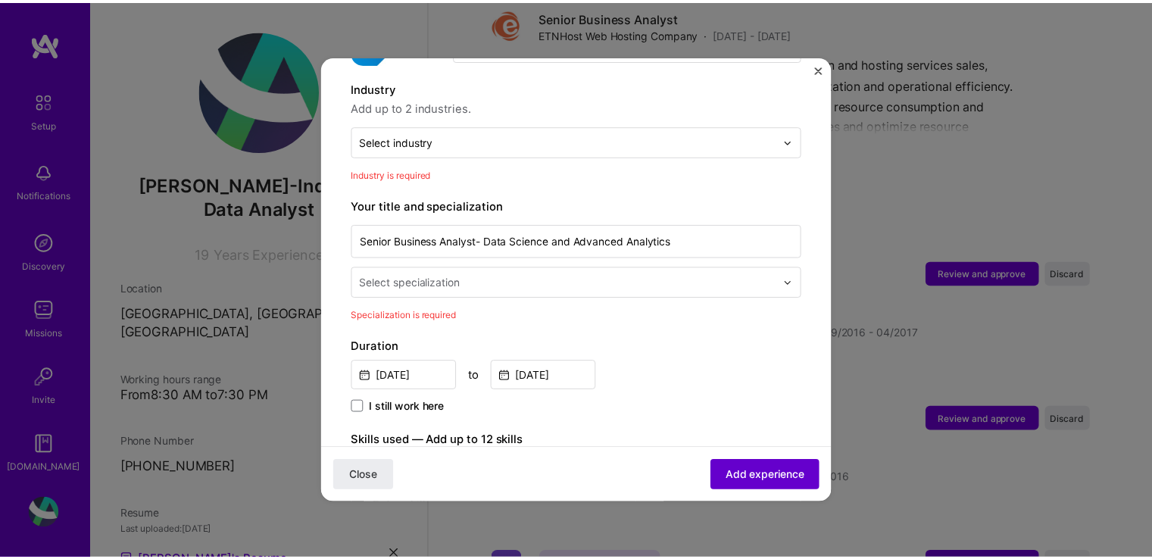
scroll to position [221, 0]
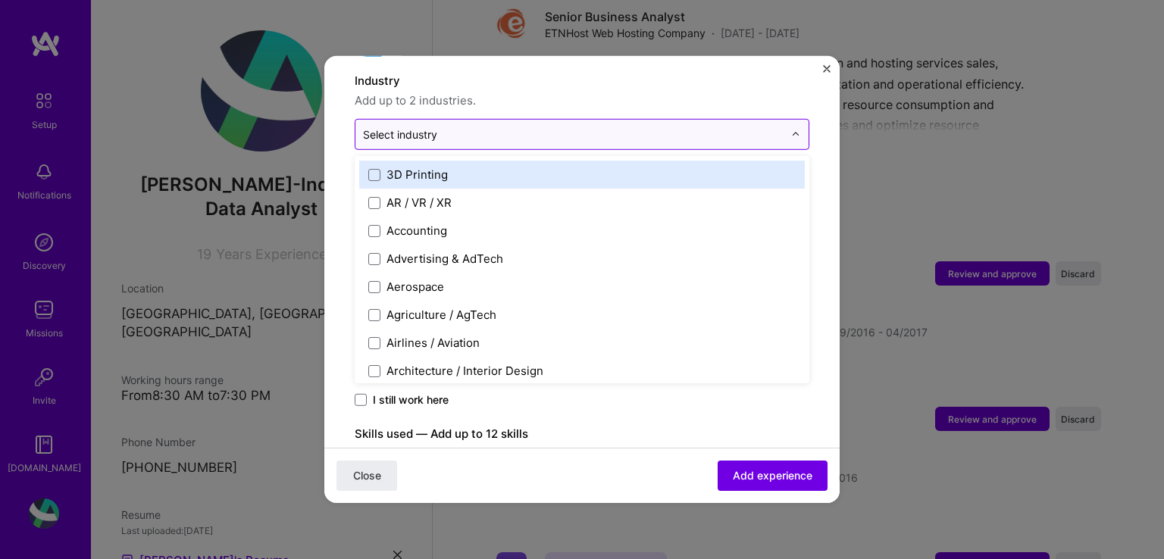
click at [445, 127] on input "text" at bounding box center [573, 135] width 420 height 16
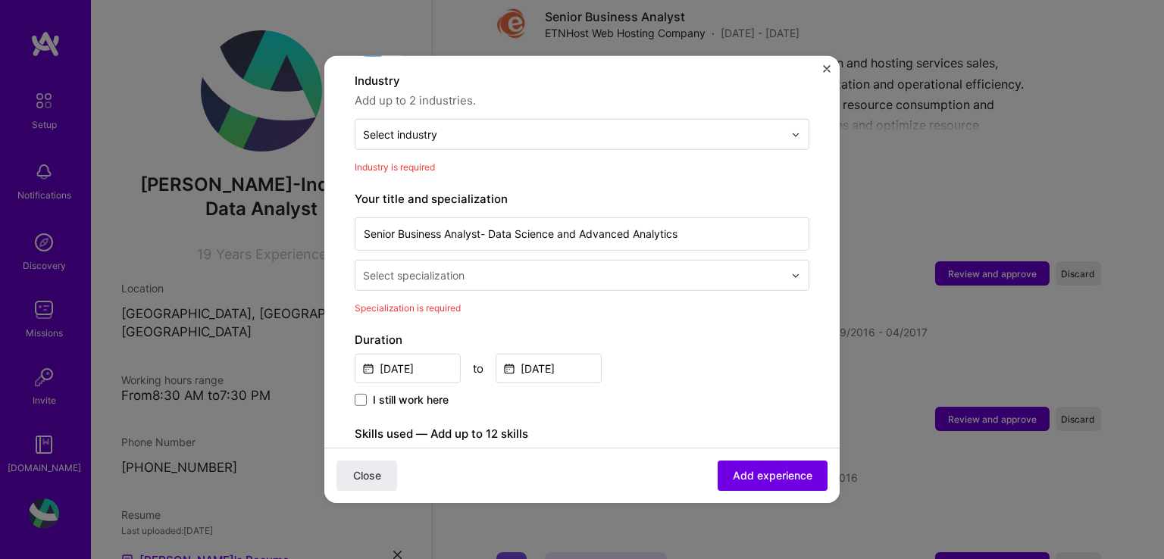
click at [958, 174] on div "Adding suggested job This job is suggested based on your LinkedIn, resume or [D…" at bounding box center [582, 279] width 1164 height 559
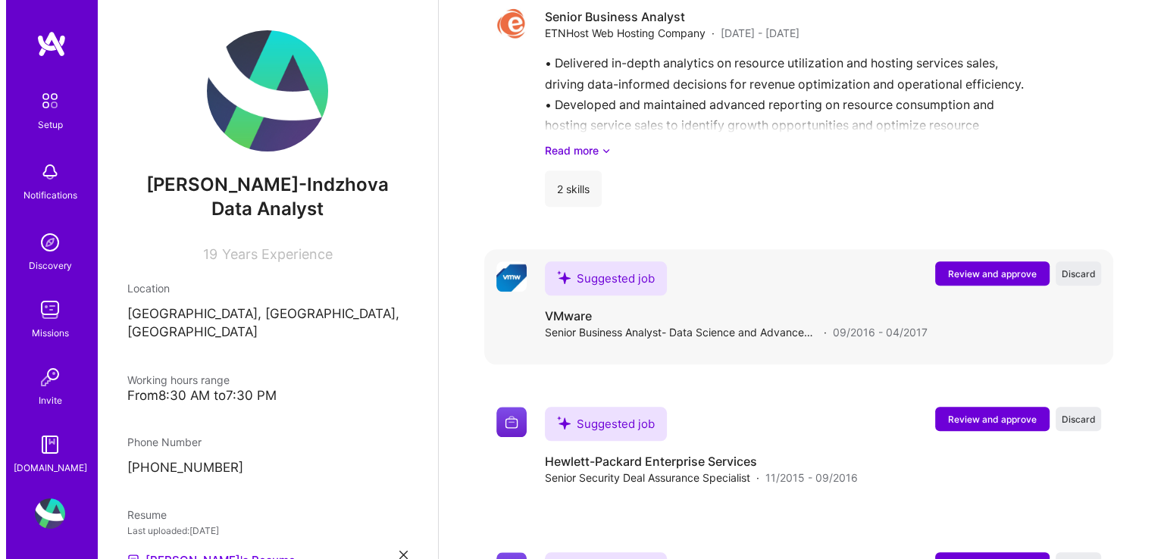
scroll to position [1402, 0]
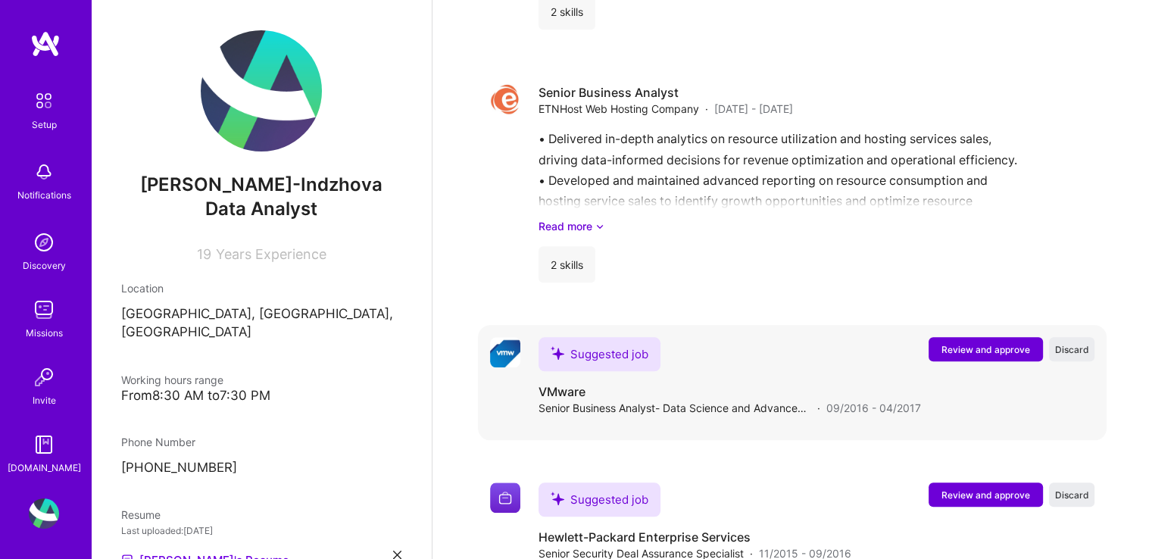
click at [958, 343] on span "Review and approve" at bounding box center [986, 349] width 89 height 13
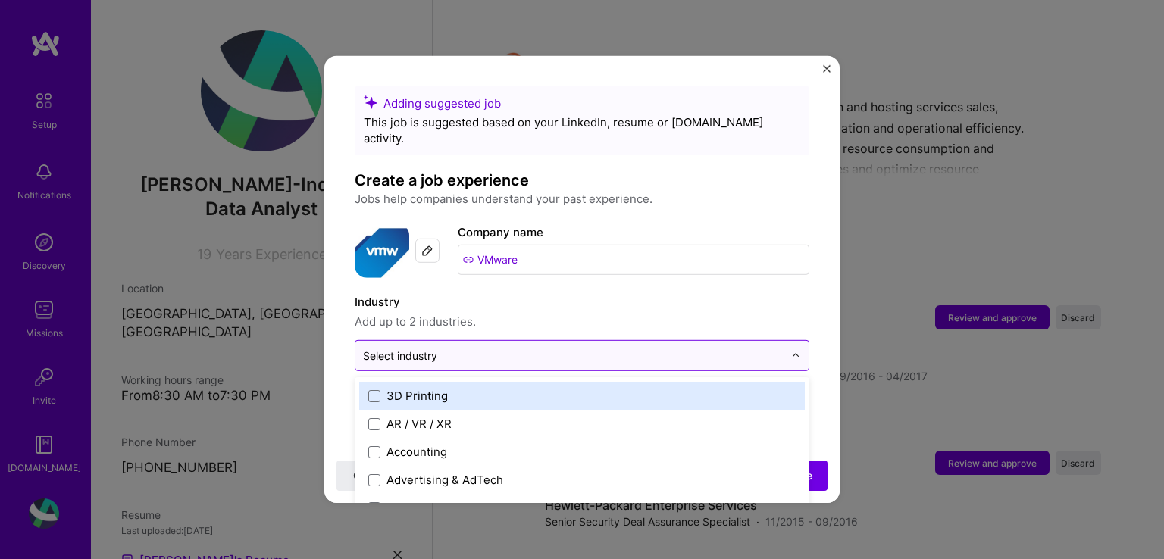
click at [433, 348] on div "Select industry 0" at bounding box center [400, 356] width 74 height 16
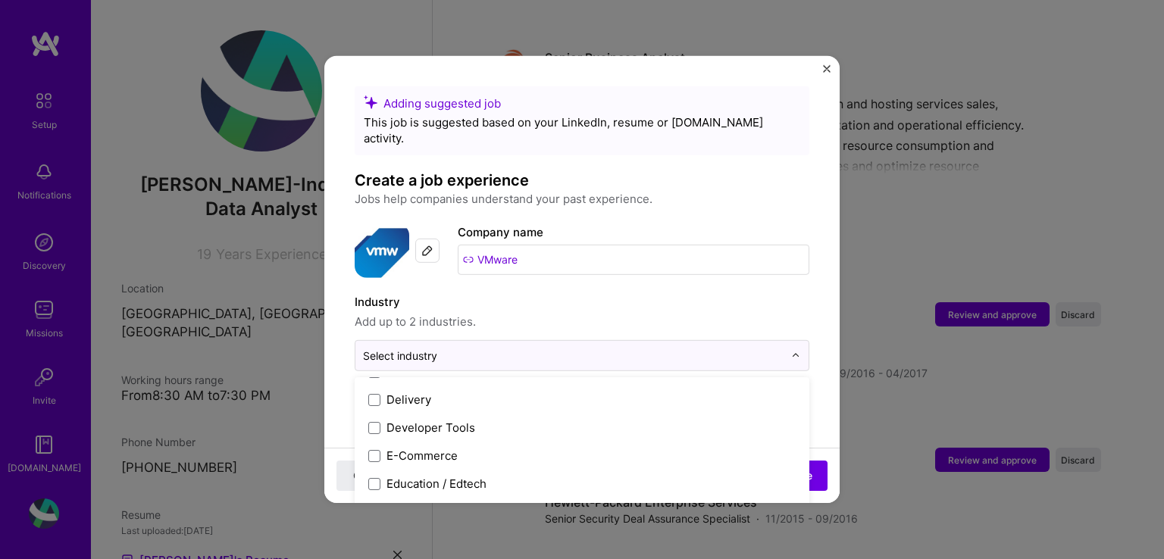
scroll to position [1288, 0]
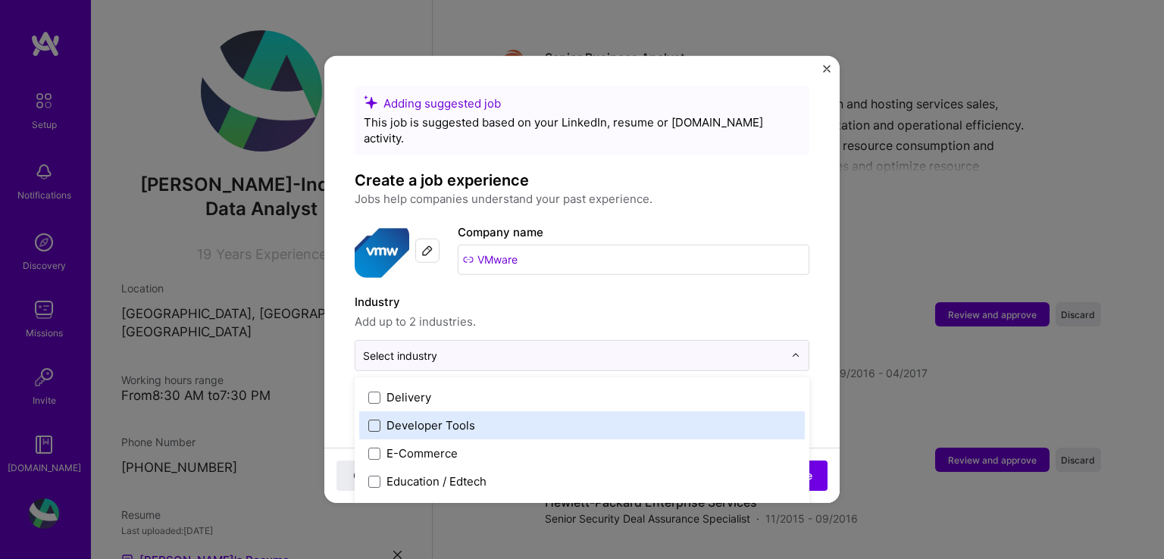
click at [370, 419] on span at bounding box center [374, 425] width 12 height 12
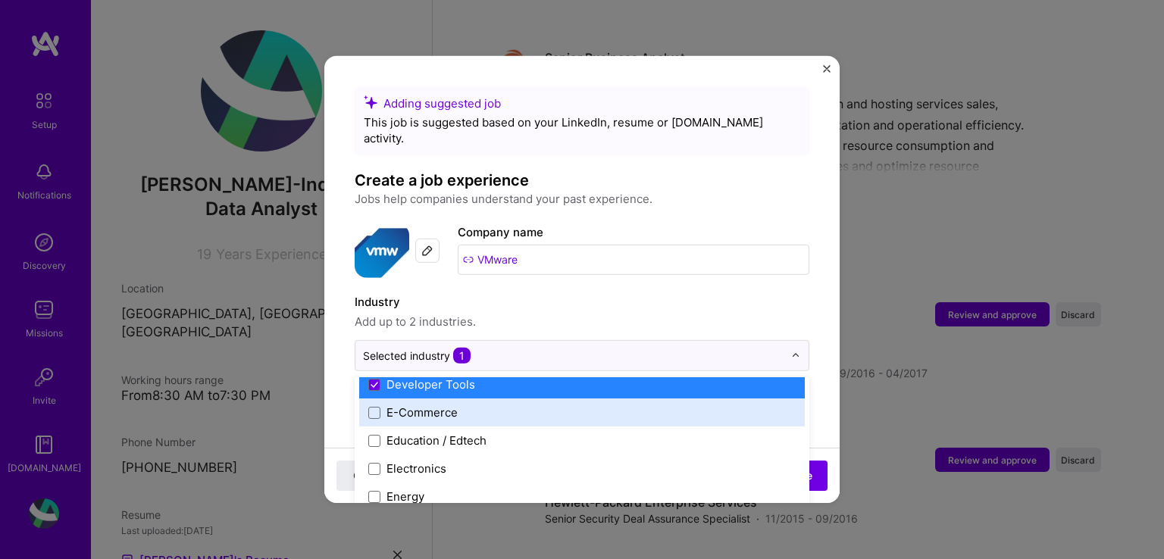
scroll to position [1364, 0]
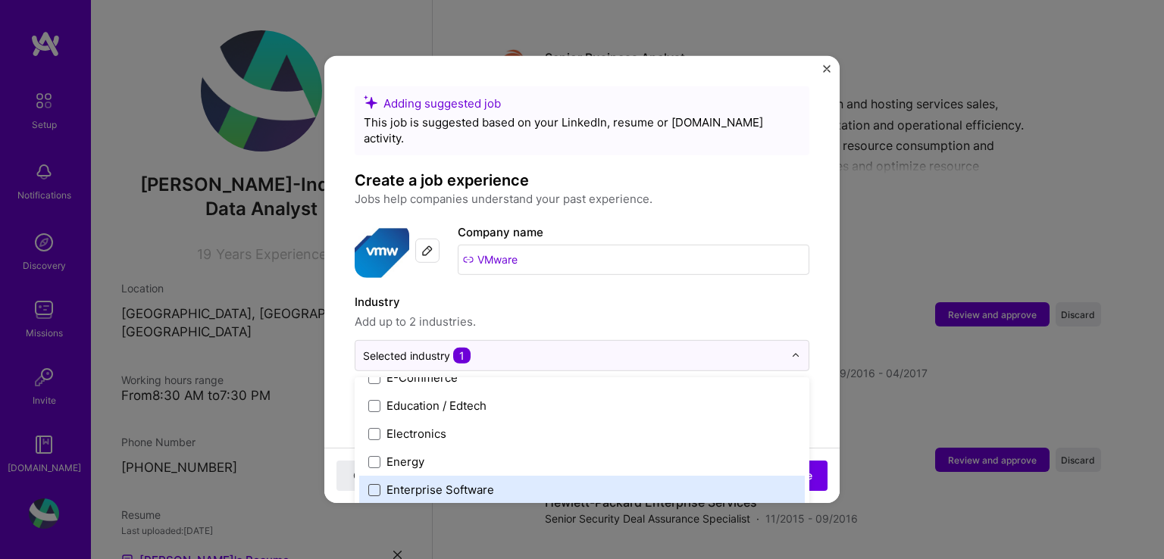
click at [371, 483] on span at bounding box center [374, 489] width 12 height 12
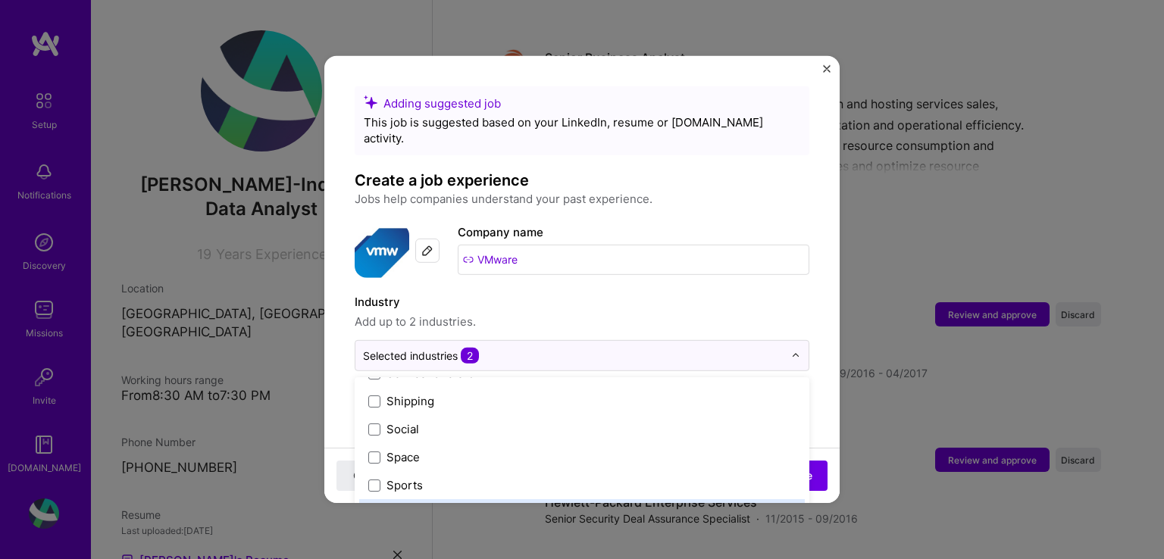
scroll to position [3146, 0]
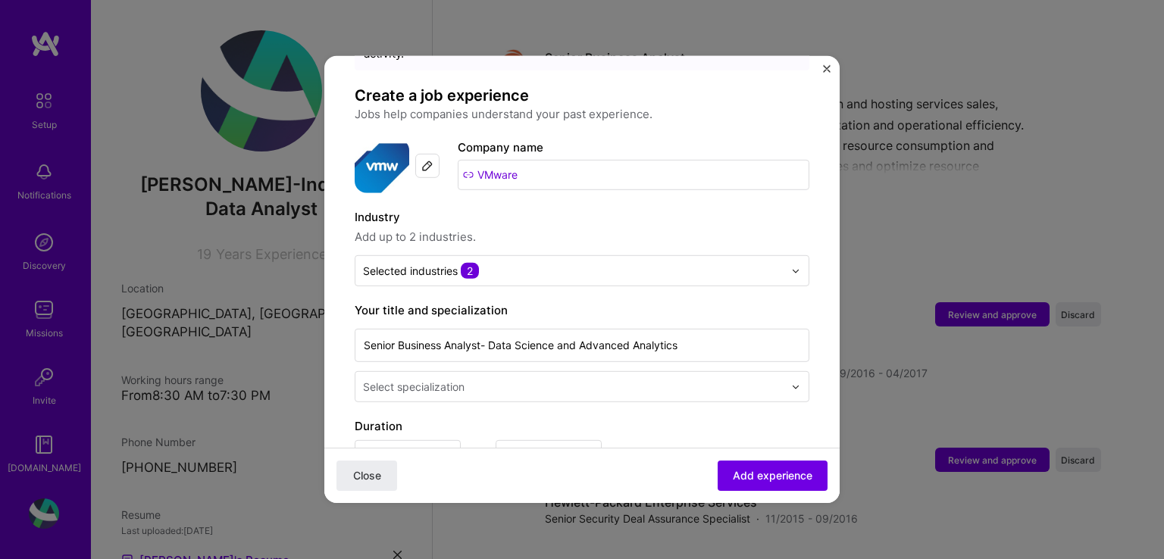
scroll to position [152, 0]
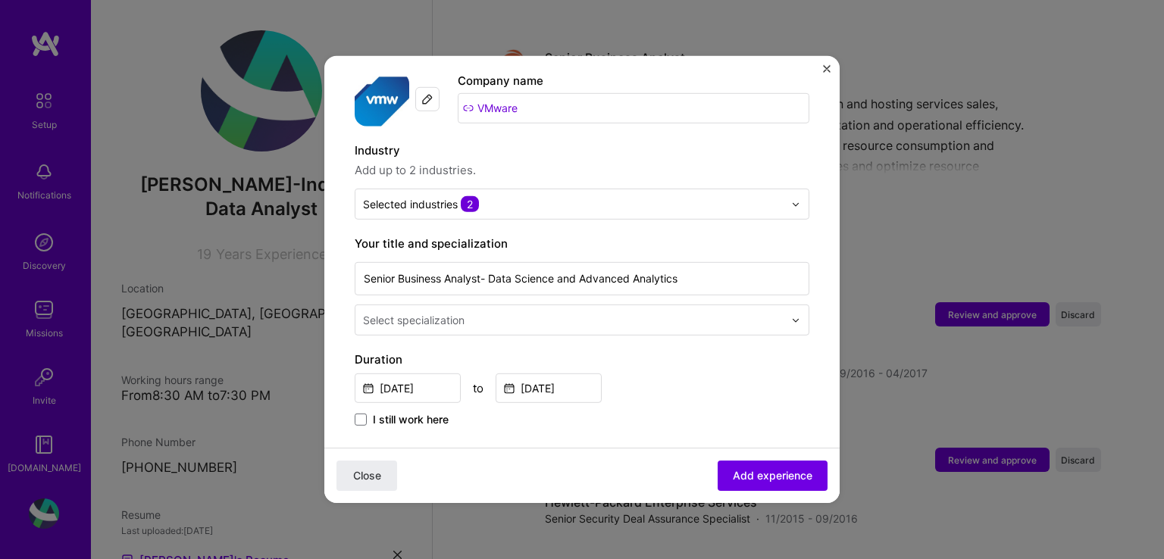
click at [631, 312] on input "text" at bounding box center [575, 320] width 424 height 16
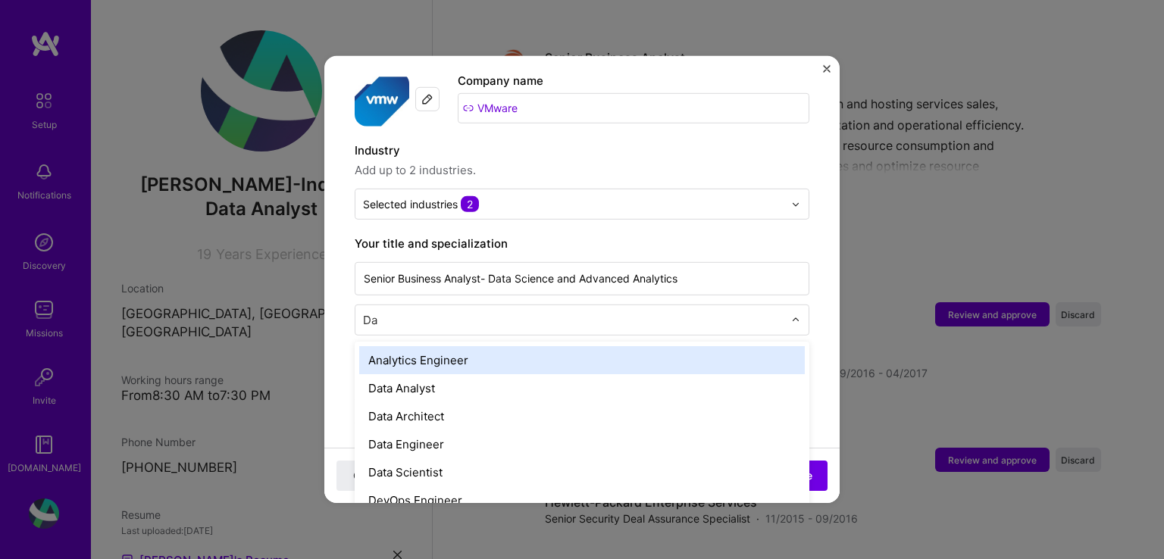
scroll to position [0, 0]
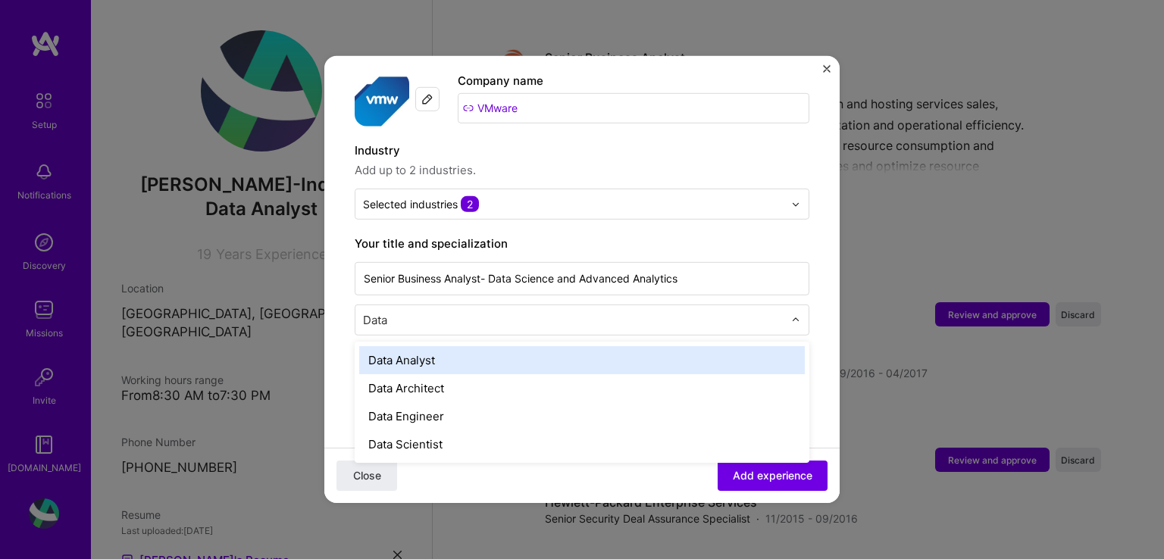
type input "Data"
click at [442, 346] on div "Data Analyst" at bounding box center [581, 360] width 445 height 28
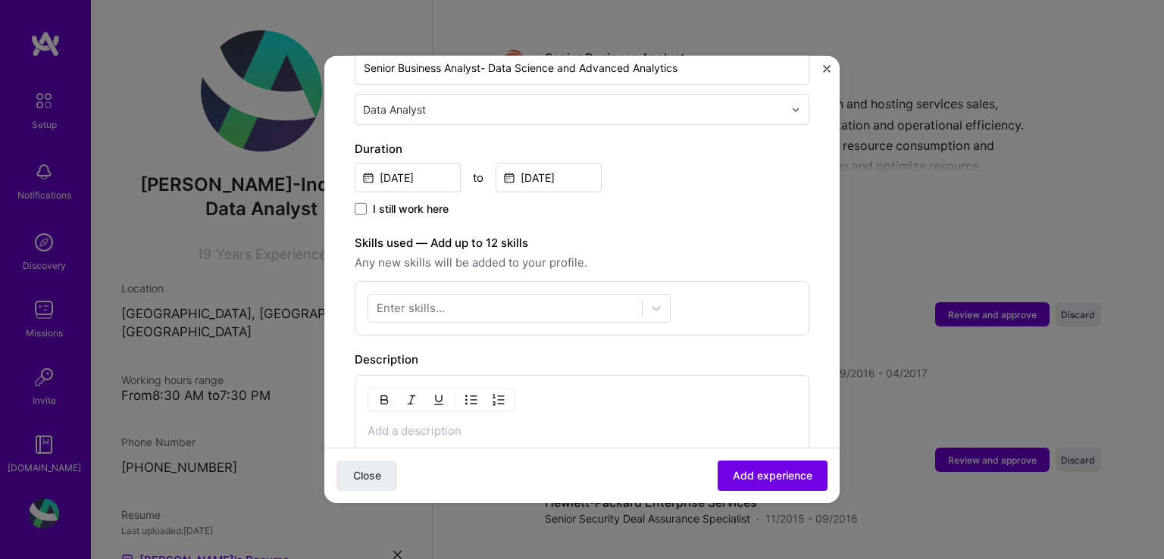
scroll to position [379, 0]
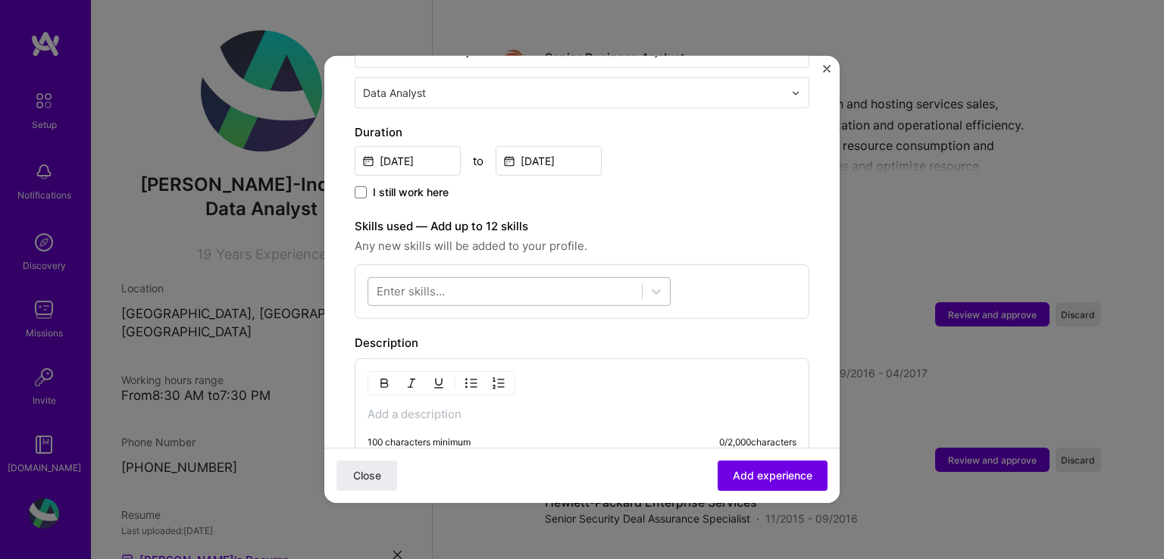
click at [603, 280] on div at bounding box center [505, 291] width 274 height 25
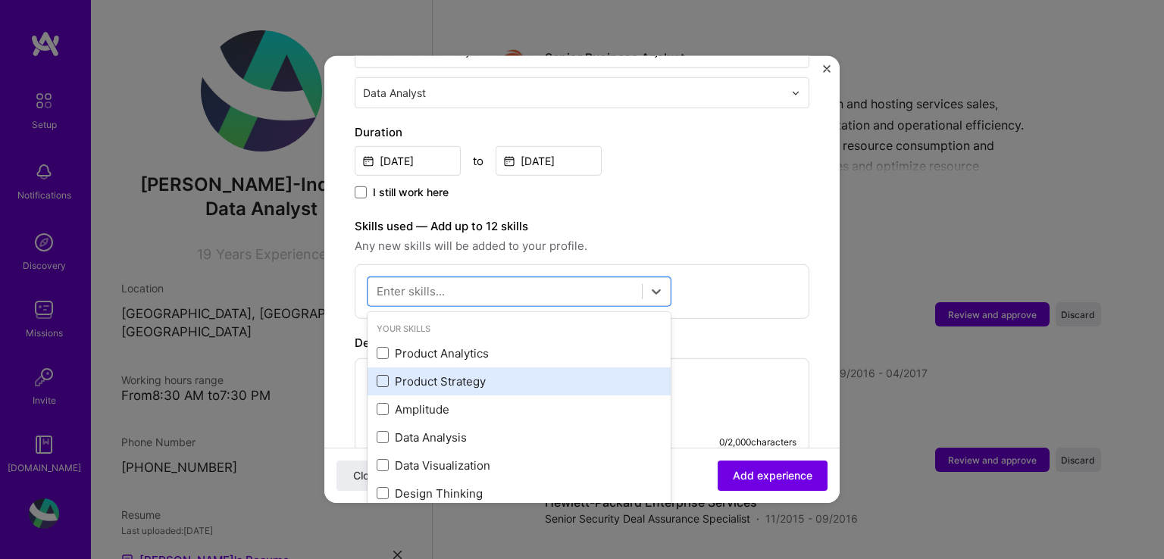
click at [380, 375] on span at bounding box center [383, 381] width 12 height 12
click at [0, 0] on input "checkbox" at bounding box center [0, 0] width 0 height 0
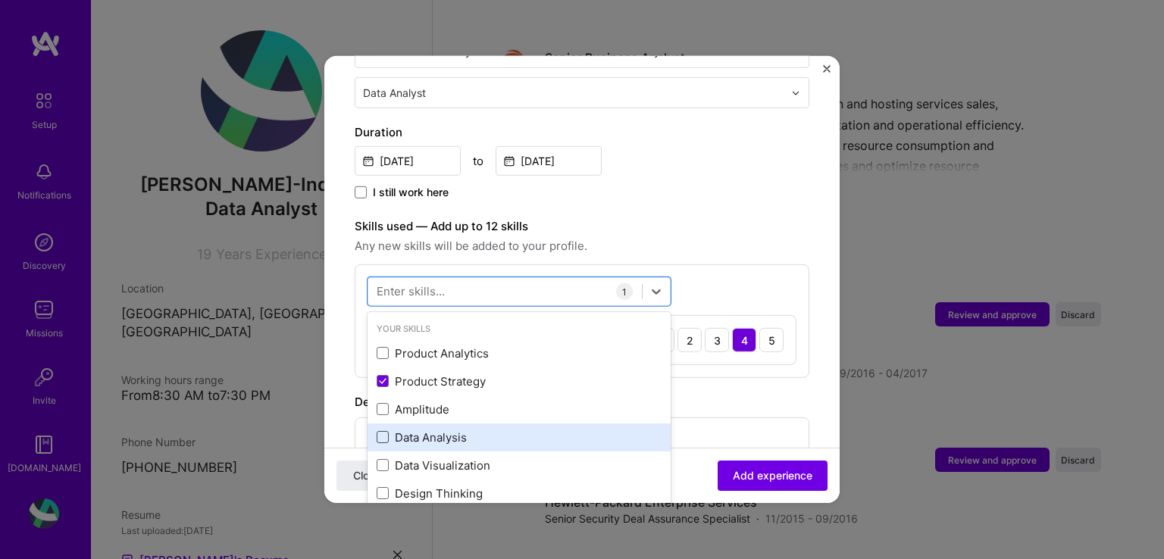
click at [387, 431] on span at bounding box center [383, 437] width 12 height 12
click at [0, 0] on input "checkbox" at bounding box center [0, 0] width 0 height 0
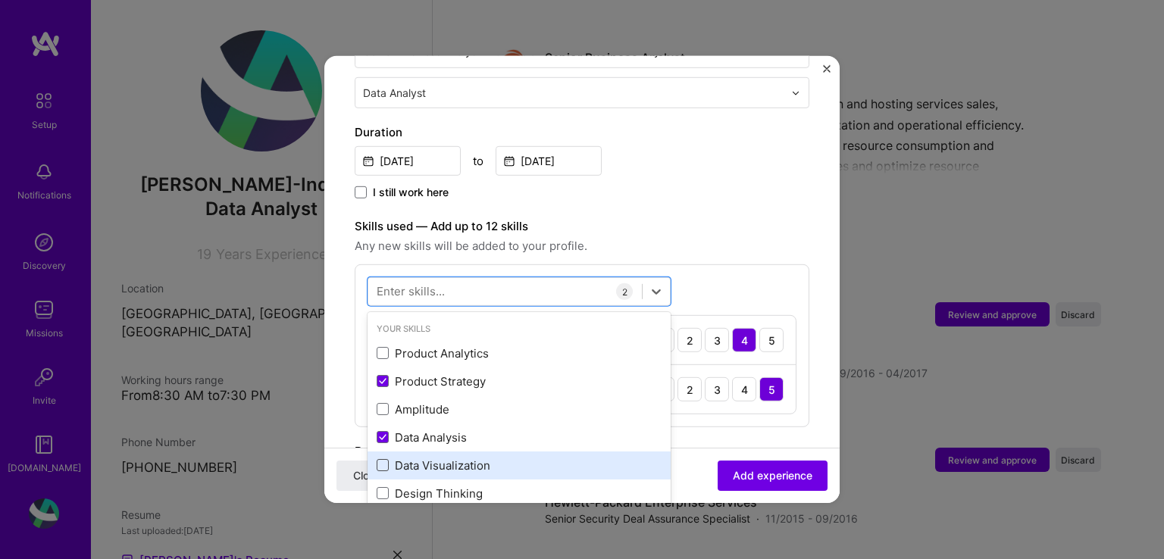
click at [386, 459] on span at bounding box center [383, 465] width 12 height 12
click at [0, 0] on input "checkbox" at bounding box center [0, 0] width 0 height 0
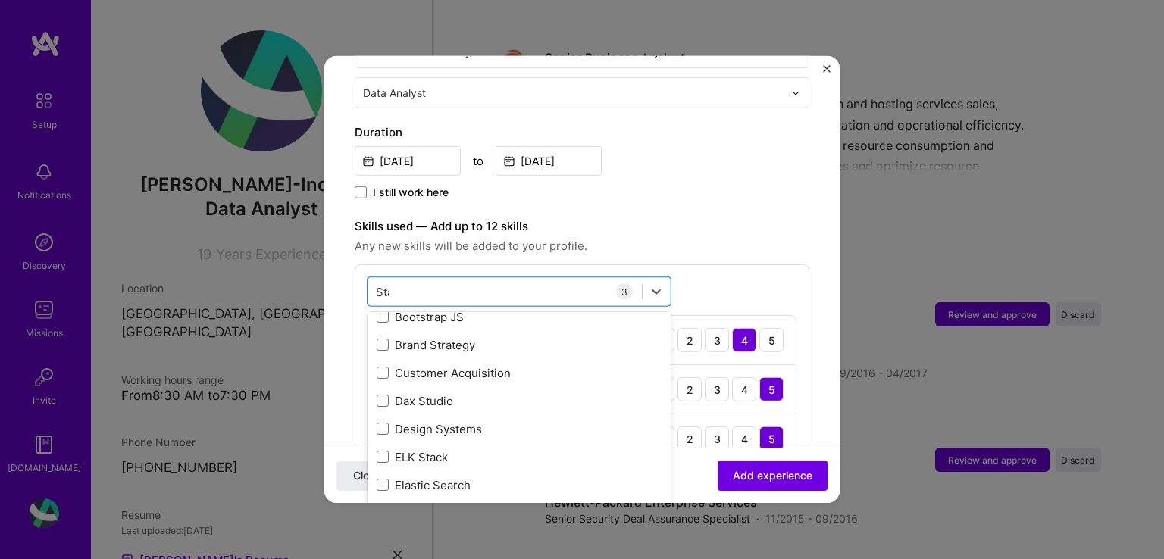
scroll to position [0, 0]
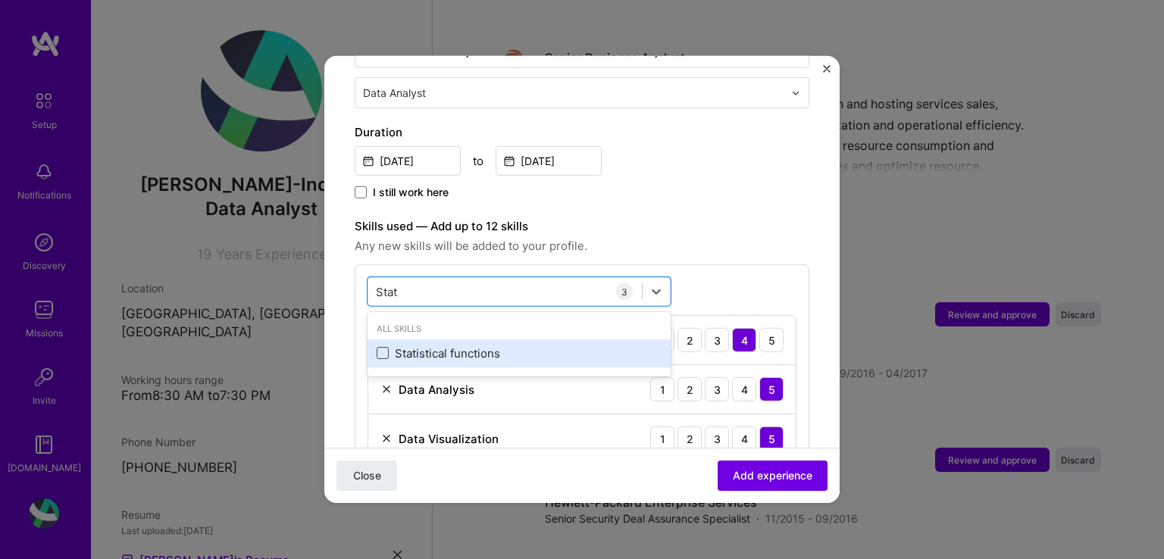
click at [380, 347] on span at bounding box center [383, 353] width 12 height 12
click at [0, 0] on input "checkbox" at bounding box center [0, 0] width 0 height 0
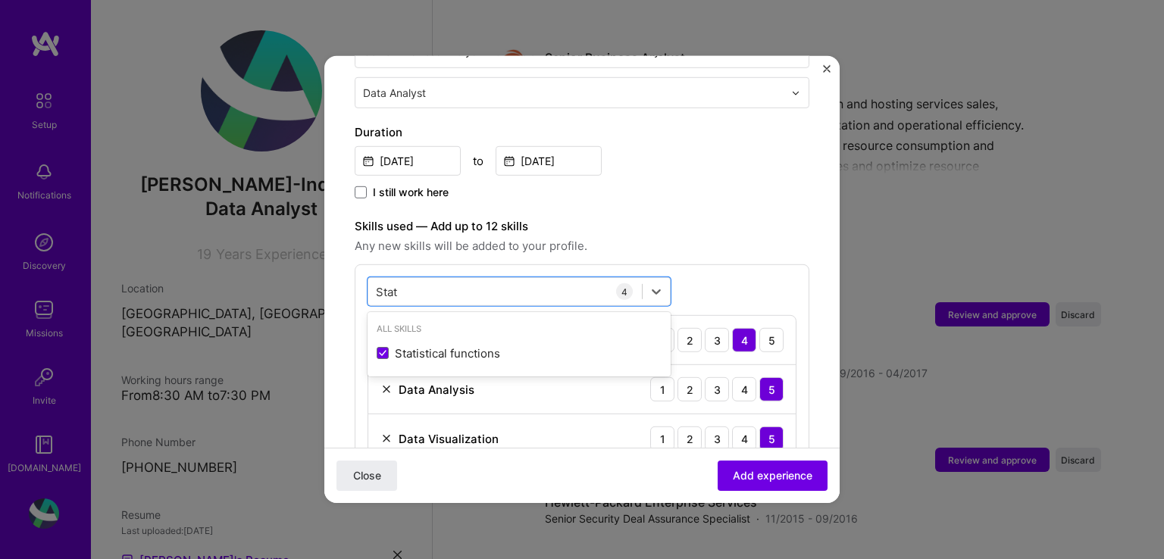
type input "Stat"
click at [717, 237] on span "Any new skills will be added to your profile." at bounding box center [582, 246] width 455 height 18
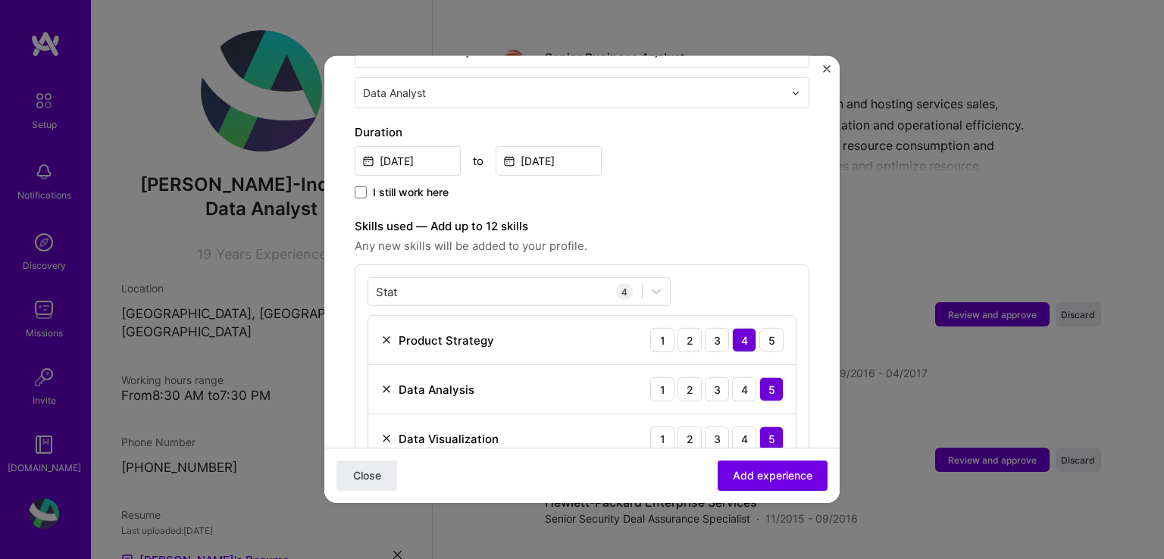
scroll to position [455, 0]
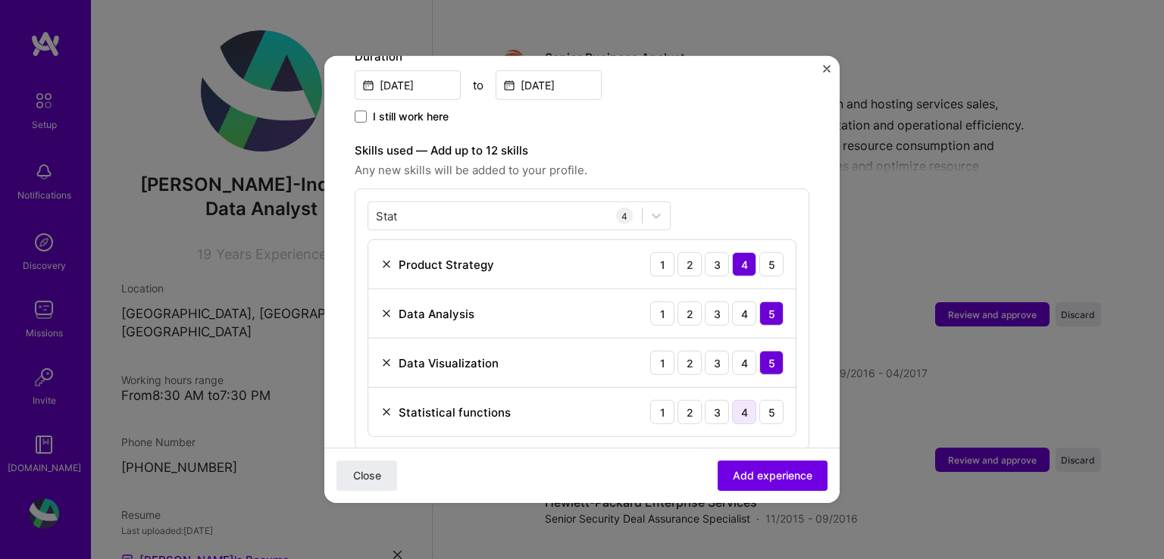
click at [732, 400] on div "4" at bounding box center [744, 412] width 24 height 24
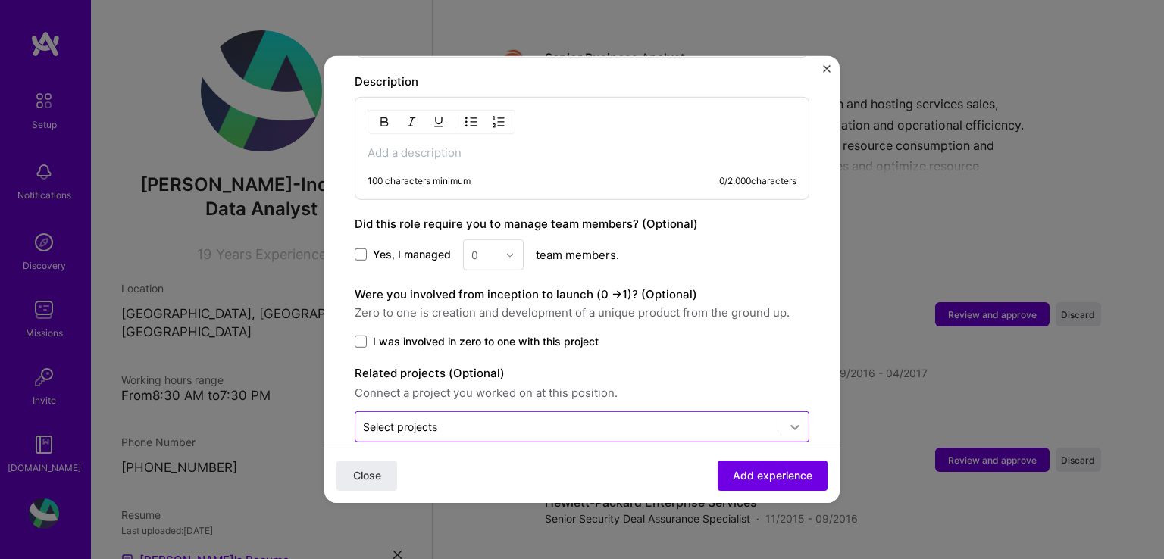
scroll to position [852, 0]
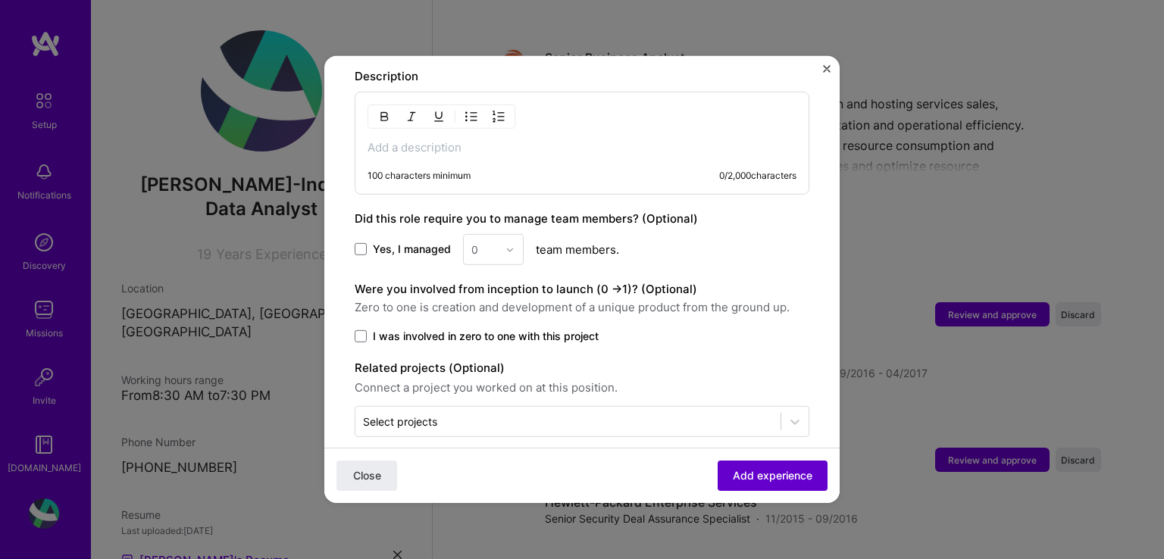
click at [761, 474] on span "Add experience" at bounding box center [773, 475] width 80 height 15
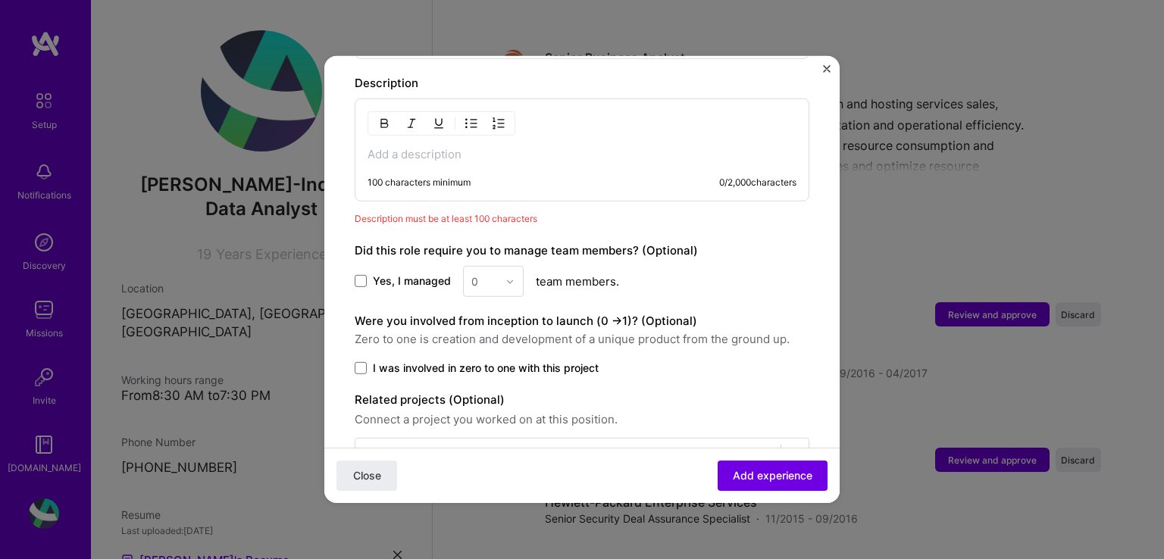
click at [515, 144] on div "100 characters minimum 0 / 2,000 characters" at bounding box center [582, 149] width 455 height 103
click at [395, 125] on div "100 characters minimum 0 / 2,000 characters" at bounding box center [582, 149] width 455 height 103
click at [387, 147] on p at bounding box center [581, 154] width 429 height 15
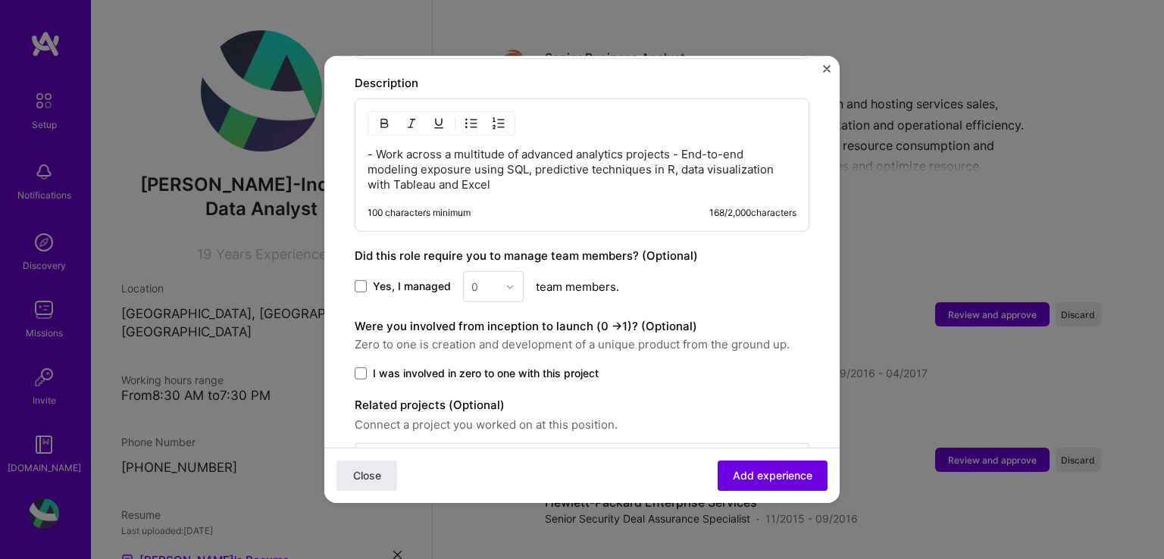
click at [672, 147] on p "- Work across a multitude of advanced analytics projects - End-to-end modeling …" at bounding box center [581, 169] width 429 height 45
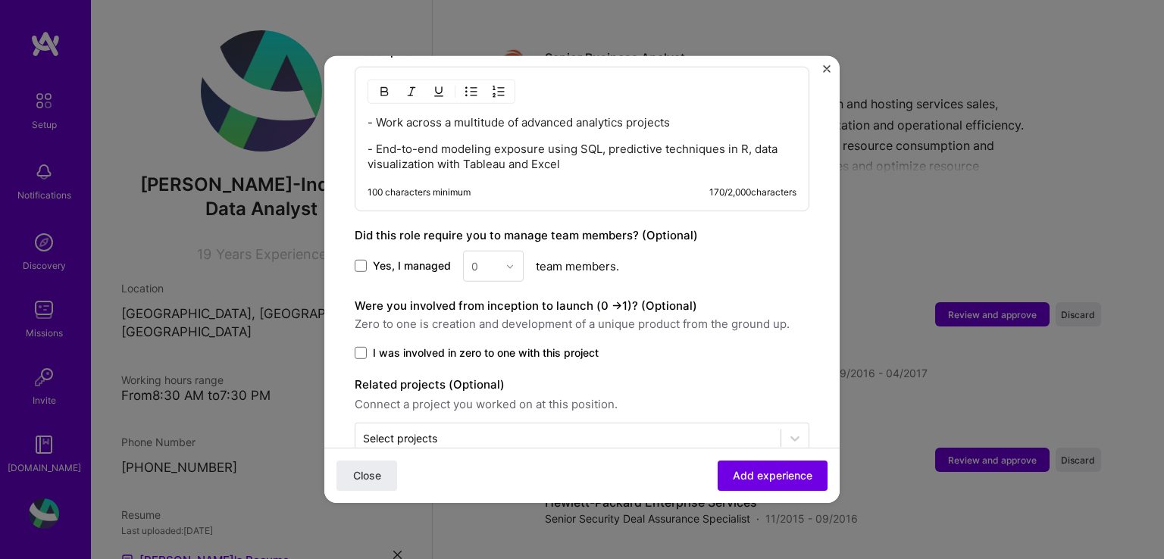
scroll to position [894, 0]
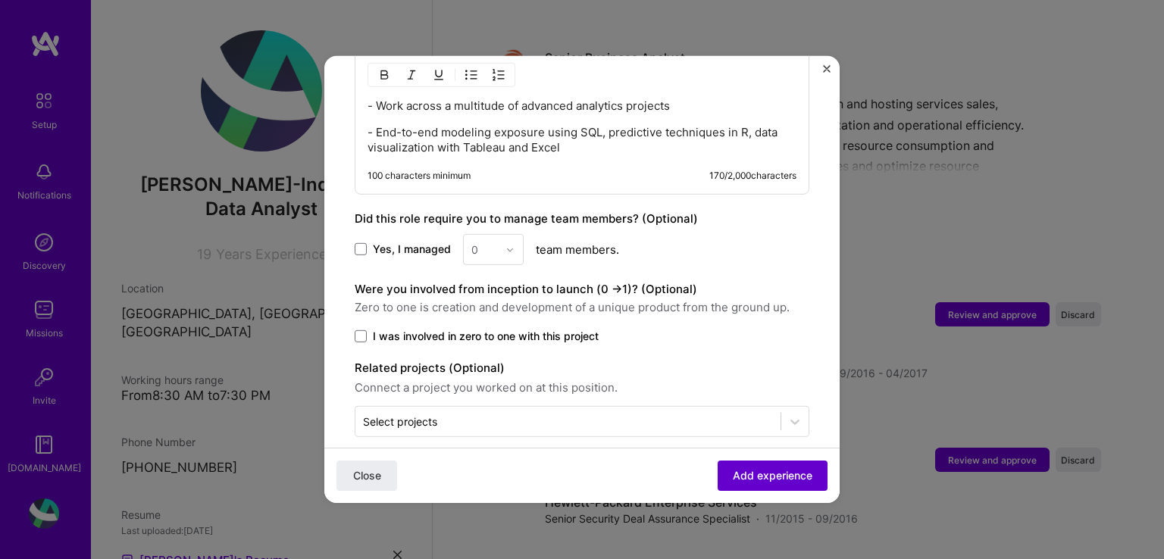
click at [755, 480] on span "Add experience" at bounding box center [773, 475] width 80 height 15
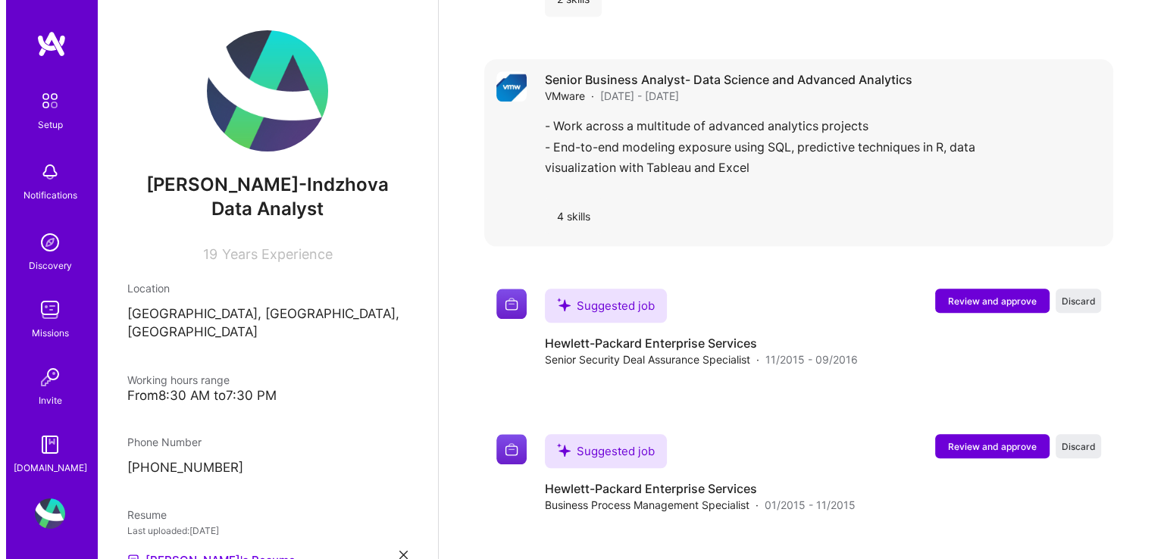
scroll to position [1683, 0]
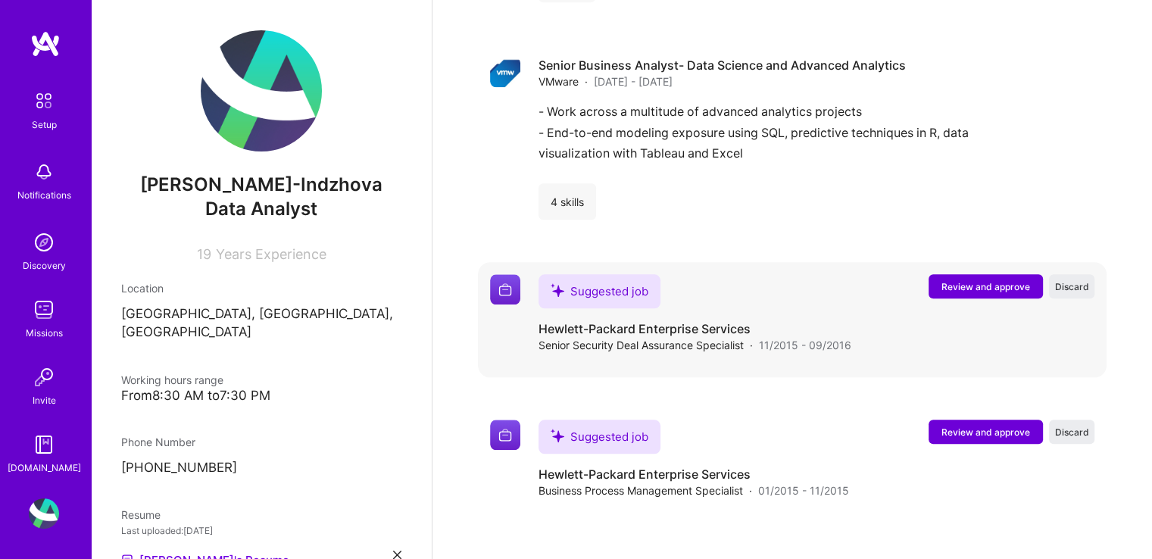
click at [990, 280] on span "Review and approve" at bounding box center [986, 286] width 89 height 13
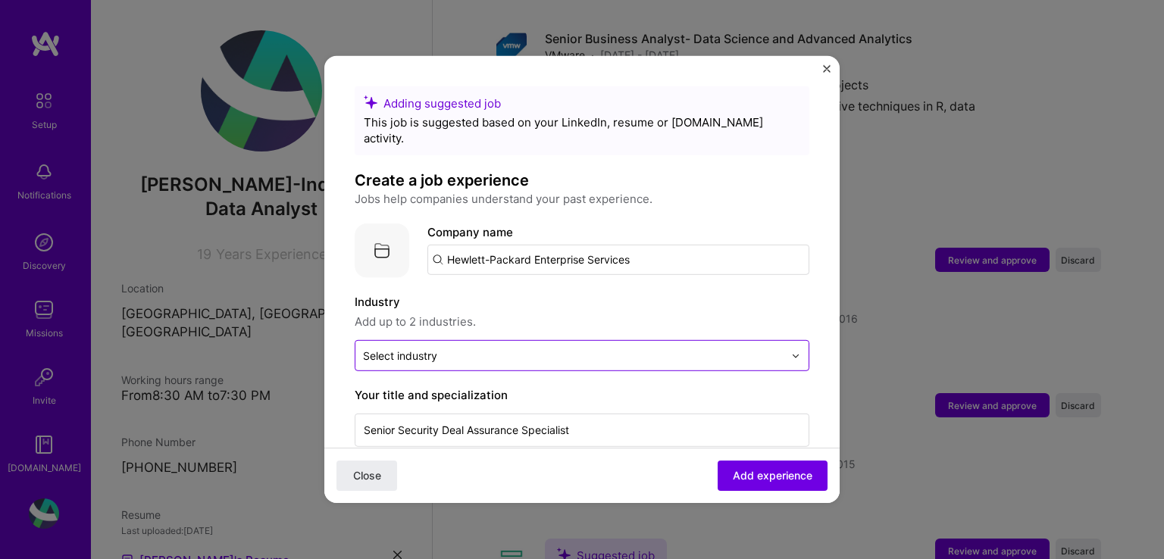
click at [449, 348] on input "text" at bounding box center [573, 356] width 420 height 16
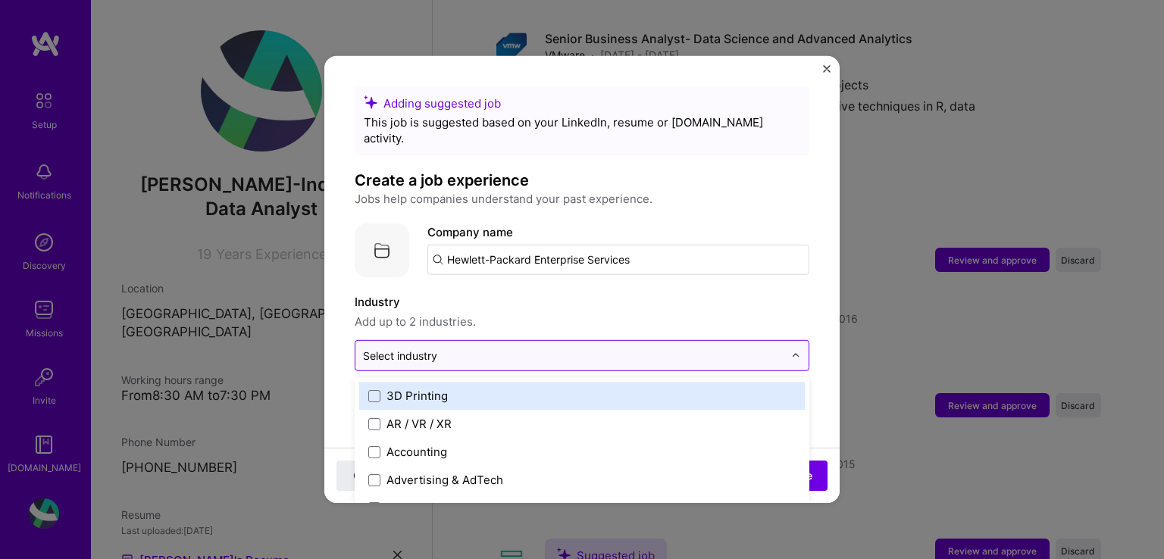
scroll to position [1718, 0]
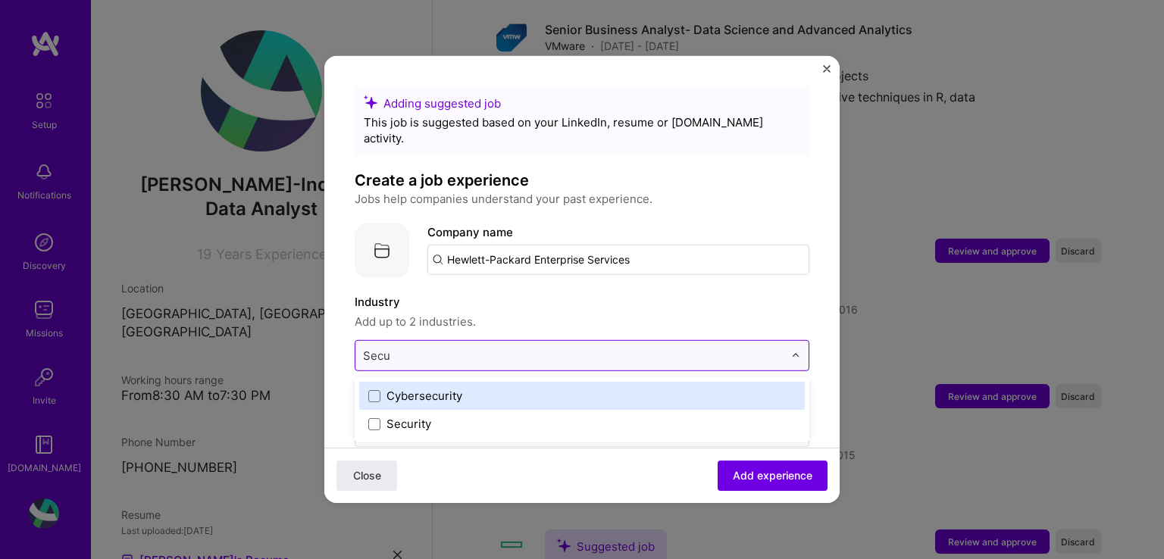
type input "Secur"
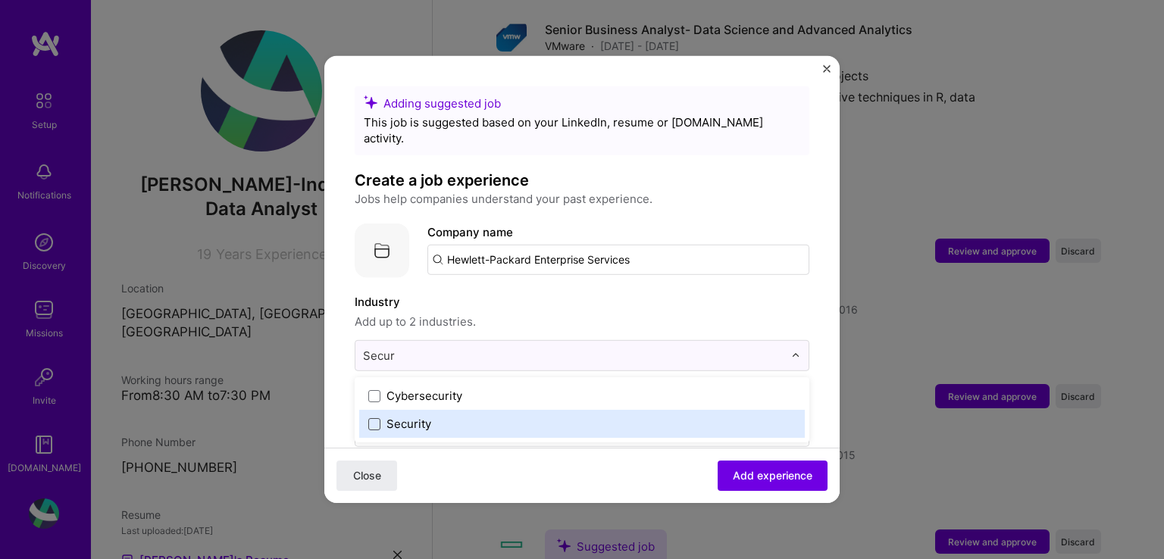
click at [375, 417] on span at bounding box center [374, 423] width 12 height 12
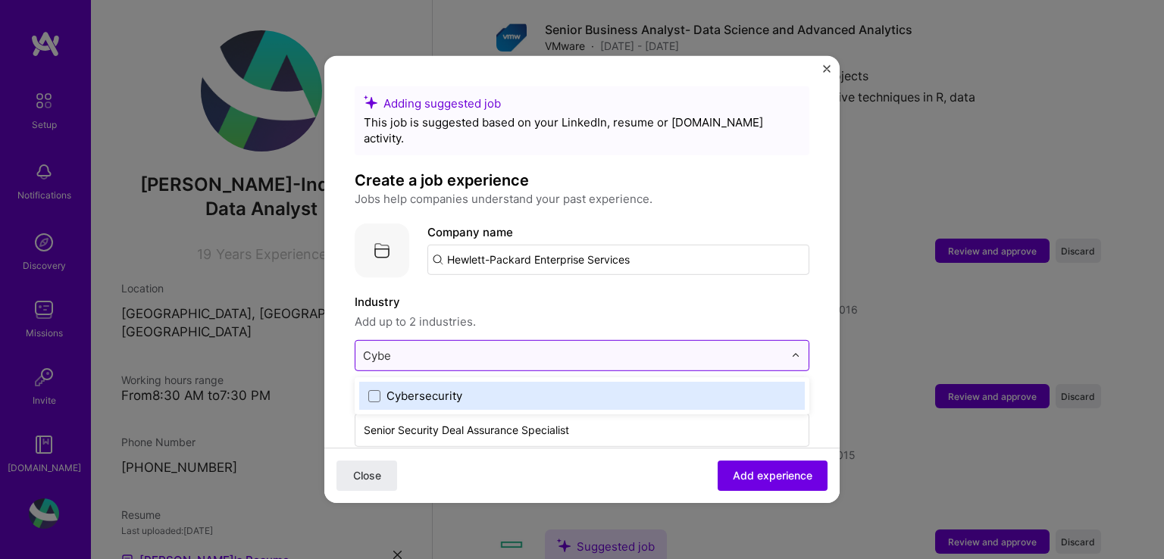
type input "Cyber"
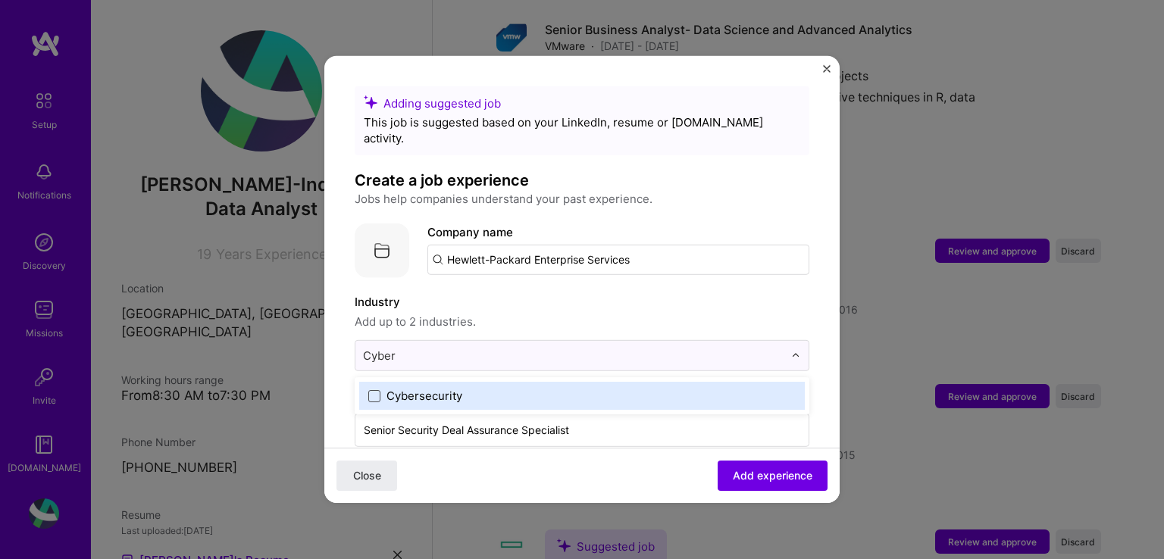
click at [376, 389] on span at bounding box center [374, 395] width 12 height 12
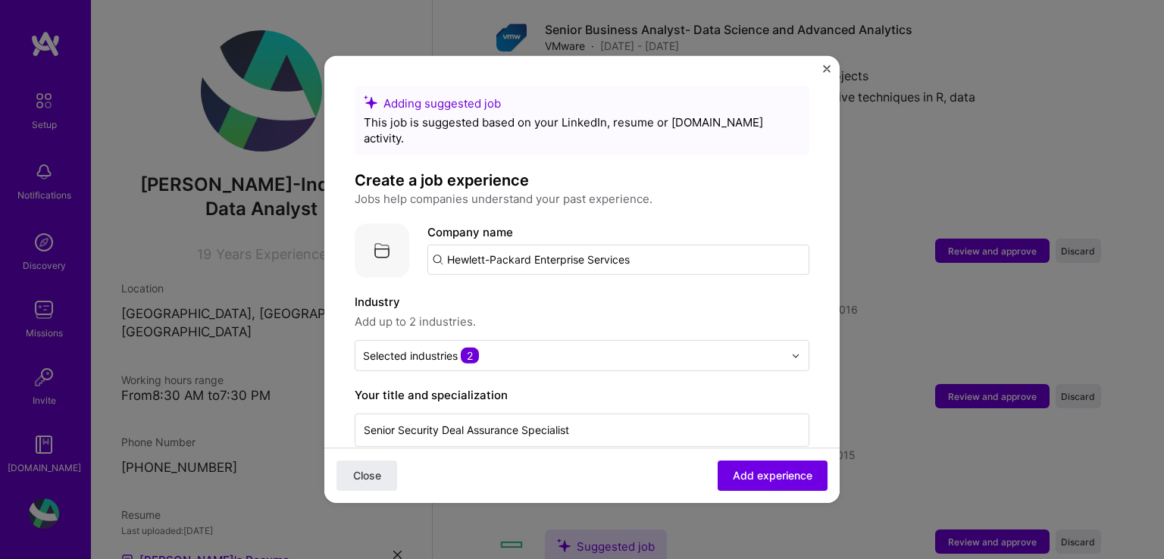
scroll to position [152, 0]
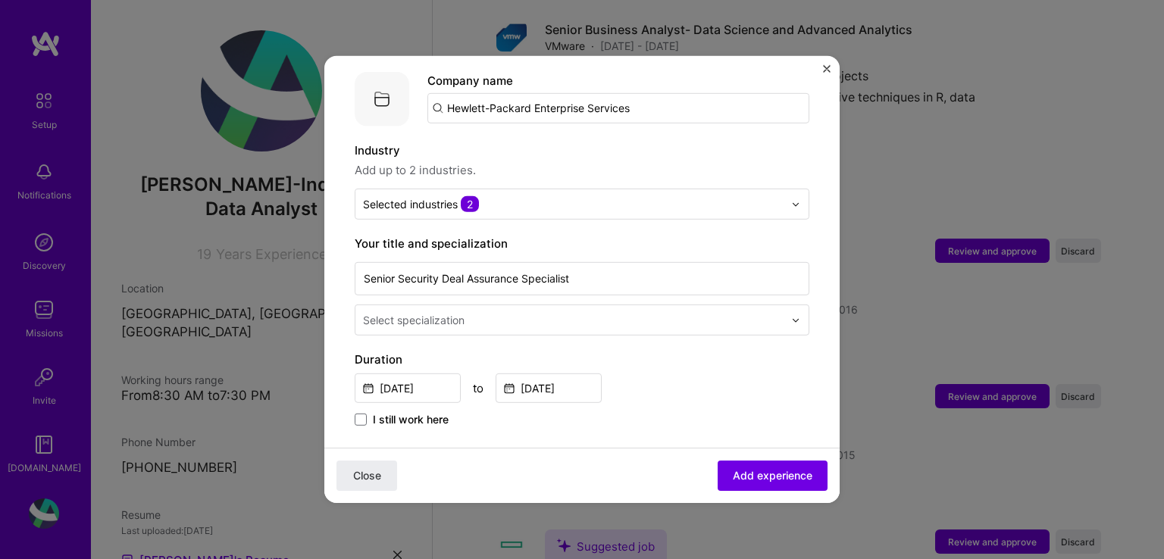
click at [436, 312] on div "Select specialization" at bounding box center [414, 320] width 102 height 16
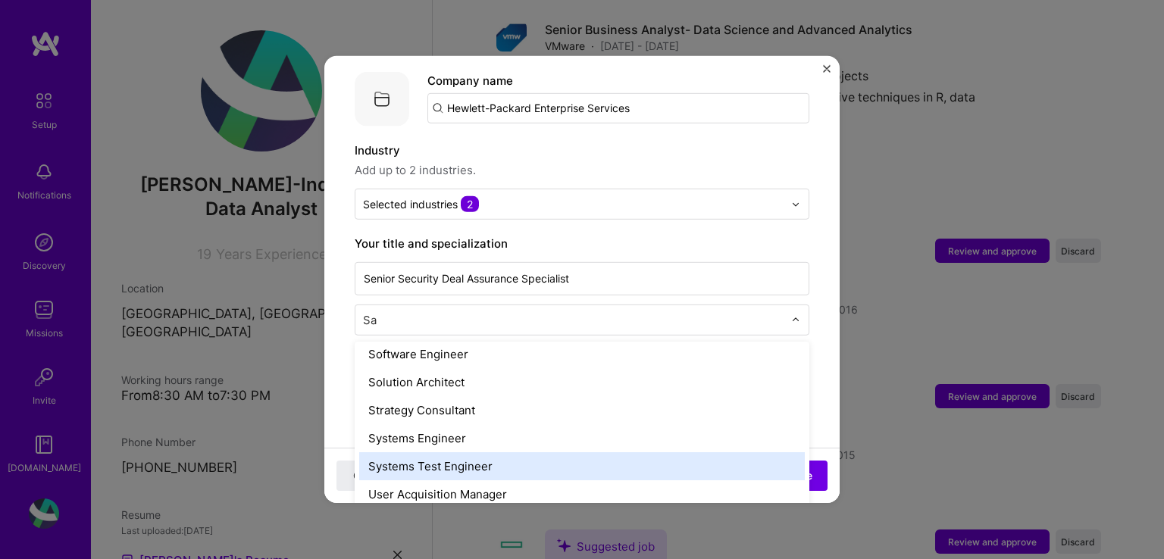
scroll to position [0, 0]
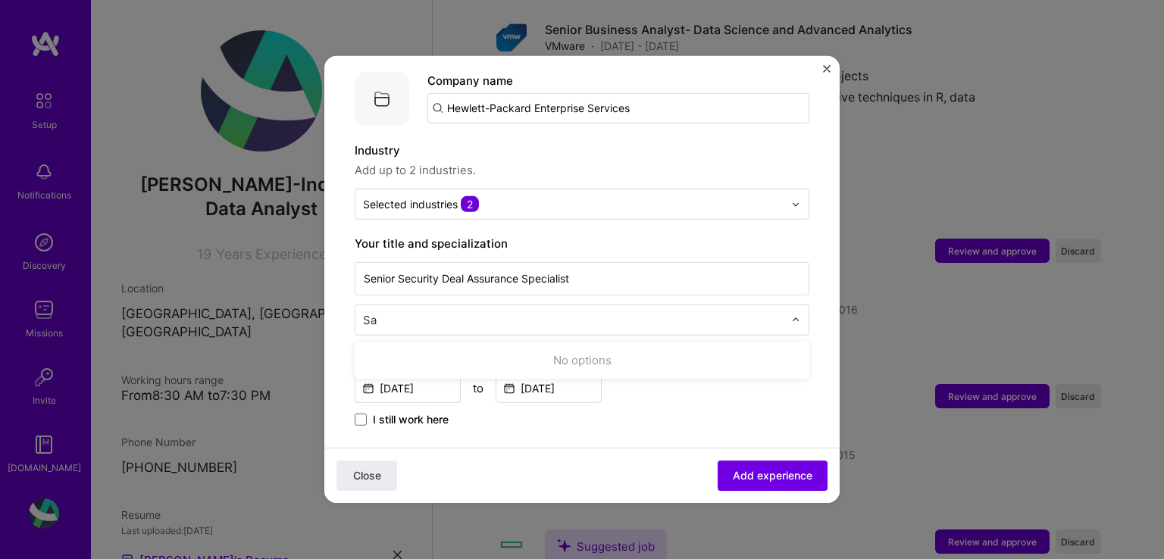
type input "S"
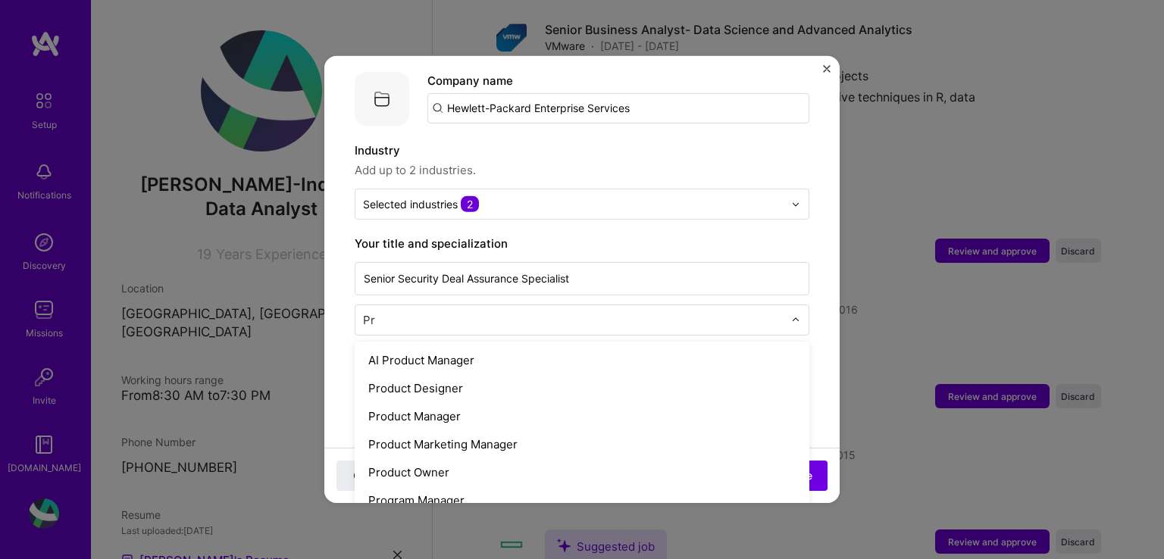
type input "P"
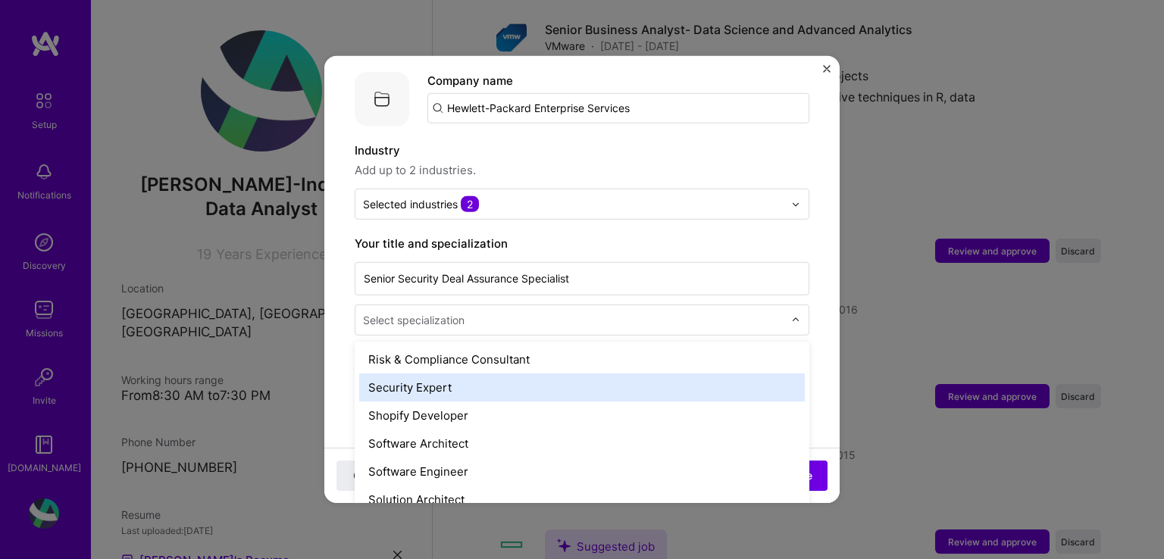
scroll to position [1591, 0]
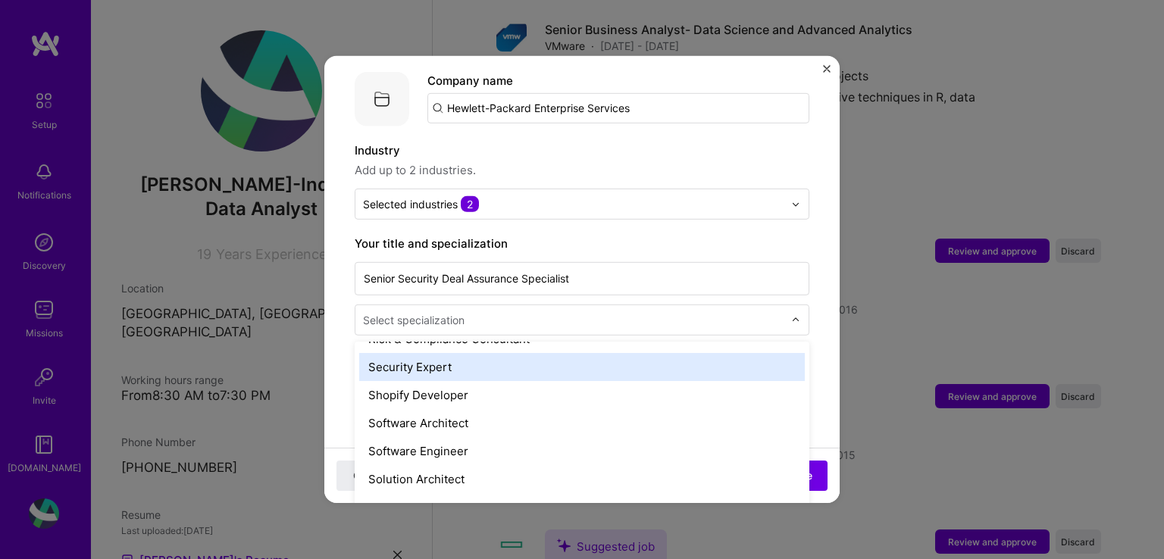
click at [458, 353] on div "Security Expert" at bounding box center [581, 367] width 445 height 28
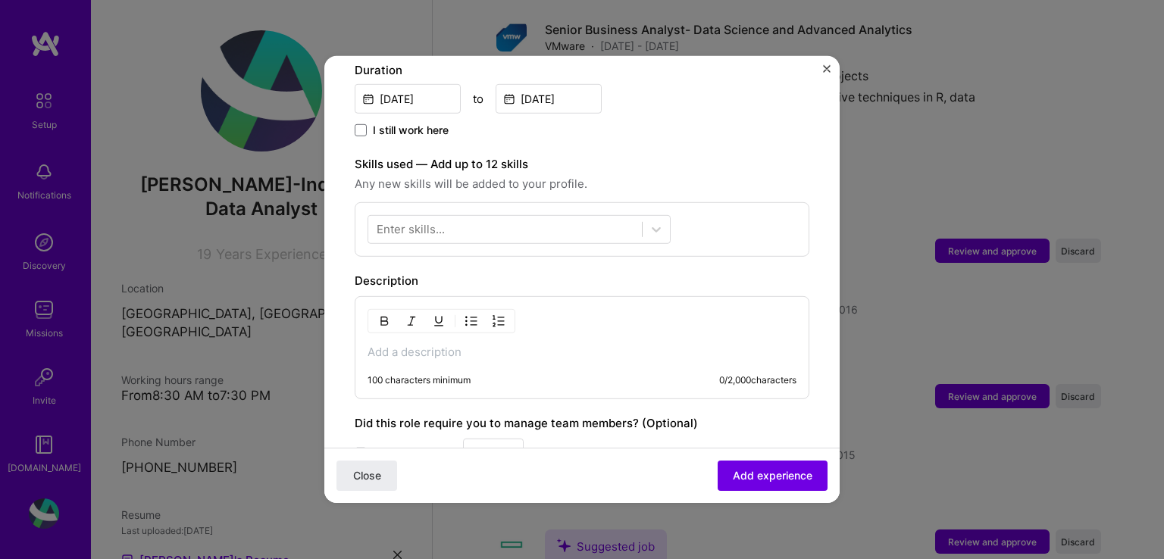
scroll to position [455, 0]
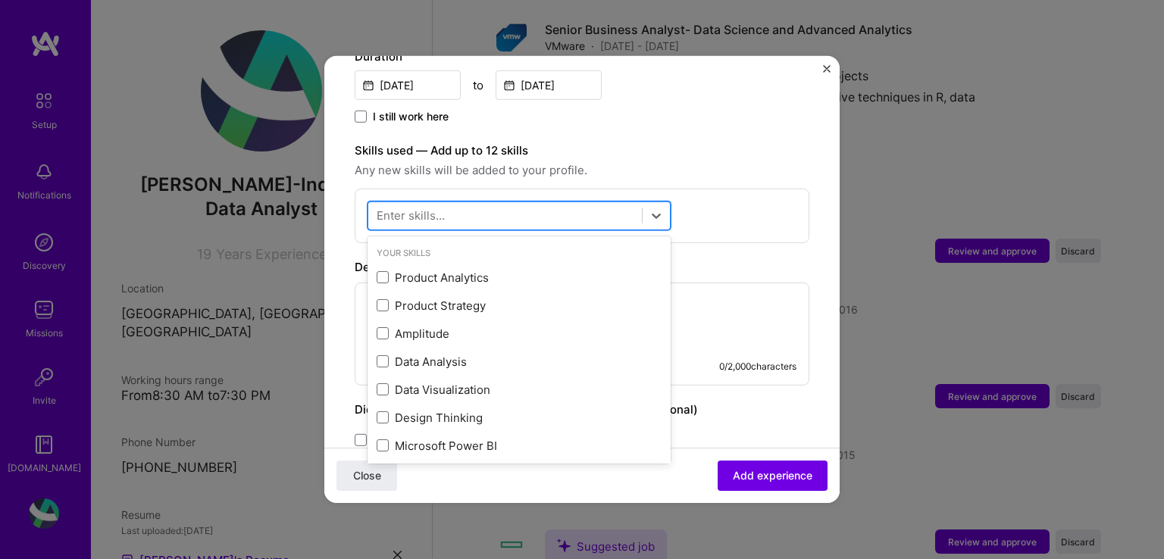
click at [454, 203] on div at bounding box center [505, 215] width 274 height 25
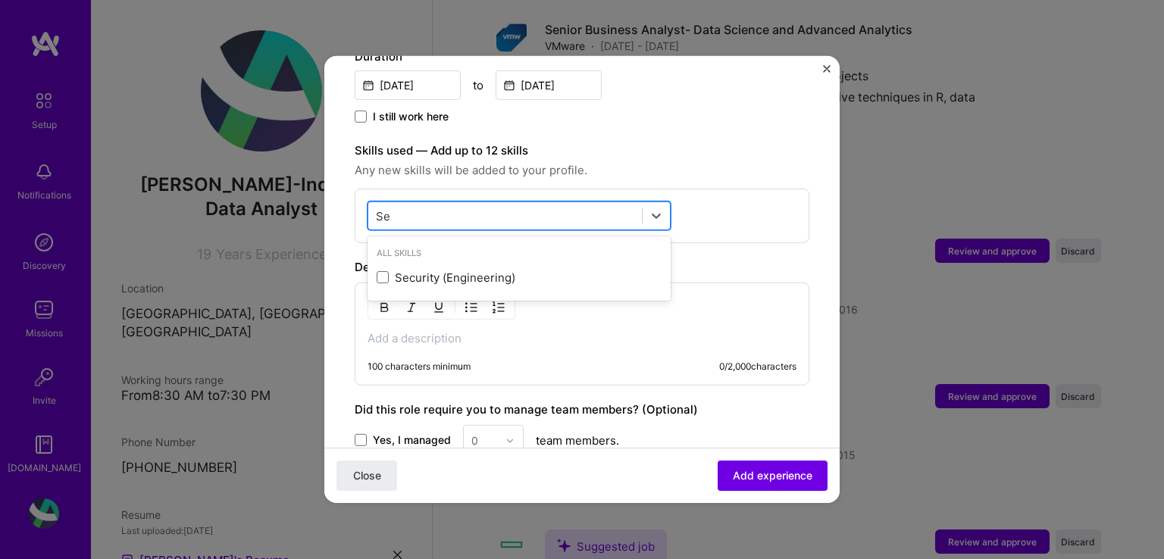
type input "S"
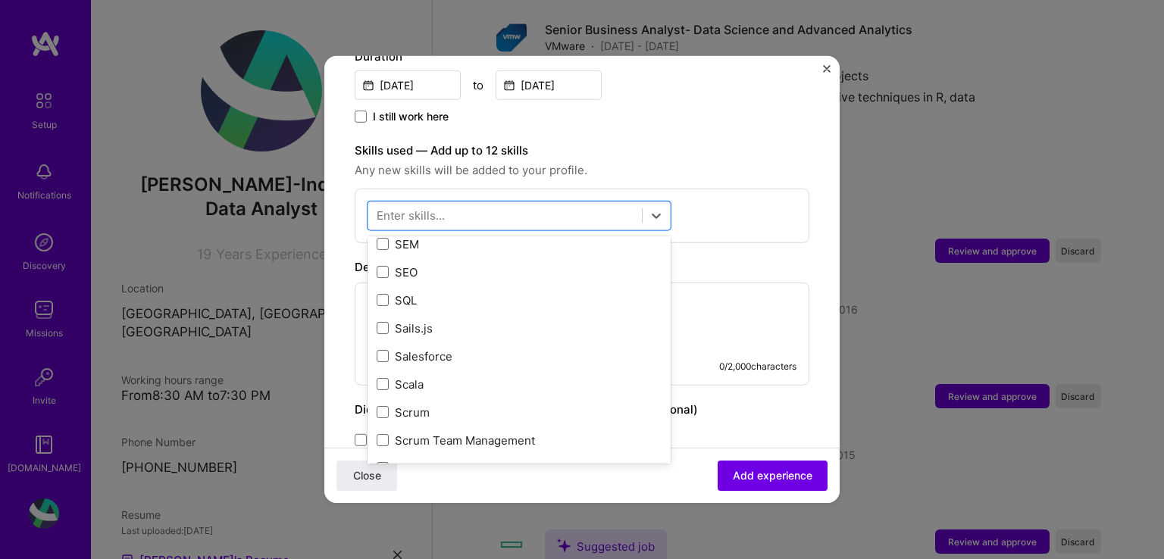
scroll to position [8258, 0]
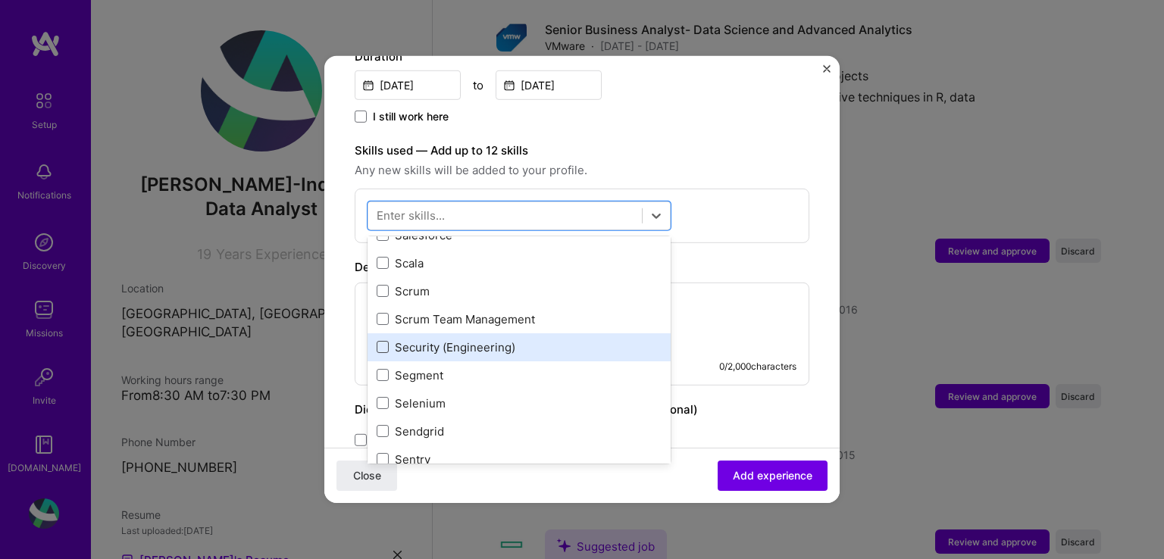
click at [380, 341] on span at bounding box center [383, 347] width 12 height 12
click at [0, 0] on input "checkbox" at bounding box center [0, 0] width 0 height 0
click at [385, 341] on span at bounding box center [383, 347] width 12 height 12
click at [0, 0] on input "checkbox" at bounding box center [0, 0] width 0 height 0
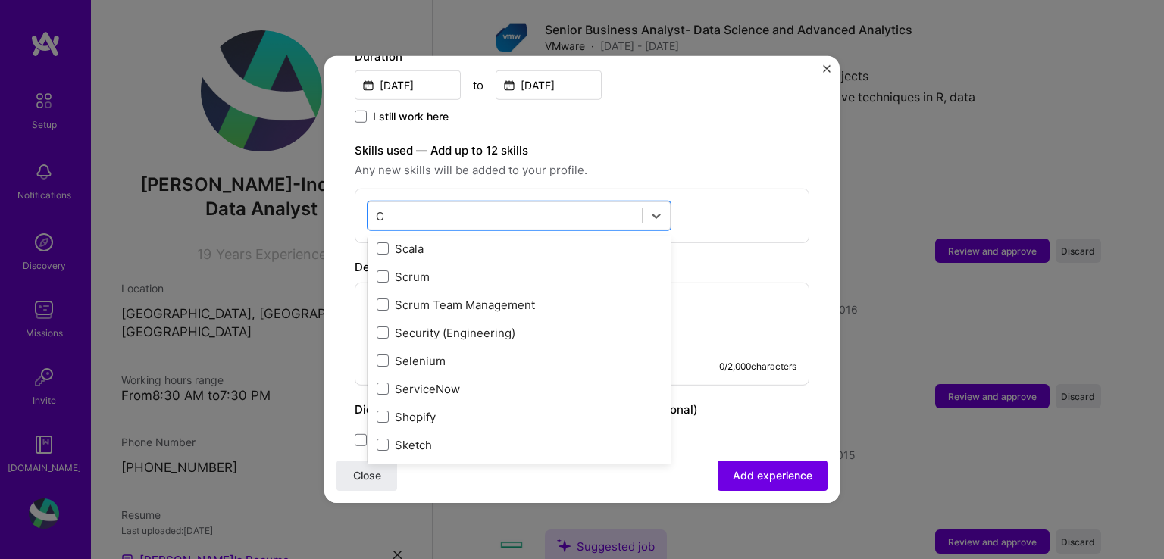
scroll to position [6983, 0]
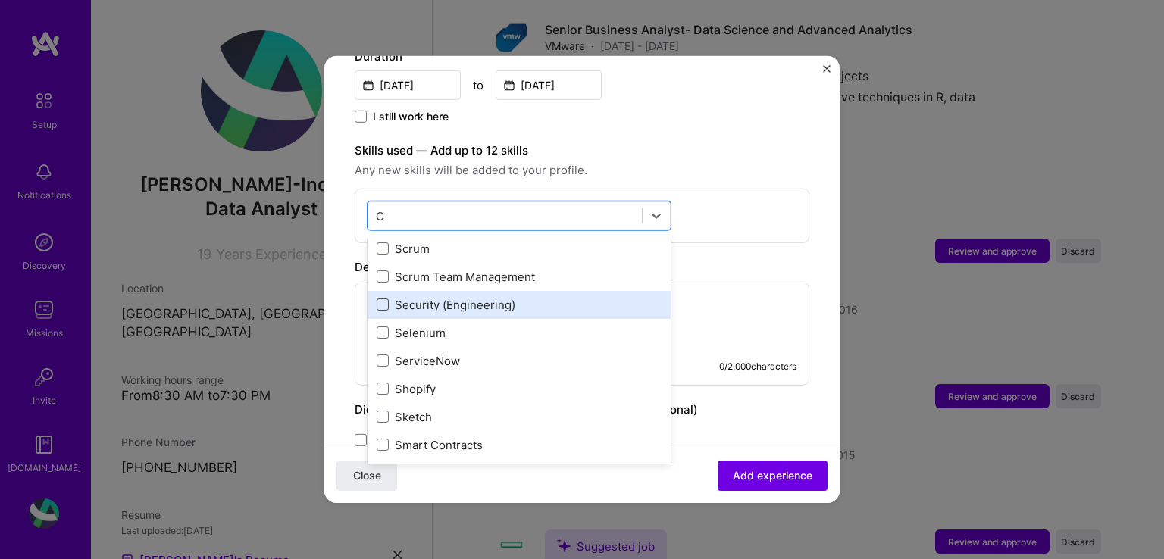
click at [380, 299] on span at bounding box center [383, 305] width 12 height 12
click at [0, 0] on input "checkbox" at bounding box center [0, 0] width 0 height 0
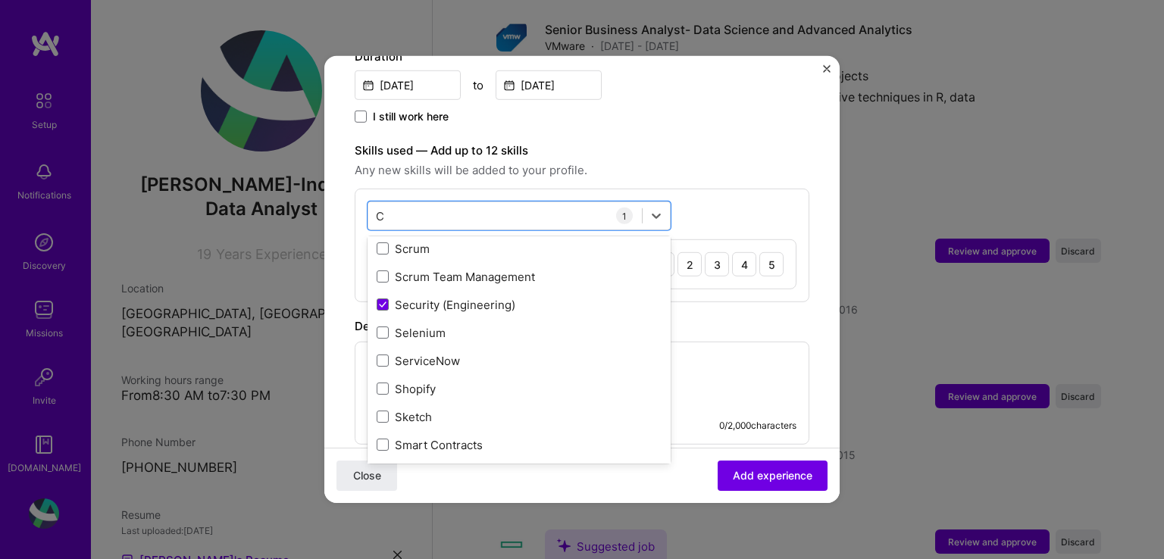
type input "C"
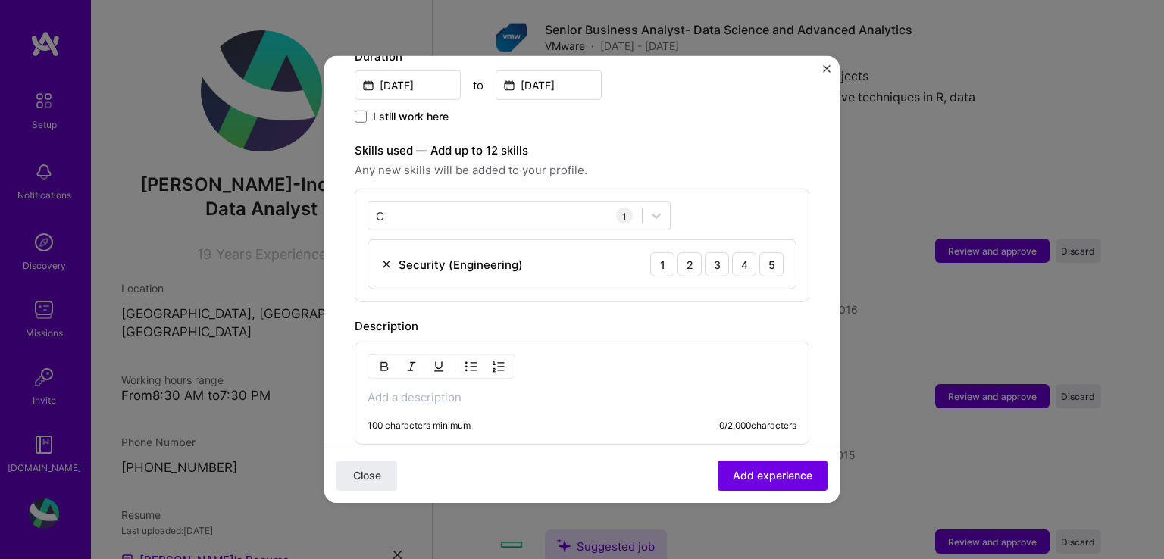
click at [751, 167] on div "Skills used — Add up to 12 skills Any new skills will be added to your profile.…" at bounding box center [582, 222] width 455 height 161
click at [677, 252] on div "2" at bounding box center [689, 264] width 24 height 24
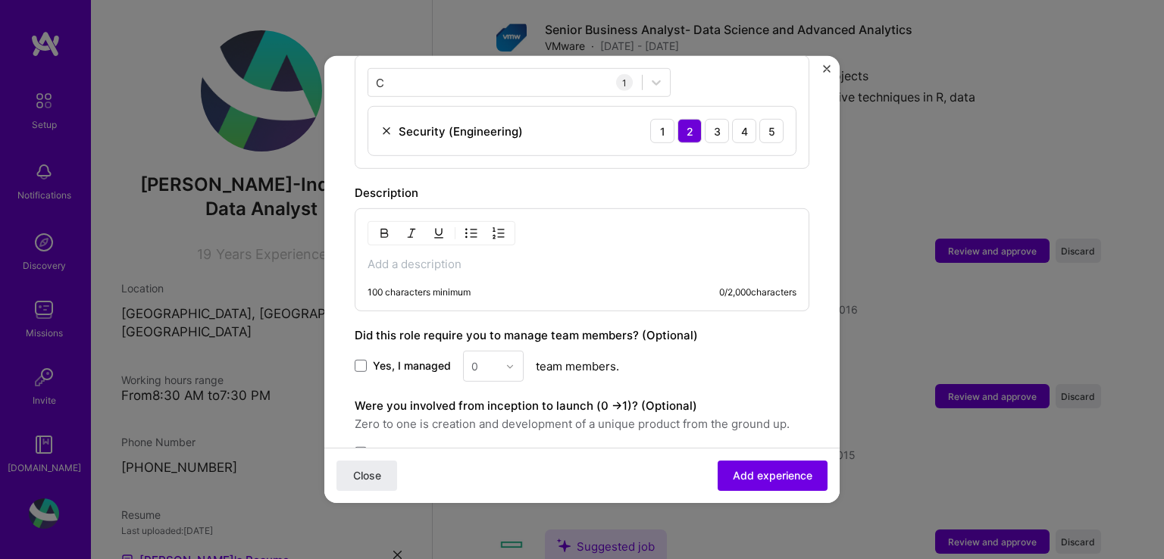
scroll to position [606, 0]
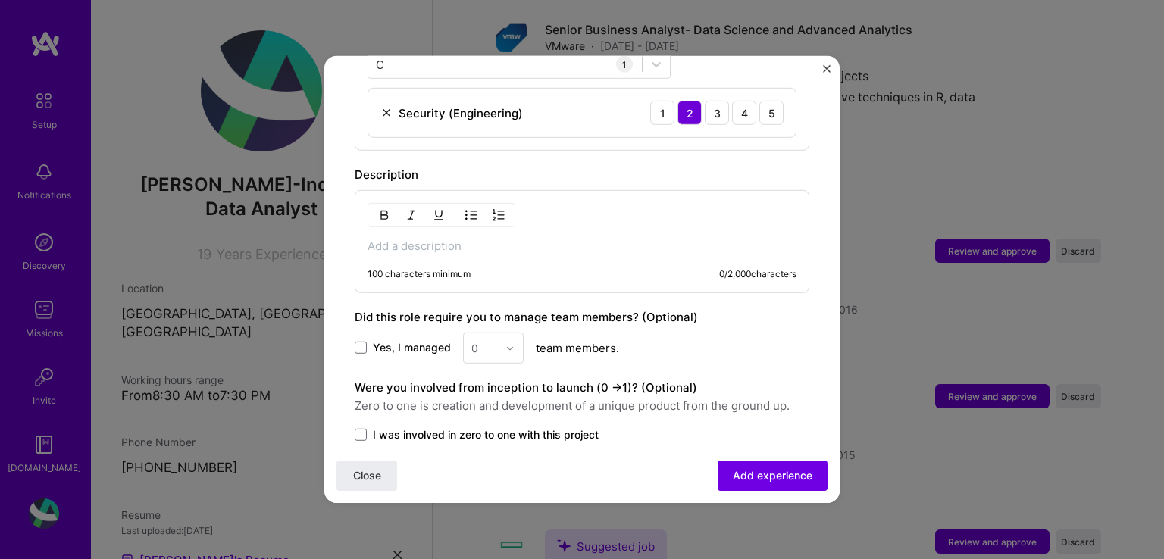
click at [483, 239] on p at bounding box center [581, 246] width 429 height 15
paste div
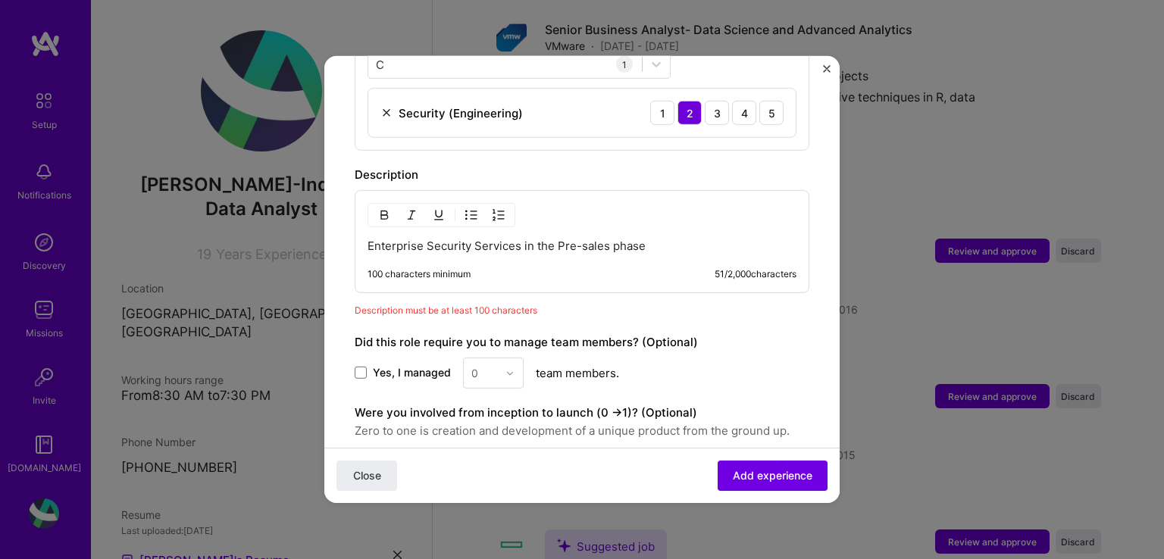
click at [499, 268] on div "100 characters minimum 51 / 2,000 characters" at bounding box center [581, 274] width 429 height 12
click at [647, 239] on p "Enterprise Security Services in the Pre-sales phase" at bounding box center [581, 246] width 429 height 15
click at [650, 239] on p "Enterprise Security Services in the Pre-sales phase. Coordinated meetings and" at bounding box center [581, 246] width 429 height 15
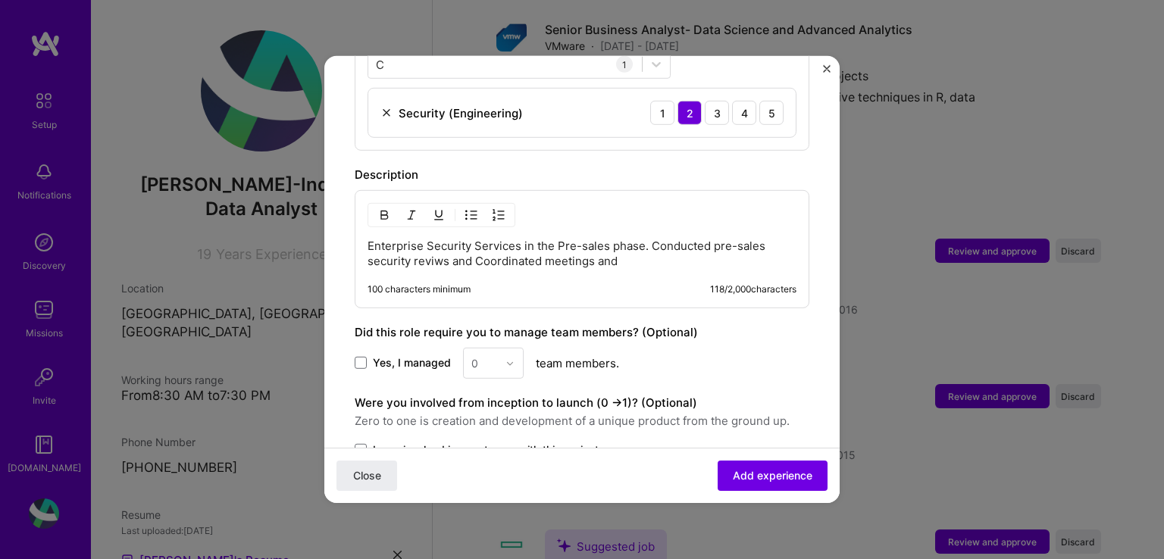
click at [436, 246] on p "Enterprise Security Services in the Pre-sales phase. Conducted pre-sales securi…" at bounding box center [581, 254] width 429 height 30
drag, startPoint x: 459, startPoint y: 241, endPoint x: 642, endPoint y: 247, distance: 183.4
click at [642, 247] on p "Enterprise Security Services in the Pre-sales phase. Conducted pre-sales securi…" at bounding box center [581, 254] width 429 height 30
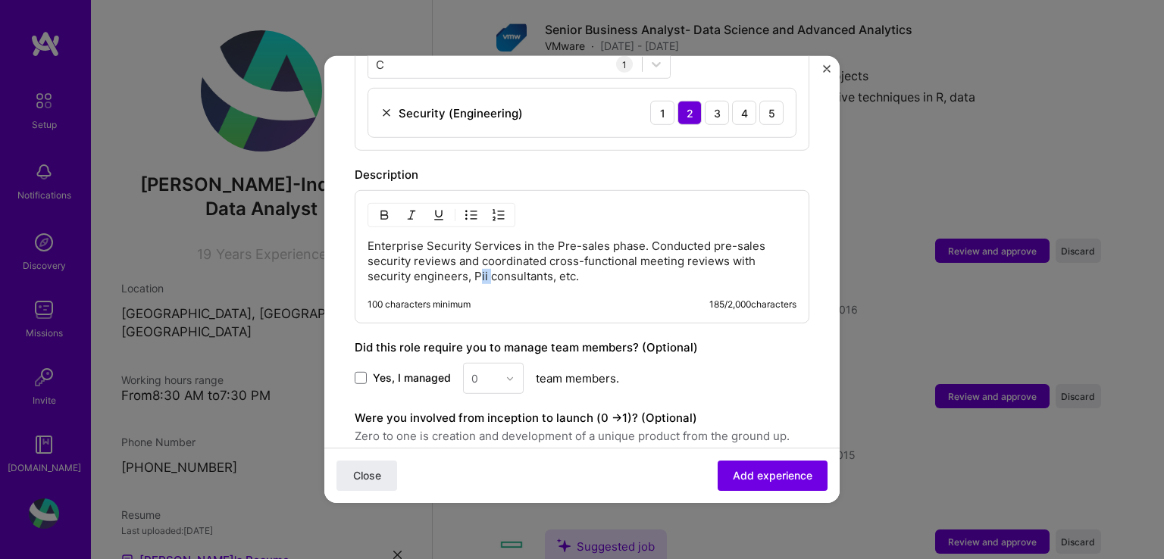
drag, startPoint x: 488, startPoint y: 255, endPoint x: 478, endPoint y: 255, distance: 9.8
click at [478, 255] on p "Enterprise Security Services in the Pre-sales phase. Conducted pre-sales securi…" at bounding box center [581, 261] width 429 height 45
click at [414, 258] on p "Enterprise Security Services in the Pre-sales phase. Conducted pre-sales securi…" at bounding box center [581, 261] width 429 height 45
click at [622, 254] on p "Enterprise Security Services in the Pre-sales phase. Conducted pre-sales securi…" at bounding box center [581, 261] width 429 height 45
click at [599, 258] on p "Enterprise Security Services in the Pre-sales phase. Conducted pre-sales securi…" at bounding box center [581, 261] width 429 height 45
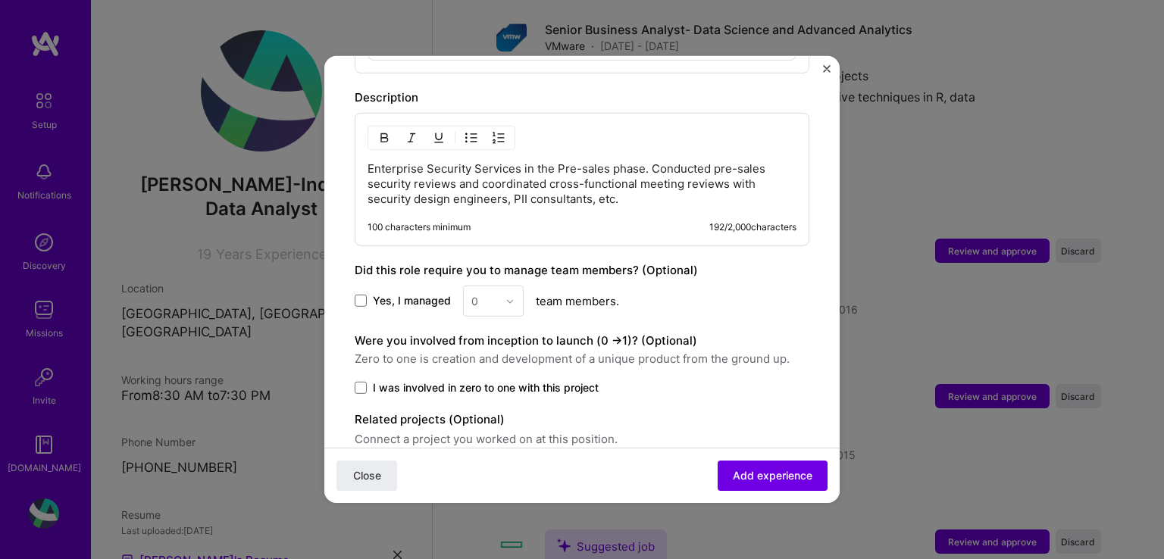
scroll to position [736, 0]
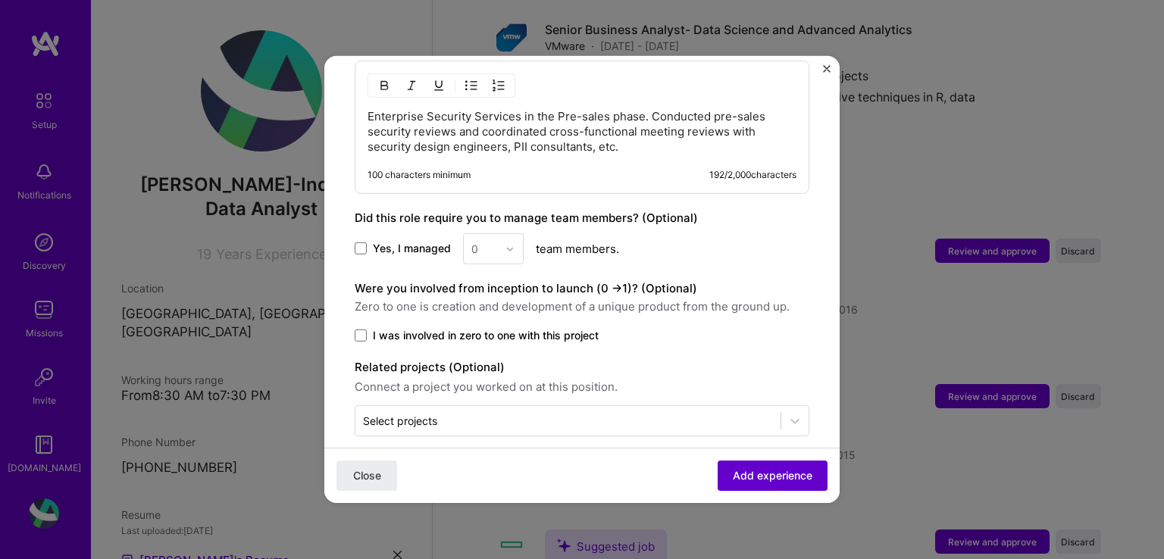
click at [749, 470] on span "Add experience" at bounding box center [773, 475] width 80 height 15
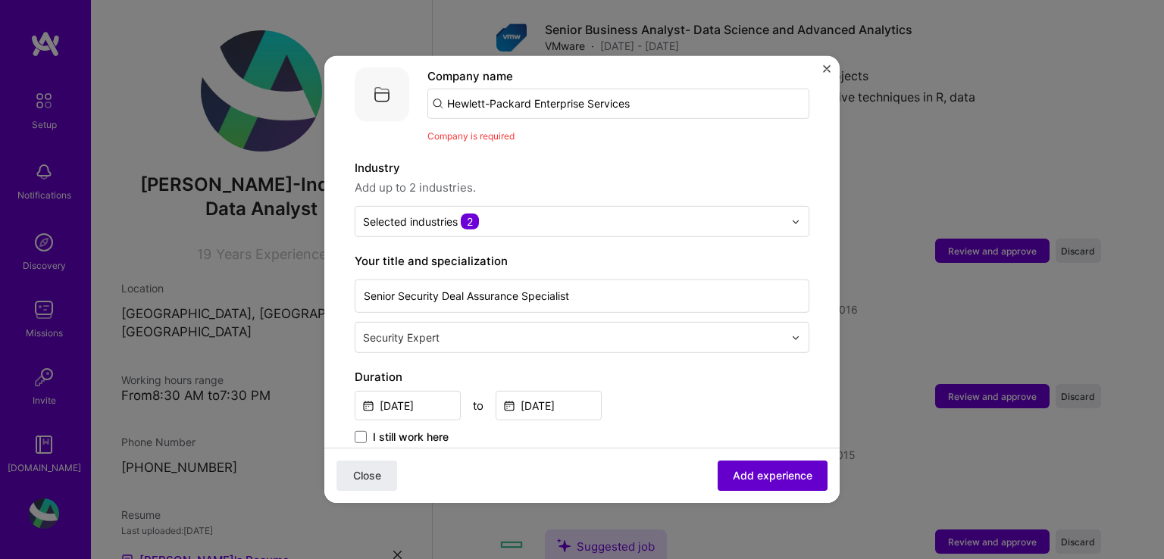
scroll to position [152, 0]
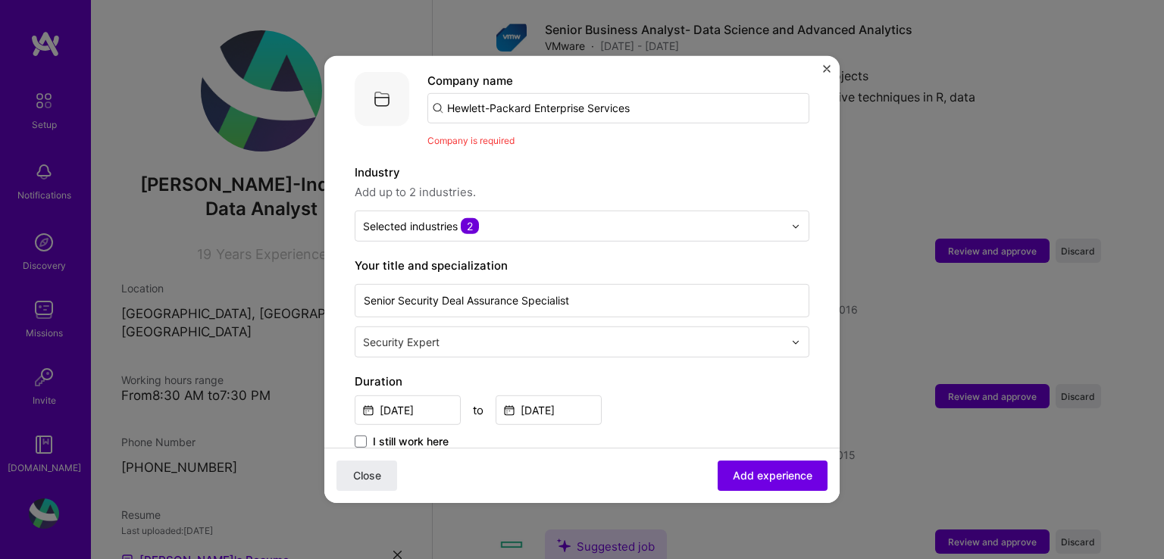
click at [588, 93] on input "Hewlett-Packard Enterprise Services" at bounding box center [618, 108] width 382 height 30
drag, startPoint x: 643, startPoint y: 95, endPoint x: 395, endPoint y: 94, distance: 248.5
click at [395, 94] on div "Company logo Company name Hewlett-Packard Enterprise Services Company is requir…" at bounding box center [582, 110] width 455 height 77
paste input "Hewlett-Packard Enterprise Services"
type input "Hewlett-Packard Enterprise Services"
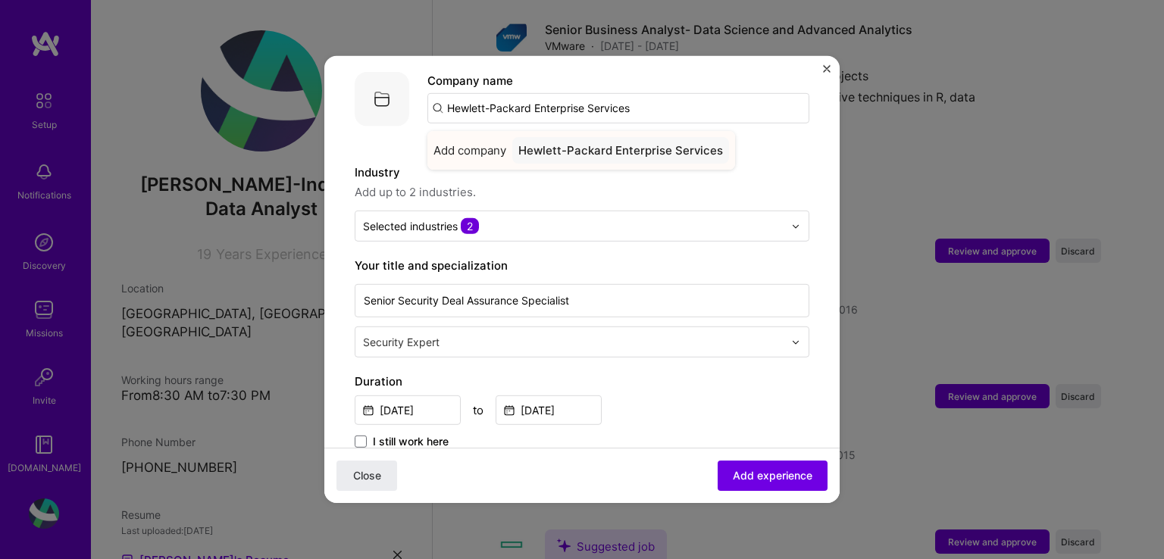
click at [555, 139] on div "Hewlett-Packard Enterprise Services" at bounding box center [620, 150] width 217 height 27
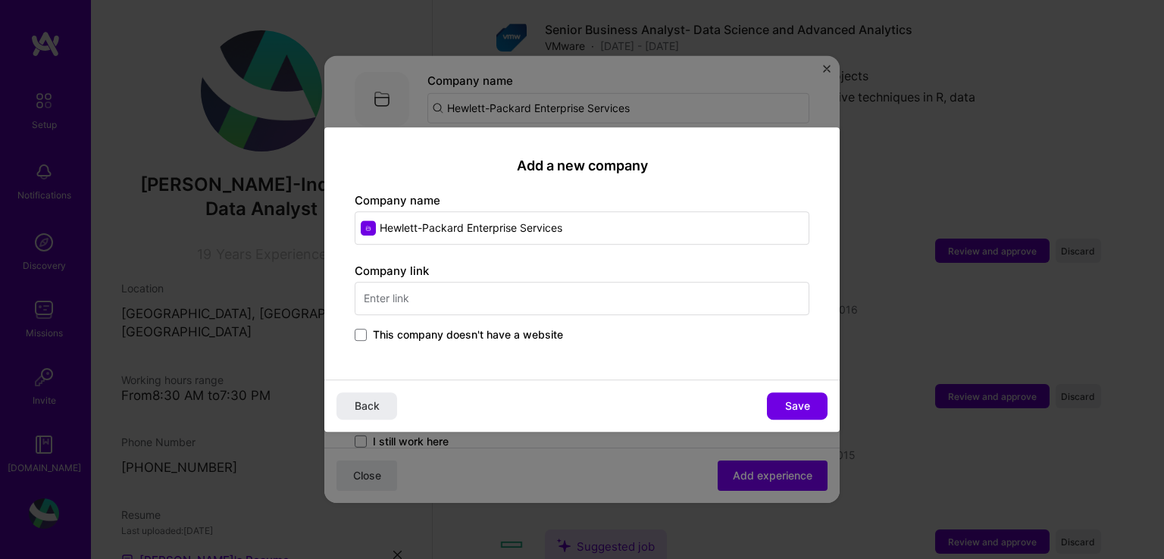
drag, startPoint x: 595, startPoint y: 229, endPoint x: 380, endPoint y: 228, distance: 214.4
click at [380, 228] on input "Hewlett-Packard Enterprise Services" at bounding box center [582, 227] width 455 height 33
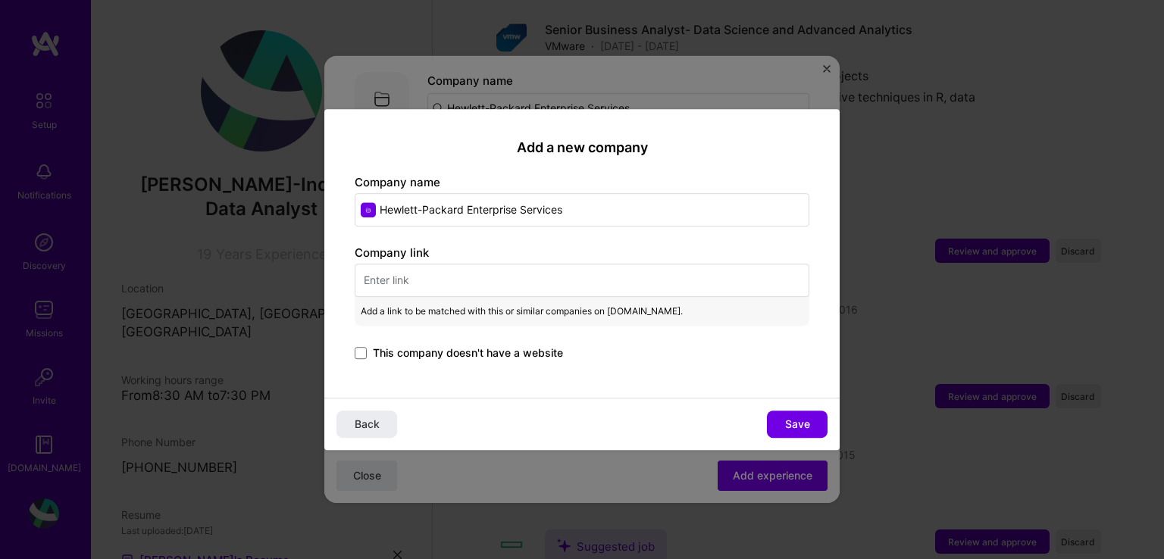
click at [413, 274] on input "text" at bounding box center [582, 280] width 455 height 33
paste input "[URL][DOMAIN_NAME]"
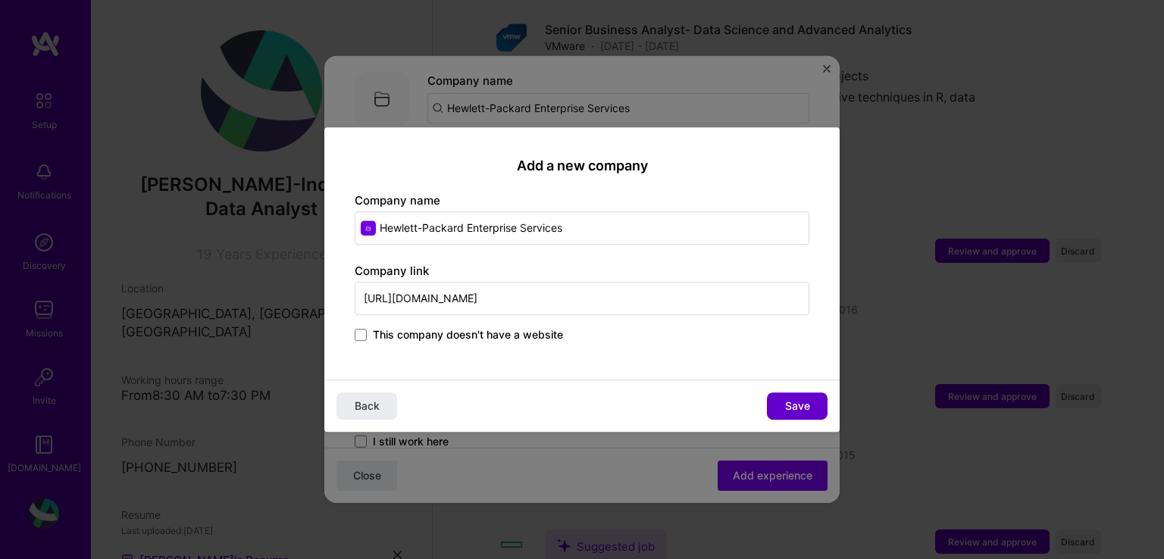
type input "[URL][DOMAIN_NAME]"
click at [795, 405] on span "Save" at bounding box center [797, 406] width 25 height 15
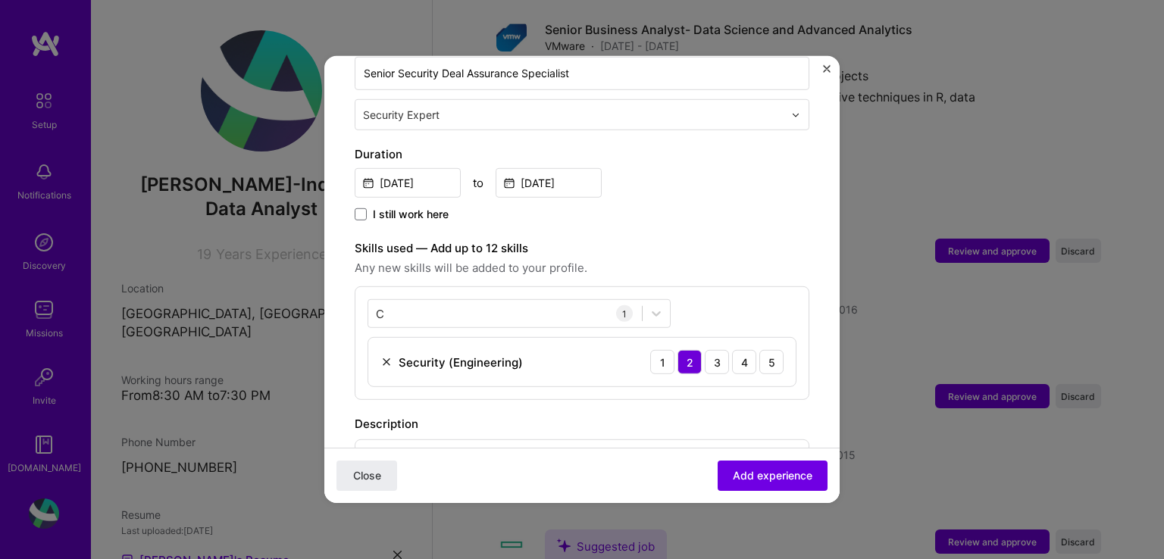
scroll to position [455, 0]
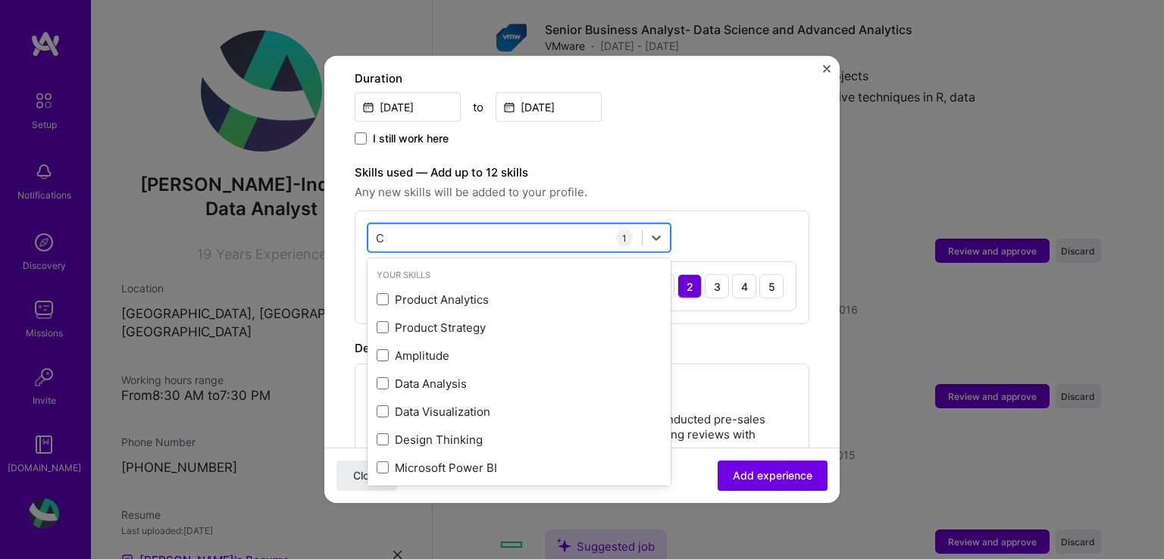
click at [528, 225] on div "C C" at bounding box center [505, 237] width 274 height 25
click at [728, 211] on div "option Security (Engineering), selected. option Product Analytics focused, 0 of…" at bounding box center [582, 268] width 455 height 114
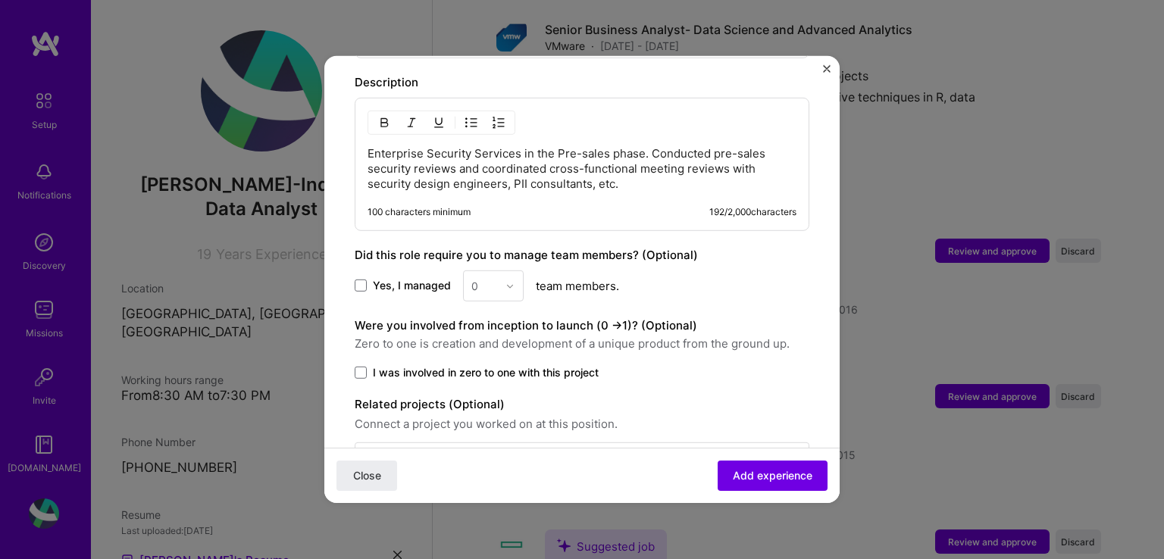
scroll to position [758, 0]
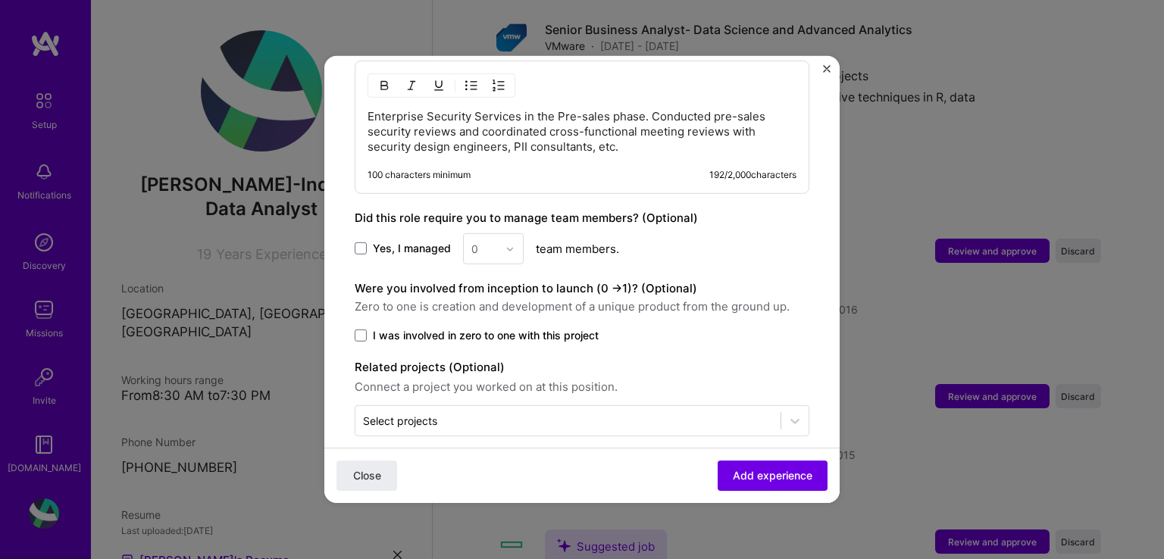
drag, startPoint x: 781, startPoint y: 470, endPoint x: 802, endPoint y: 470, distance: 21.2
click at [782, 470] on span "Add experience" at bounding box center [773, 475] width 80 height 15
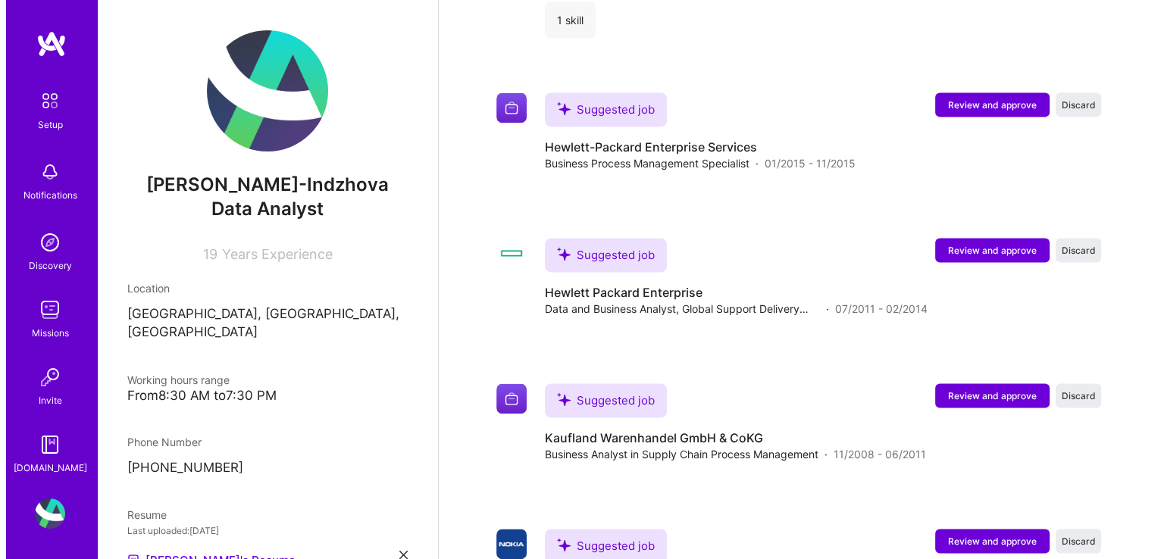
scroll to position [2127, 0]
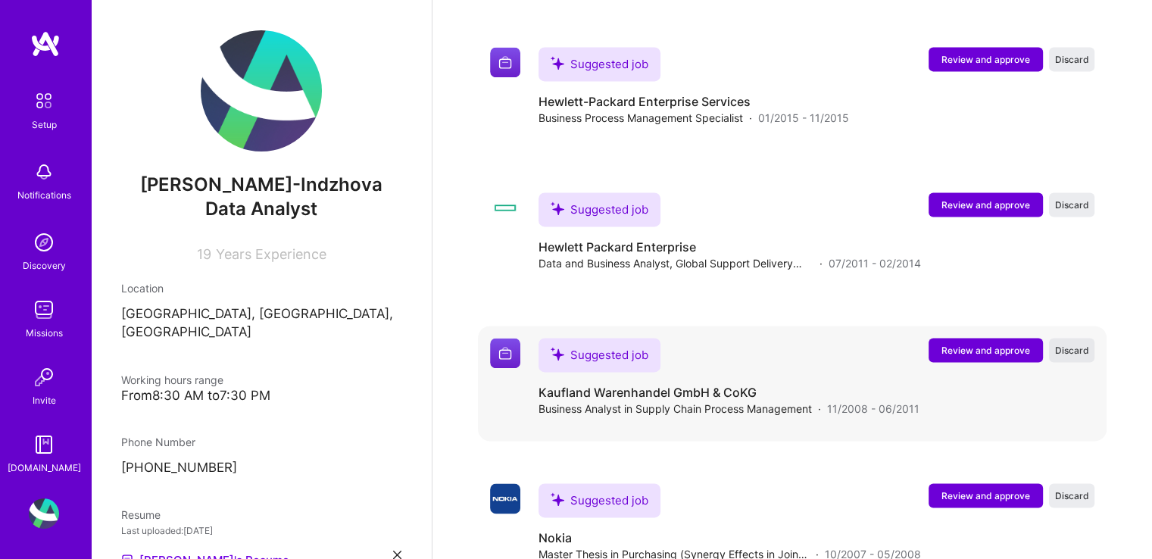
click at [1073, 344] on span "Discard" at bounding box center [1072, 350] width 34 height 13
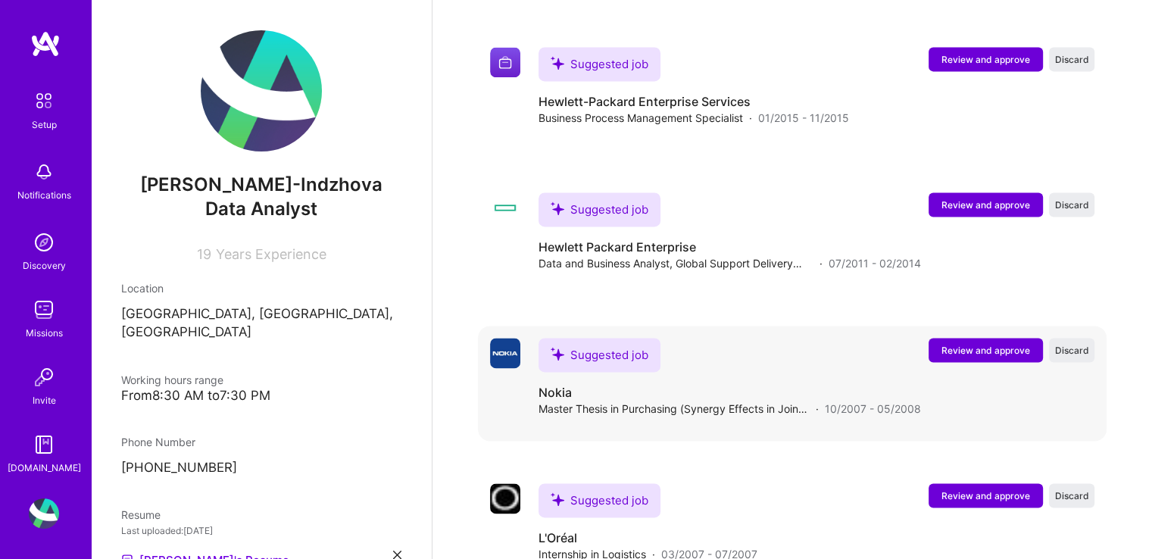
click at [986, 344] on span "Review and approve" at bounding box center [986, 350] width 89 height 13
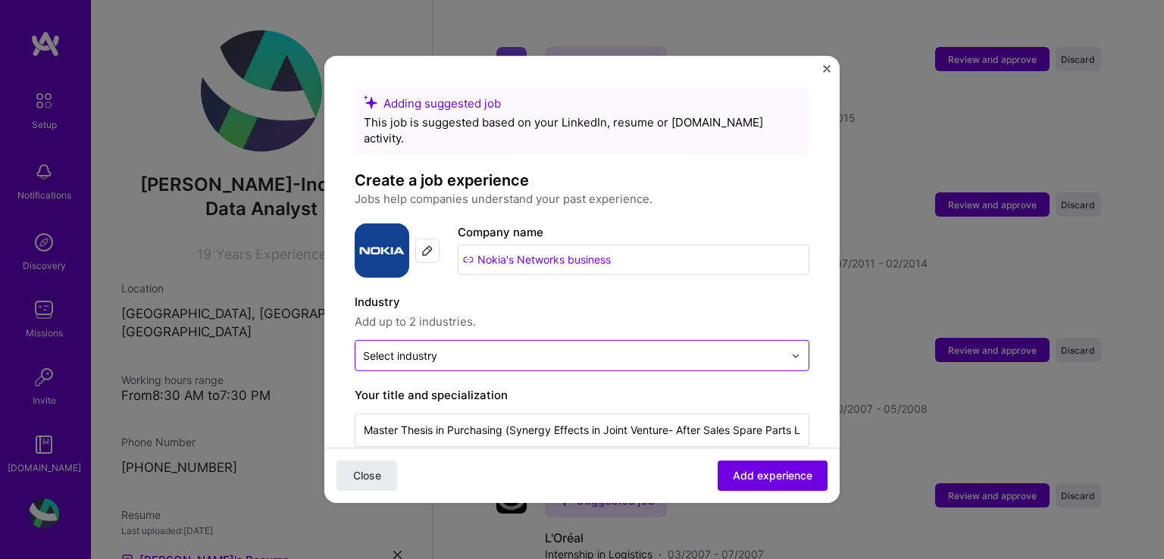
click at [533, 349] on div "Select industry 0" at bounding box center [573, 356] width 436 height 30
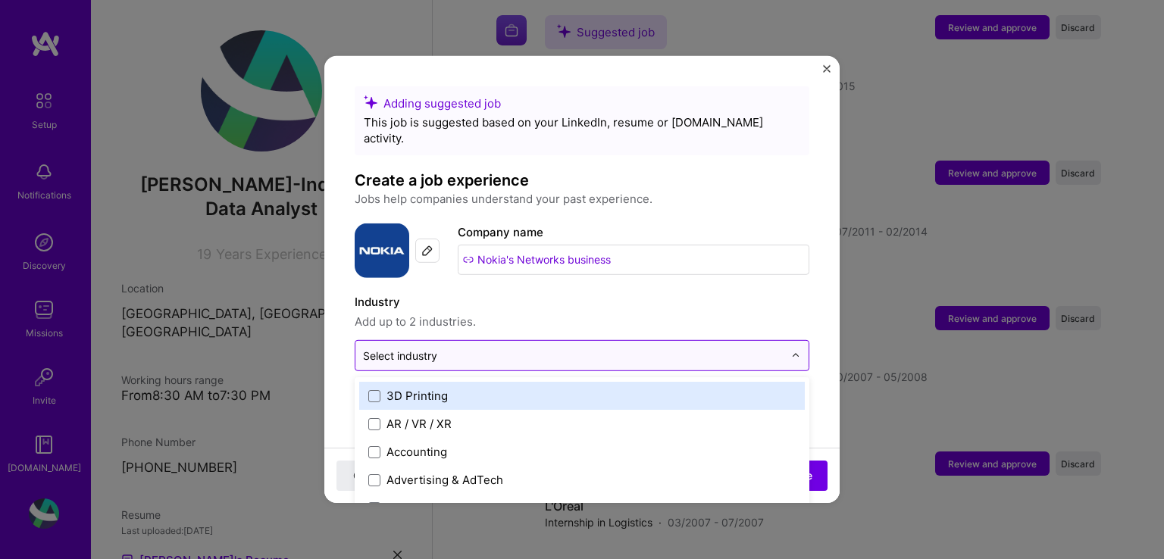
scroll to position [2162, 0]
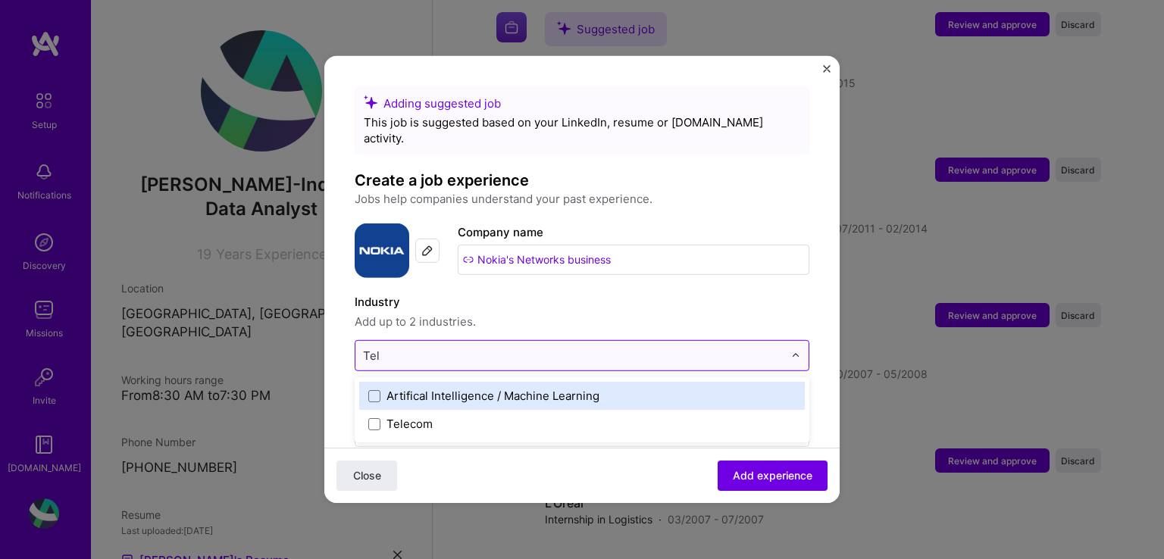
type input "Tele"
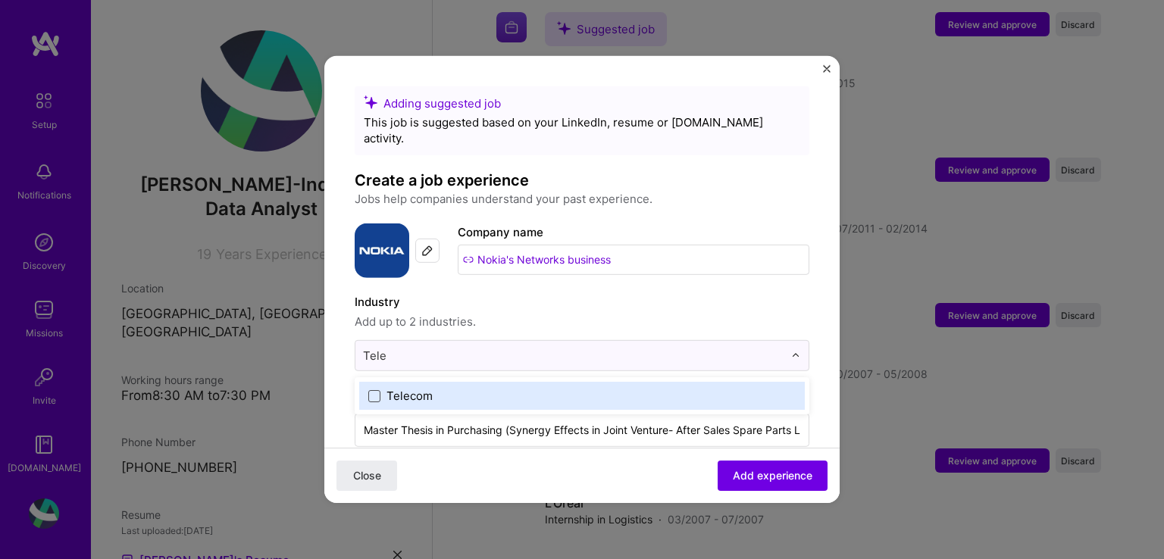
click at [370, 389] on span at bounding box center [374, 395] width 12 height 12
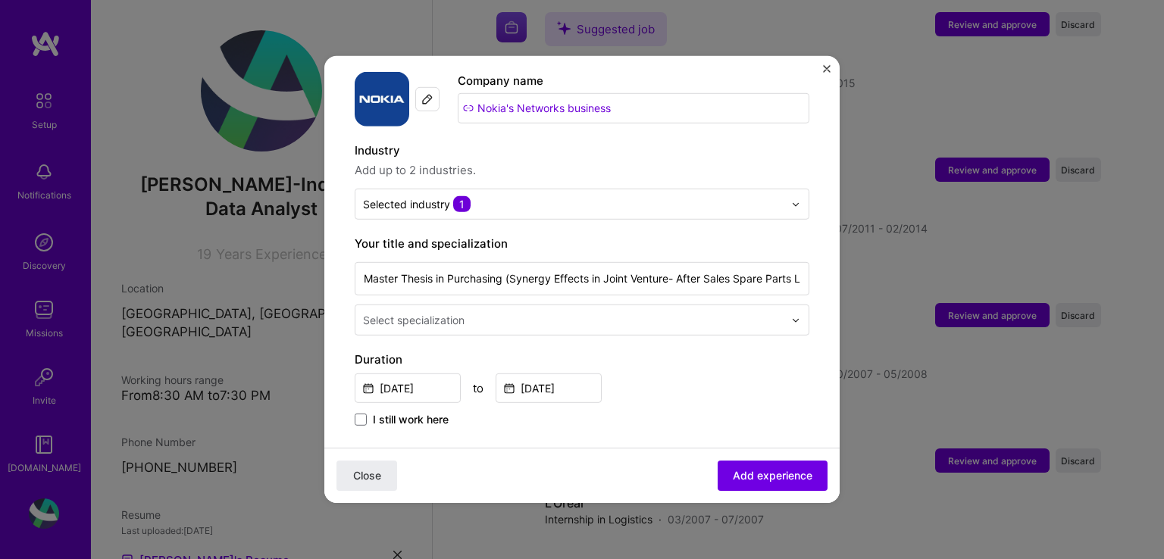
scroll to position [303, 0]
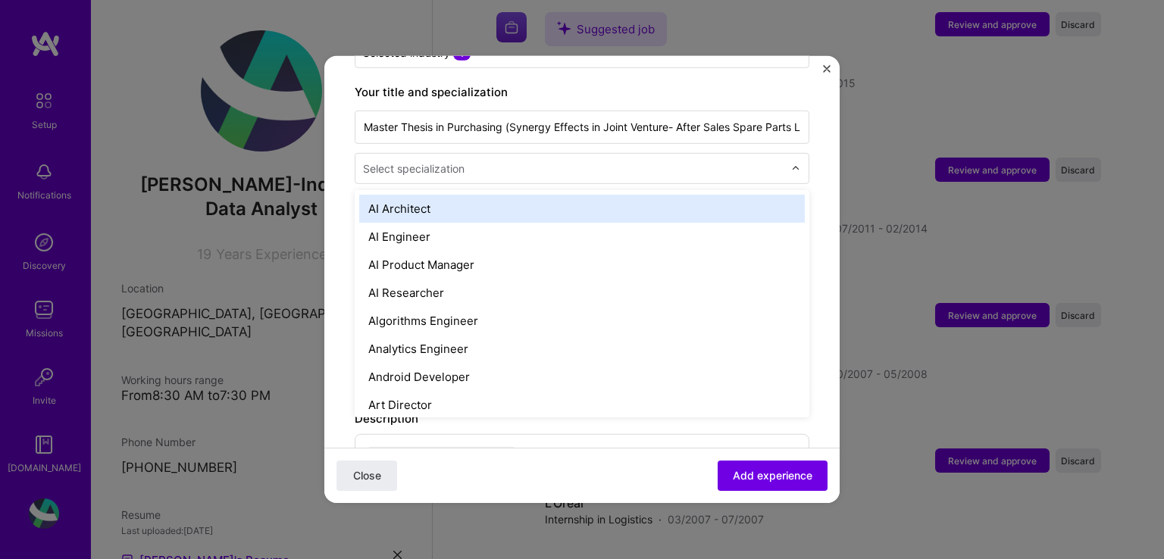
click at [539, 161] on input "text" at bounding box center [575, 169] width 424 height 16
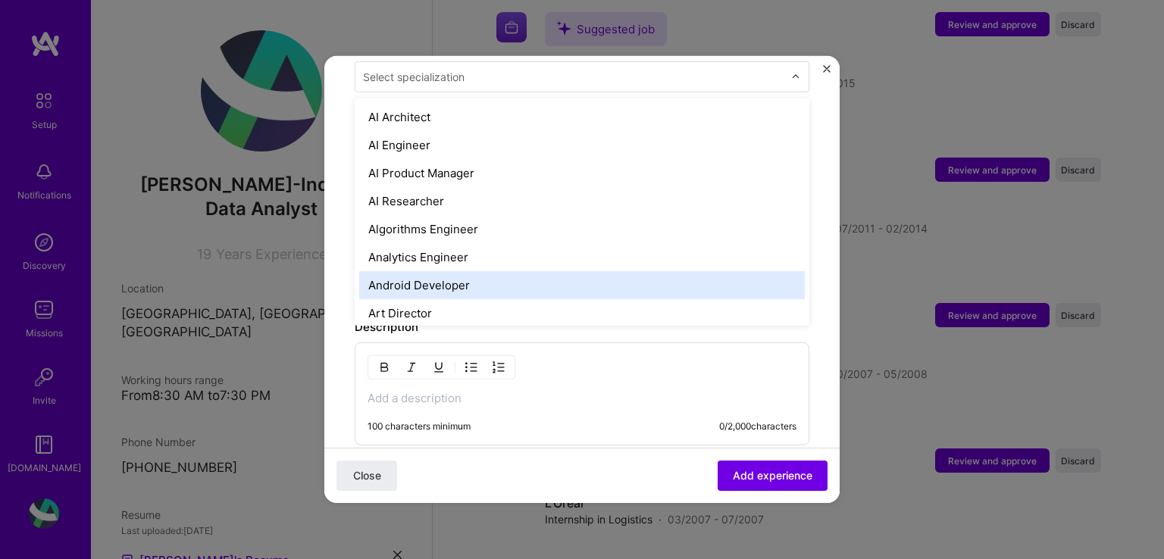
scroll to position [227, 0]
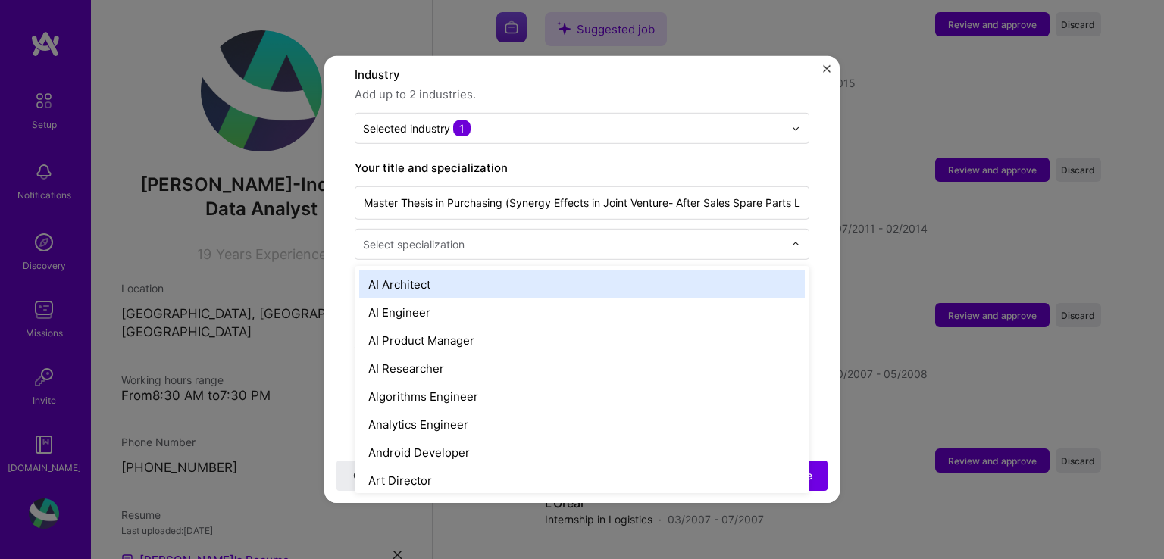
click at [465, 236] on input "text" at bounding box center [575, 244] width 424 height 16
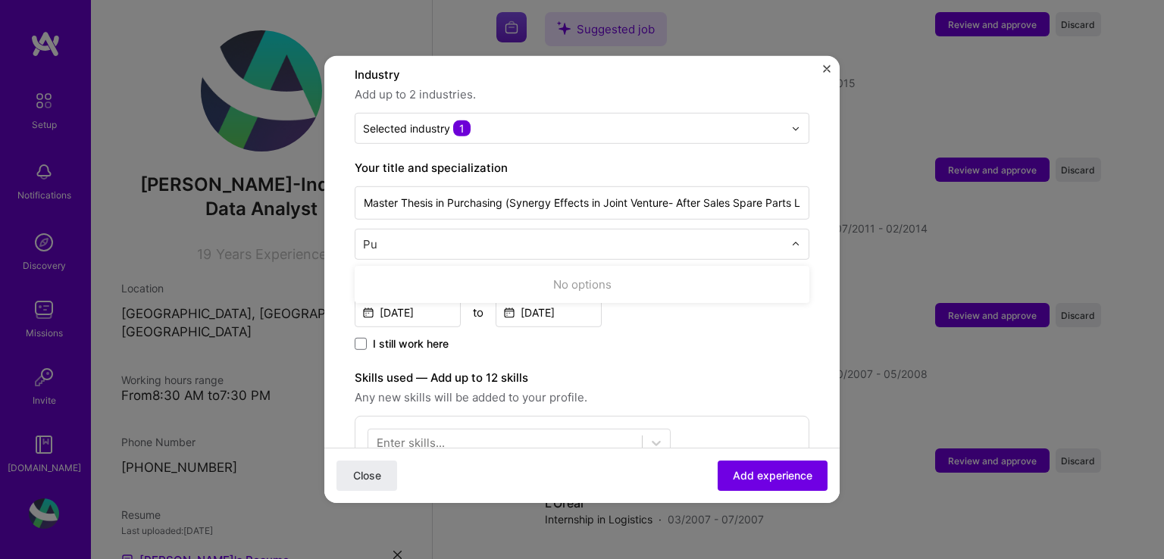
type input "P"
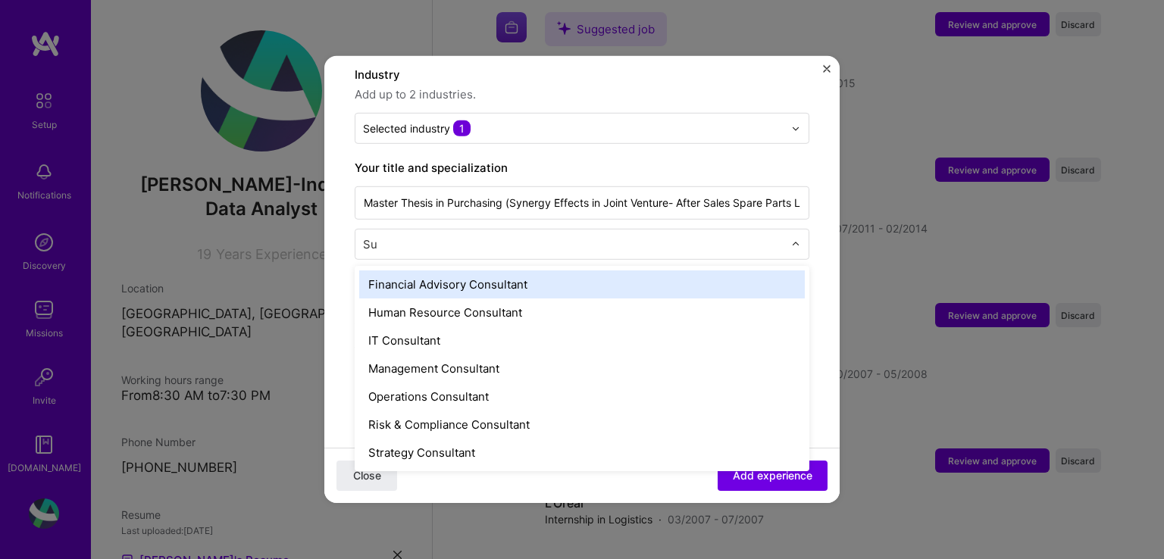
type input "S"
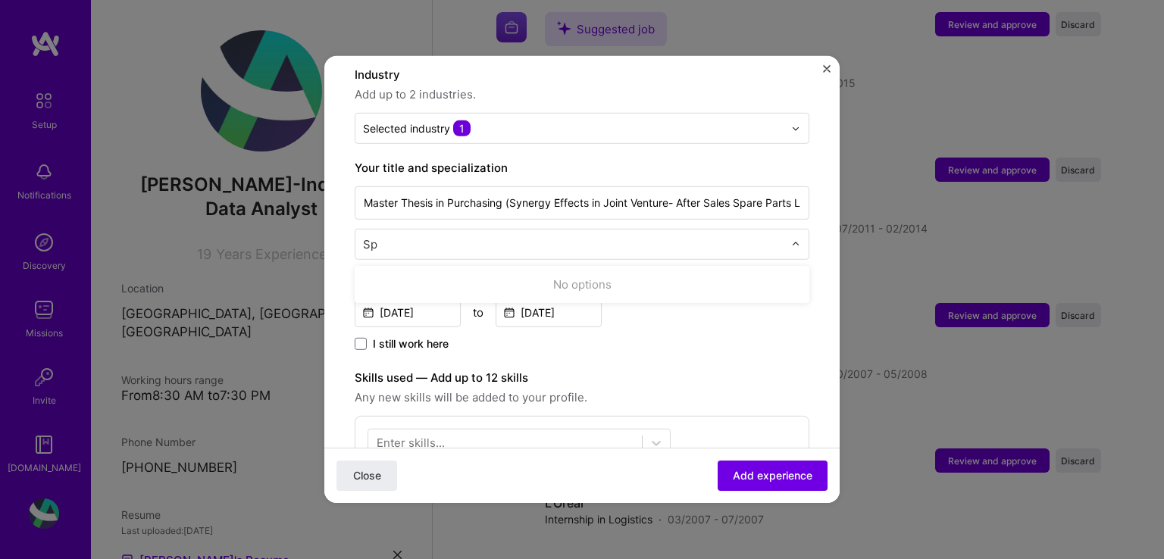
type input "S"
type input "P"
type input "S"
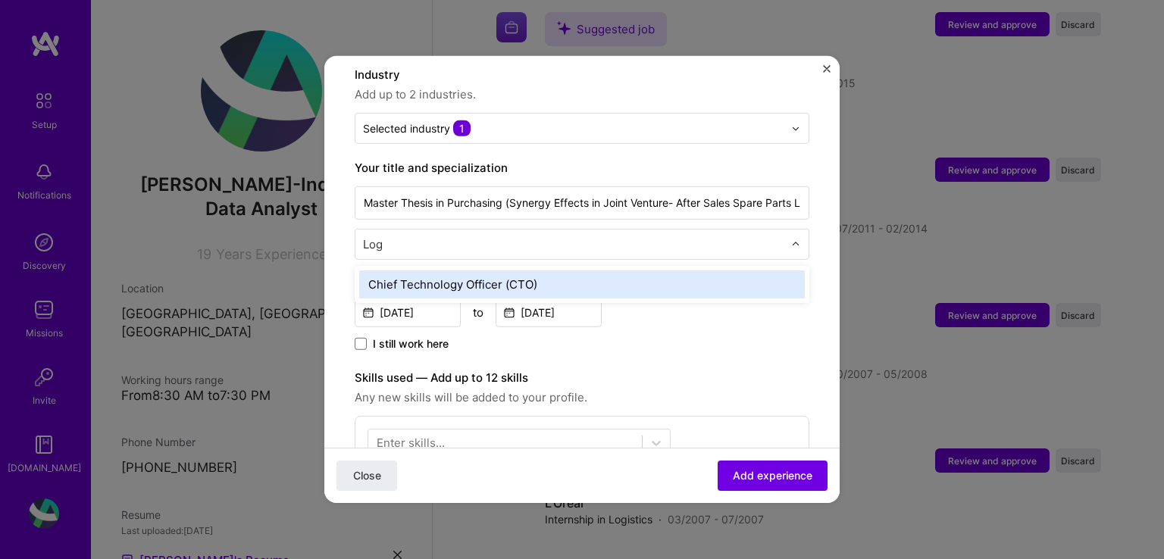
click at [536, 236] on input "Log" at bounding box center [575, 244] width 424 height 16
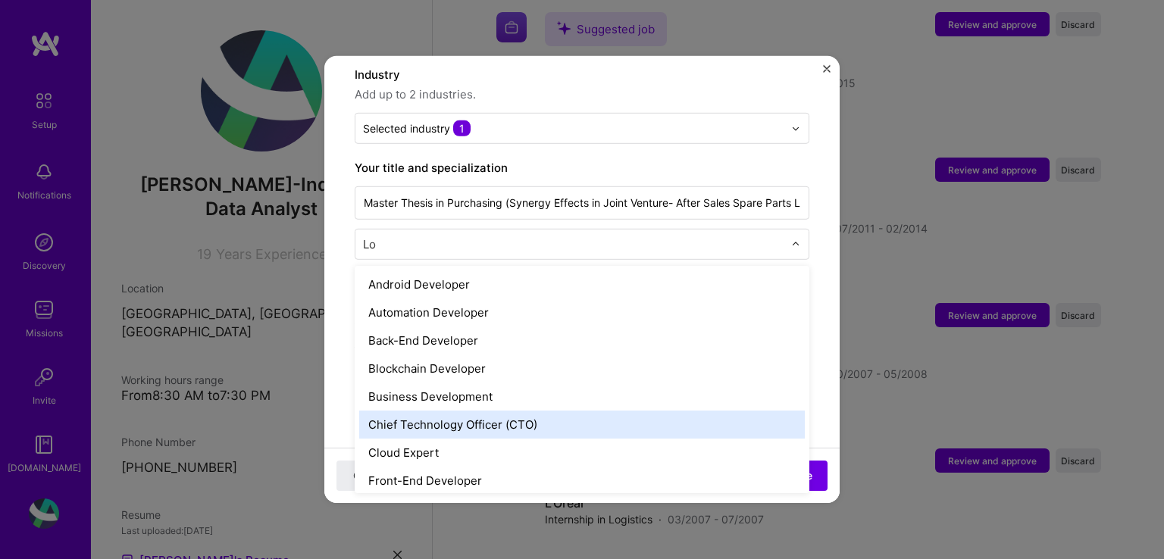
type input "L"
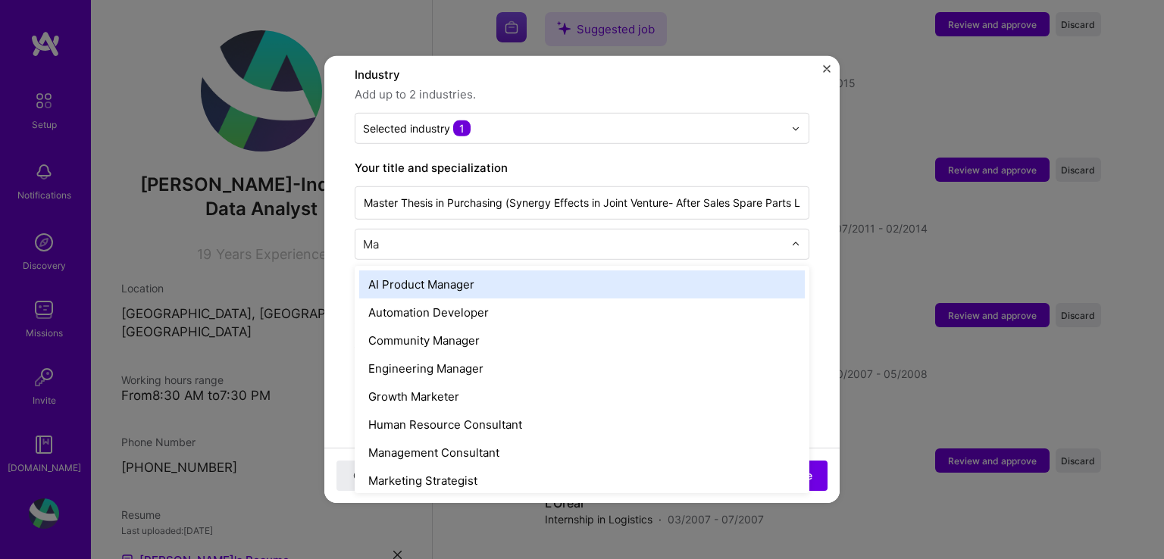
type input "M"
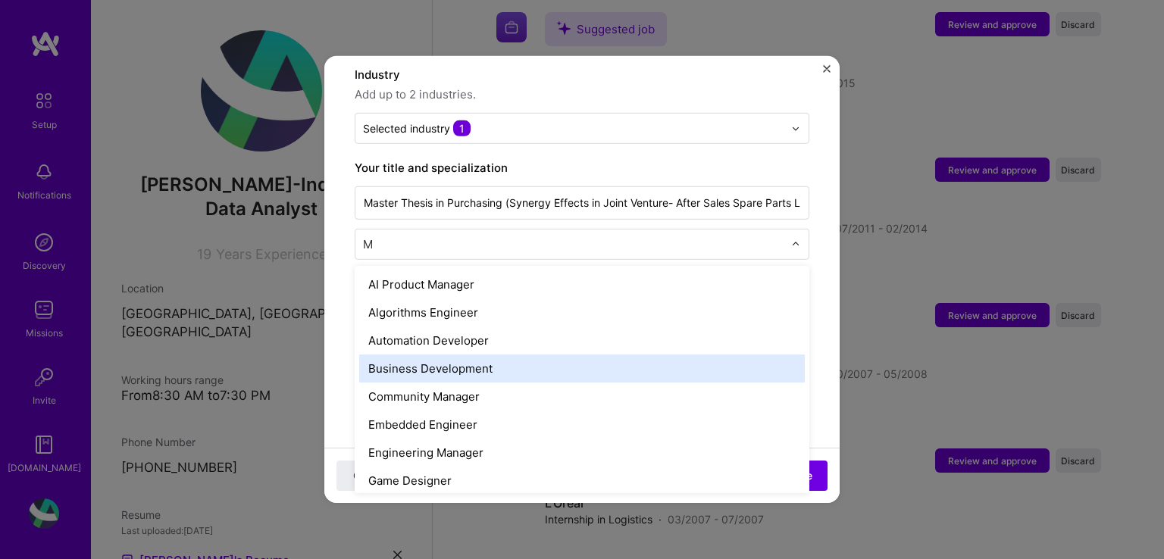
click at [470, 358] on div "Business Development" at bounding box center [581, 369] width 445 height 28
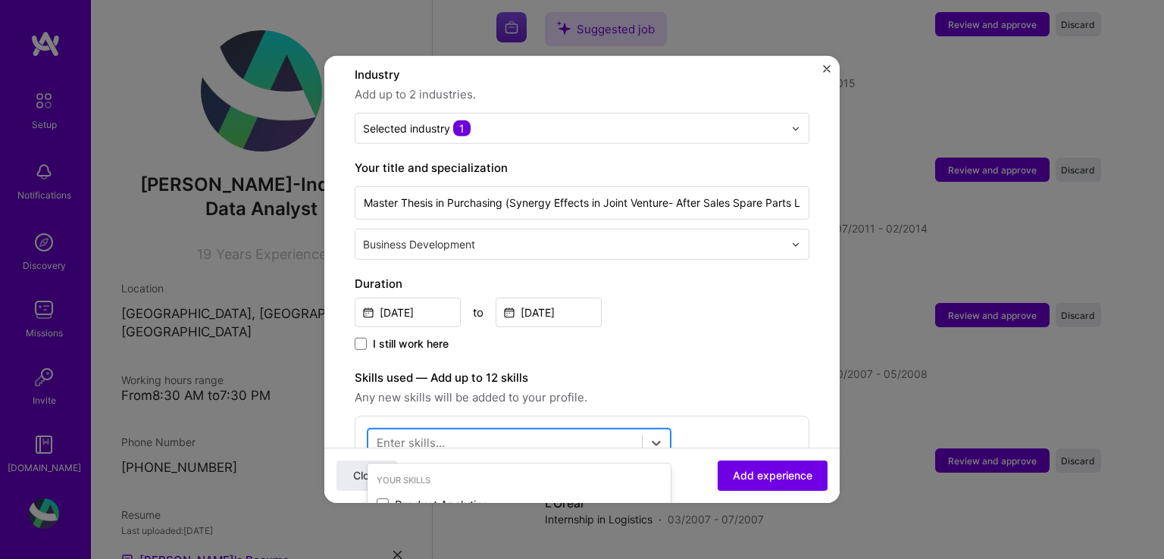
click at [534, 430] on div at bounding box center [505, 442] width 274 height 25
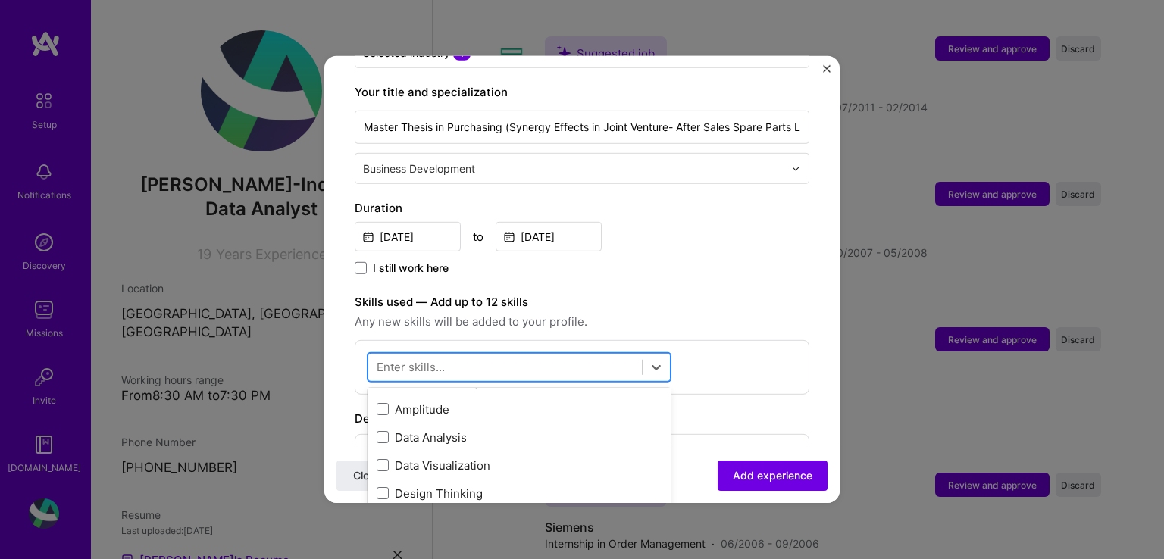
scroll to position [0, 0]
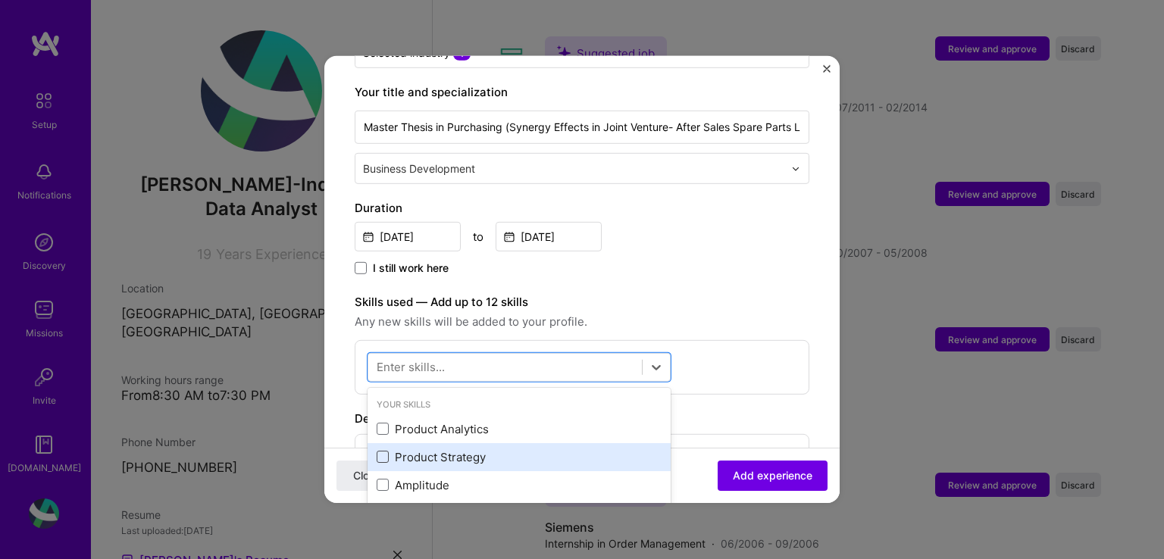
click at [381, 451] on span at bounding box center [383, 457] width 12 height 12
click at [0, 0] on input "checkbox" at bounding box center [0, 0] width 0 height 0
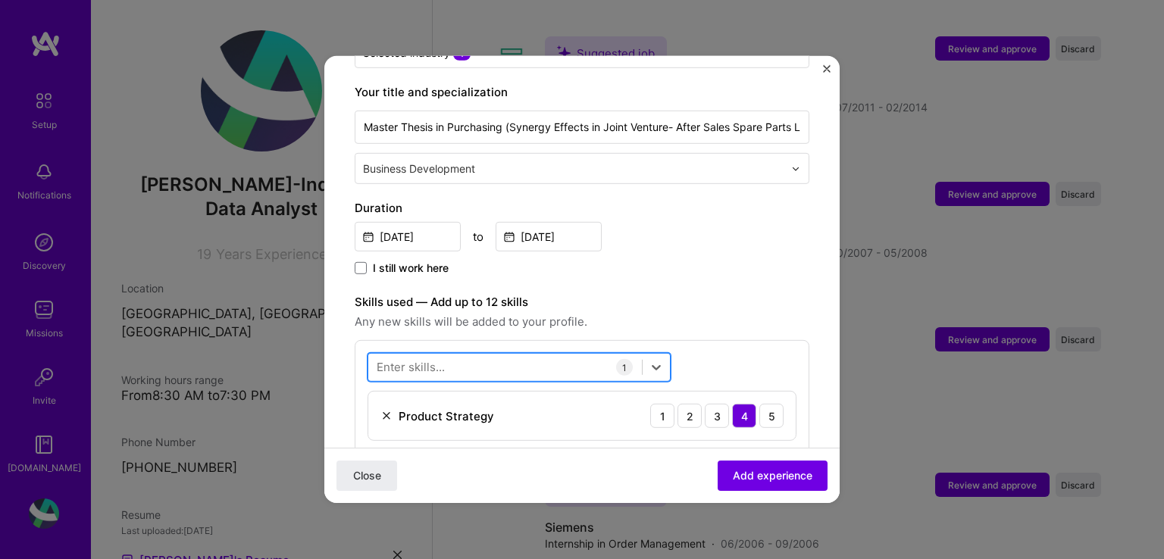
click at [458, 355] on div at bounding box center [505, 367] width 274 height 25
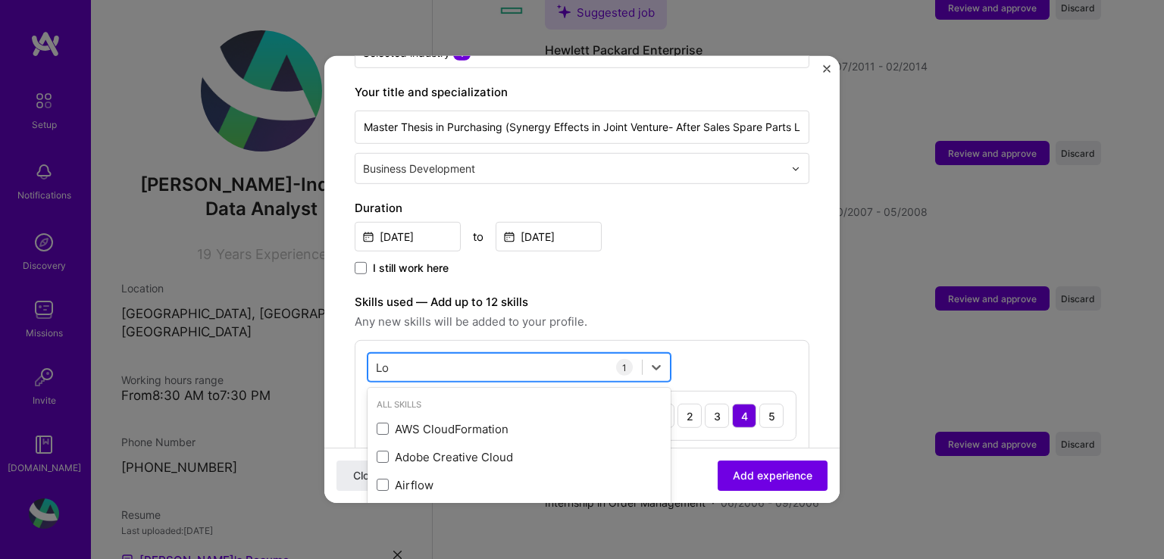
scroll to position [2329, 0]
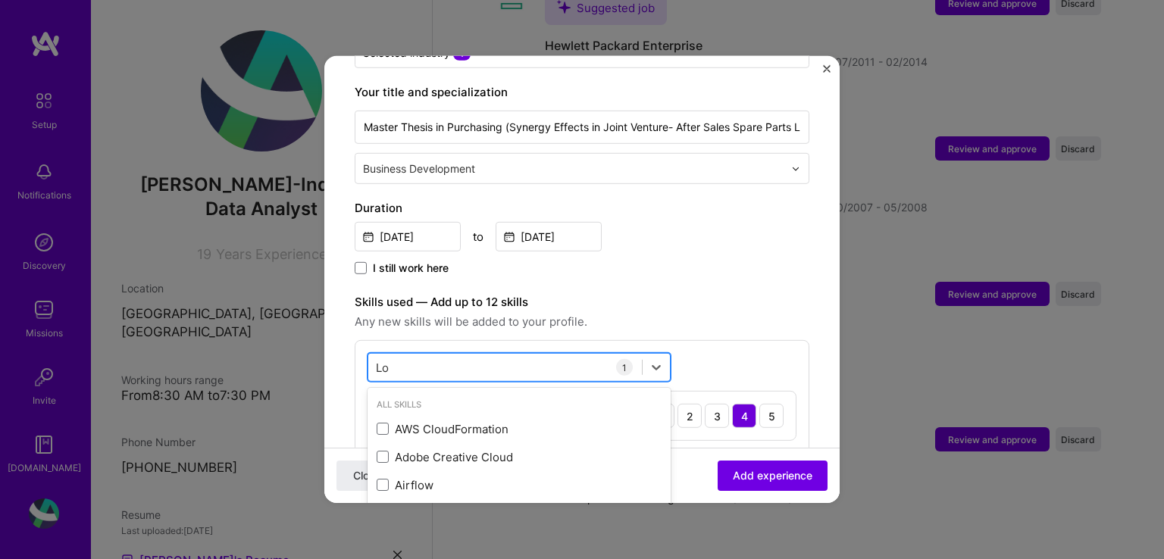
type input "L"
type input "S"
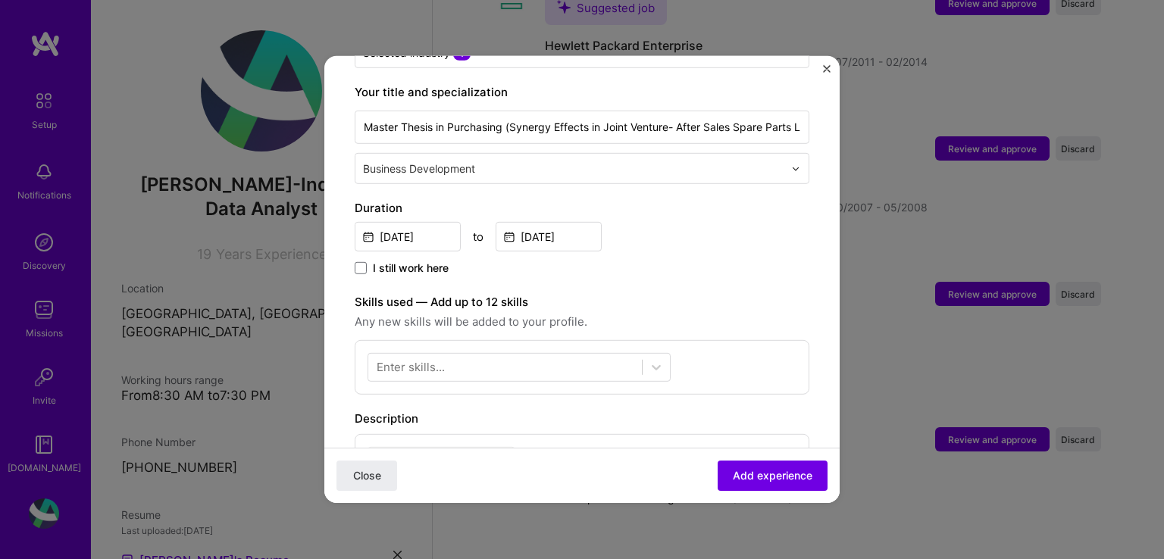
click at [694, 410] on div "Description" at bounding box center [582, 419] width 455 height 18
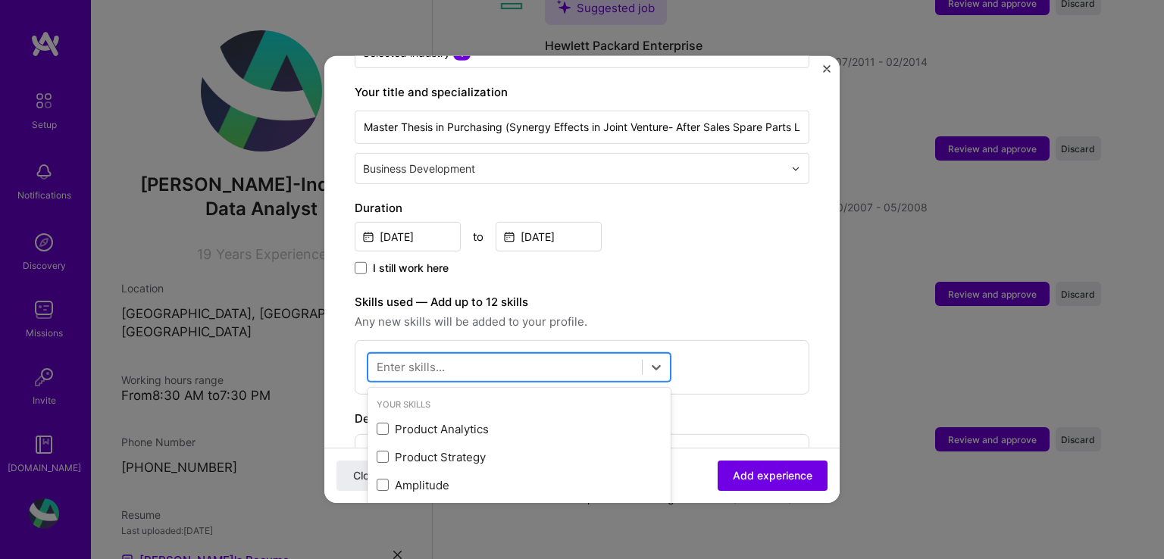
click at [615, 355] on div at bounding box center [505, 367] width 274 height 25
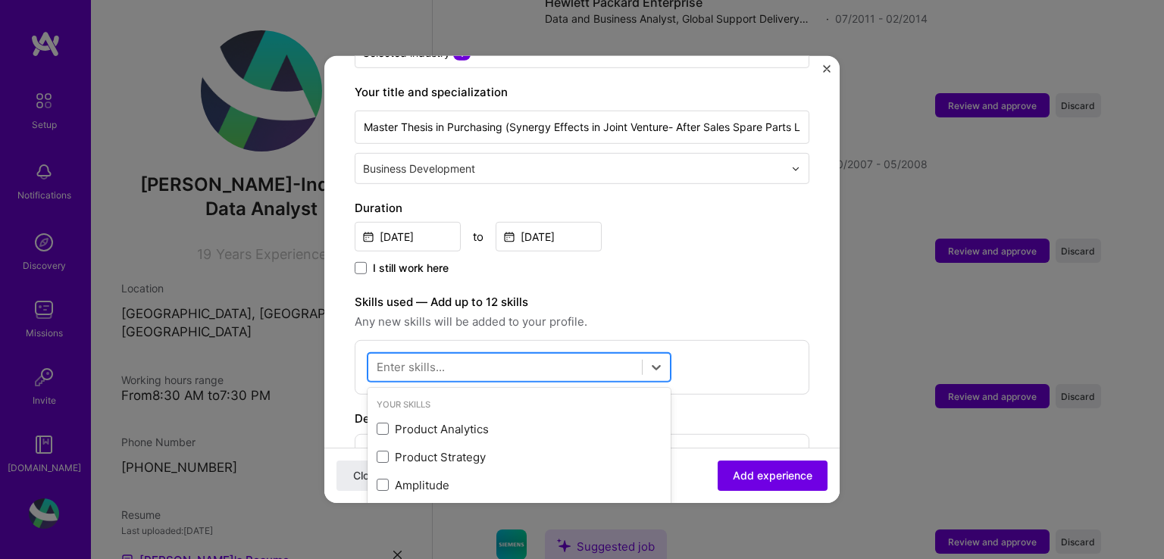
scroll to position [2374, 0]
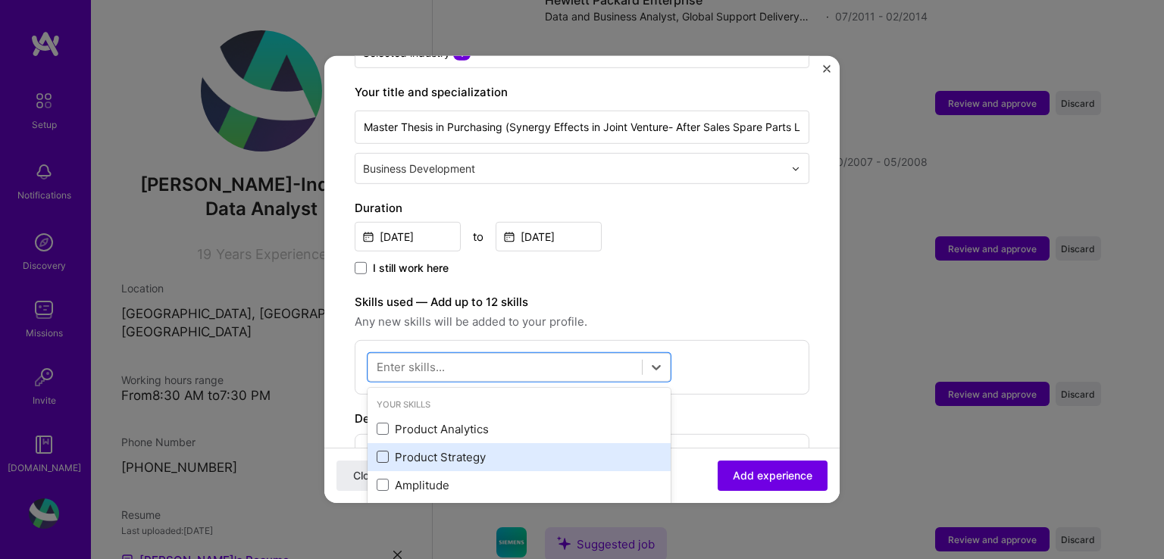
click at [387, 451] on span at bounding box center [383, 457] width 12 height 12
click at [0, 0] on input "checkbox" at bounding box center [0, 0] width 0 height 0
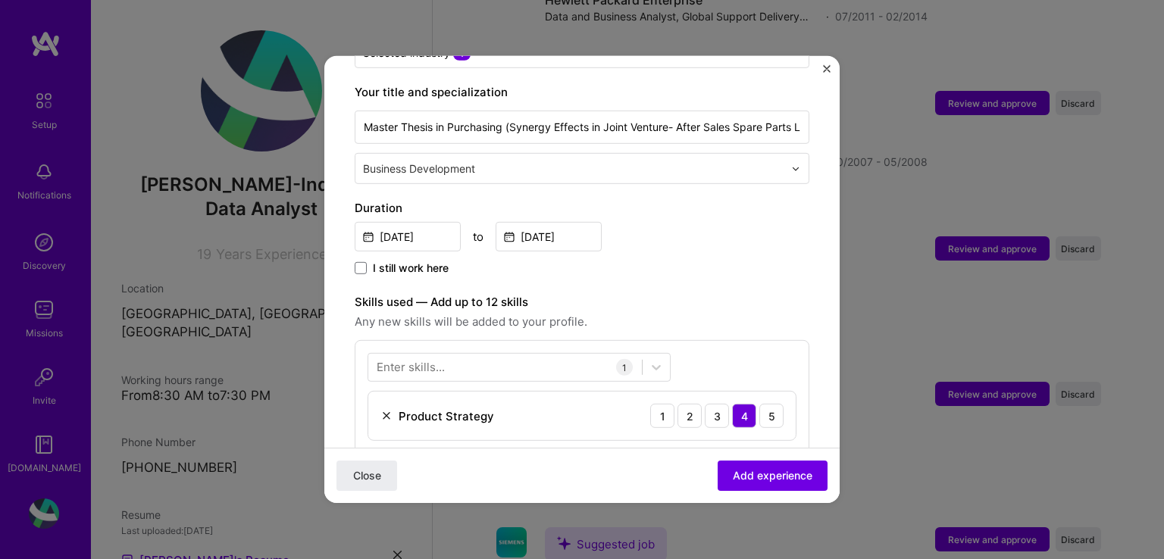
click at [811, 431] on form "Adding suggested job This job is suggested based on your LinkedIn, resume or [D…" at bounding box center [581, 353] width 515 height 1141
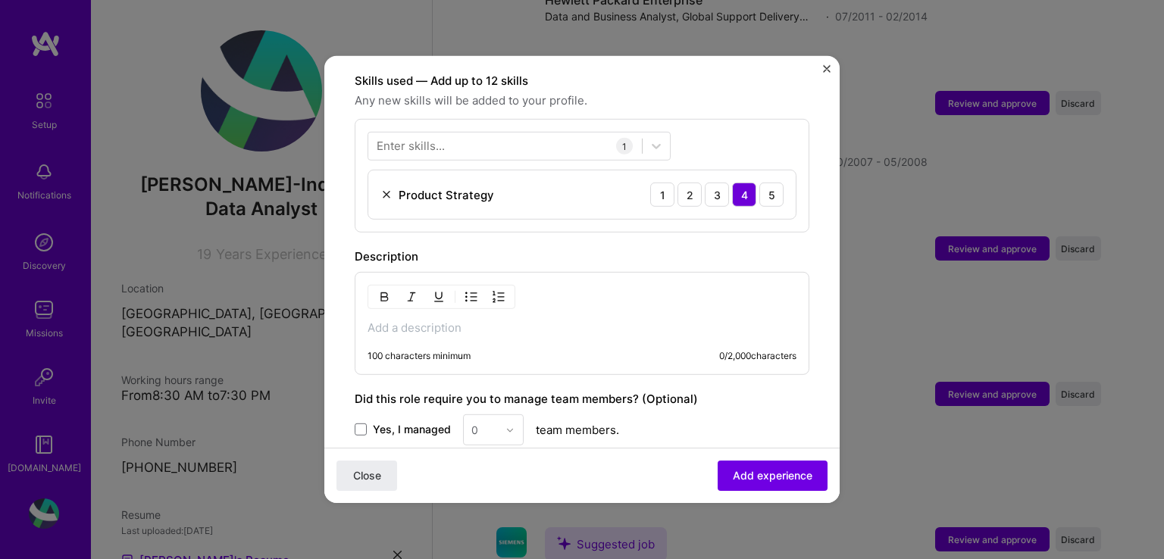
scroll to position [530, 0]
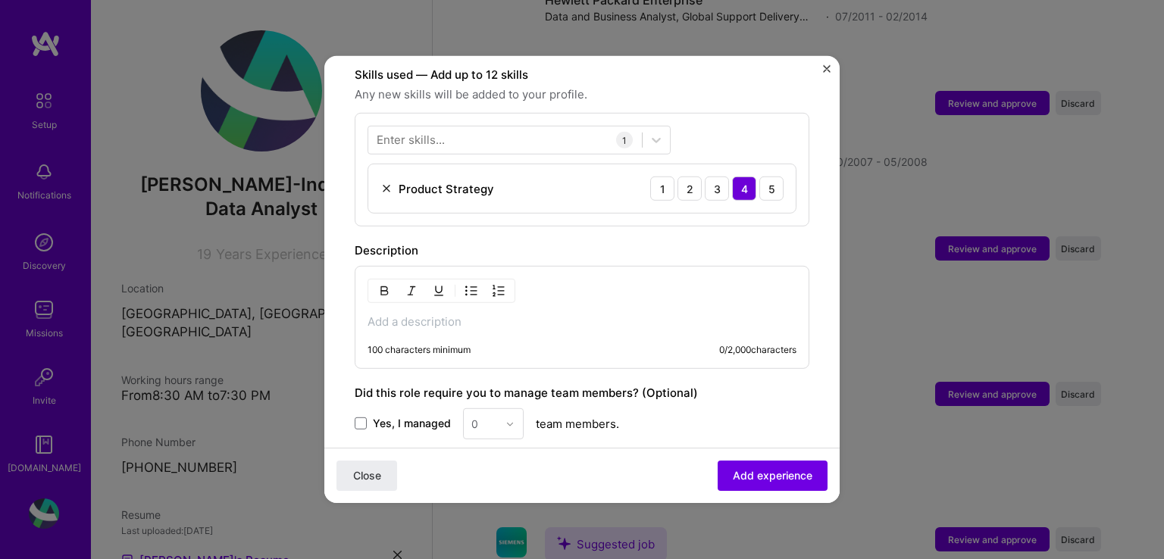
click at [481, 317] on div "100 characters minimum 0 / 2,000 characters" at bounding box center [582, 317] width 455 height 103
click at [455, 314] on p at bounding box center [581, 321] width 429 height 15
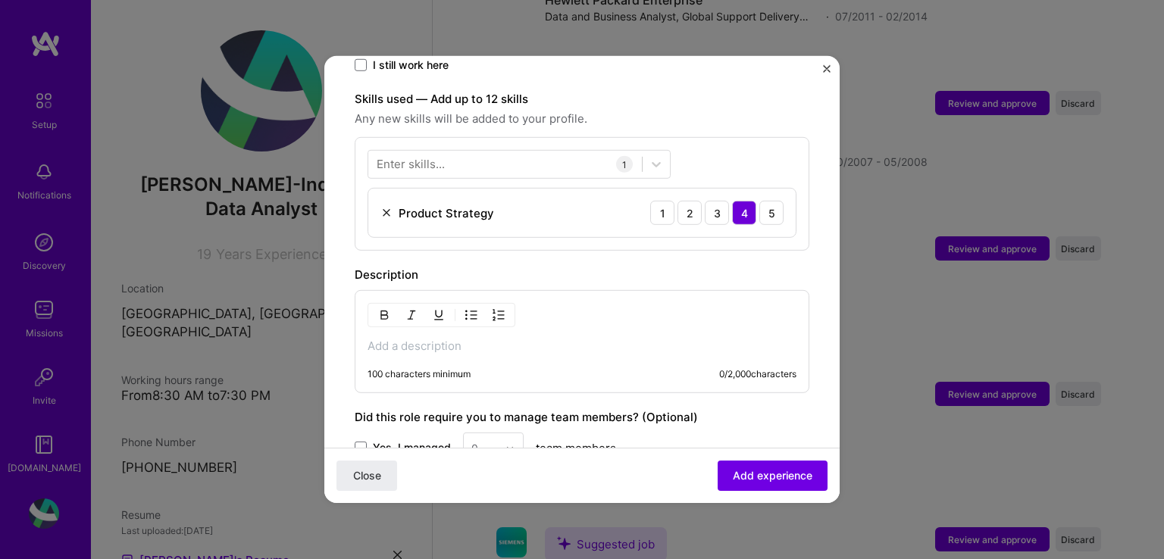
scroll to position [606, 0]
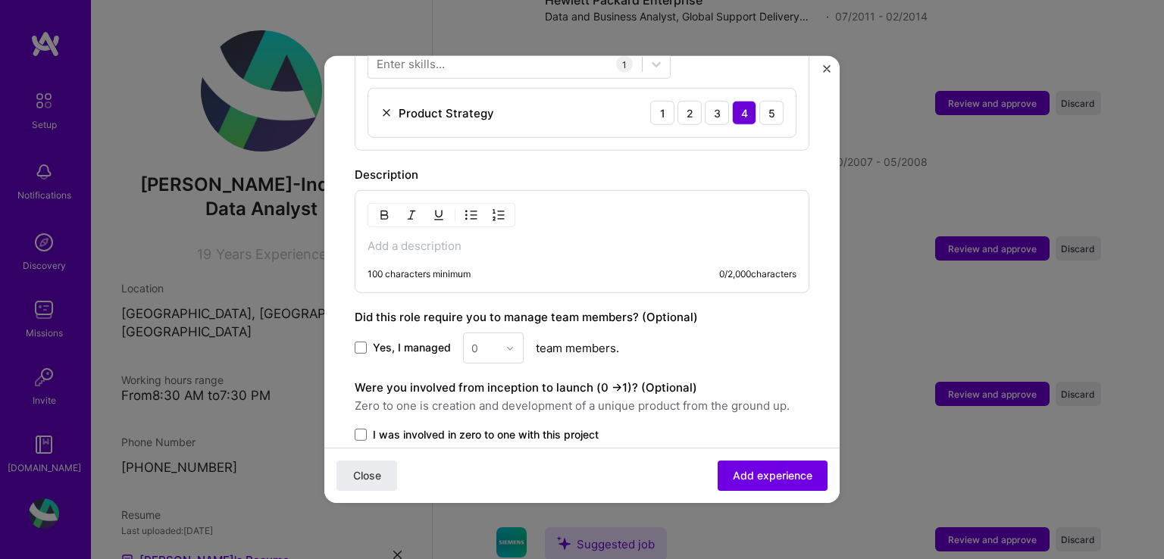
click at [415, 239] on p at bounding box center [581, 246] width 429 height 15
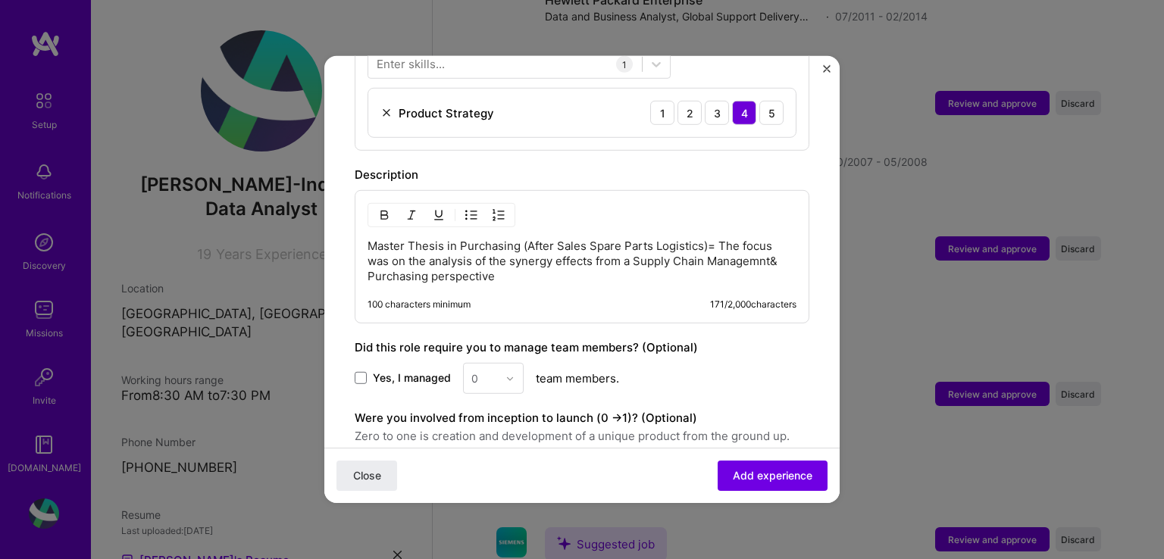
click at [714, 239] on p "Master Thesis in Purchasing (After Sales Spare Parts Logistics)= The focus was …" at bounding box center [581, 261] width 429 height 45
drag, startPoint x: 474, startPoint y: 242, endPoint x: 431, endPoint y: 245, distance: 43.4
click at [431, 245] on p "Master Thesis in Purchasing (After Sales Spare Parts Logistics). The focus was …" at bounding box center [581, 261] width 429 height 45
click at [424, 258] on p "Master Thesis in Purchasing (After Sales Spare Parts Logistics). The focus was …" at bounding box center [581, 261] width 429 height 45
click at [418, 258] on p "Master Thesis in Purchasing (After Sales Spare Parts Logistics). The focus was …" at bounding box center [581, 261] width 429 height 45
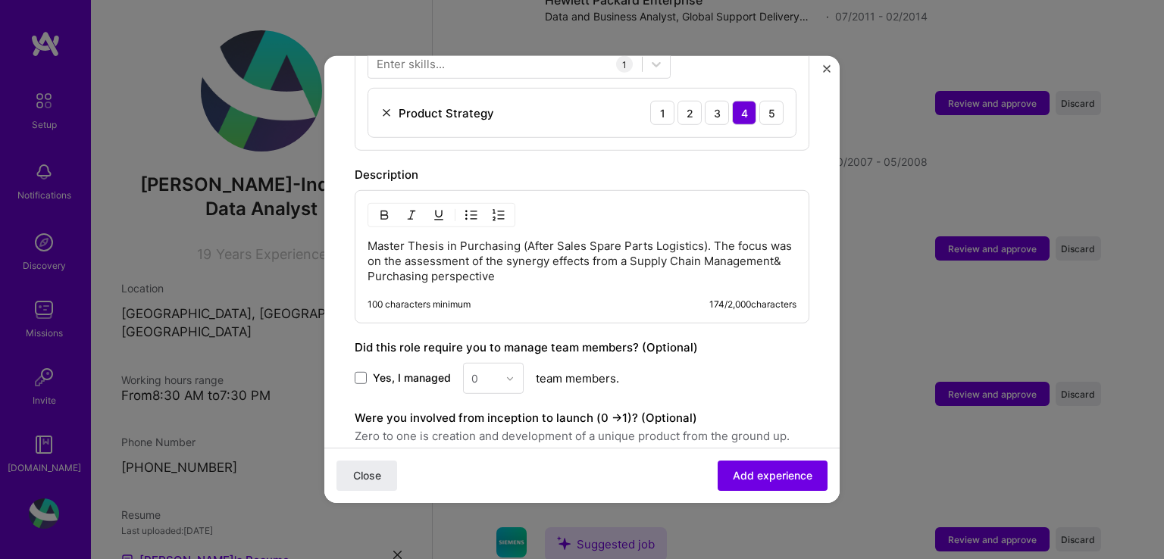
click at [574, 258] on p "Master Thesis in Purchasing (After Sales Spare Parts Logistics). The focus was …" at bounding box center [581, 261] width 429 height 45
click at [439, 258] on p "Master Thesis in Purchasing (After Sales Spare Parts Logistics). The focus was …" at bounding box center [581, 261] width 429 height 45
click at [604, 256] on p "Master Thesis in Purchasing (After Sales Spare Parts Logistics). The focus was …" at bounding box center [581, 261] width 429 height 45
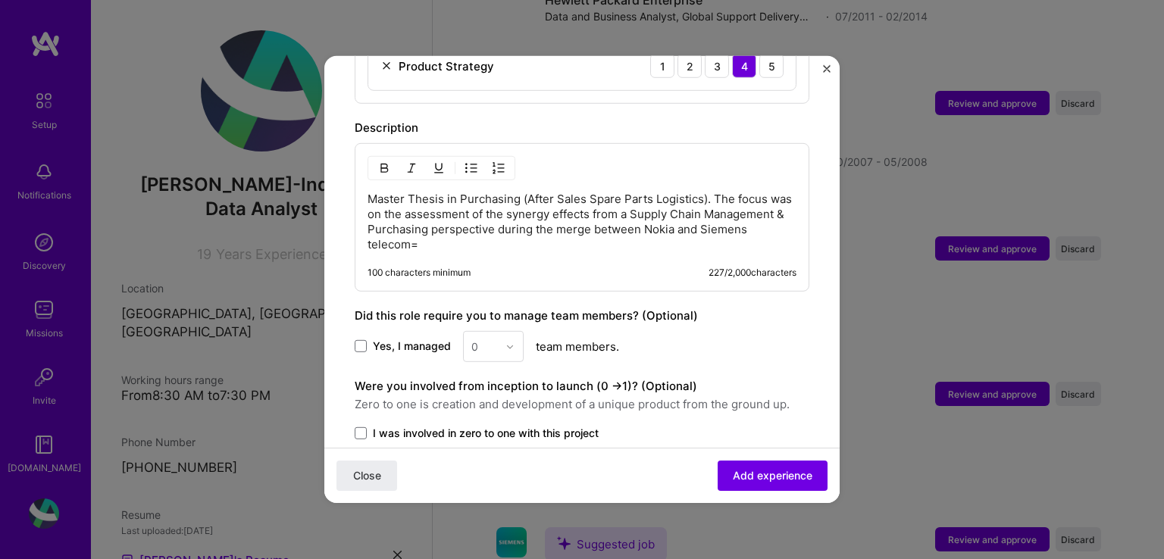
scroll to position [751, 0]
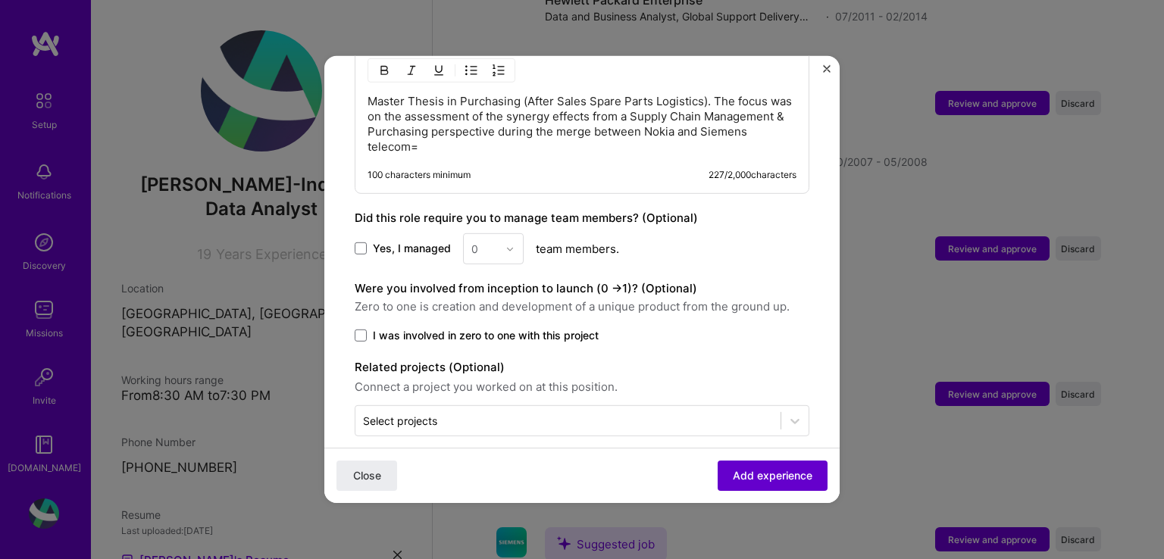
click at [756, 476] on span "Add experience" at bounding box center [773, 475] width 80 height 15
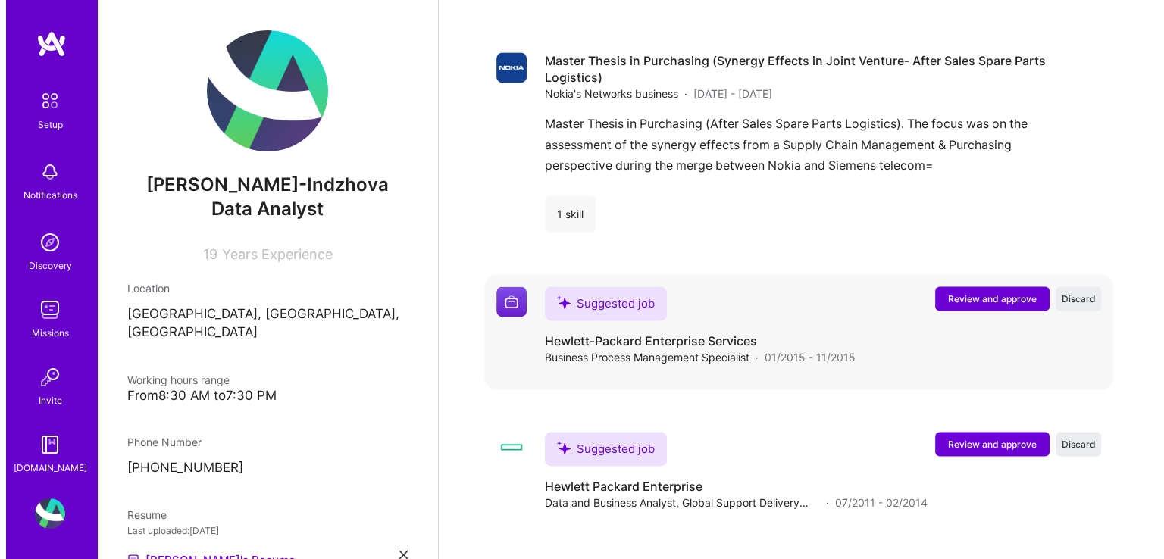
scroll to position [2096, 0]
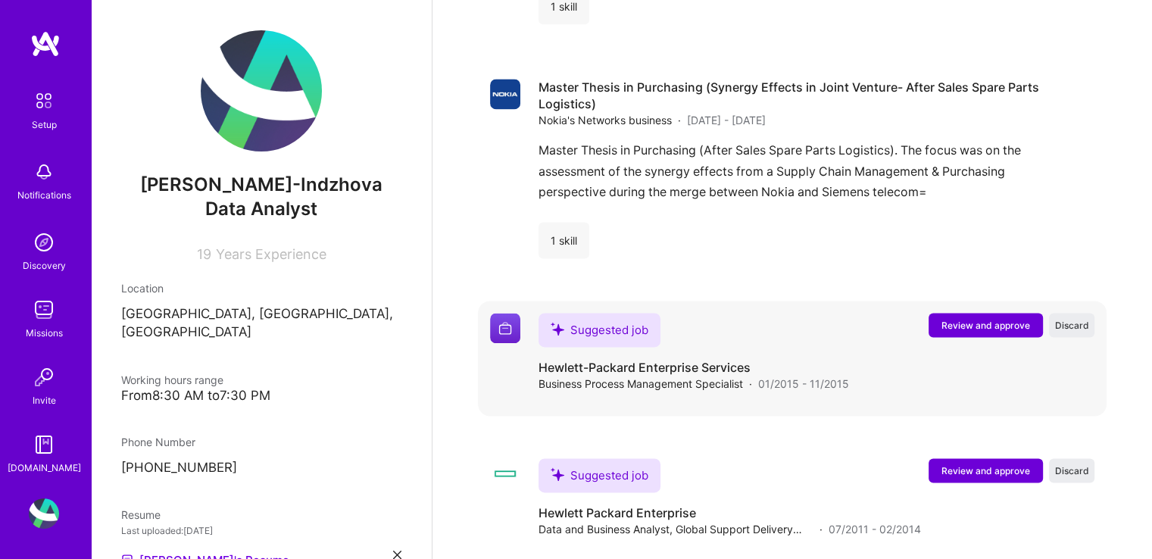
click at [1014, 319] on span "Review and approve" at bounding box center [986, 325] width 89 height 13
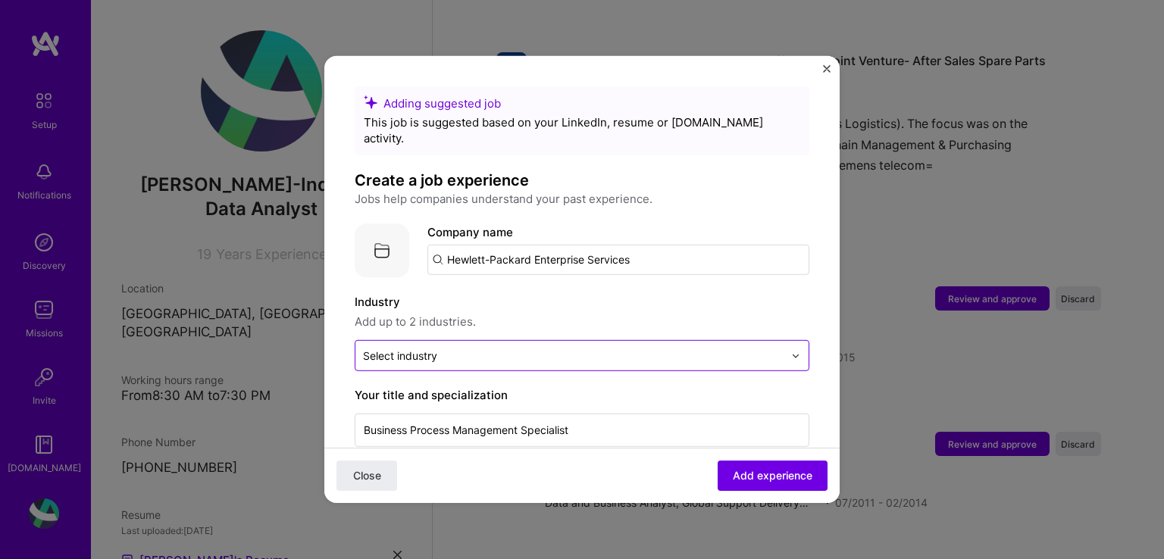
click at [492, 348] on input "text" at bounding box center [573, 356] width 420 height 16
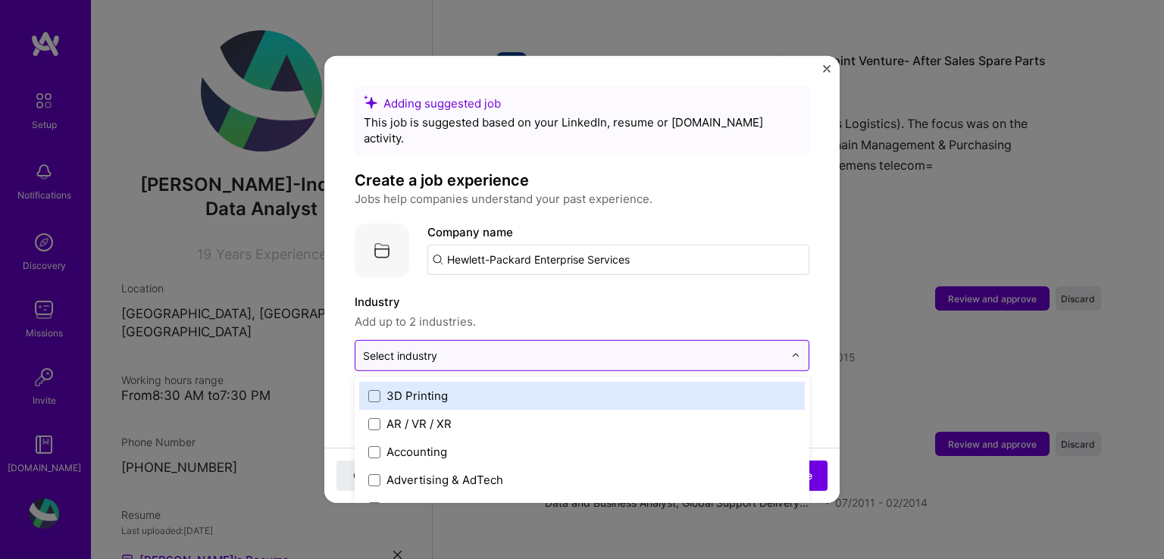
scroll to position [2130, 0]
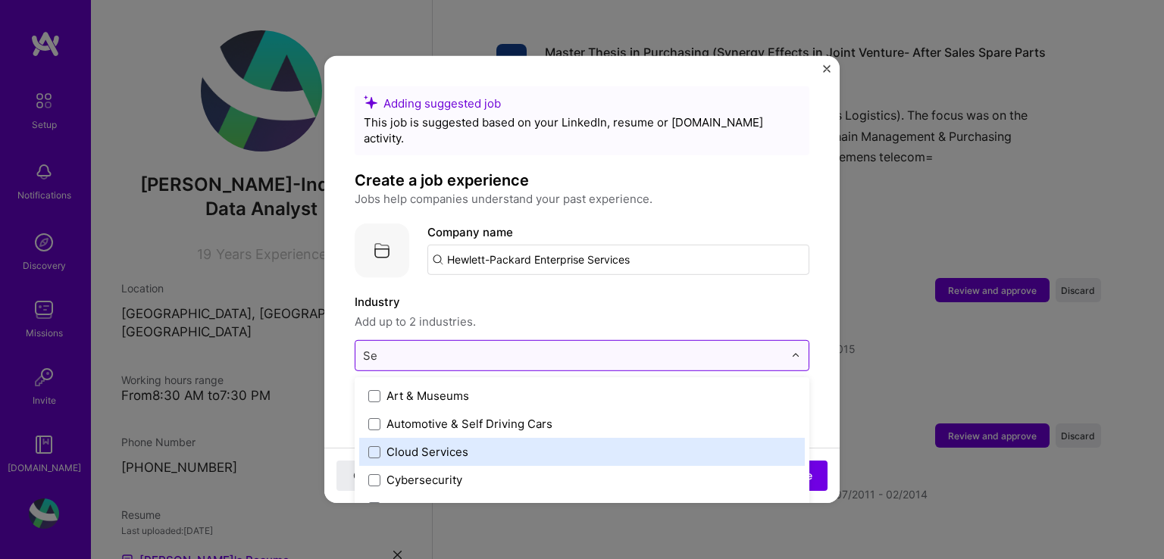
type input "S"
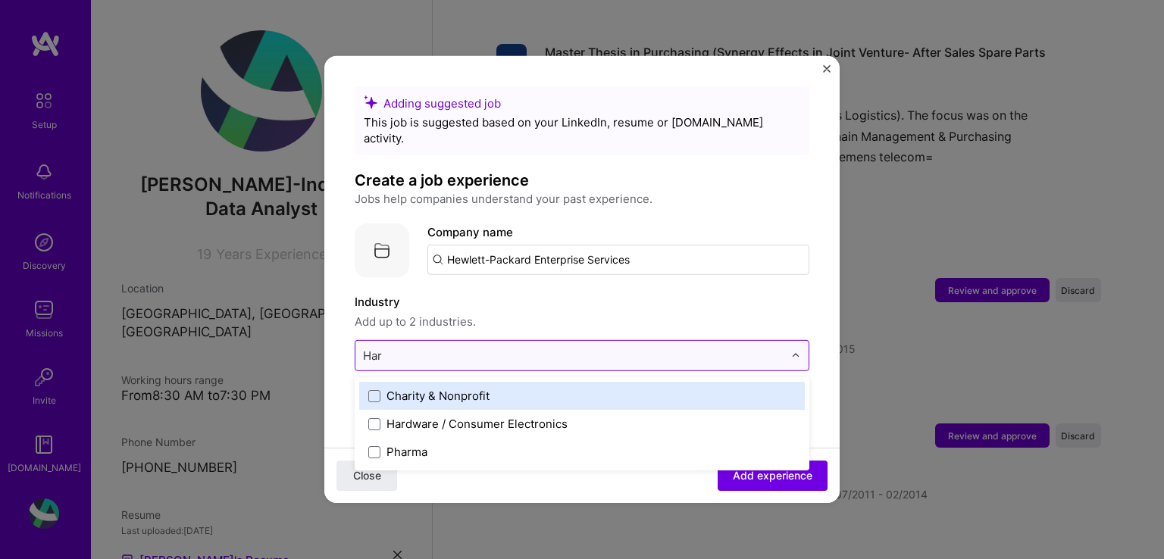
type input "Hard"
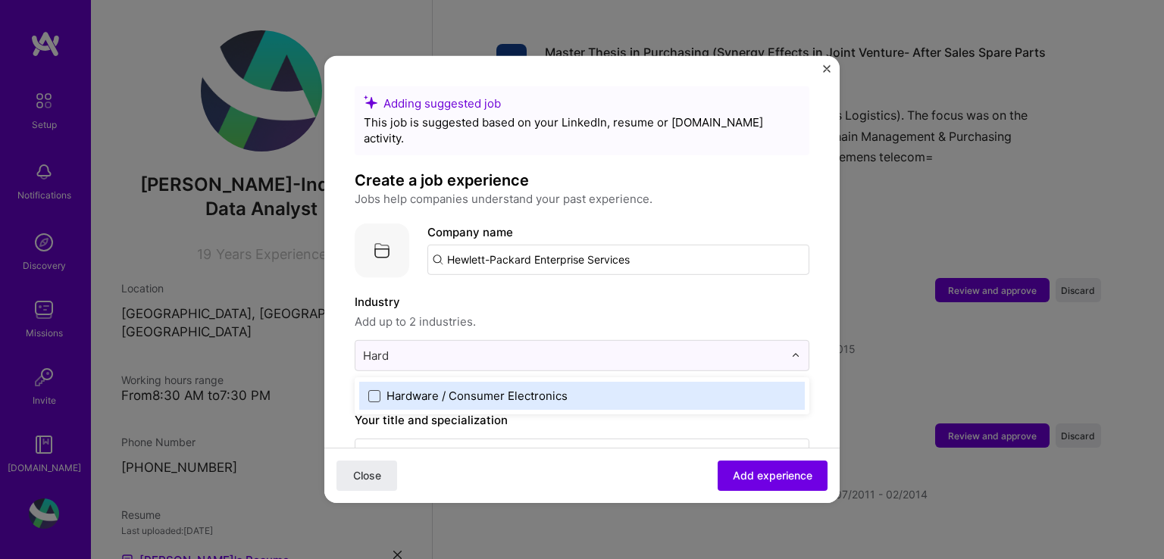
click at [379, 389] on span at bounding box center [374, 395] width 12 height 12
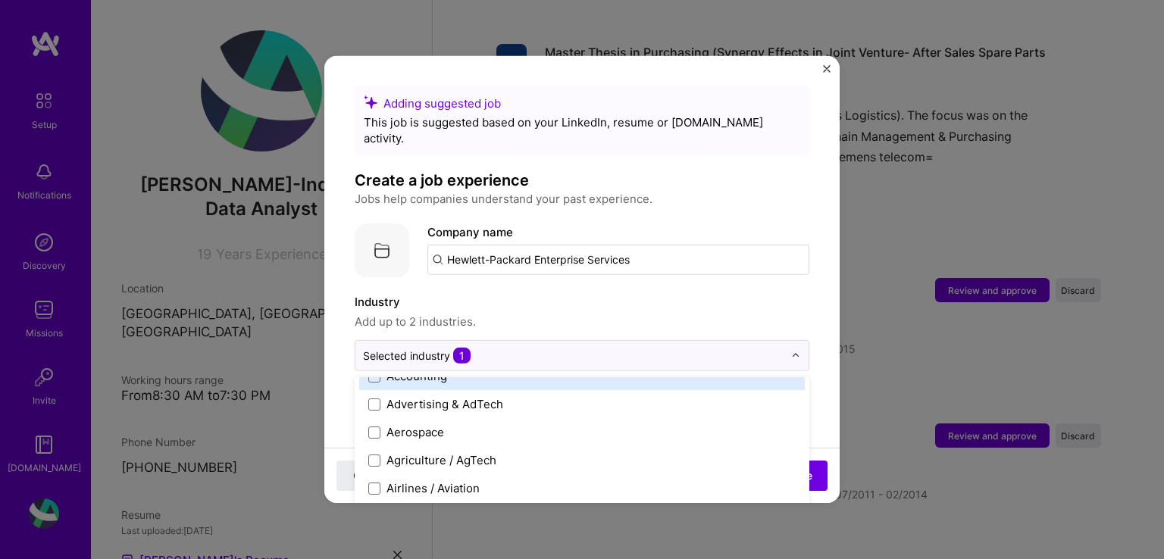
scroll to position [0, 0]
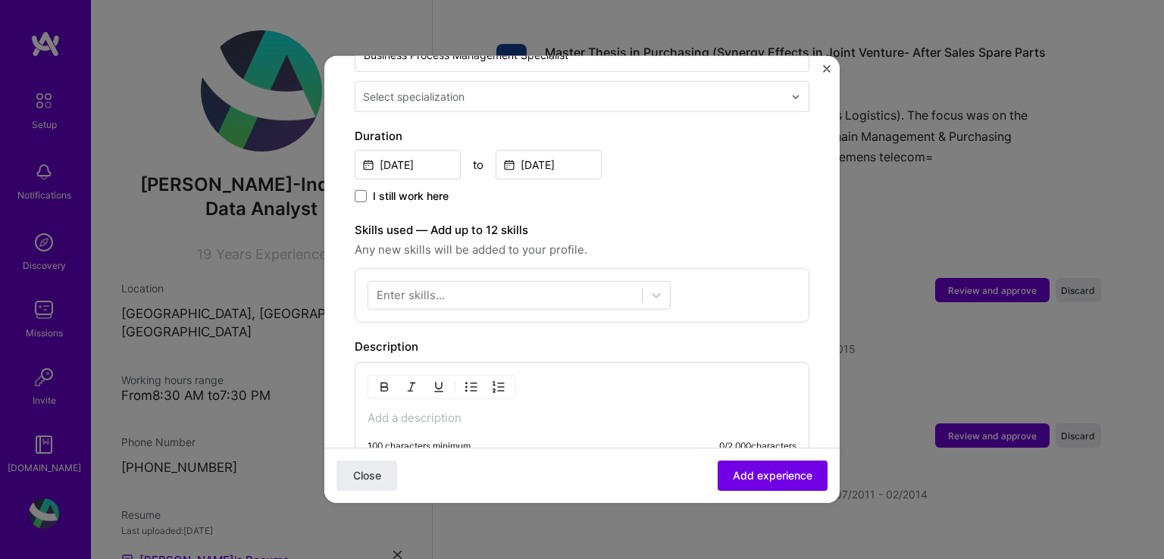
scroll to position [379, 0]
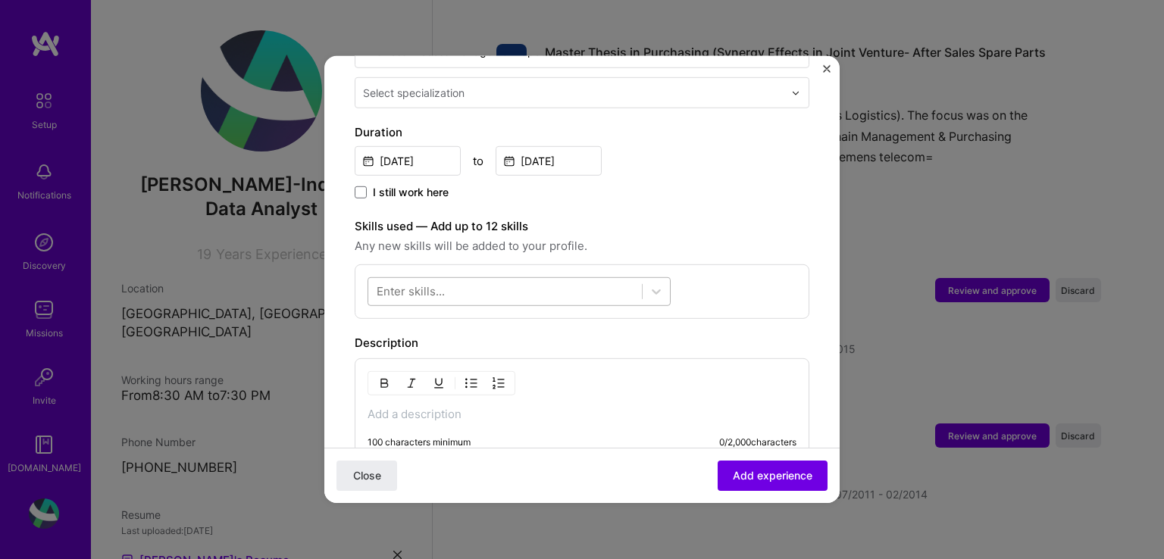
click at [570, 280] on div at bounding box center [505, 291] width 274 height 25
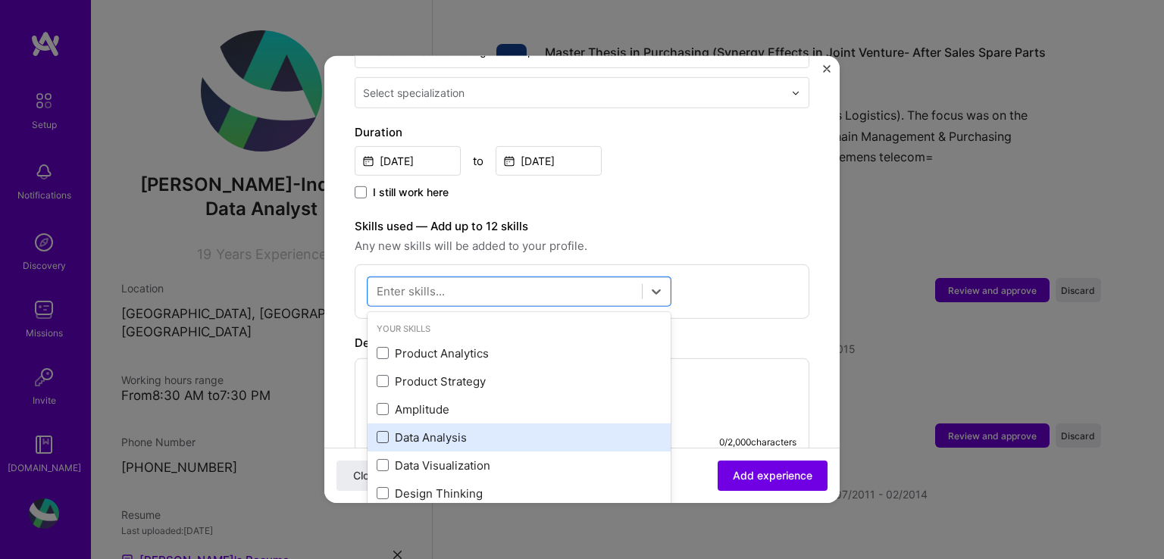
click at [380, 431] on span at bounding box center [383, 437] width 12 height 12
click at [0, 0] on input "checkbox" at bounding box center [0, 0] width 0 height 0
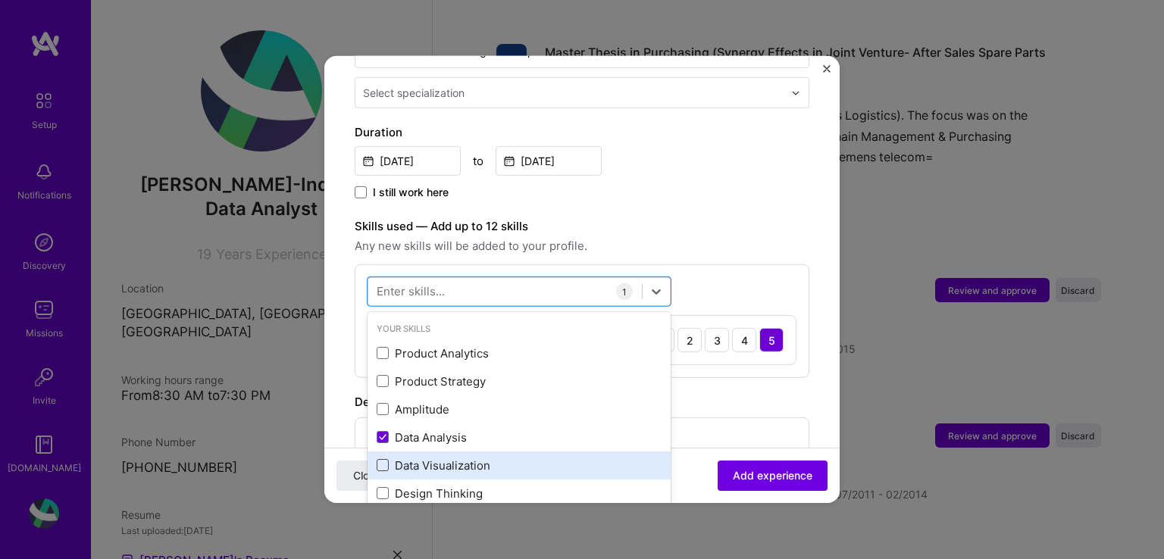
click at [383, 459] on span at bounding box center [383, 465] width 12 height 12
click at [0, 0] on input "checkbox" at bounding box center [0, 0] width 0 height 0
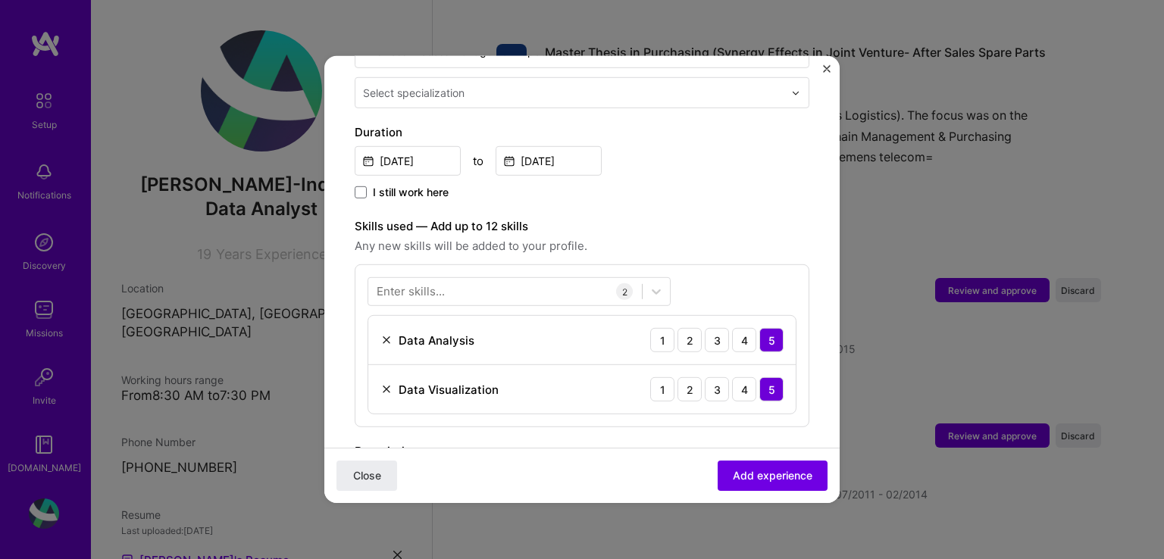
click at [801, 431] on form "Adding suggested job This job is suggested based on your LinkedIn, resume or [D…" at bounding box center [581, 303] width 515 height 1190
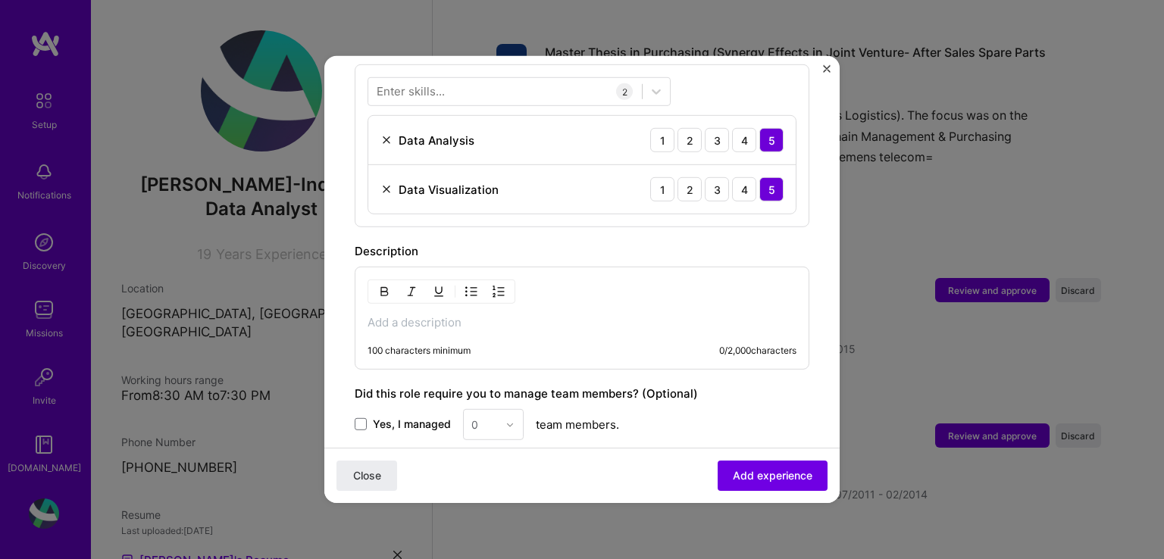
scroll to position [606, 0]
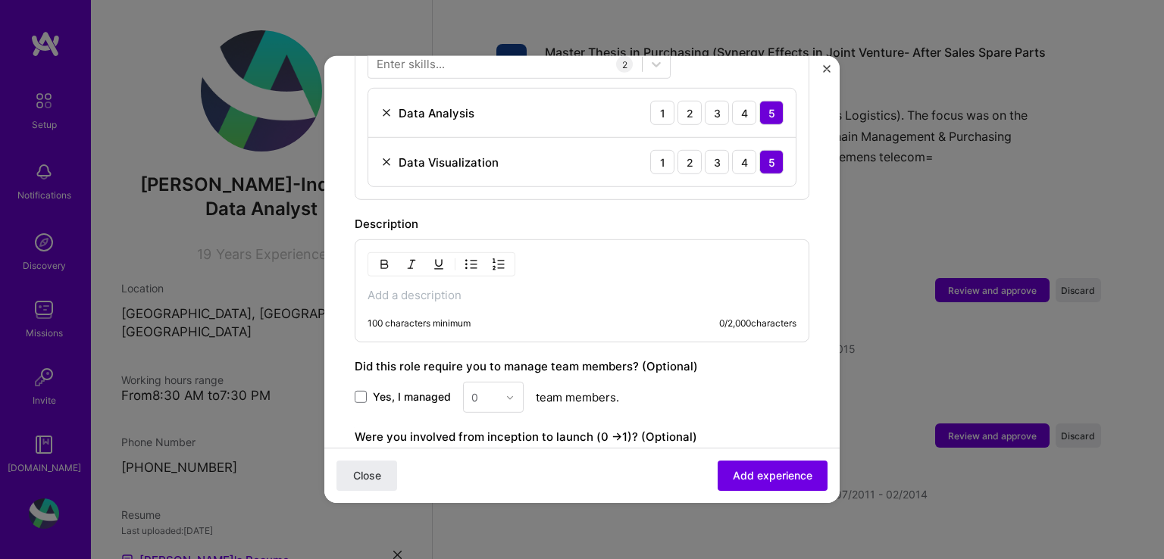
click at [508, 288] on p at bounding box center [581, 295] width 429 height 15
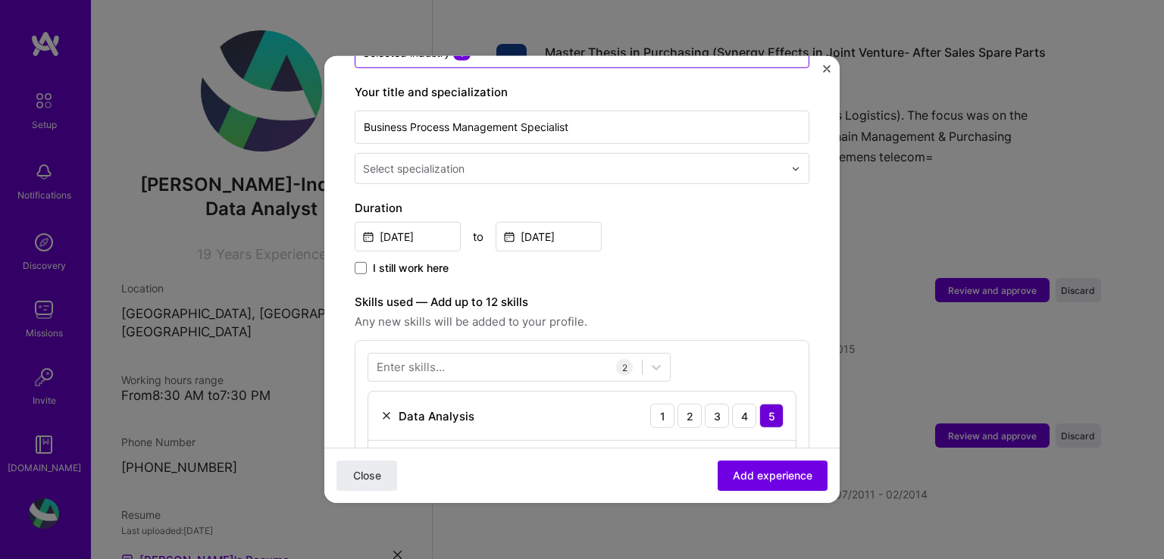
scroll to position [152, 0]
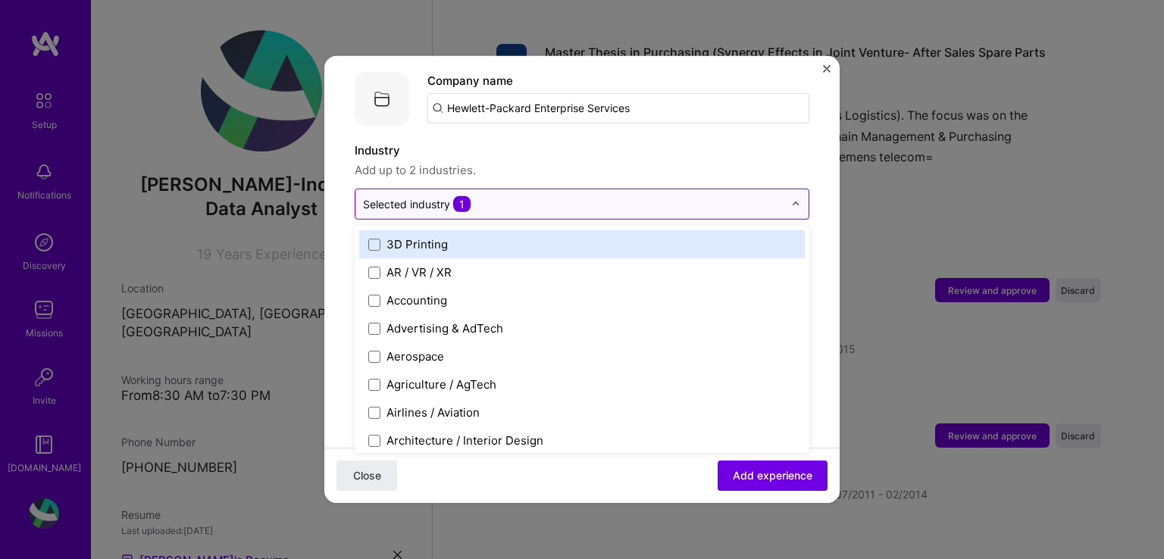
click at [442, 195] on div at bounding box center [573, 204] width 420 height 19
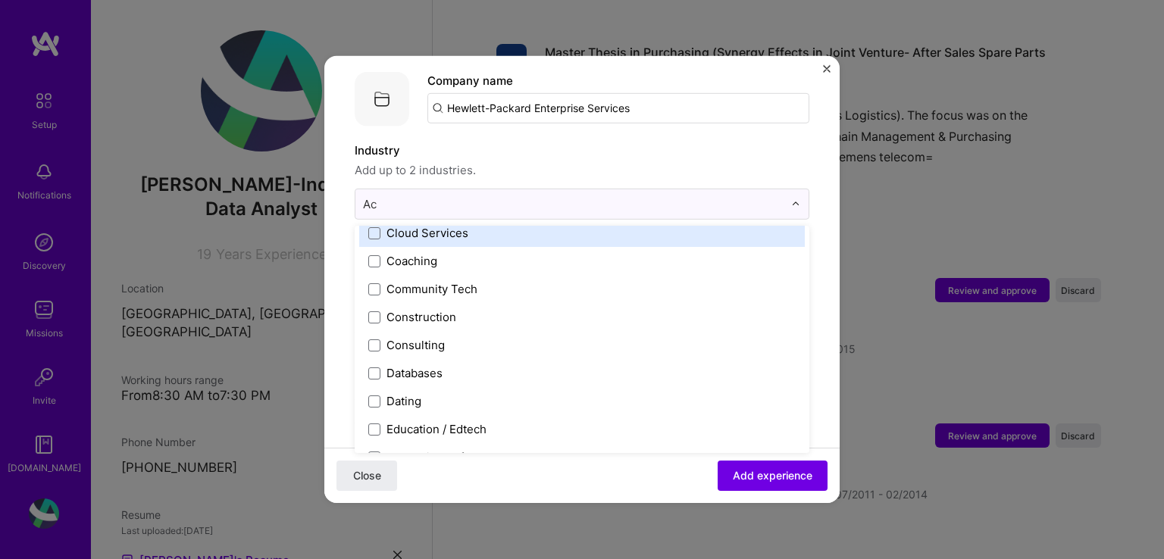
scroll to position [0, 0]
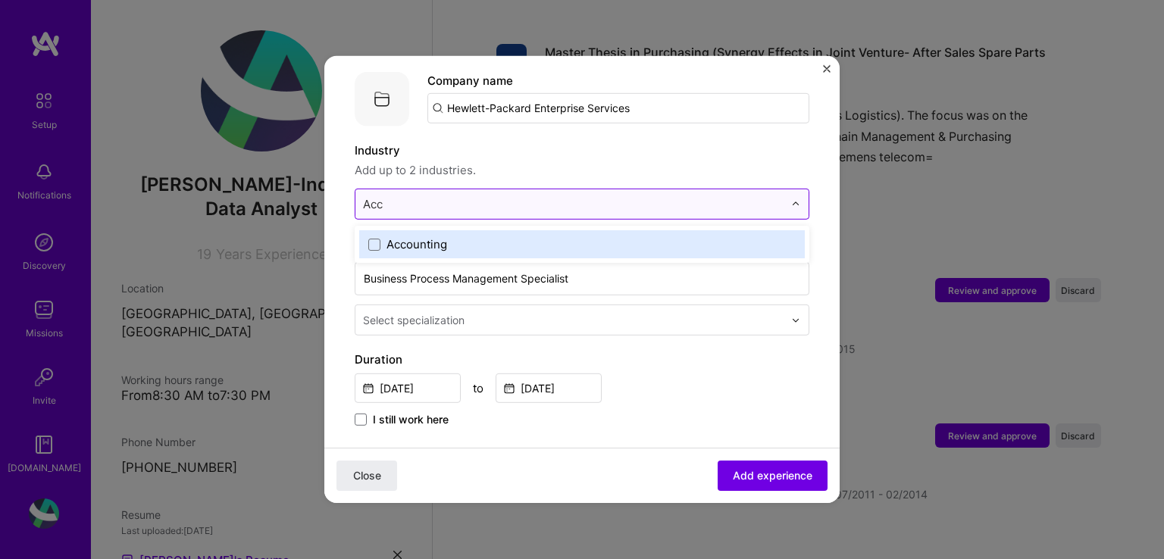
click at [418, 196] on input "Acc" at bounding box center [573, 204] width 420 height 16
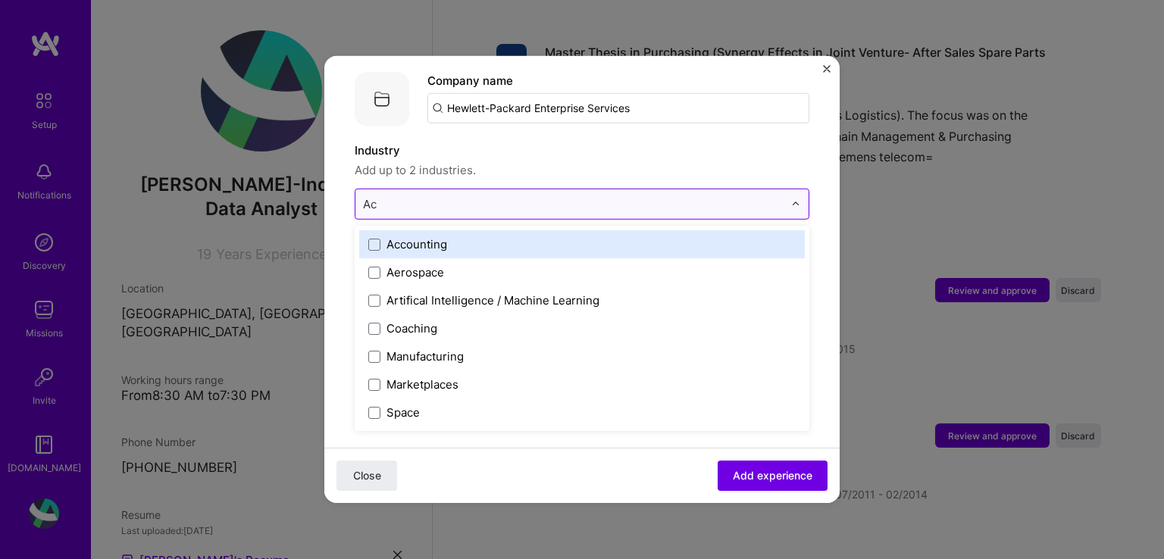
type input "A"
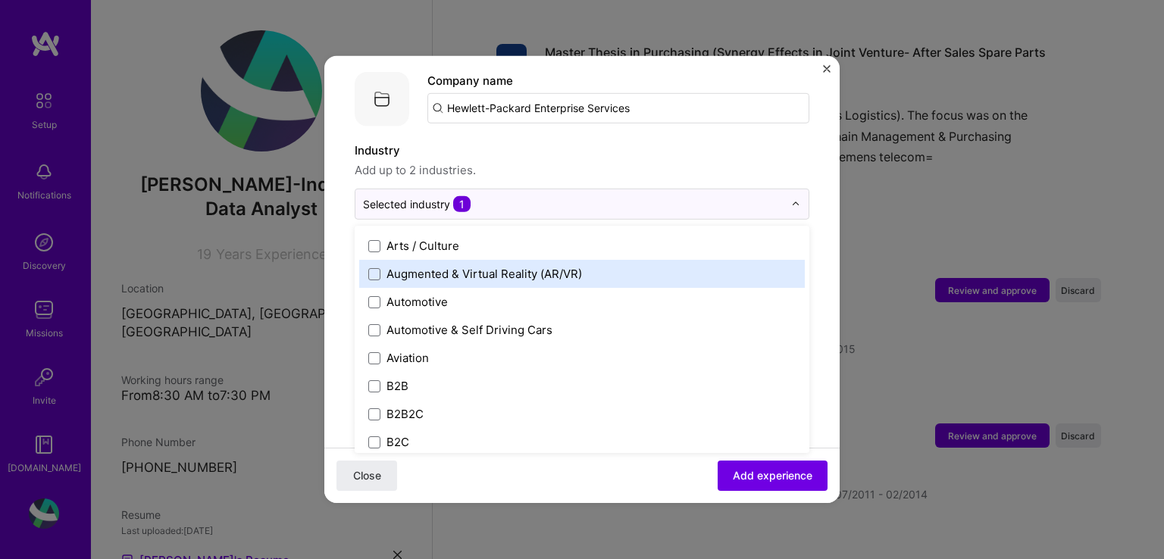
scroll to position [303, 0]
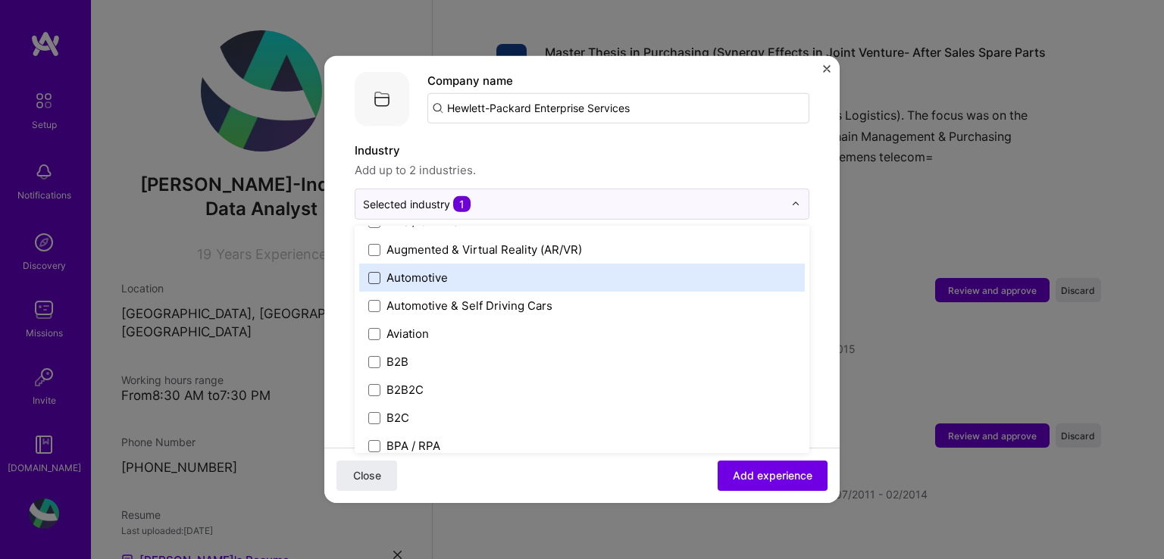
click at [376, 271] on span at bounding box center [374, 277] width 12 height 12
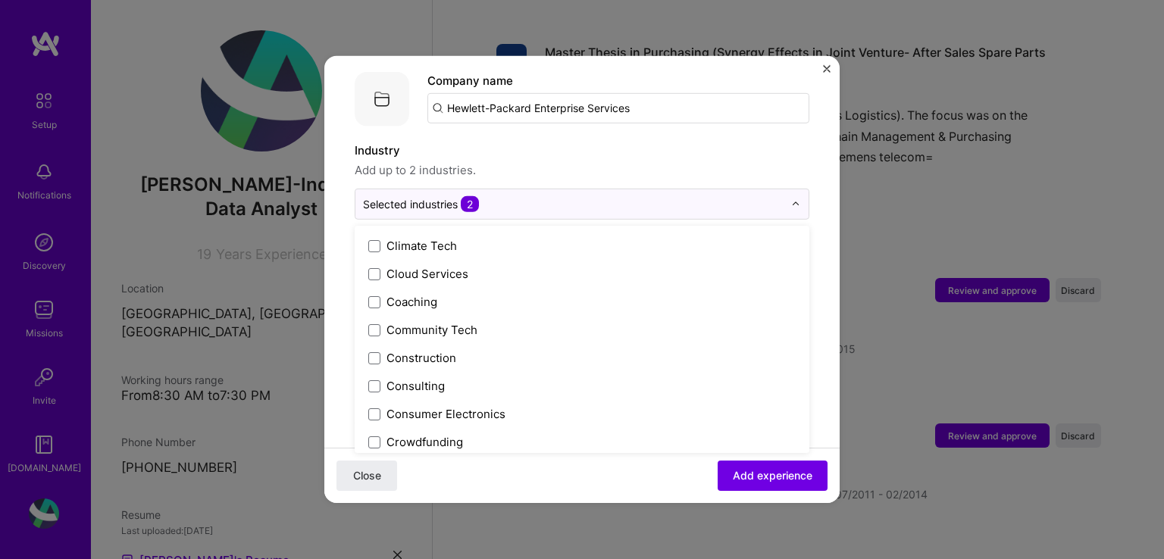
scroll to position [909, 0]
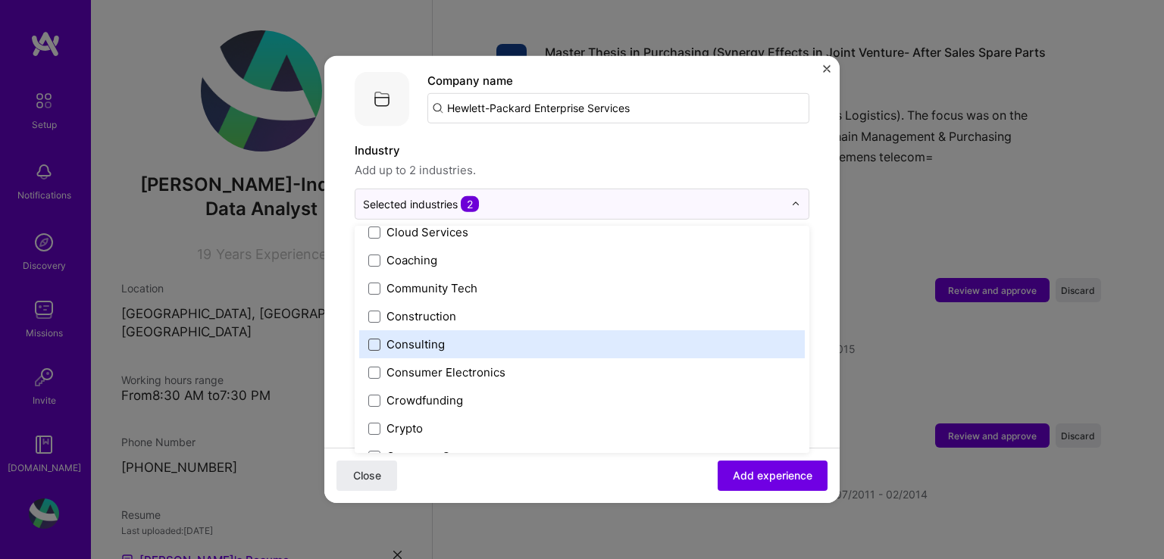
click at [376, 338] on span at bounding box center [374, 344] width 12 height 12
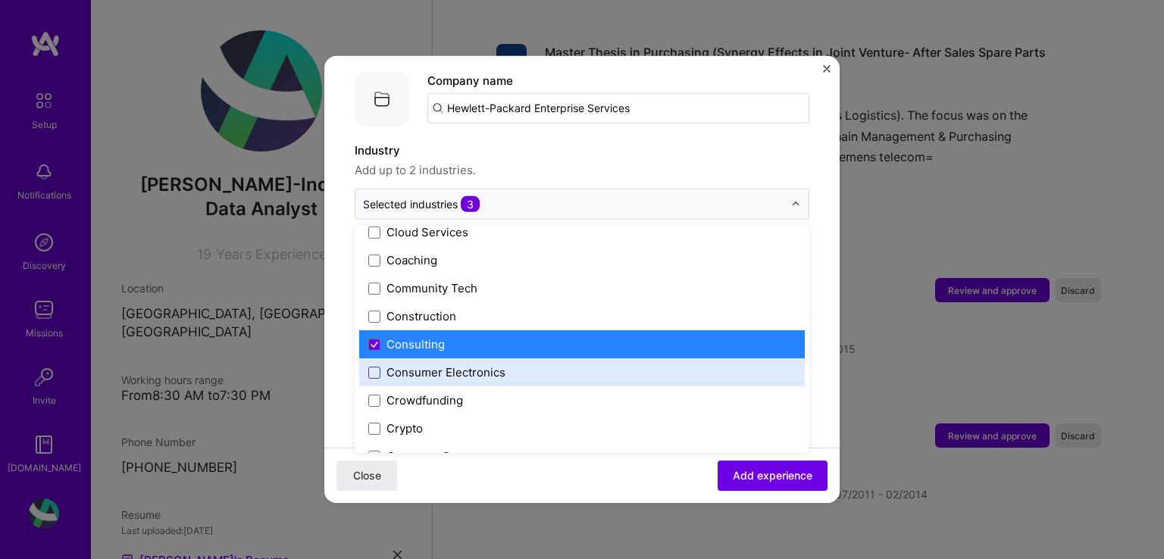
click at [380, 366] on span at bounding box center [374, 372] width 12 height 12
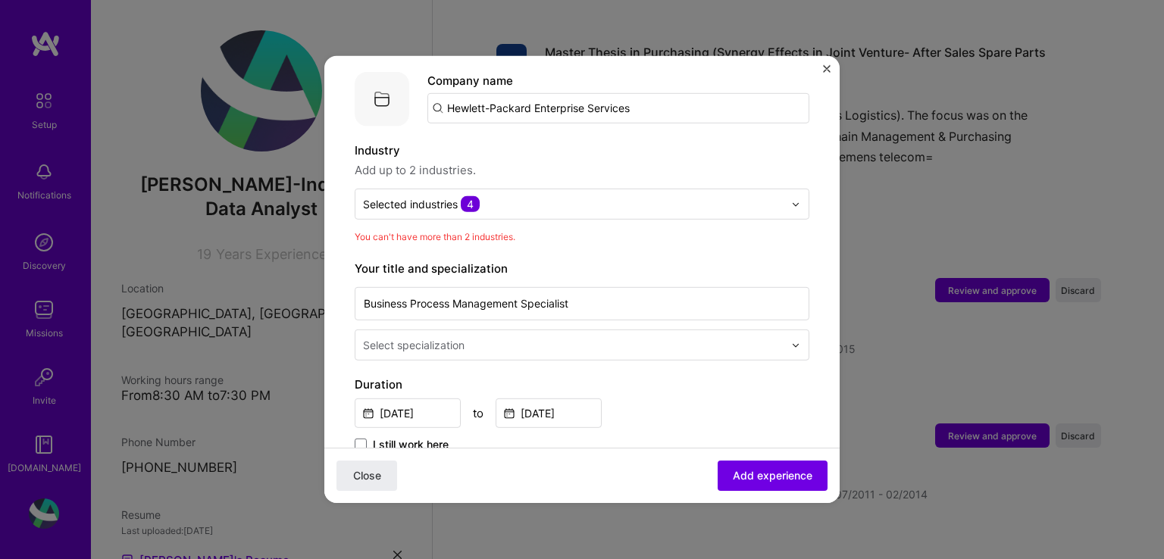
click at [809, 304] on form "Adding suggested job This job is suggested based on your LinkedIn, resume or [D…" at bounding box center [581, 542] width 515 height 1215
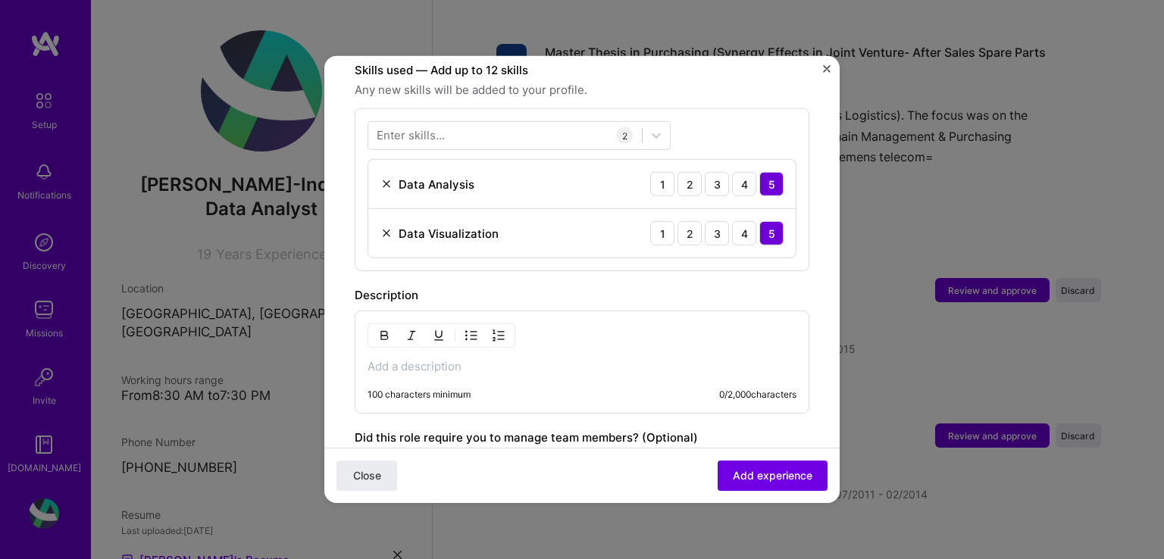
scroll to position [606, 0]
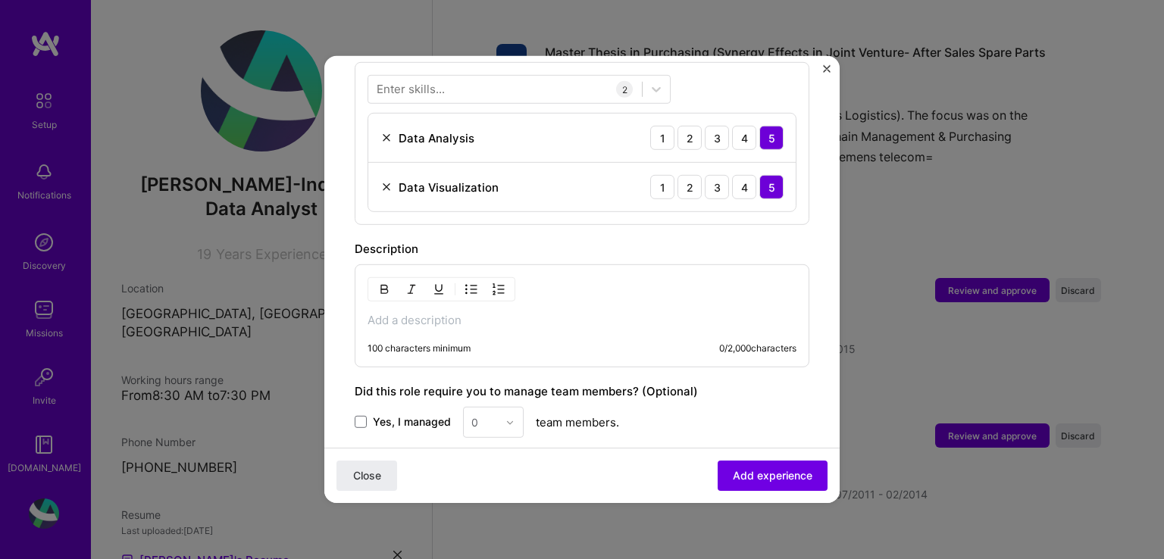
click at [629, 313] on p at bounding box center [581, 320] width 429 height 15
click at [461, 313] on p at bounding box center [581, 320] width 429 height 15
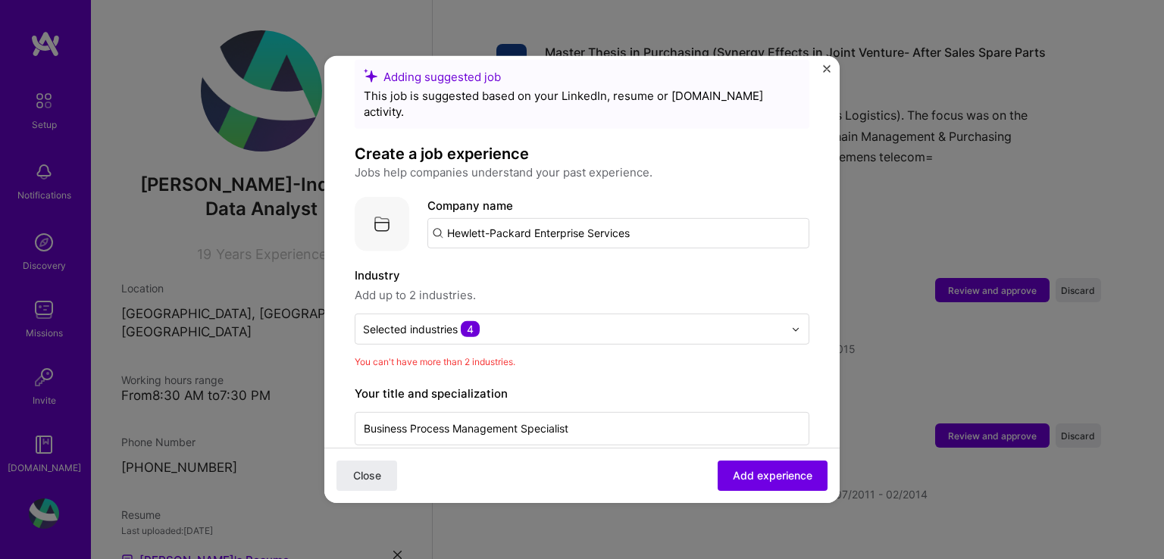
scroll to position [0, 0]
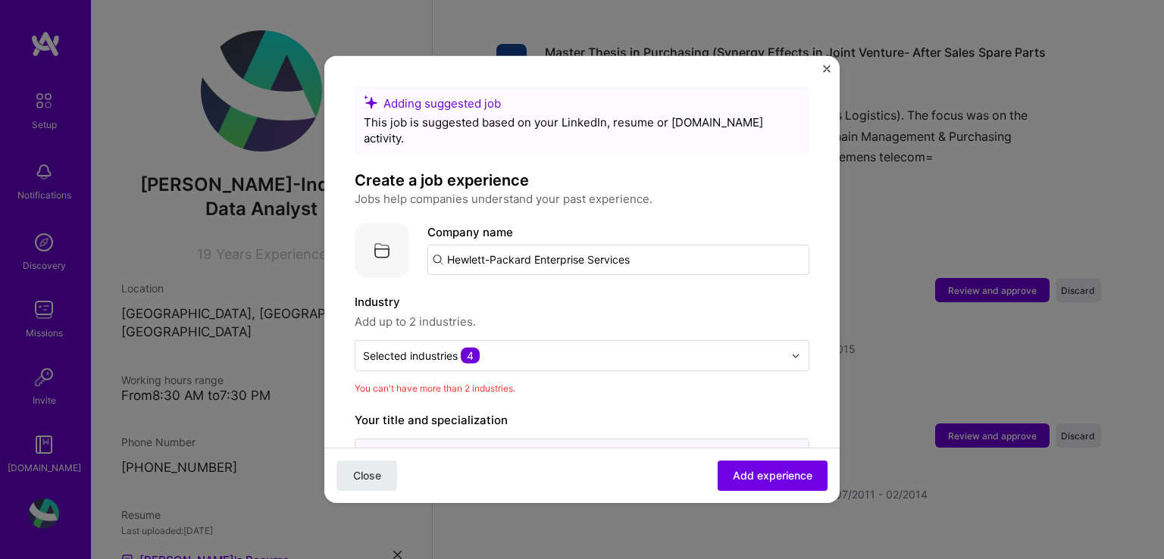
drag, startPoint x: 574, startPoint y: 442, endPoint x: 349, endPoint y: 420, distance: 226.1
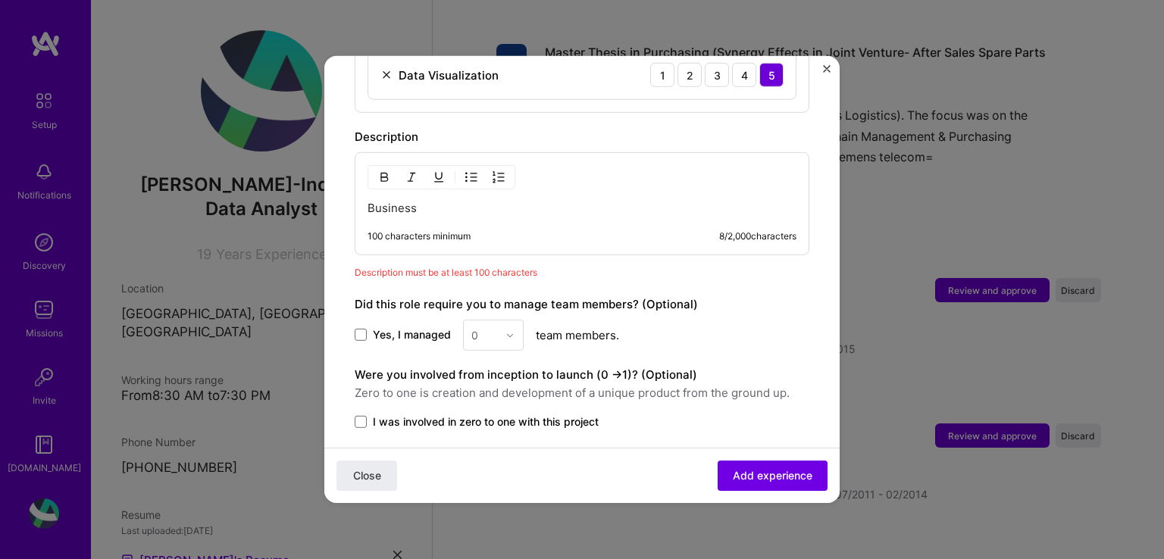
scroll to position [653, 0]
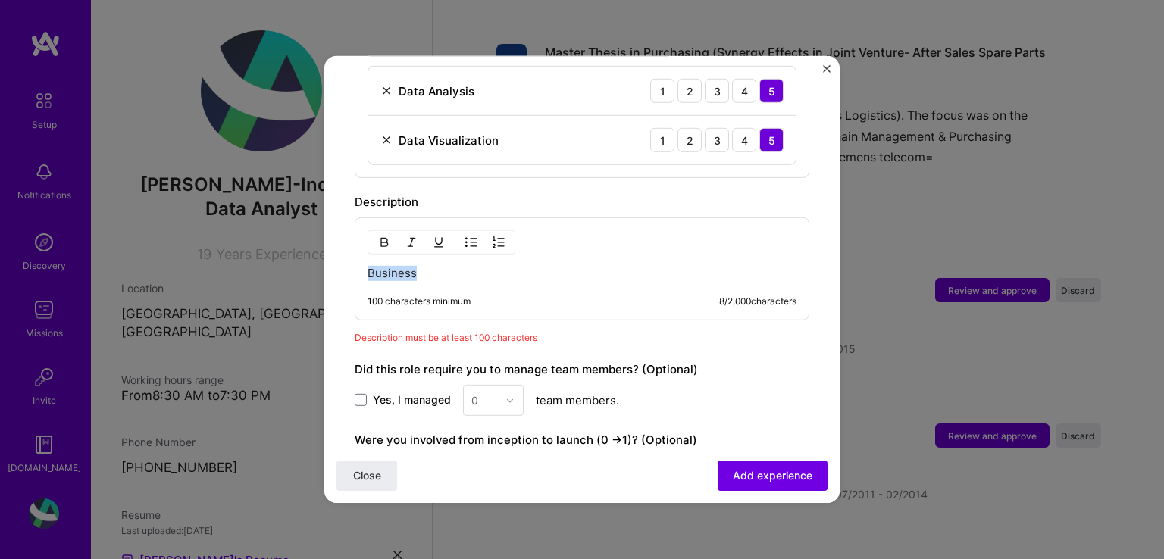
drag, startPoint x: 415, startPoint y: 252, endPoint x: 342, endPoint y: 247, distance: 72.9
click at [342, 247] on form "Adding suggested job This job is suggested based on your LinkedIn, resume or [D…" at bounding box center [581, 53] width 515 height 1240
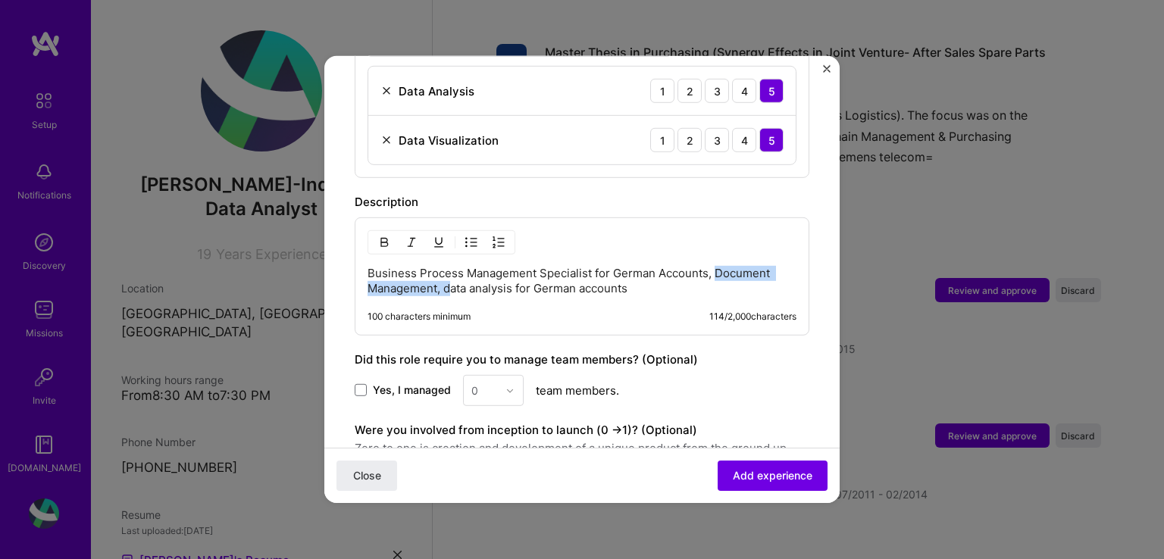
drag, startPoint x: 449, startPoint y: 275, endPoint x: 712, endPoint y: 258, distance: 264.2
click at [712, 266] on p "Business Process Management Specialist for German Accounts, Document Management…" at bounding box center [581, 281] width 429 height 30
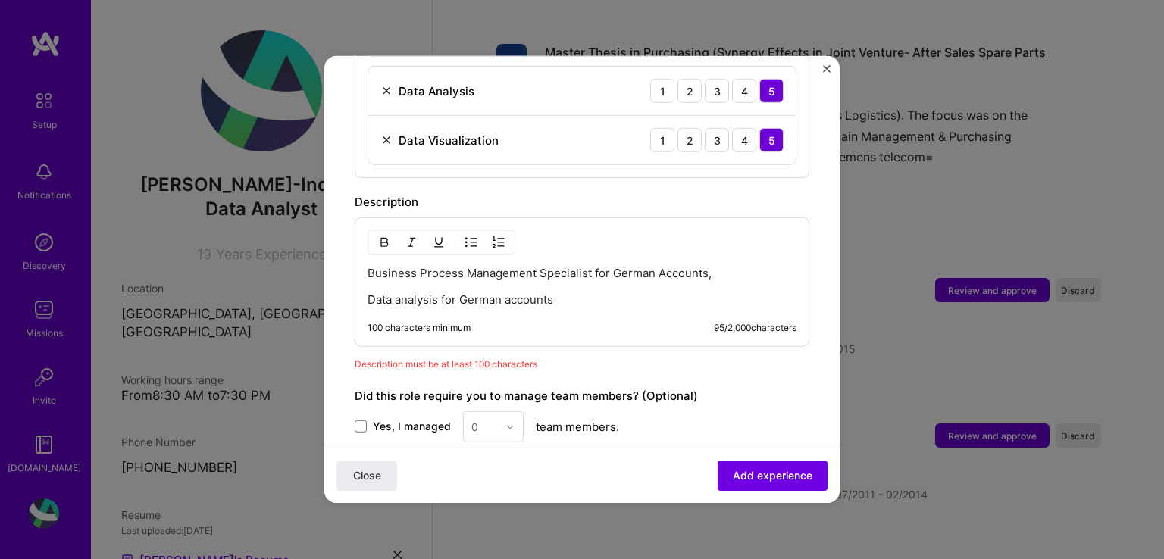
click at [442, 292] on p "Data analysis for German accounts" at bounding box center [581, 299] width 429 height 15
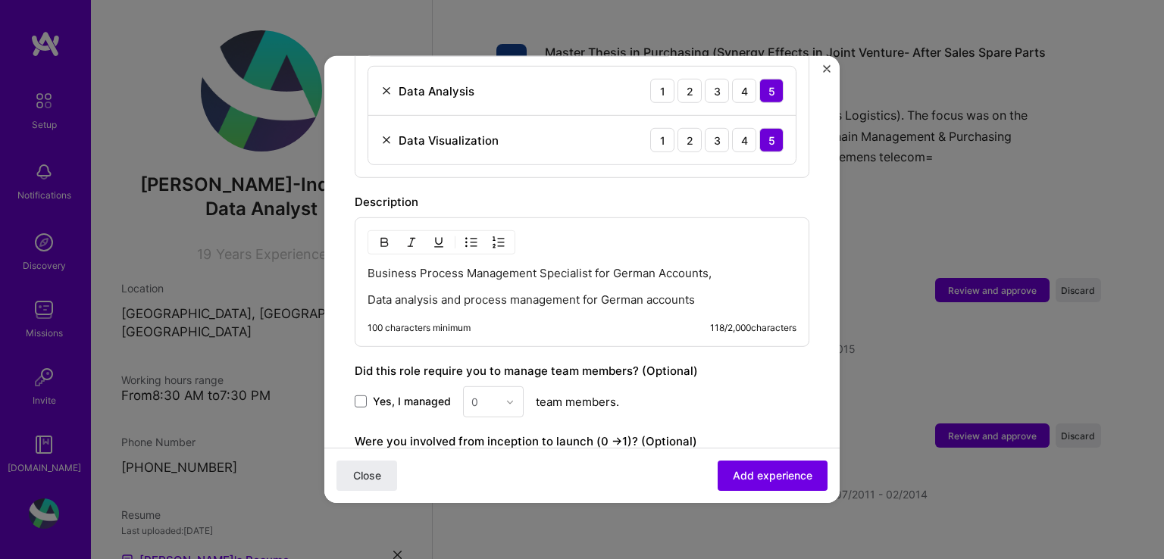
click at [368, 292] on p "Data analysis and process management for German accounts" at bounding box center [581, 299] width 429 height 15
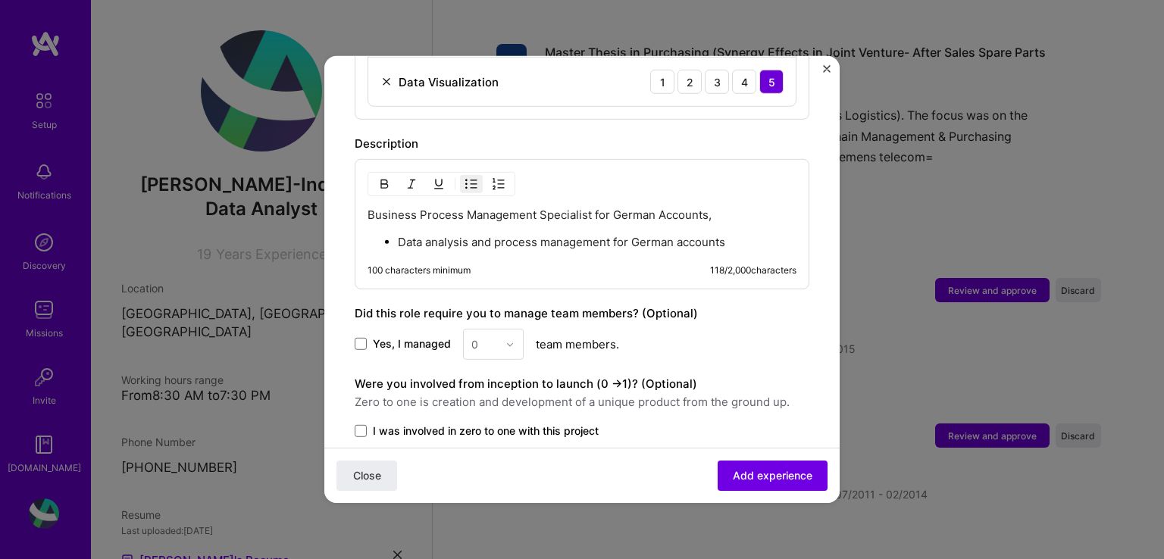
scroll to position [806, 0]
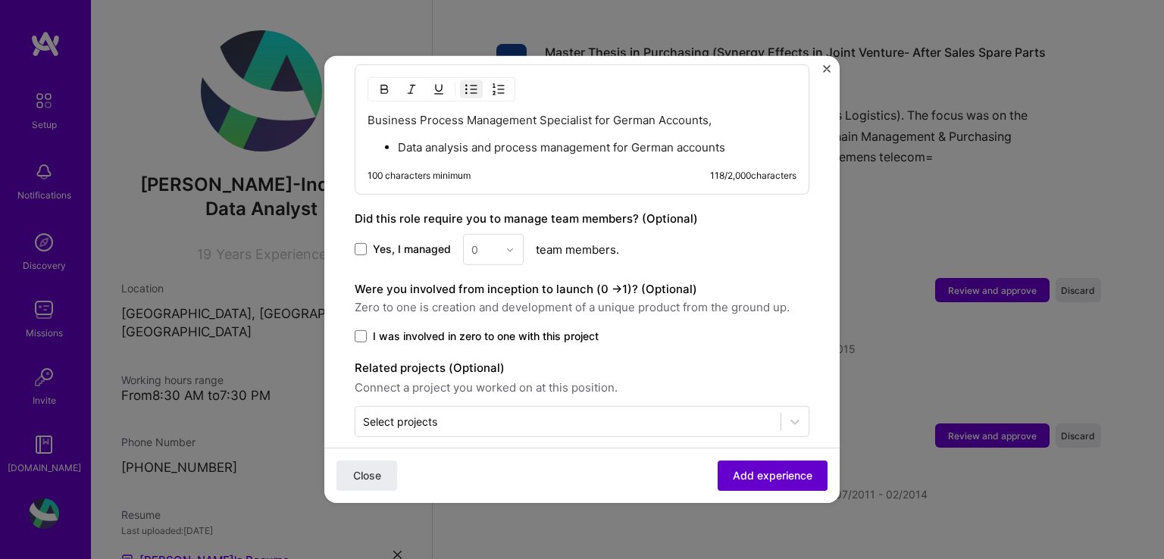
click at [770, 472] on span "Add experience" at bounding box center [773, 475] width 80 height 15
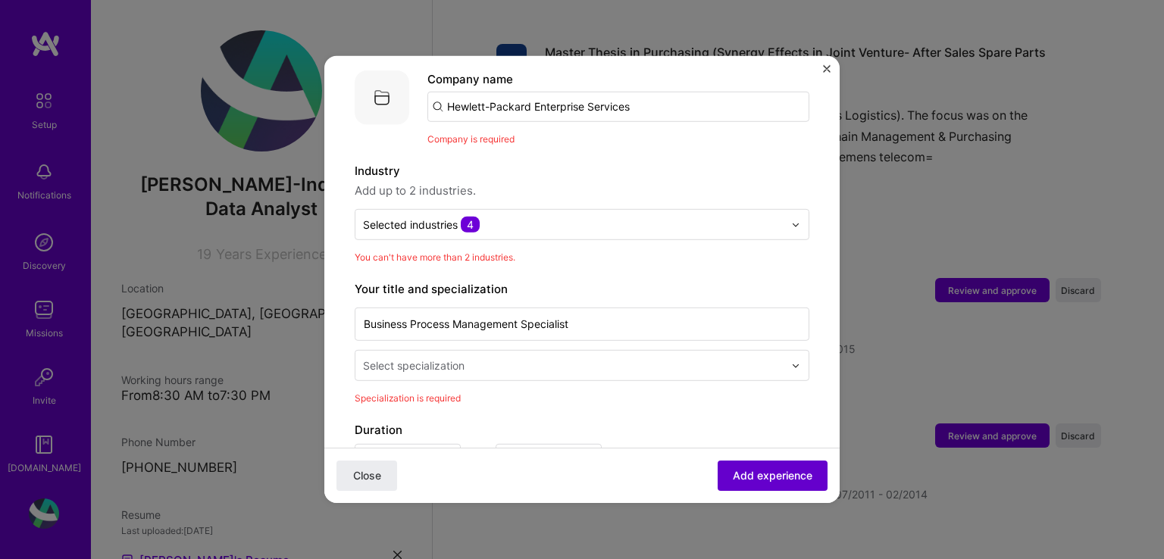
scroll to position [152, 0]
click at [655, 95] on input "Hewlett-Packard Enterprise Services" at bounding box center [618, 108] width 382 height 30
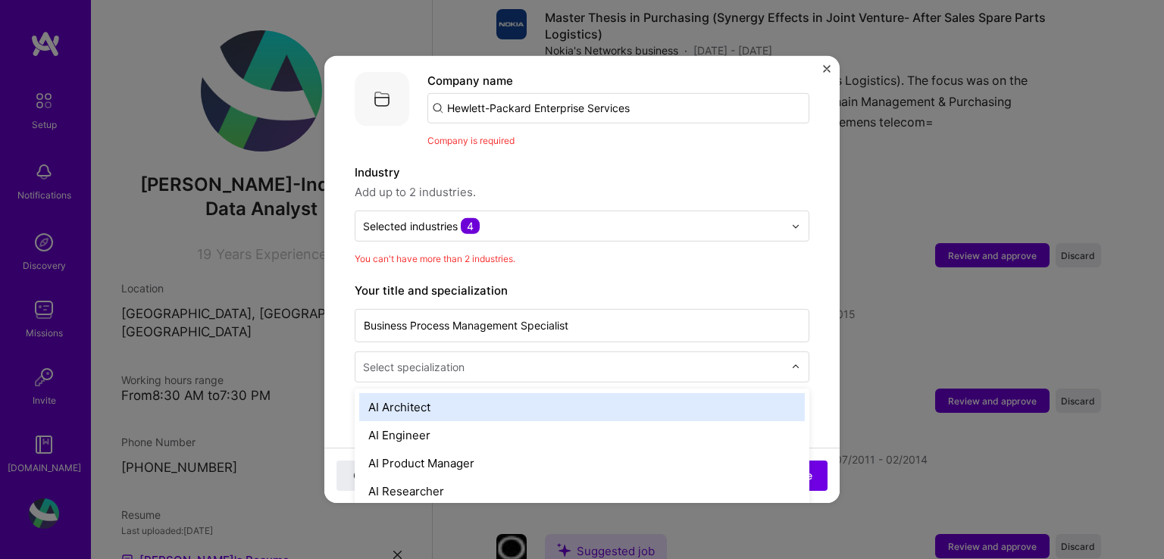
click at [567, 359] on input "text" at bounding box center [575, 367] width 424 height 16
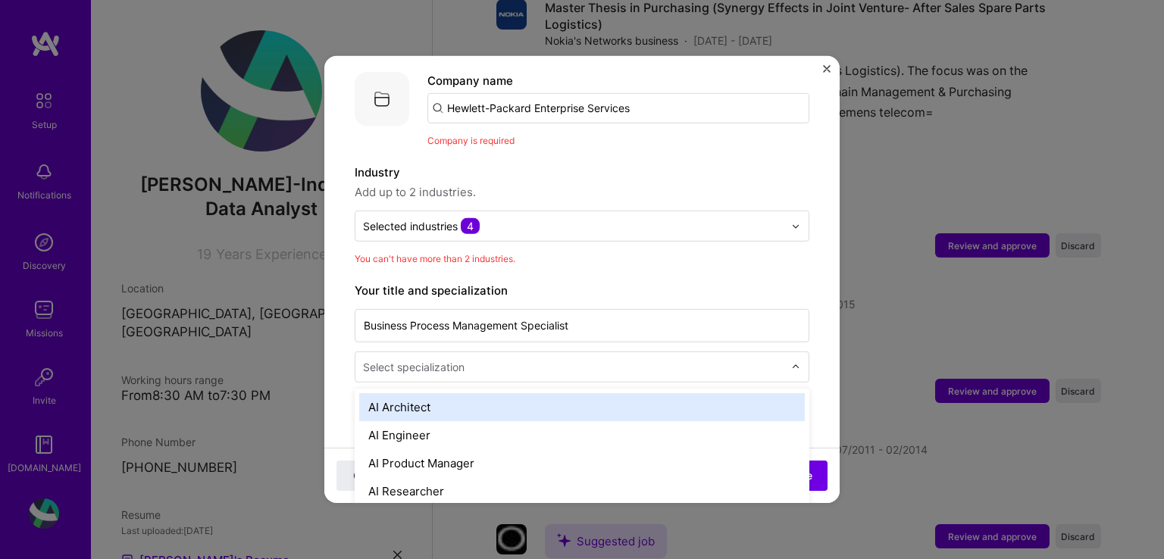
scroll to position [2177, 0]
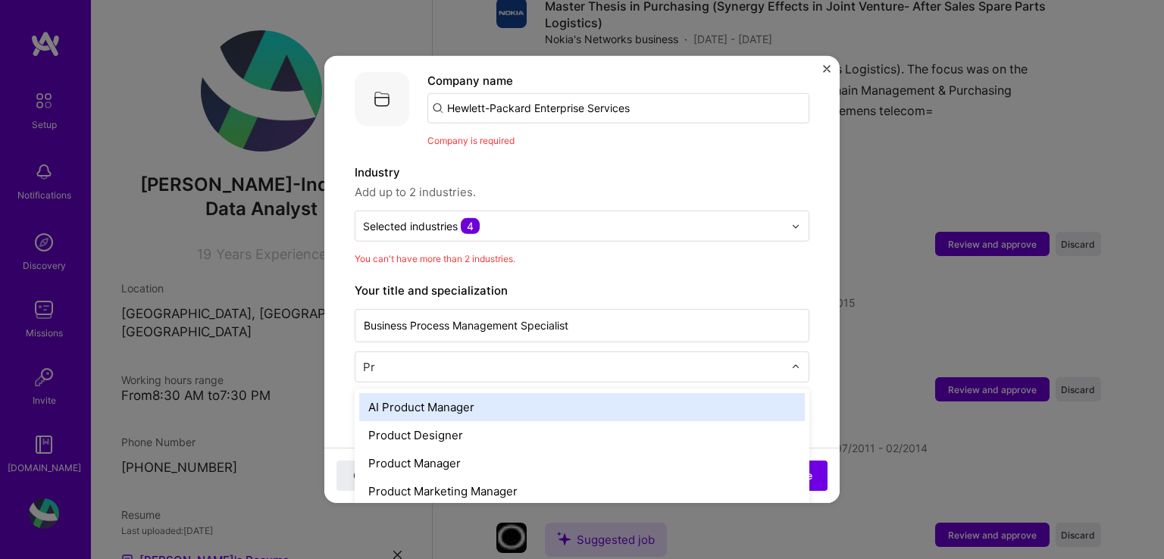
type input "P"
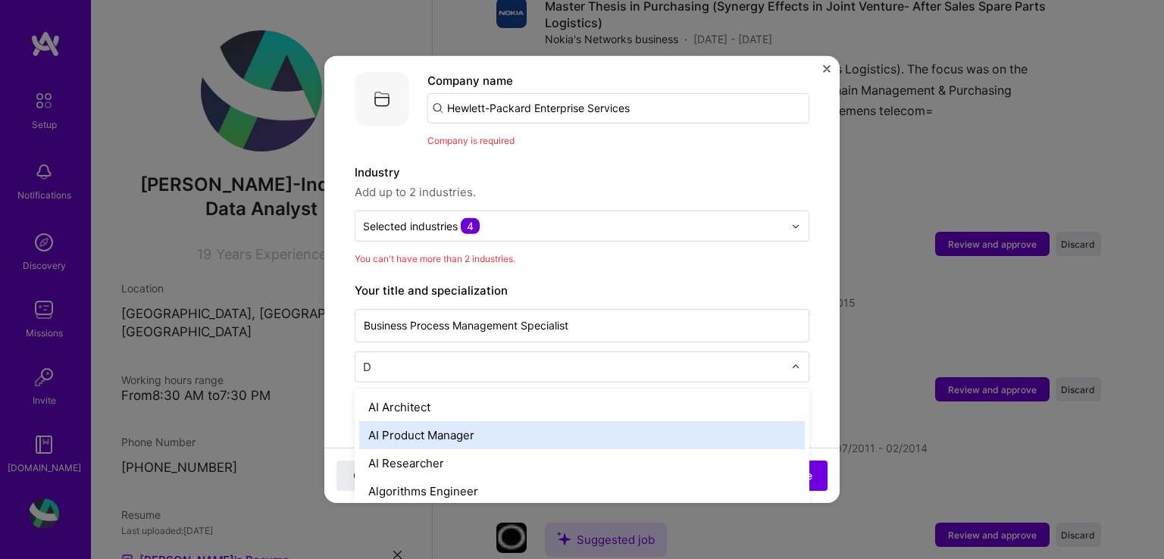
type input "Da"
click at [458, 421] on div "Data Analyst" at bounding box center [581, 435] width 445 height 28
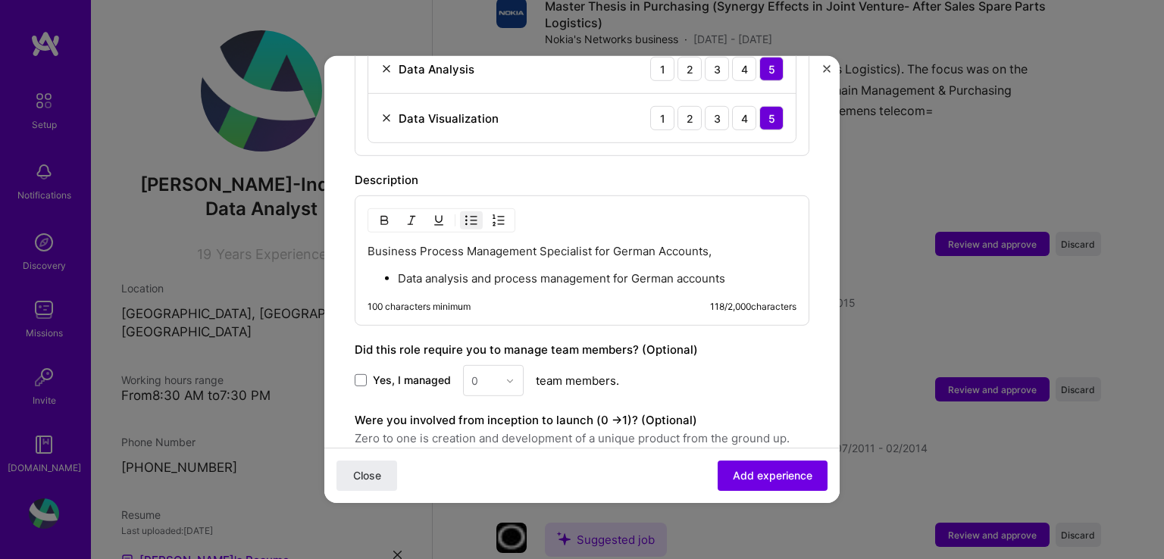
scroll to position [827, 0]
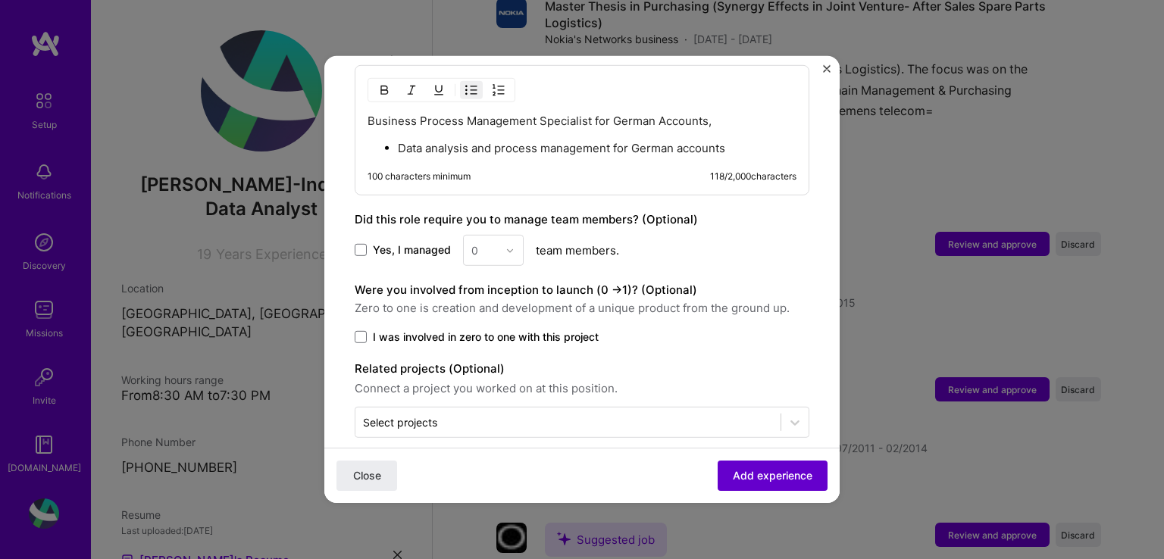
click at [738, 473] on span "Add experience" at bounding box center [773, 475] width 80 height 15
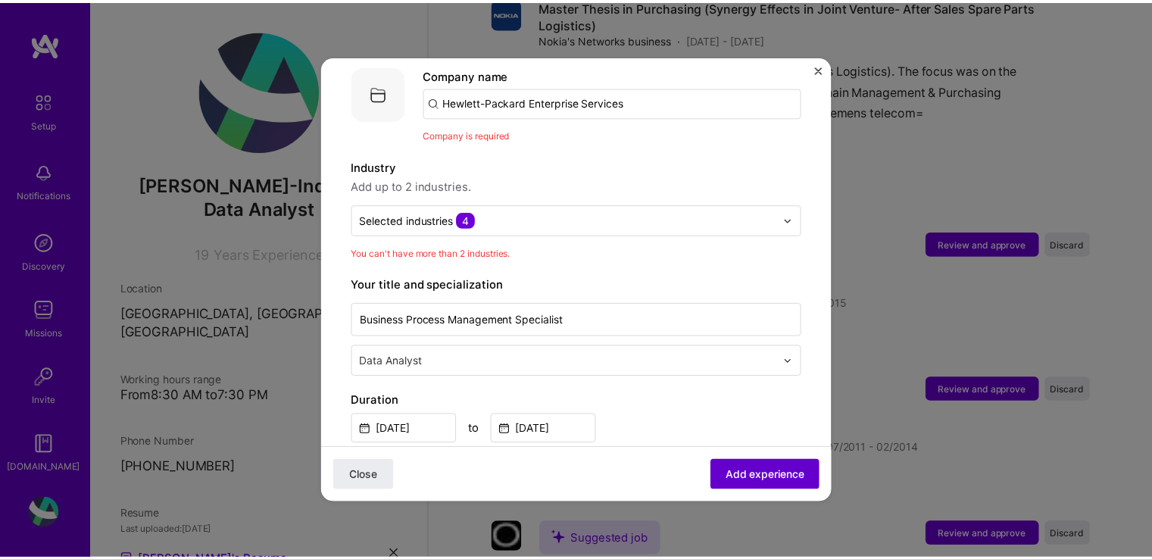
scroll to position [152, 0]
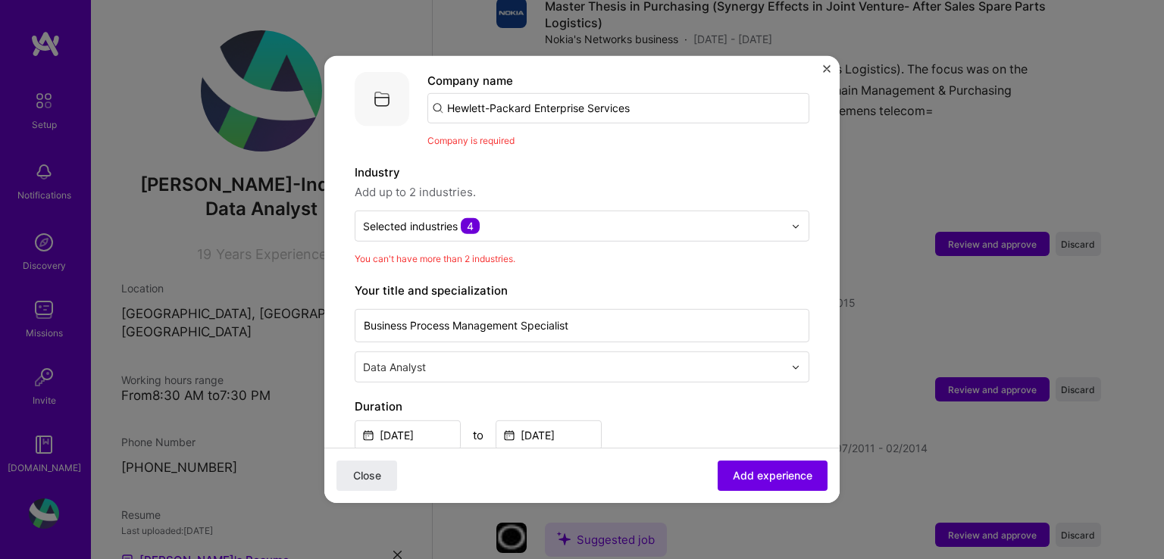
click at [532, 93] on input "Hewlett-Packard Enterprise Services" at bounding box center [618, 108] width 382 height 30
click at [450, 93] on input "Hewlett-Packard Enterprise Services" at bounding box center [618, 108] width 382 height 30
drag, startPoint x: 696, startPoint y: 95, endPoint x: 389, endPoint y: 94, distance: 306.8
click at [389, 94] on div "Company logo Company name Hewlett-Packard Enterprise Services Company is requir…" at bounding box center [582, 110] width 455 height 77
paste input "Hewlett-Packard Enterprise Services"
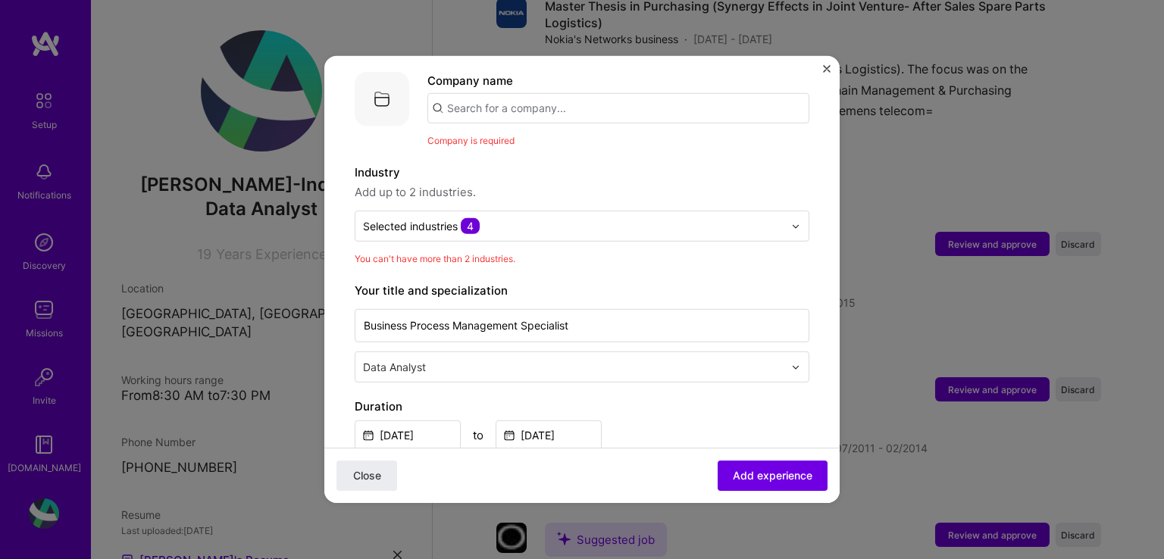
type input "Hewlett-Packard Enterprise Services"
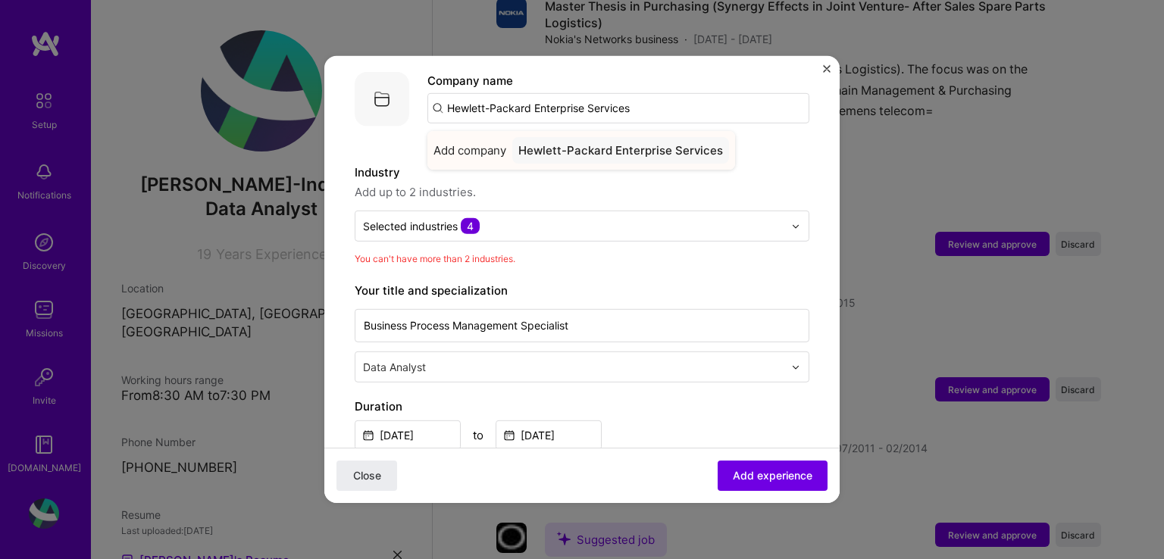
click at [561, 137] on div "Hewlett-Packard Enterprise Services" at bounding box center [620, 150] width 217 height 27
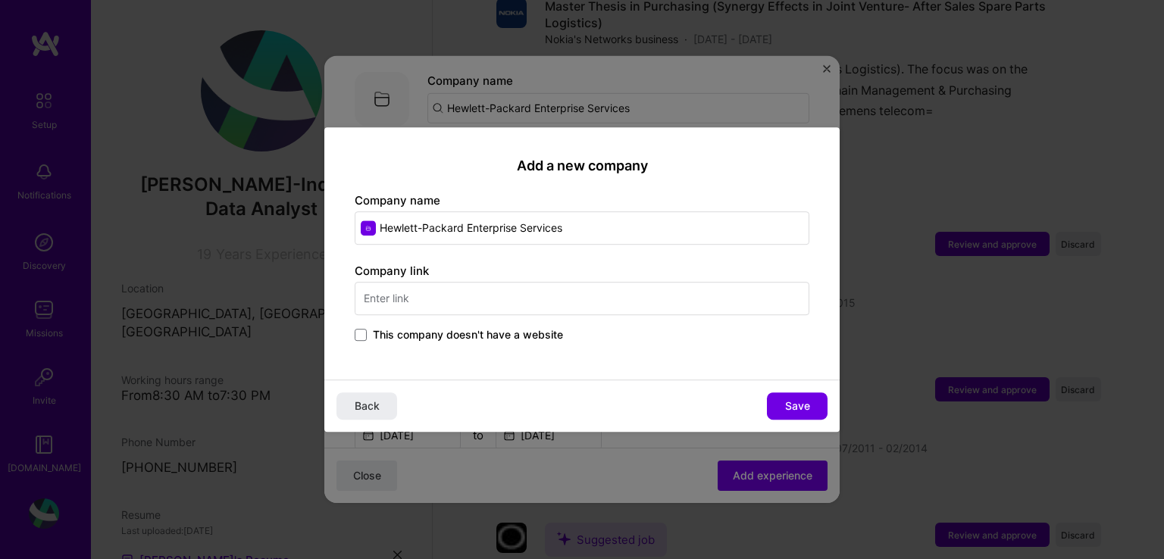
click at [431, 299] on input "text" at bounding box center [582, 298] width 455 height 33
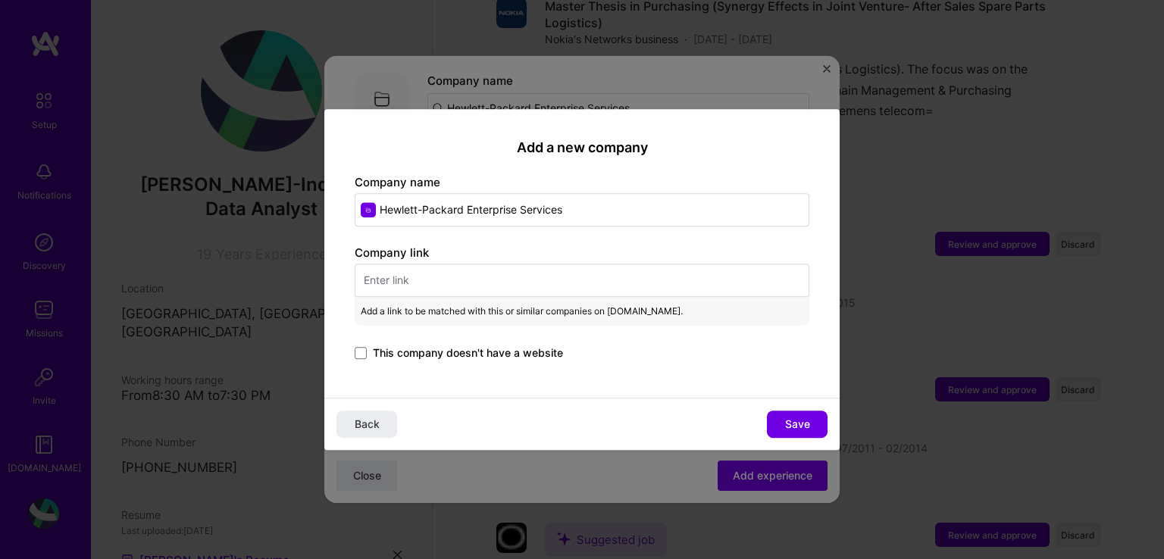
paste input "[URL][DOMAIN_NAME]"
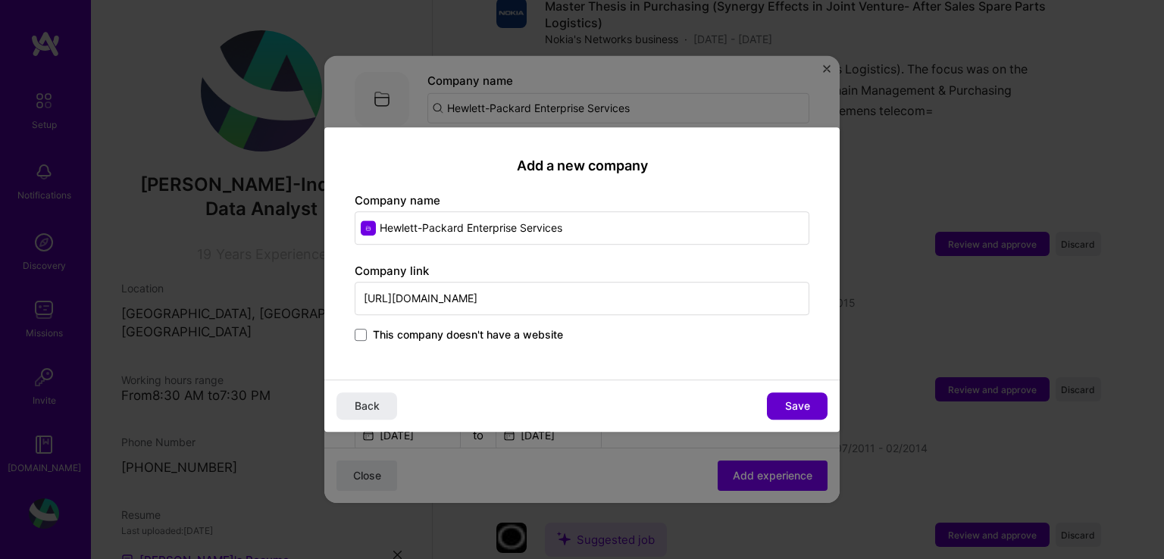
type input "[URL][DOMAIN_NAME]"
click at [794, 412] on span "Save" at bounding box center [797, 406] width 25 height 15
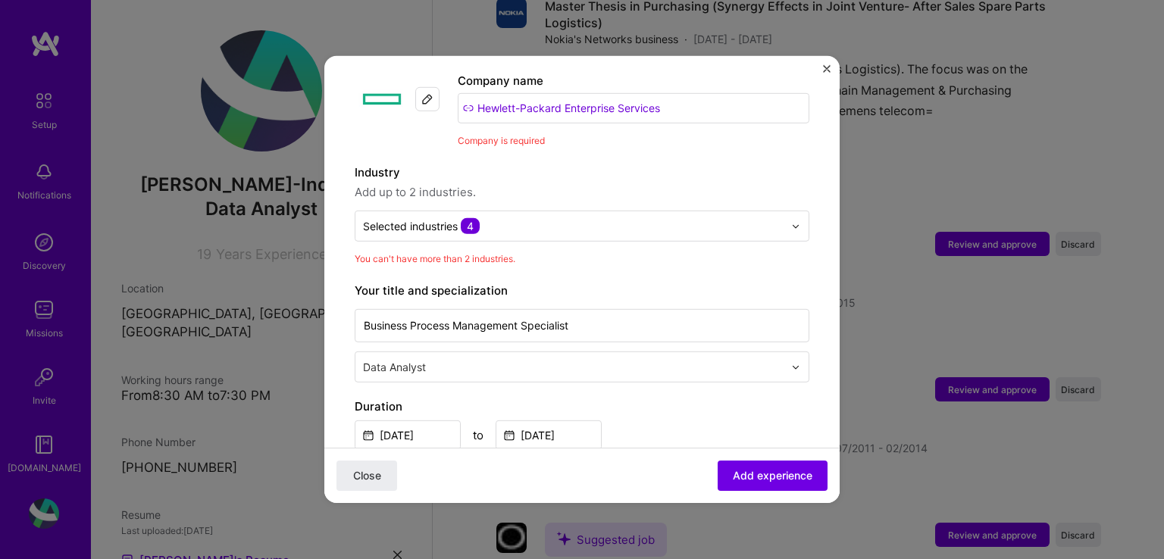
click at [595, 142] on div "Adding suggested job This job is suggested based on your LinkedIn, resume or [D…" at bounding box center [582, 524] width 455 height 1179
click at [825, 67] on img "Close" at bounding box center [827, 69] width 8 height 8
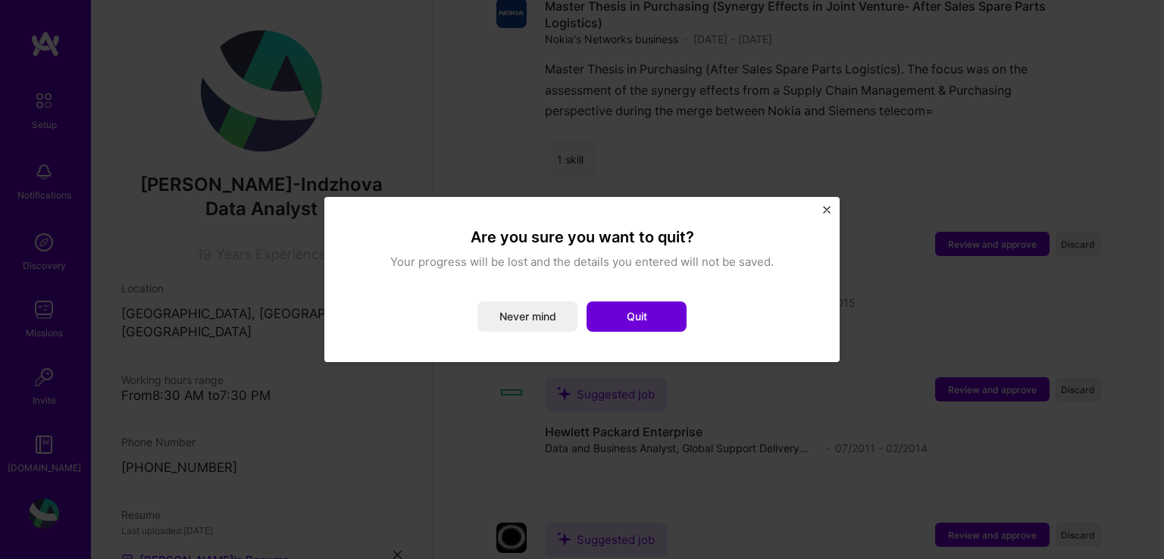
drag, startPoint x: 623, startPoint y: 320, endPoint x: 640, endPoint y: 324, distance: 18.0
click at [622, 320] on button "Quit" at bounding box center [636, 317] width 100 height 30
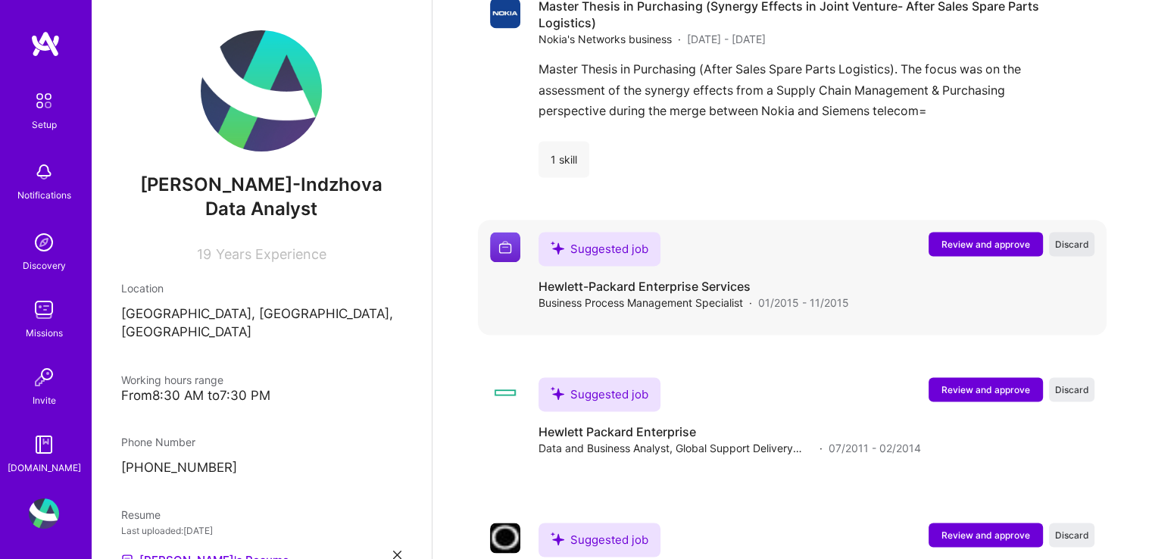
click at [1073, 238] on span "Discard" at bounding box center [1072, 244] width 34 height 13
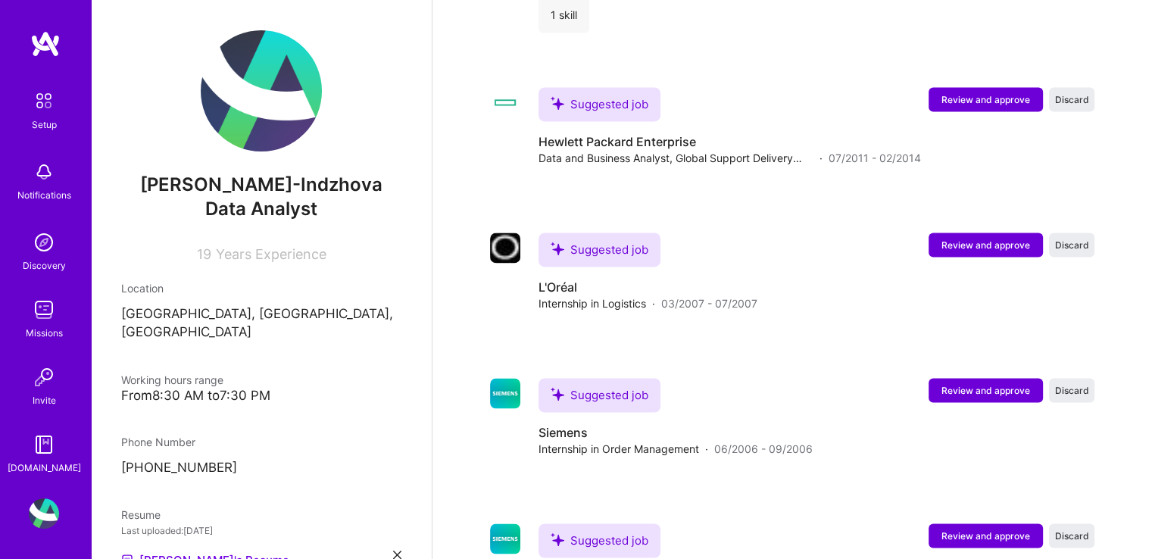
scroll to position [2405, 0]
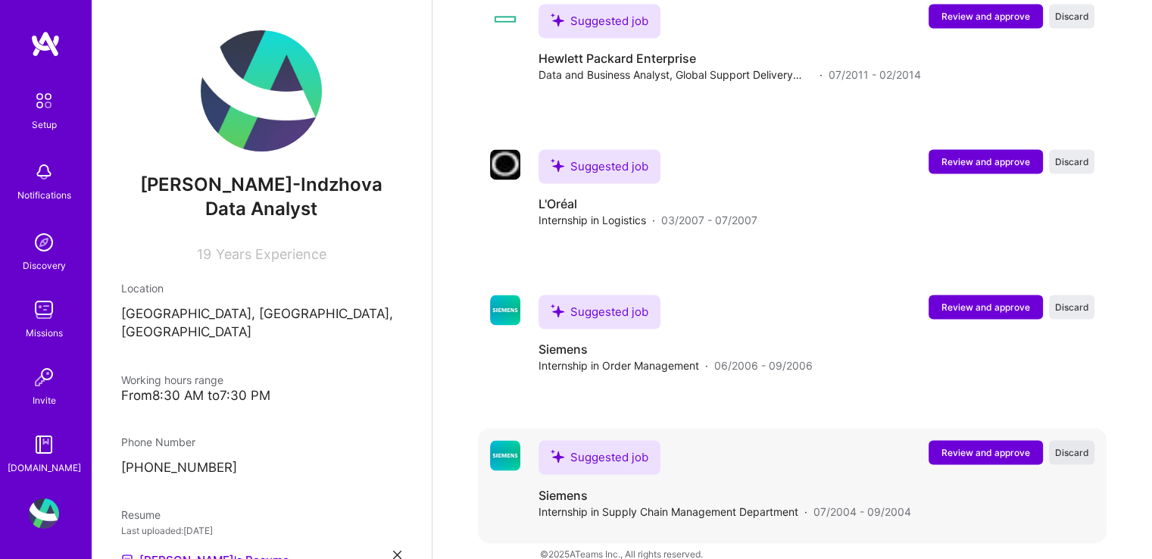
click at [1082, 446] on span "Discard" at bounding box center [1072, 452] width 34 height 13
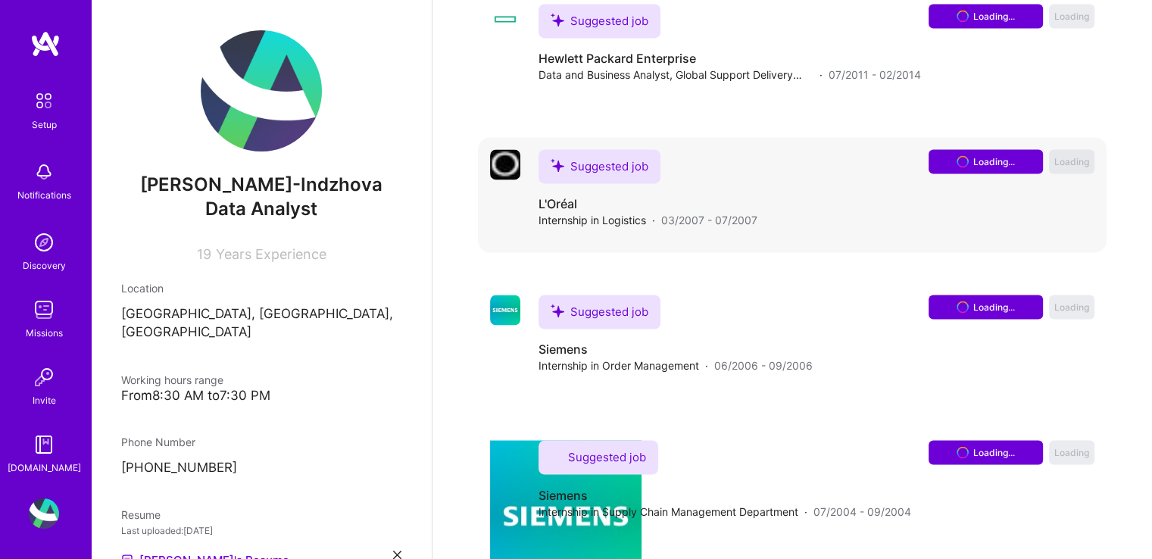
scroll to position [2259, 0]
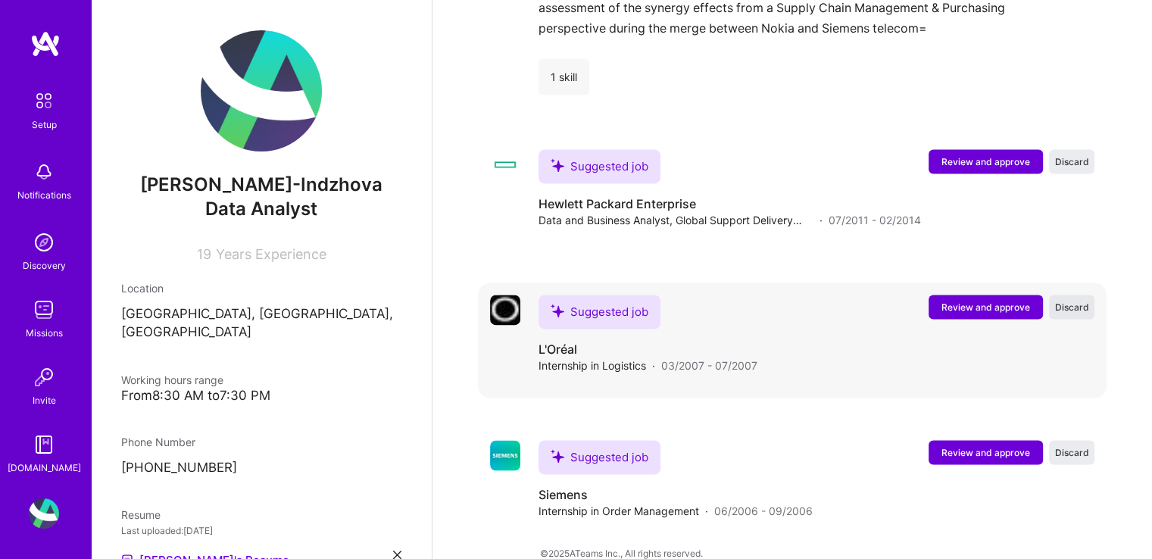
click at [1079, 295] on button "Discard" at bounding box center [1071, 307] width 45 height 24
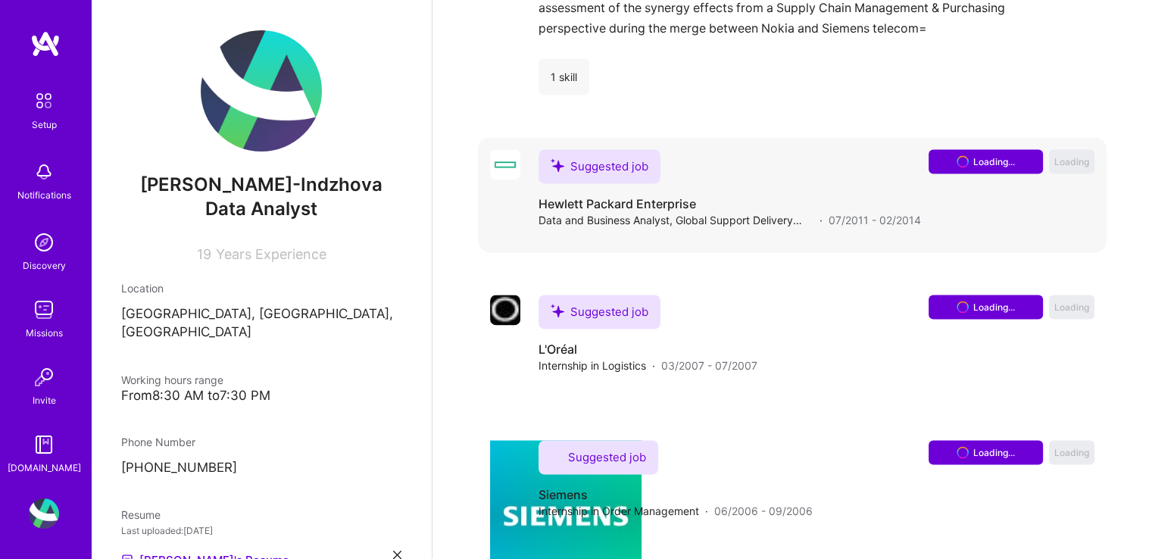
scroll to position [2114, 0]
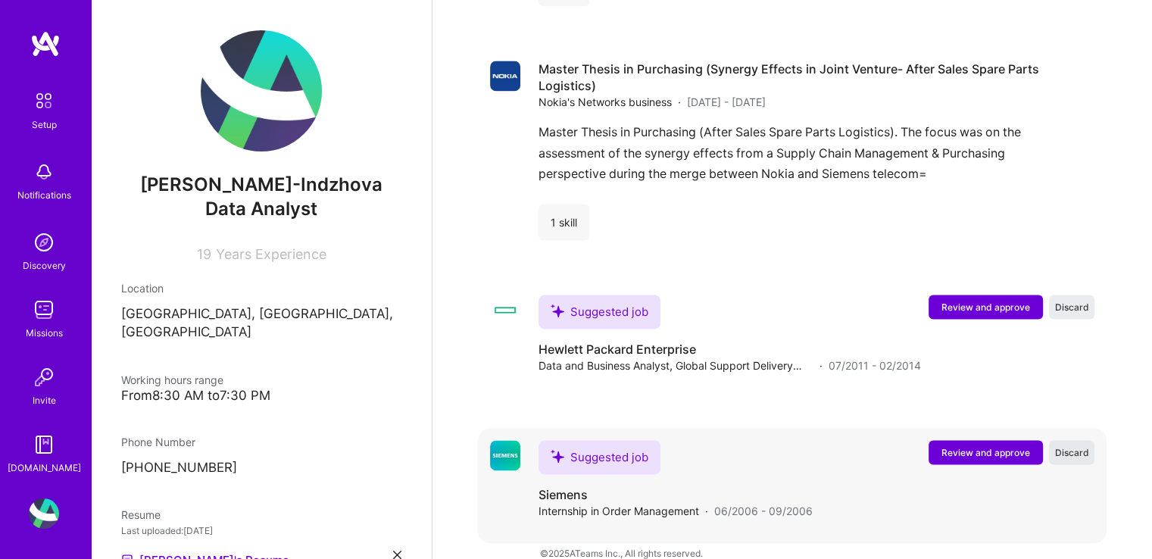
click at [1082, 446] on span "Discard" at bounding box center [1072, 452] width 34 height 13
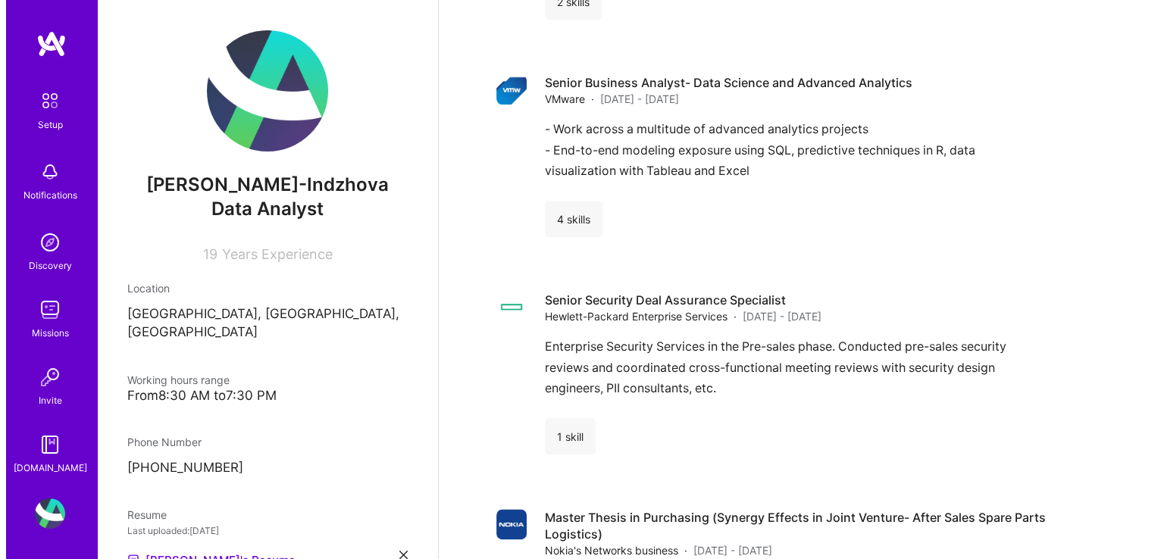
scroll to position [1968, 0]
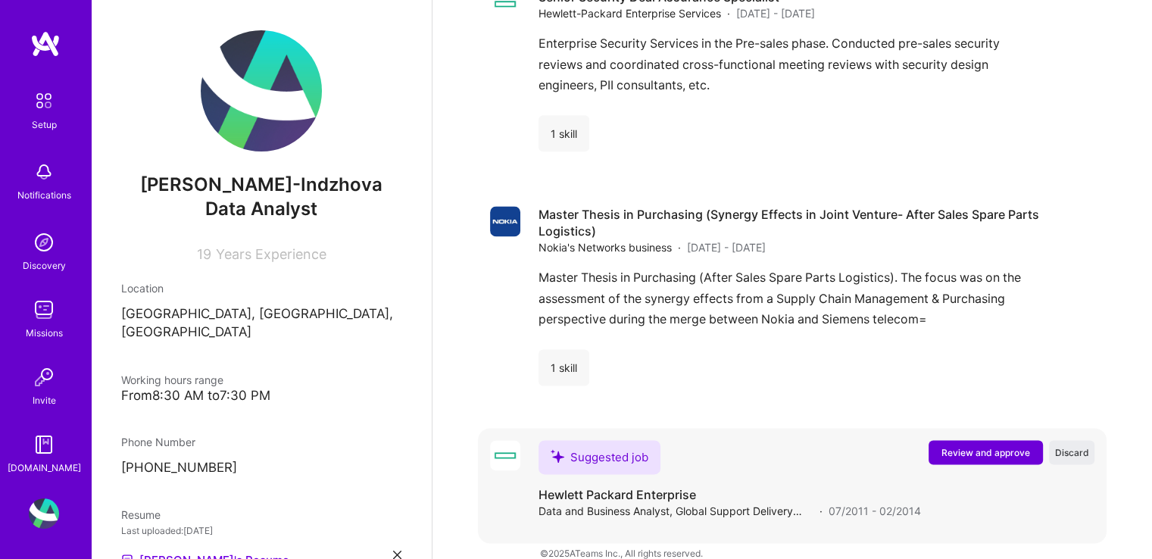
click at [967, 446] on span "Review and approve" at bounding box center [986, 452] width 89 height 13
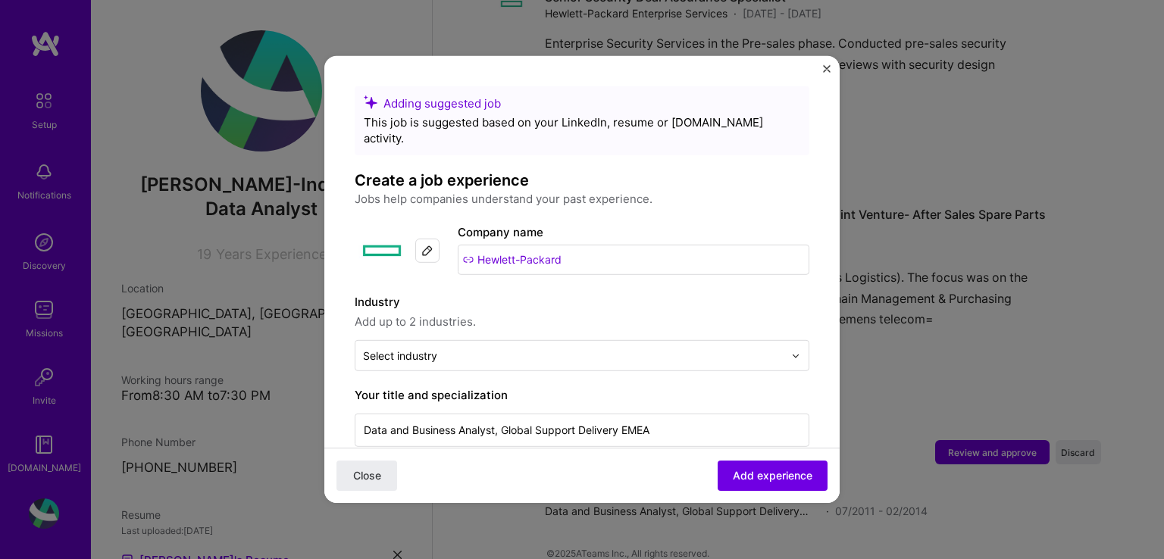
click at [628, 255] on input "Hewlett-Packard" at bounding box center [634, 260] width 352 height 30
drag, startPoint x: 628, startPoint y: 253, endPoint x: 430, endPoint y: 245, distance: 197.9
click at [430, 245] on div "Company logo Company name Hewlett-Packard" at bounding box center [582, 250] width 455 height 55
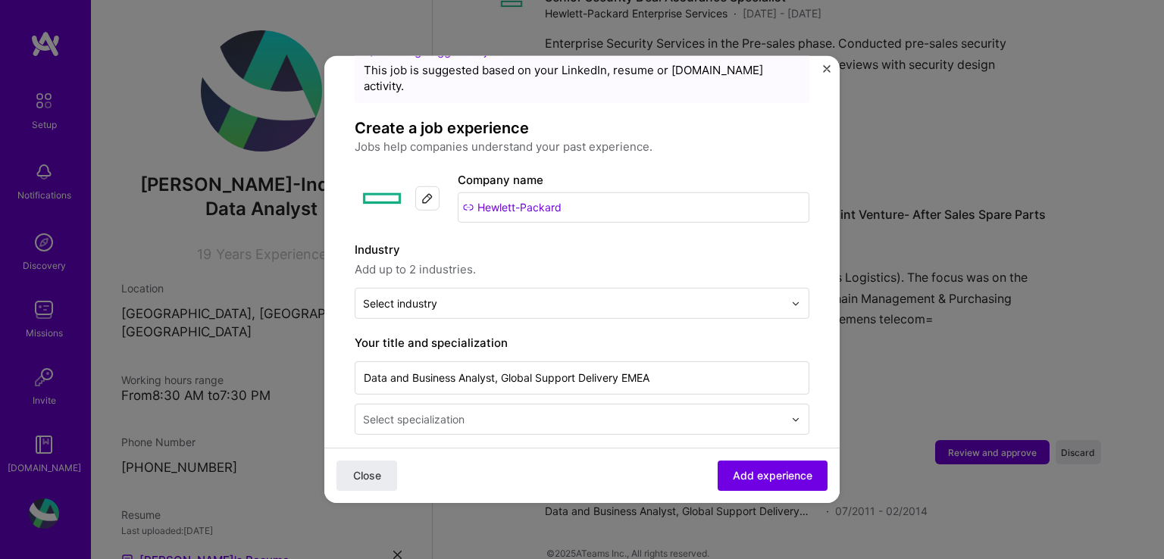
scroll to position [152, 0]
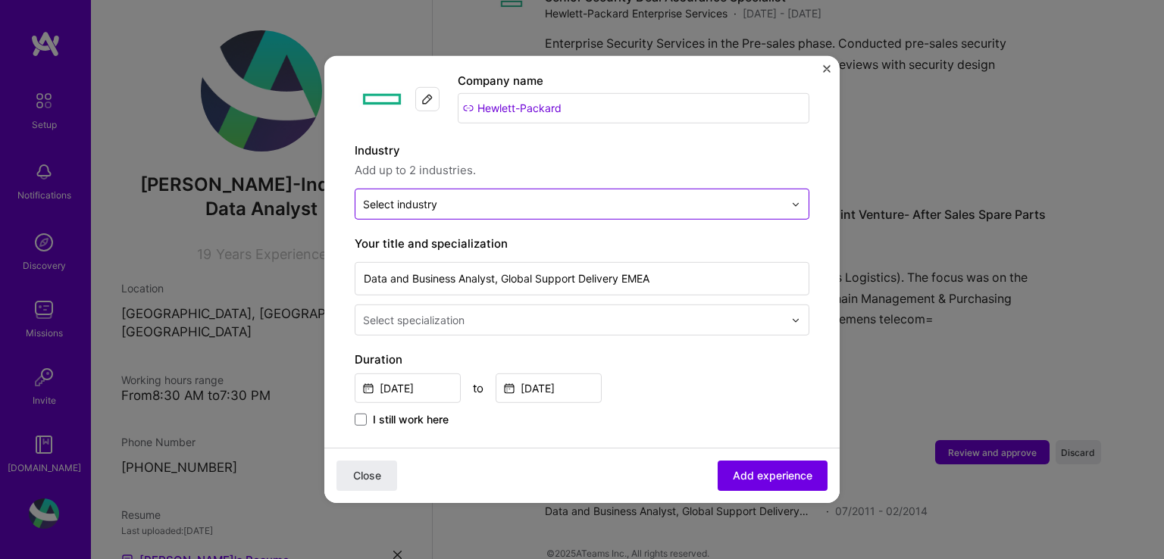
click at [416, 196] on div "Select industry 0" at bounding box center [400, 204] width 74 height 16
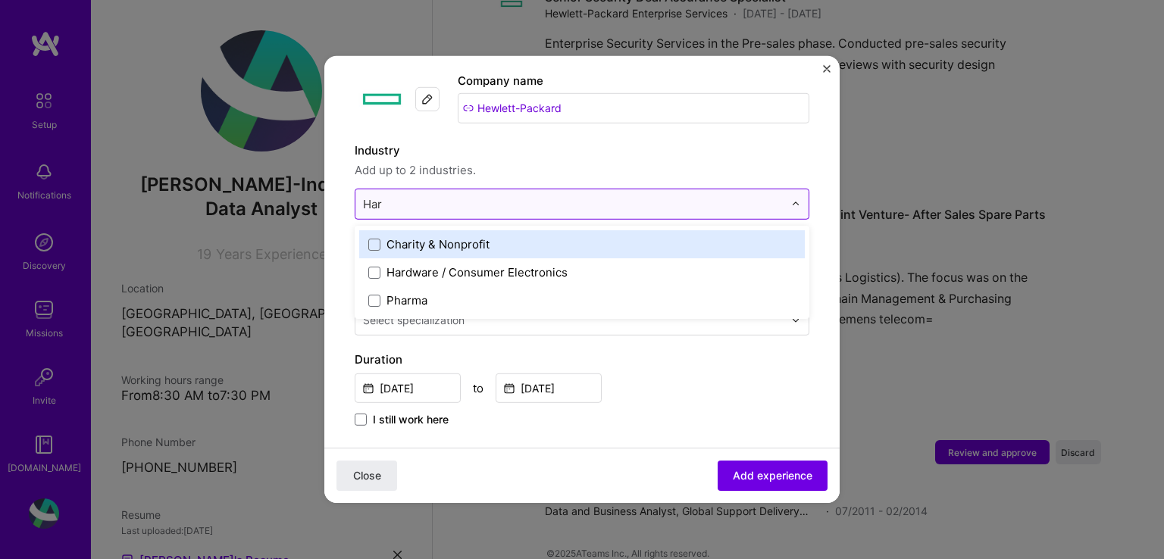
type input "Hard"
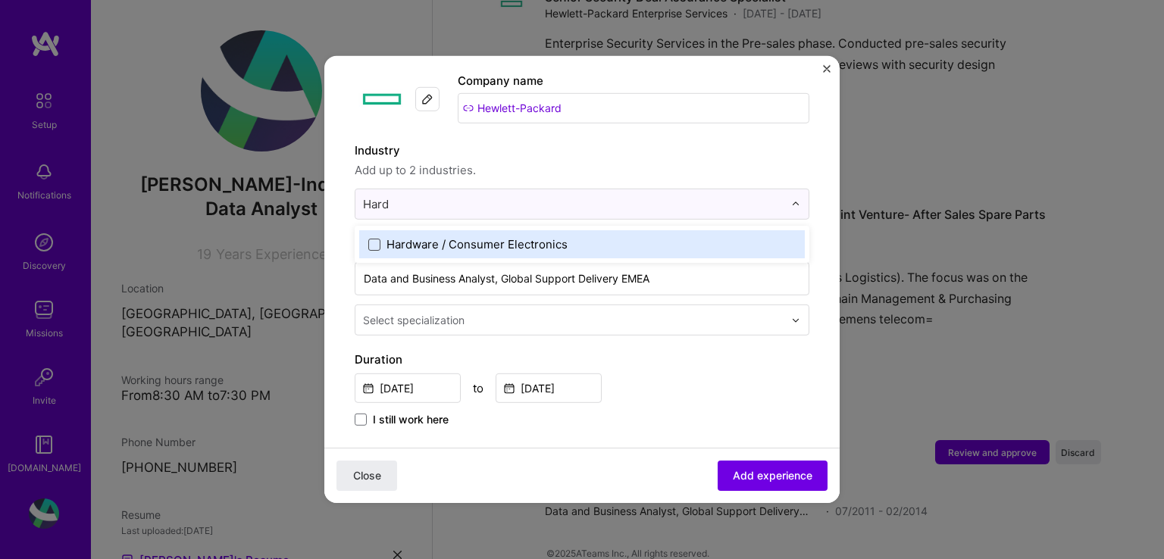
click at [374, 238] on span at bounding box center [374, 244] width 12 height 12
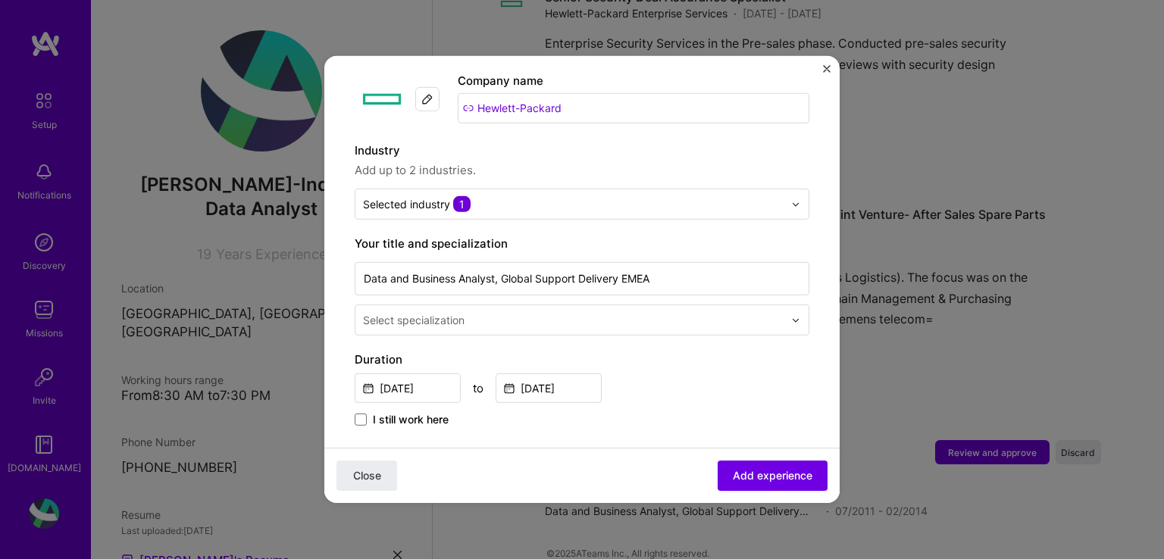
click at [813, 255] on form "Adding suggested job This job is suggested based on your LinkedIn, resume or [D…" at bounding box center [581, 476] width 515 height 1082
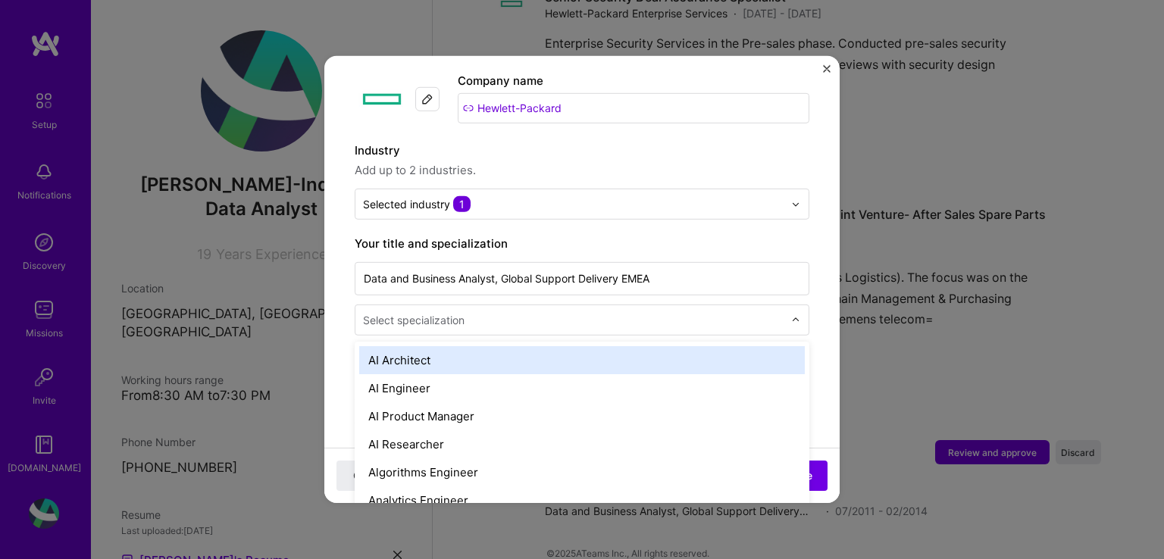
click at [445, 312] on div "Select specialization" at bounding box center [414, 320] width 102 height 16
type input "Da"
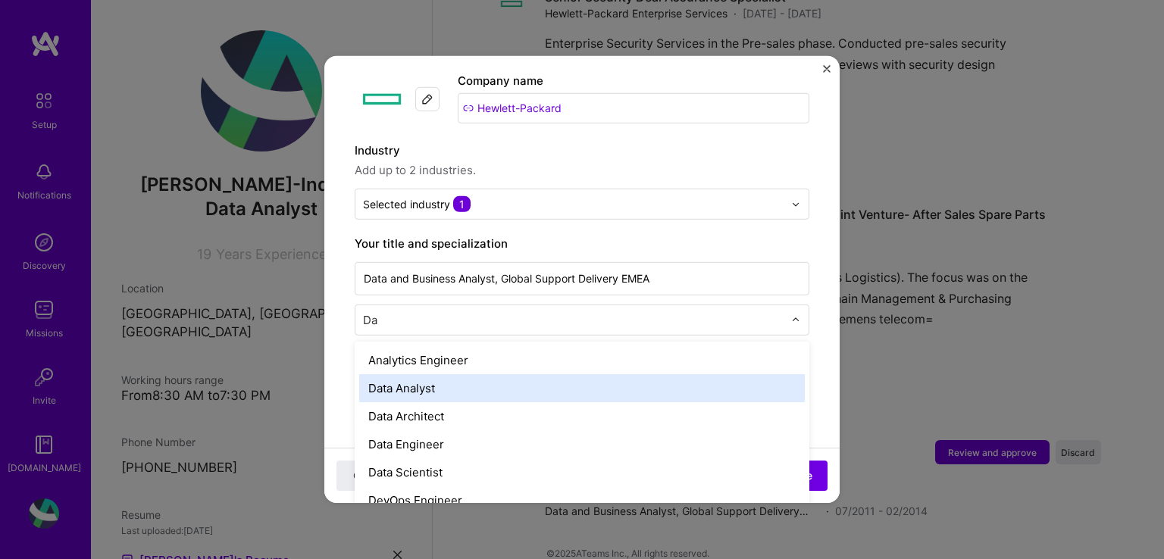
click at [436, 374] on div "Data Analyst" at bounding box center [581, 388] width 445 height 28
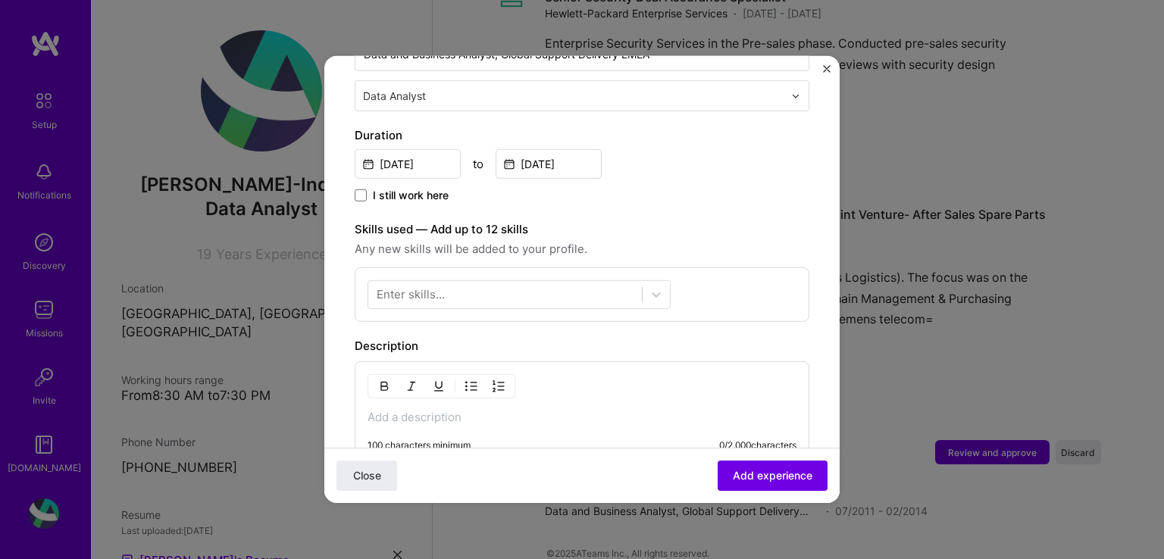
scroll to position [379, 0]
click at [455, 279] on div at bounding box center [505, 291] width 274 height 25
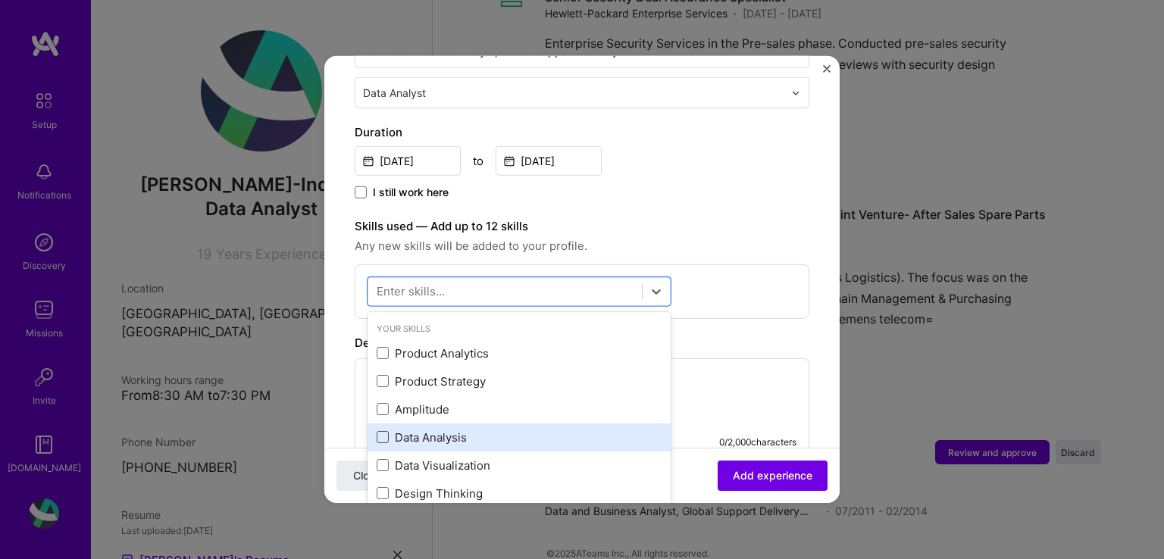
click at [380, 431] on span at bounding box center [383, 437] width 12 height 12
click at [0, 0] on input "checkbox" at bounding box center [0, 0] width 0 height 0
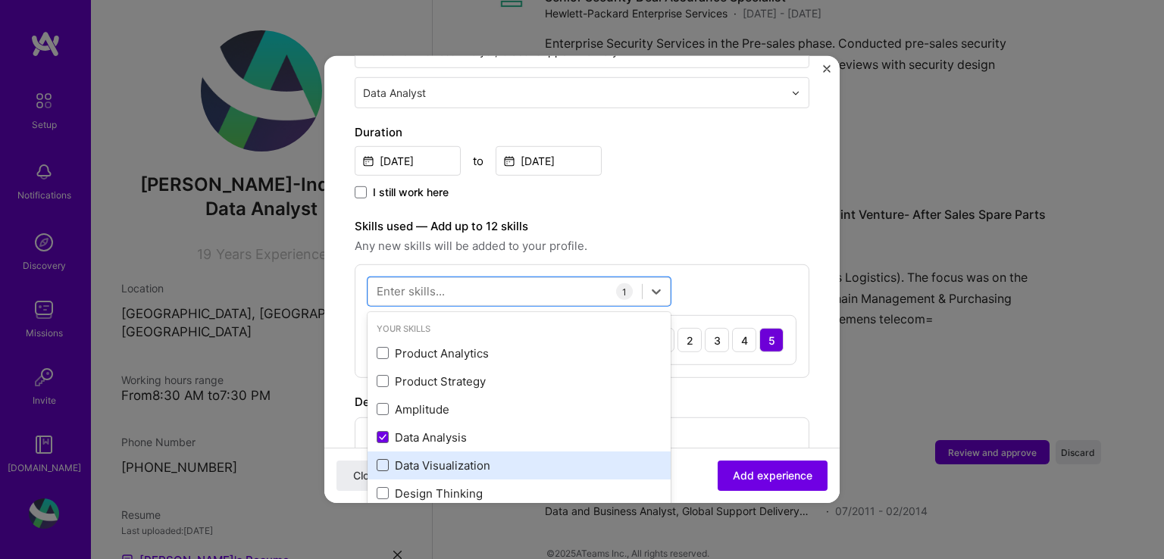
click at [382, 459] on span at bounding box center [383, 465] width 12 height 12
click at [0, 0] on input "checkbox" at bounding box center [0, 0] width 0 height 0
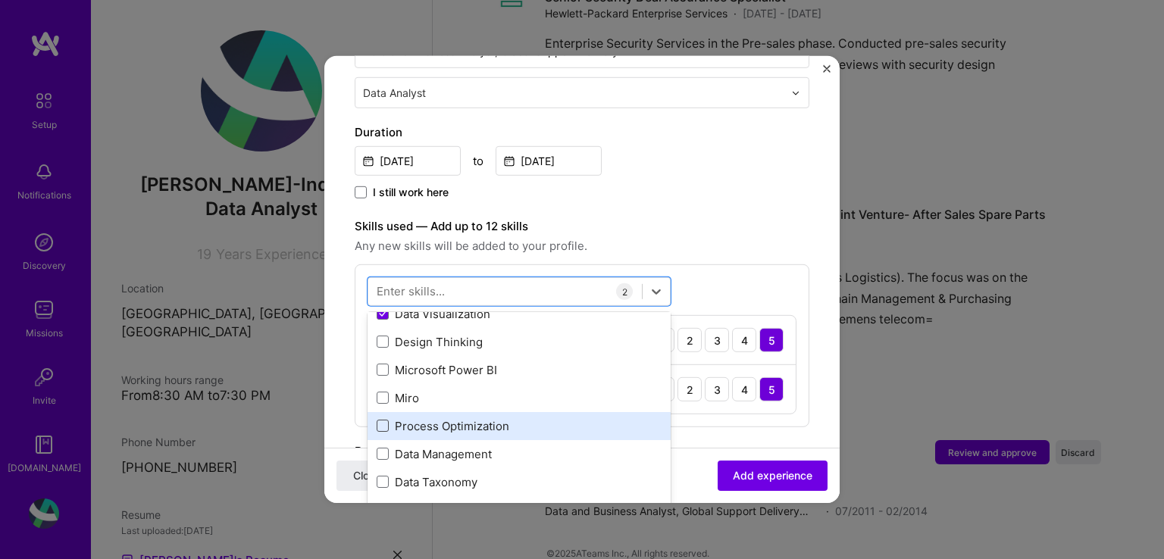
click at [381, 420] on span at bounding box center [383, 426] width 12 height 12
click at [0, 0] on input "checkbox" at bounding box center [0, 0] width 0 height 0
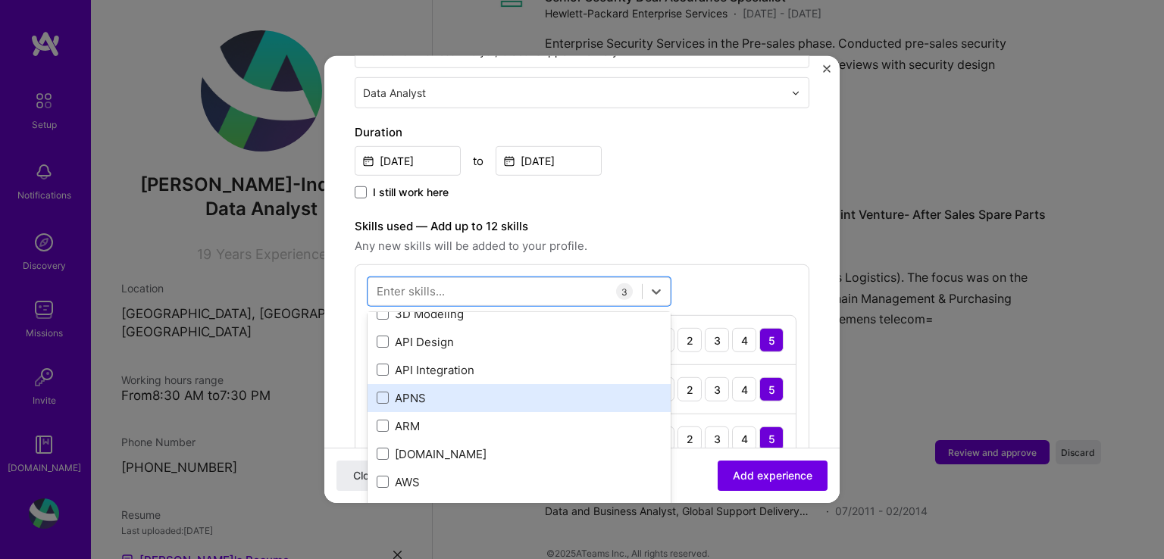
scroll to position [530, 0]
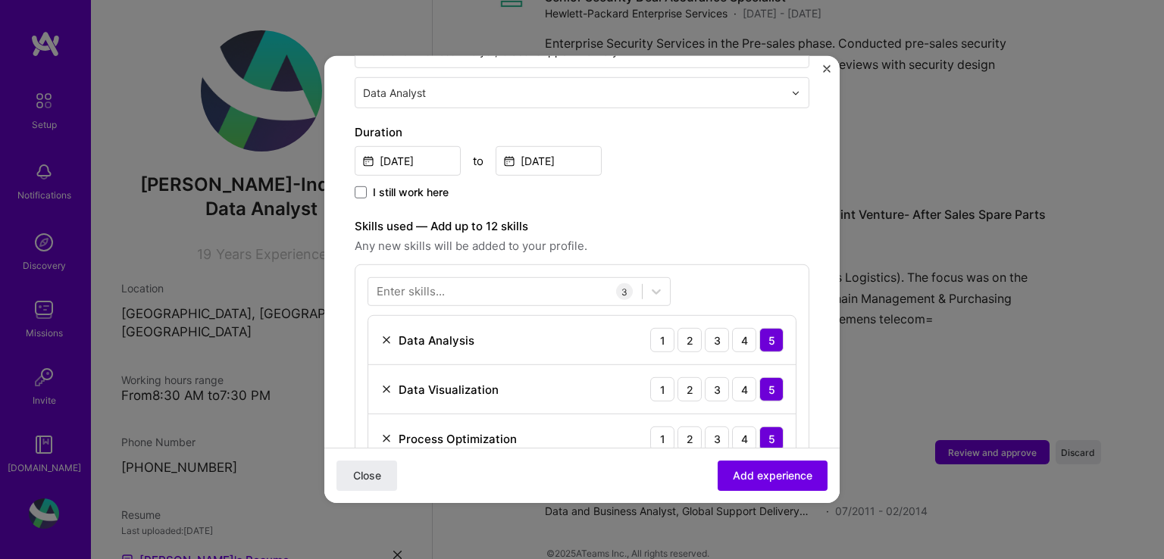
click at [806, 317] on form "Adding suggested job This job is suggested based on your LinkedIn, resume or [D…" at bounding box center [581, 327] width 515 height 1239
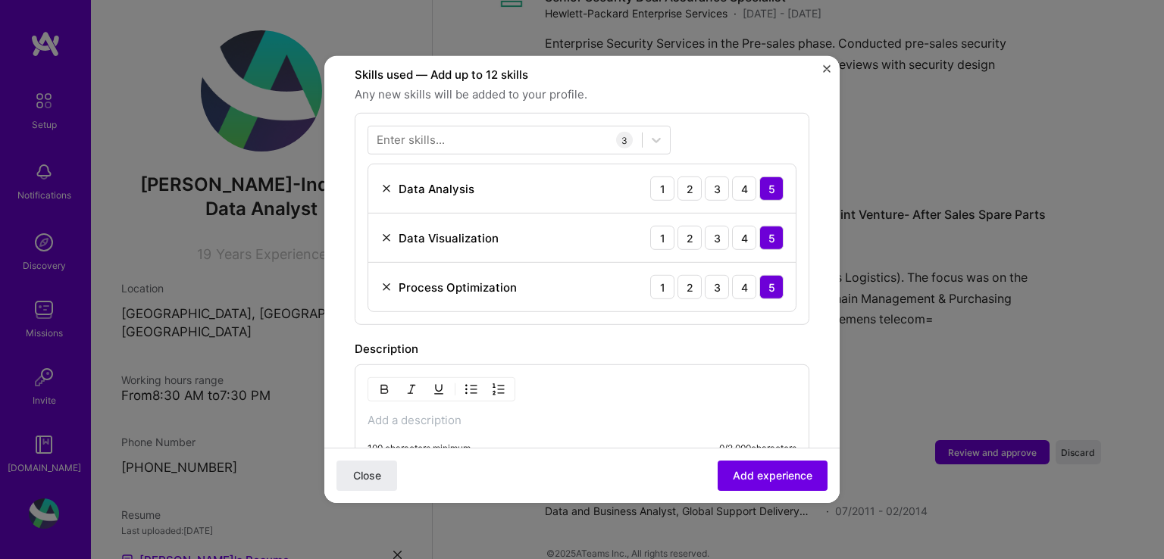
click at [536, 413] on p at bounding box center [581, 420] width 429 height 15
click at [409, 413] on p at bounding box center [581, 420] width 429 height 15
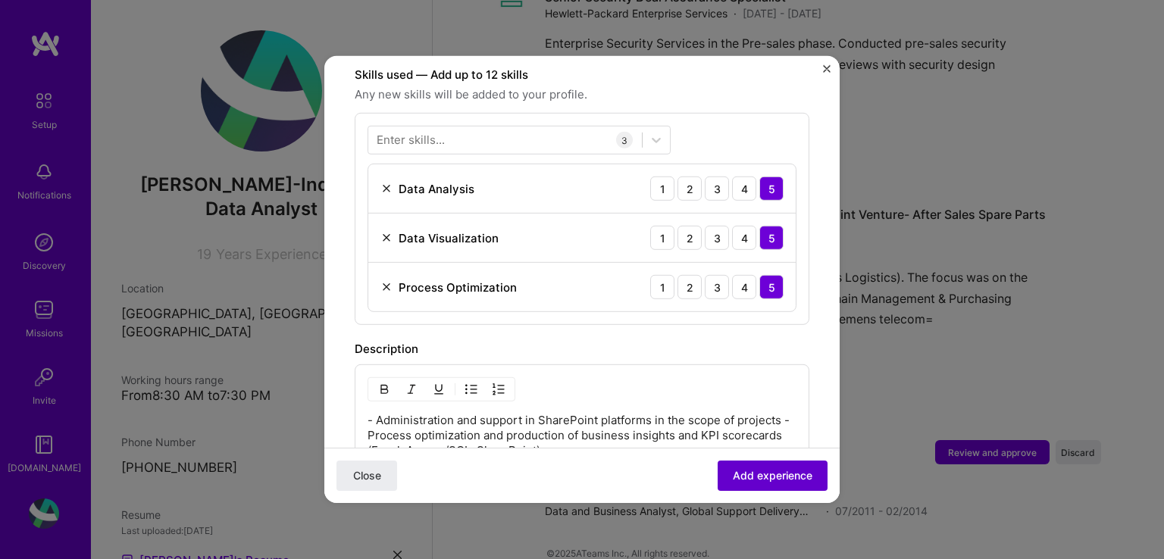
click at [752, 477] on span "Add experience" at bounding box center [773, 475] width 80 height 15
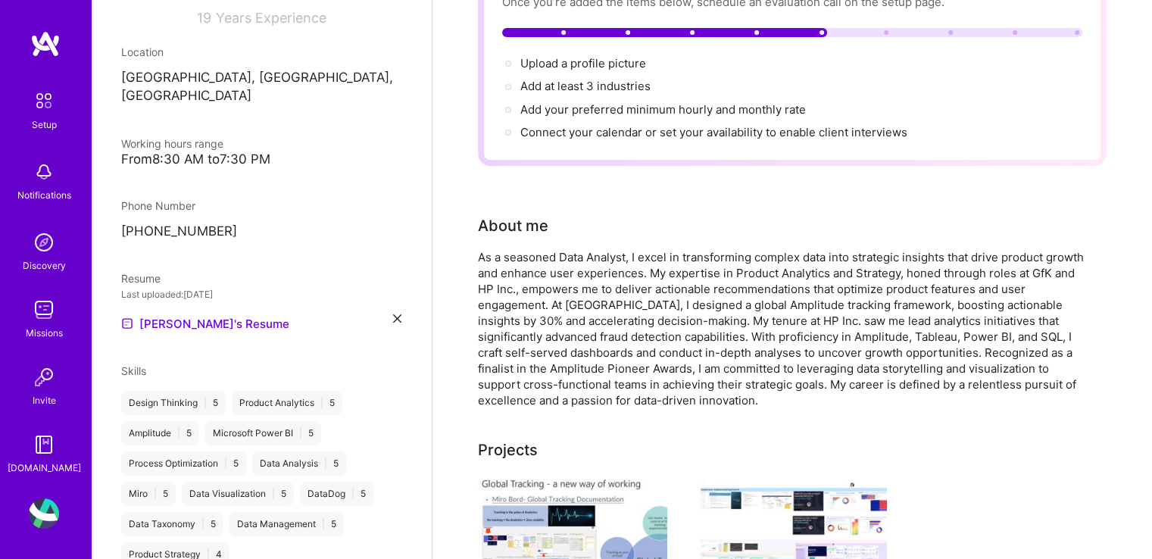
scroll to position [315, 0]
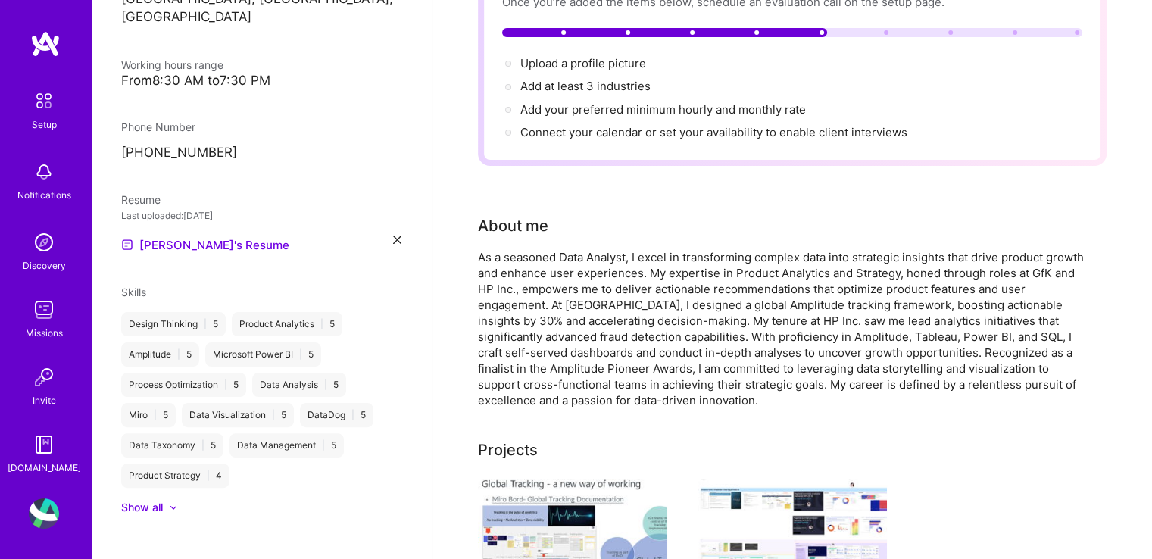
click at [149, 500] on div "Show all" at bounding box center [142, 507] width 42 height 15
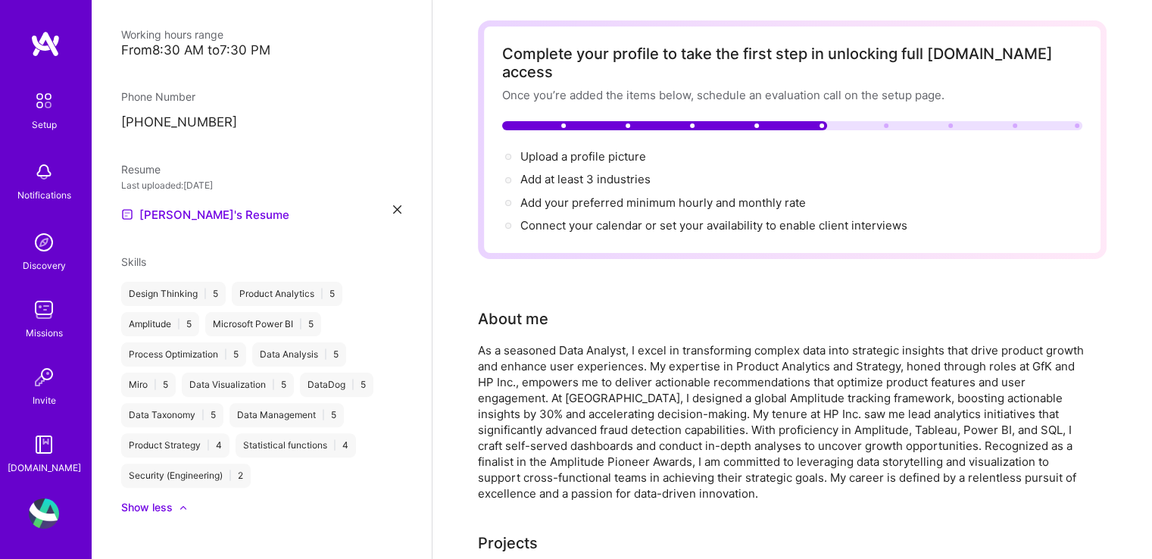
scroll to position [0, 0]
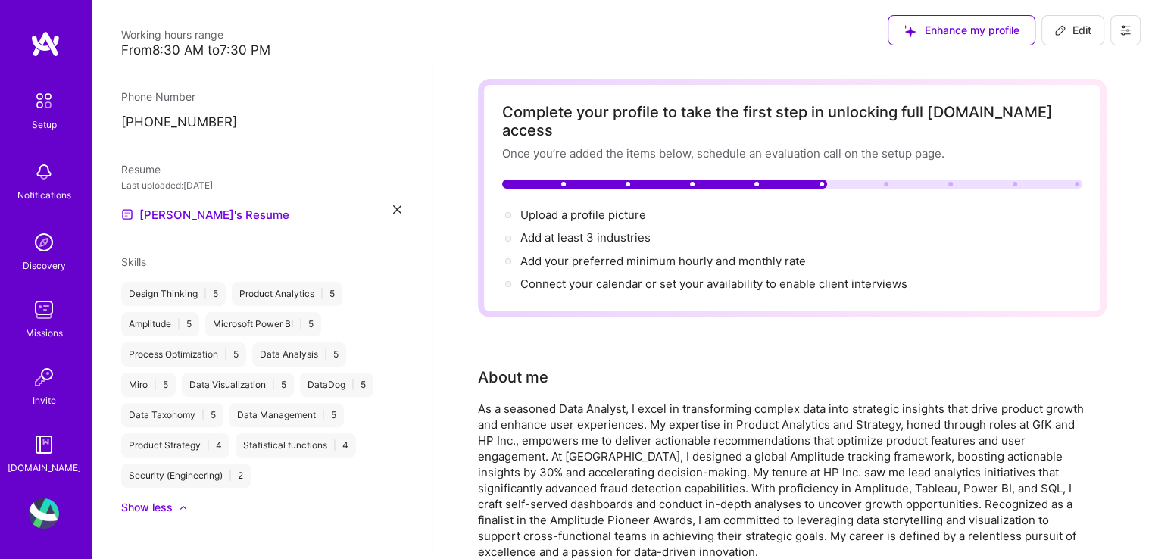
click at [847, 180] on div at bounding box center [792, 184] width 580 height 9
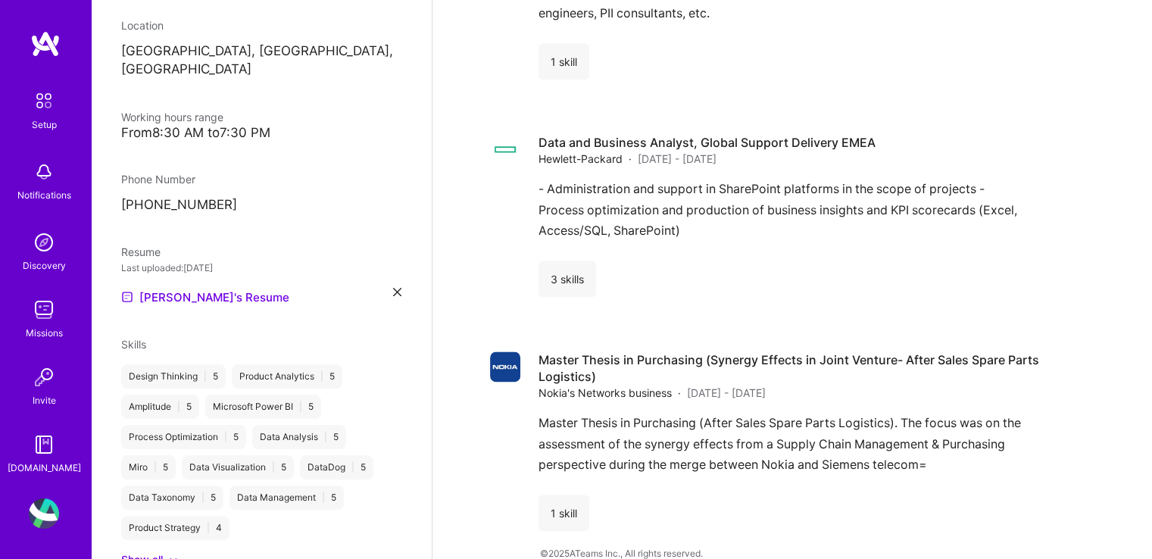
scroll to position [315, 0]
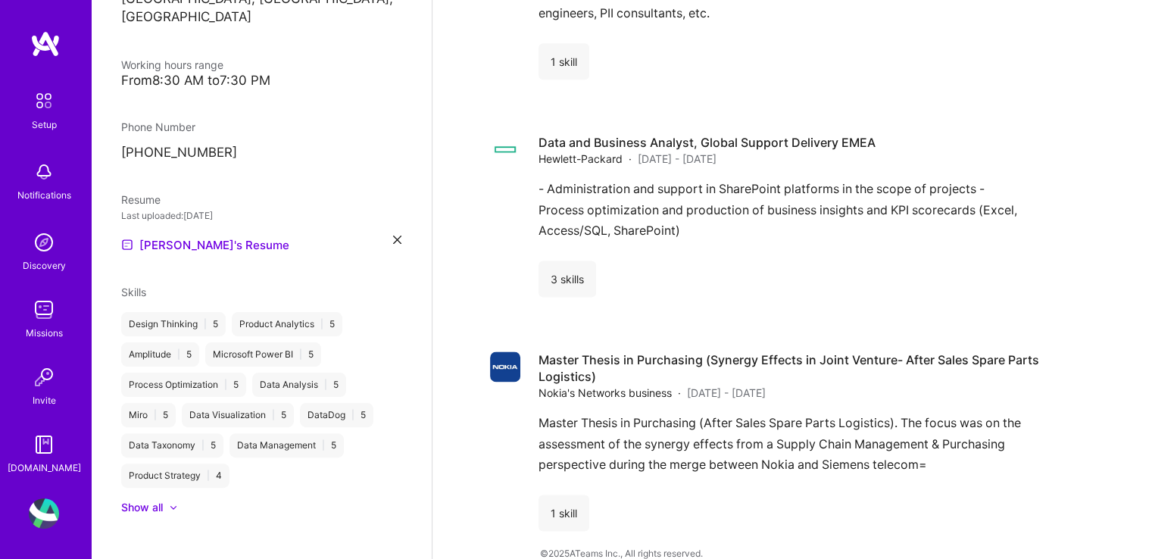
click at [39, 246] on img at bounding box center [44, 242] width 30 height 30
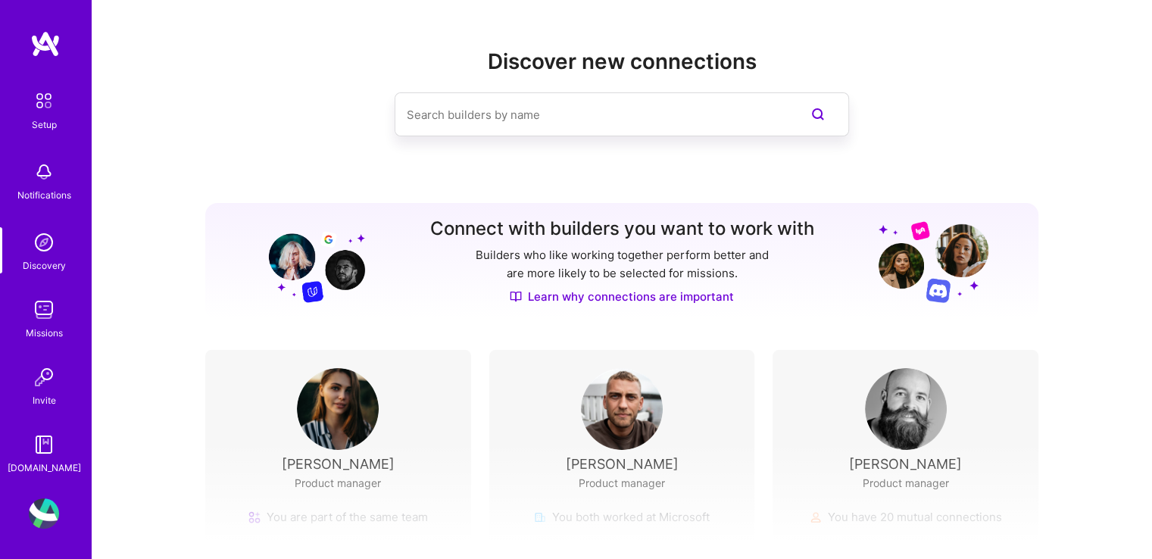
click at [45, 202] on div "Notifications" at bounding box center [44, 195] width 54 height 16
click at [54, 446] on img at bounding box center [44, 445] width 30 height 30
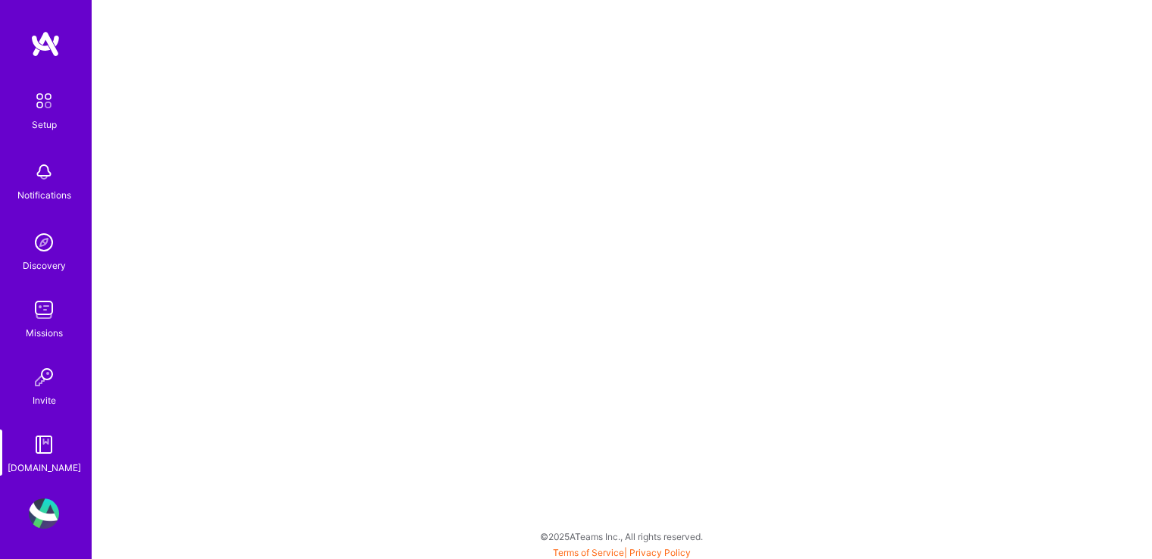
click at [48, 115] on img at bounding box center [44, 101] width 32 height 32
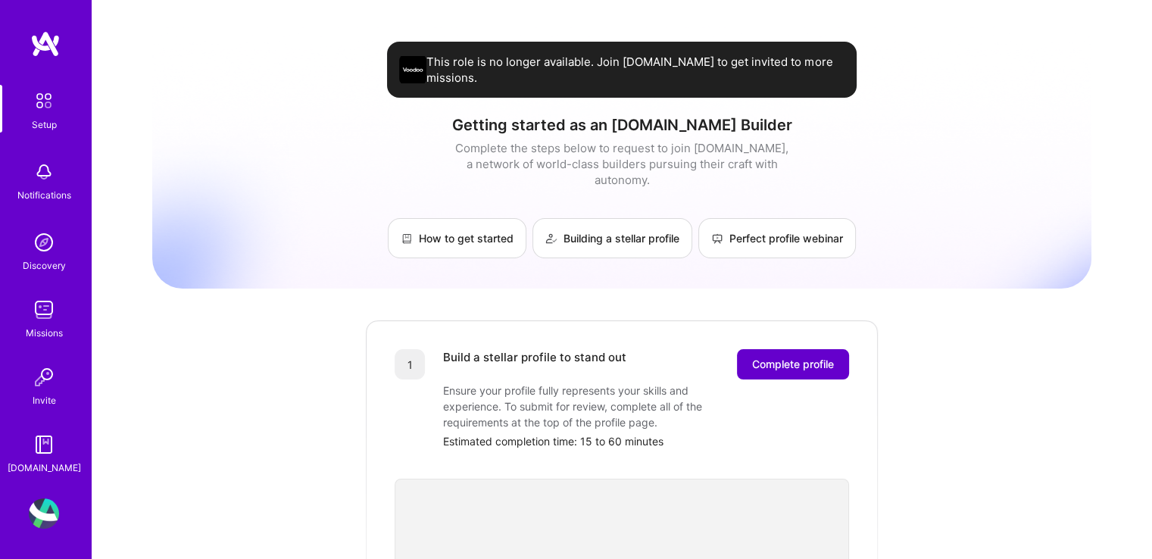
click at [796, 357] on span "Complete profile" at bounding box center [793, 364] width 82 height 15
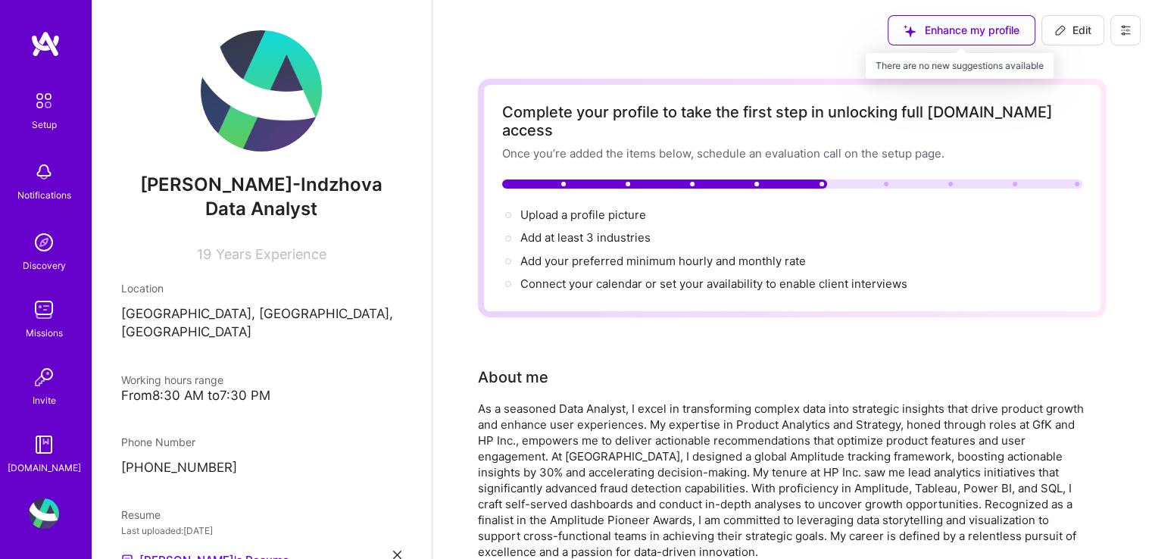
click at [982, 34] on div "Enhance my profile" at bounding box center [962, 30] width 148 height 30
click at [1127, 33] on icon at bounding box center [1125, 30] width 9 height 9
click at [830, 230] on div "Add at least 3 industries →" at bounding box center [792, 238] width 580 height 17
click at [509, 258] on div at bounding box center [508, 261] width 6 height 6
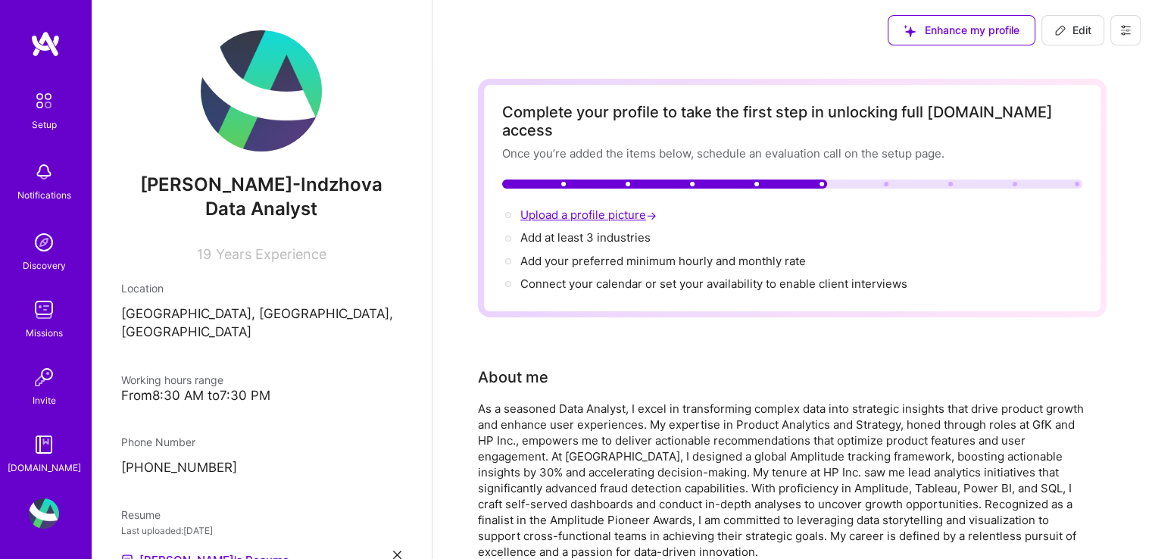
click at [565, 208] on span "Upload a profile picture →" at bounding box center [589, 215] width 139 height 14
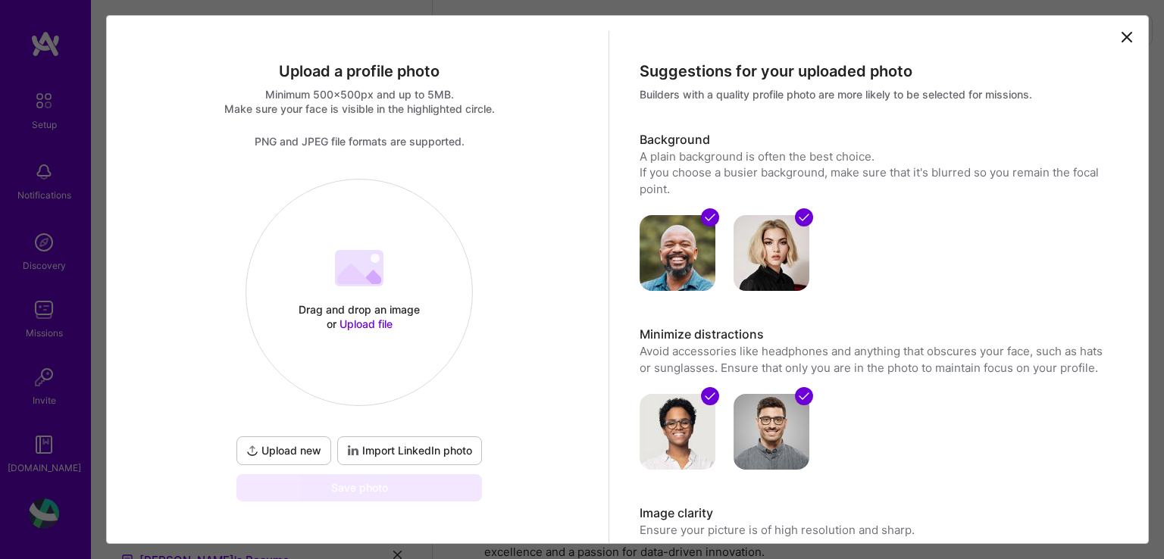
click at [412, 454] on span "Import LinkedIn photo" at bounding box center [409, 450] width 125 height 15
click at [370, 349] on div "Drag and drop an image or Upload file Upload file" at bounding box center [359, 292] width 226 height 161
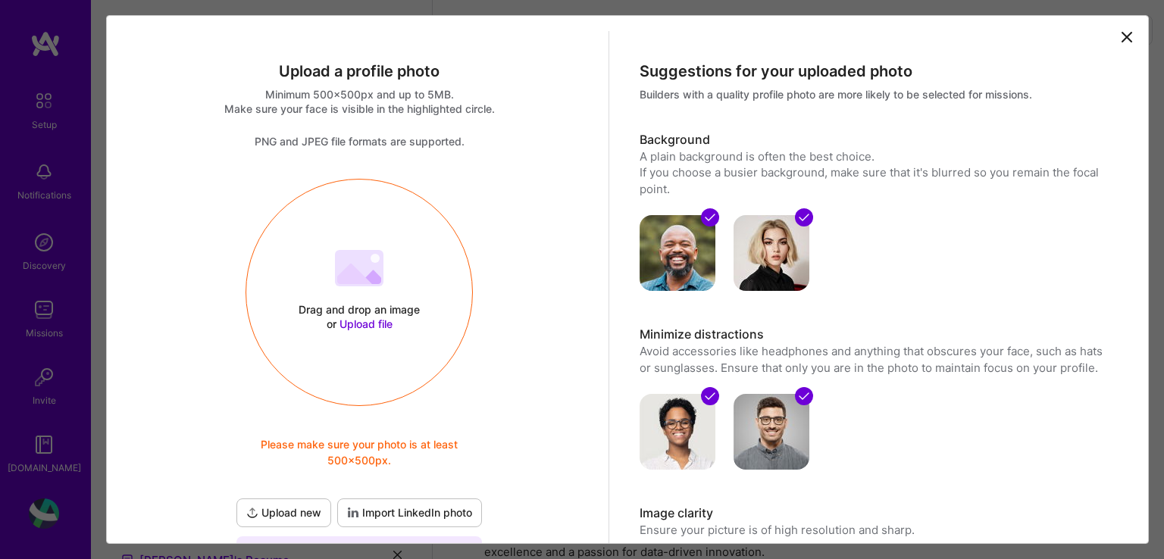
click at [345, 289] on div at bounding box center [359, 270] width 48 height 40
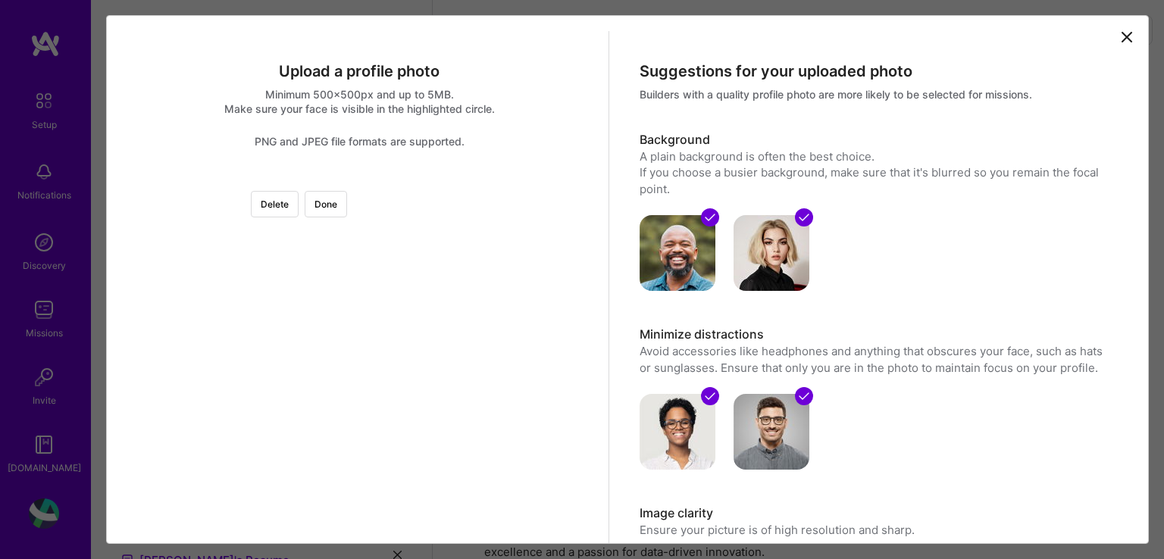
scroll to position [152, 0]
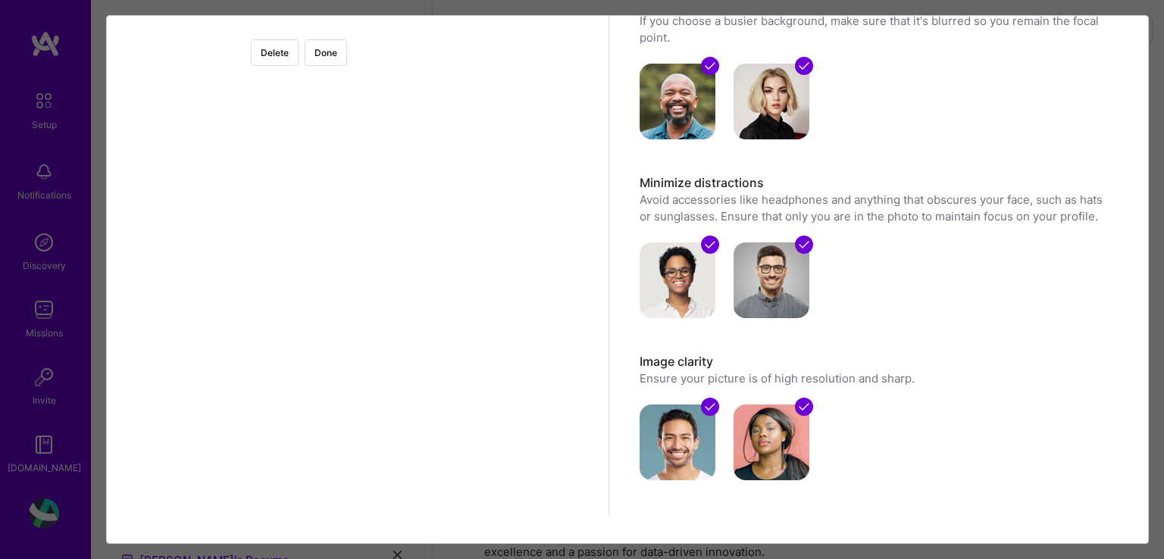
click at [359, 27] on div at bounding box center [359, 27] width 0 height 0
click at [347, 52] on button "Done" at bounding box center [326, 52] width 42 height 27
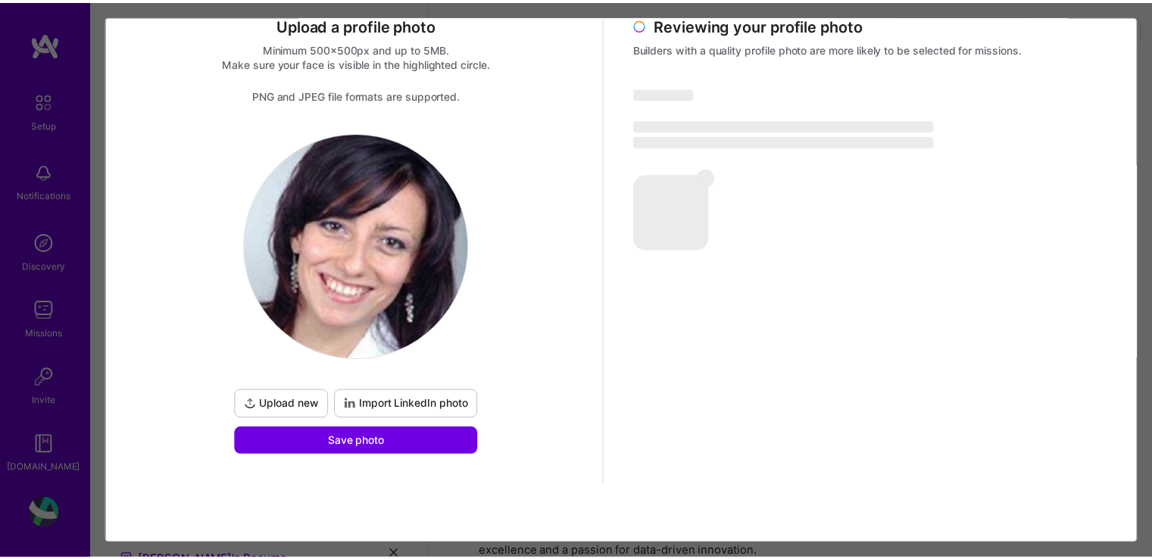
scroll to position [45, 0]
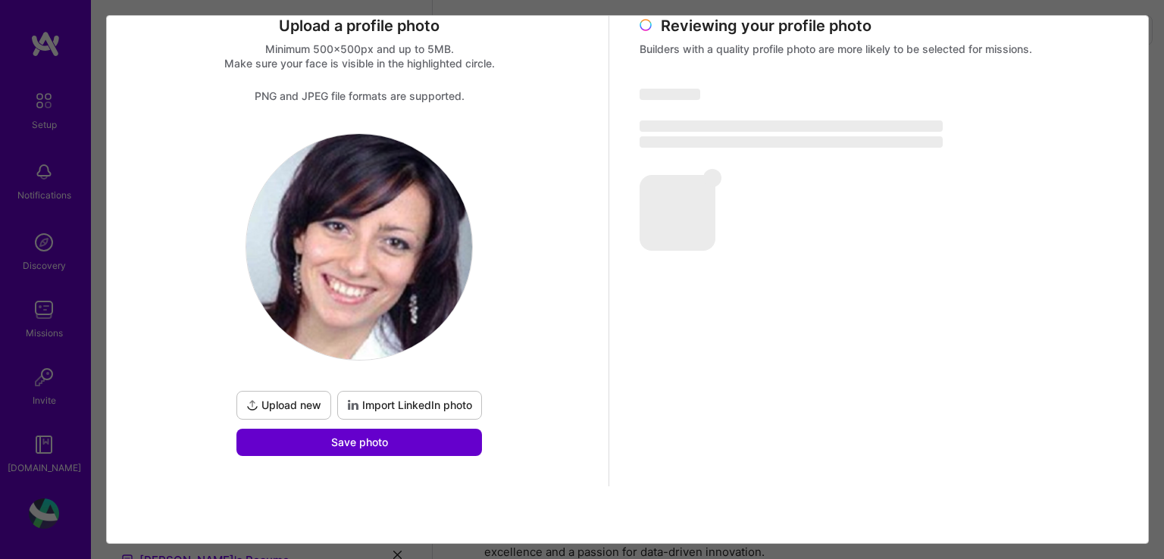
click at [376, 440] on span "Save photo" at bounding box center [359, 442] width 57 height 15
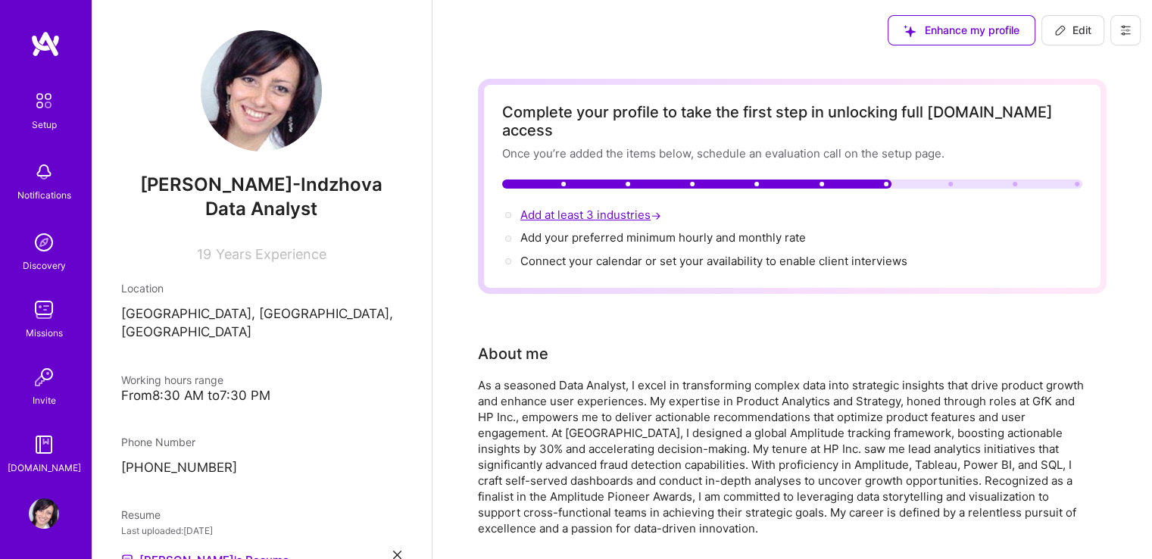
click at [582, 208] on span "Add at least 3 industries →" at bounding box center [592, 215] width 144 height 14
select select "BG"
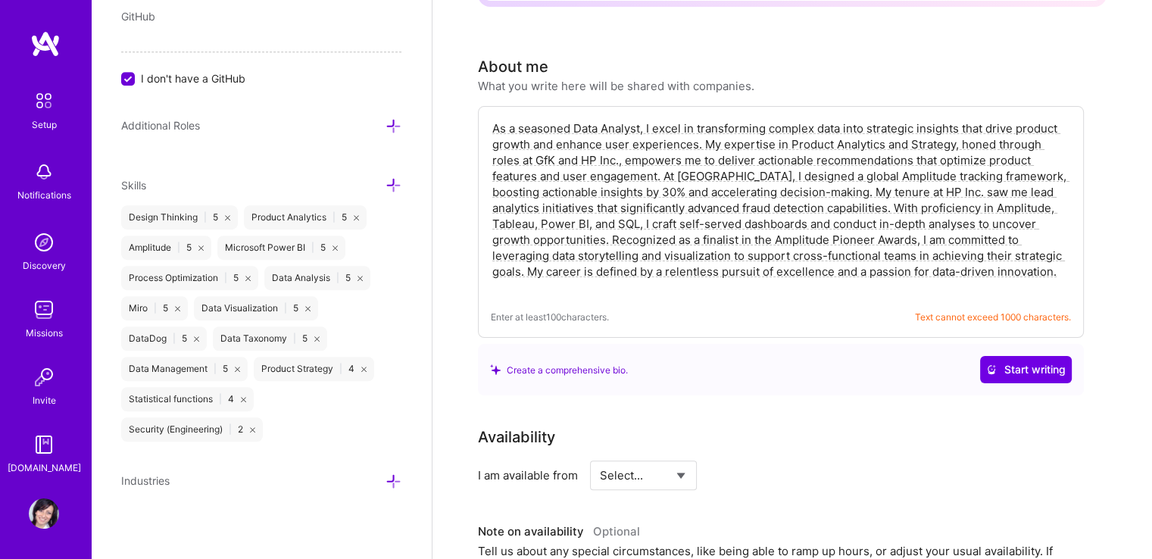
scroll to position [379, 0]
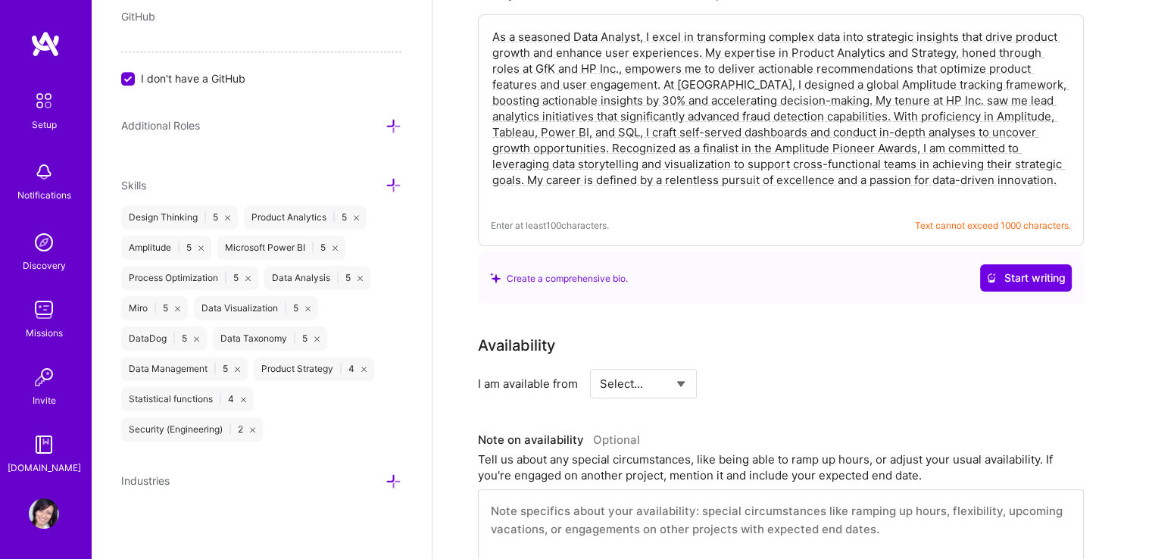
click at [386, 476] on icon at bounding box center [394, 482] width 16 height 16
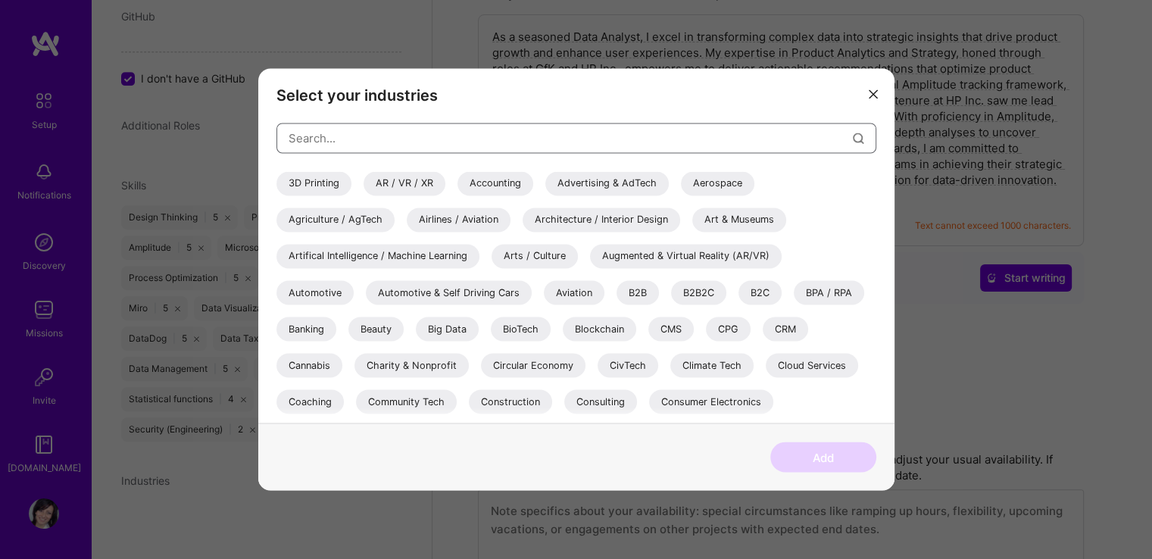
click at [361, 139] on input "modal" at bounding box center [571, 138] width 564 height 39
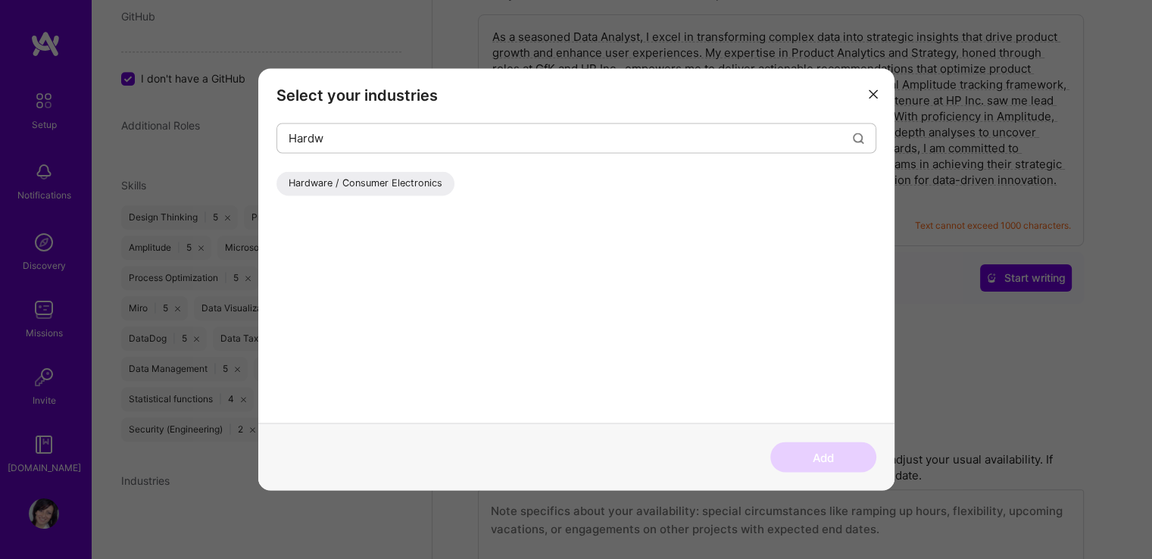
click at [371, 186] on div "Hardware / Consumer Electronics" at bounding box center [366, 183] width 178 height 24
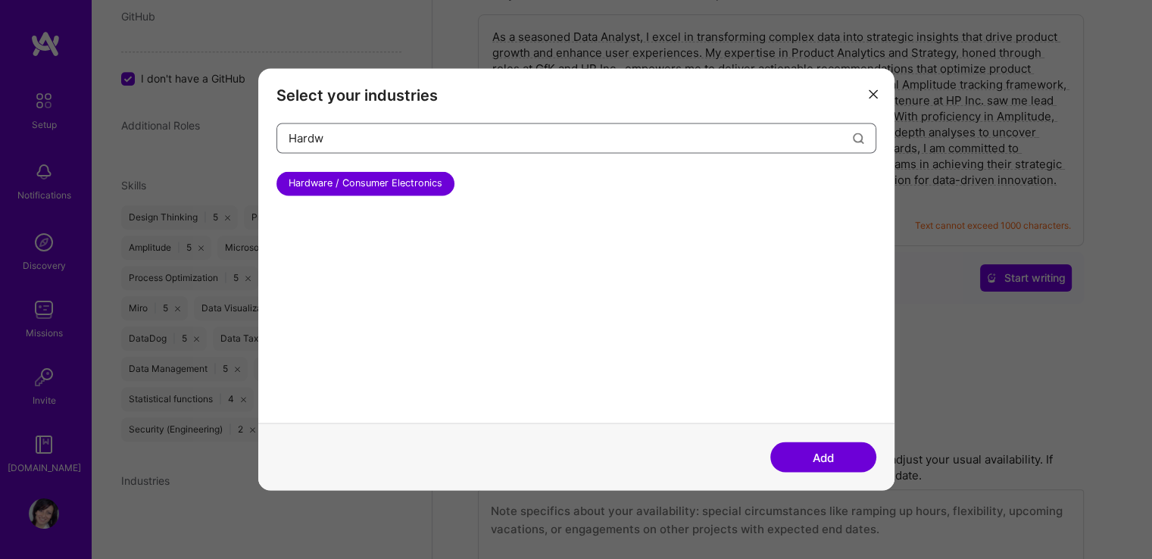
drag, startPoint x: 355, startPoint y: 136, endPoint x: 264, endPoint y: 122, distance: 92.0
click at [264, 122] on div "Select your industries Hardw Hardware / Consumer Electronics" at bounding box center [576, 245] width 636 height 355
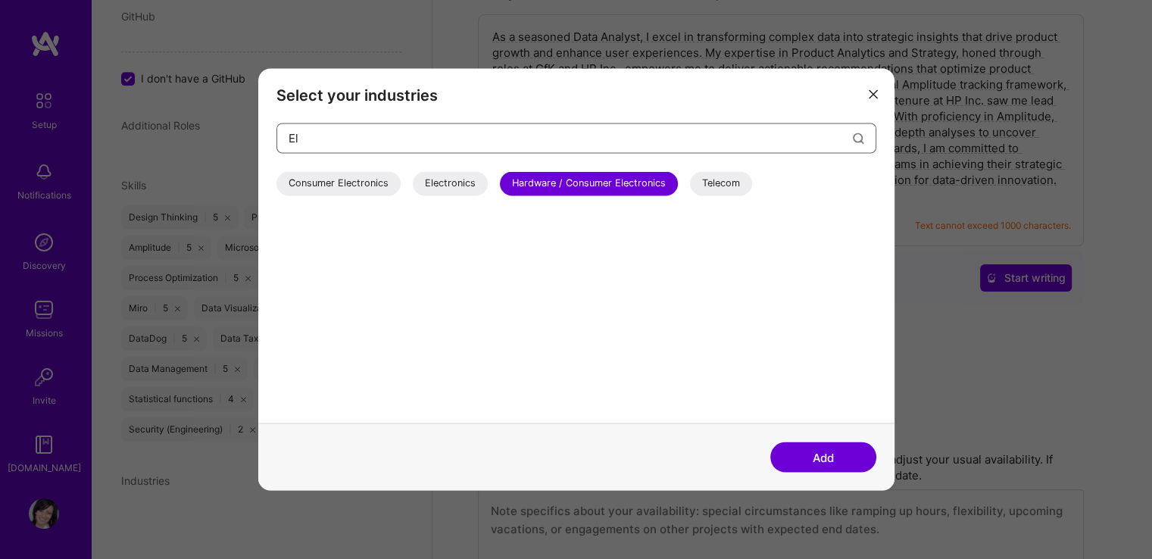
type input "E"
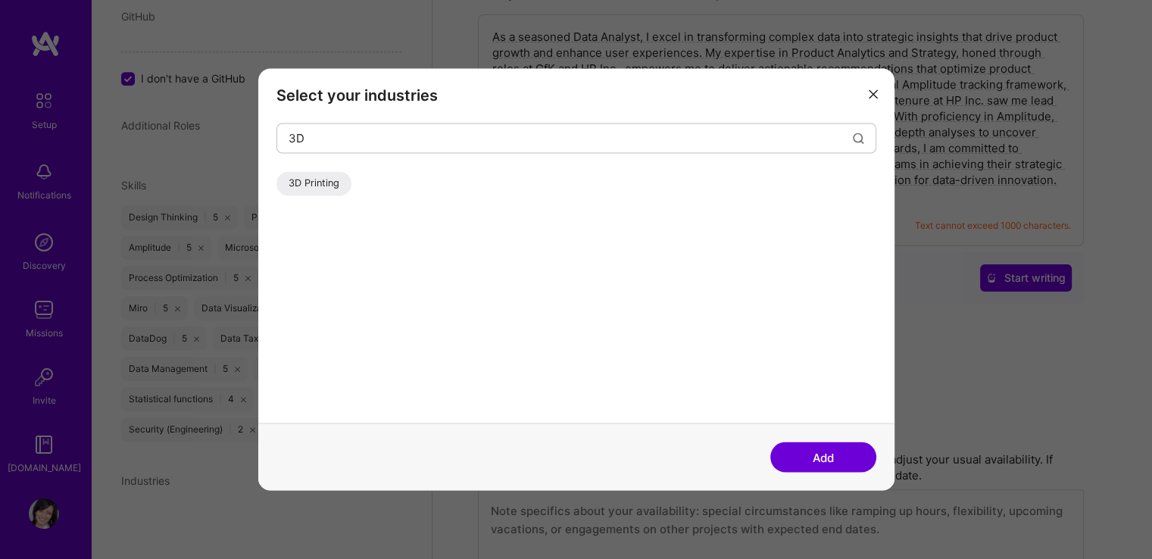
click at [329, 189] on div "3D Printing" at bounding box center [314, 183] width 75 height 24
click at [333, 149] on input "3D" at bounding box center [571, 138] width 564 height 39
type input "3"
click at [338, 176] on div "Augmented & Virtual Reality (AR/VR)" at bounding box center [373, 183] width 192 height 24
drag, startPoint x: 342, startPoint y: 149, endPoint x: 273, endPoint y: 142, distance: 70.1
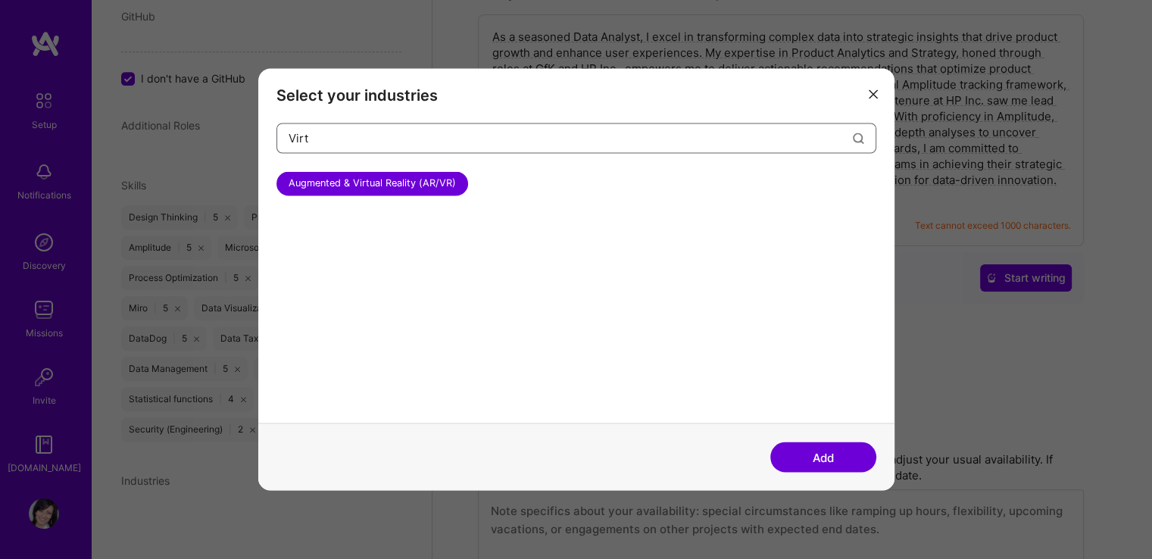
click at [273, 142] on div "Select your industries Virt Augmented & Virtual Reality (AR/VR)" at bounding box center [576, 245] width 636 height 355
type input "M"
click at [299, 181] on div "SaaS" at bounding box center [300, 183] width 47 height 24
click at [300, 182] on div "SaaS" at bounding box center [300, 183] width 47 height 24
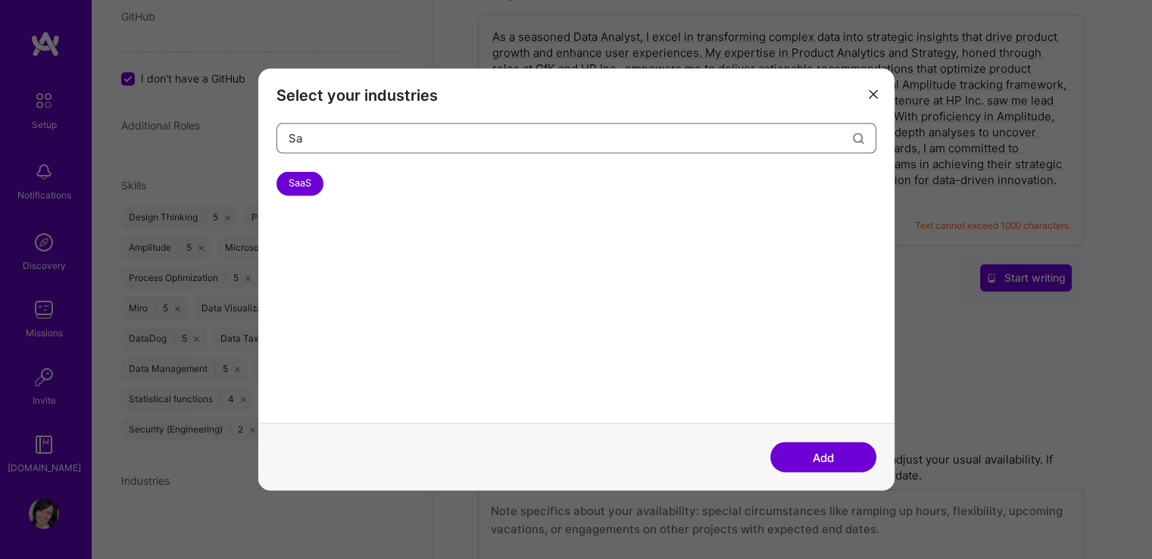
drag, startPoint x: 320, startPoint y: 142, endPoint x: 274, endPoint y: 134, distance: 47.7
click at [274, 134] on div "Select your industries Sa SaaS" at bounding box center [576, 245] width 636 height 355
type input "B2B"
click at [299, 185] on div "B2B" at bounding box center [298, 183] width 42 height 24
click at [846, 456] on button "Add" at bounding box center [824, 457] width 106 height 30
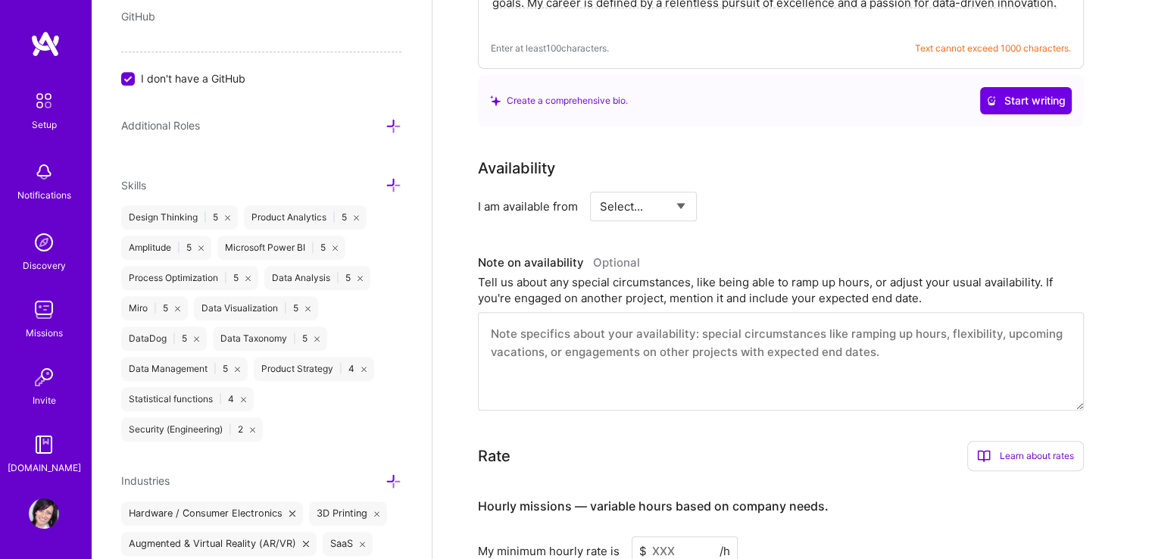
scroll to position [606, 0]
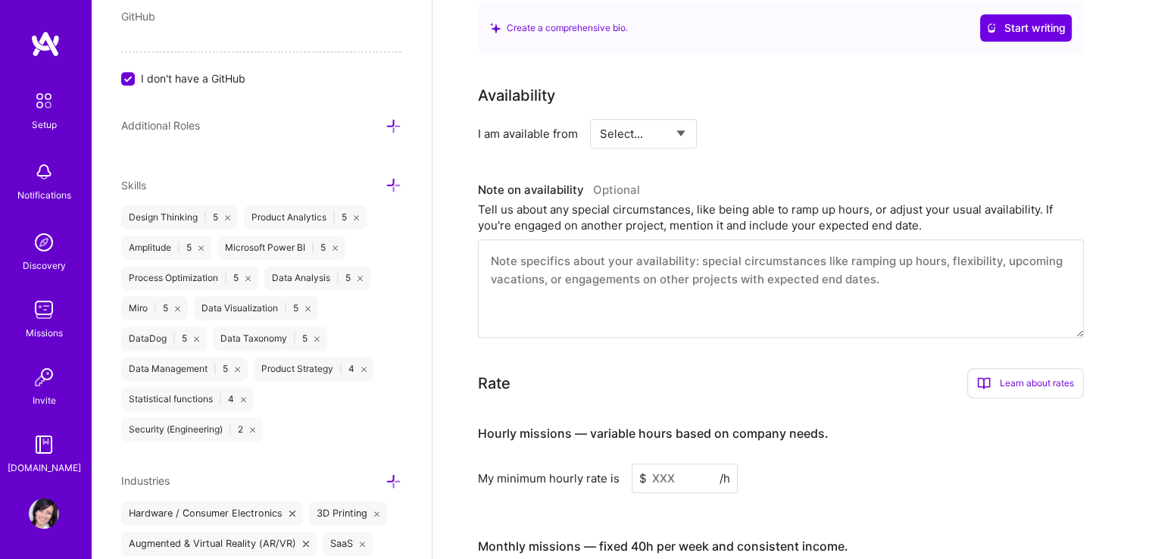
click at [646, 118] on select "Select... Right Now Future Date Not Available" at bounding box center [643, 133] width 87 height 39
select select "Right Now"
click at [600, 114] on select "Select... Right Now Future Date Not Available" at bounding box center [643, 133] width 87 height 39
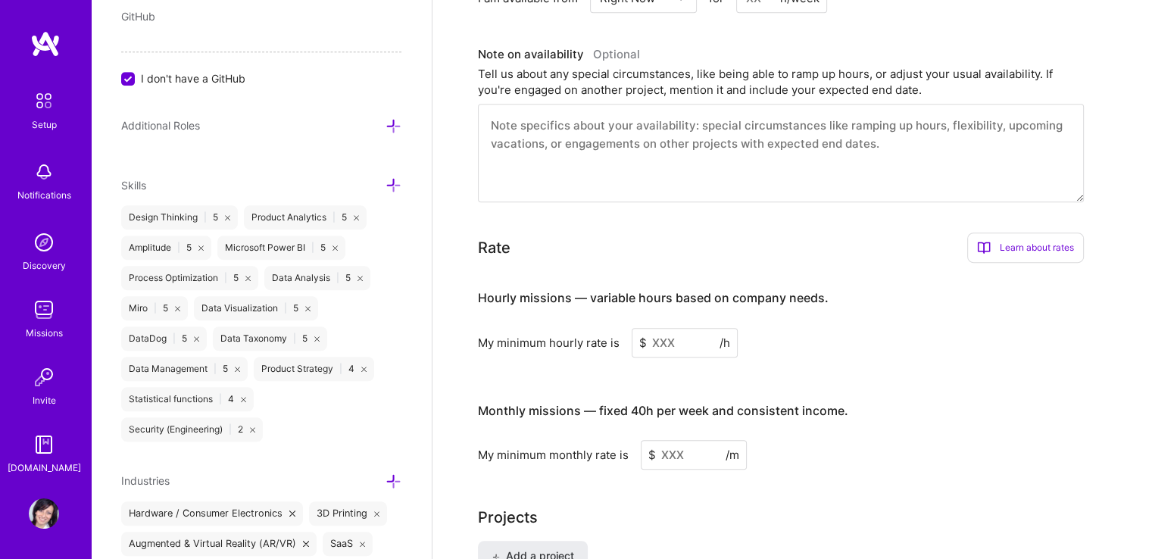
scroll to position [758, 0]
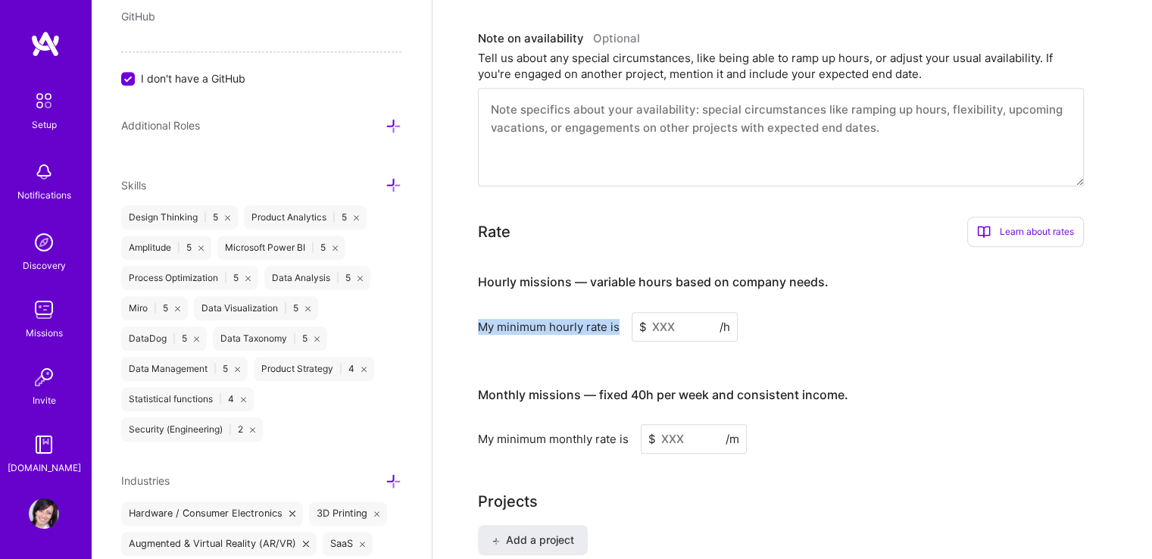
drag, startPoint x: 477, startPoint y: 307, endPoint x: 617, endPoint y: 311, distance: 139.5
click at [617, 319] on div "My minimum hourly rate is" at bounding box center [549, 327] width 142 height 16
copy div "My minimum hourly rate is"
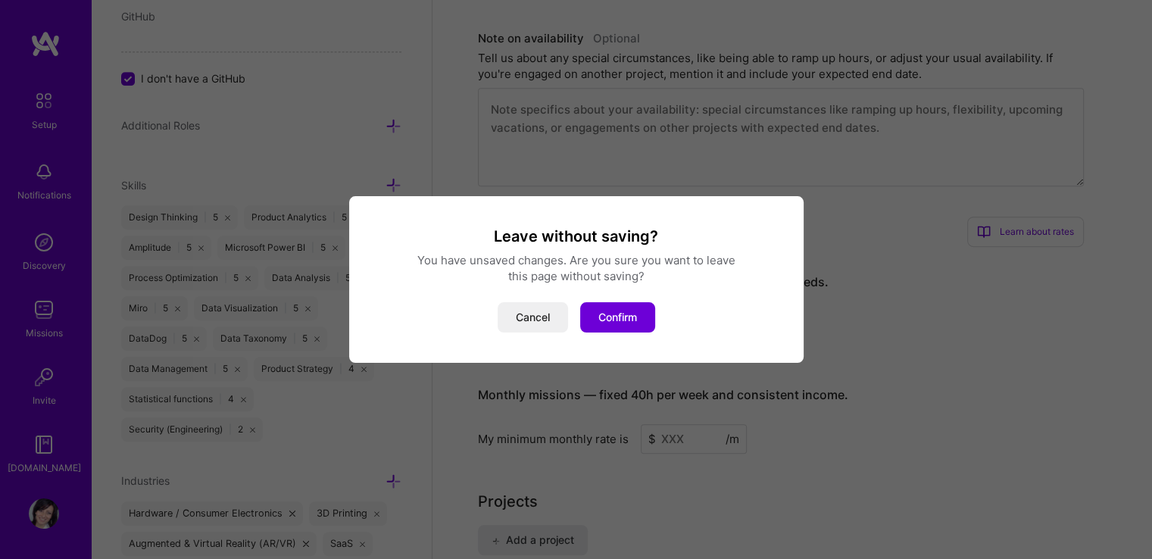
drag, startPoint x: 527, startPoint y: 319, endPoint x: 647, endPoint y: 317, distance: 119.7
click at [531, 320] on button "Cancel" at bounding box center [533, 317] width 70 height 30
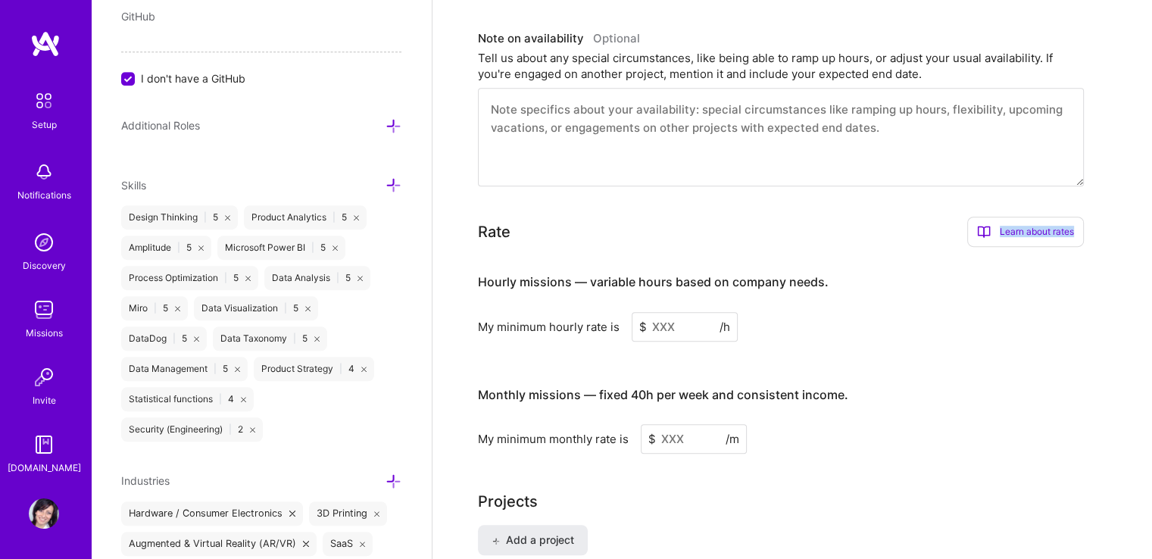
drag, startPoint x: 1024, startPoint y: 214, endPoint x: 1075, endPoint y: 208, distance: 51.8
click at [1075, 217] on div "Learn about rates" at bounding box center [1025, 232] width 117 height 30
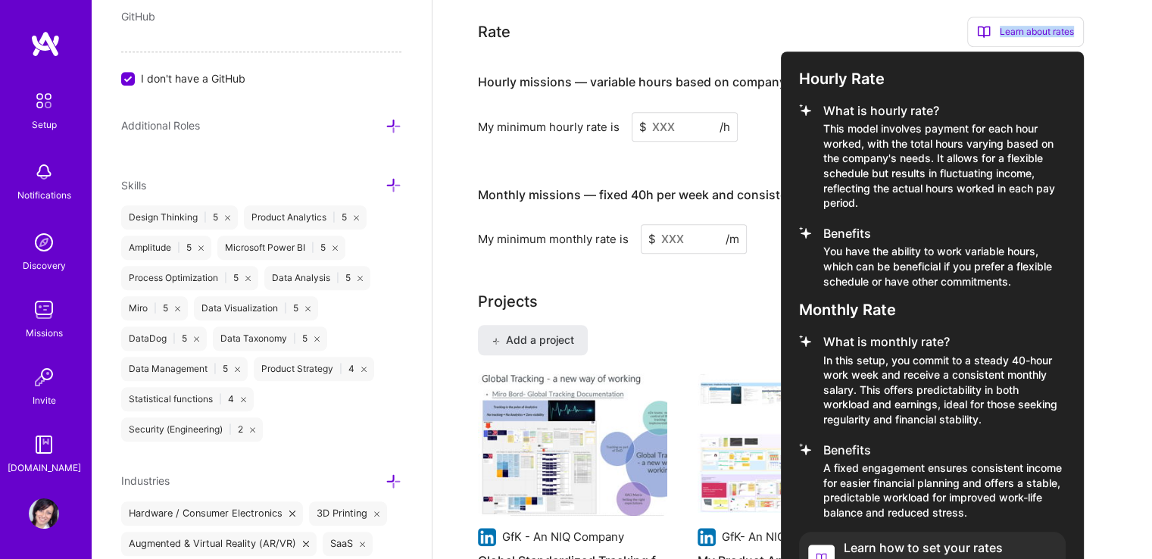
scroll to position [985, 0]
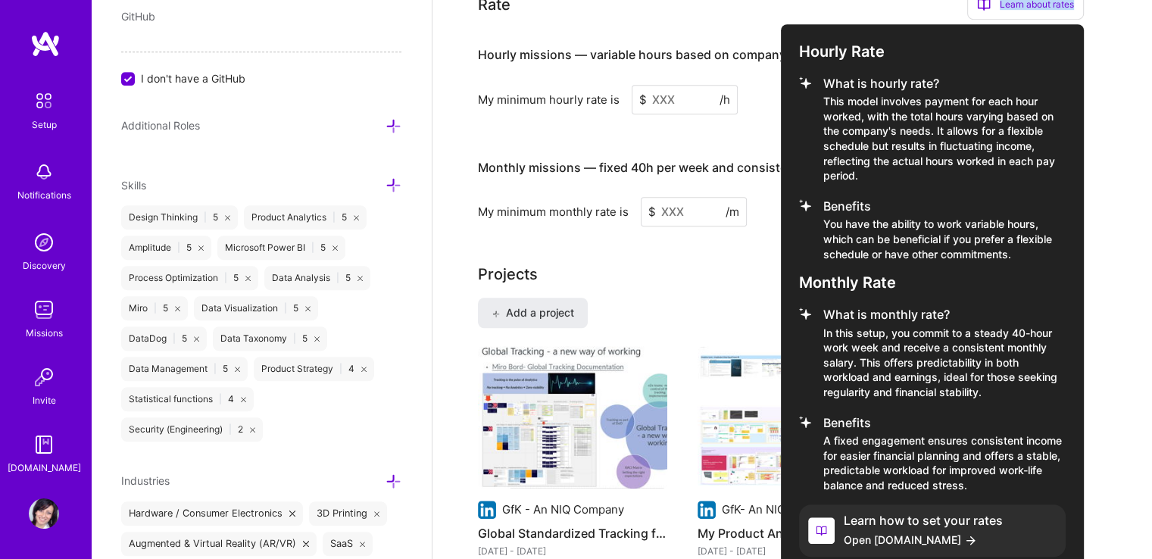
click at [885, 532] on span "Open [DOMAIN_NAME]" at bounding box center [923, 540] width 159 height 16
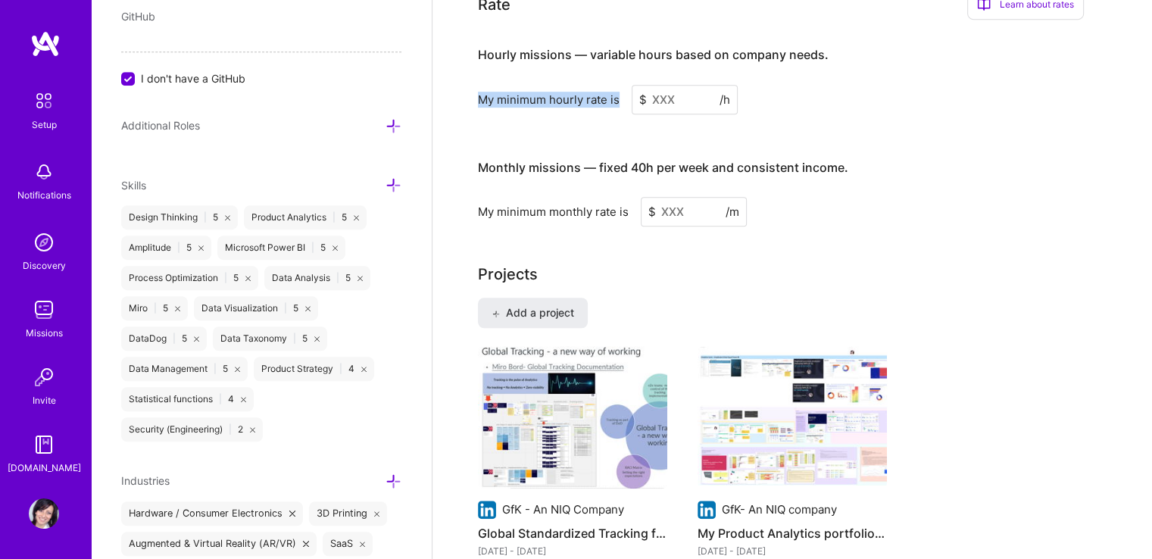
drag, startPoint x: 480, startPoint y: 74, endPoint x: 615, endPoint y: 79, distance: 134.9
click at [618, 92] on div "My minimum hourly rate is" at bounding box center [549, 100] width 142 height 16
copy div "My minimum hourly rate is"
click at [662, 85] on input at bounding box center [685, 100] width 106 height 30
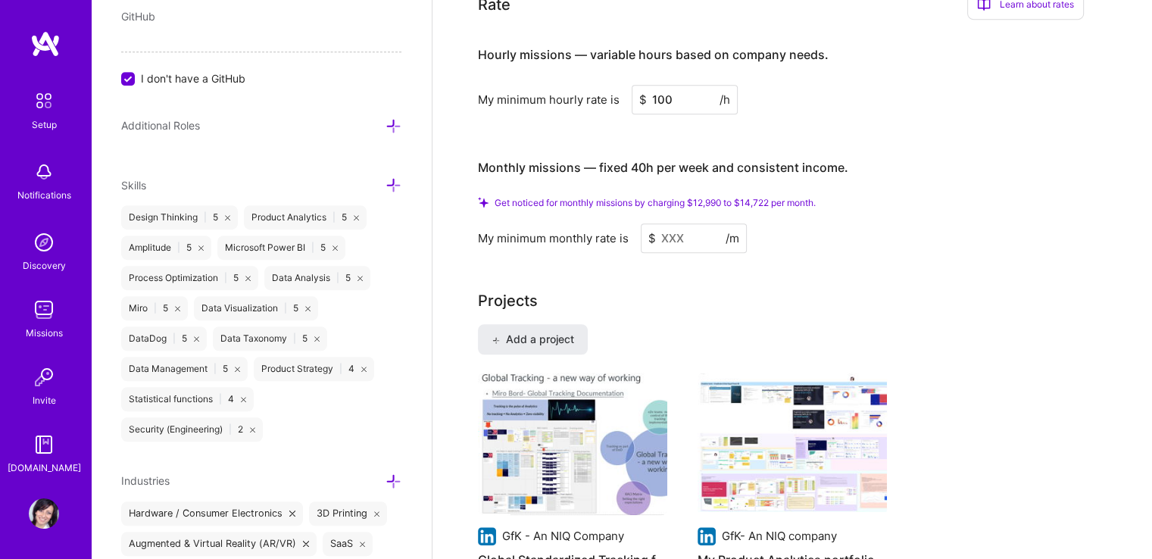
type input "100"
click at [891, 164] on h3 "Monthly missions — fixed 40h per week and consistent income." at bounding box center [781, 168] width 606 height 47
click at [679, 85] on input "100" at bounding box center [685, 100] width 106 height 30
click at [671, 85] on input "150" at bounding box center [685, 100] width 106 height 30
click at [658, 85] on input "150" at bounding box center [685, 100] width 106 height 30
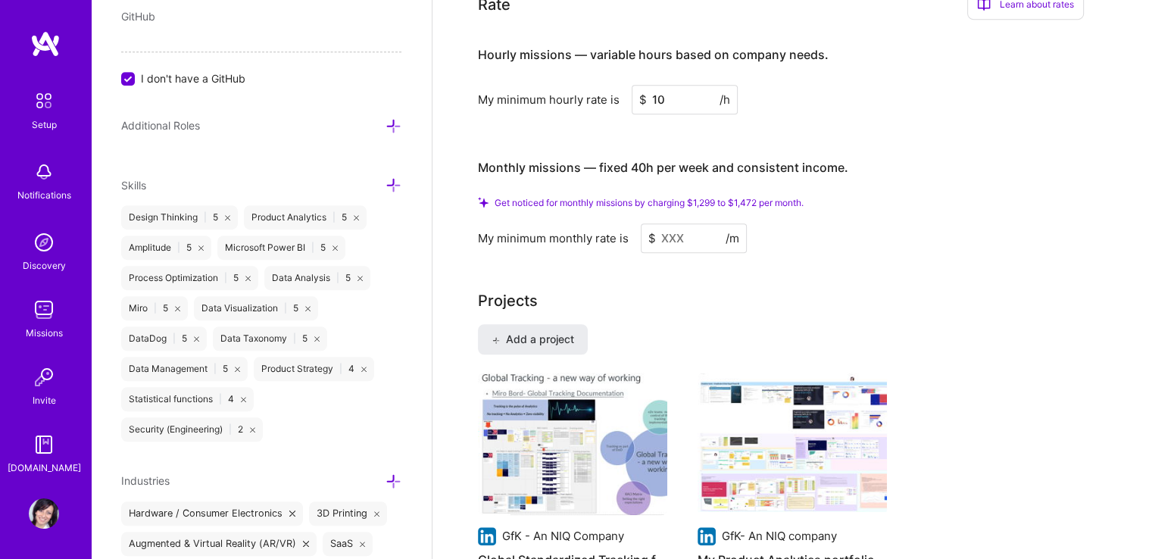
type input "100"
click at [821, 85] on div "My minimum hourly rate is $ 100 /h" at bounding box center [781, 100] width 606 height 30
drag, startPoint x: 691, startPoint y: 185, endPoint x: 774, endPoint y: 184, distance: 82.6
click at [774, 197] on span "Get noticed for monthly missions by charging $12,990 to $14,722 per month." at bounding box center [655, 202] width 321 height 11
copy span "$12,990 to $14,722"
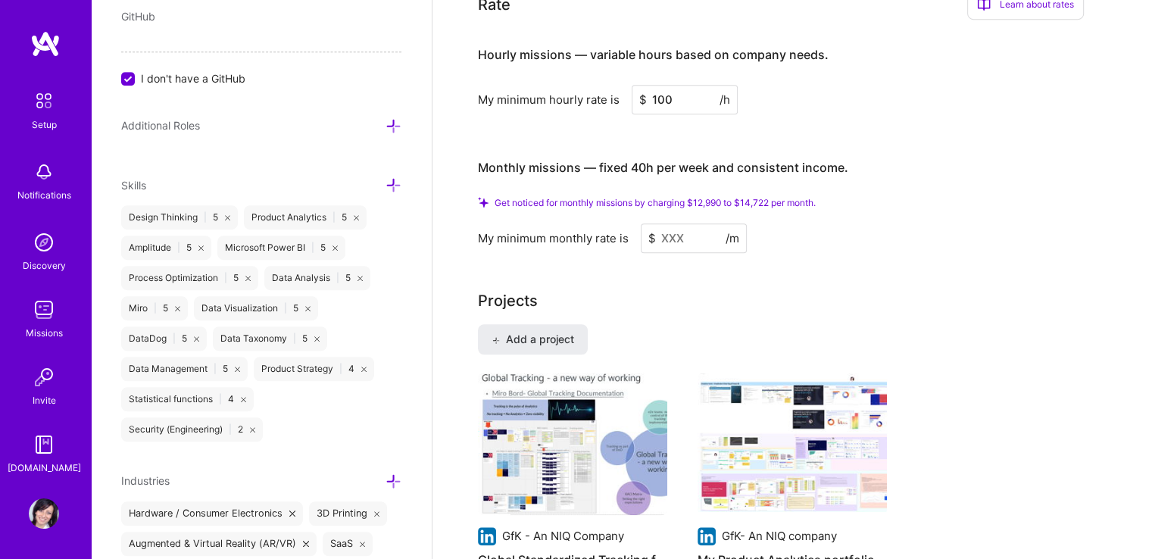
click at [686, 223] on input at bounding box center [694, 238] width 106 height 30
paste input
click at [688, 85] on input "100" at bounding box center [685, 100] width 106 height 30
click at [702, 223] on input at bounding box center [694, 238] width 106 height 30
drag, startPoint x: 476, startPoint y: 218, endPoint x: 616, endPoint y: 229, distance: 140.6
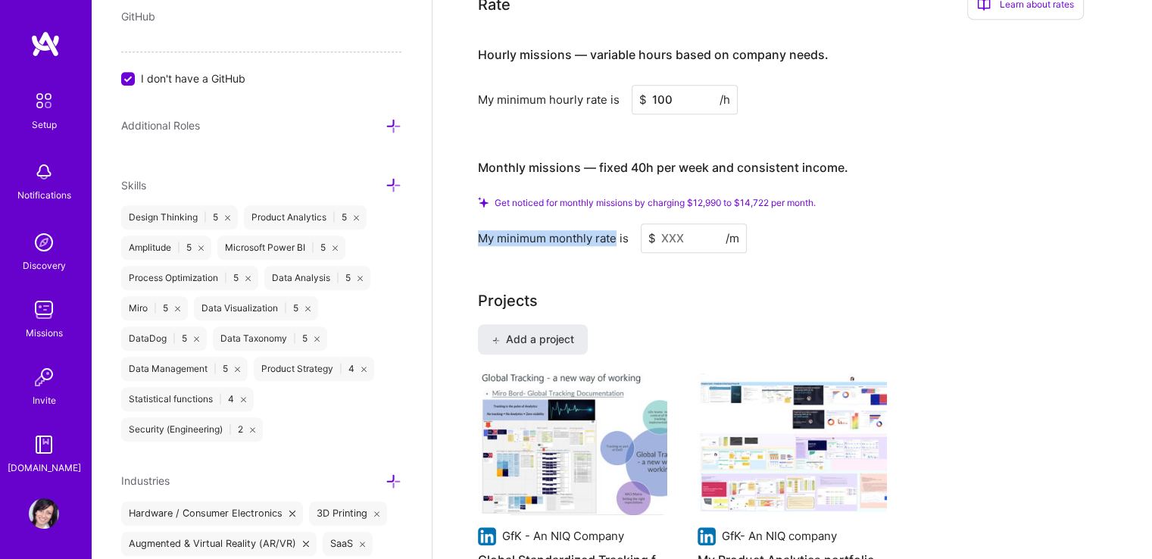
copy div "My minimum monthly rate"
drag, startPoint x: 498, startPoint y: 80, endPoint x: 623, endPoint y: 88, distance: 125.3
click at [623, 88] on div "My minimum hourly rate is $ 100 /h" at bounding box center [781, 100] width 606 height 30
copy div "minimum hourly rate is"
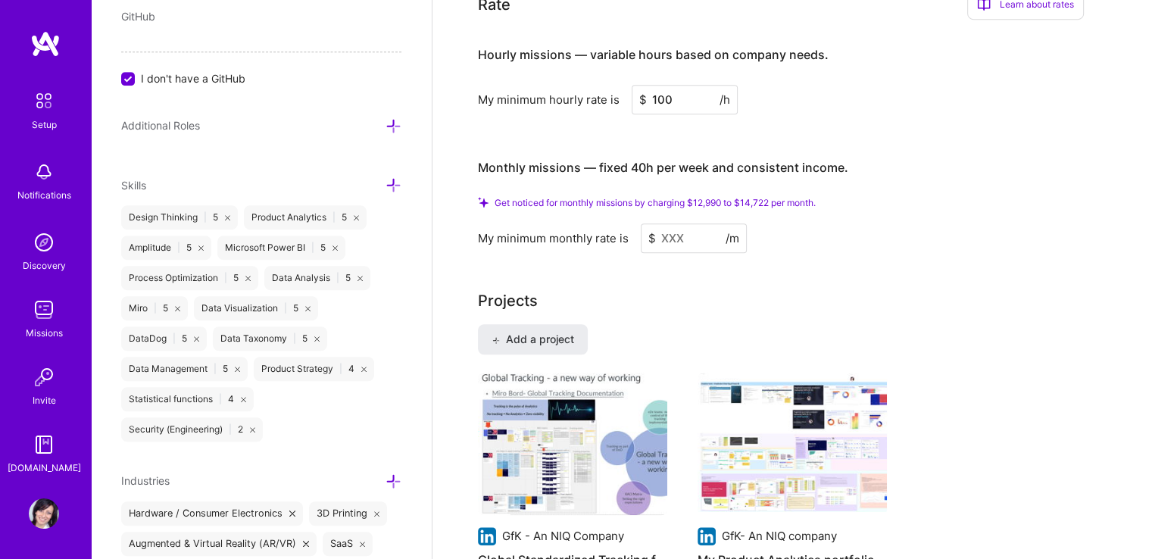
drag, startPoint x: 658, startPoint y: 77, endPoint x: 673, endPoint y: 81, distance: 15.8
click at [673, 85] on input "100" at bounding box center [685, 100] width 106 height 30
type input "120"
click at [661, 223] on input at bounding box center [694, 238] width 106 height 30
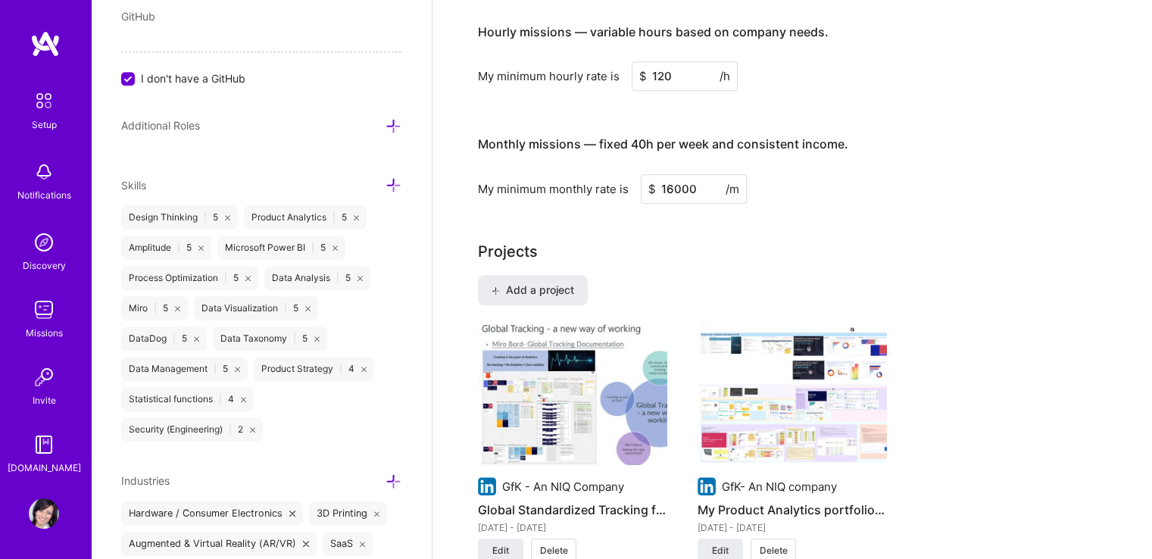
type input "16000"
click at [746, 240] on div "Projects" at bounding box center [792, 251] width 629 height 23
click at [673, 174] on input "16000" at bounding box center [694, 189] width 106 height 30
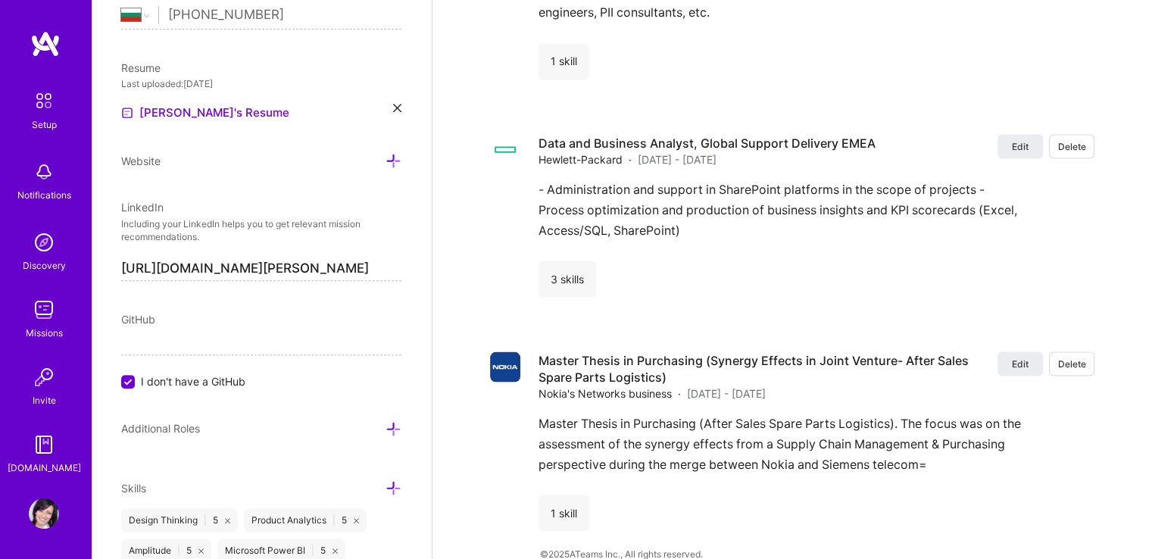
scroll to position [239, 0]
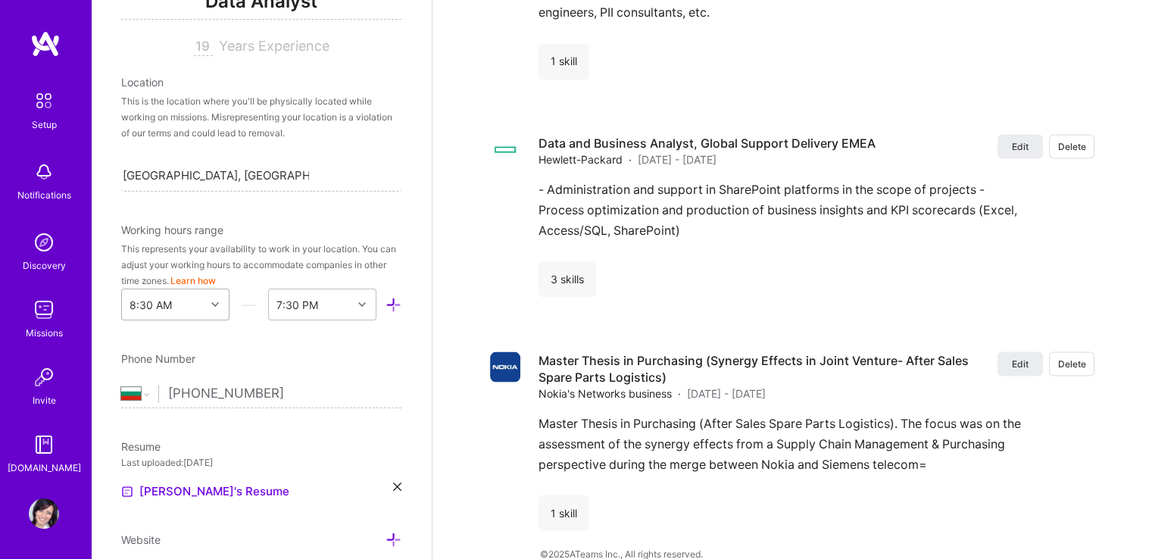
click at [211, 304] on icon at bounding box center [215, 305] width 8 height 8
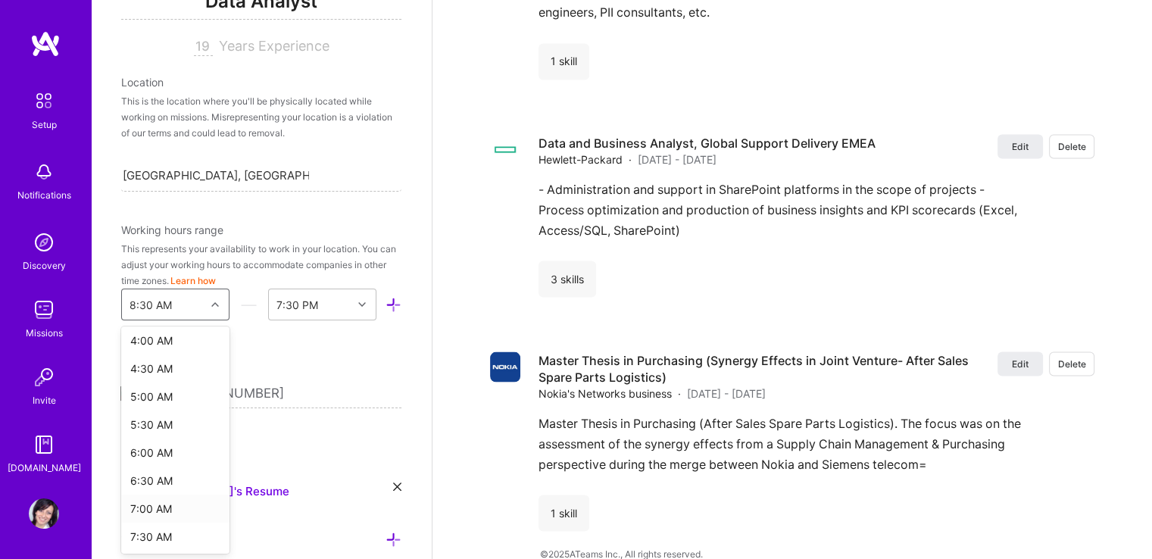
scroll to position [379, 0]
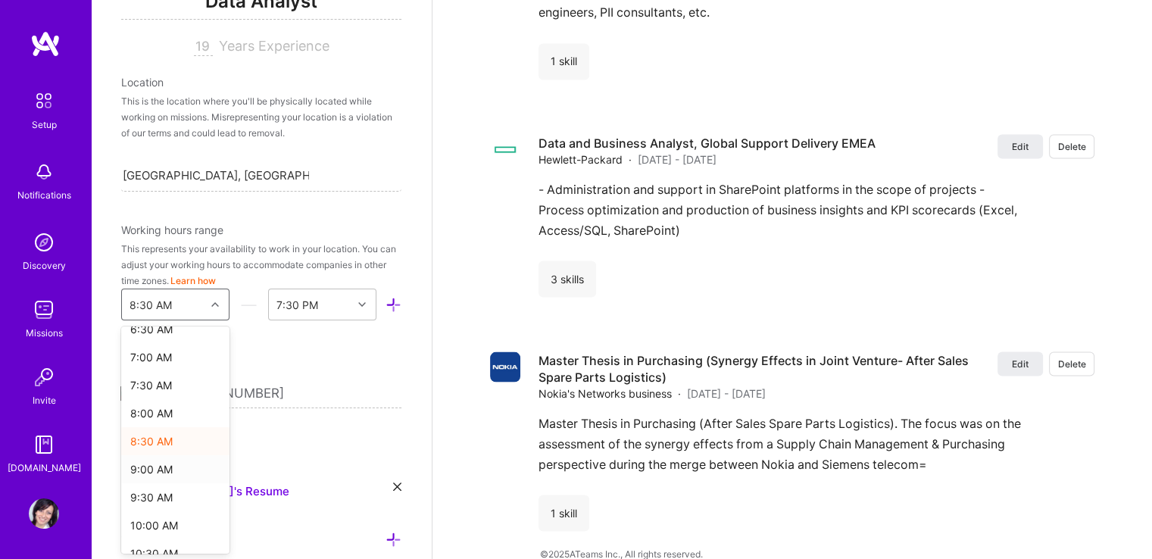
click at [162, 476] on div "9:00 AM" at bounding box center [175, 469] width 108 height 28
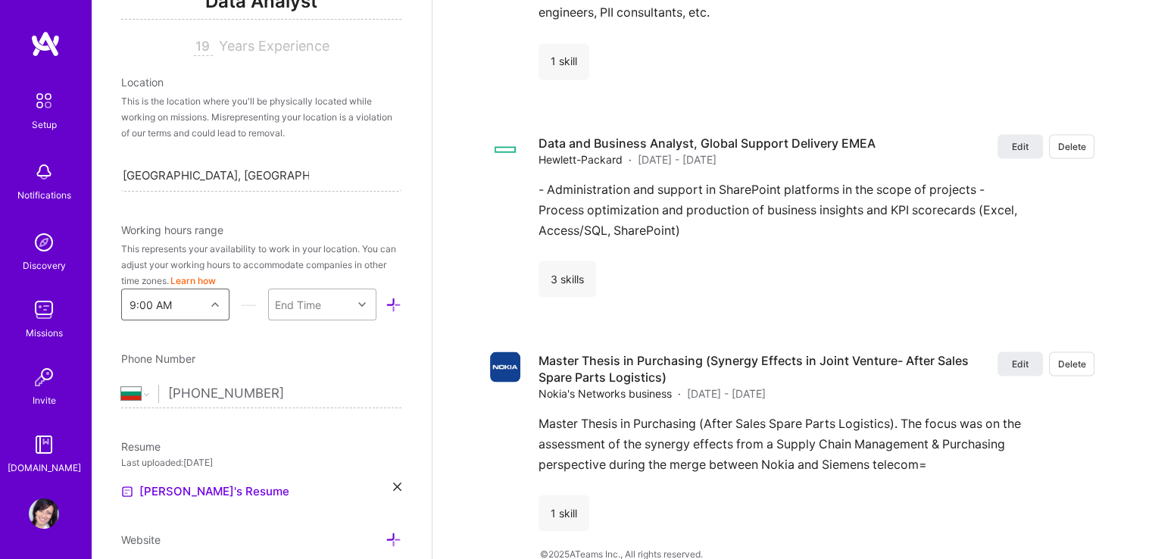
click at [358, 307] on icon at bounding box center [362, 305] width 8 height 8
click at [292, 493] on div "5:00 PM" at bounding box center [322, 489] width 108 height 28
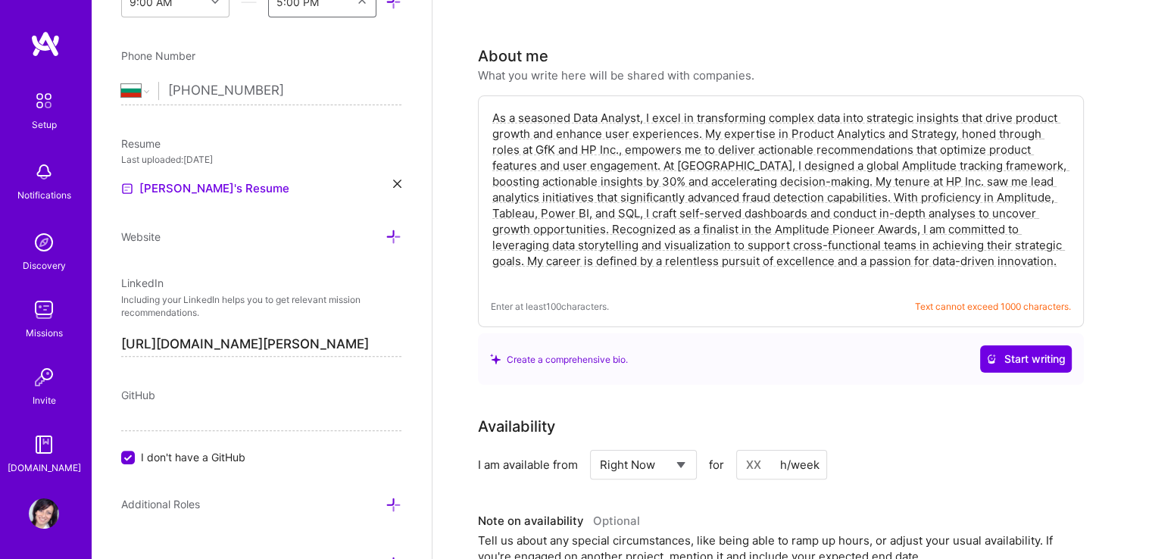
scroll to position [0, 0]
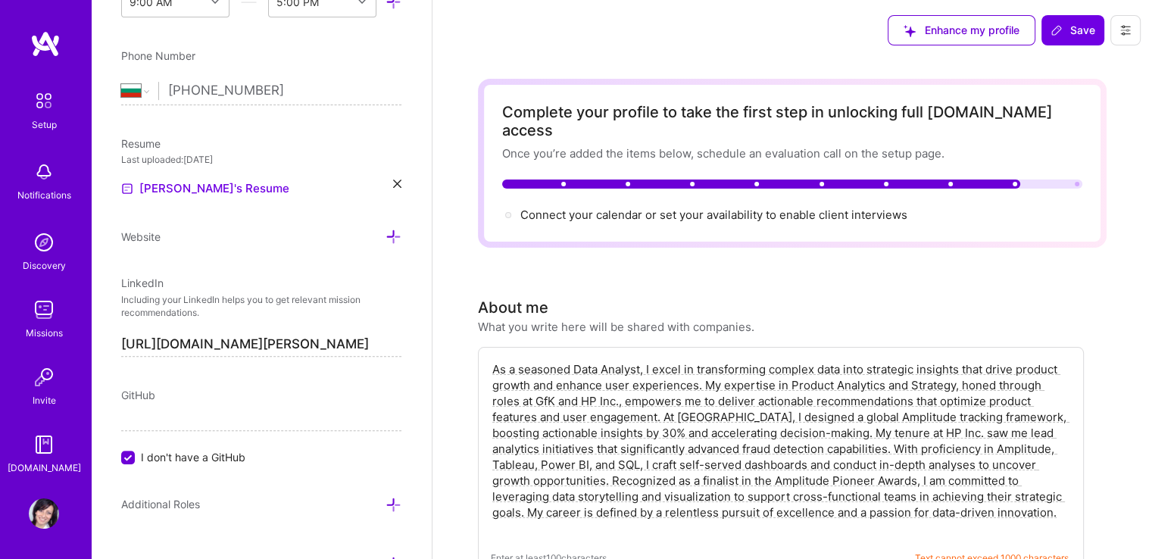
click at [1048, 180] on div at bounding box center [792, 184] width 580 height 9
click at [505, 212] on div at bounding box center [508, 215] width 6 height 6
click at [506, 212] on div at bounding box center [508, 215] width 6 height 6
drag, startPoint x: 526, startPoint y: 195, endPoint x: 539, endPoint y: 195, distance: 12.9
click at [527, 208] on span "Connect your calendar or set your availability to enable client interviews →" at bounding box center [720, 215] width 401 height 14
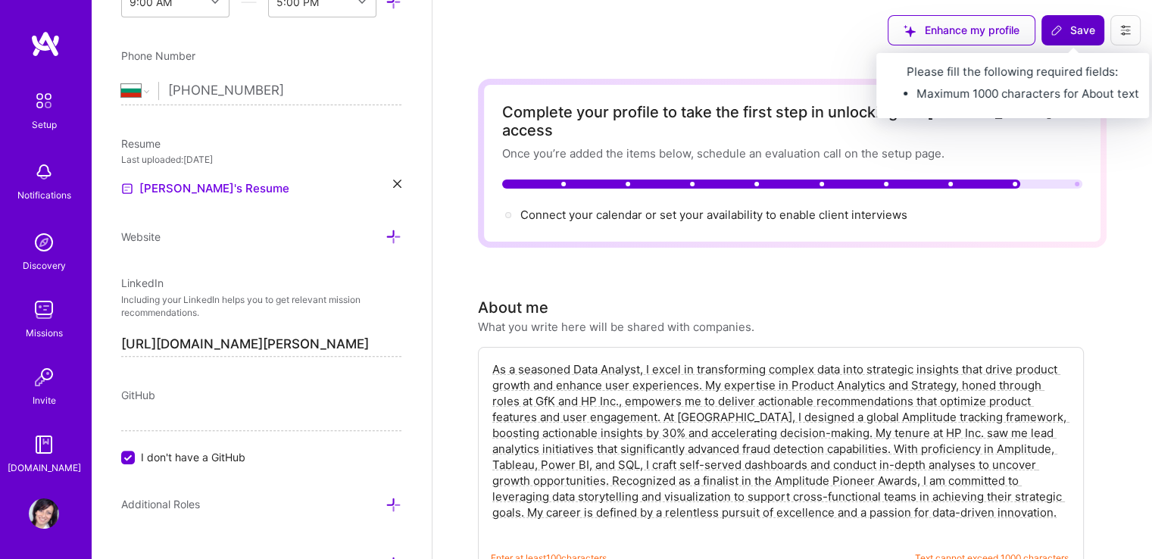
click at [1073, 30] on span "Save" at bounding box center [1073, 30] width 45 height 15
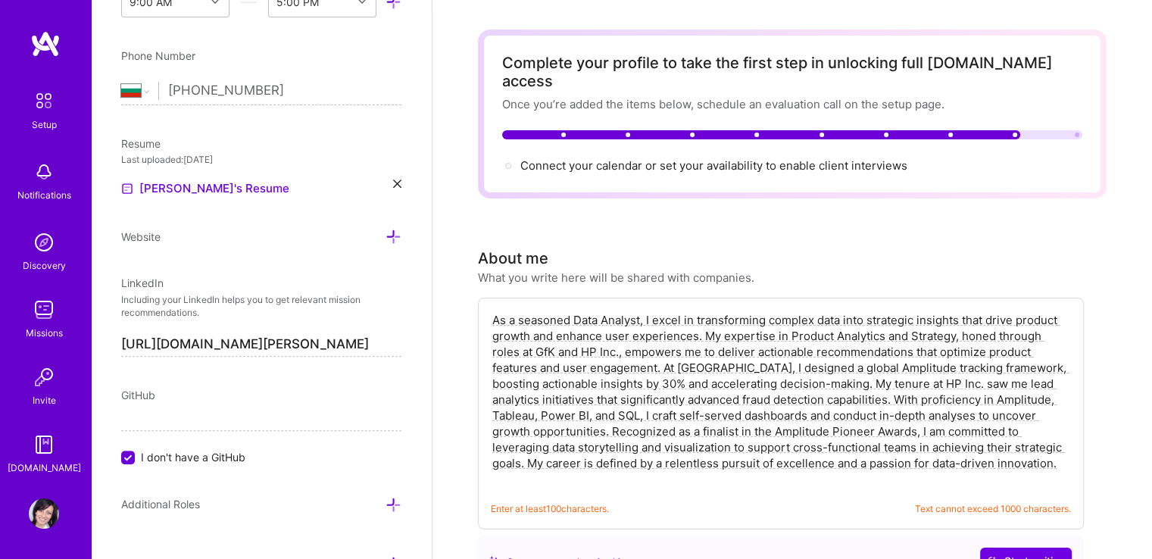
scroll to position [76, 0]
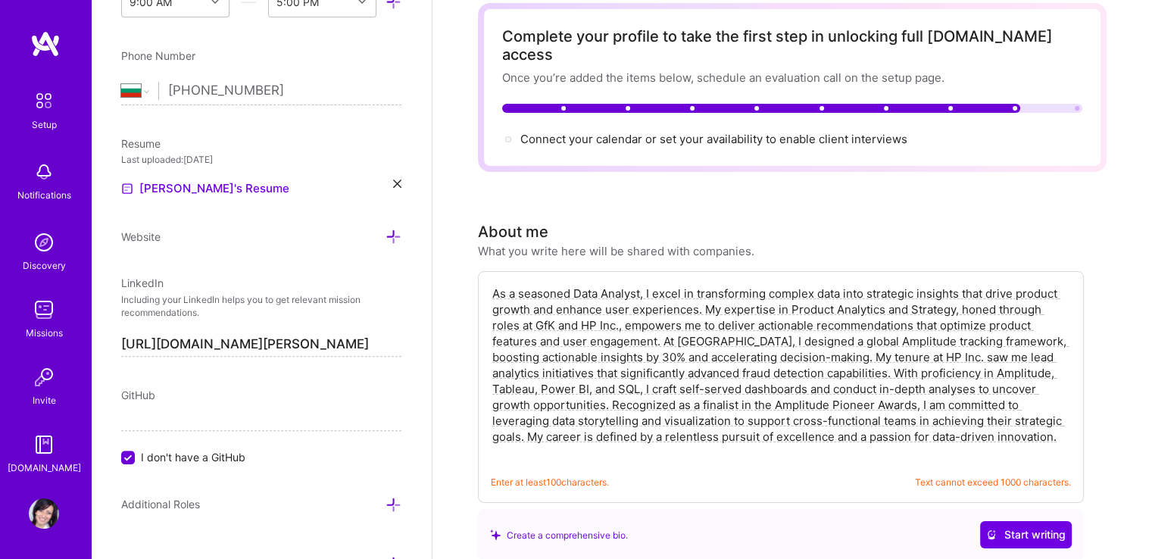
drag, startPoint x: 599, startPoint y: 270, endPoint x: 574, endPoint y: 272, distance: 24.3
click at [574, 284] on textarea "As a seasoned Data Analyst, I excel in transforming complex data into strategic…" at bounding box center [781, 373] width 580 height 178
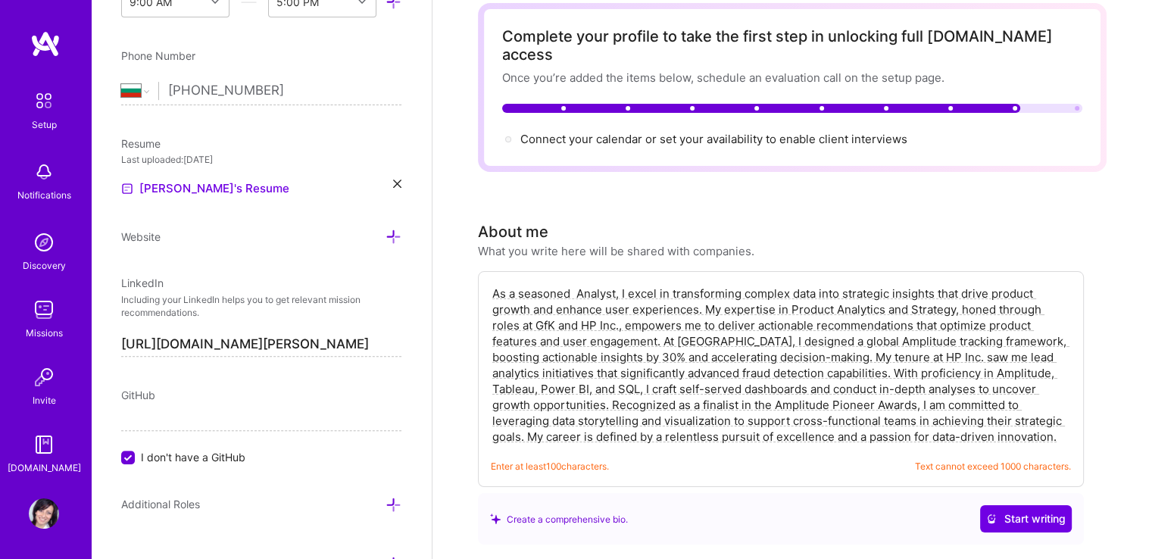
click at [574, 284] on textarea "As a seasoned Analyst, I excel in transforming complex data into strategic insi…" at bounding box center [781, 365] width 580 height 162
click at [947, 403] on textarea "As a seasoned Analyst, I excel in transforming complex data into strategic insi…" at bounding box center [781, 365] width 580 height 162
drag, startPoint x: 1014, startPoint y: 403, endPoint x: 1033, endPoint y: 429, distance: 32.0
click at [1033, 429] on div "As a seasoned Analyst, I excel in transforming complex data into strategic insi…" at bounding box center [781, 379] width 606 height 216
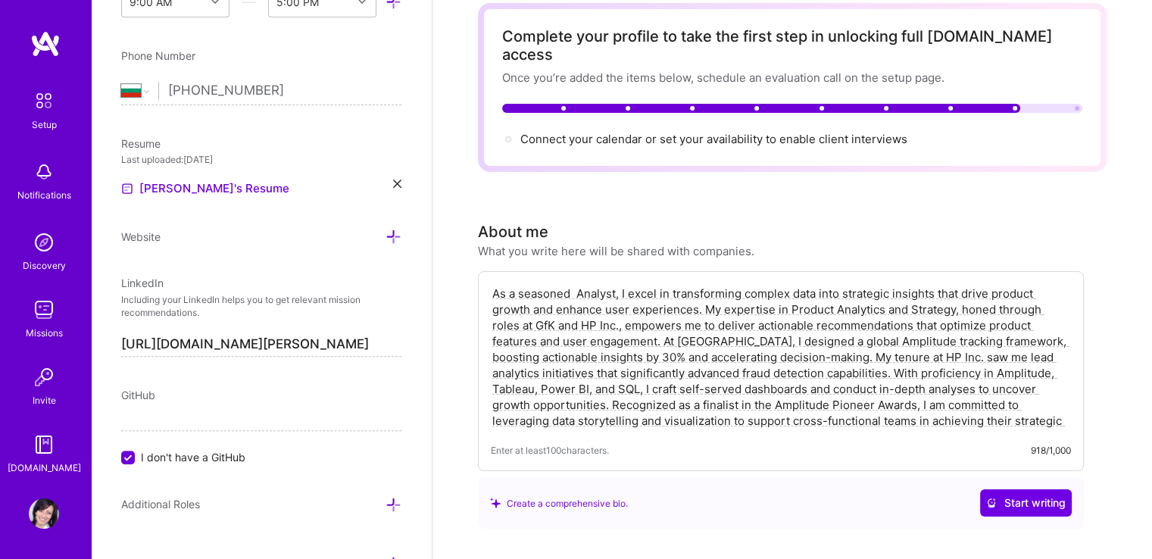
click at [572, 284] on textarea "As a seasoned Analyst, I excel in transforming complex data into strategic insi…" at bounding box center [781, 357] width 580 height 146
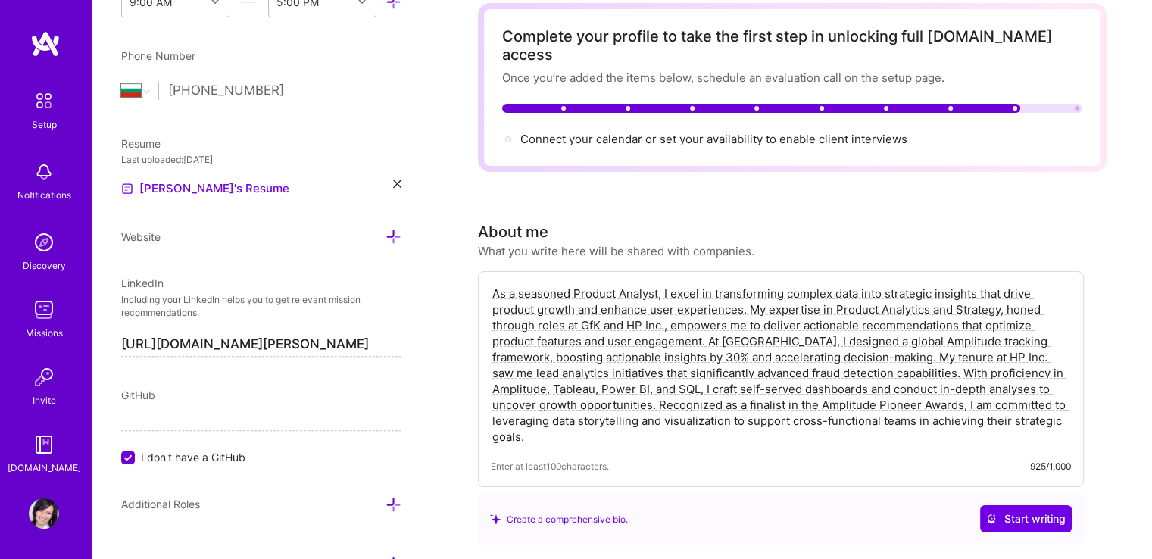
drag, startPoint x: 490, startPoint y: 271, endPoint x: 827, endPoint y: 337, distance: 343.5
click at [827, 337] on textarea "As a seasoned Product Analyst, I excel in transforming complex data into strate…" at bounding box center [781, 365] width 580 height 162
paste textarea ""As a Senior Product Analyst, I excel at transforming complex data into strateg…"
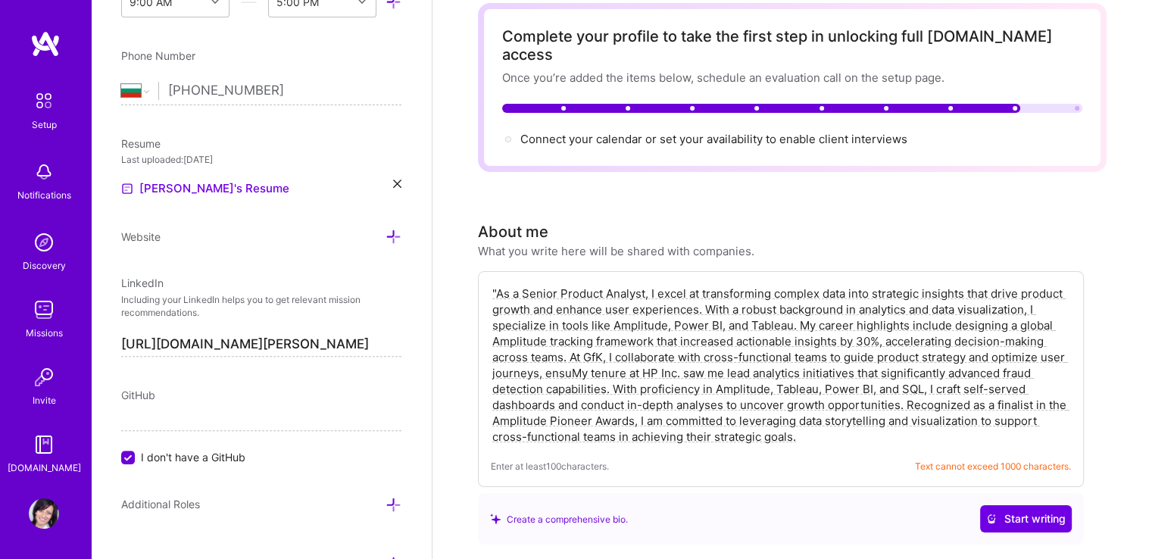
drag, startPoint x: 572, startPoint y: 352, endPoint x: 614, endPoint y: 374, distance: 47.4
click at [614, 374] on textarea ""As a Senior Product Analyst, I excel at transforming complex data into strateg…" at bounding box center [781, 365] width 580 height 162
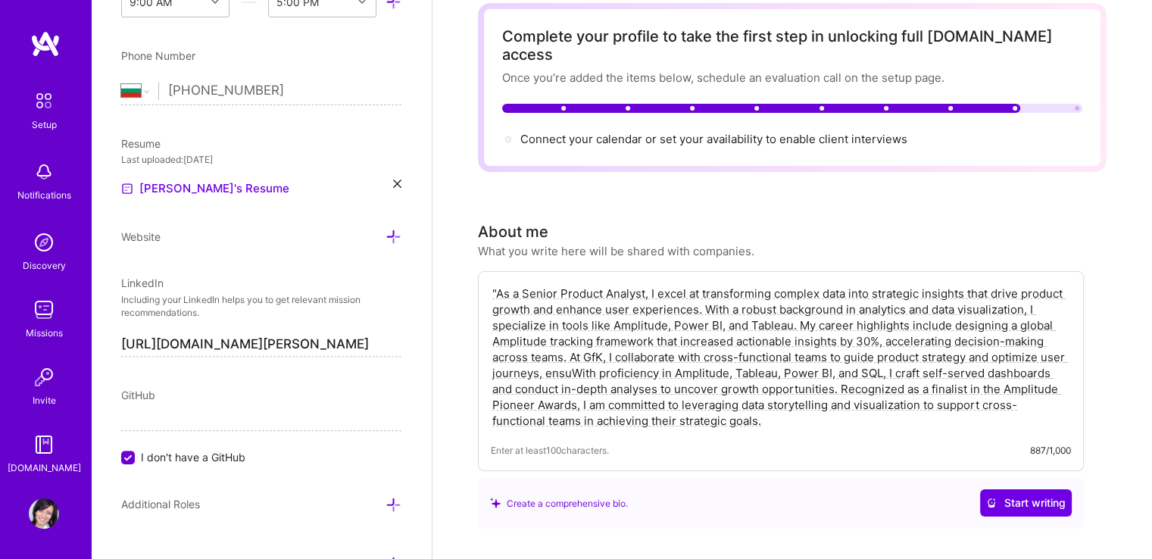
drag, startPoint x: 573, startPoint y: 352, endPoint x: 545, endPoint y: 352, distance: 27.3
click at [545, 352] on textarea ""As a Senior Product Analyst, I excel at transforming complex data into strateg…" at bounding box center [781, 357] width 580 height 146
paste textarea "data-backed decisions."
click at [545, 354] on textarea ""As a Senior Product Analyst, I excel at transforming complex data into strateg…" at bounding box center [781, 357] width 580 height 146
drag, startPoint x: 545, startPoint y: 355, endPoint x: 665, endPoint y: 353, distance: 120.5
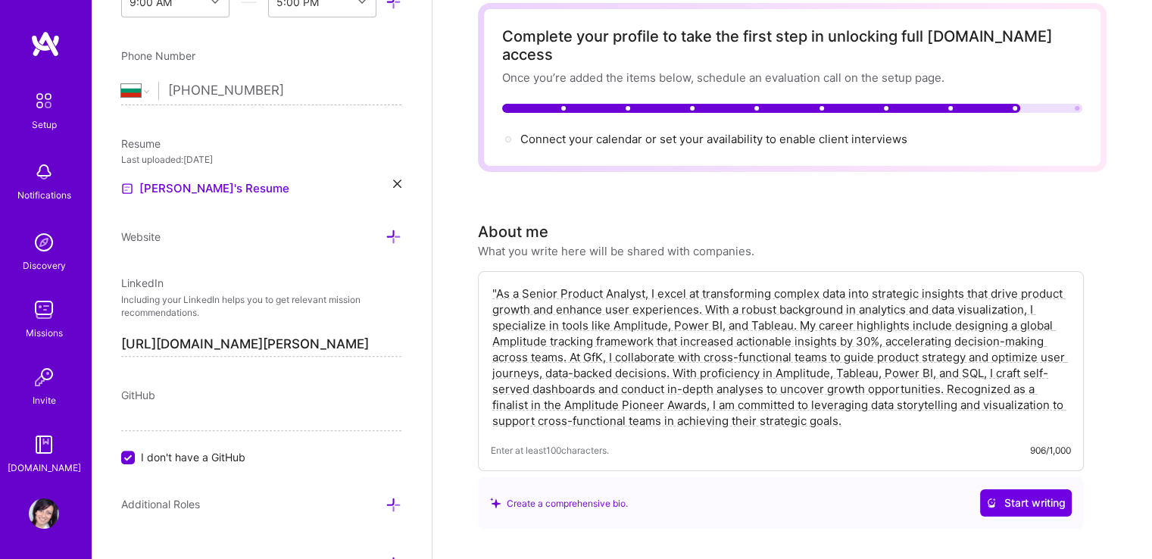
click at [665, 353] on textarea ""As a Senior Product Analyst, I excel at transforming complex data into strateg…" at bounding box center [781, 357] width 580 height 146
paste textarea "ensuring"
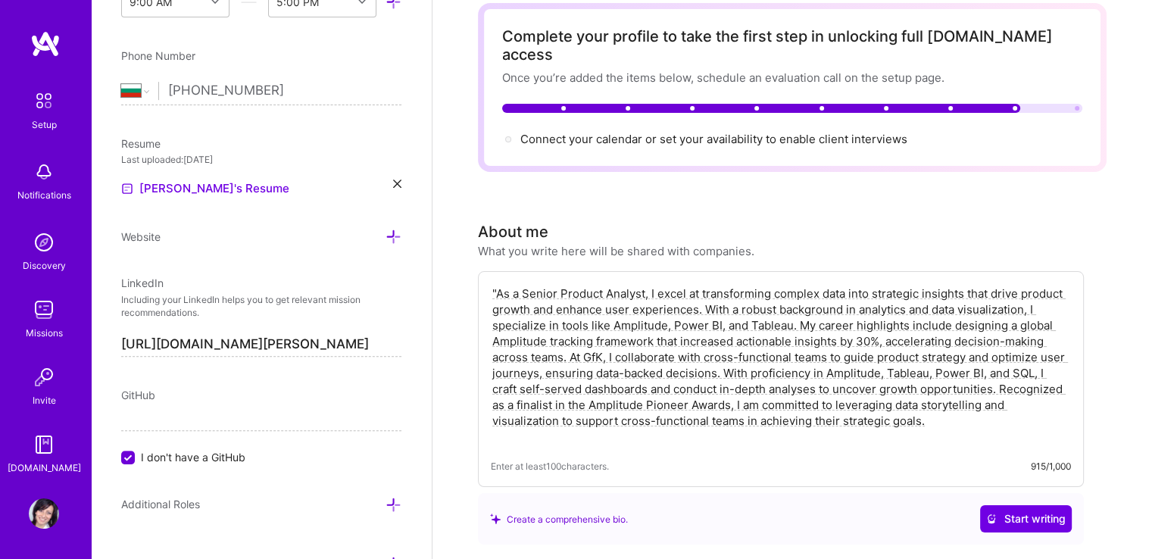
click at [495, 284] on textarea ""As a Senior Product Analyst, I excel at transforming complex data into strateg…" at bounding box center [781, 365] width 580 height 162
click at [832, 415] on textarea "As a Senior Product Analyst, I excel at transforming complex data into strategi…" at bounding box center [781, 365] width 580 height 162
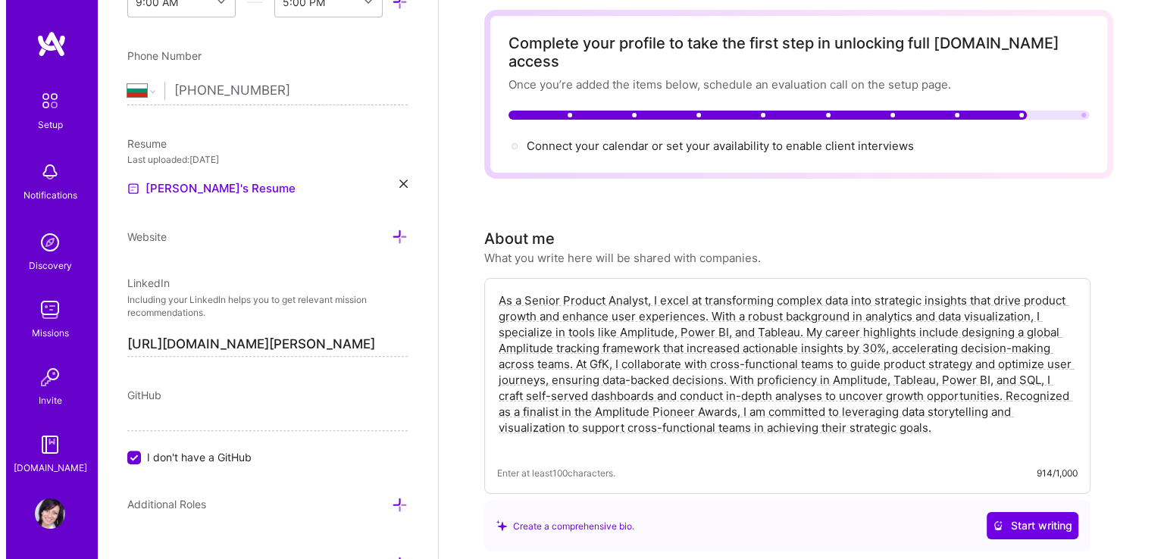
scroll to position [0, 0]
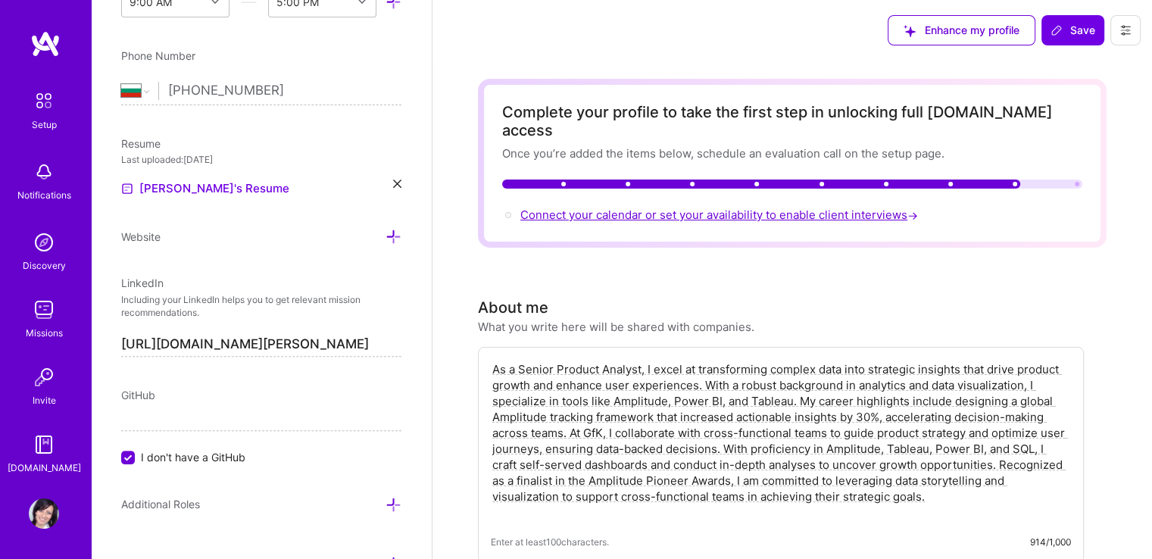
type textarea "As a Senior Product Analyst, I excel at transforming complex data into strategi…"
click at [631, 208] on span "Connect your calendar or set your availability to enable client interviews →" at bounding box center [720, 215] width 401 height 14
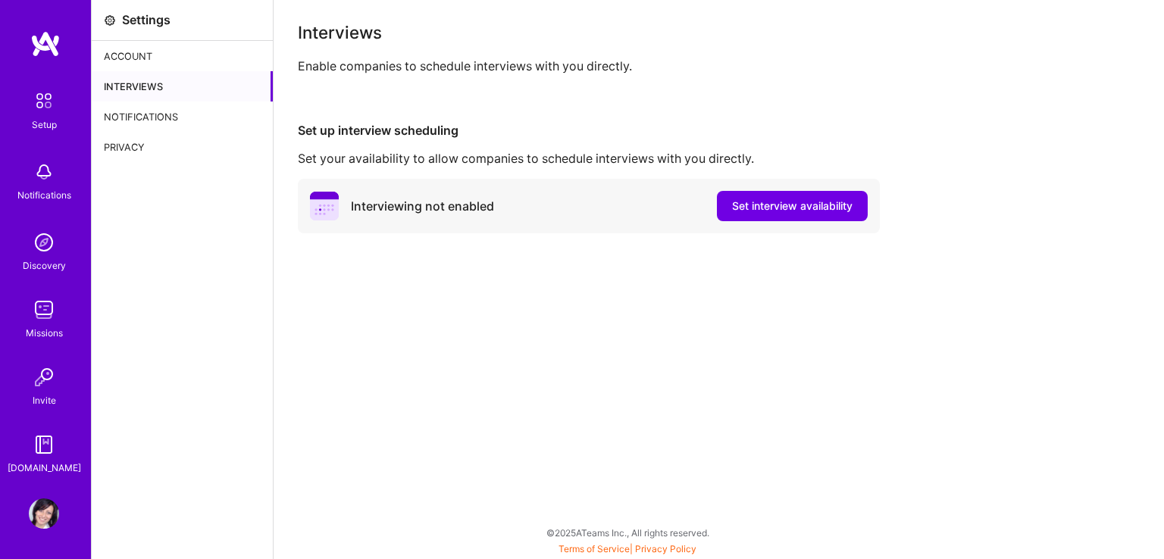
click at [414, 210] on div "Interviewing not enabled" at bounding box center [422, 206] width 143 height 16
click at [776, 207] on span "Set interview availability" at bounding box center [792, 205] width 120 height 15
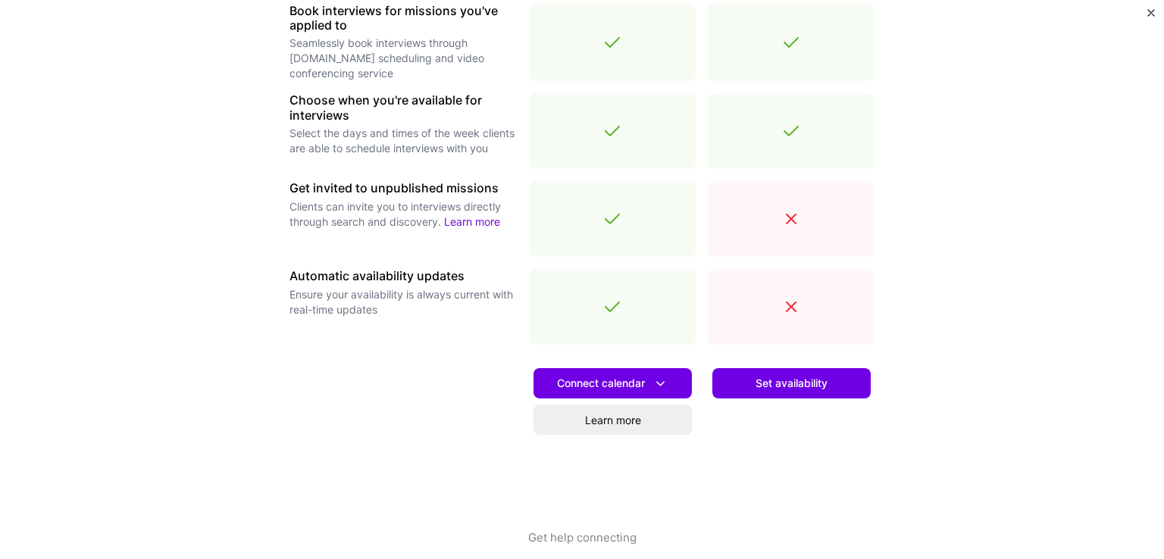
scroll to position [503, 0]
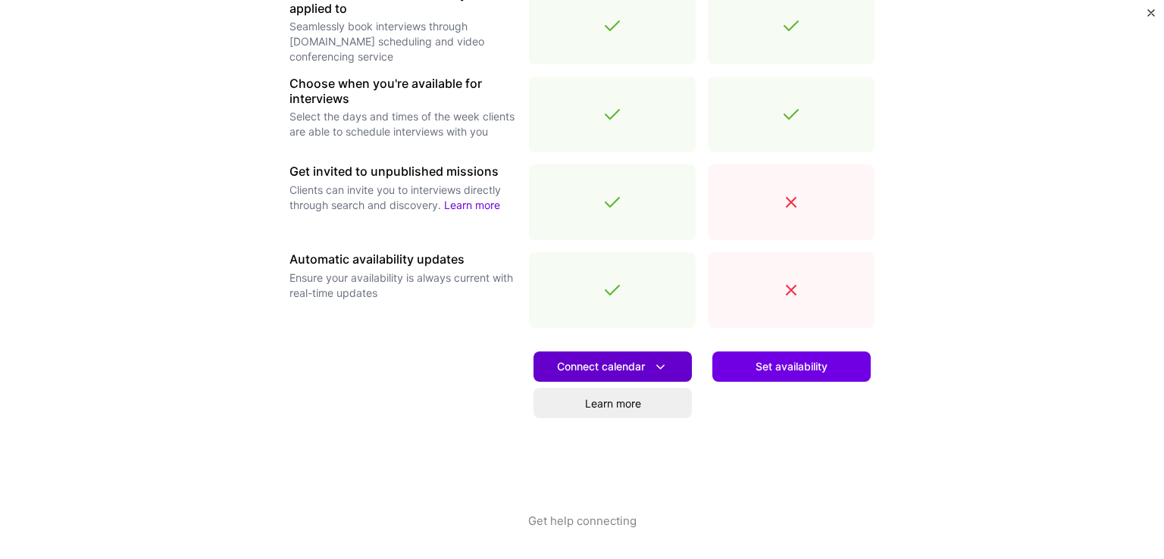
click at [628, 367] on span "Connect calendar" at bounding box center [612, 367] width 111 height 16
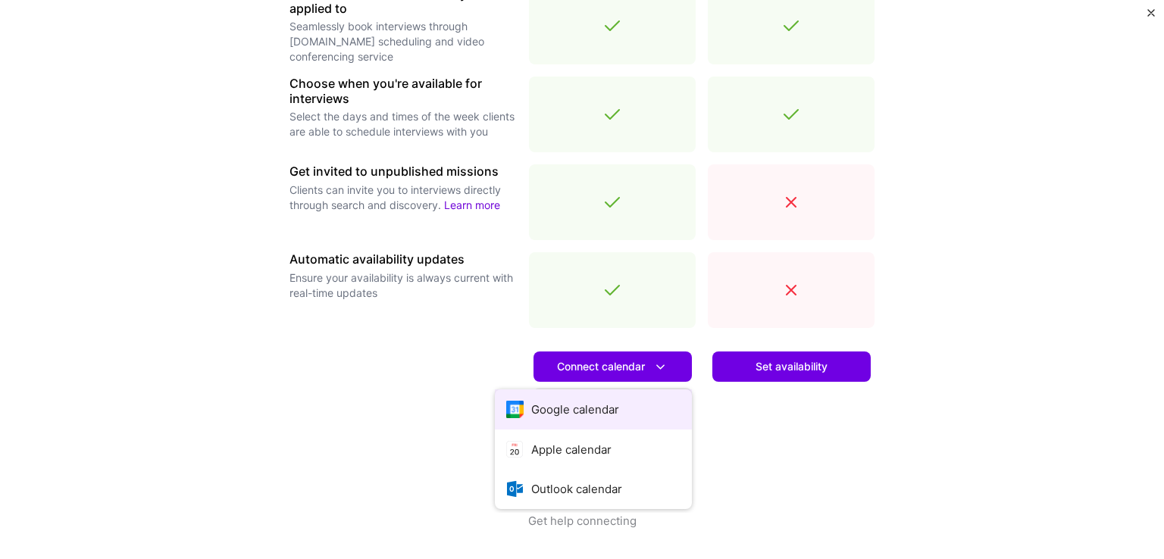
click at [605, 396] on button "Google calendar" at bounding box center [593, 409] width 197 height 40
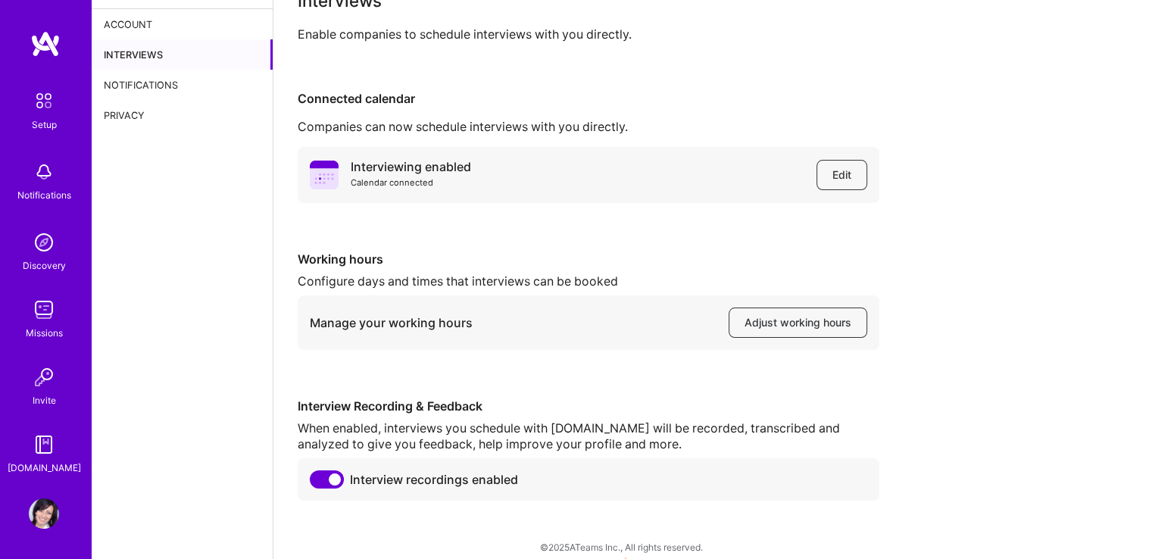
scroll to position [46, 0]
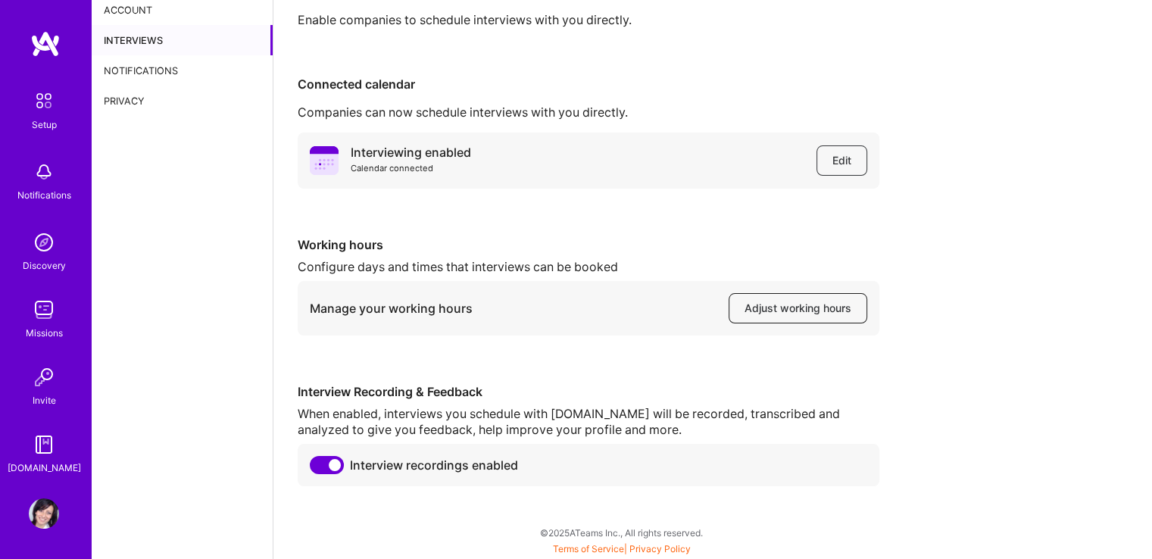
click at [833, 305] on span "Adjust working hours" at bounding box center [798, 308] width 107 height 15
click at [853, 162] on button "Edit" at bounding box center [842, 160] width 51 height 30
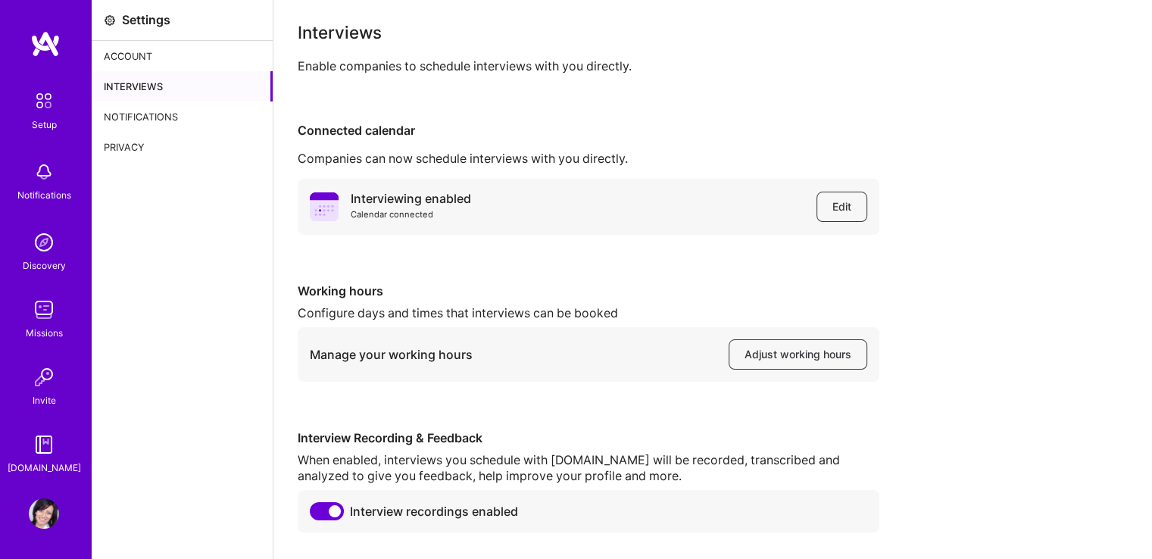
click at [132, 111] on div "Notifications" at bounding box center [182, 117] width 181 height 30
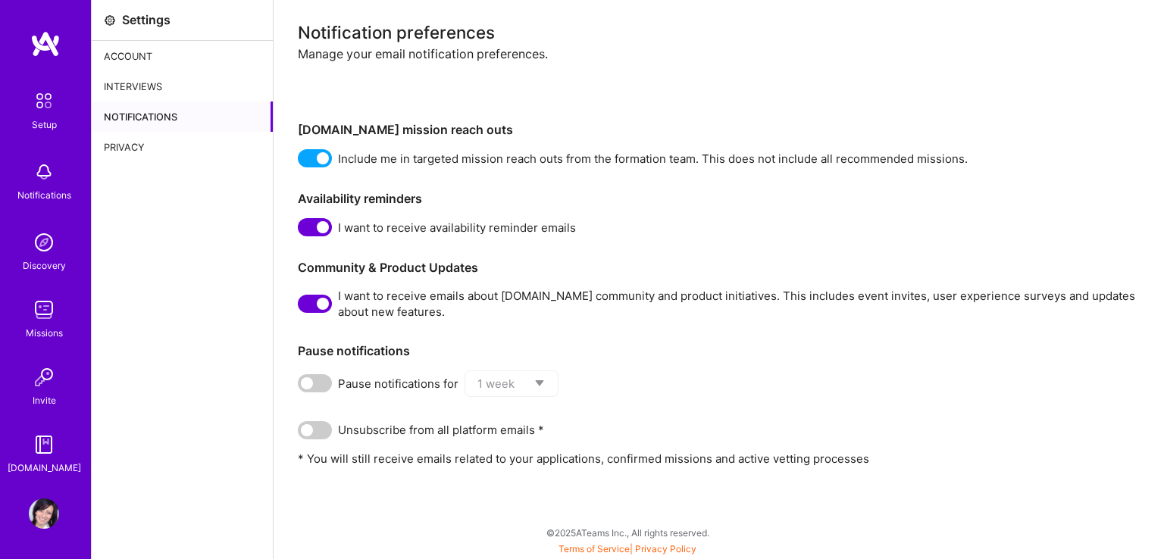
click at [139, 143] on div "Privacy" at bounding box center [182, 147] width 181 height 30
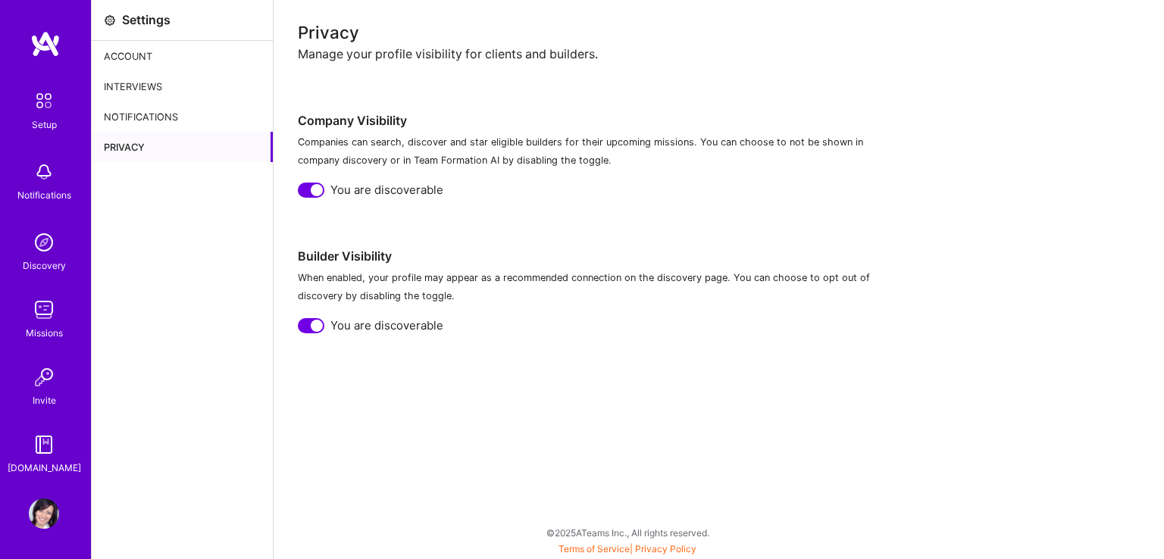
click at [57, 508] on img at bounding box center [44, 514] width 30 height 30
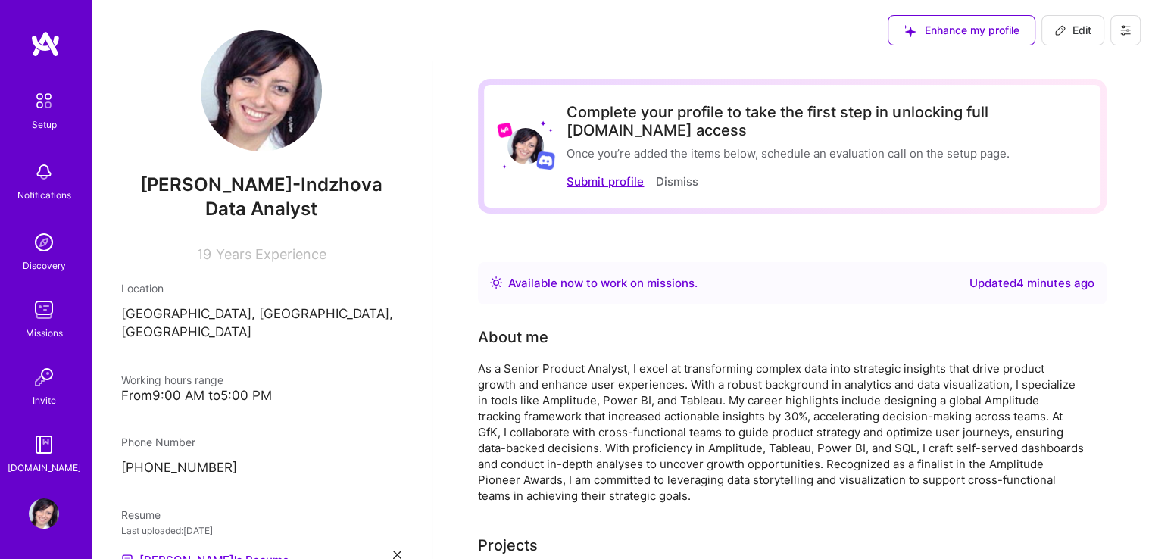
click at [624, 178] on button "Submit profile" at bounding box center [605, 181] width 77 height 16
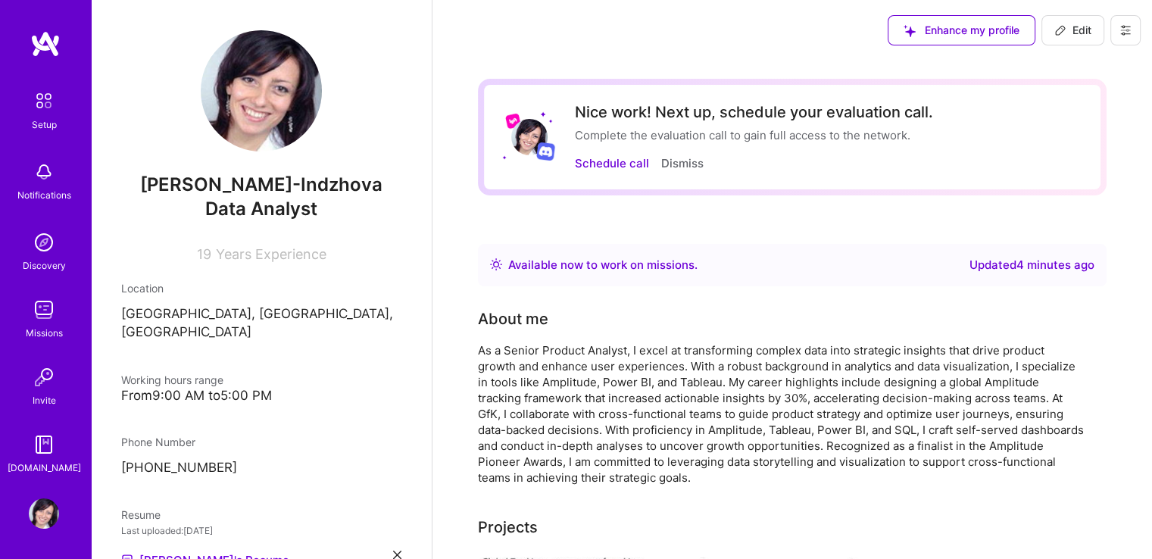
click at [36, 111] on img at bounding box center [44, 101] width 32 height 32
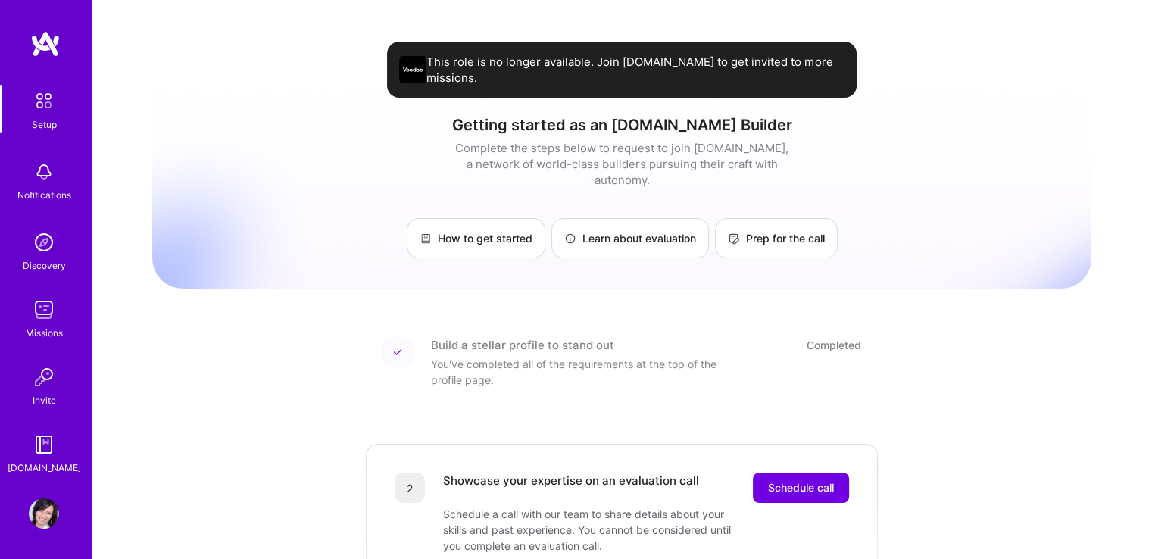
click at [42, 252] on img at bounding box center [44, 242] width 30 height 30
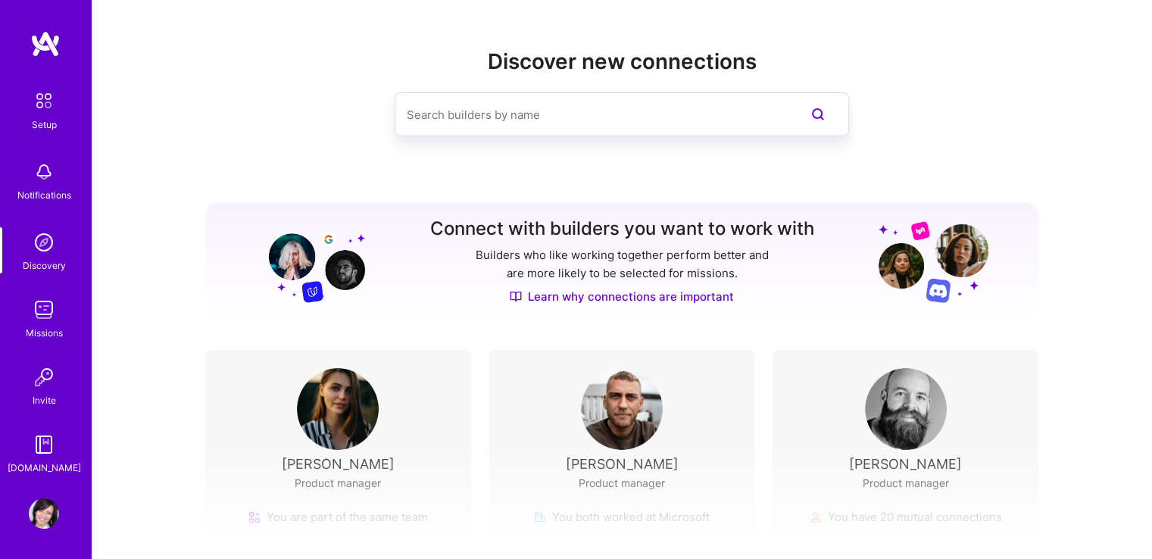
click at [489, 130] on input at bounding box center [592, 114] width 370 height 39
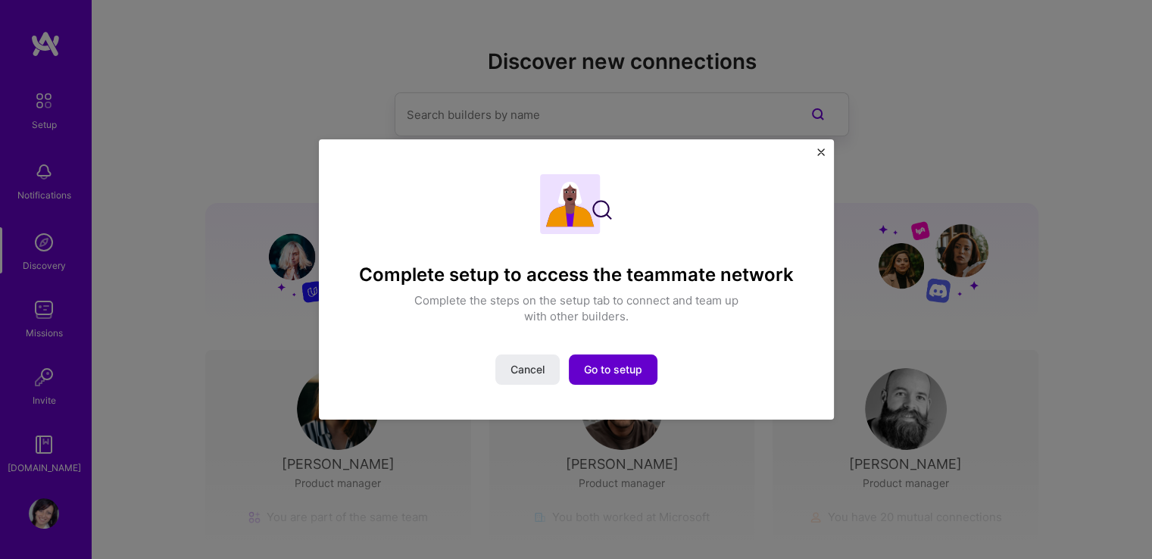
click at [617, 373] on span "Go to setup" at bounding box center [613, 369] width 58 height 15
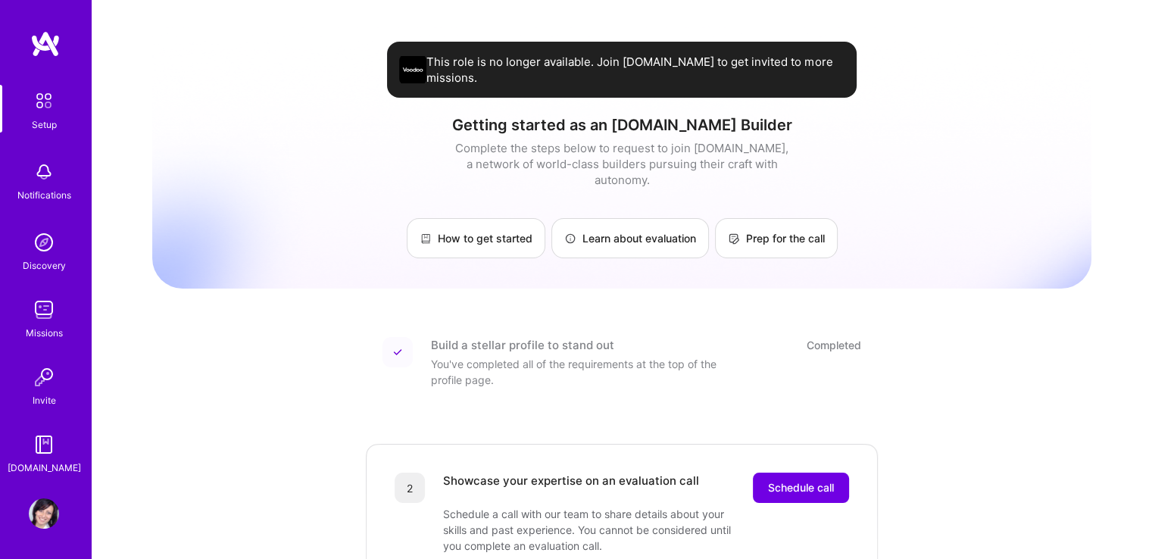
click at [42, 112] on img at bounding box center [44, 101] width 32 height 32
click at [45, 105] on img at bounding box center [44, 101] width 32 height 32
click at [46, 39] on img at bounding box center [45, 43] width 30 height 27
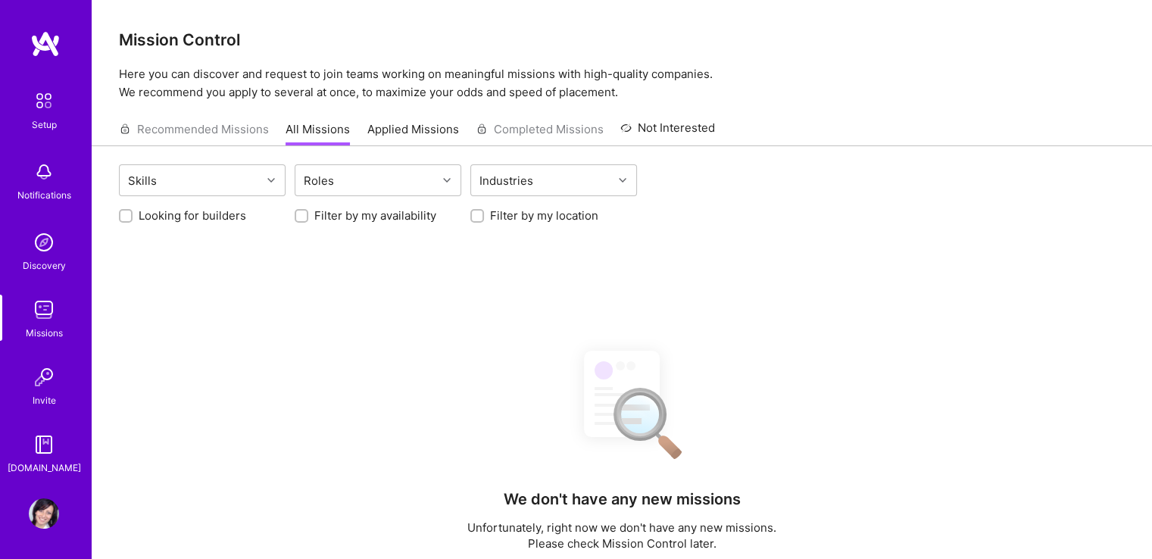
click at [36, 111] on img at bounding box center [44, 101] width 32 height 32
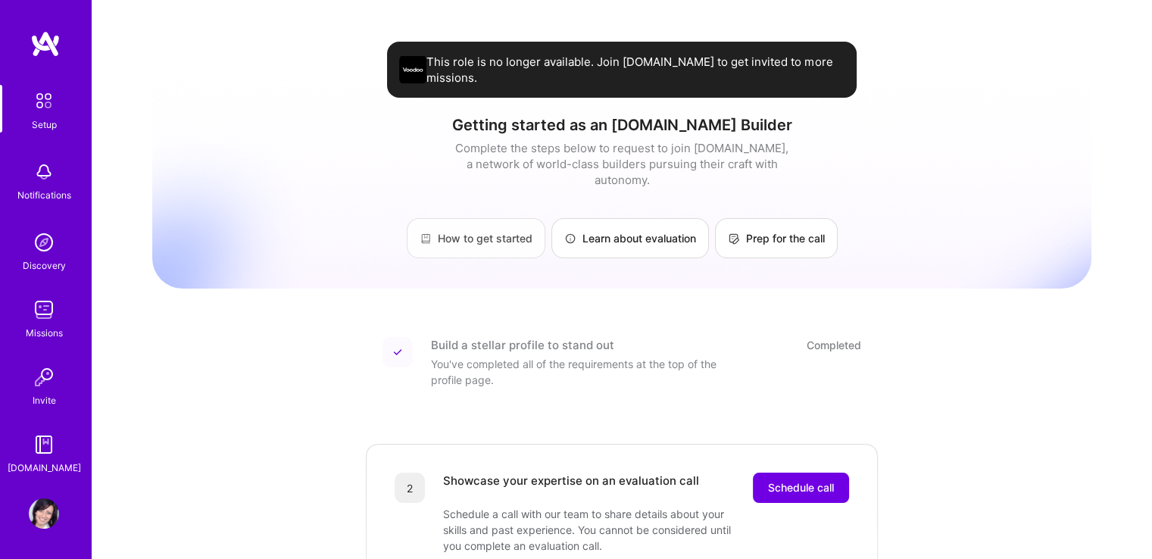
click at [504, 232] on link "How to get started" at bounding box center [476, 238] width 139 height 40
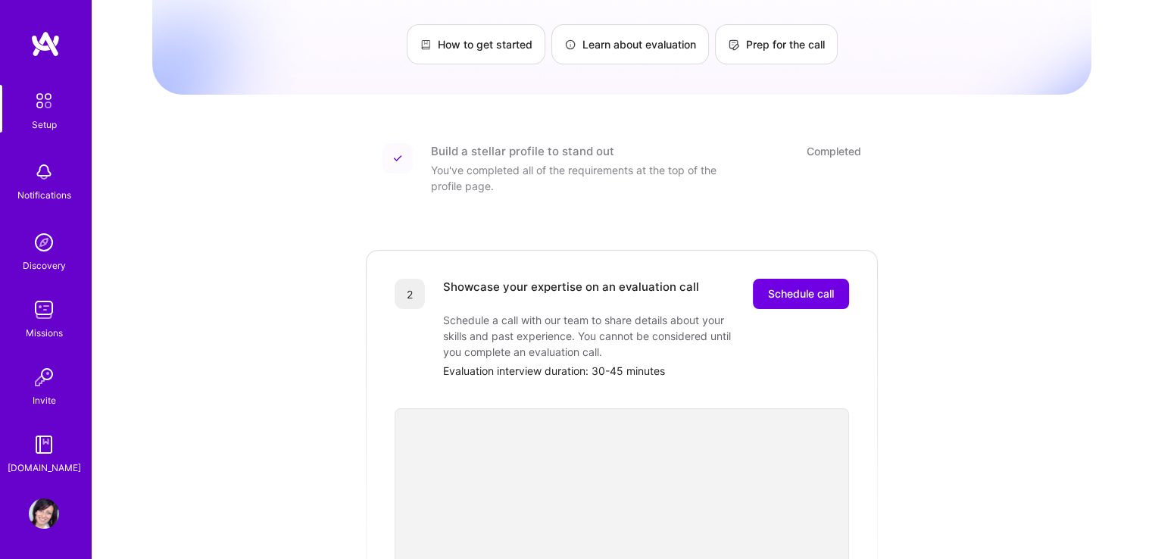
scroll to position [227, 0]
